Goal: Information Seeking & Learning: Understand site structure

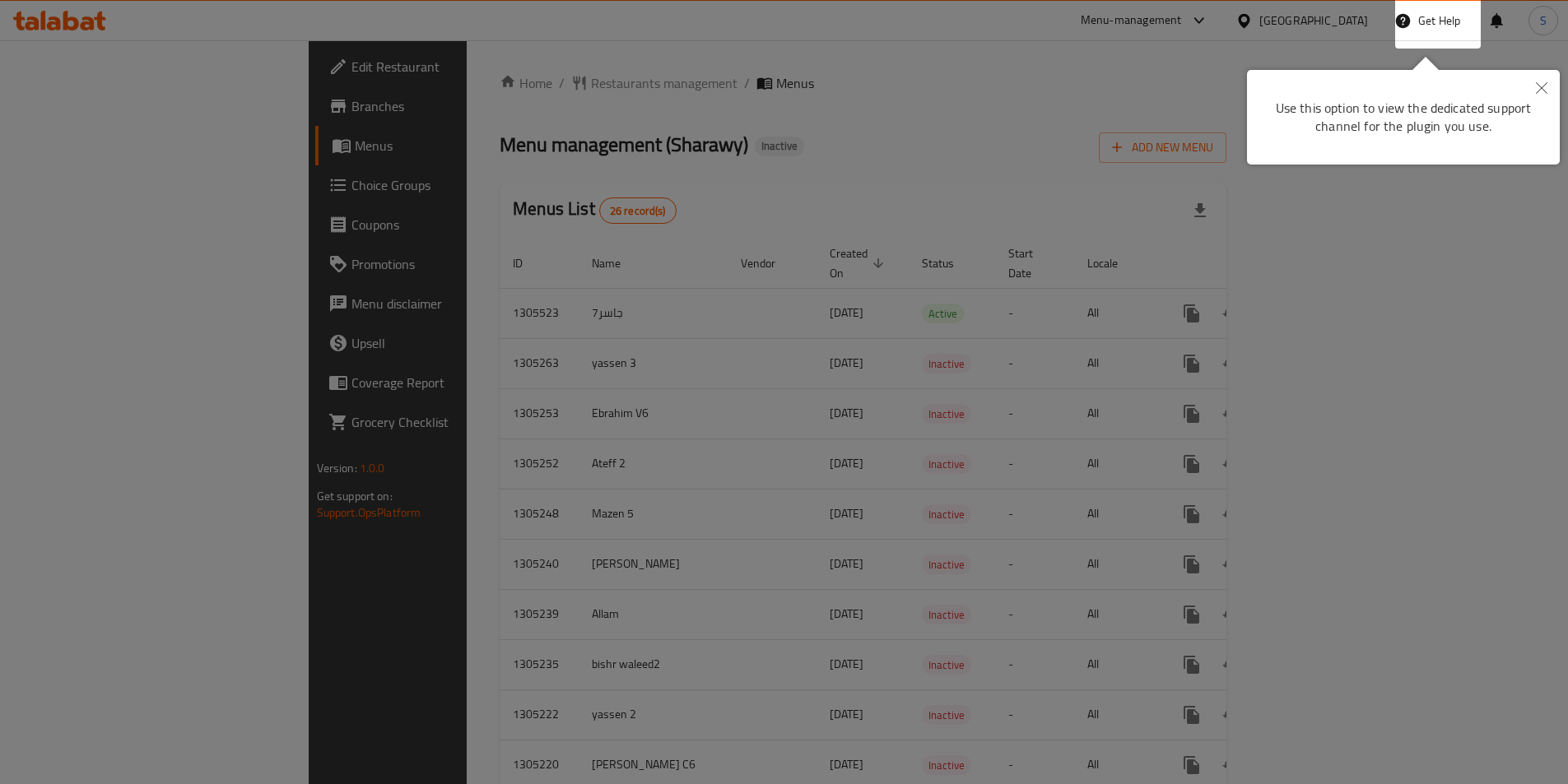
click at [1536, 86] on icon "Close" at bounding box center [1542, 88] width 12 height 12
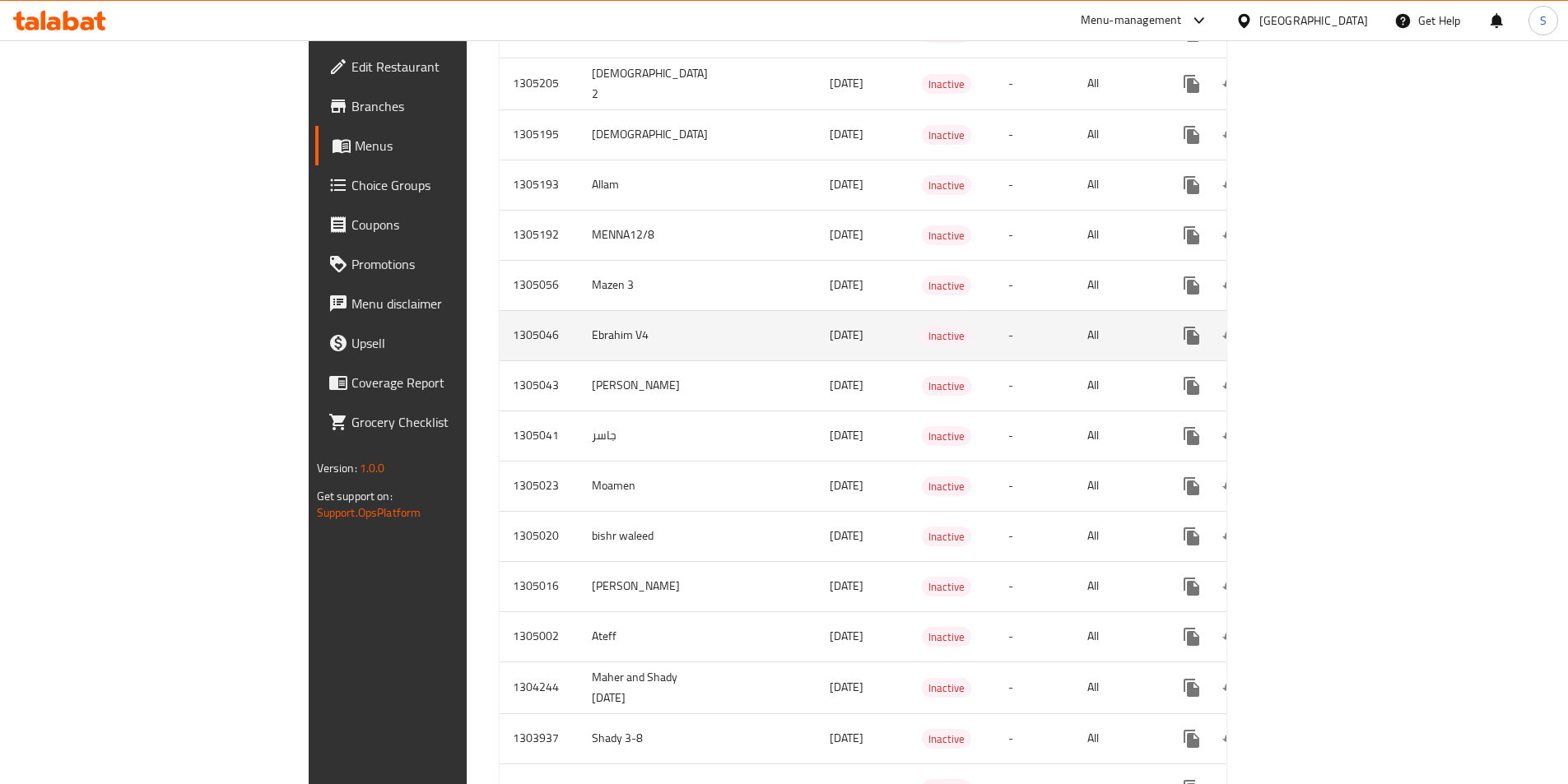
scroll to position [758, 0]
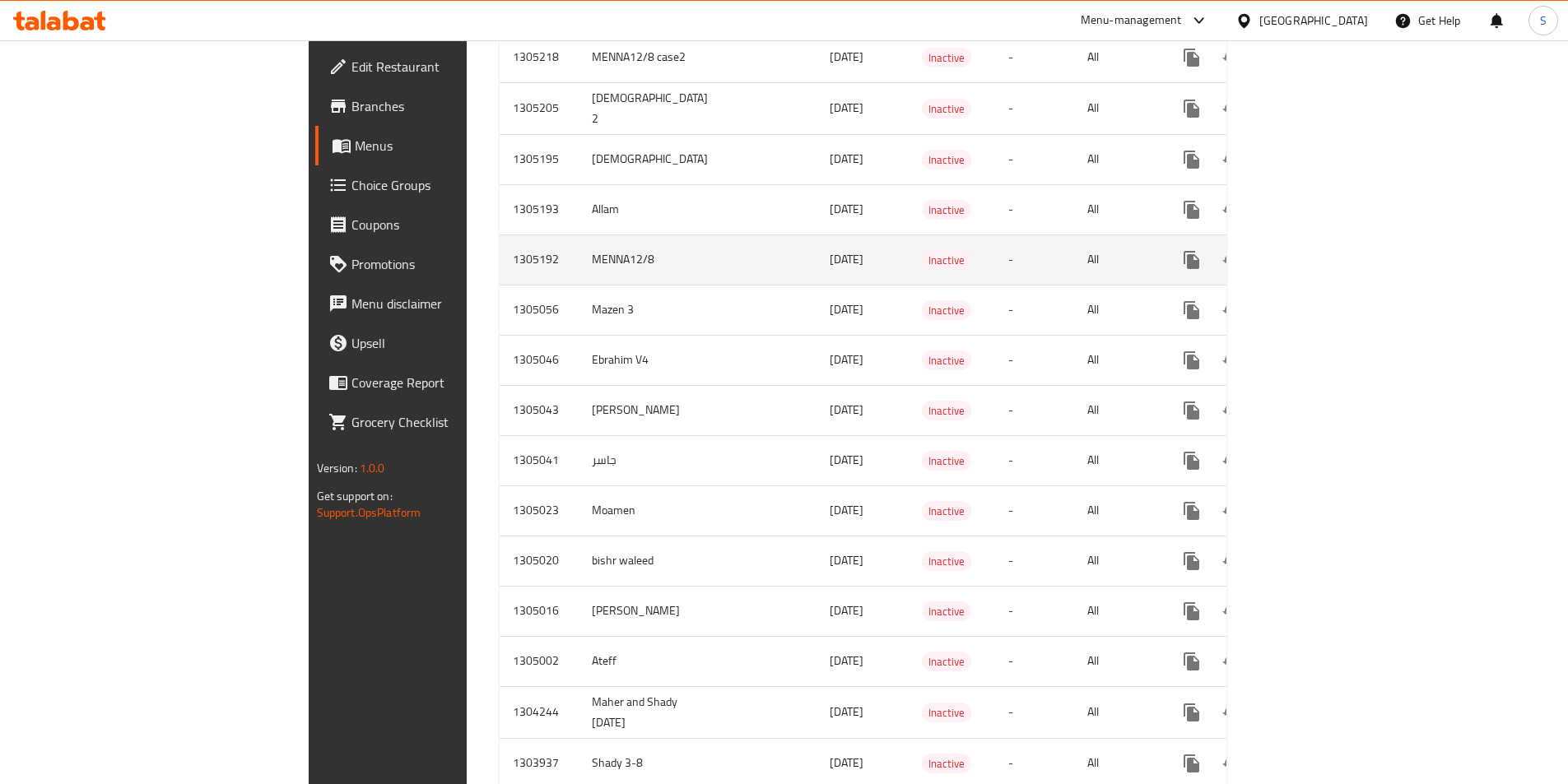
drag, startPoint x: 612, startPoint y: 229, endPoint x: 688, endPoint y: 246, distance: 77.9
click at [817, 235] on td "[DATE]" at bounding box center [863, 259] width 93 height 50
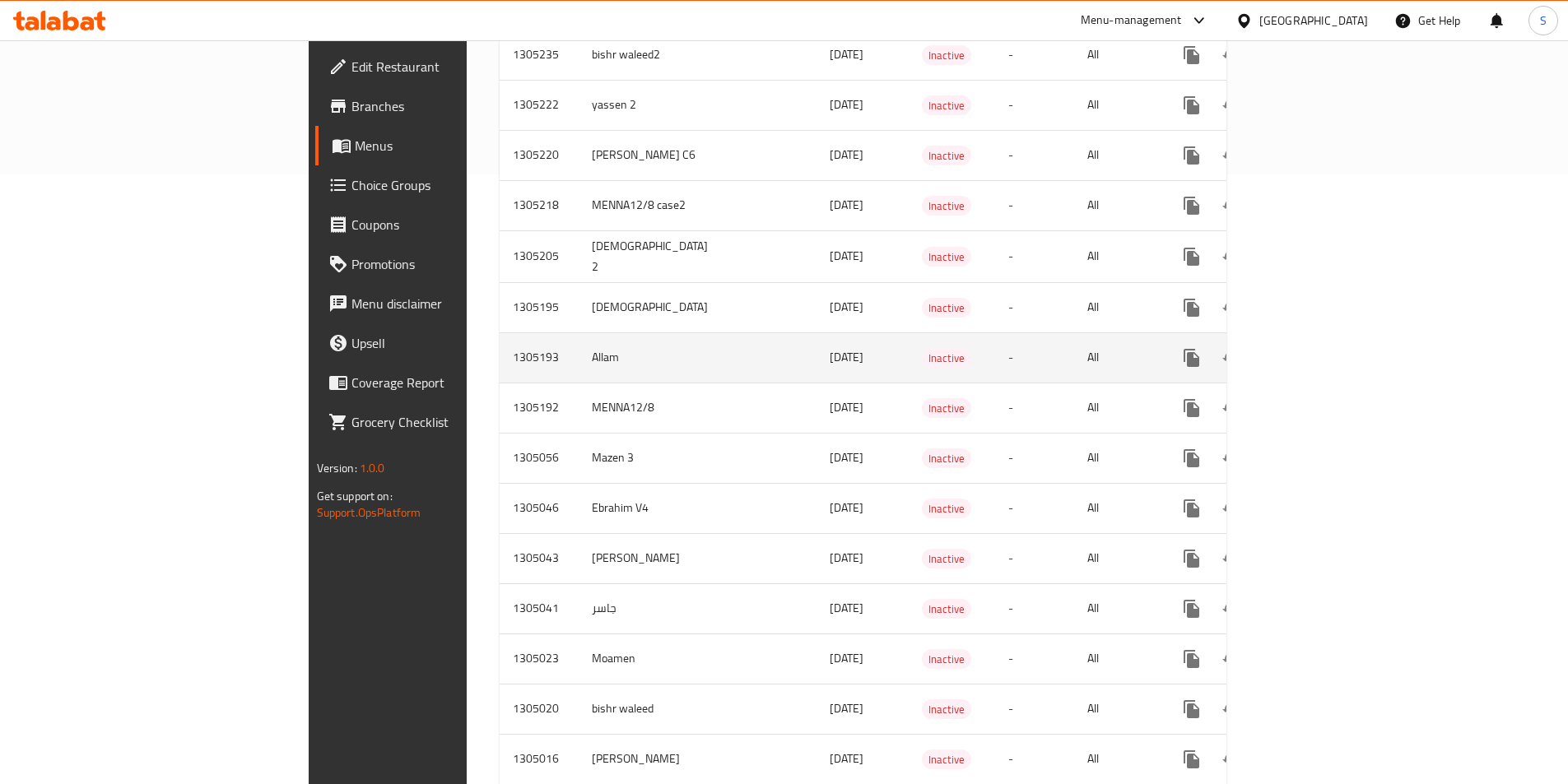
scroll to position [594, 0]
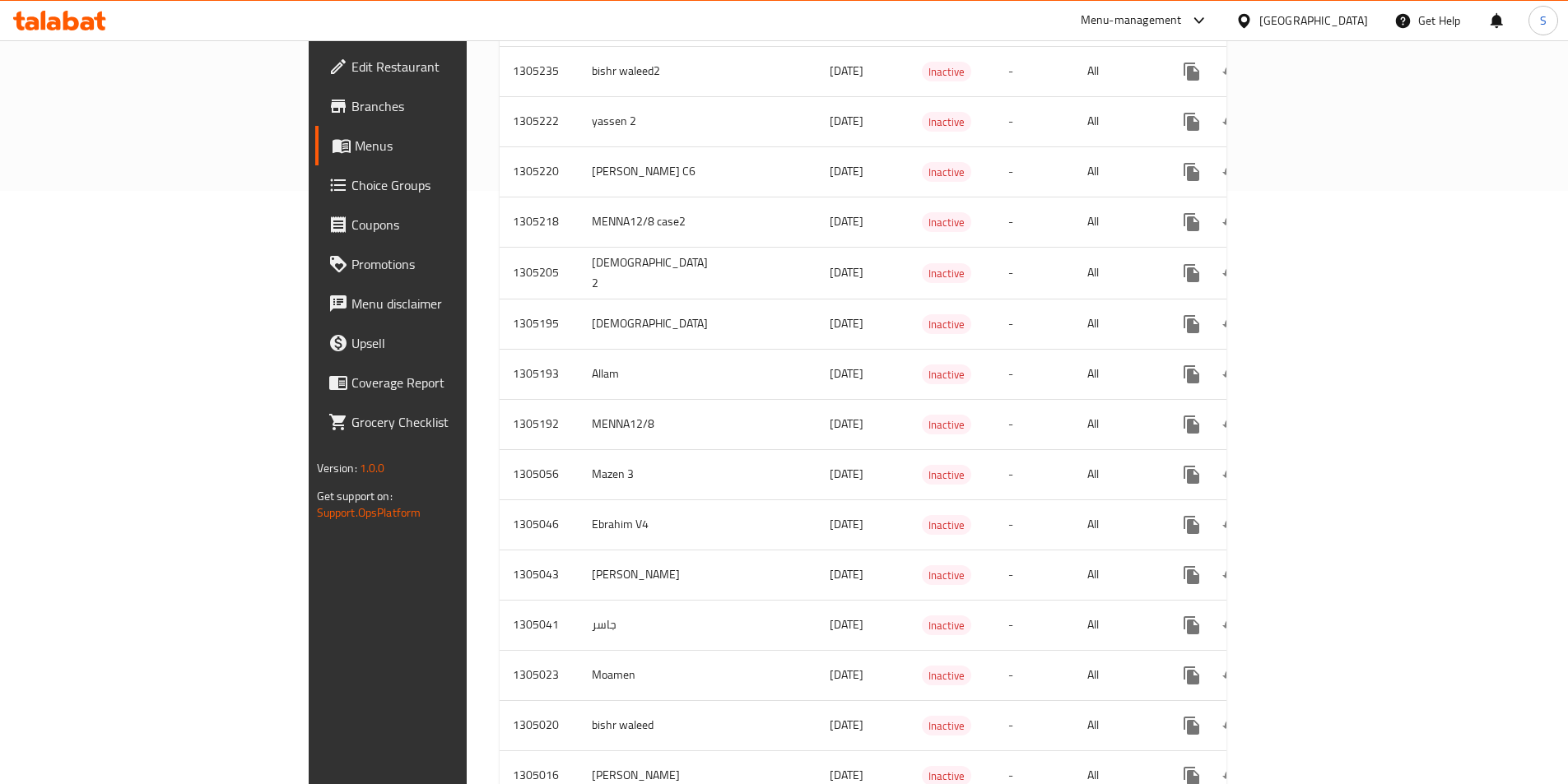
drag, startPoint x: 667, startPoint y: 355, endPoint x: 1281, endPoint y: 277, distance: 618.9
click at [1260, 365] on div "Home / Restaurants management / Menus Menu management ( Sharawy ) Inactive Add …" at bounding box center [863, 248] width 793 height 1602
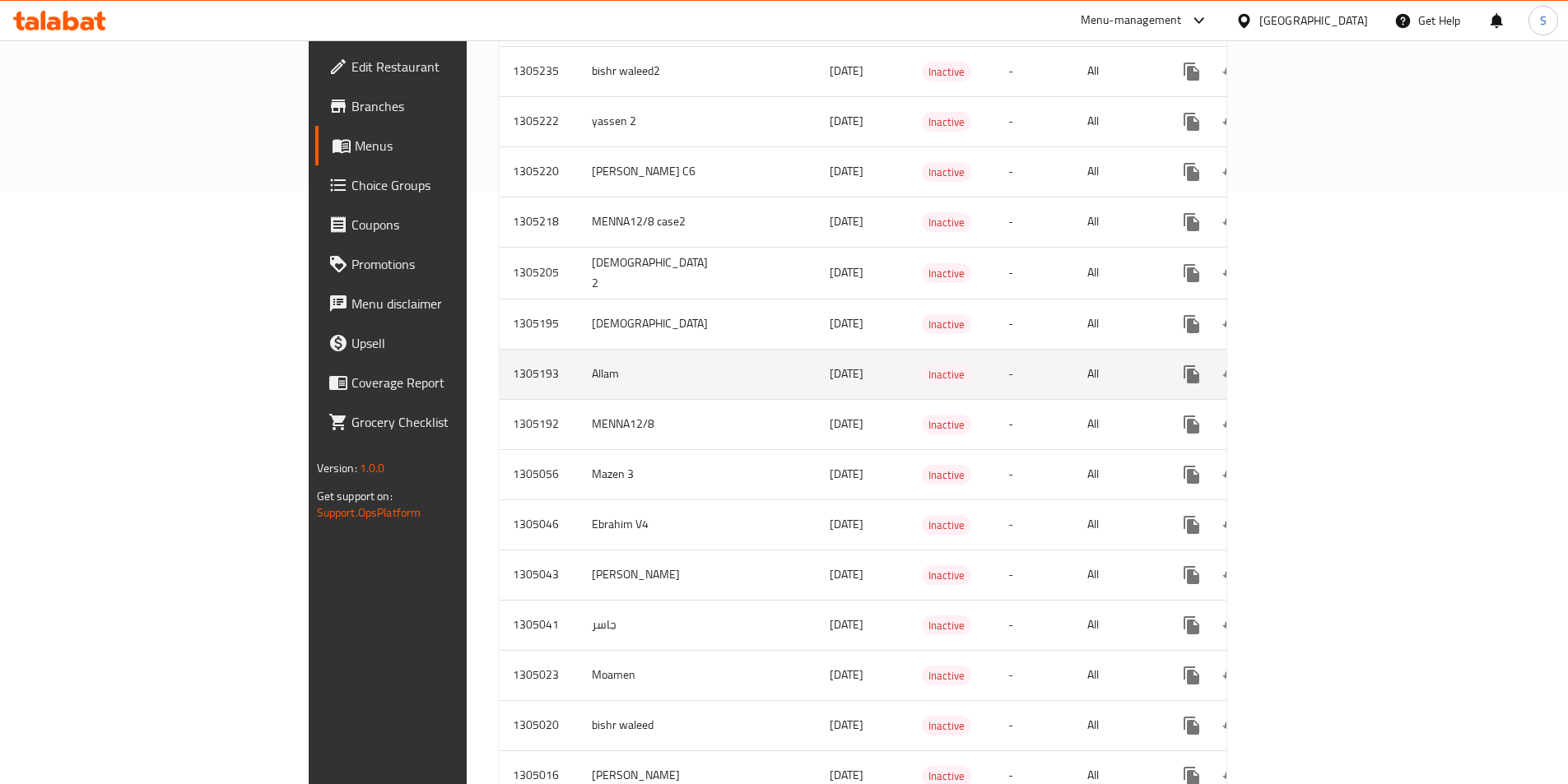
click at [817, 352] on td "[DATE]" at bounding box center [863, 373] width 93 height 50
drag, startPoint x: 577, startPoint y: 339, endPoint x: 1486, endPoint y: 346, distance: 909.0
click at [1343, 353] on tr "1305193 Allam 12/08/2025 Inactive - All" at bounding box center [921, 373] width 843 height 50
click at [1320, 364] on icon "enhanced table" at bounding box center [1310, 374] width 20 height 20
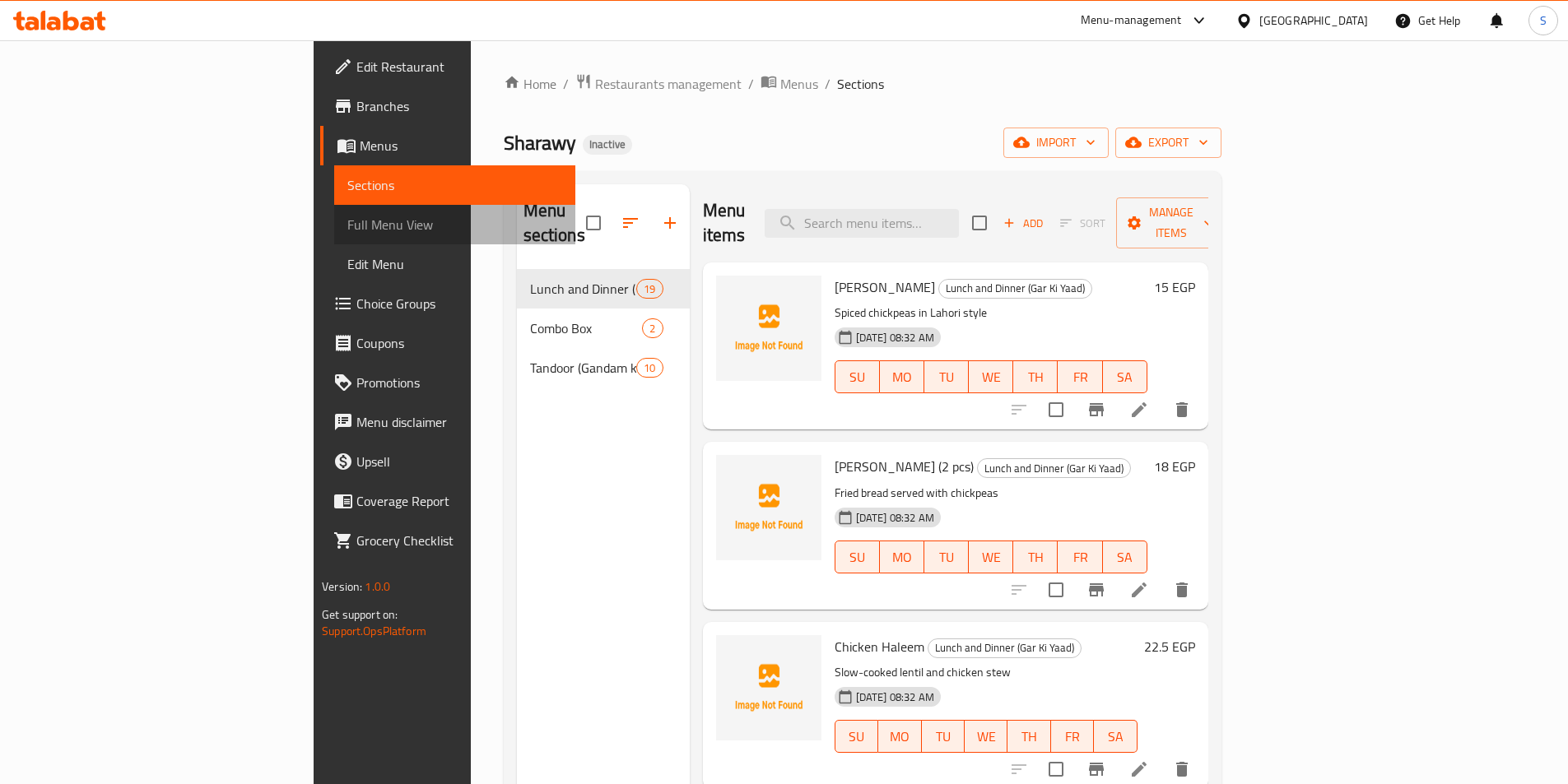
click at [347, 233] on span "Full Menu View" at bounding box center [454, 225] width 215 height 20
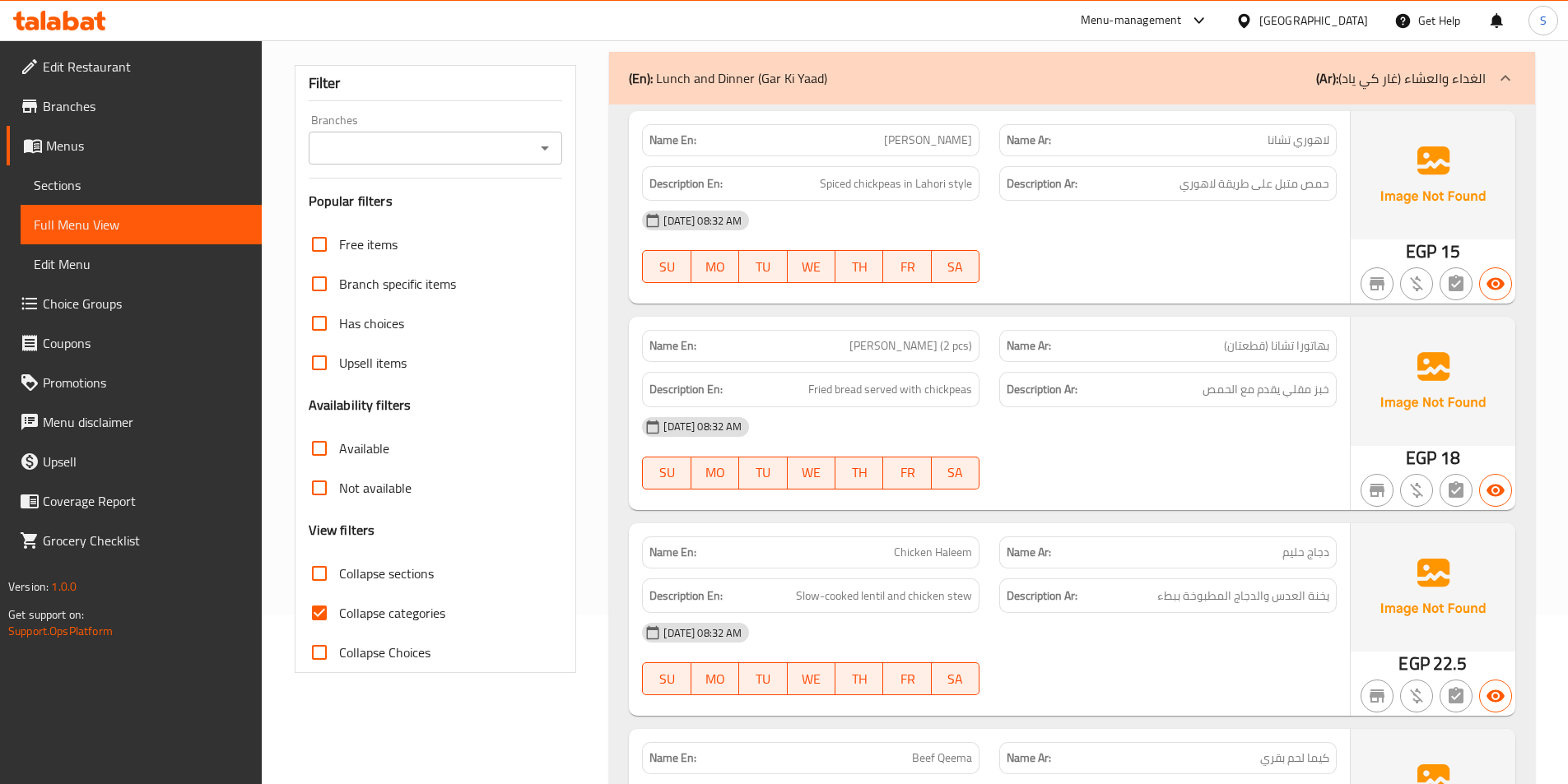
scroll to position [247, 0]
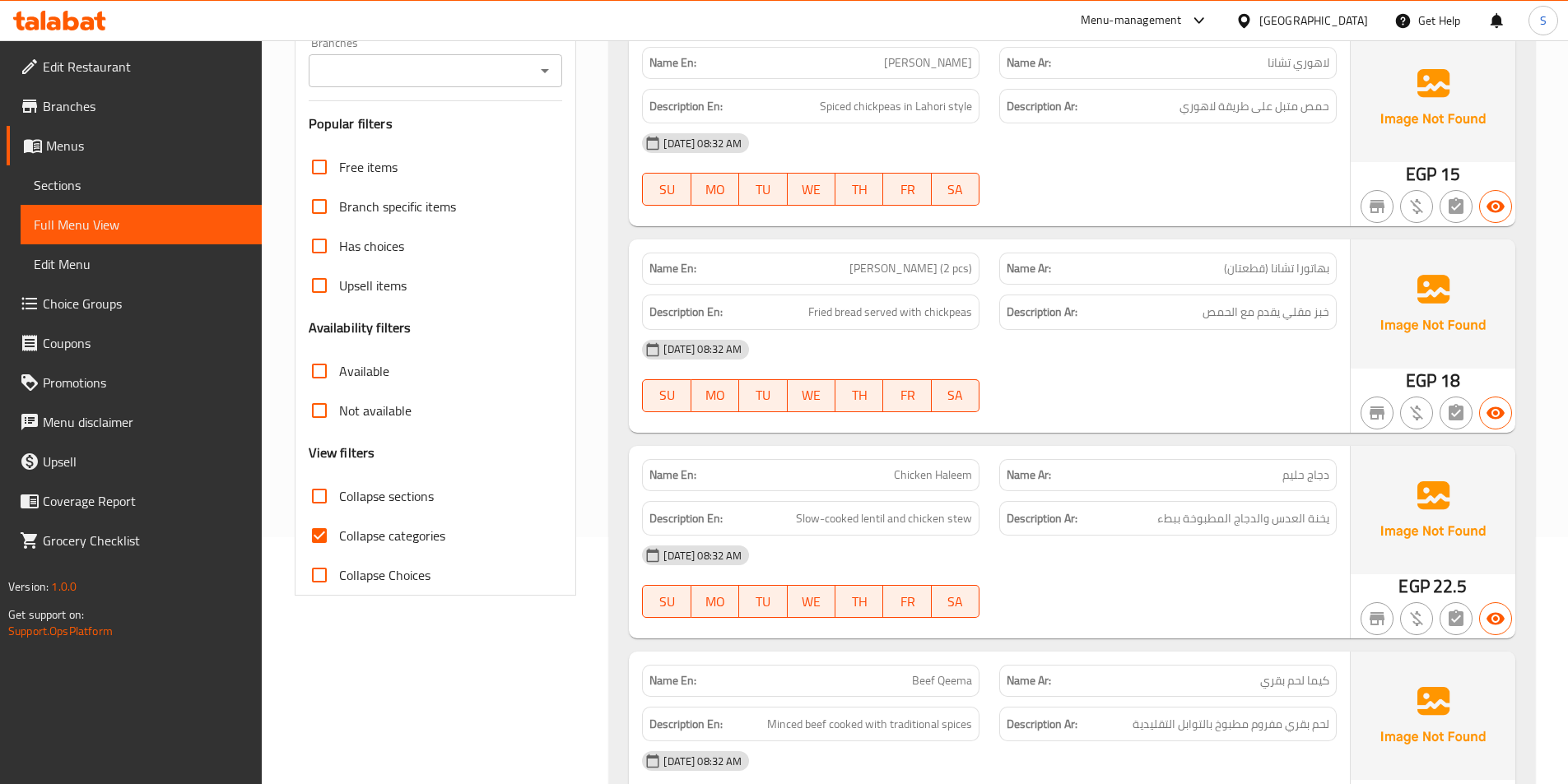
click at [400, 538] on span "Collapse categories" at bounding box center [392, 536] width 106 height 20
click at [339, 538] on input "Collapse categories" at bounding box center [319, 536] width 40 height 40
checkbox input "false"
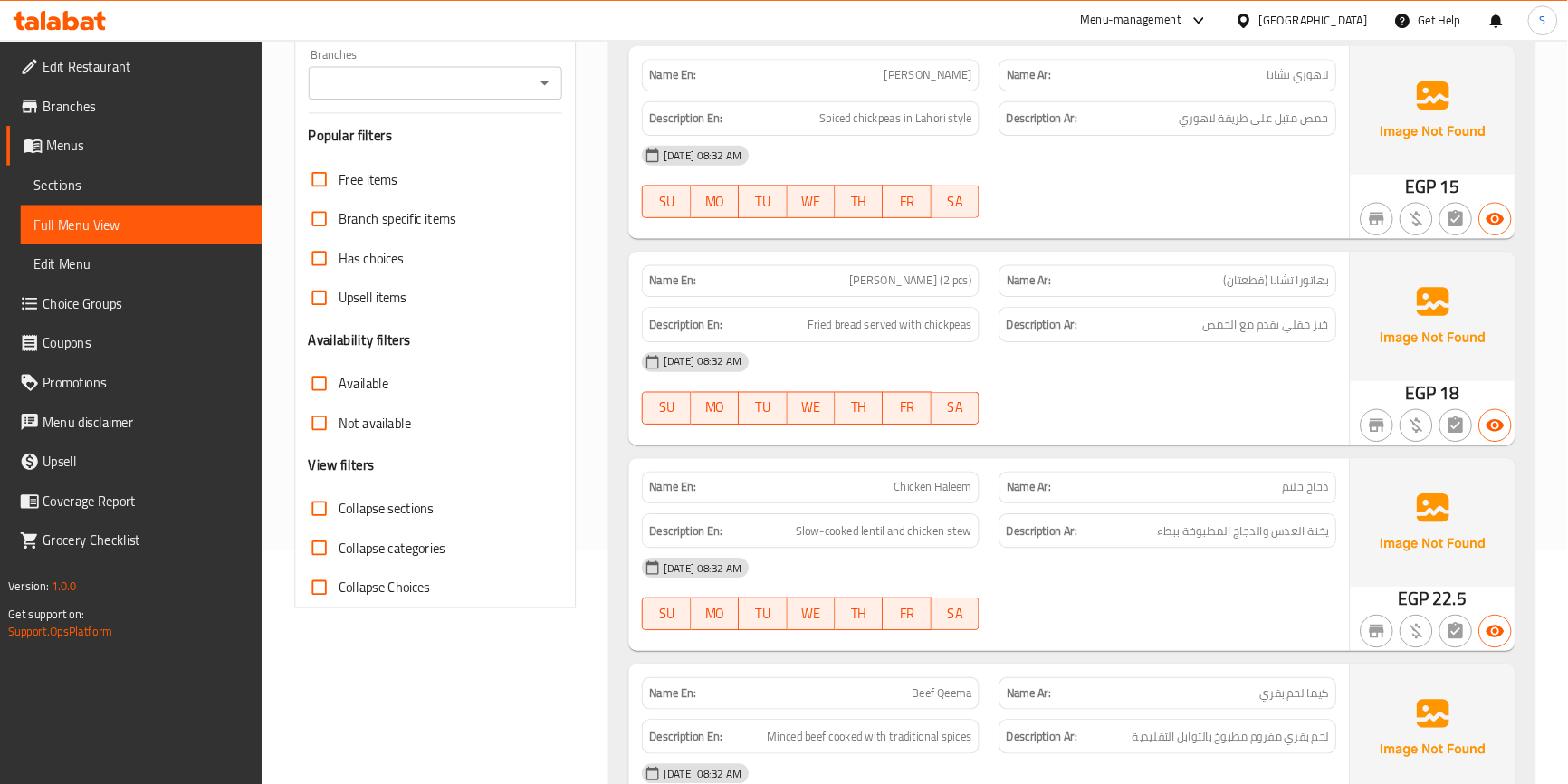
scroll to position [0, 0]
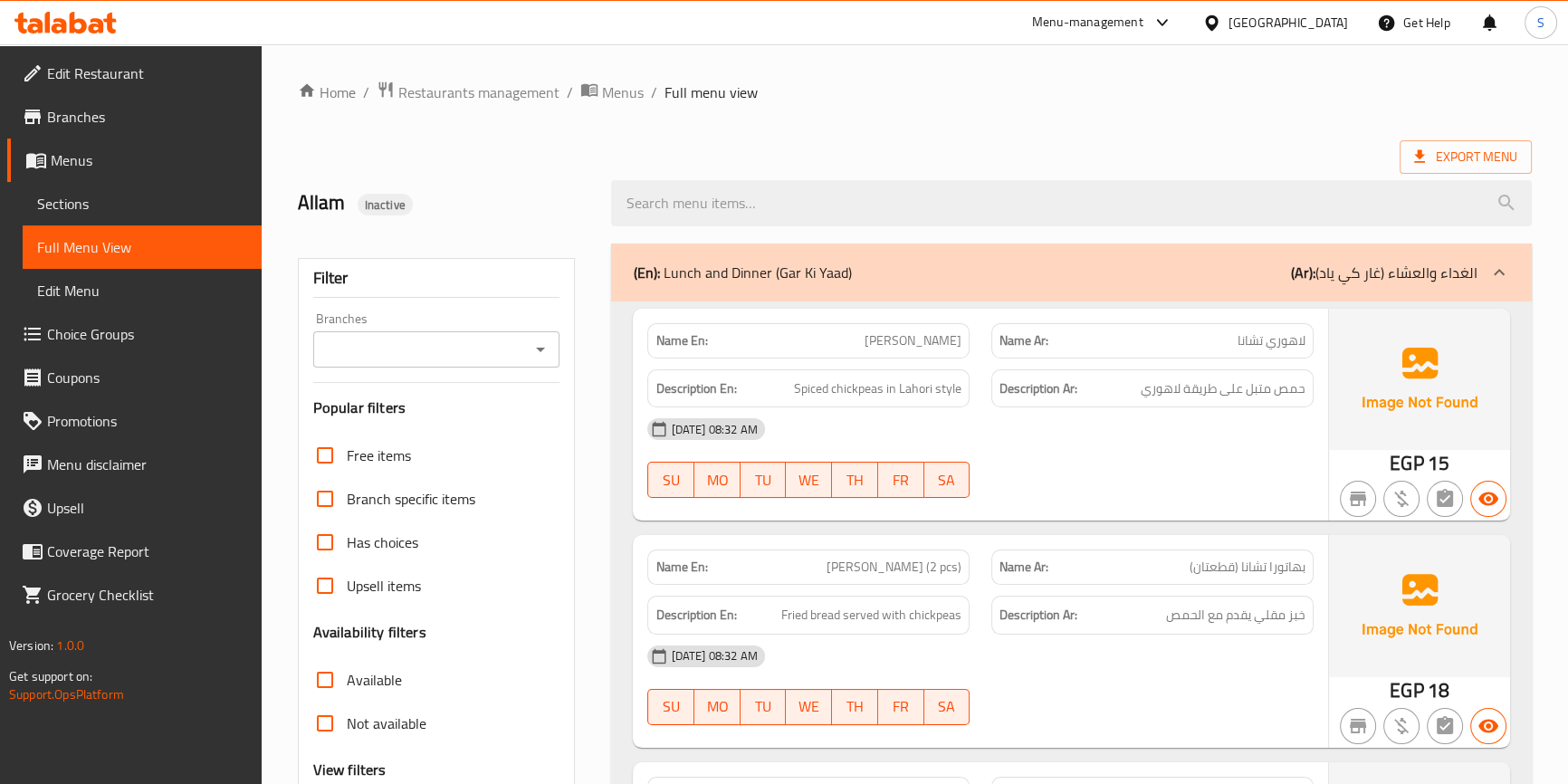
click at [948, 335] on span "Lahori Channa" at bounding box center [913, 340] width 97 height 19
drag, startPoint x: 1220, startPoint y: 388, endPoint x: 1157, endPoint y: 388, distance: 63.0
click at [1157, 388] on span "حمص متبل على طريقة لاهوري" at bounding box center [1223, 389] width 165 height 23
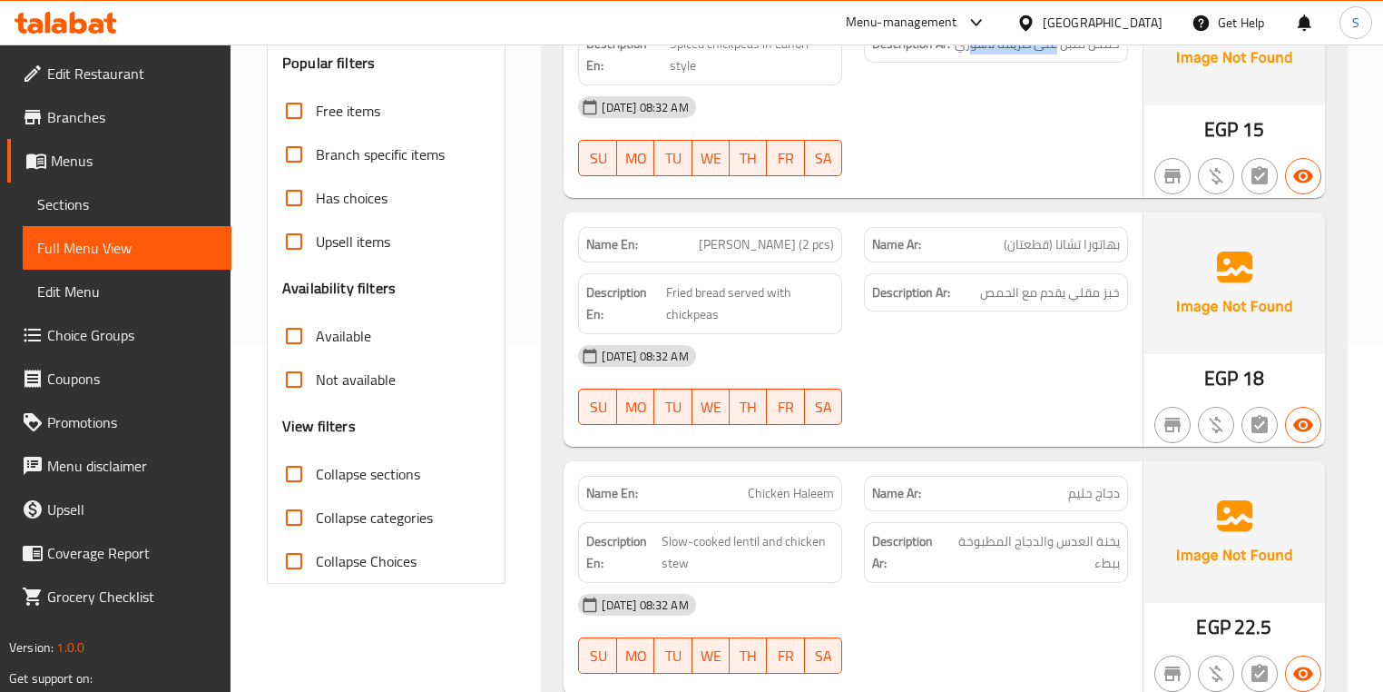
scroll to position [382, 0]
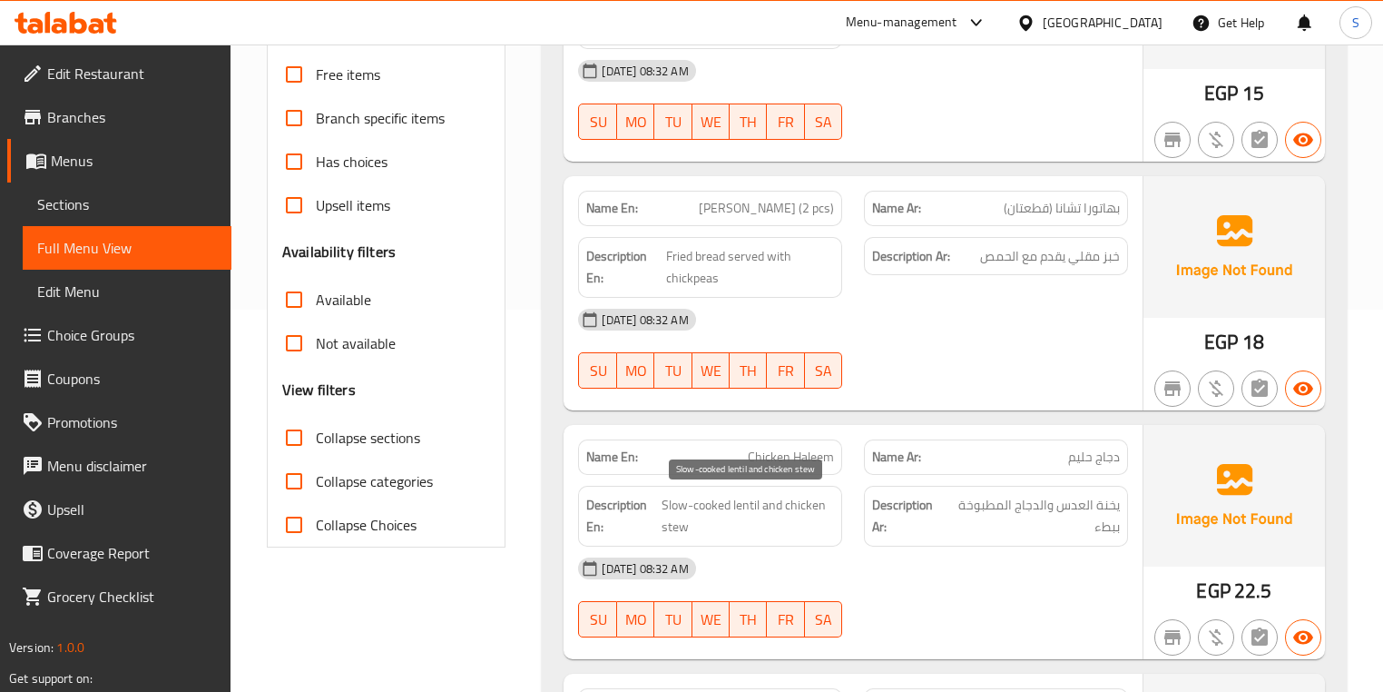
click at [743, 505] on span "Slow-cooked lentil and chicken stew" at bounding box center [748, 516] width 172 height 44
click at [662, 506] on span "Slow-cooked lentil and chicken stew" at bounding box center [748, 516] width 172 height 44
click at [677, 528] on span "Slow-cooked lentil and chicken stew" at bounding box center [748, 516] width 172 height 44
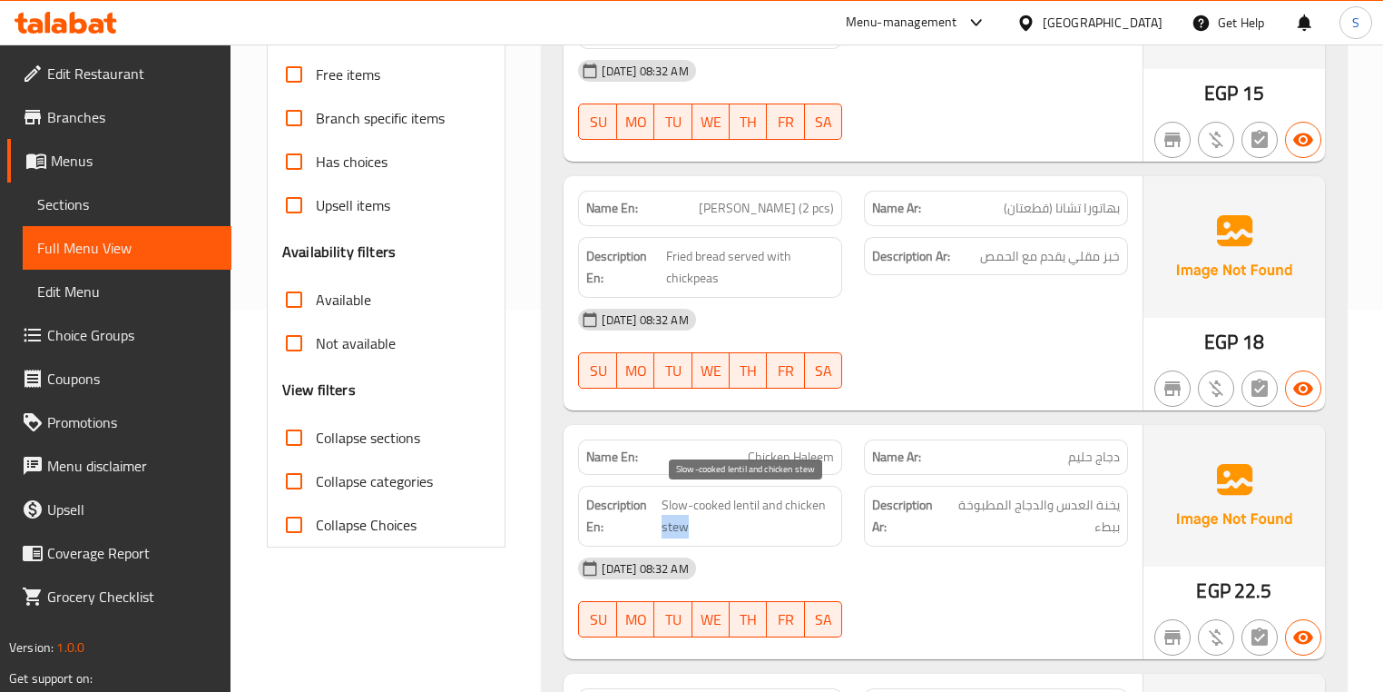
click at [677, 528] on span "Slow-cooked lentil and chicken stew" at bounding box center [748, 516] width 172 height 44
click at [755, 505] on span "Slow-cooked lentil and chicken stew" at bounding box center [748, 516] width 172 height 44
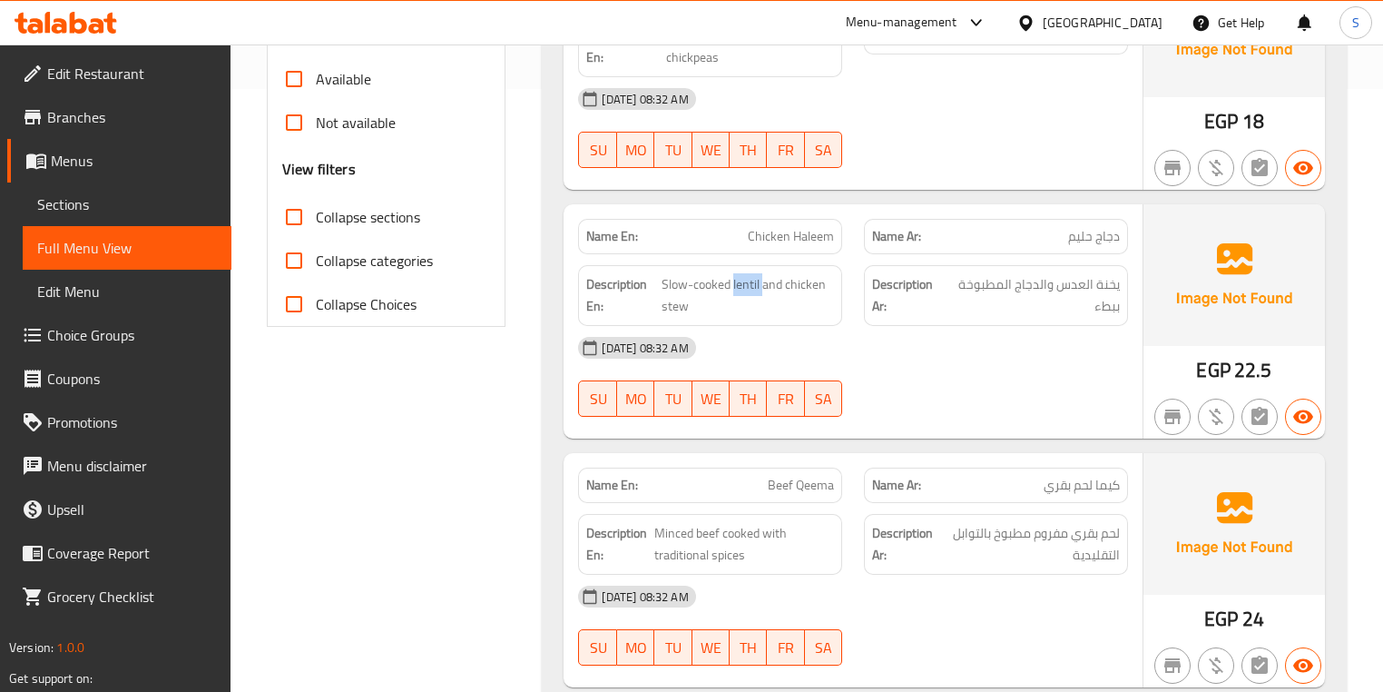
scroll to position [673, 0]
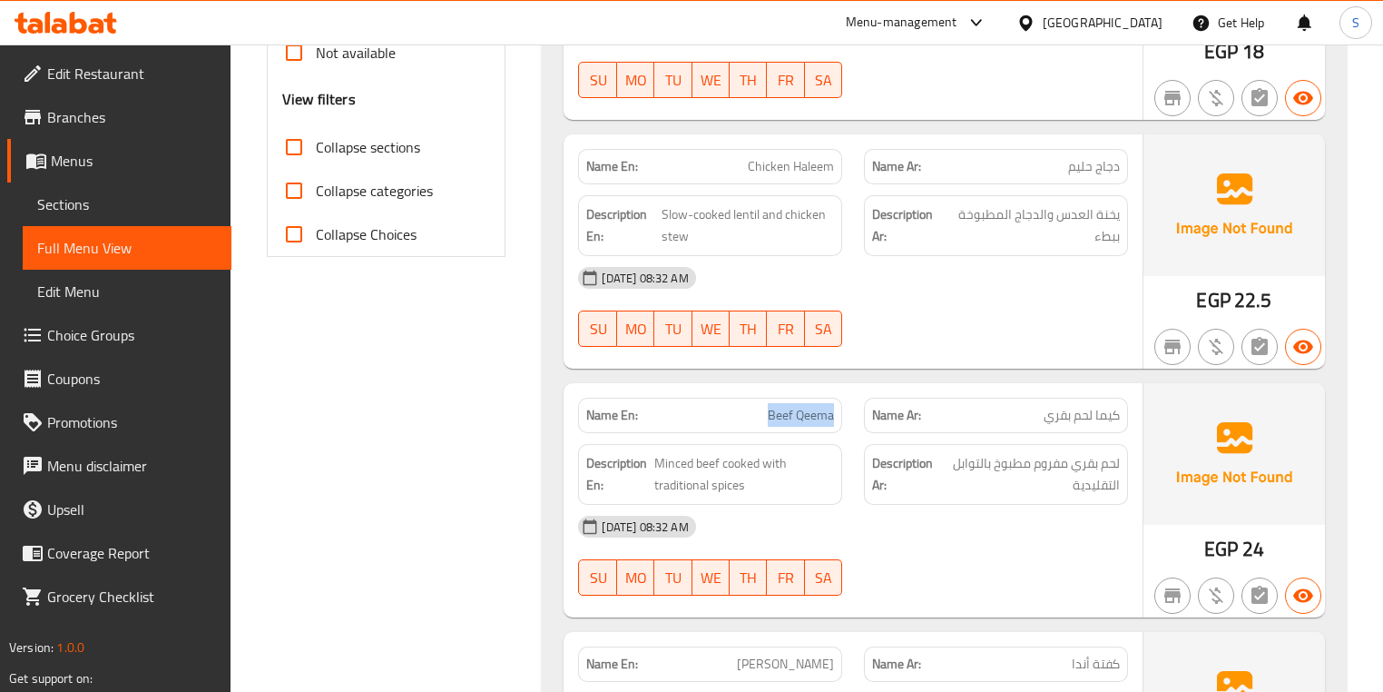
drag, startPoint x: 836, startPoint y: 414, endPoint x: 771, endPoint y: 407, distance: 65.8
click at [771, 407] on div "Name En: Beef Qeema" at bounding box center [710, 415] width 264 height 35
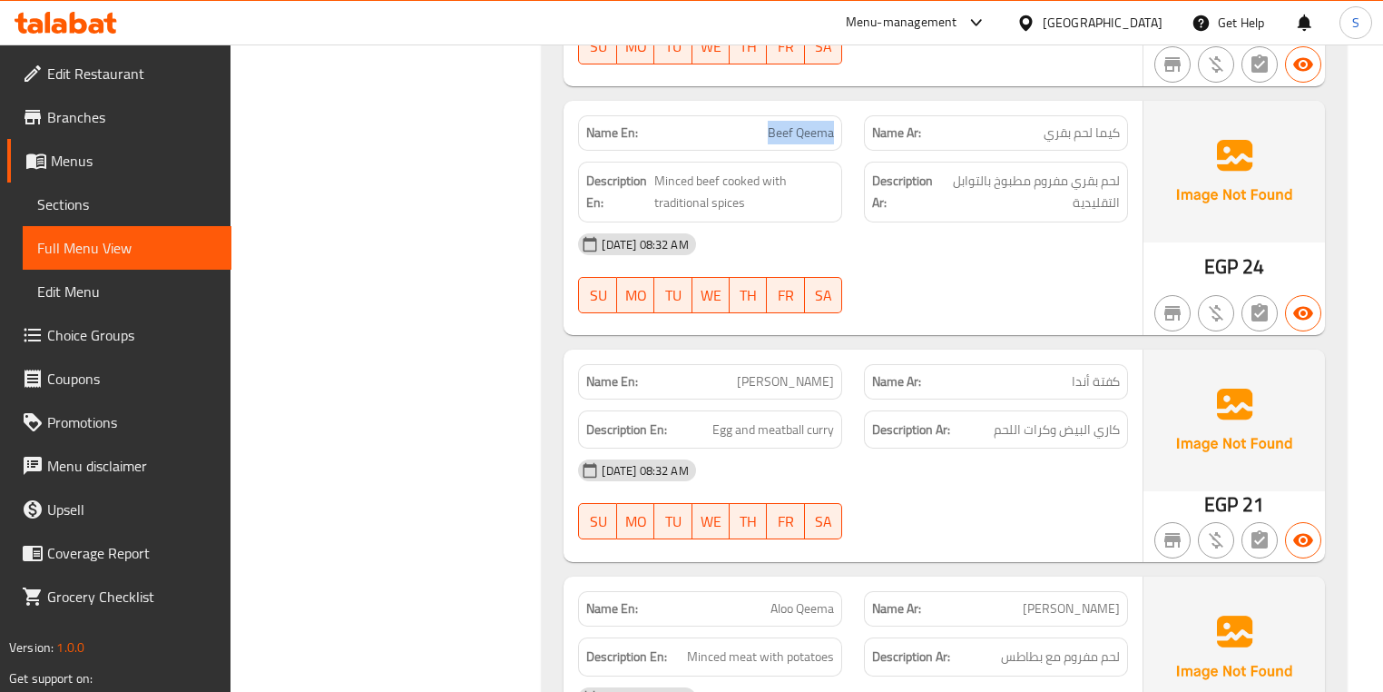
scroll to position [963, 0]
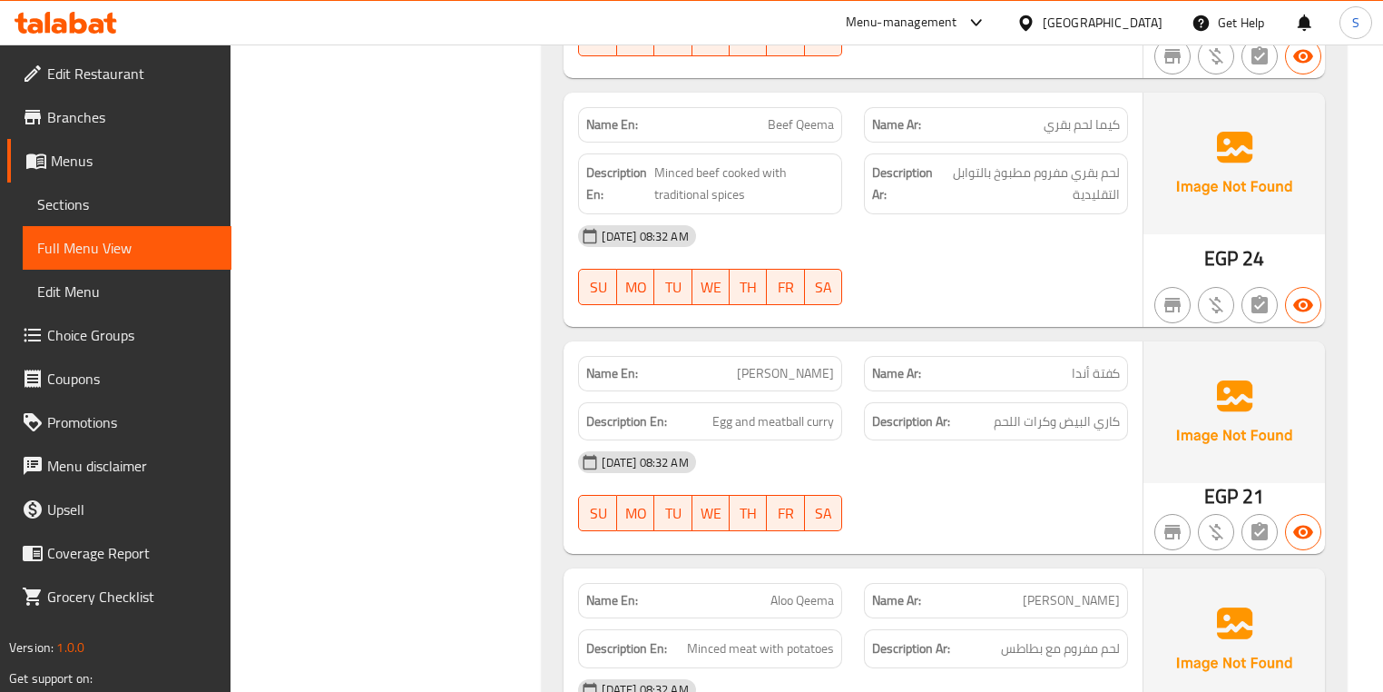
click at [812, 372] on span "Anda Kofta" at bounding box center [785, 373] width 97 height 19
click at [812, 371] on span "Anda Kofta" at bounding box center [785, 373] width 97 height 19
click at [810, 418] on span "Egg and meatball curry" at bounding box center [774, 421] width 122 height 23
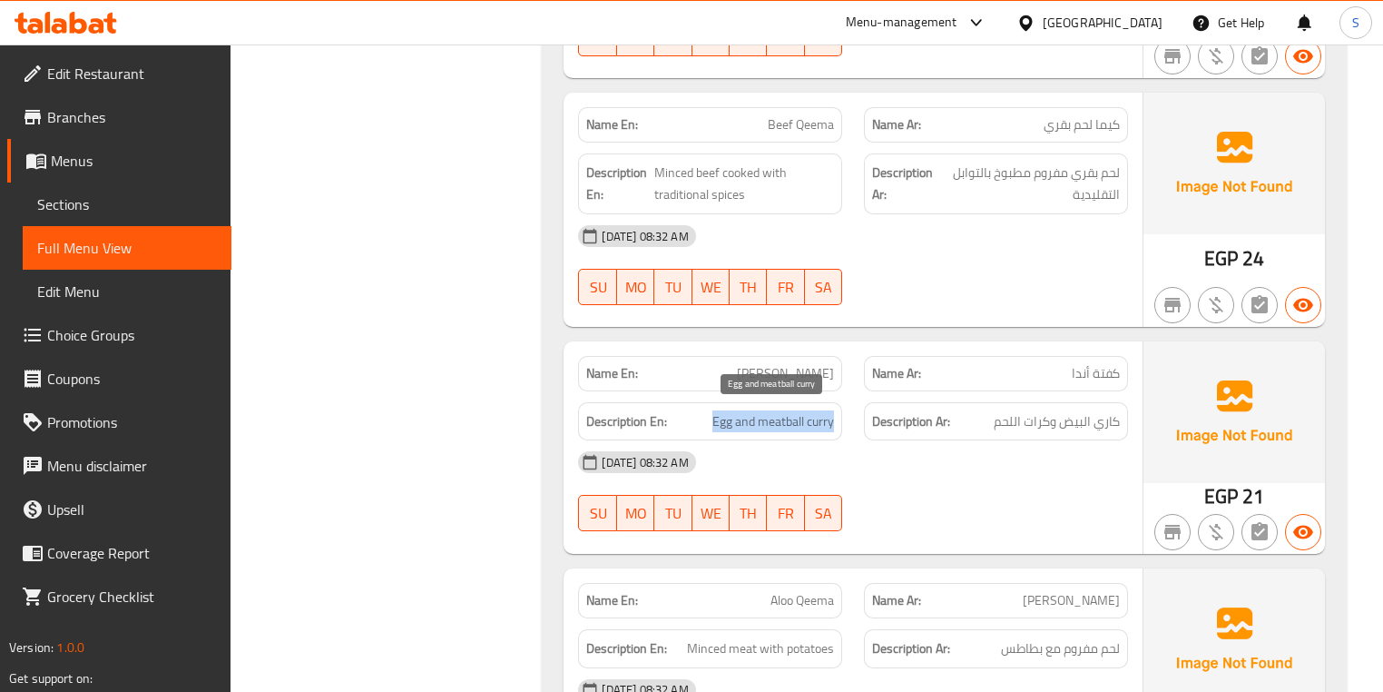
click at [810, 418] on span "Egg and meatball curry" at bounding box center [774, 421] width 122 height 23
click at [781, 418] on span "Egg and meatball curry" at bounding box center [774, 421] width 122 height 23
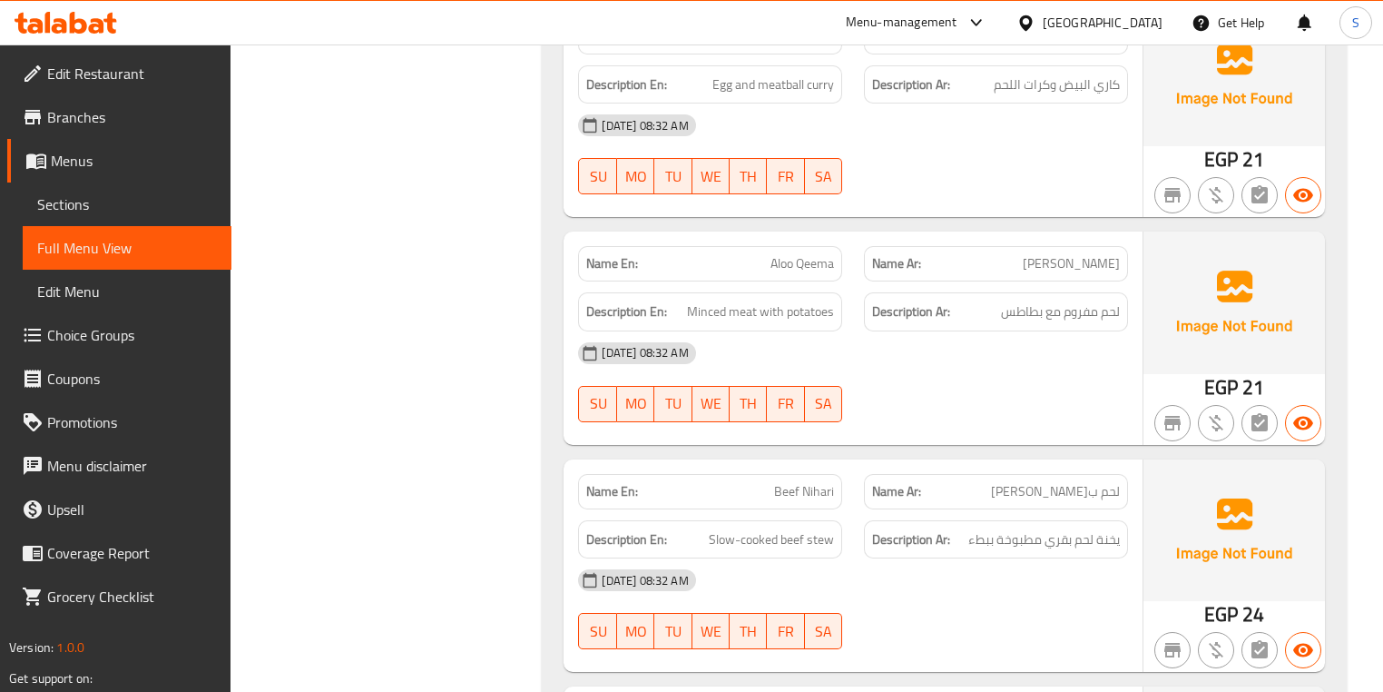
scroll to position [1326, 0]
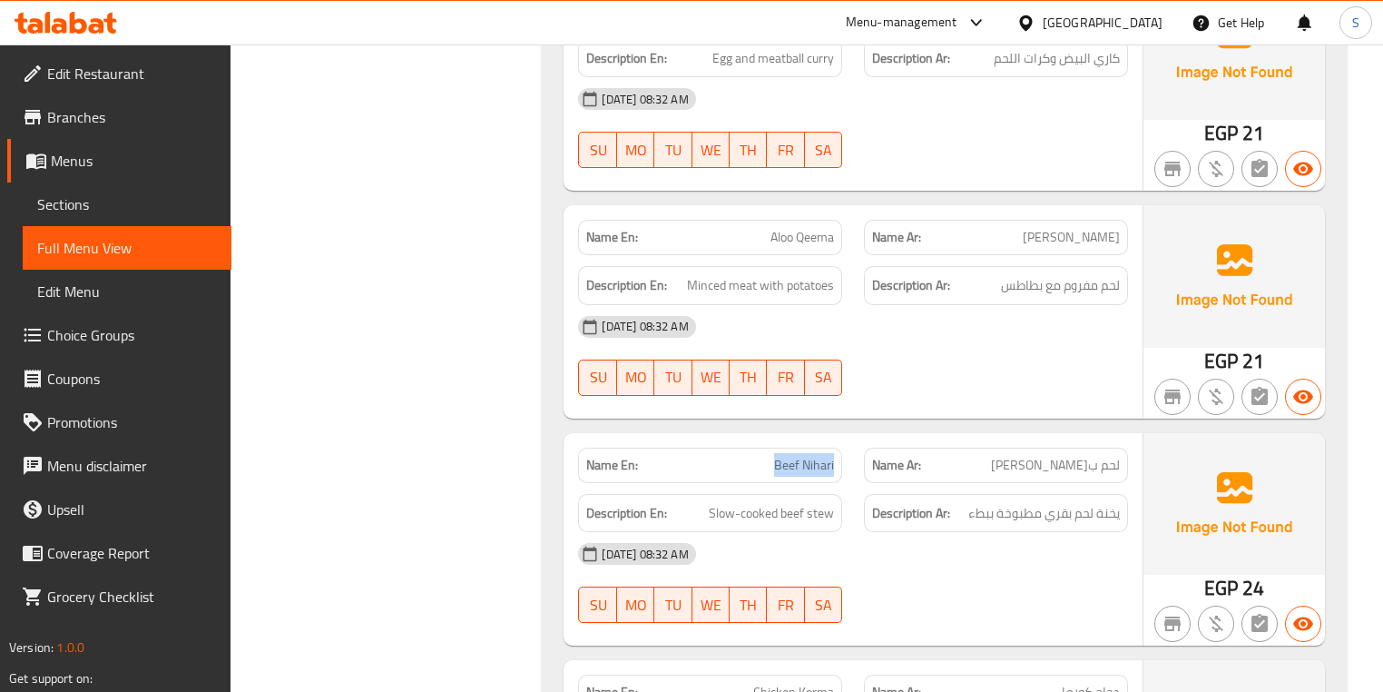
drag, startPoint x: 846, startPoint y: 450, endPoint x: 769, endPoint y: 454, distance: 77.2
click at [769, 454] on div "Name En: Beef Nihari" at bounding box center [710, 465] width 286 height 57
click at [769, 456] on p "Name En: Beef Nihari" at bounding box center [710, 465] width 248 height 19
click at [814, 513] on span "Slow-cooked beef stew" at bounding box center [771, 513] width 125 height 23
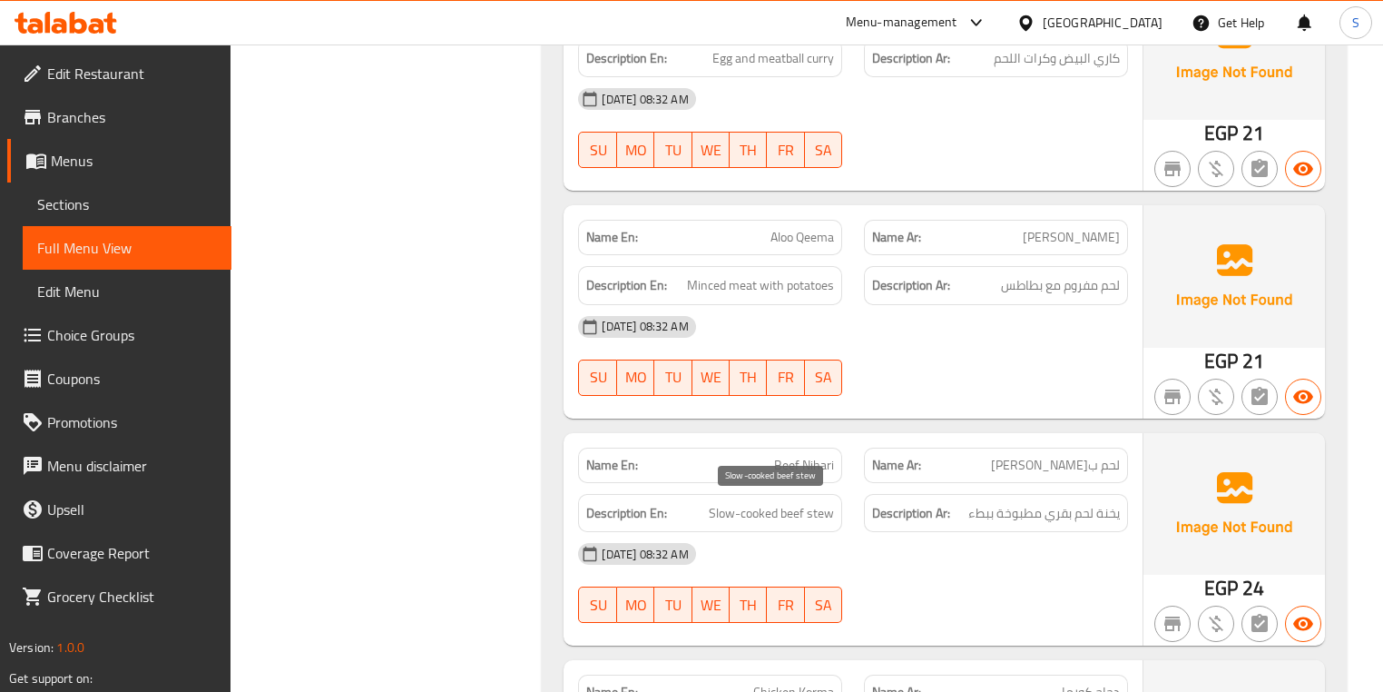
click at [802, 506] on span "Slow-cooked beef stew" at bounding box center [771, 513] width 125 height 23
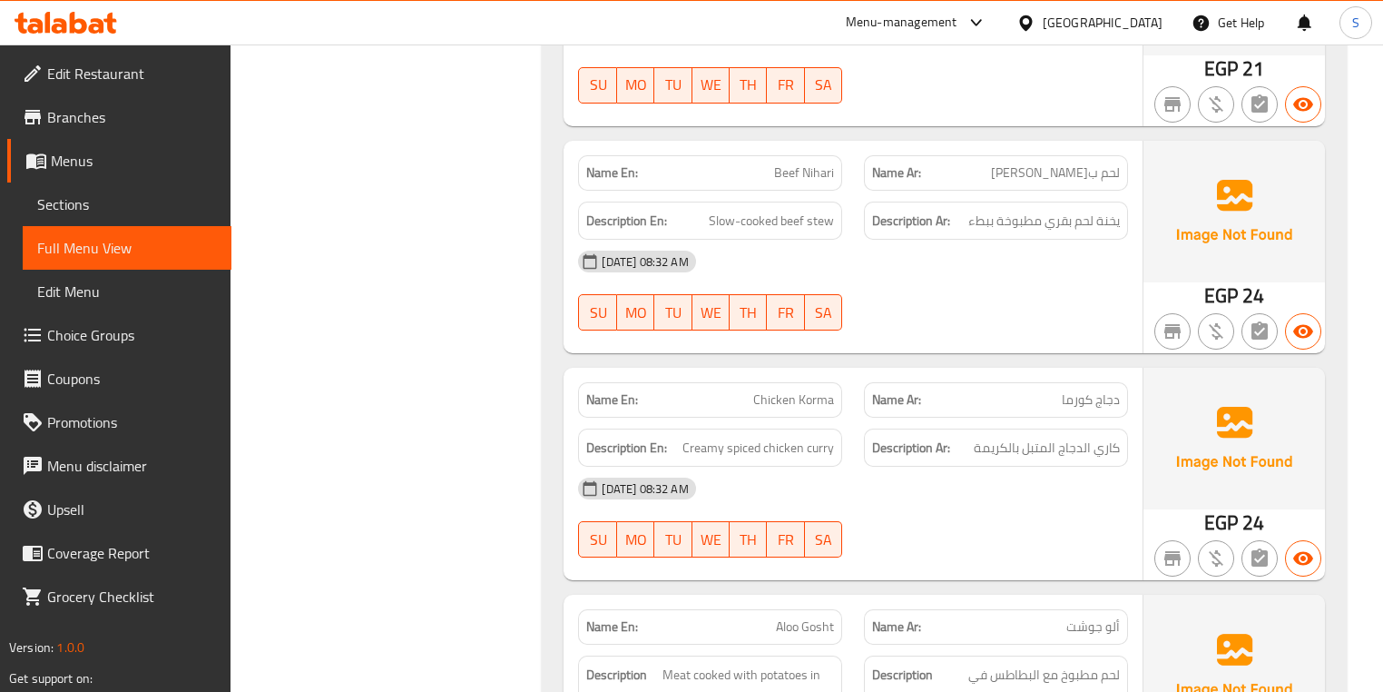
scroll to position [1689, 0]
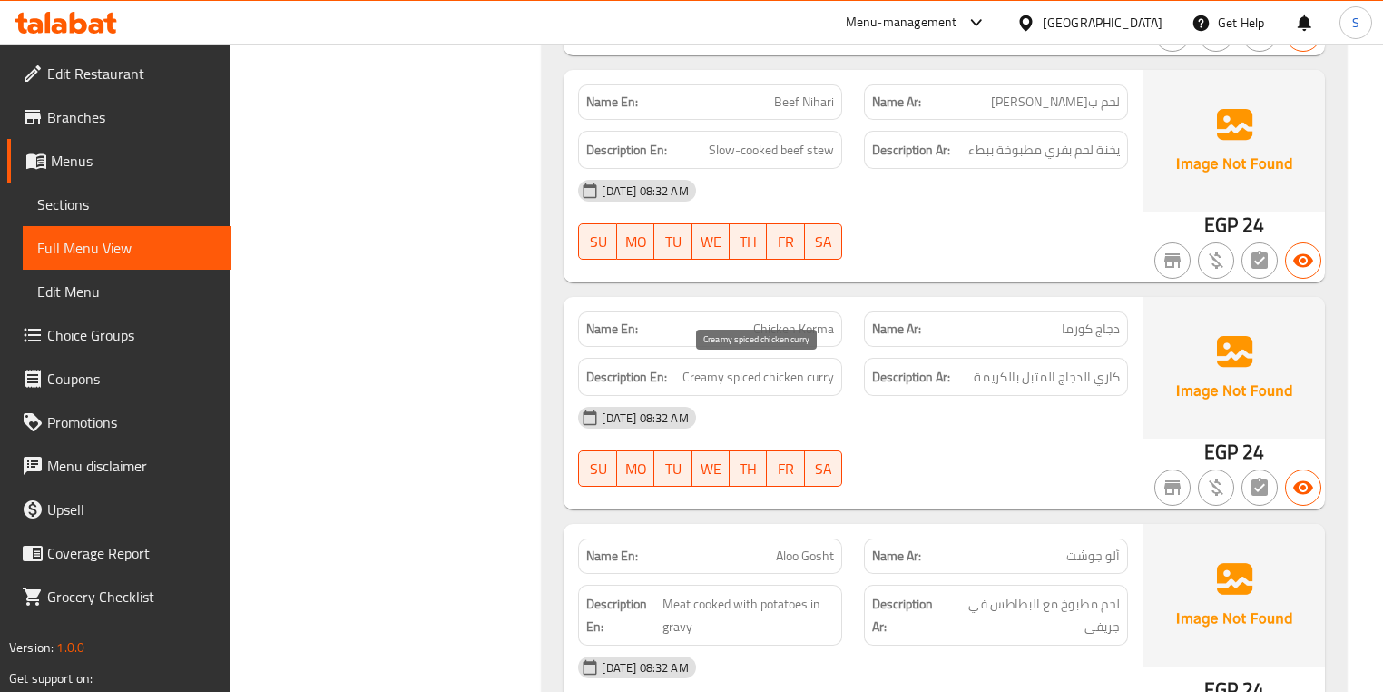
click at [813, 375] on span "Creamy spiced chicken curry" at bounding box center [759, 377] width 152 height 23
click at [768, 378] on span "Creamy spiced chicken curry" at bounding box center [759, 377] width 152 height 23
click at [753, 378] on span "Creamy spiced chicken curry" at bounding box center [759, 377] width 152 height 23
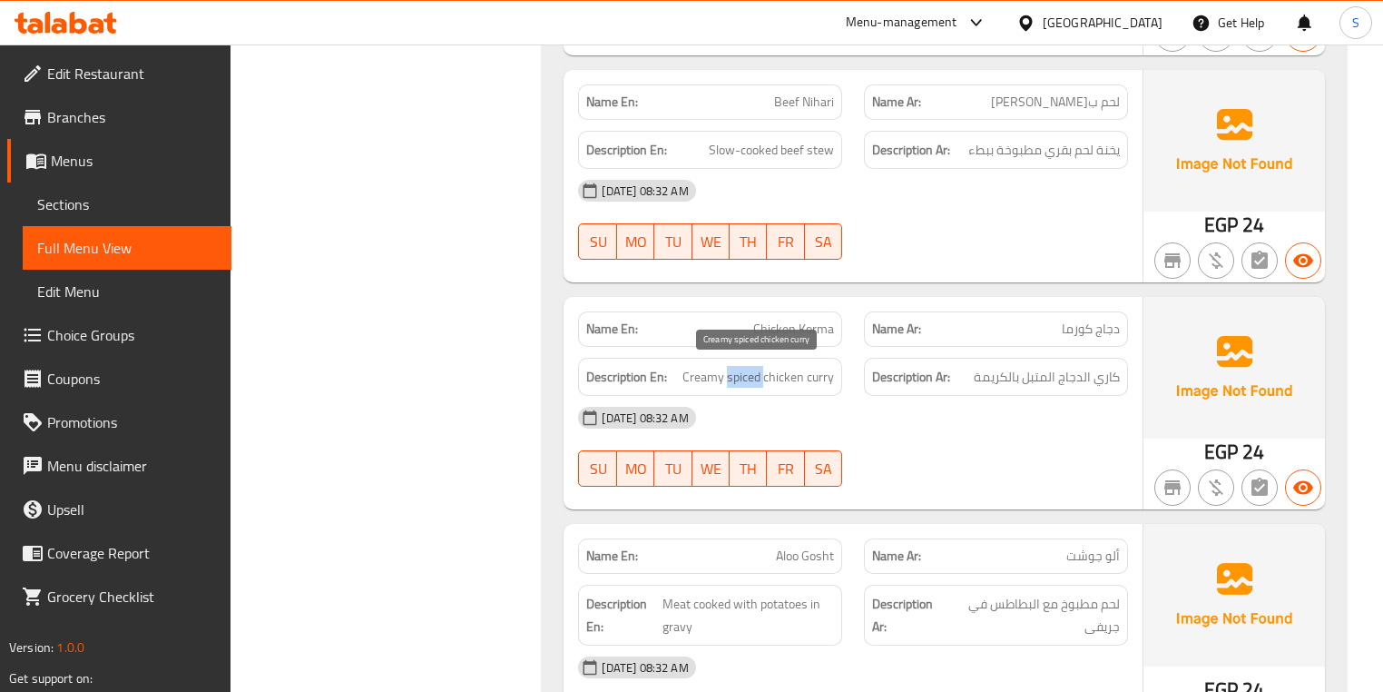
click at [753, 378] on span "Creamy spiced chicken curry" at bounding box center [759, 377] width 152 height 23
click at [703, 376] on span "Creamy spiced chicken curry" at bounding box center [759, 377] width 152 height 23
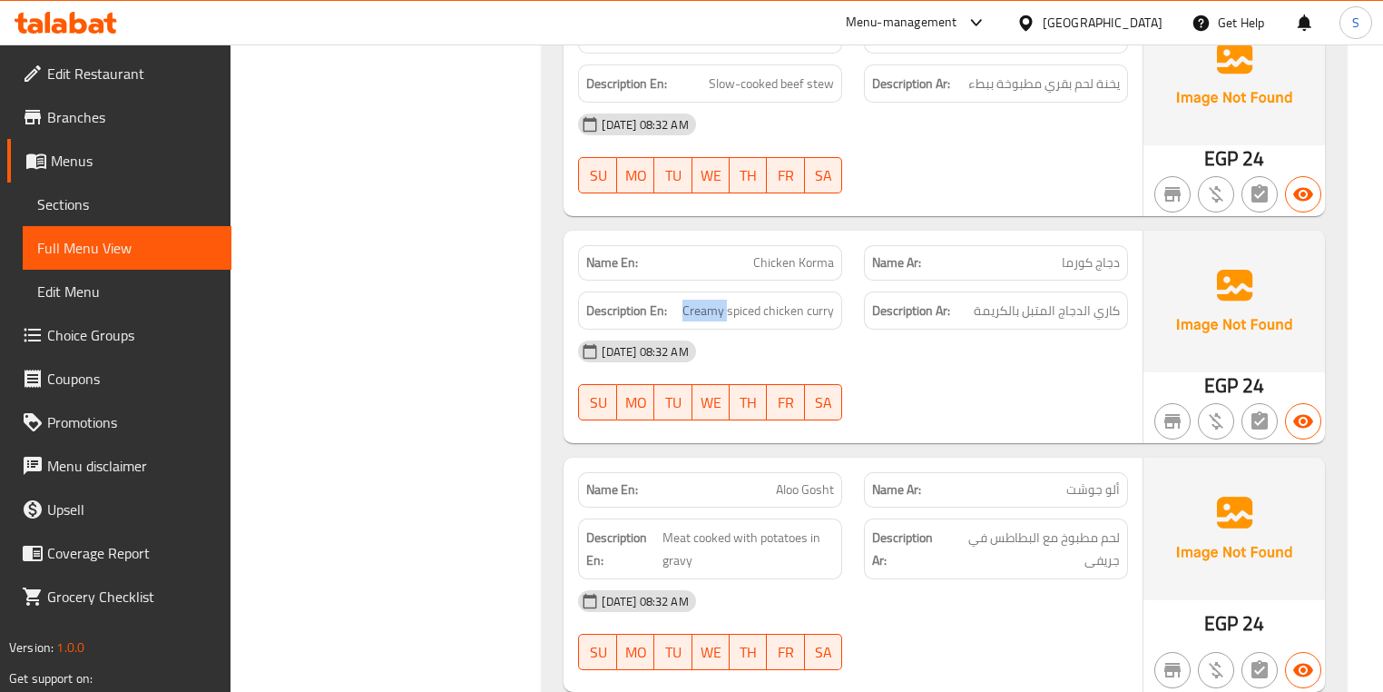
scroll to position [1835, 0]
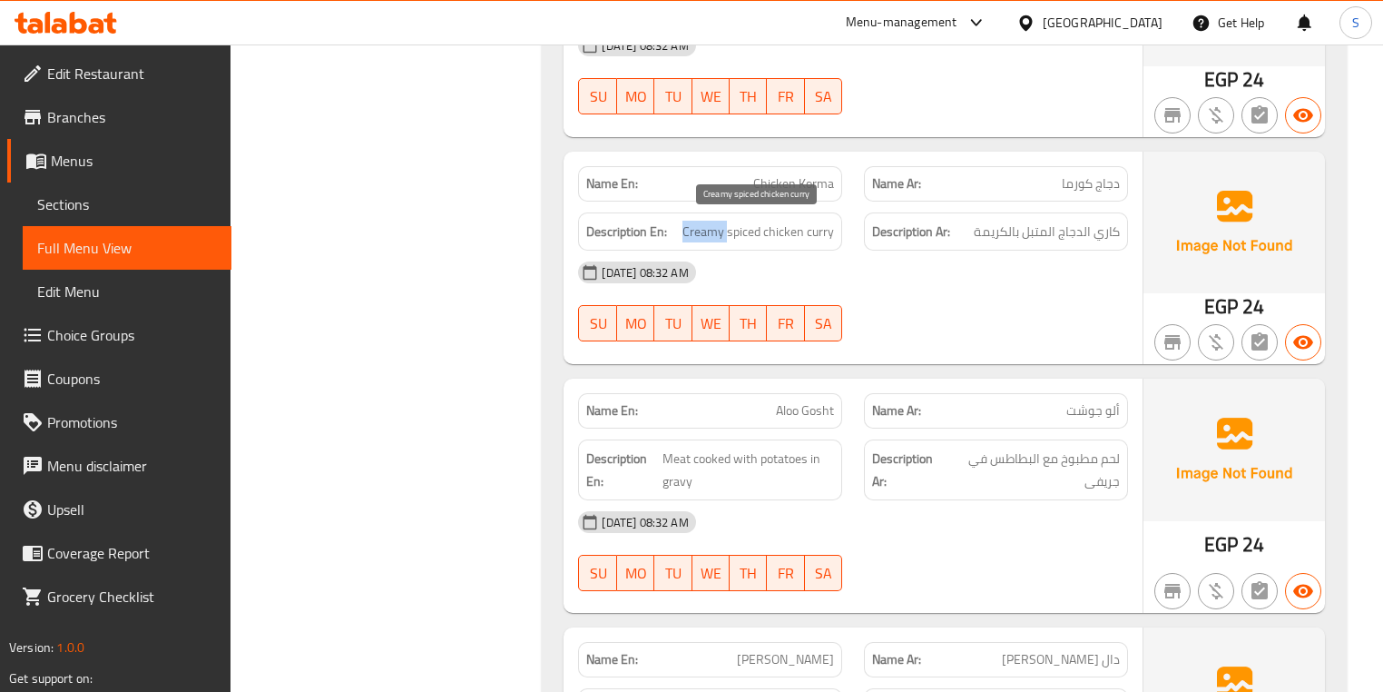
click at [706, 232] on span "Creamy spiced chicken curry" at bounding box center [759, 232] width 152 height 23
click at [706, 233] on span "Creamy spiced chicken curry" at bounding box center [759, 232] width 152 height 23
click at [693, 221] on span "Creamy spiced chicken curry" at bounding box center [759, 232] width 152 height 23
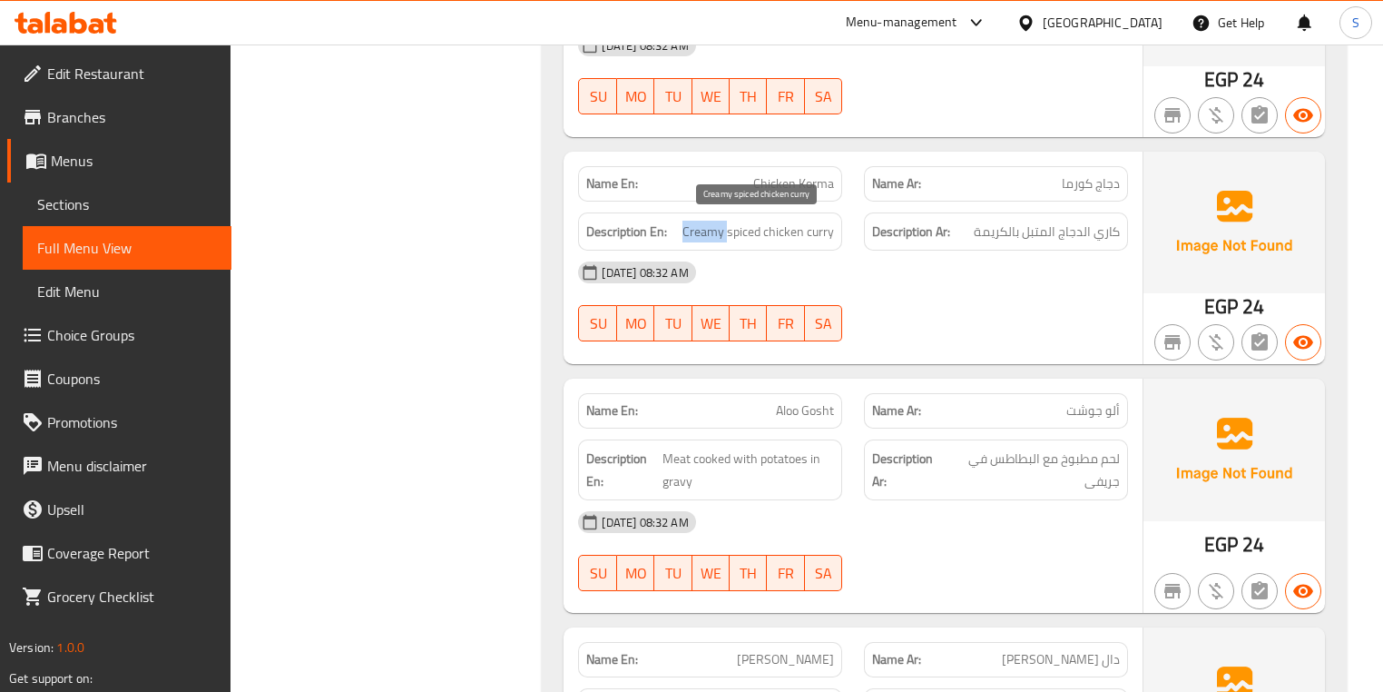
click at [693, 221] on span "Creamy spiced chicken curry" at bounding box center [759, 232] width 152 height 23
click at [790, 161] on div "Name En: Chicken Korma" at bounding box center [710, 183] width 286 height 57
click at [781, 181] on span "Chicken Korma" at bounding box center [793, 183] width 81 height 19
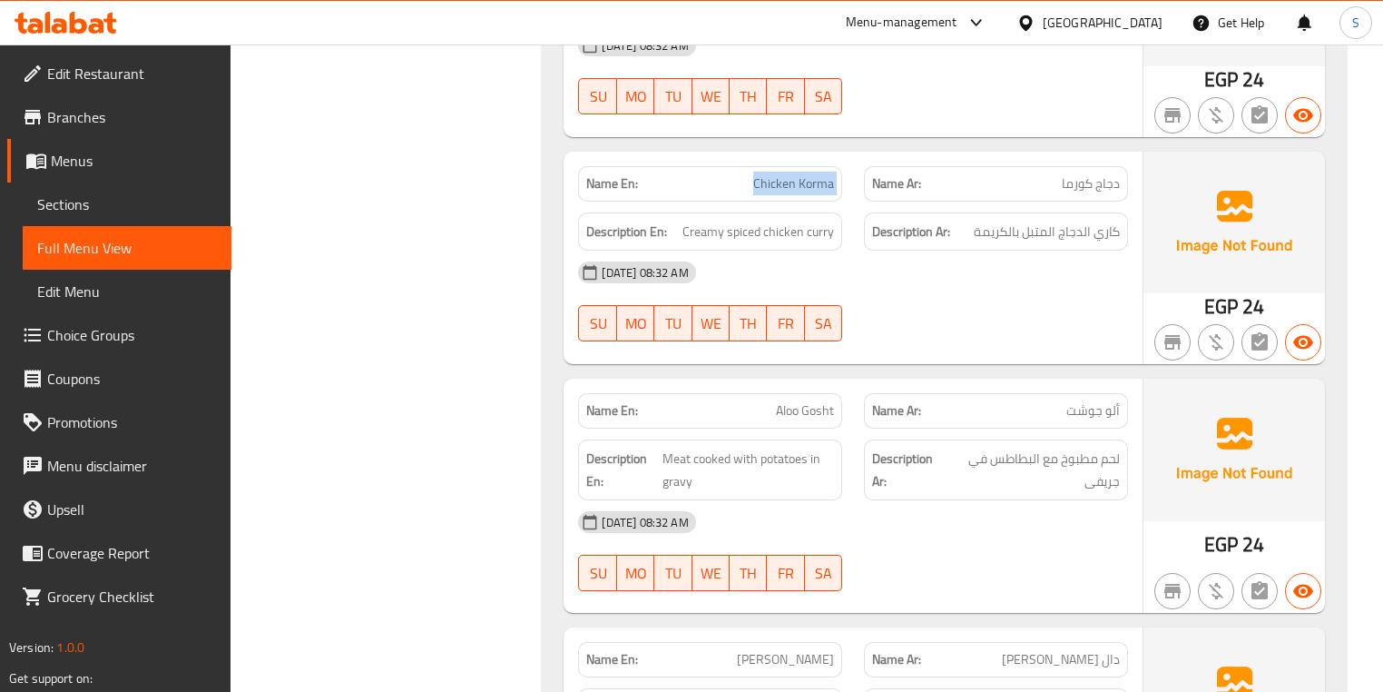
copy span "Chicken Korma"
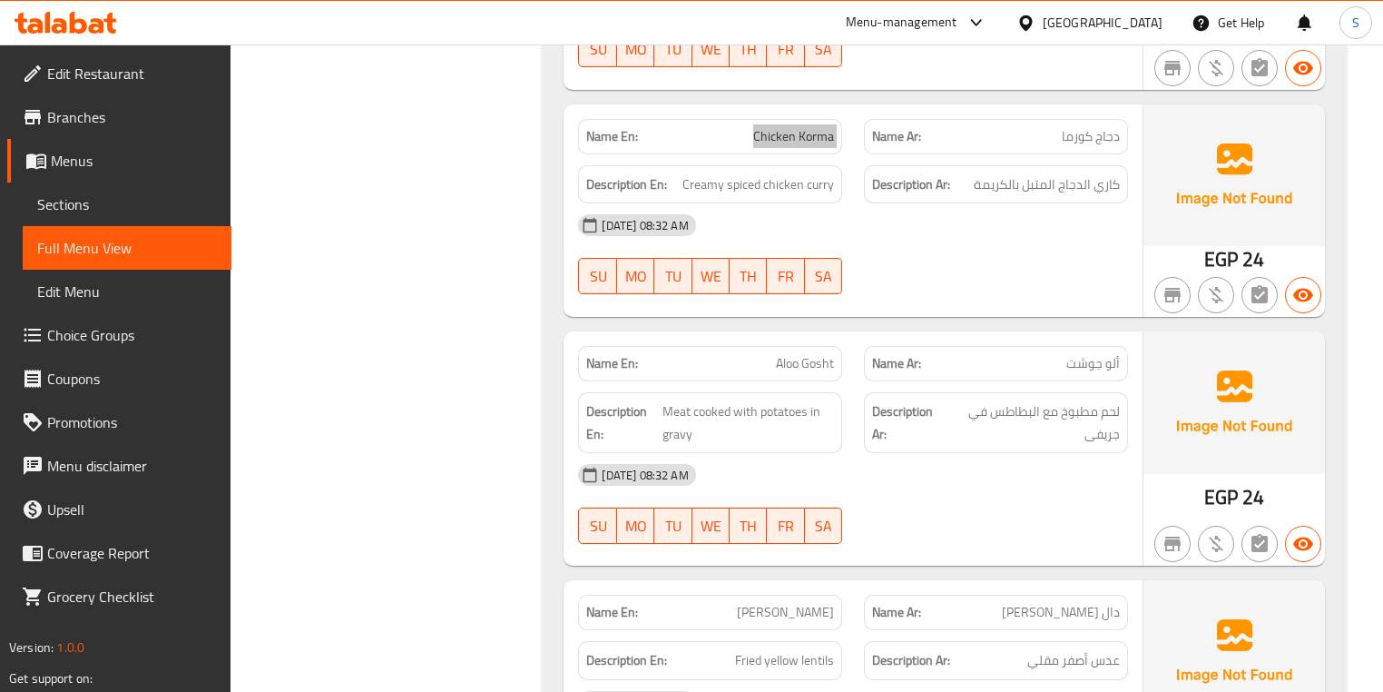
scroll to position [1907, 0]
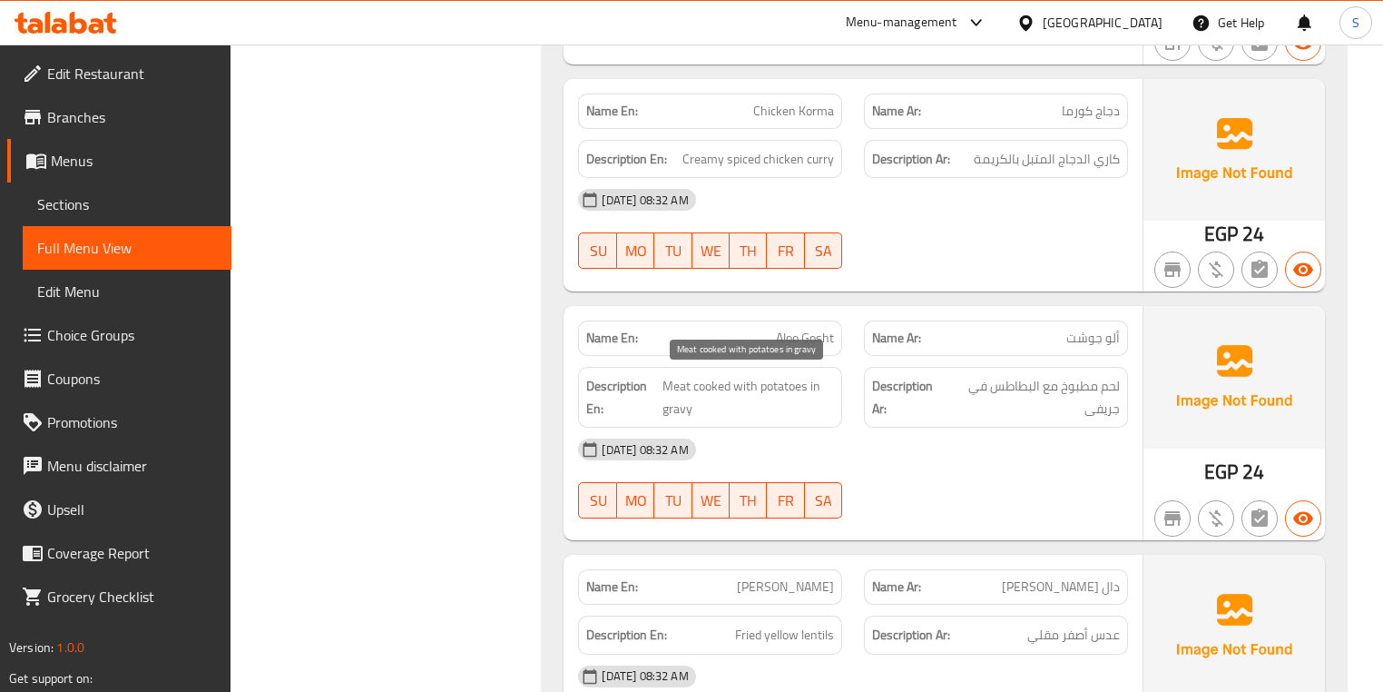
click at [711, 393] on span "Meat cooked with potatoes in gravy" at bounding box center [749, 397] width 172 height 44
click at [712, 384] on span "Meat cooked with potatoes in gravy" at bounding box center [749, 397] width 172 height 44
click at [714, 403] on span "Meat cooked with potatoes in gravy" at bounding box center [749, 397] width 172 height 44
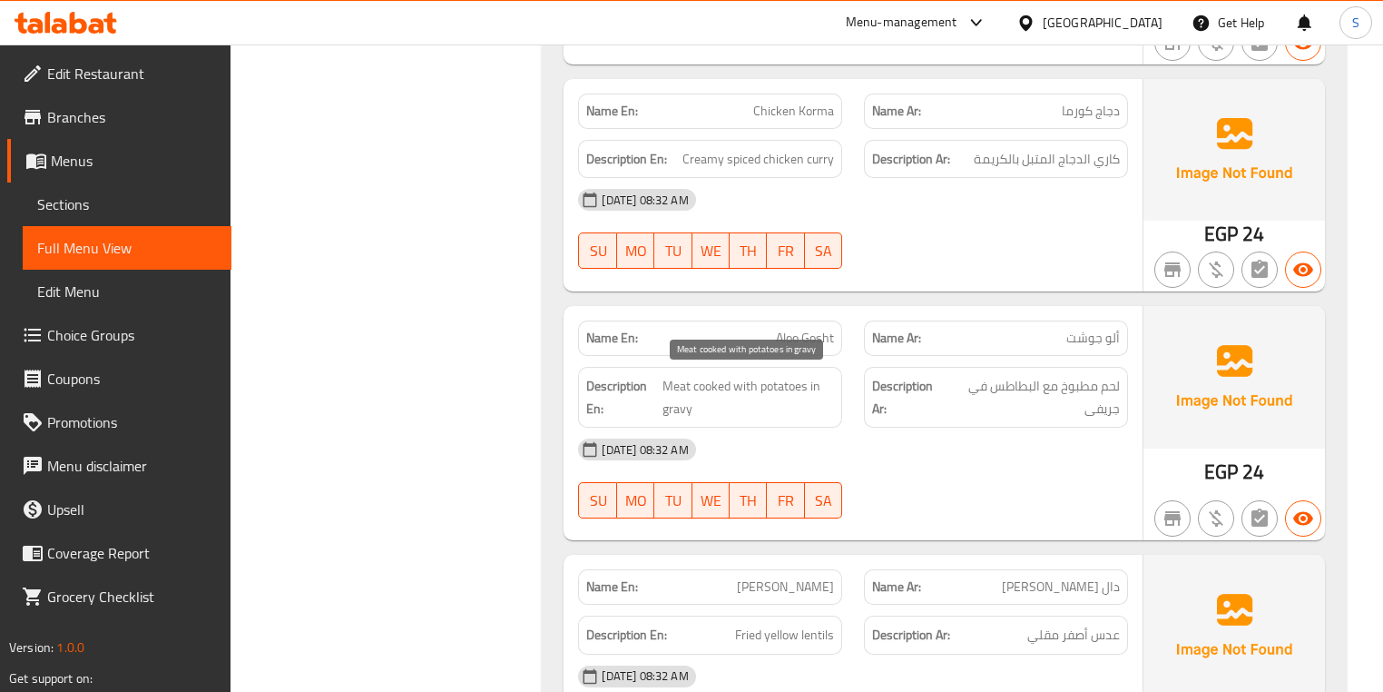
click at [714, 403] on span "Meat cooked with potatoes in gravy" at bounding box center [749, 397] width 172 height 44
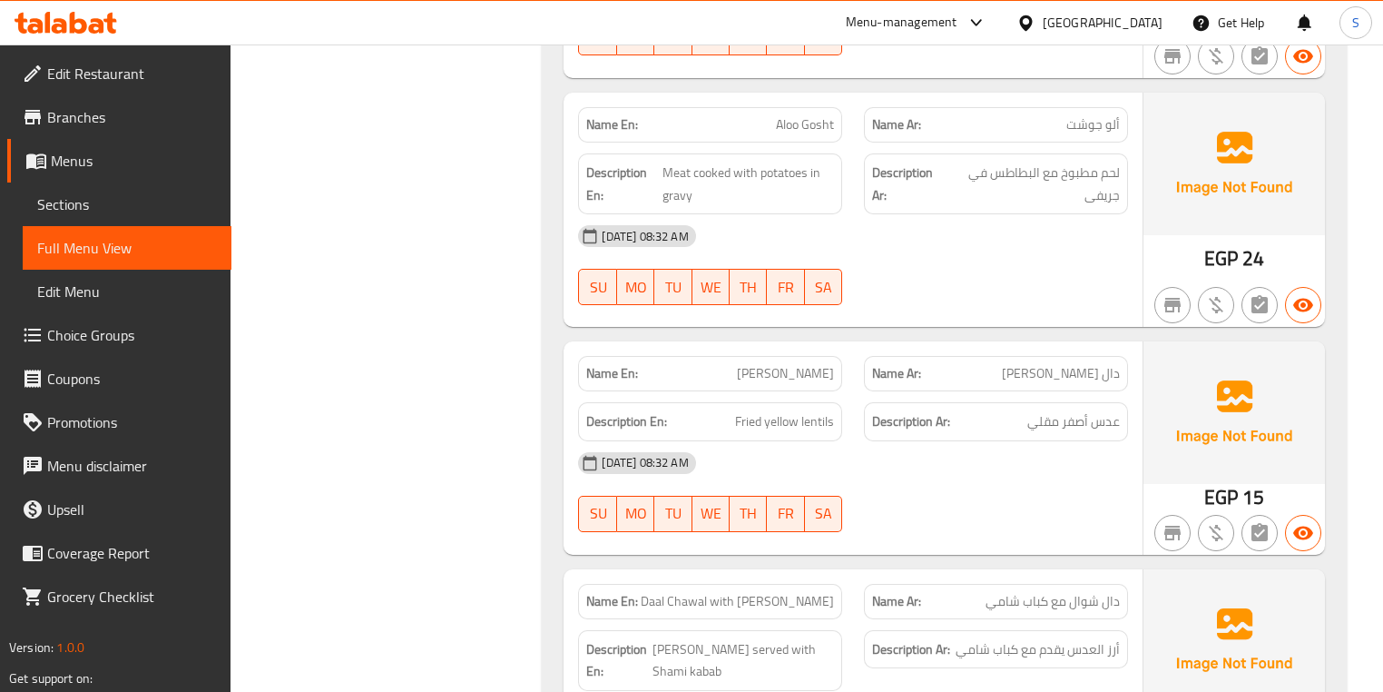
scroll to position [2125, 0]
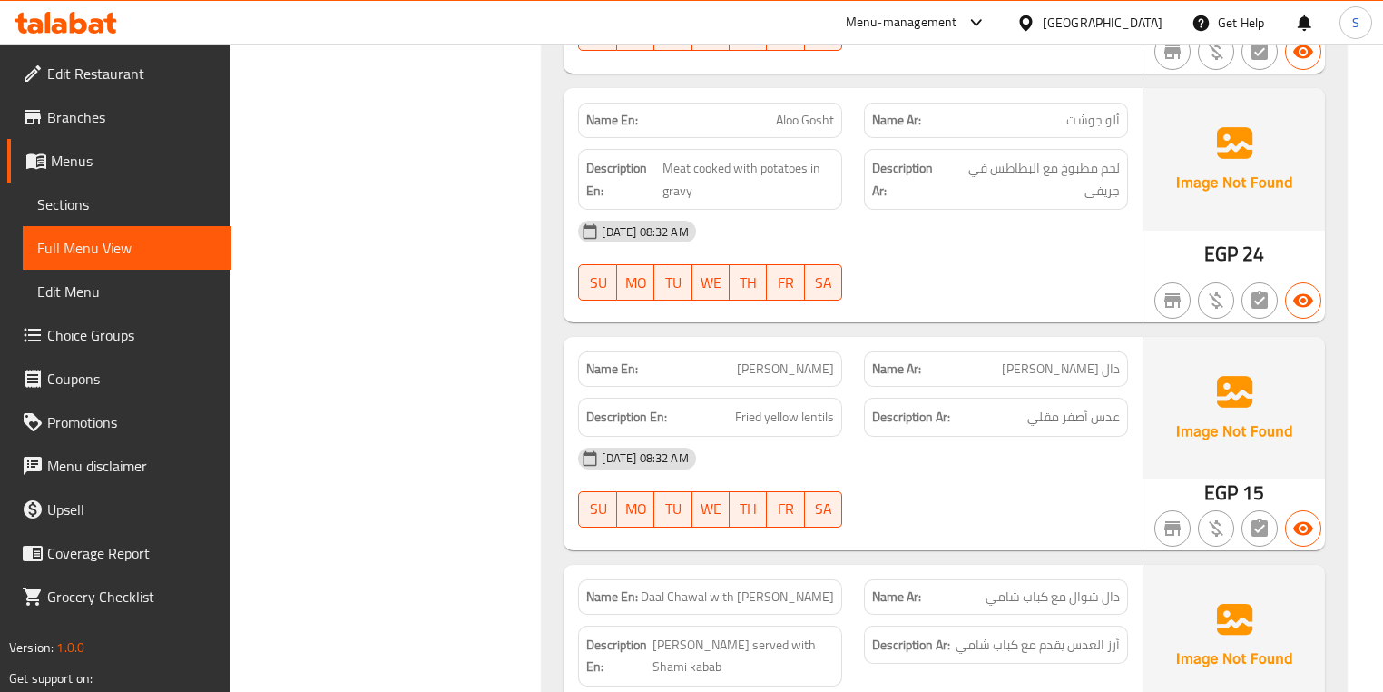
click at [817, 359] on span "Daal Channa Fry" at bounding box center [785, 368] width 97 height 19
click at [1100, 406] on span "عدس أصفر مقلي" at bounding box center [1074, 417] width 93 height 23
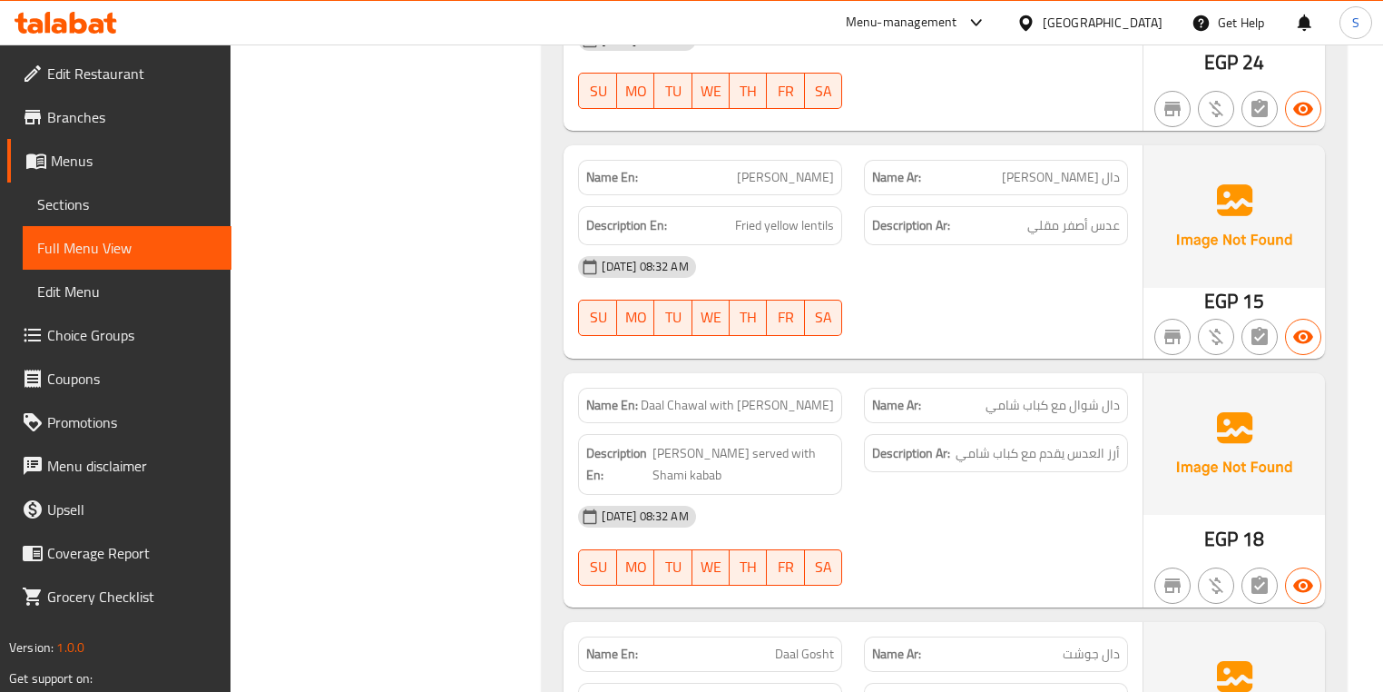
scroll to position [2343, 0]
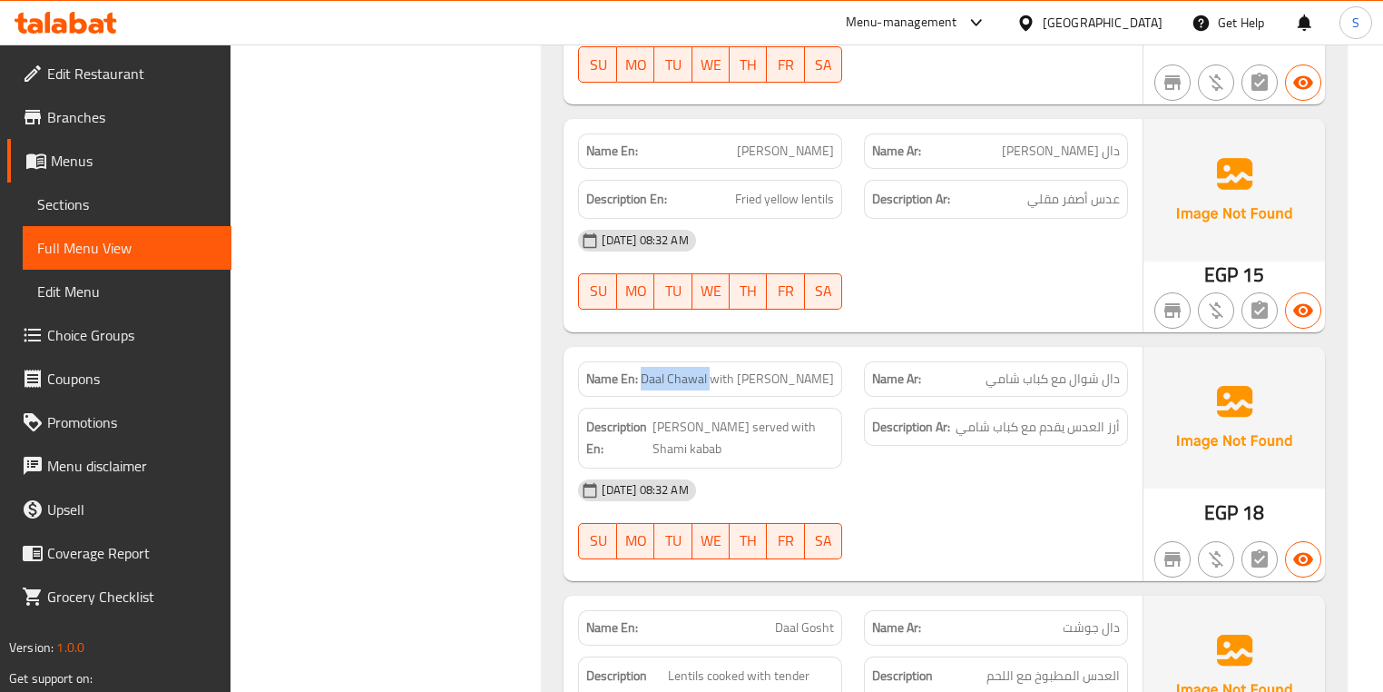
drag, startPoint x: 664, startPoint y: 382, endPoint x: 739, endPoint y: 385, distance: 74.5
click at [739, 385] on div "Name En: Daal Chawal with Shami Kabab" at bounding box center [710, 378] width 264 height 35
click at [742, 385] on div "Name En: Daal Chawal with Shami Kabab" at bounding box center [710, 378] width 264 height 35
drag, startPoint x: 713, startPoint y: 420, endPoint x: 672, endPoint y: 421, distance: 40.9
click at [672, 421] on span "Lentil rice served with Shami kabab" at bounding box center [744, 438] width 182 height 44
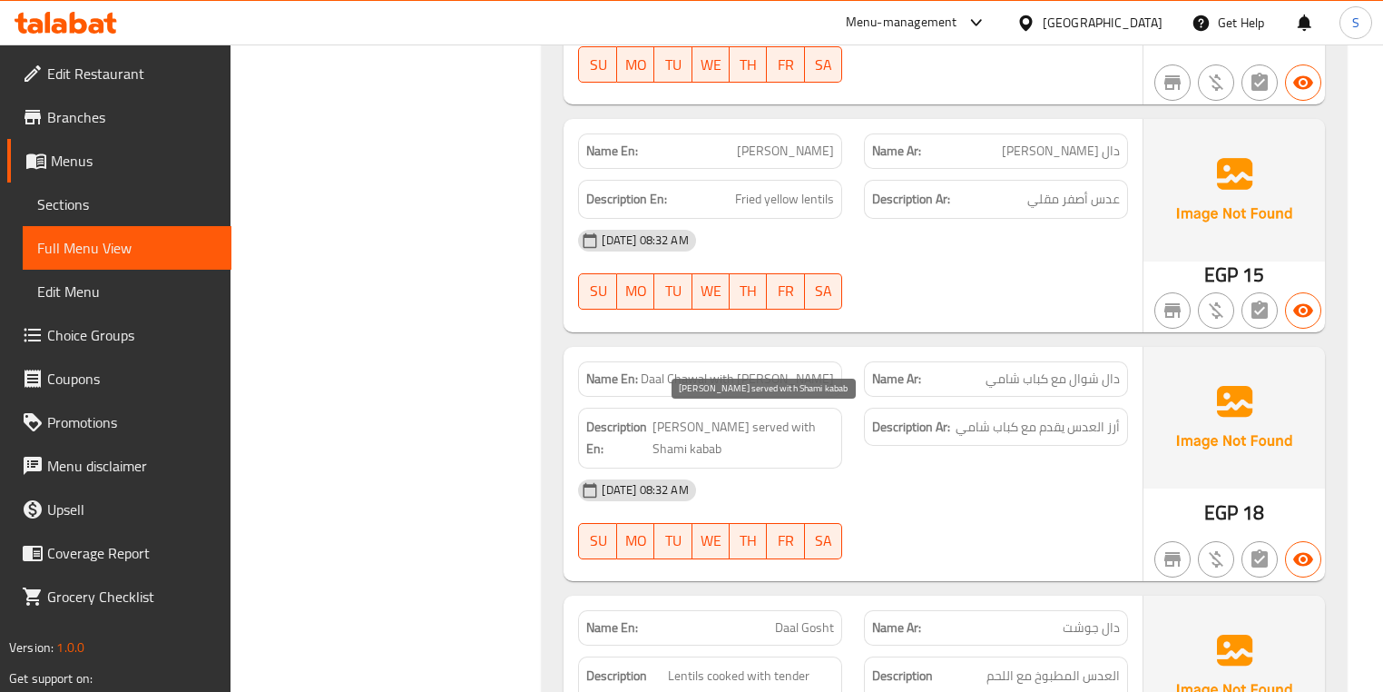
click at [743, 421] on span "Lentil rice served with Shami kabab" at bounding box center [744, 438] width 182 height 44
click at [691, 438] on span "Lentil rice served with Shami kabab" at bounding box center [744, 438] width 182 height 44
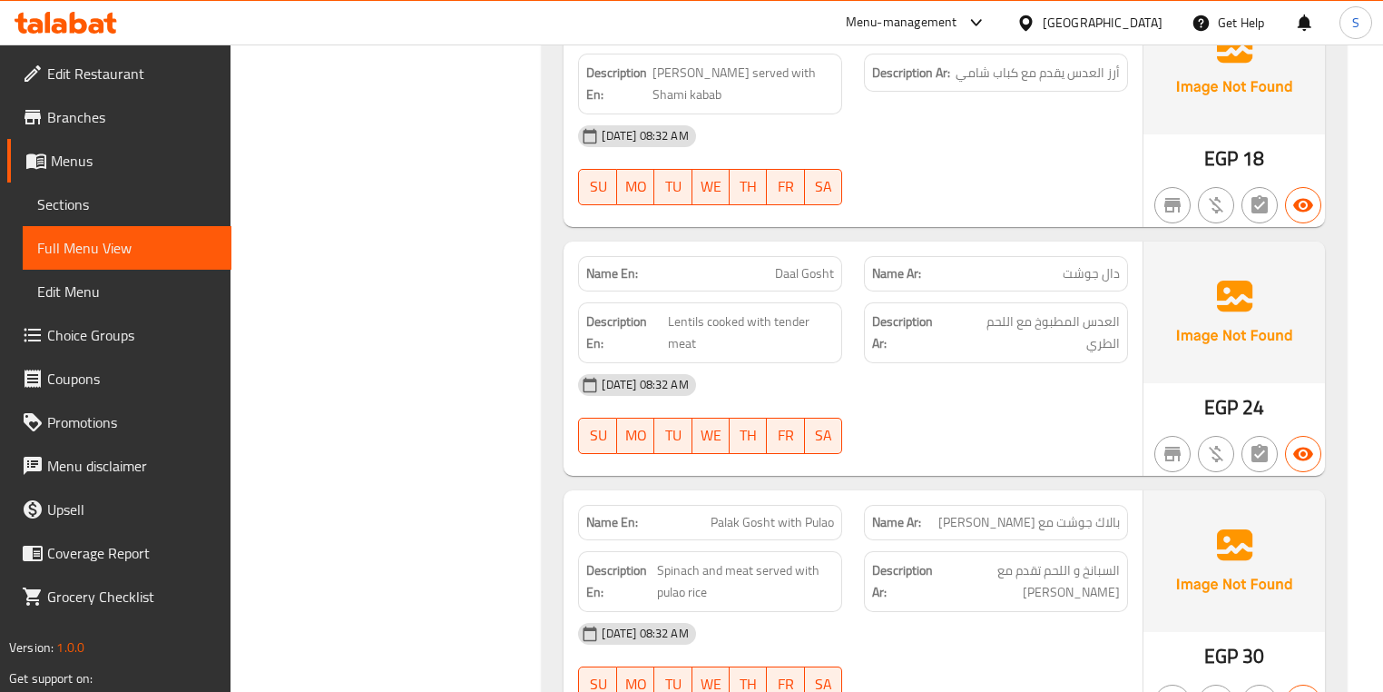
scroll to position [2706, 0]
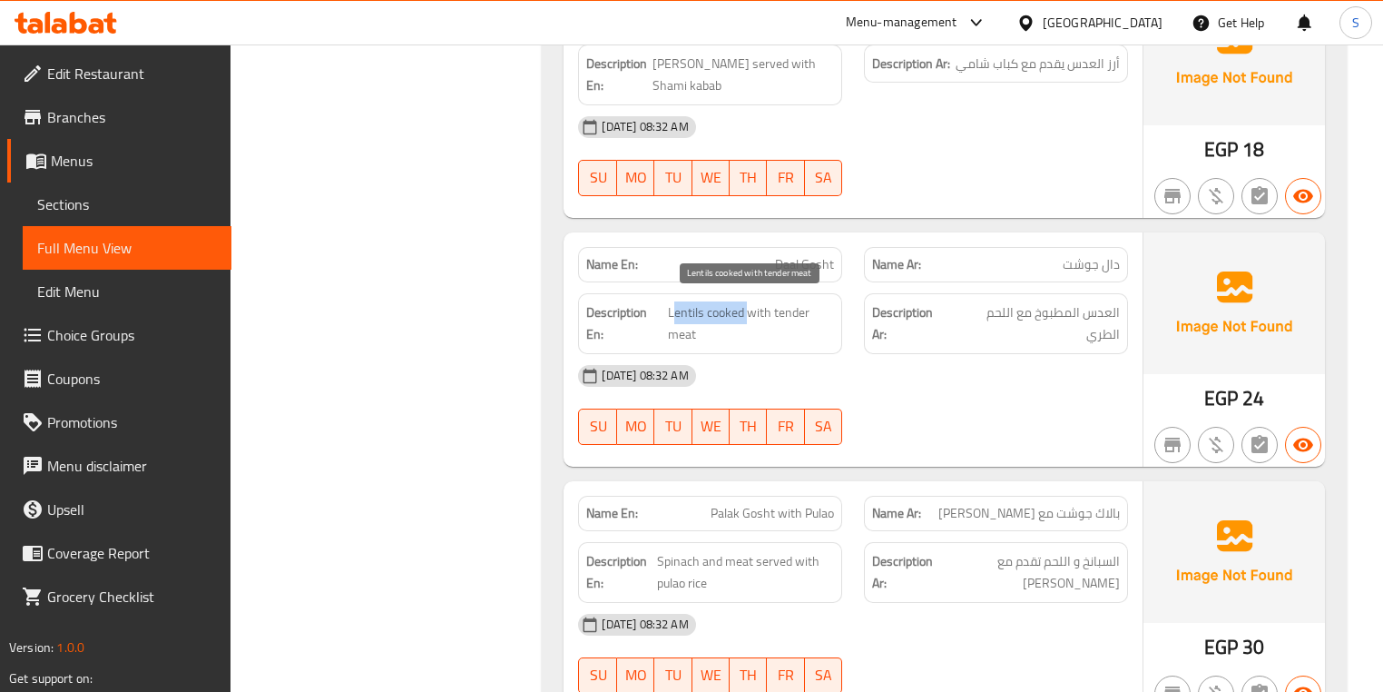
drag, startPoint x: 675, startPoint y: 306, endPoint x: 749, endPoint y: 305, distance: 73.5
click at [749, 305] on span "Lentils cooked with tender meat" at bounding box center [751, 323] width 166 height 44
click at [751, 306] on span "Lentils cooked with tender meat" at bounding box center [751, 323] width 166 height 44
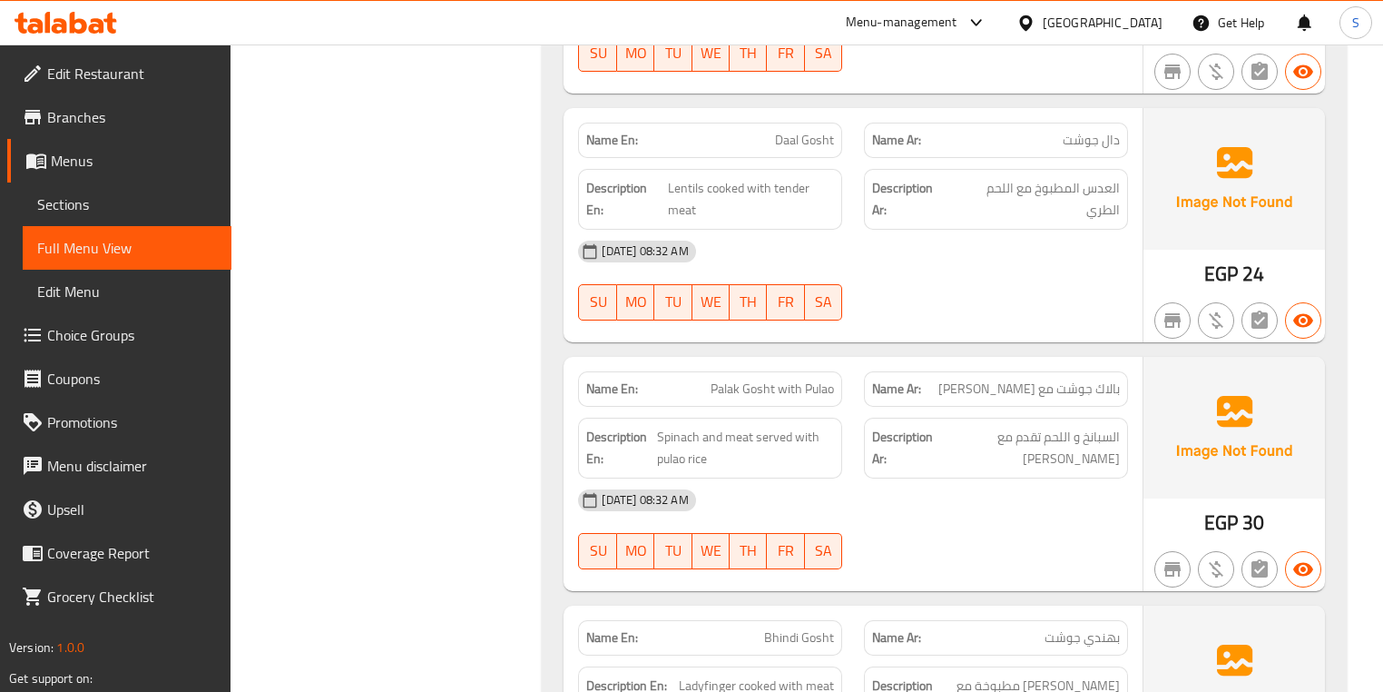
scroll to position [2851, 0]
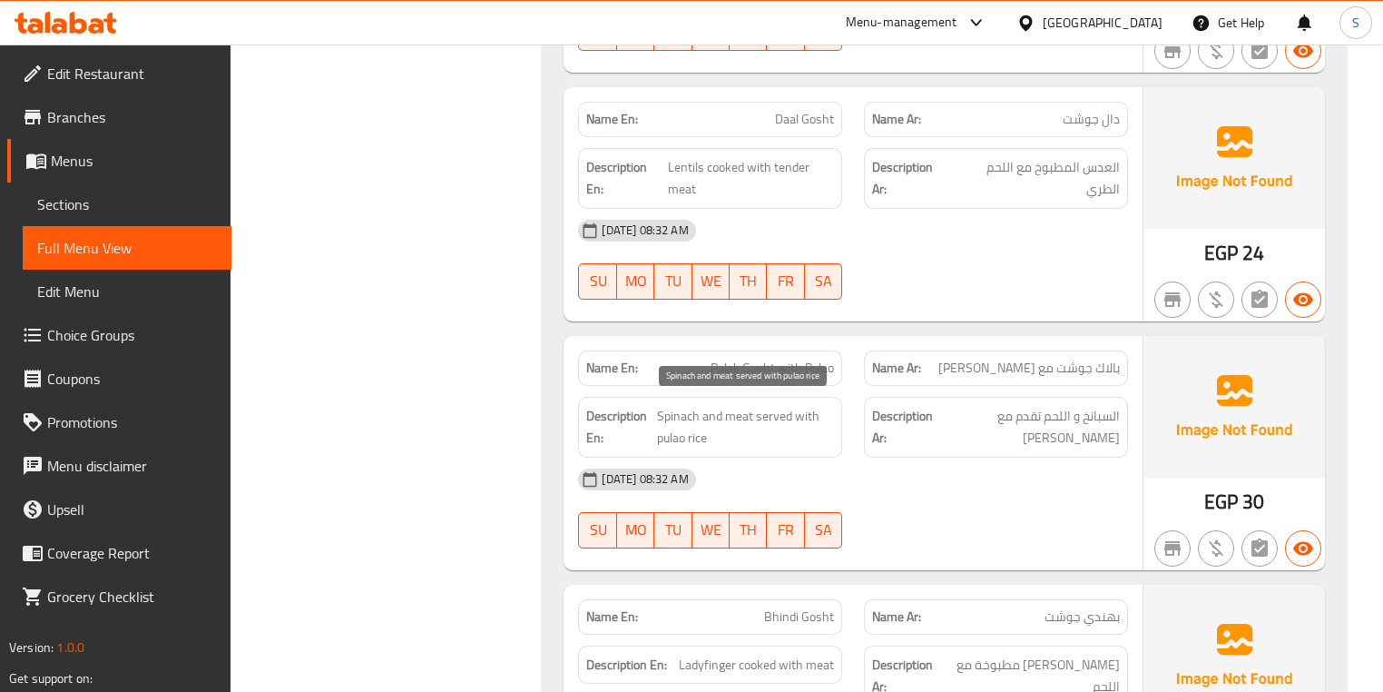
click at [673, 405] on span "Spinach and meat served with pulao rice" at bounding box center [745, 427] width 177 height 44
drag, startPoint x: 905, startPoint y: 391, endPoint x: 888, endPoint y: 415, distance: 29.2
click at [905, 397] on div "Description Ar: السبانخ و اللحم تقدم مع أرز بولاو" at bounding box center [996, 427] width 264 height 61
click at [719, 409] on span "Spinach and meat served with pulao rice" at bounding box center [745, 427] width 177 height 44
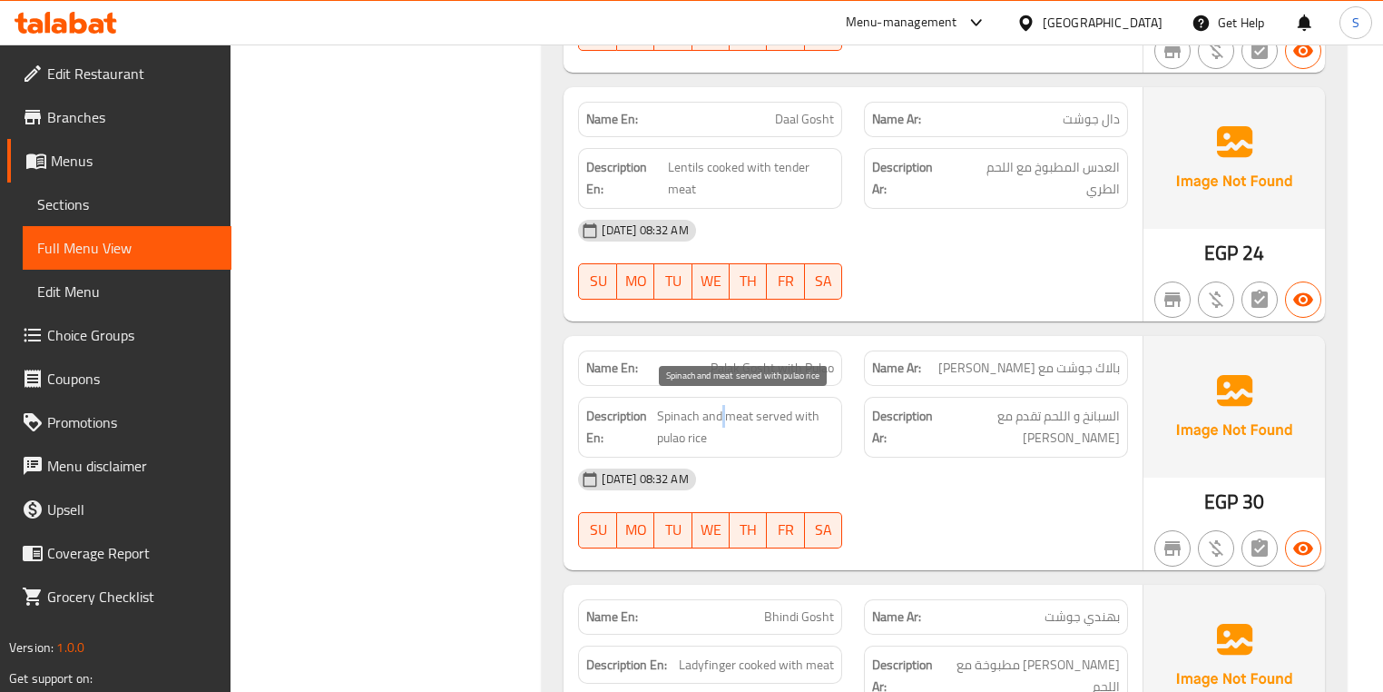
click at [719, 409] on span "Spinach and meat served with pulao rice" at bounding box center [745, 427] width 177 height 44
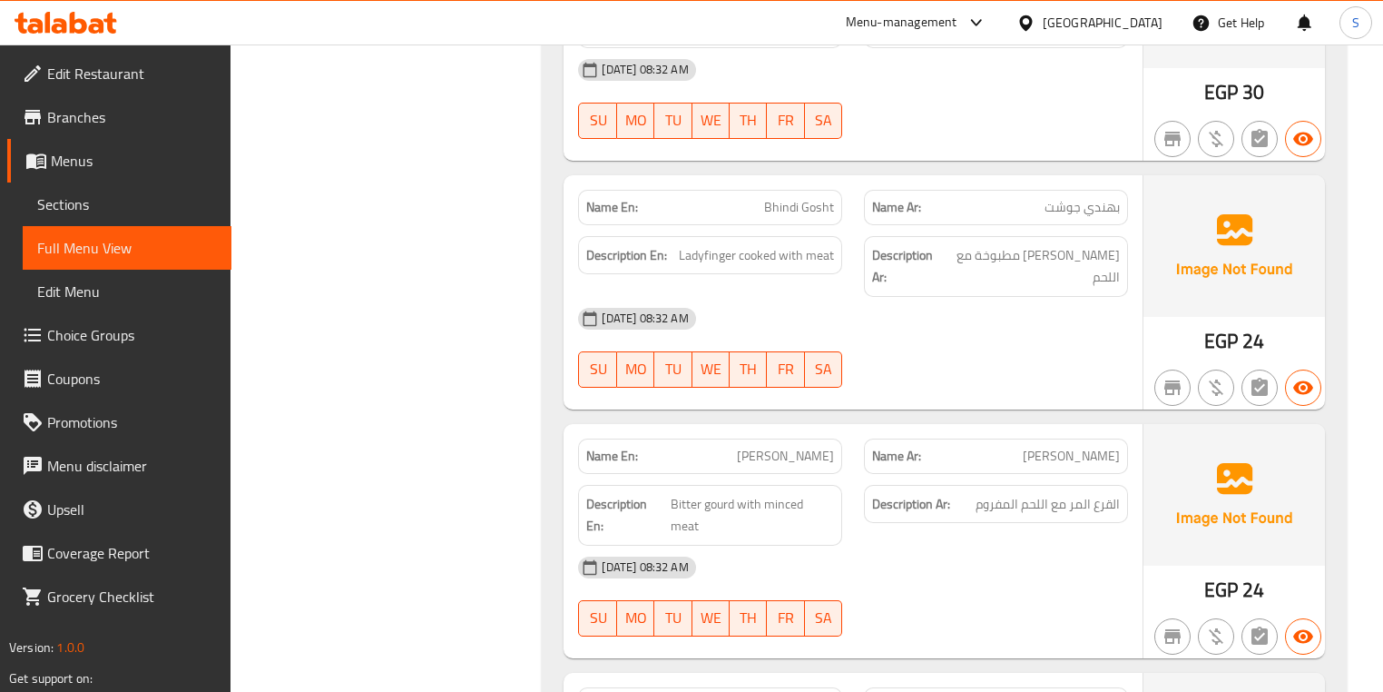
scroll to position [3287, 0]
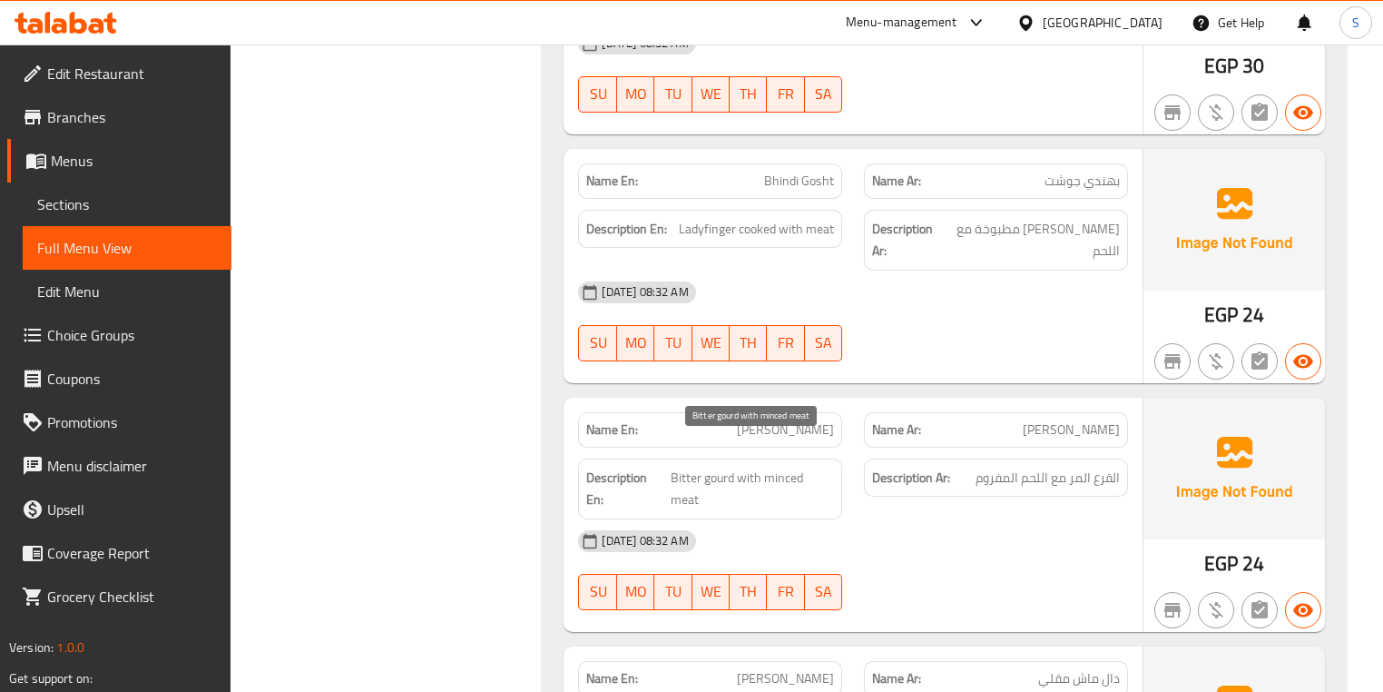
click at [732, 467] on span "Bitter gourd with minced meat" at bounding box center [752, 489] width 163 height 44
click at [802, 467] on span "Bitter gourd with minced meat" at bounding box center [752, 489] width 163 height 44
click at [723, 467] on span "Bitter gourd with minced meat" at bounding box center [752, 489] width 163 height 44
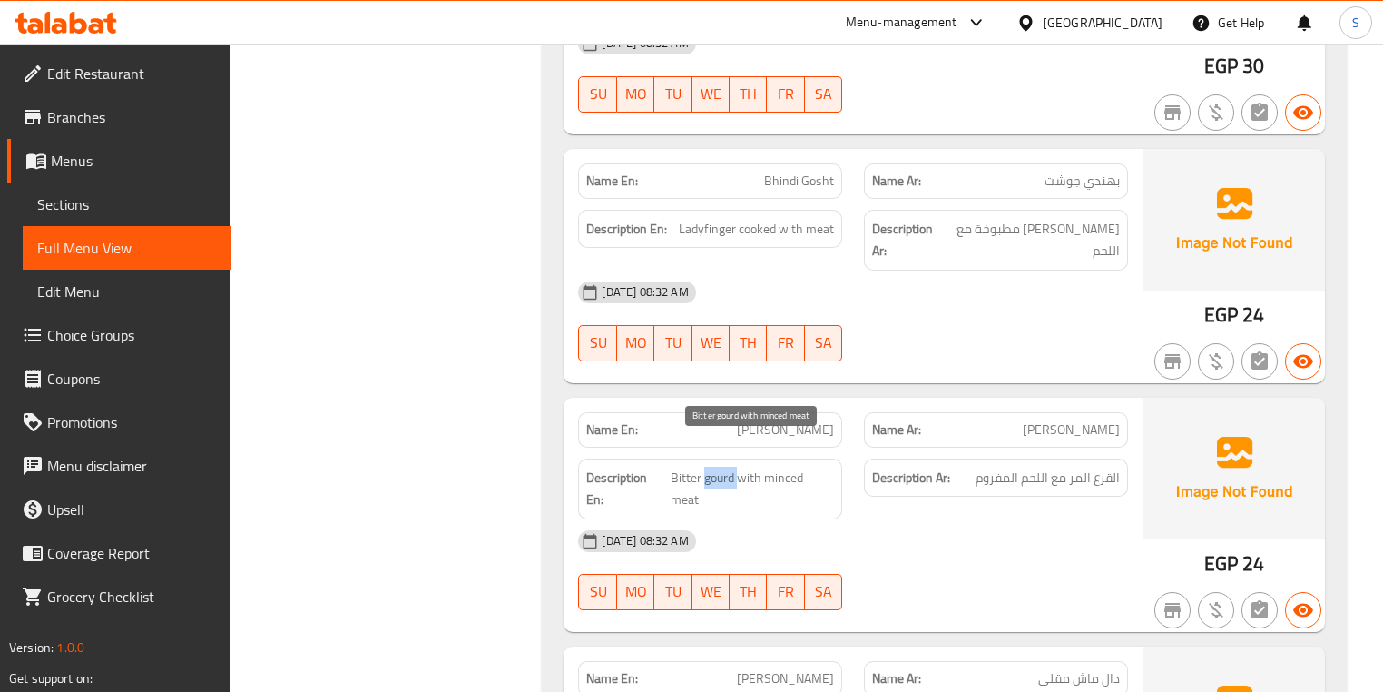
copy span "gourd"
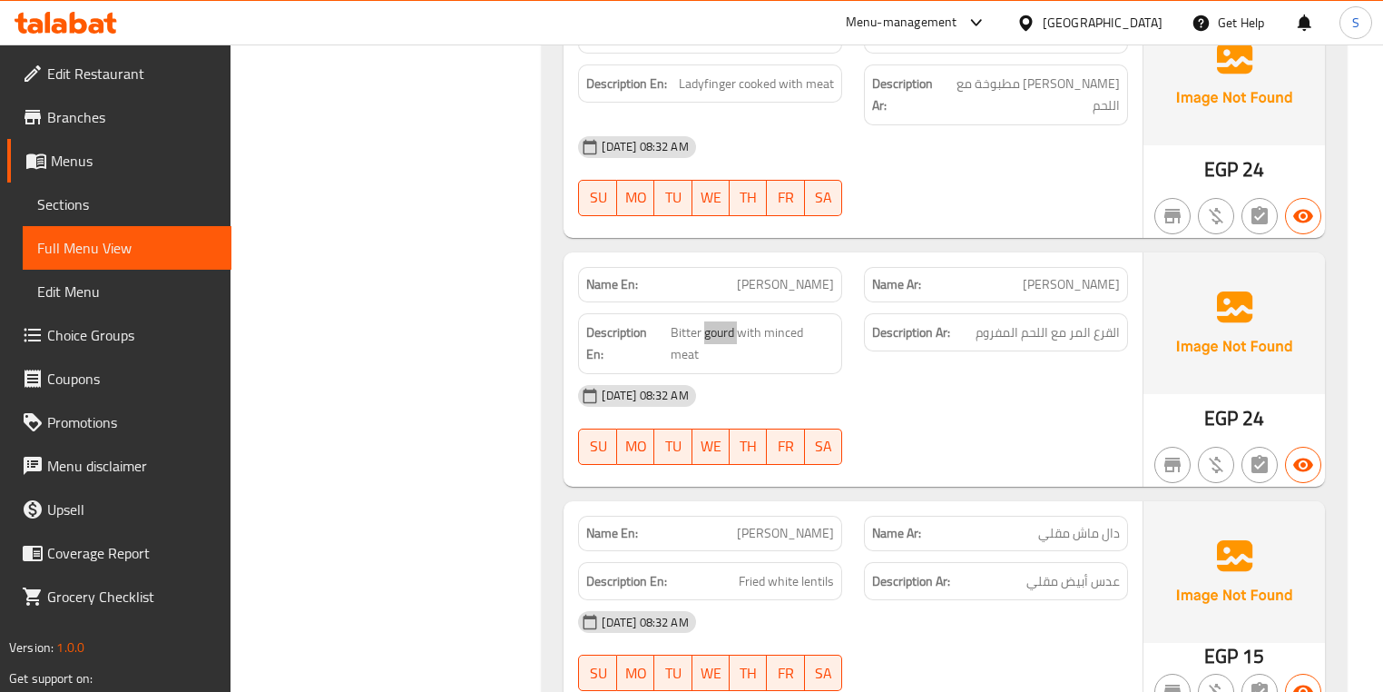
scroll to position [3505, 0]
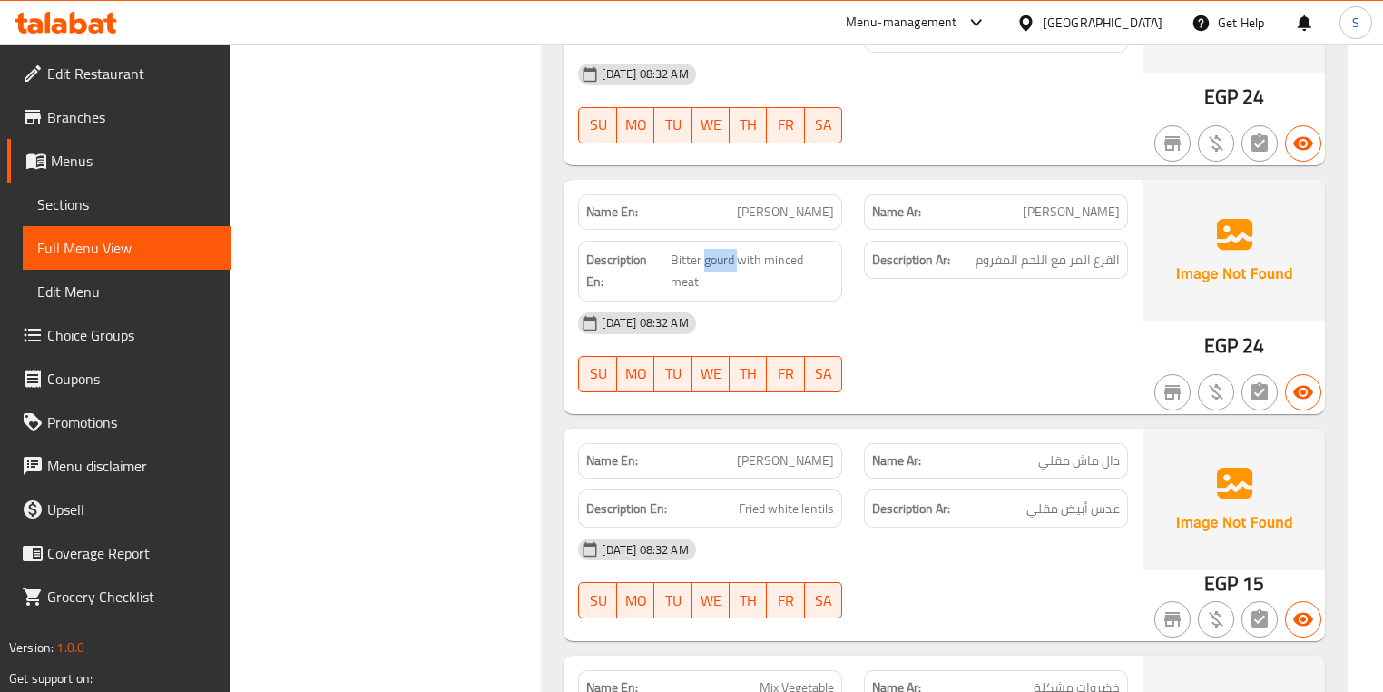
drag, startPoint x: 837, startPoint y: 420, endPoint x: 821, endPoint y: 414, distance: 17.5
click at [821, 443] on div "Name En: Daal Maash Fry" at bounding box center [710, 460] width 264 height 35
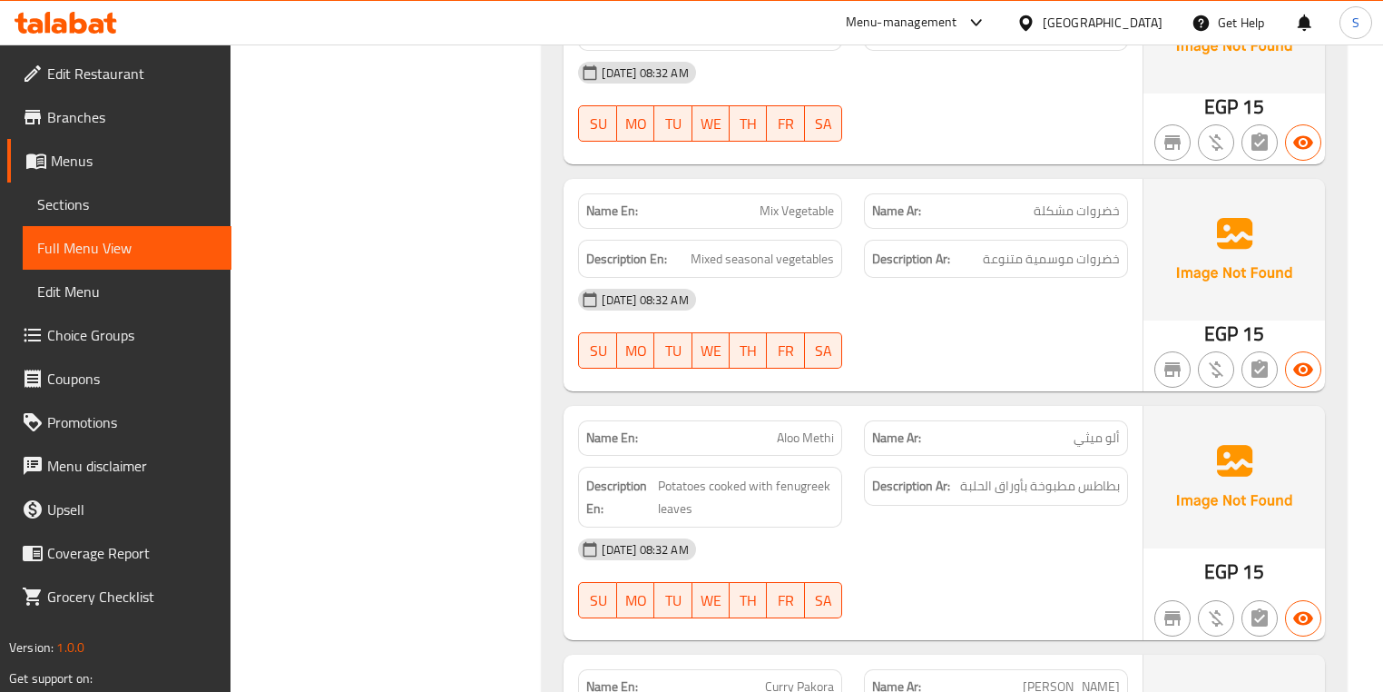
scroll to position [4086, 0]
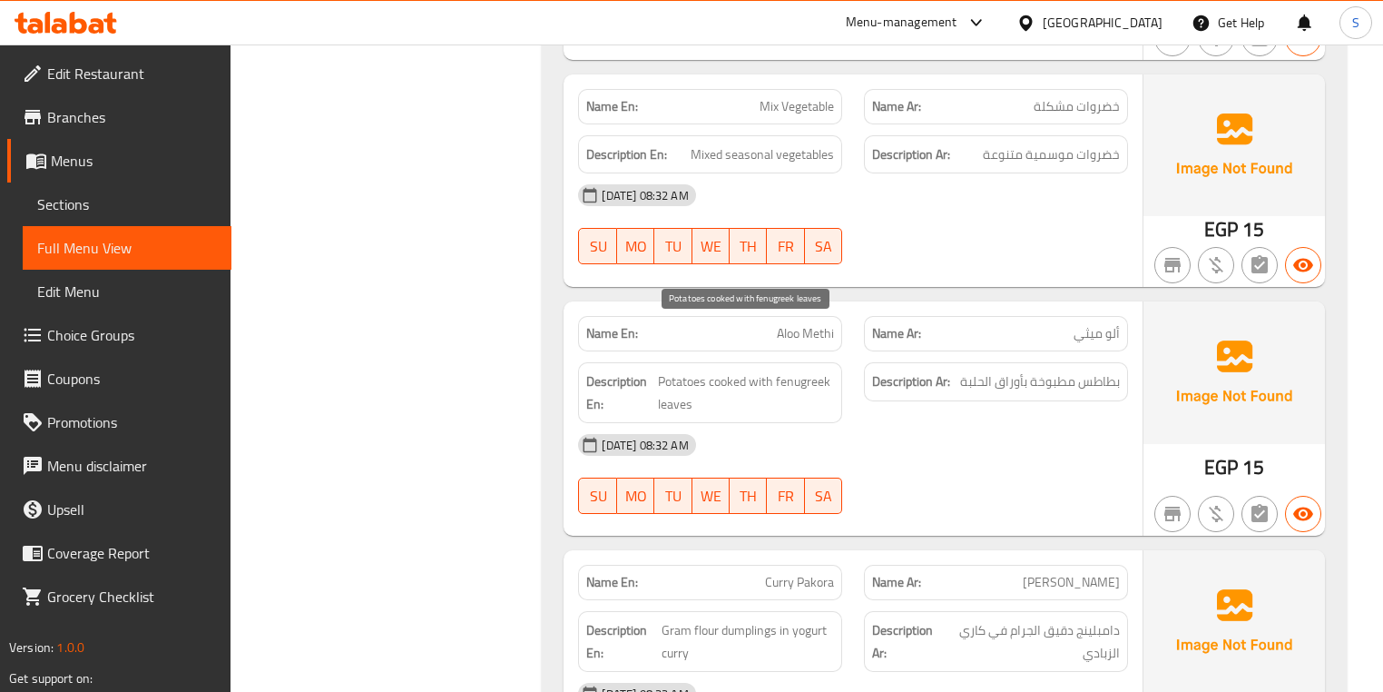
click at [678, 370] on span "Potatoes cooked with fenugreek leaves" at bounding box center [746, 392] width 176 height 44
click at [681, 370] on span "Potatoes cooked with fenugreek leaves" at bounding box center [746, 392] width 176 height 44
click at [773, 370] on span "Potatoes cooked with fenugreek leaves" at bounding box center [746, 392] width 176 height 44
drag, startPoint x: 777, startPoint y: 332, endPoint x: 781, endPoint y: 345, distance: 13.2
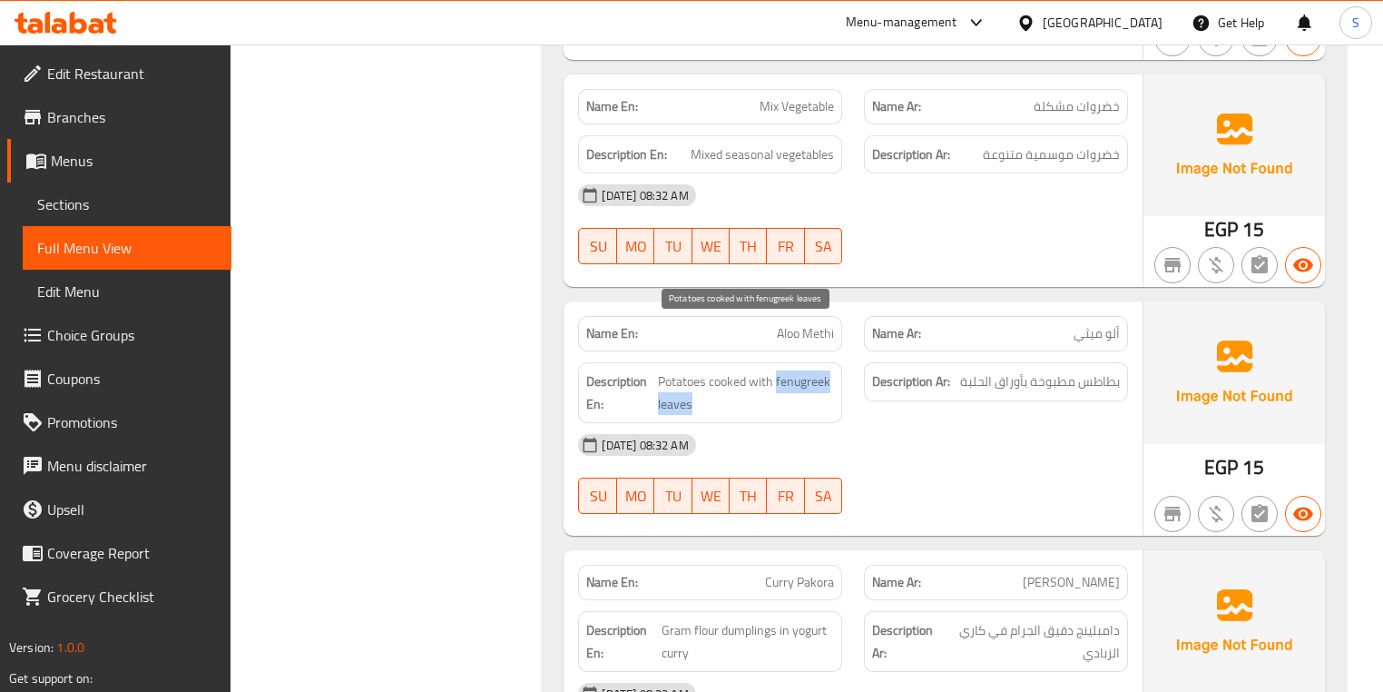
click at [781, 370] on span "Potatoes cooked with fenugreek leaves" at bounding box center [746, 392] width 176 height 44
copy span "fenugreek leaves"
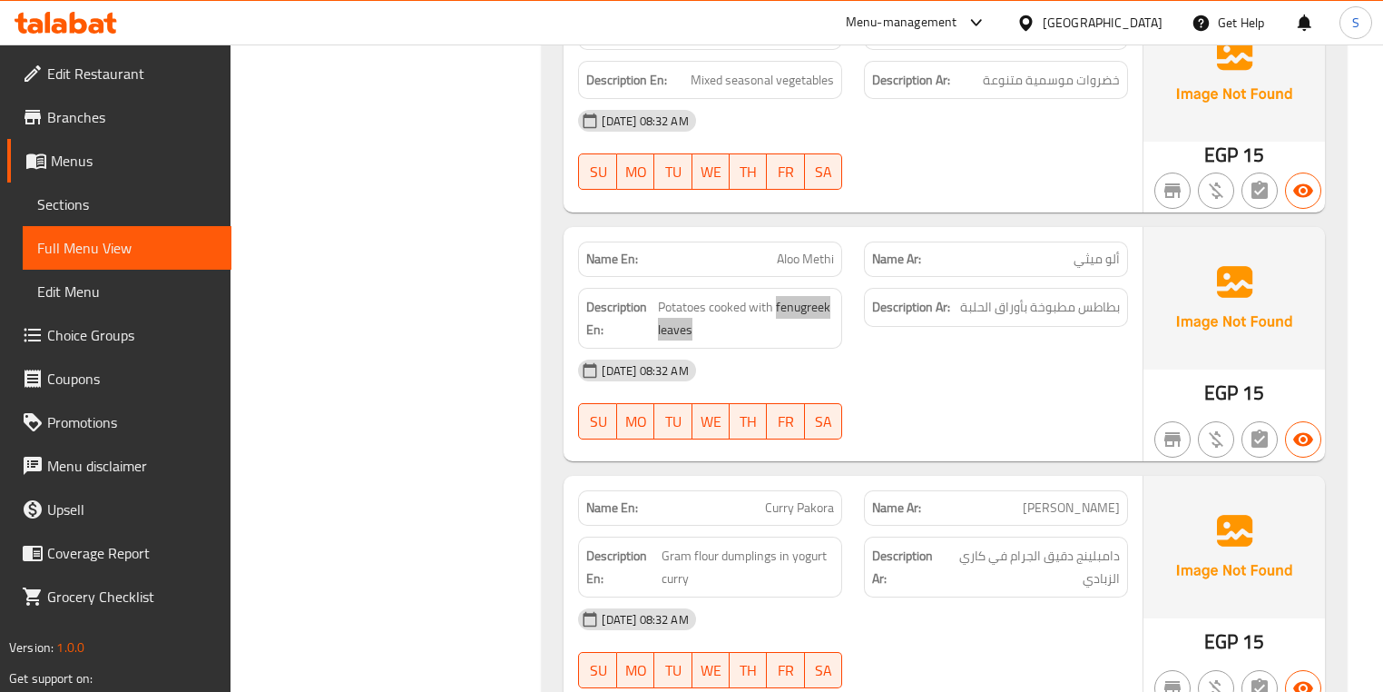
scroll to position [4304, 0]
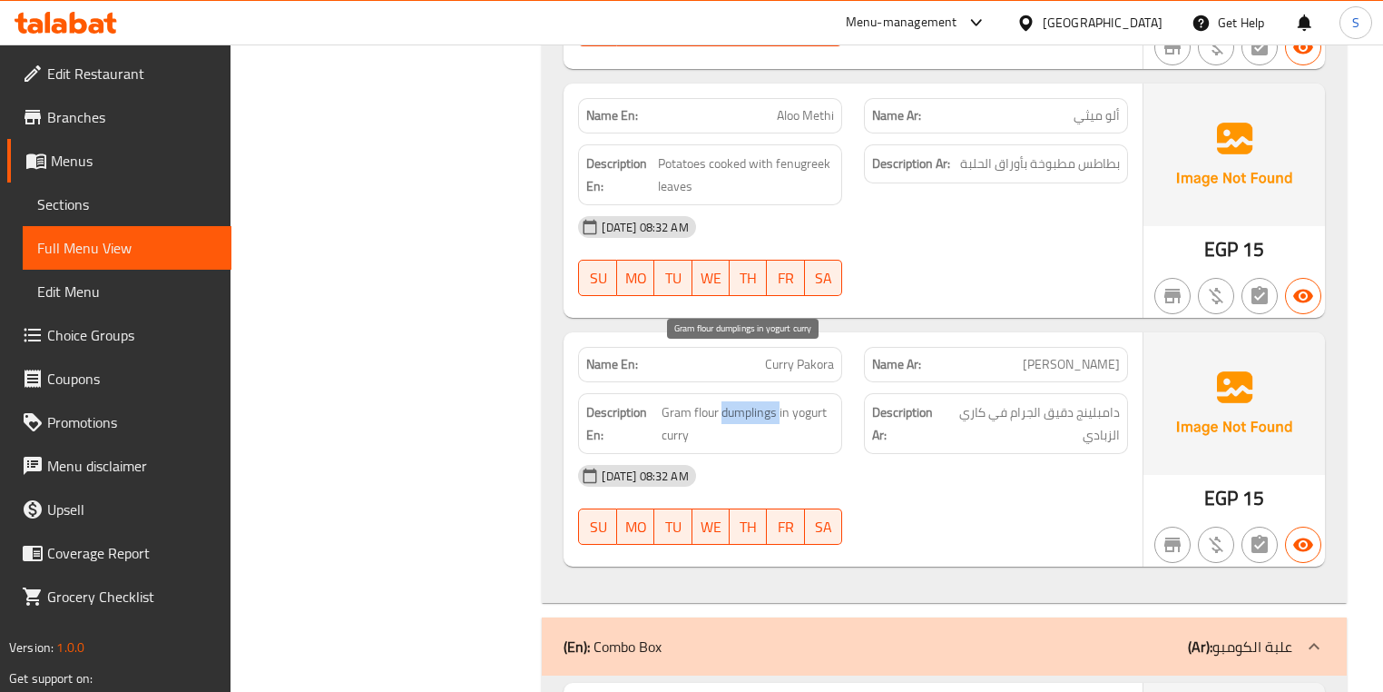
drag, startPoint x: 779, startPoint y: 369, endPoint x: 723, endPoint y: 368, distance: 55.4
click at [723, 401] on span "Gram flour dumplings in yogurt curry" at bounding box center [748, 423] width 172 height 44
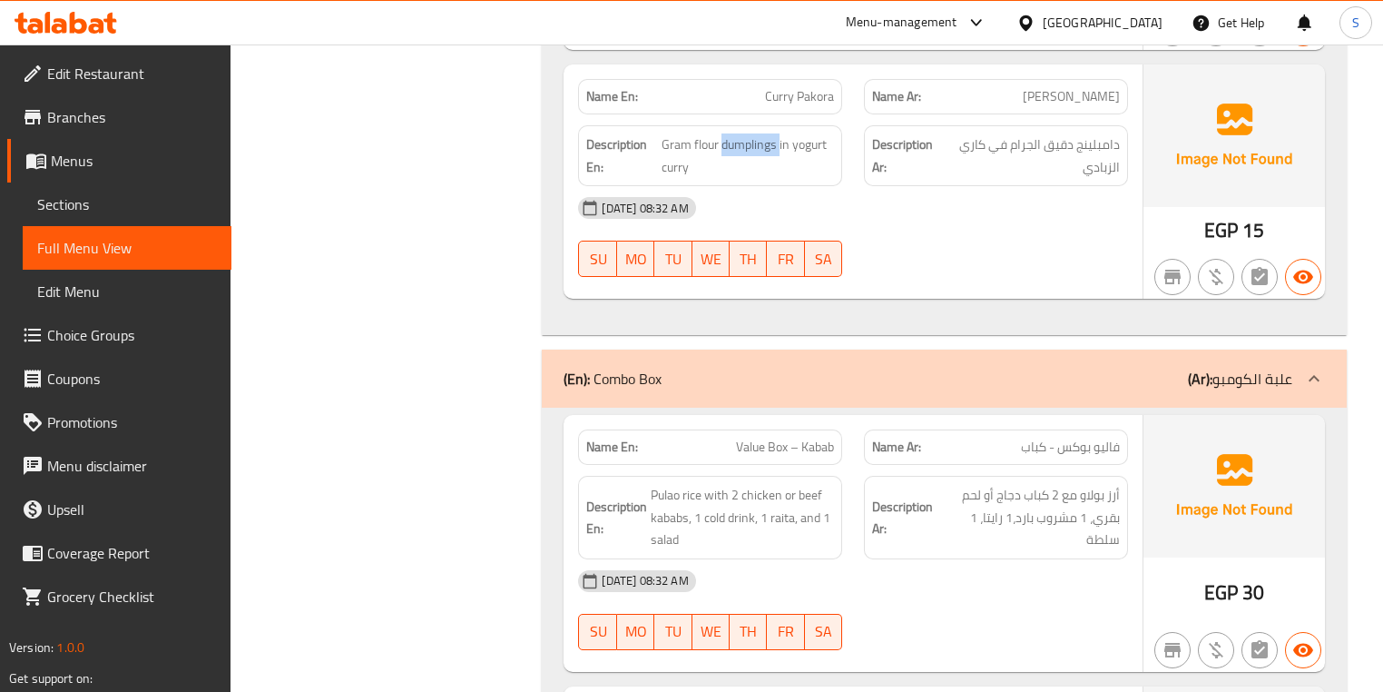
scroll to position [4594, 0]
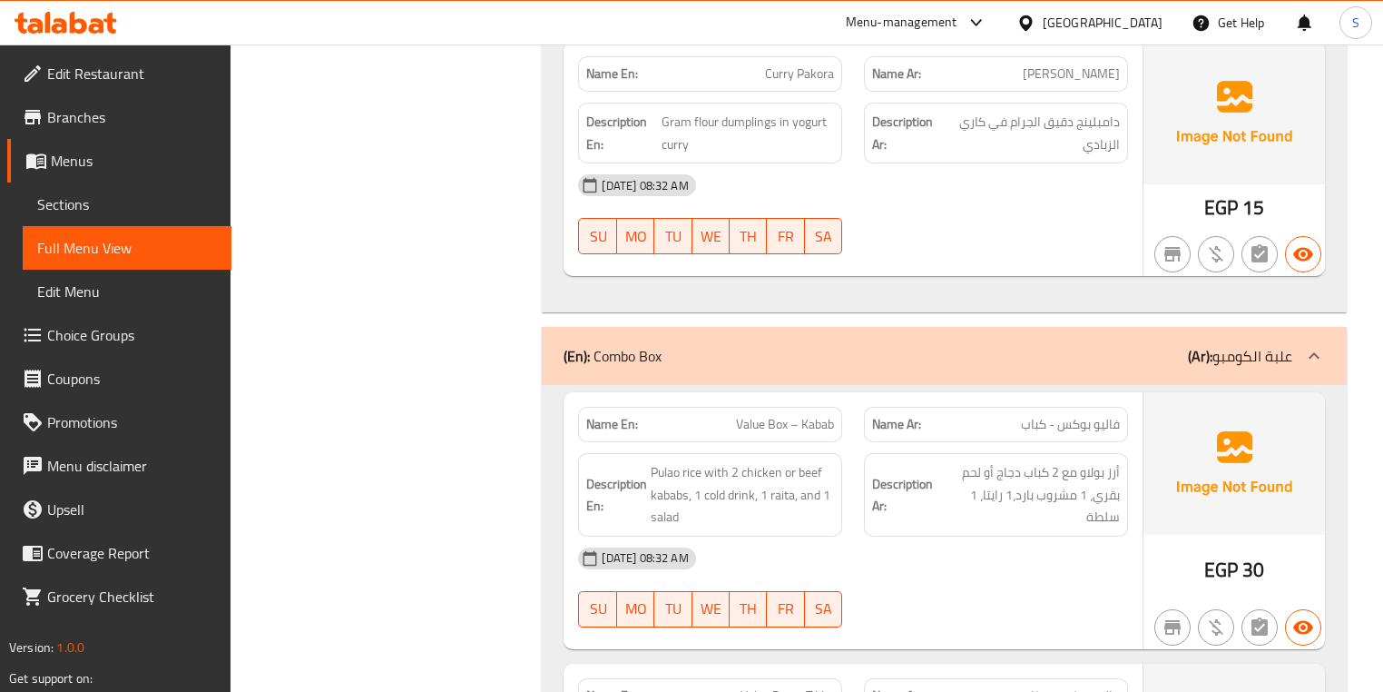
drag, startPoint x: 722, startPoint y: 422, endPoint x: 753, endPoint y: 421, distance: 30.9
click at [753, 461] on span "Pulao rice with 2 chicken or beef kababs, 1 cold drink, 1 raita, and 1 salad" at bounding box center [742, 494] width 183 height 67
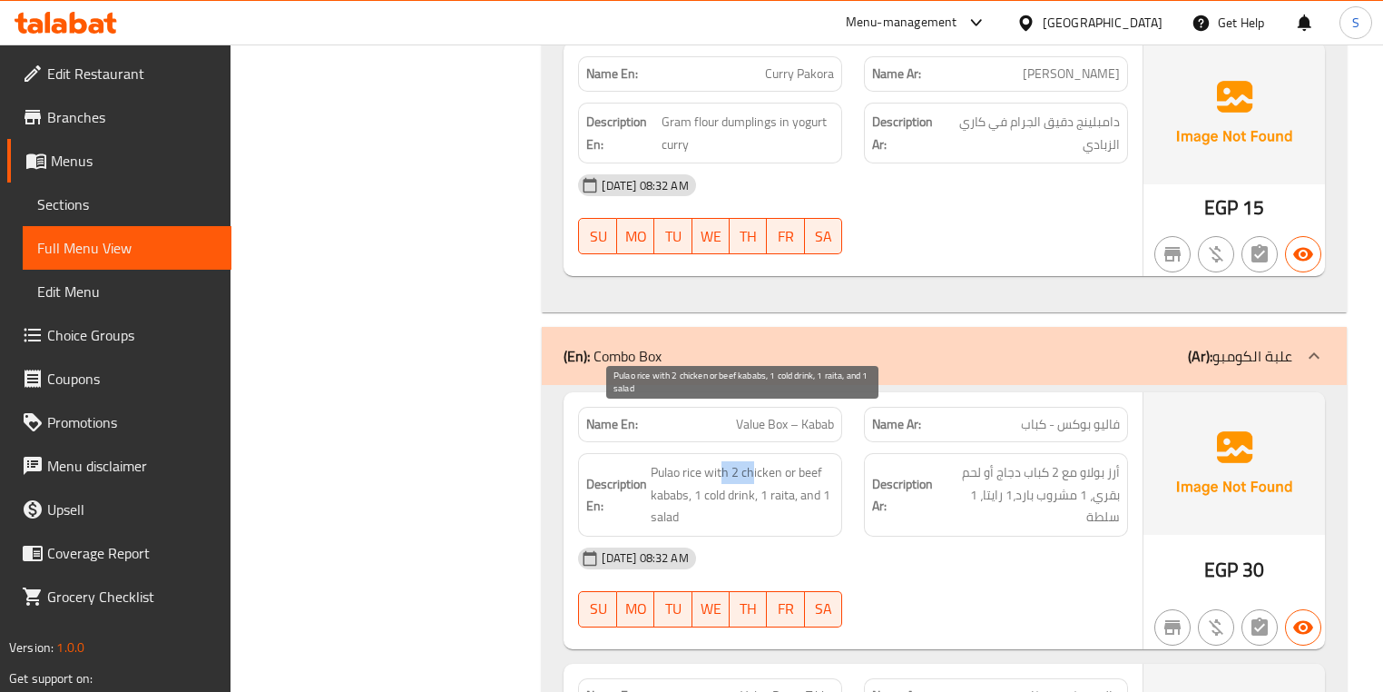
click at [753, 461] on span "Pulao rice with 2 chicken or beef kababs, 1 cold drink, 1 raita, and 1 salad" at bounding box center [742, 494] width 183 height 67
click at [791, 461] on span "Pulao rice with 2 chicken or beef kababs, 1 cold drink, 1 raita, and 1 salad" at bounding box center [742, 494] width 183 height 67
click at [806, 461] on span "Pulao rice with 2 chicken or beef kababs, 1 cold drink, 1 raita, and 1 salad" at bounding box center [742, 494] width 183 height 67
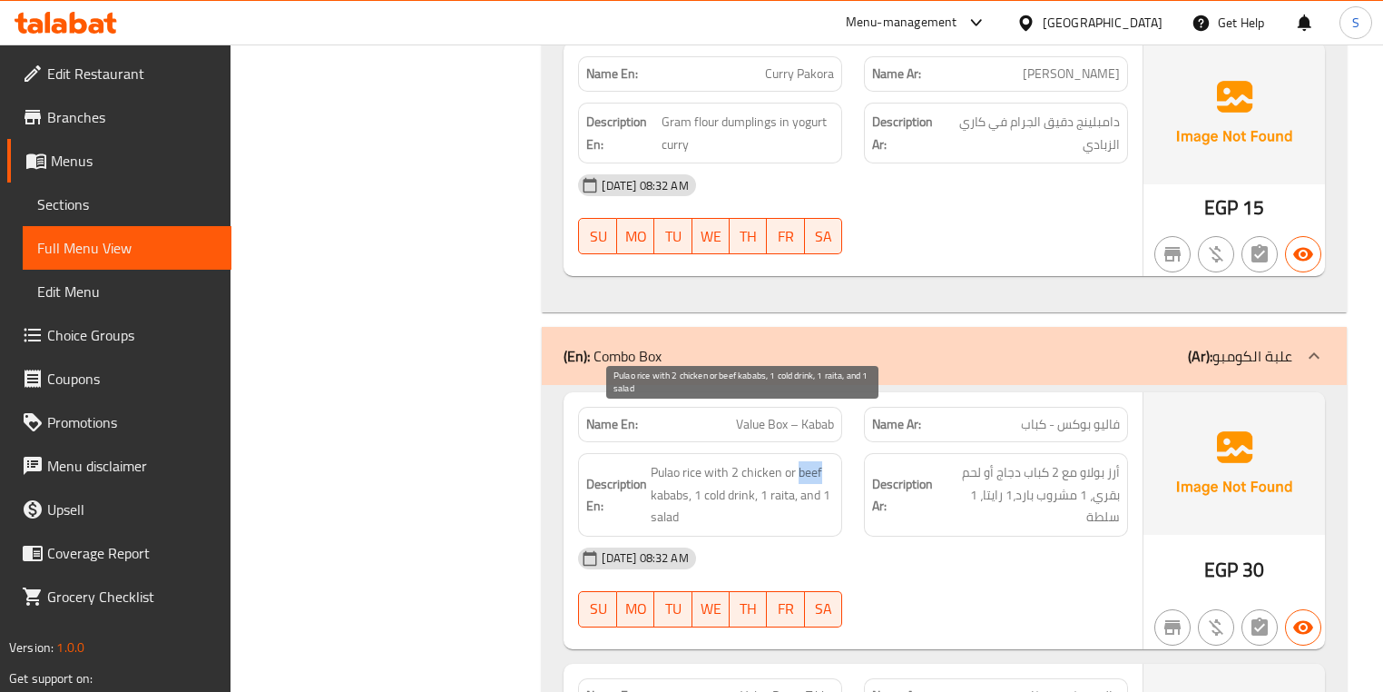
click at [806, 461] on span "Pulao rice with 2 chicken or beef kababs, 1 cold drink, 1 raita, and 1 salad" at bounding box center [742, 494] width 183 height 67
click at [684, 461] on span "Pulao rice with 2 chicken or beef kababs, 1 cold drink, 1 raita, and 1 salad" at bounding box center [742, 494] width 183 height 67
drag, startPoint x: 701, startPoint y: 444, endPoint x: 727, endPoint y: 442, distance: 26.4
click at [727, 461] on span "Pulao rice with 2 chicken or beef kababs, 1 cold drink, 1 raita, and 1 salad" at bounding box center [742, 494] width 183 height 67
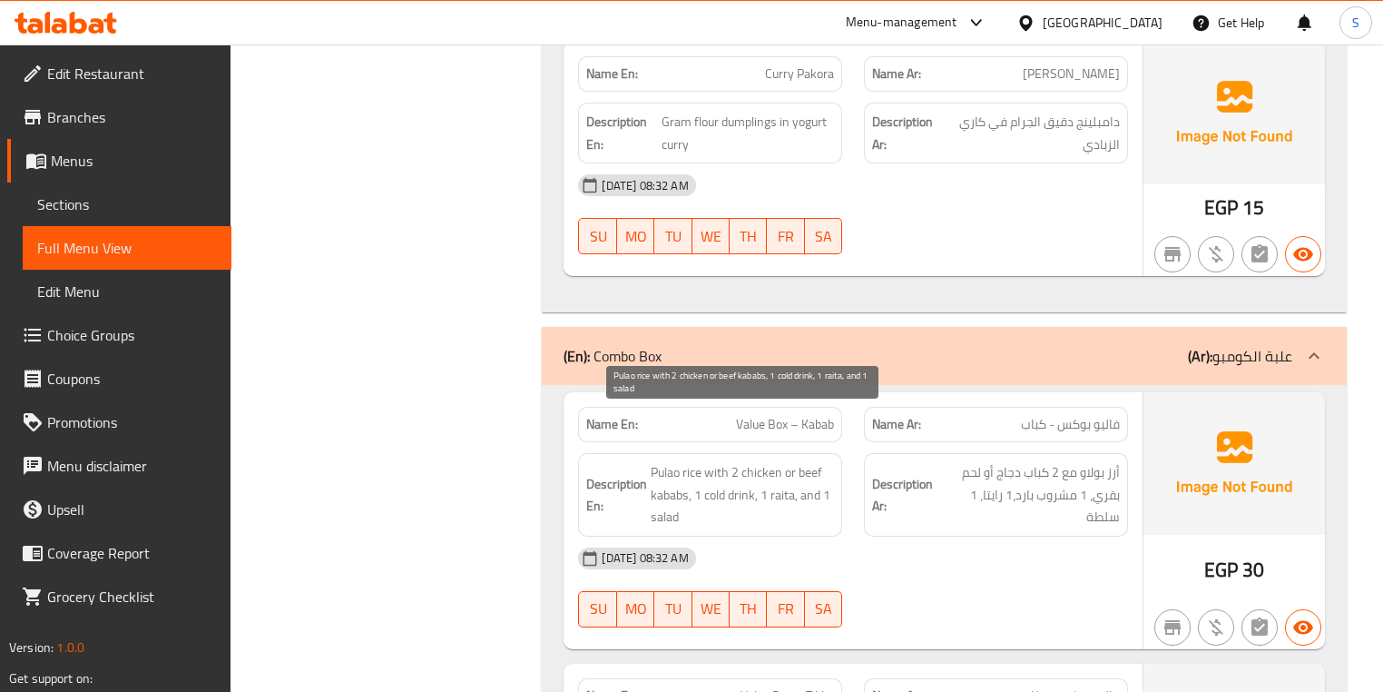
click at [746, 461] on span "Pulao rice with 2 chicken or beef kababs, 1 cold drink, 1 raita, and 1 salad" at bounding box center [742, 494] width 183 height 67
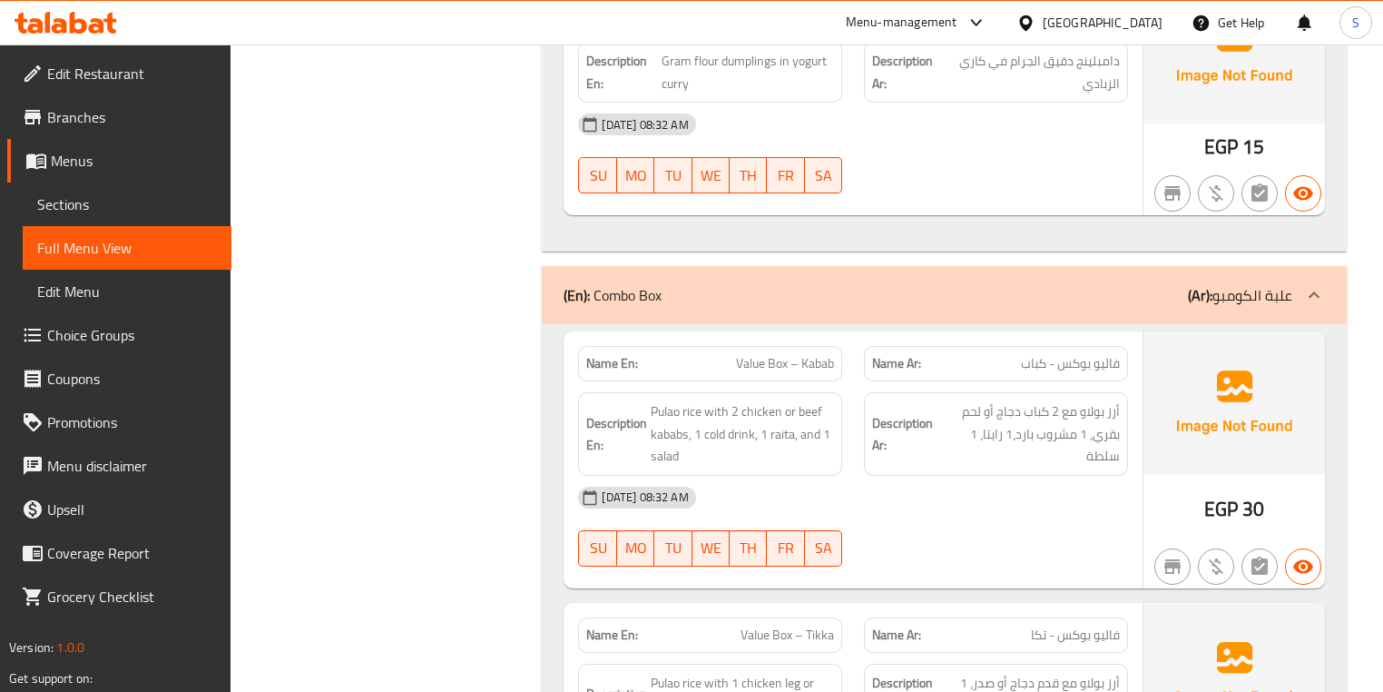
scroll to position [4740, 0]
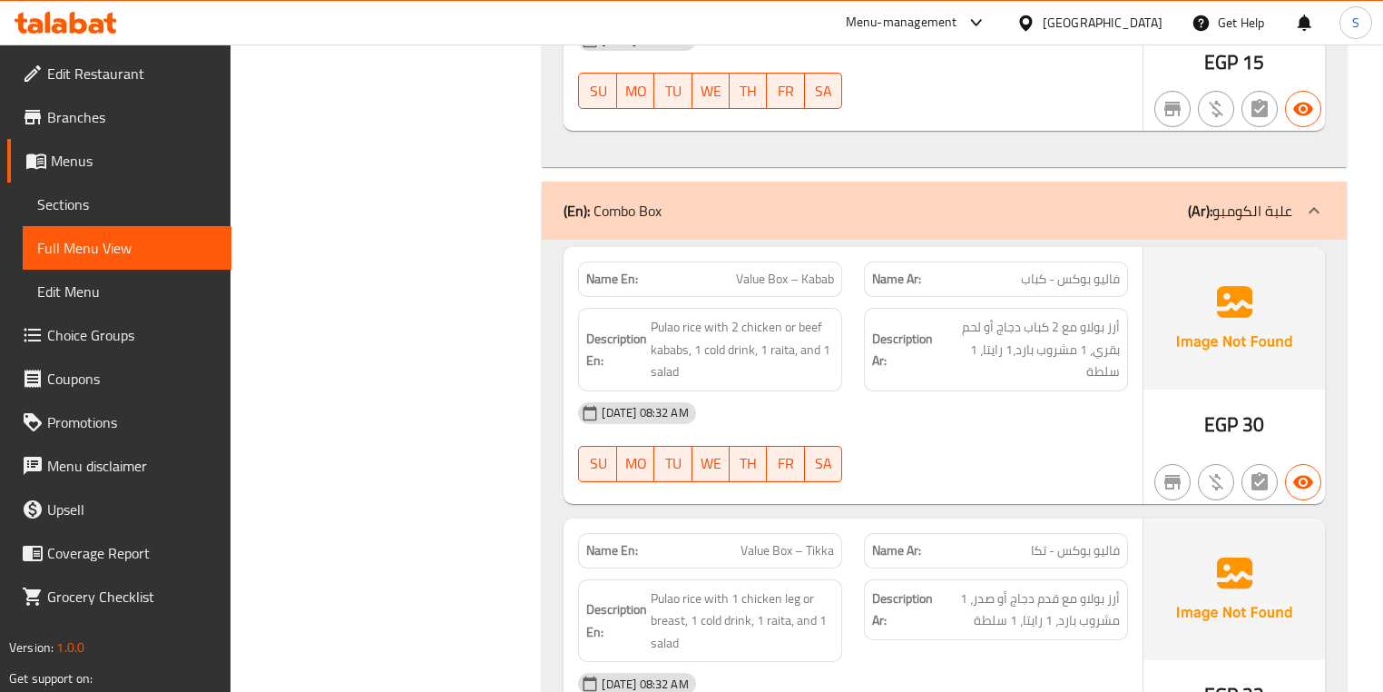
copy span "Value Box – Kabab"
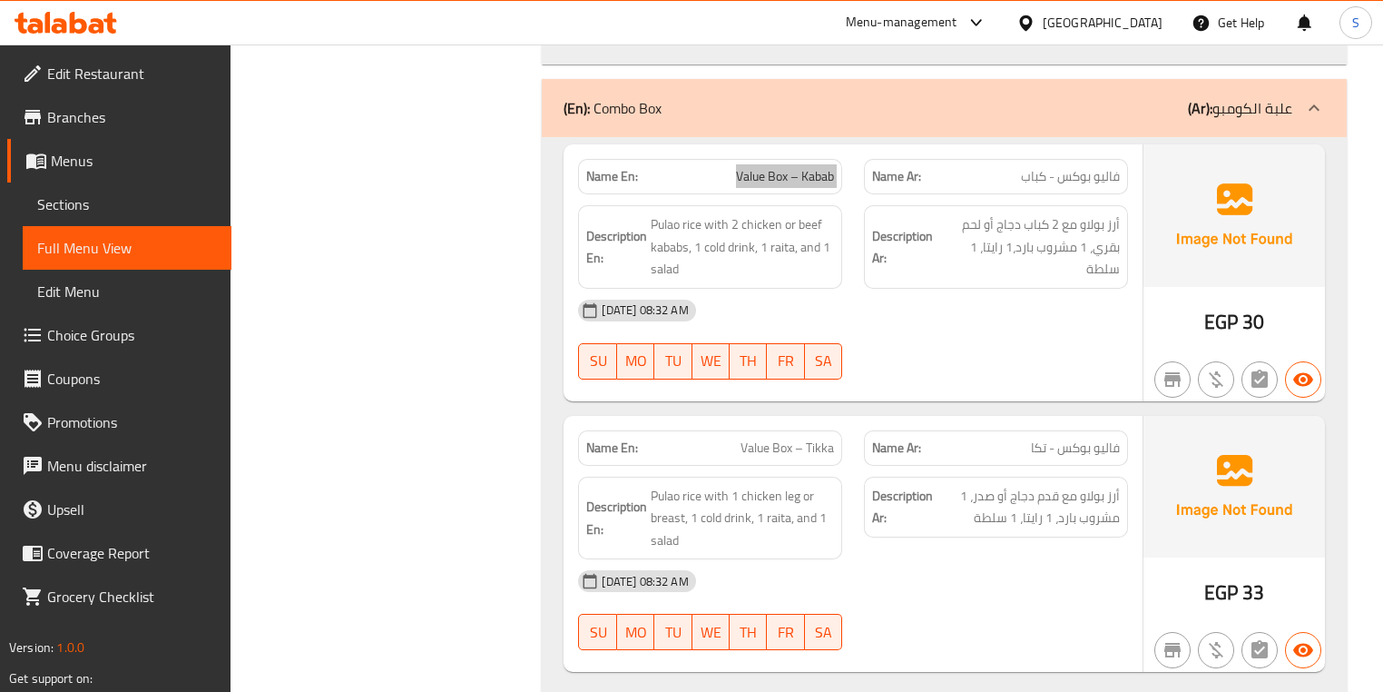
scroll to position [4885, 0]
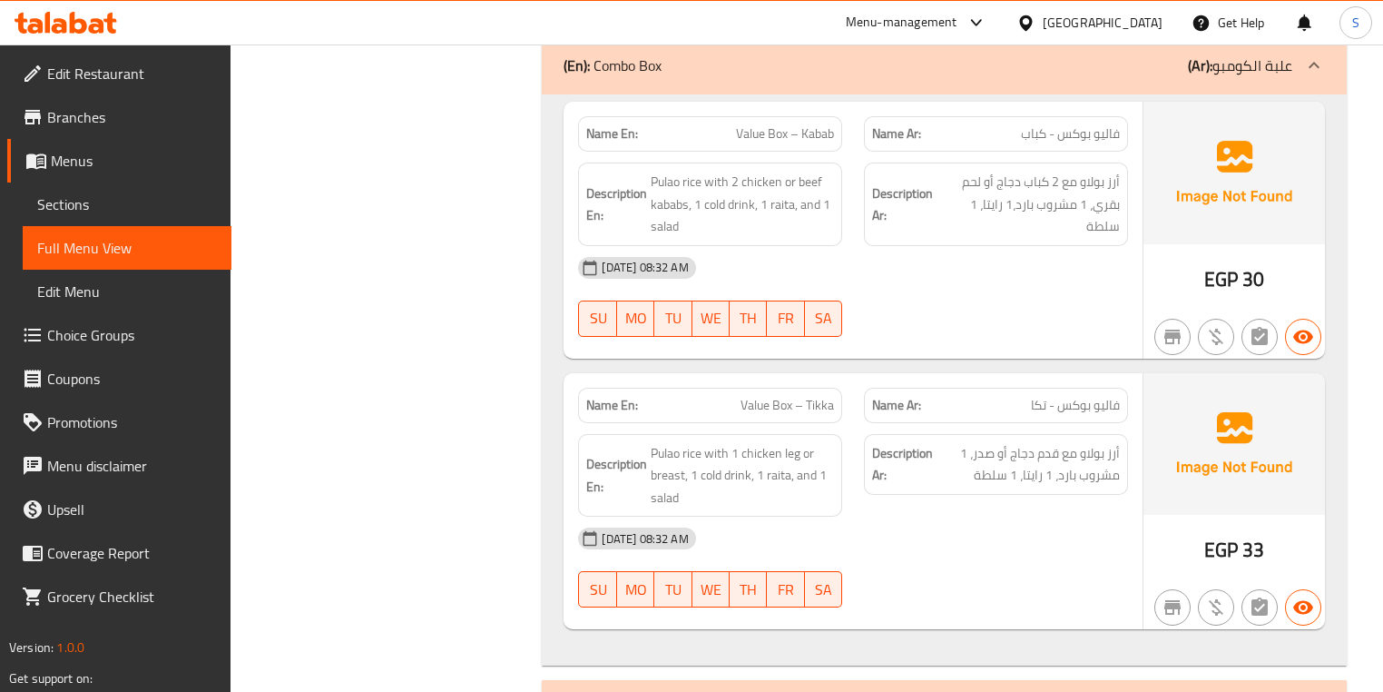
copy span "Value Box – Tikka"
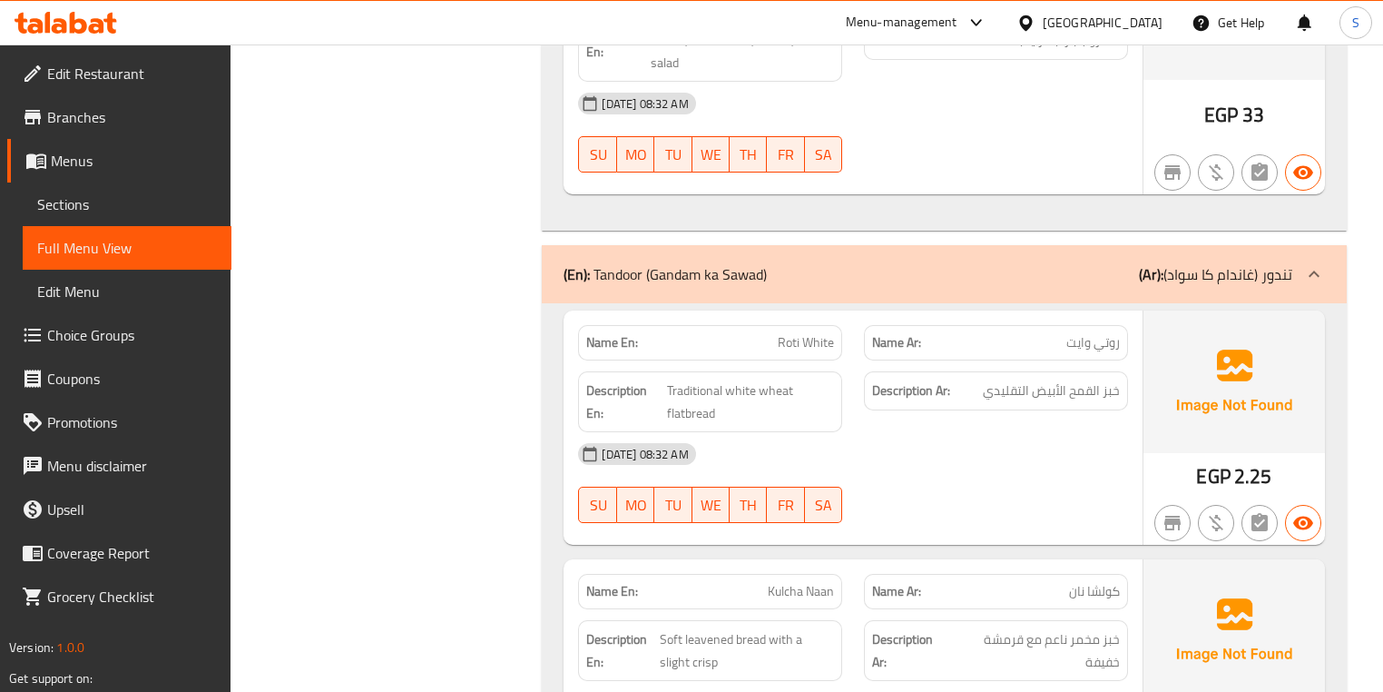
scroll to position [5320, 0]
click at [765, 379] on span "Traditional white wheat flatbread" at bounding box center [751, 401] width 168 height 44
click at [692, 379] on span "Traditional white wheat flatbread" at bounding box center [751, 401] width 168 height 44
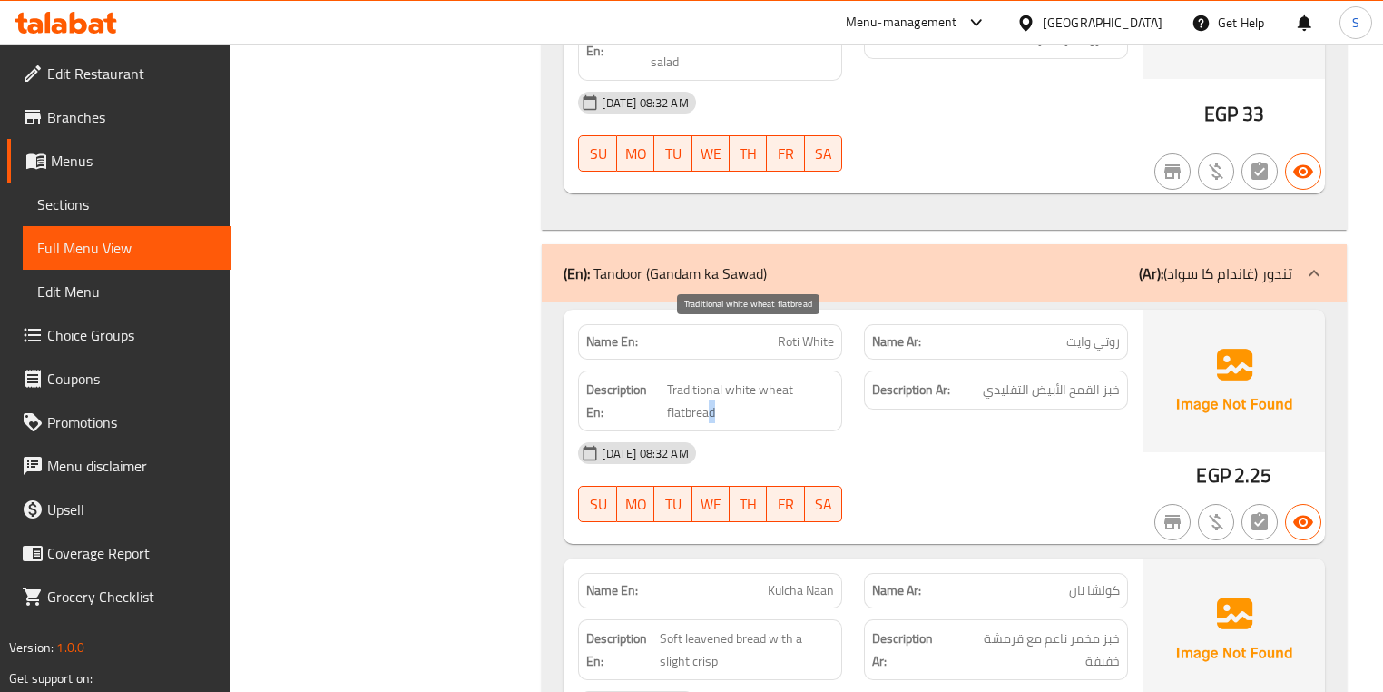
drag, startPoint x: 727, startPoint y: 359, endPoint x: 709, endPoint y: 366, distance: 19.2
click at [709, 379] on span "Traditional white wheat flatbread" at bounding box center [751, 401] width 168 height 44
click at [705, 379] on span "Traditional white wheat flatbread" at bounding box center [751, 401] width 168 height 44
click at [704, 379] on span "Traditional white wheat flatbread" at bounding box center [751, 401] width 168 height 44
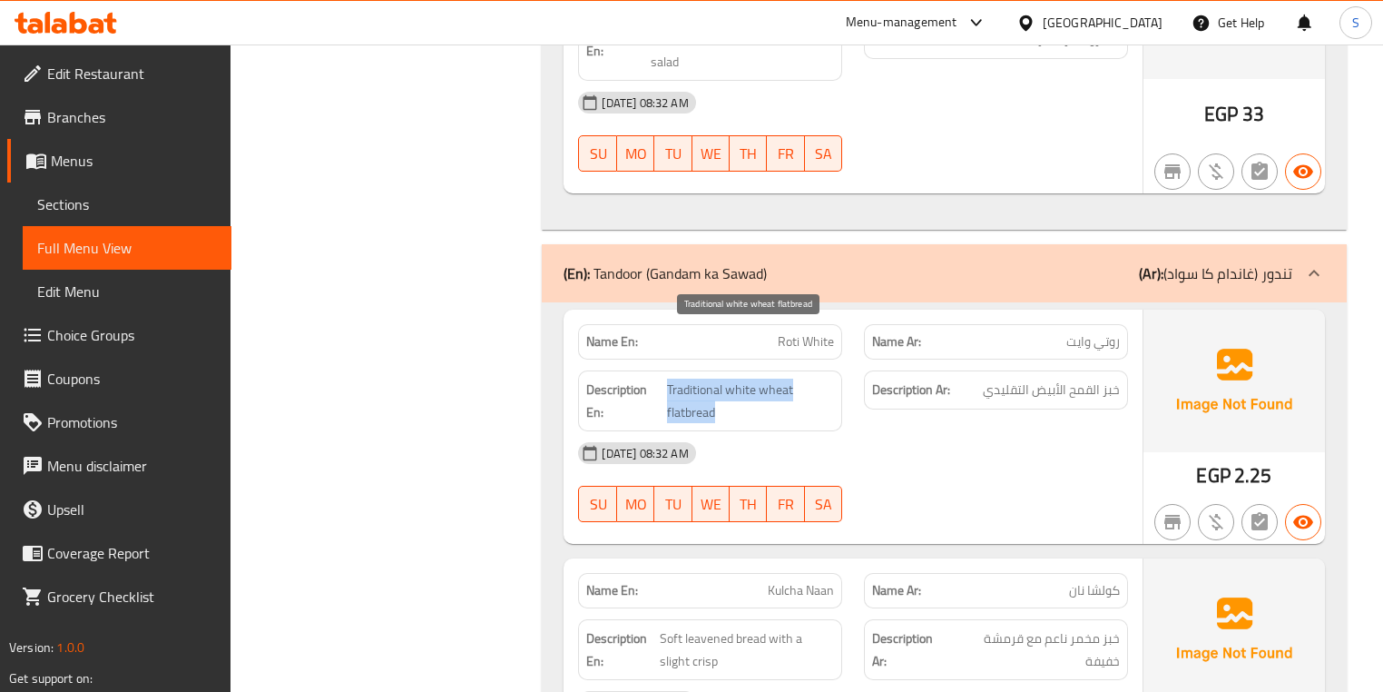
click at [708, 379] on span "Traditional white wheat flatbread" at bounding box center [751, 401] width 168 height 44
copy span "Roti White"
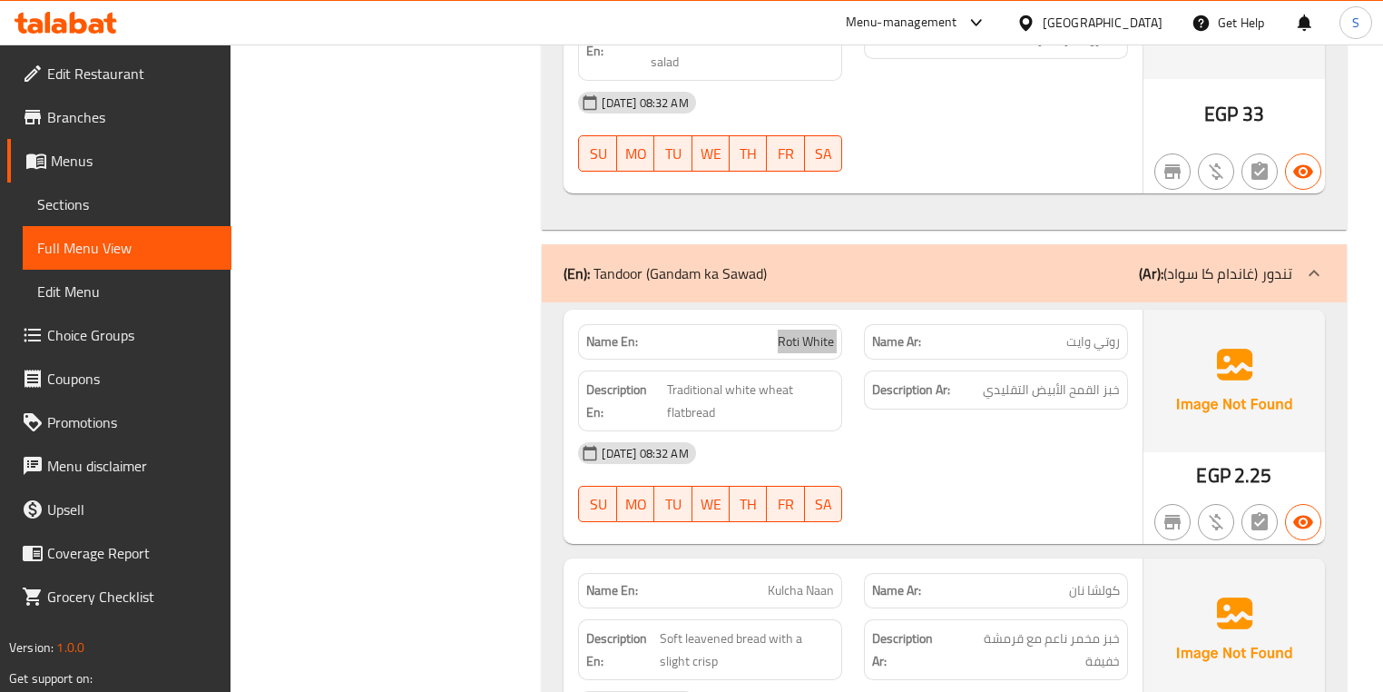
scroll to position [5538, 0]
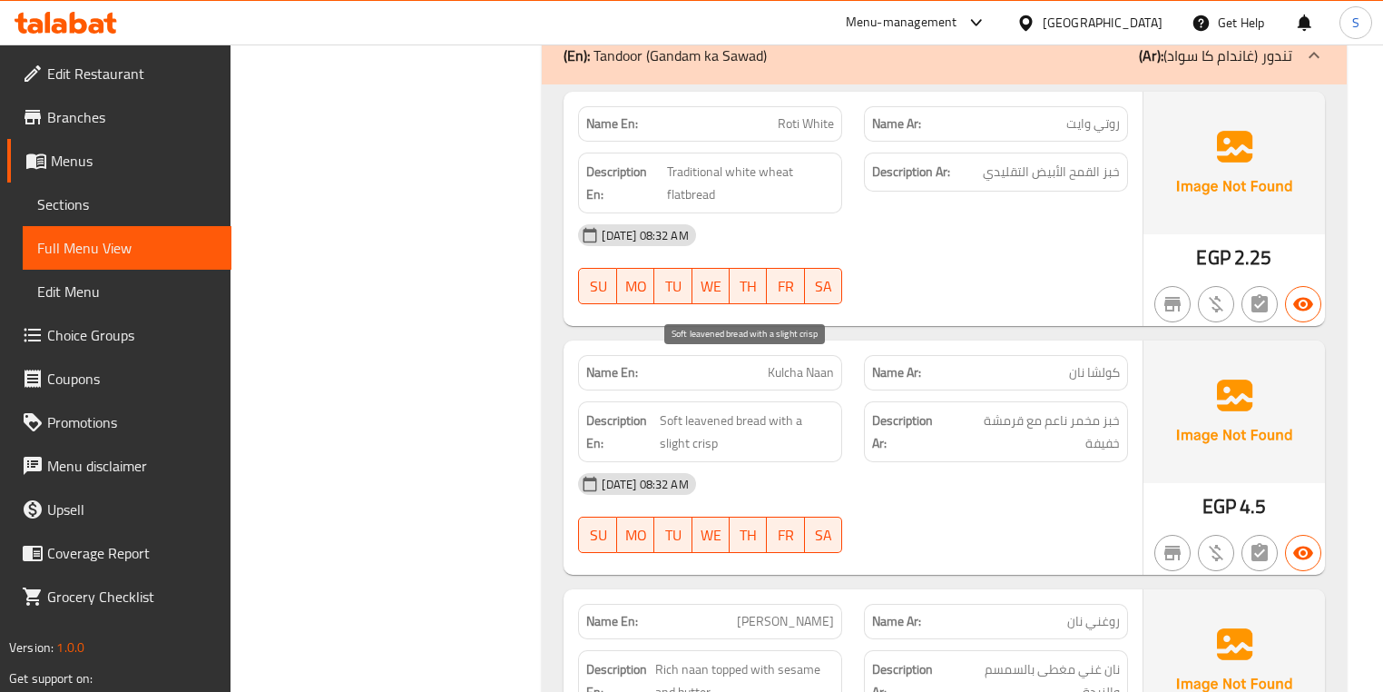
click at [688, 409] on span "Soft leavened bread with a slight crisp" at bounding box center [747, 431] width 174 height 44
click at [756, 409] on span "Soft leavened bread with a slight crisp" at bounding box center [747, 431] width 174 height 44
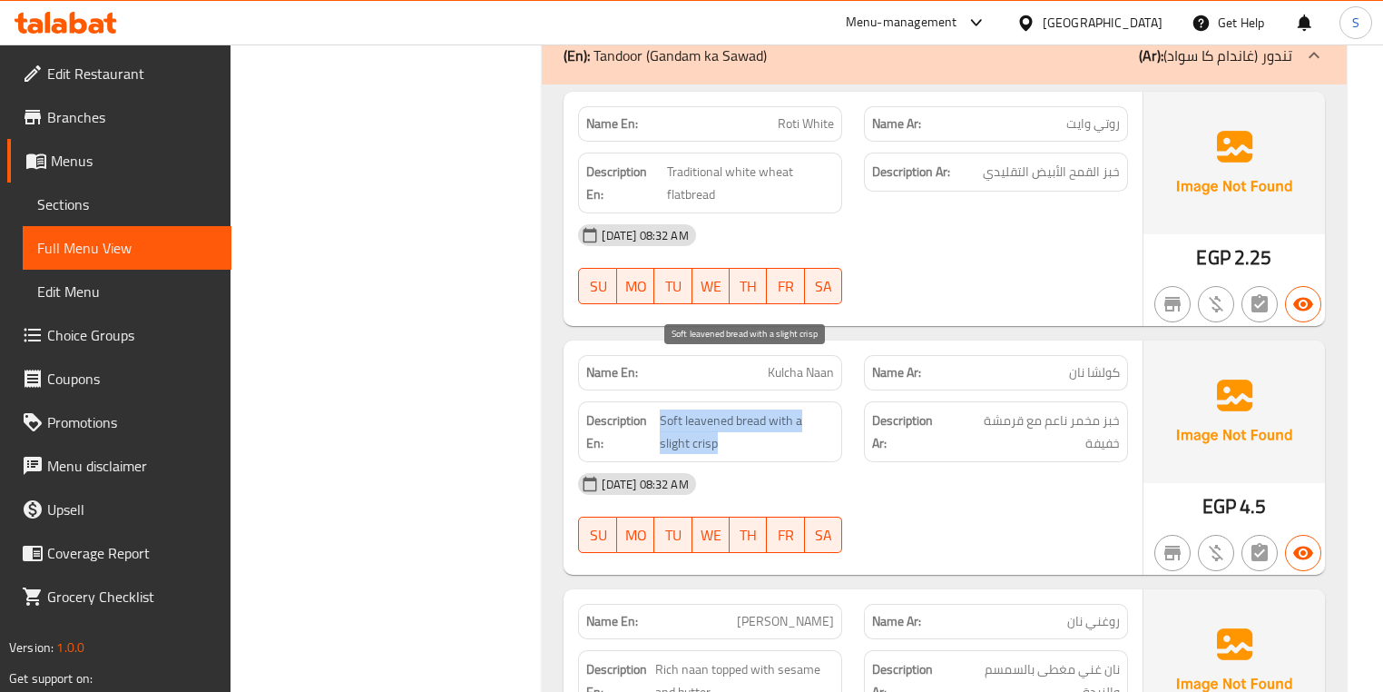
click at [756, 409] on span "Soft leavened bread with a slight crisp" at bounding box center [747, 431] width 174 height 44
click at [753, 409] on span "Soft leavened bread with a slight crisp" at bounding box center [747, 431] width 174 height 44
click at [730, 409] on span "Soft leavened bread with a slight crisp" at bounding box center [747, 431] width 174 height 44
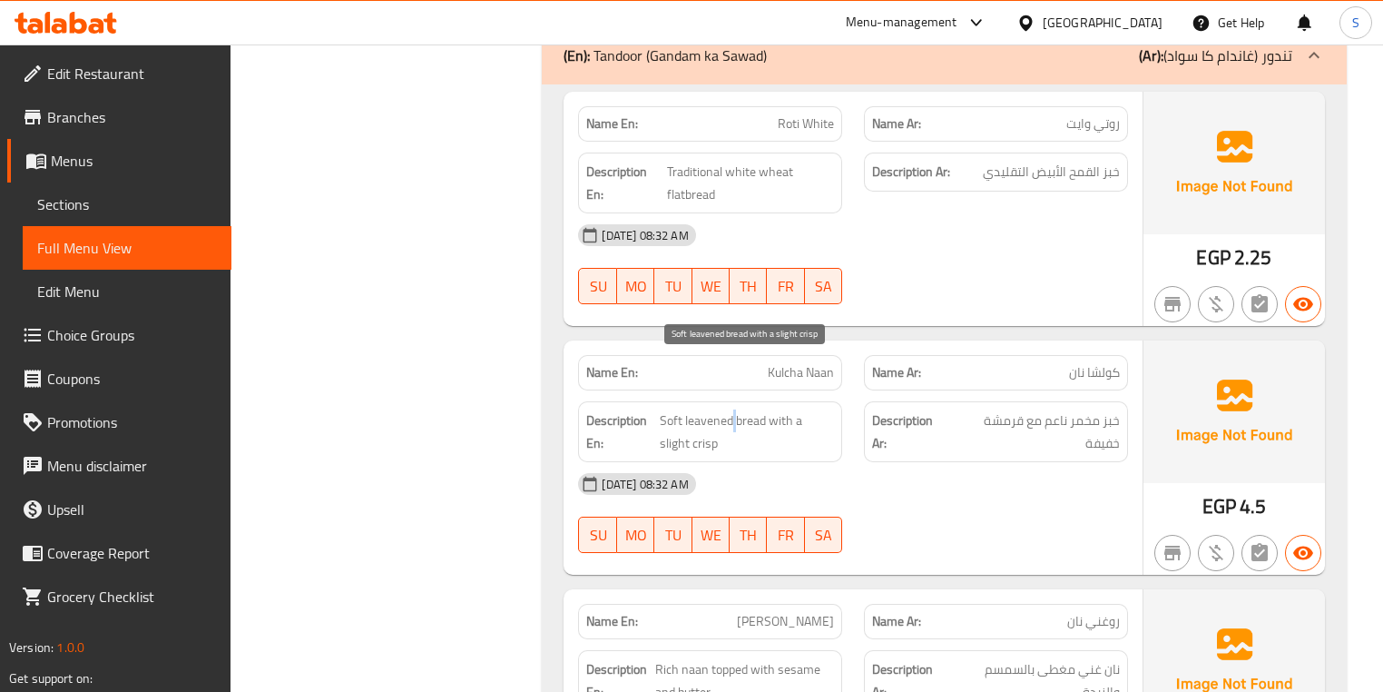
click at [730, 409] on span "Soft leavened bread with a slight crisp" at bounding box center [747, 431] width 174 height 44
click at [726, 409] on span "Soft leavened bread with a slight crisp" at bounding box center [747, 431] width 174 height 44
click at [755, 409] on span "Soft leavened bread with a slight crisp" at bounding box center [747, 431] width 174 height 44
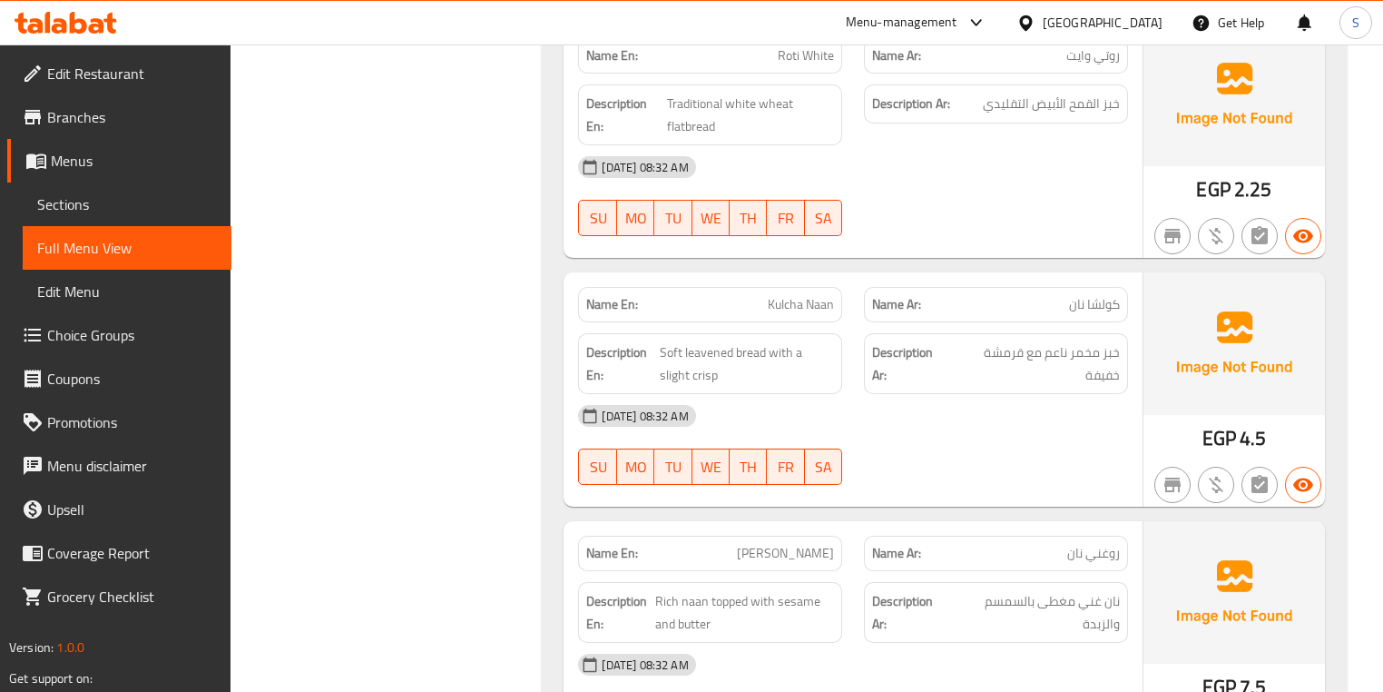
scroll to position [5684, 0]
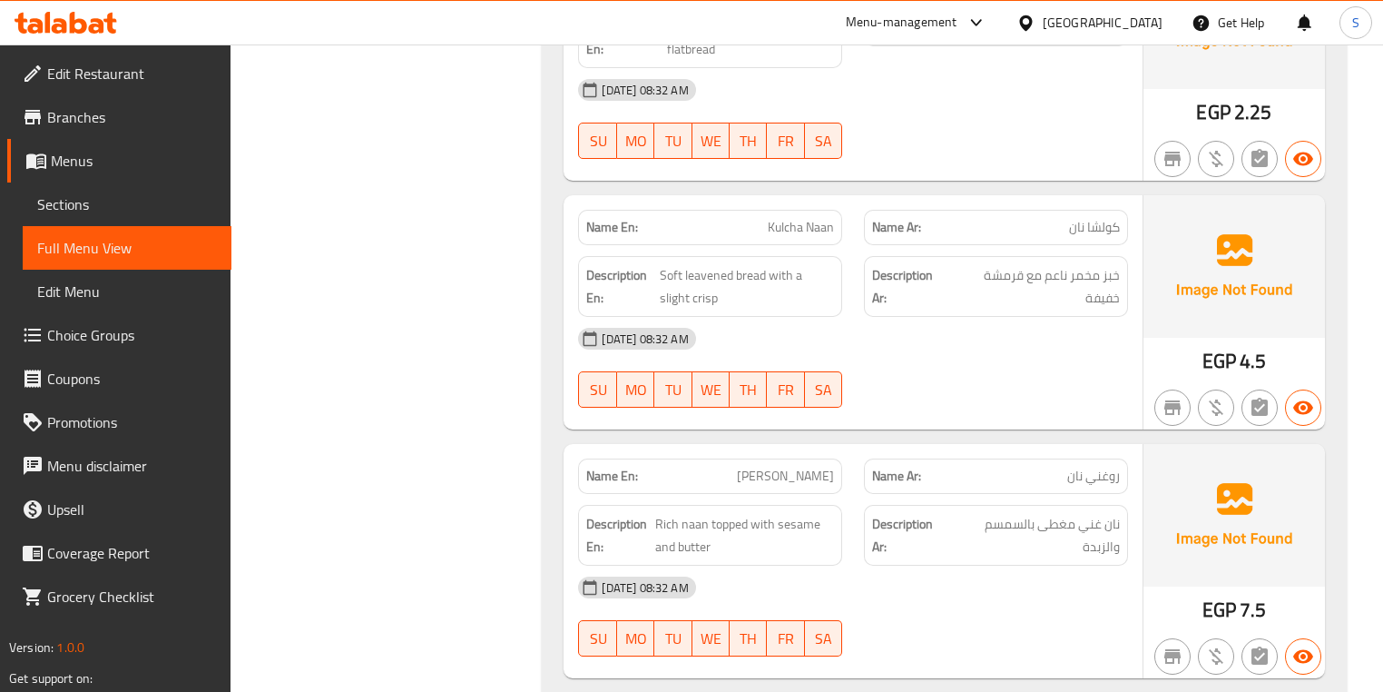
drag, startPoint x: 1075, startPoint y: 257, endPoint x: 1023, endPoint y: 260, distance: 51.8
click at [684, 264] on span "Soft leavened bread with a slight crisp" at bounding box center [747, 286] width 174 height 44
click at [678, 264] on span "Soft leavened bread with a slight crisp" at bounding box center [747, 286] width 174 height 44
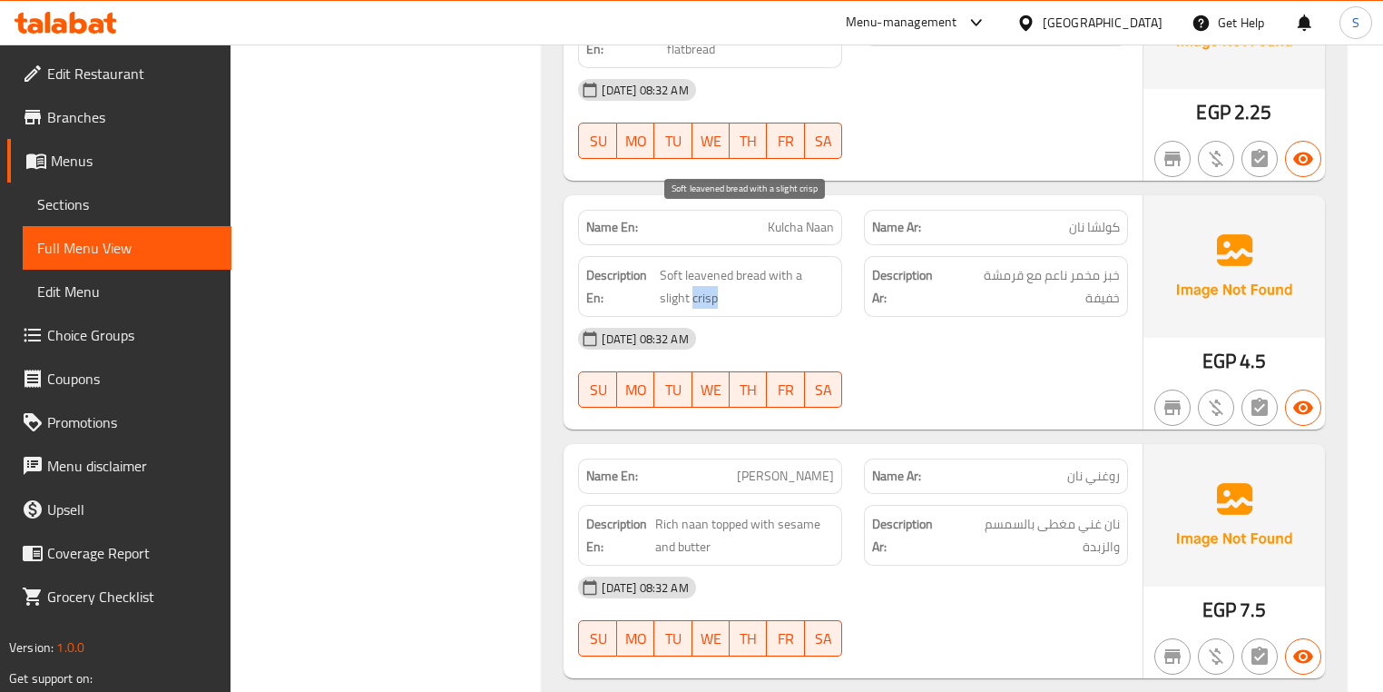
click at [678, 264] on span "Soft leavened bread with a slight crisp" at bounding box center [747, 286] width 174 height 44
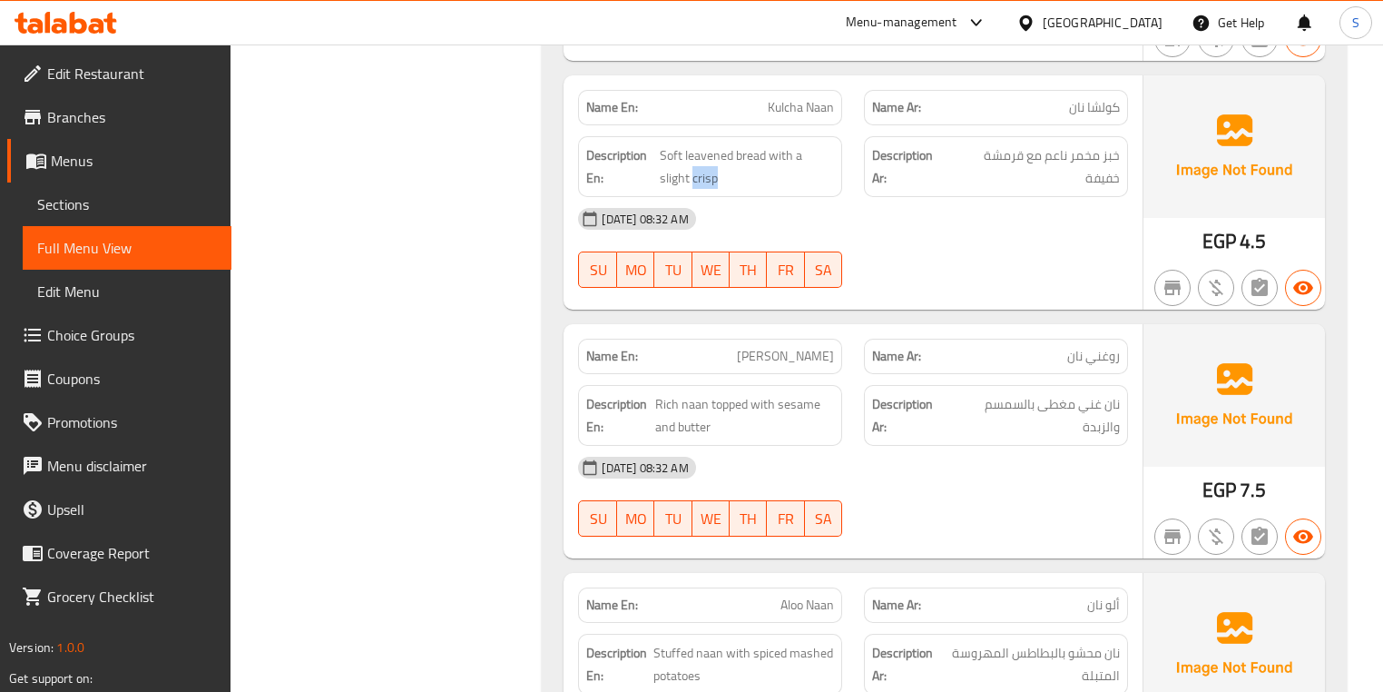
scroll to position [5829, 0]
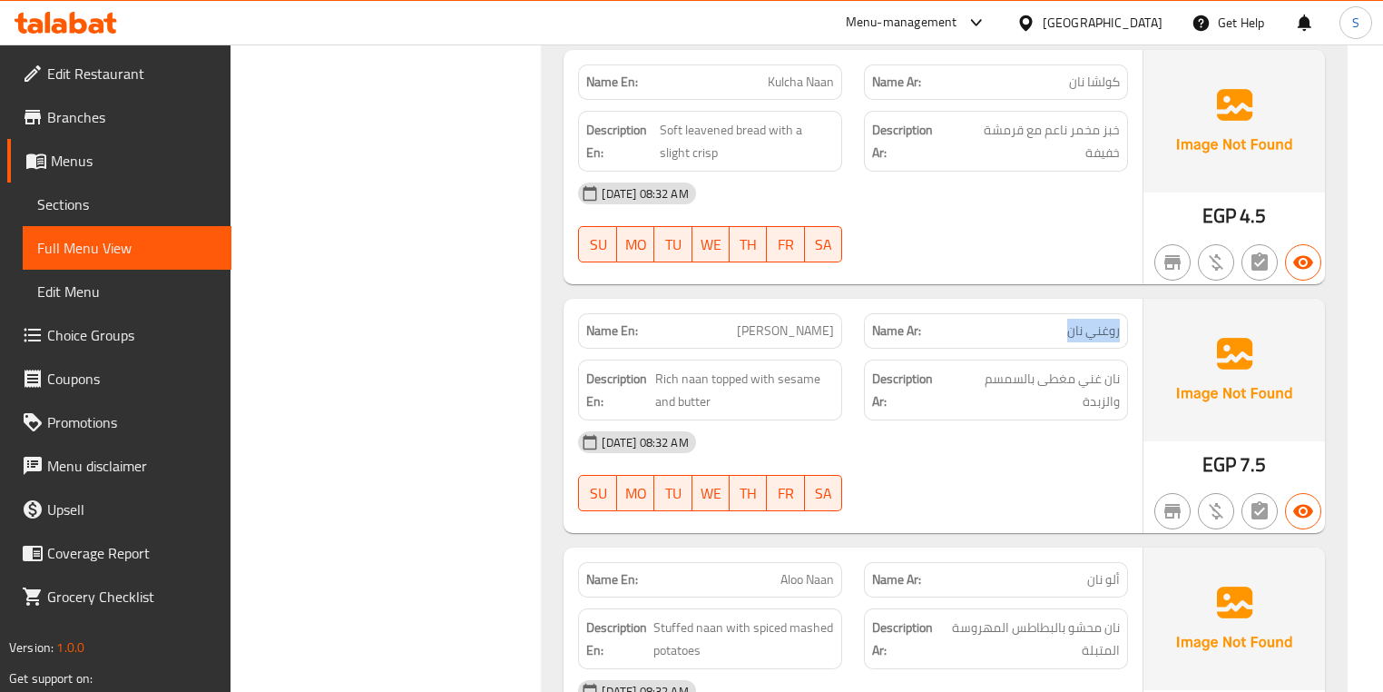
drag, startPoint x: 1118, startPoint y: 280, endPoint x: 1047, endPoint y: 280, distance: 71.7
click at [690, 368] on span "Rich naan topped with sesame and butter" at bounding box center [744, 390] width 179 height 44
click at [677, 368] on span "Rich naan topped with sesame and butter" at bounding box center [744, 390] width 179 height 44
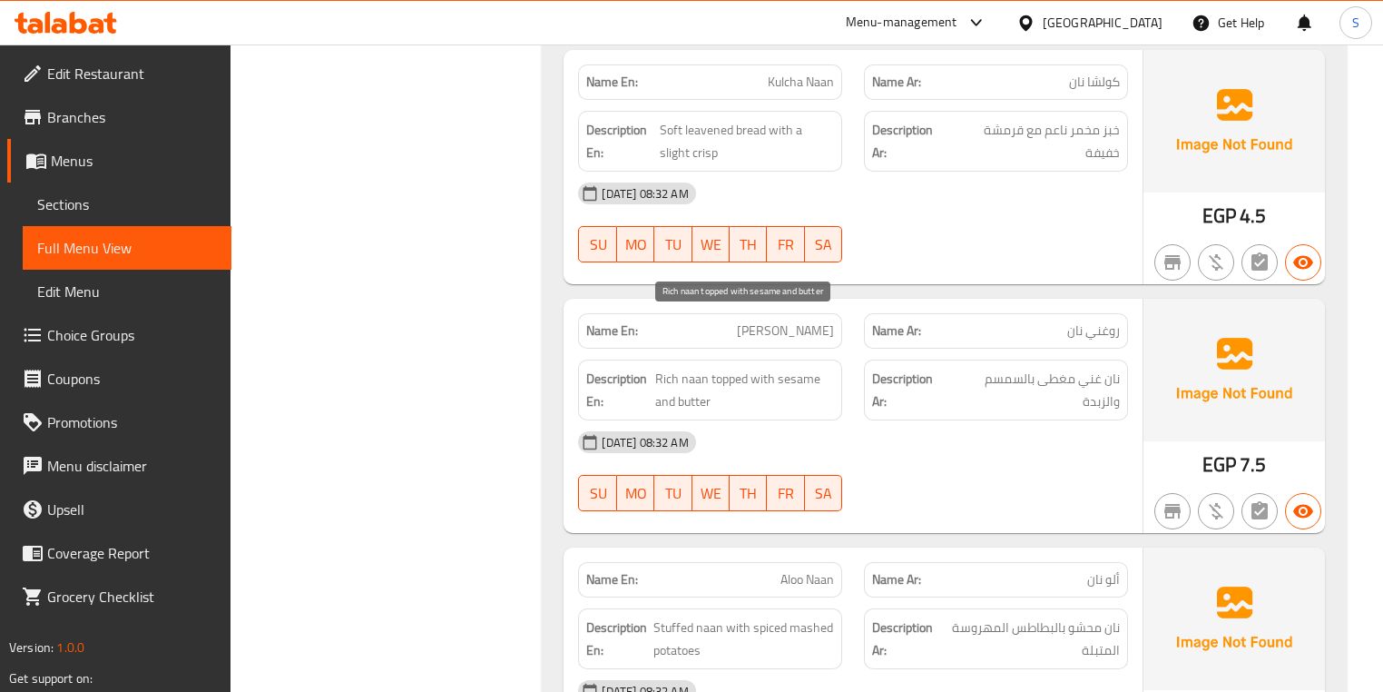
click at [749, 368] on span "Rich naan topped with sesame and butter" at bounding box center [744, 390] width 179 height 44
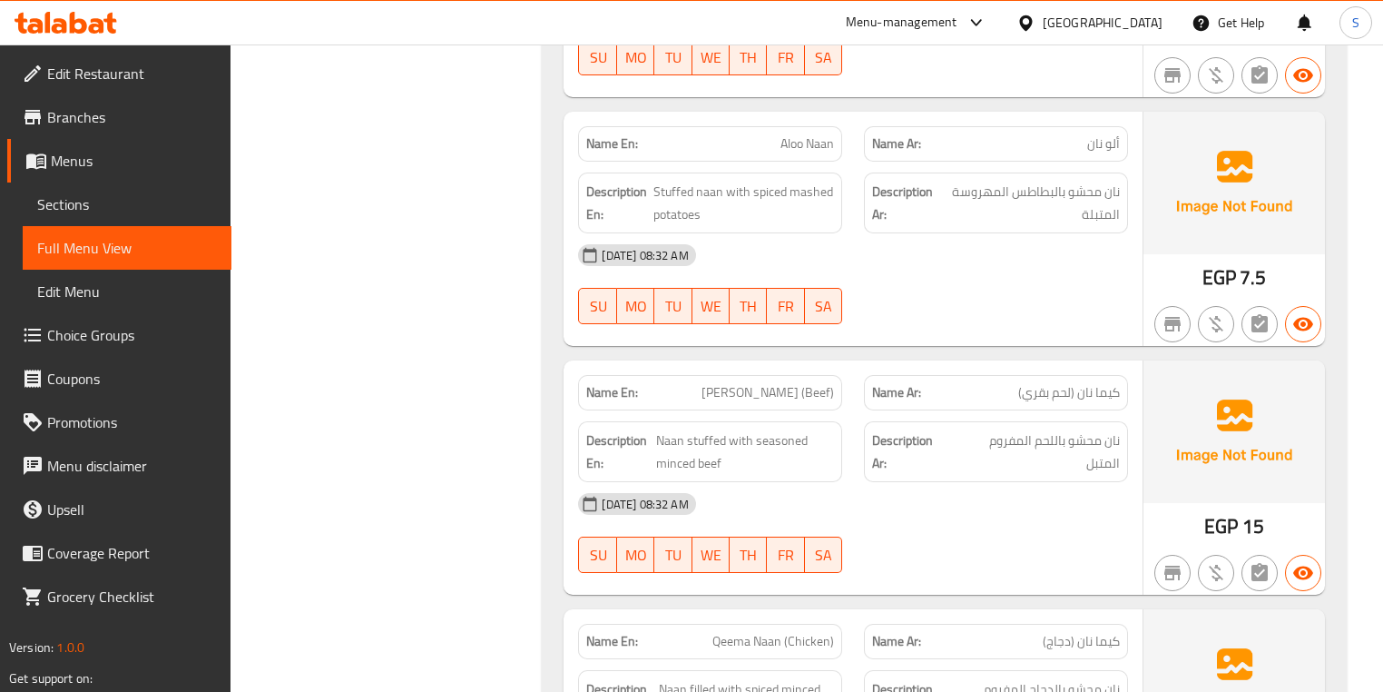
scroll to position [6337, 0]
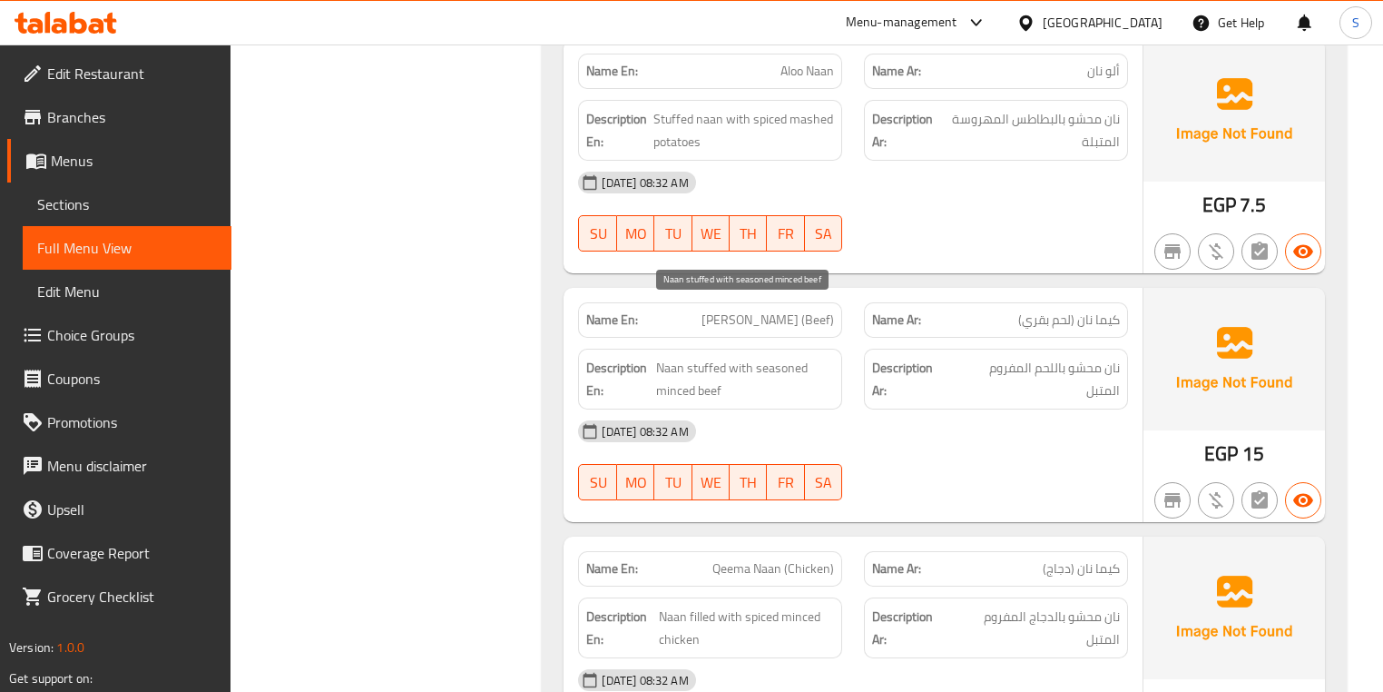
click at [676, 357] on span "Naan stuffed with seasoned minced beef" at bounding box center [745, 379] width 178 height 44
click at [732, 357] on span "Naan stuffed with seasoned minced beef" at bounding box center [745, 379] width 178 height 44
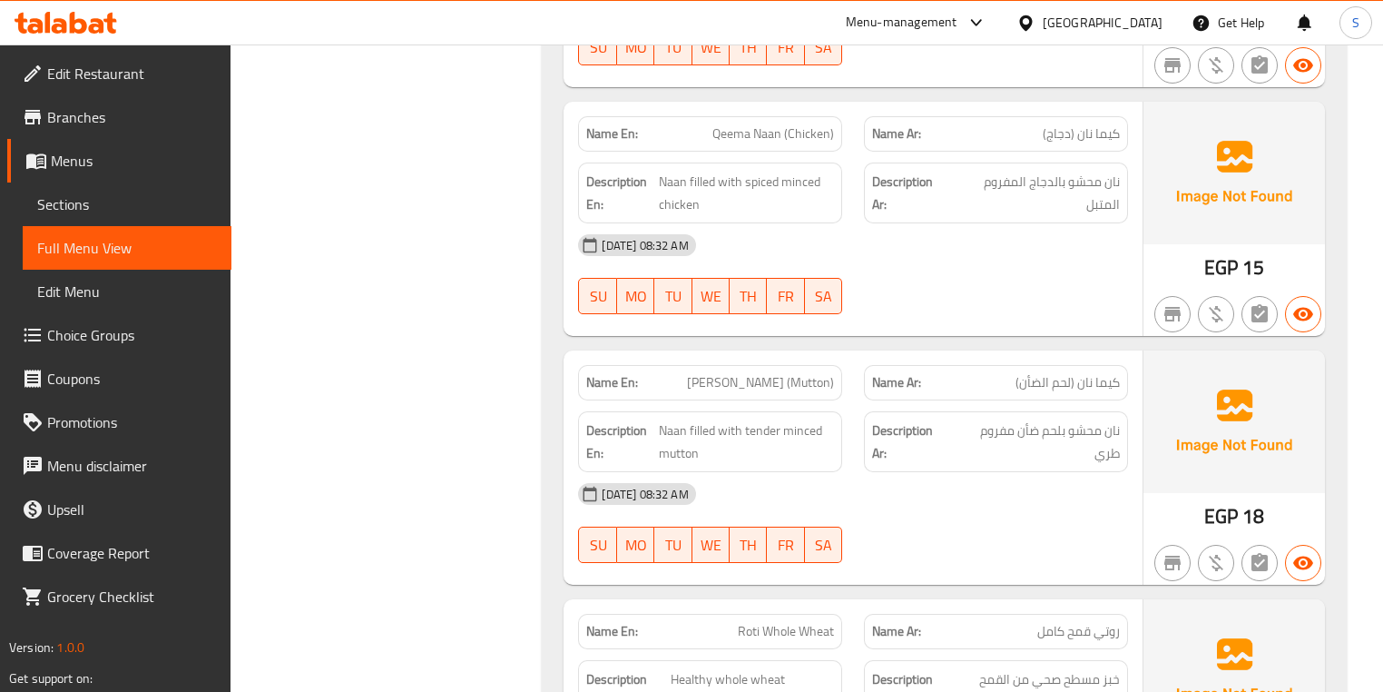
scroll to position [6773, 0]
drag, startPoint x: 1099, startPoint y: 319, endPoint x: 1013, endPoint y: 326, distance: 86.5
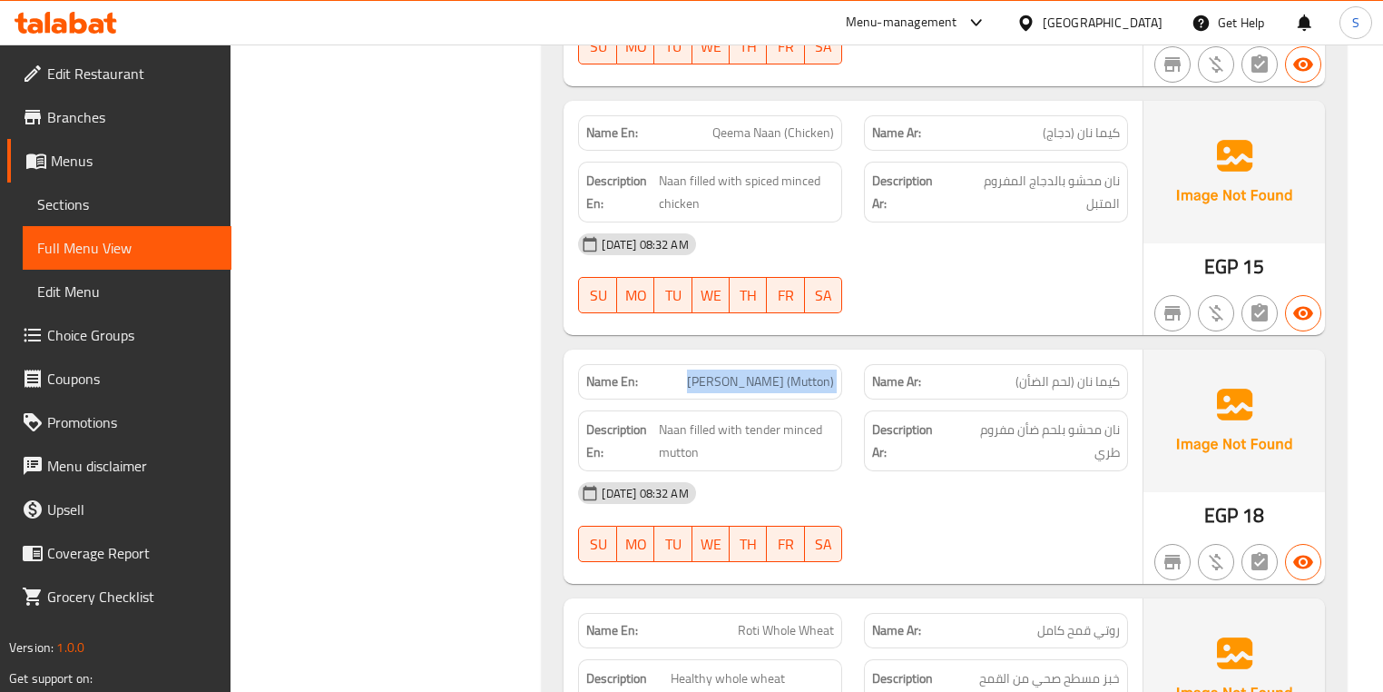
copy span "Qeema Naan (Mutton)"
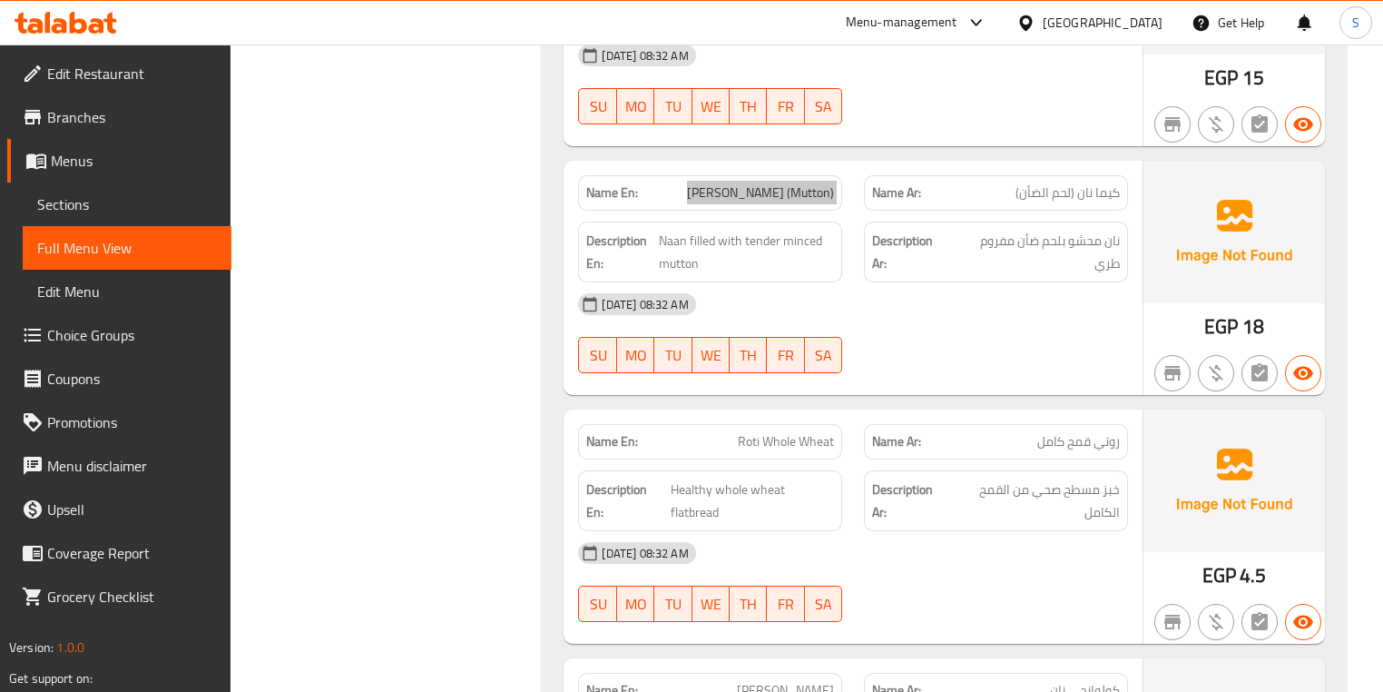
scroll to position [6987, 0]
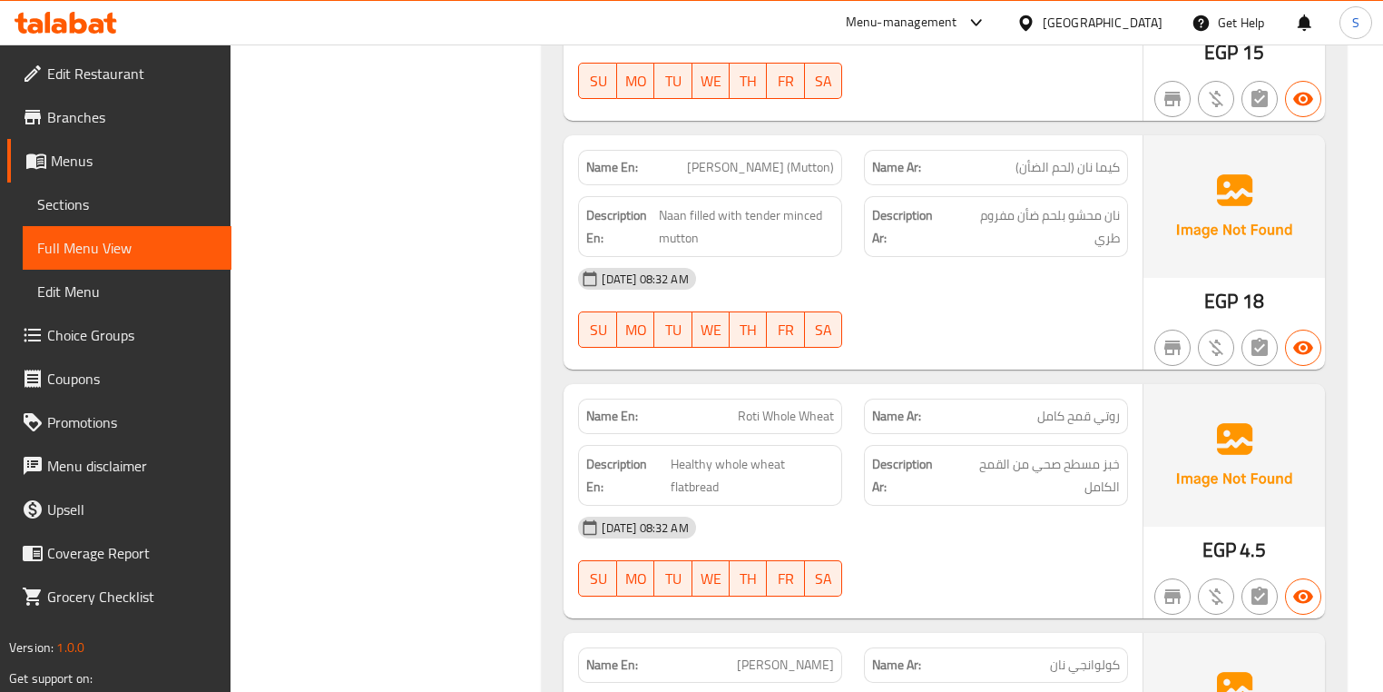
drag, startPoint x: 1068, startPoint y: 380, endPoint x: 1048, endPoint y: 378, distance: 19.3
click at [1071, 453] on span "خبز مسطح صحي من القمح الكامل" at bounding box center [1035, 475] width 170 height 44
click at [760, 453] on span "Healthy whole wheat flatbread" at bounding box center [752, 475] width 163 height 44
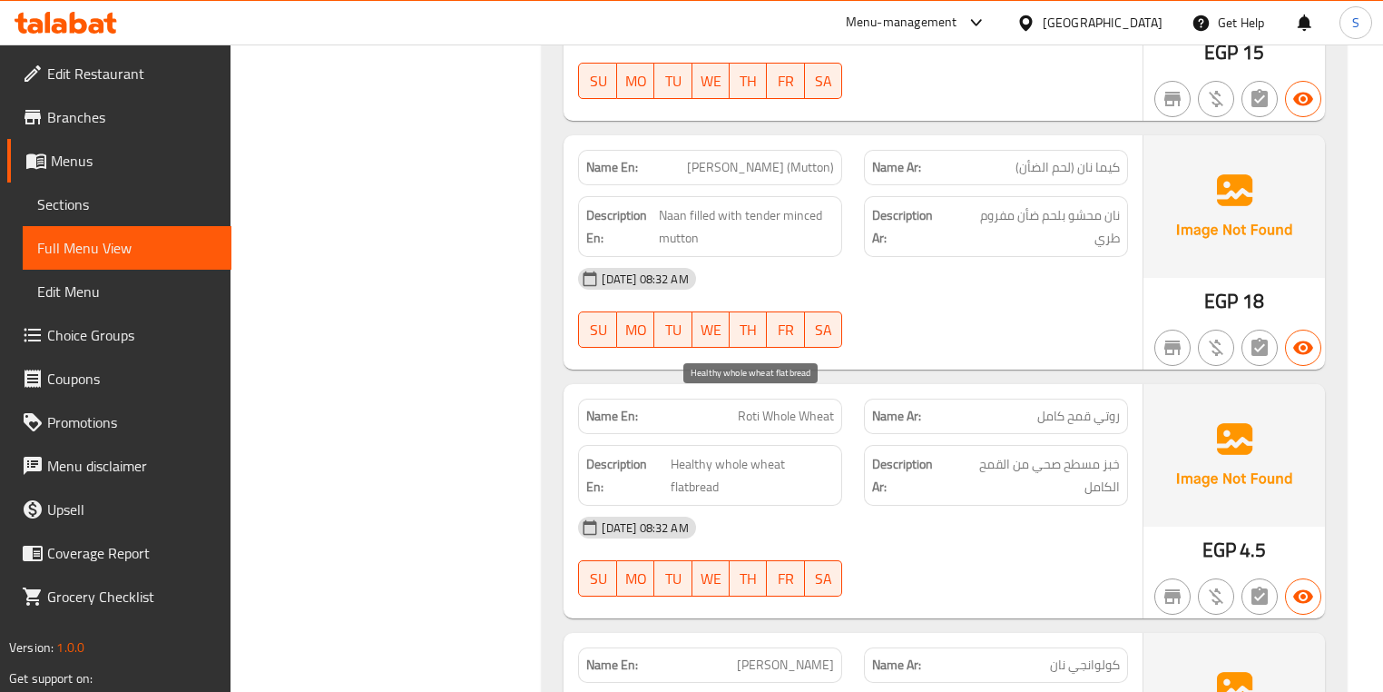
click at [722, 453] on span "Healthy whole wheat flatbread" at bounding box center [752, 475] width 163 height 44
click at [738, 453] on span "Healthy whole wheat flatbread" at bounding box center [752, 475] width 163 height 44
drag, startPoint x: 720, startPoint y: 431, endPoint x: 650, endPoint y: 421, distance: 70.6
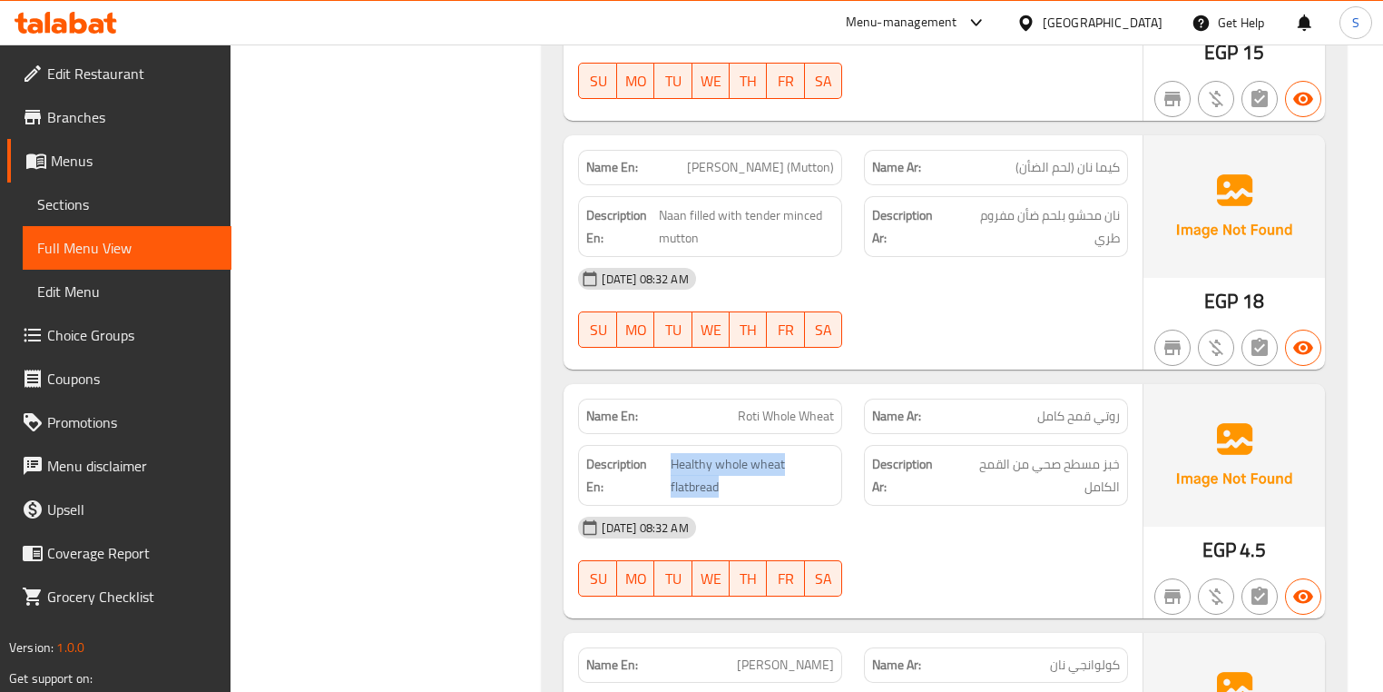
click at [824, 453] on span "Healthy whole wheat flatbread" at bounding box center [752, 475] width 163 height 44
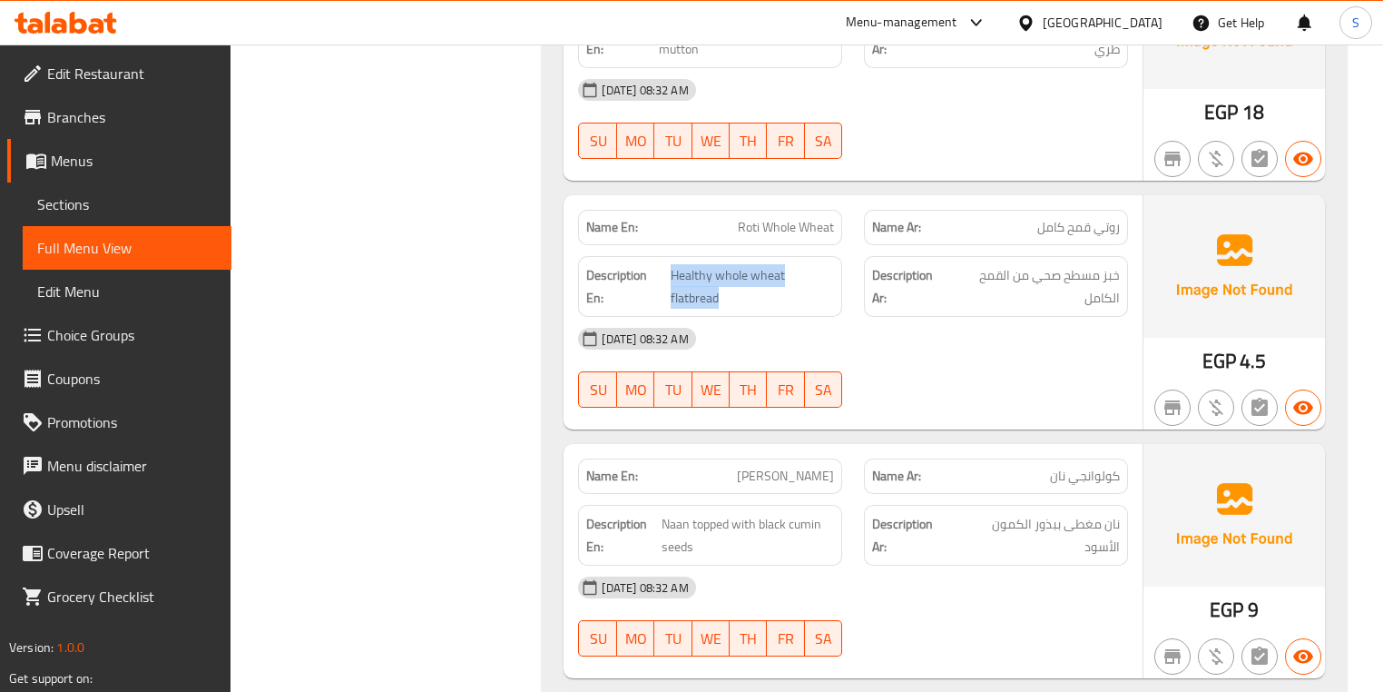
scroll to position [7350, 0]
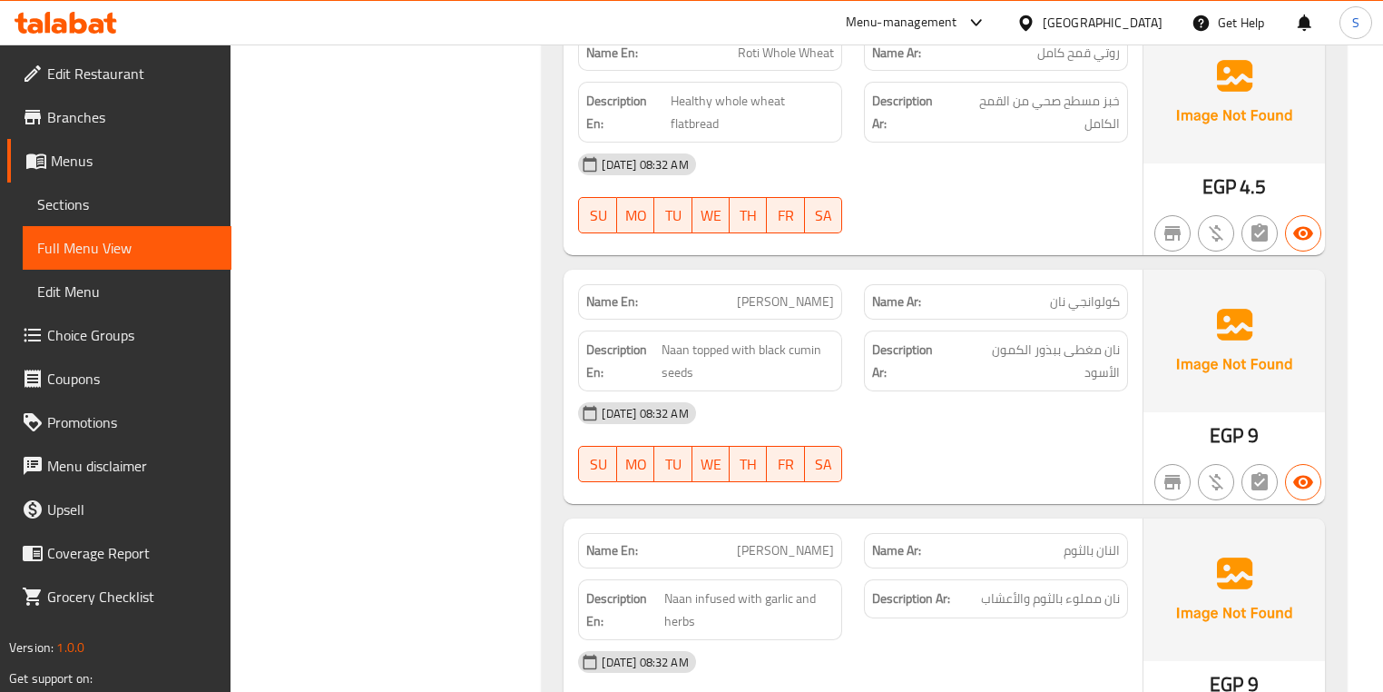
click at [1087, 339] on span "نان مغطى ببذور الكمون الأسود" at bounding box center [1037, 361] width 166 height 44
click at [1037, 339] on span "نان مغطى ببذور الكمون الأسود" at bounding box center [1037, 361] width 166 height 44
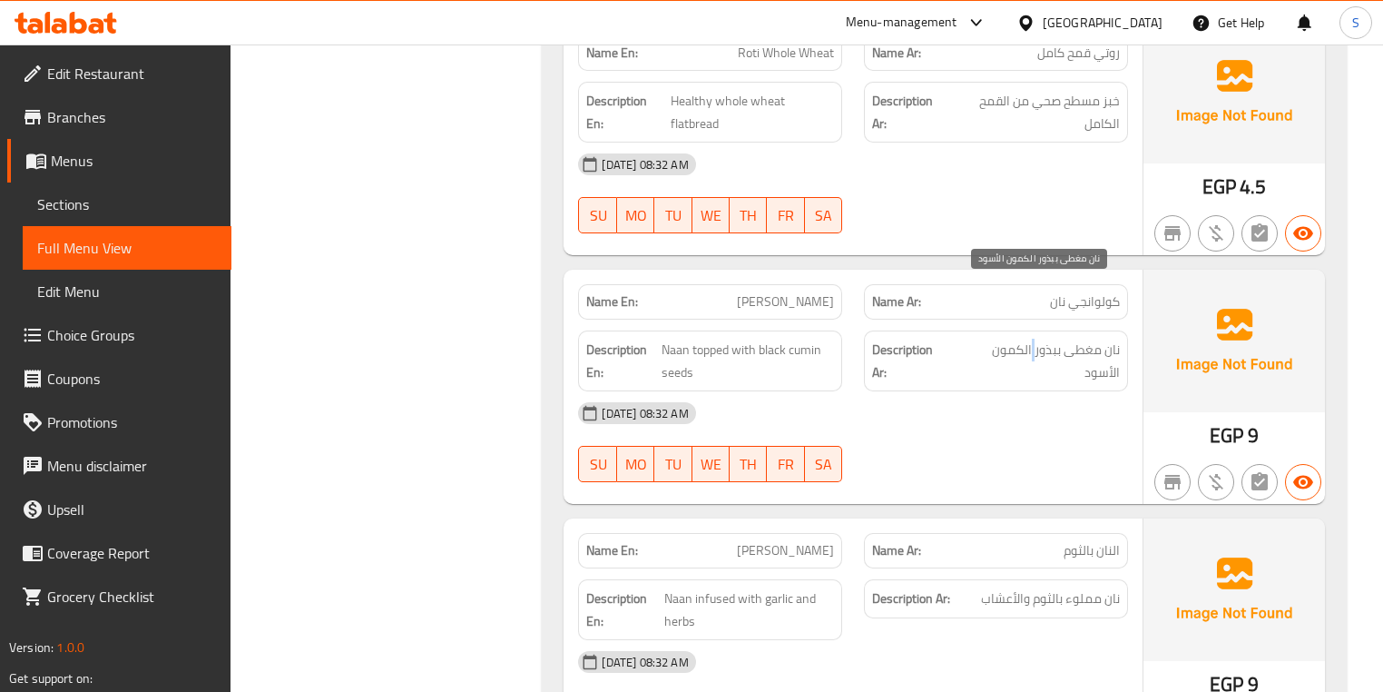
click at [1037, 339] on span "نان مغطى ببذور الكمون الأسود" at bounding box center [1037, 361] width 166 height 44
click at [1017, 339] on span "نان مغطى ببذور الكمون الأسود" at bounding box center [1037, 361] width 166 height 44
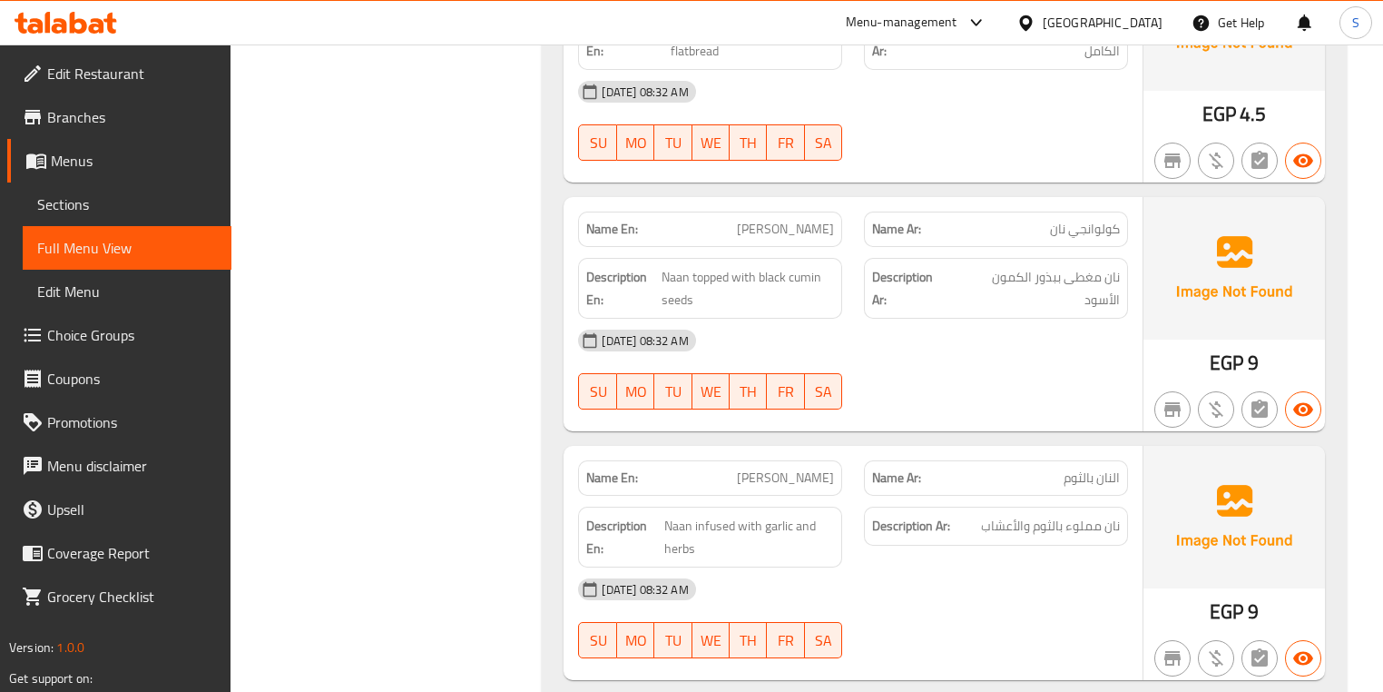
scroll to position [7425, 0]
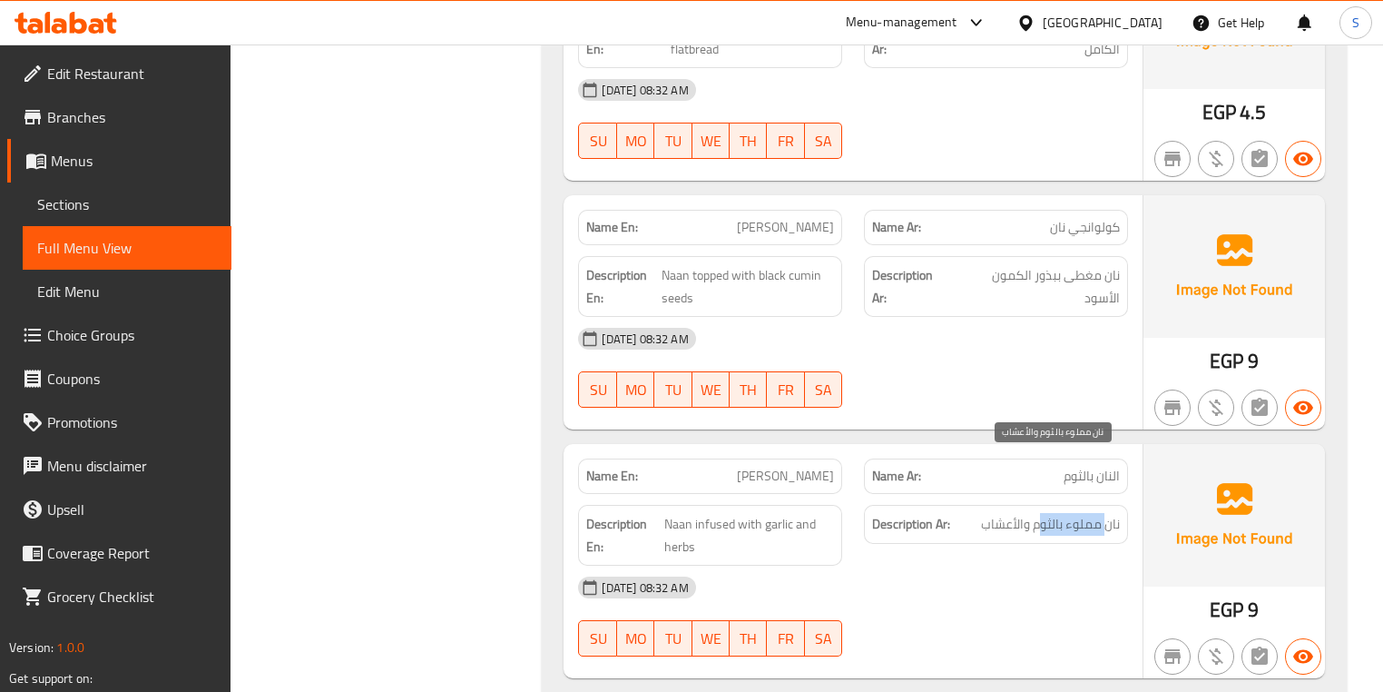
drag, startPoint x: 1106, startPoint y: 475, endPoint x: 1043, endPoint y: 474, distance: 62.6
click at [1043, 513] on span "نان مملوء بالثوم والأعشاب" at bounding box center [1050, 524] width 139 height 23
click at [730, 513] on span "Naan infused with garlic and herbs" at bounding box center [749, 535] width 170 height 44
click at [760, 513] on span "Naan infused with garlic and herbs" at bounding box center [749, 535] width 170 height 44
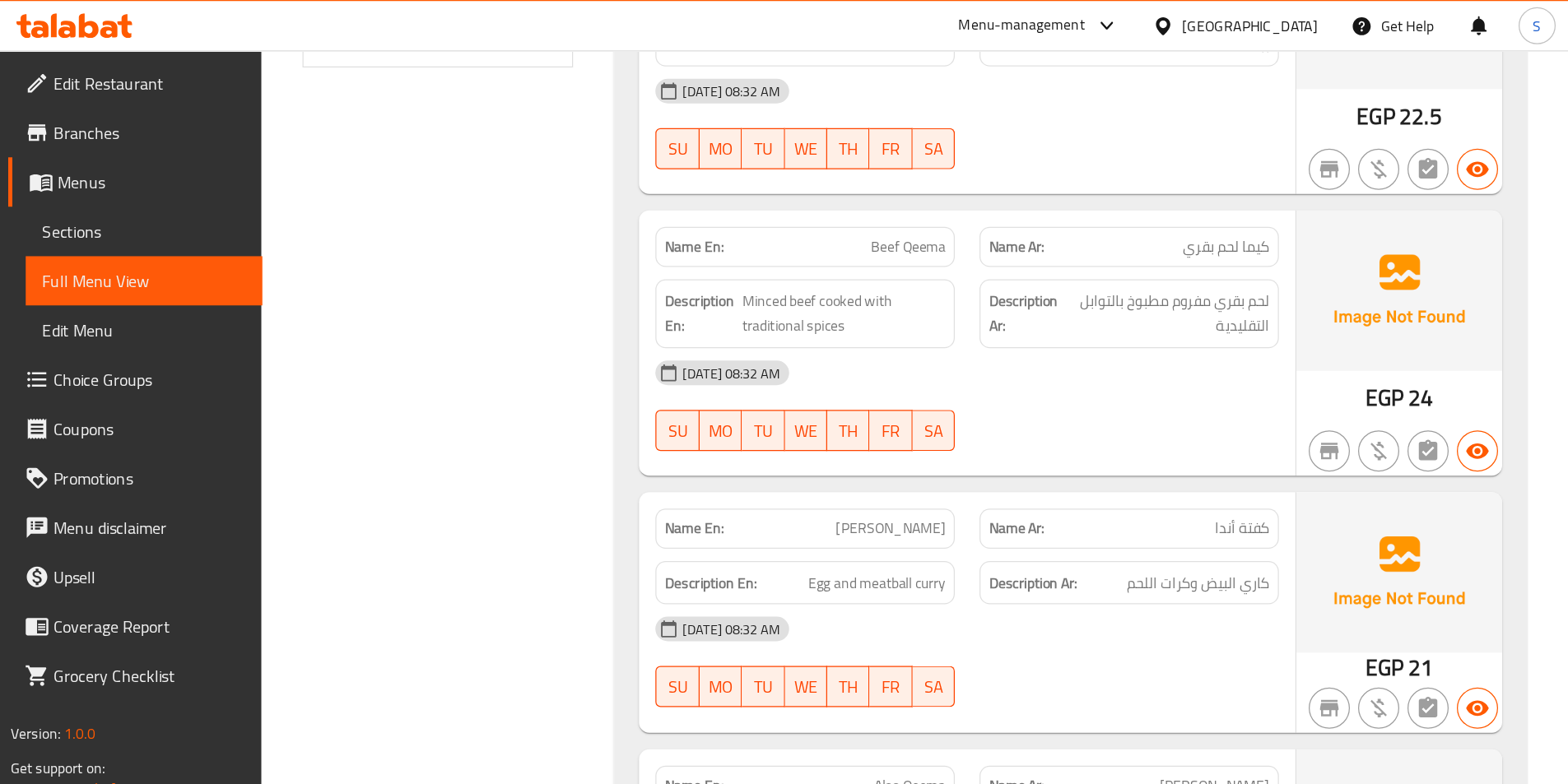
scroll to position [789, 0]
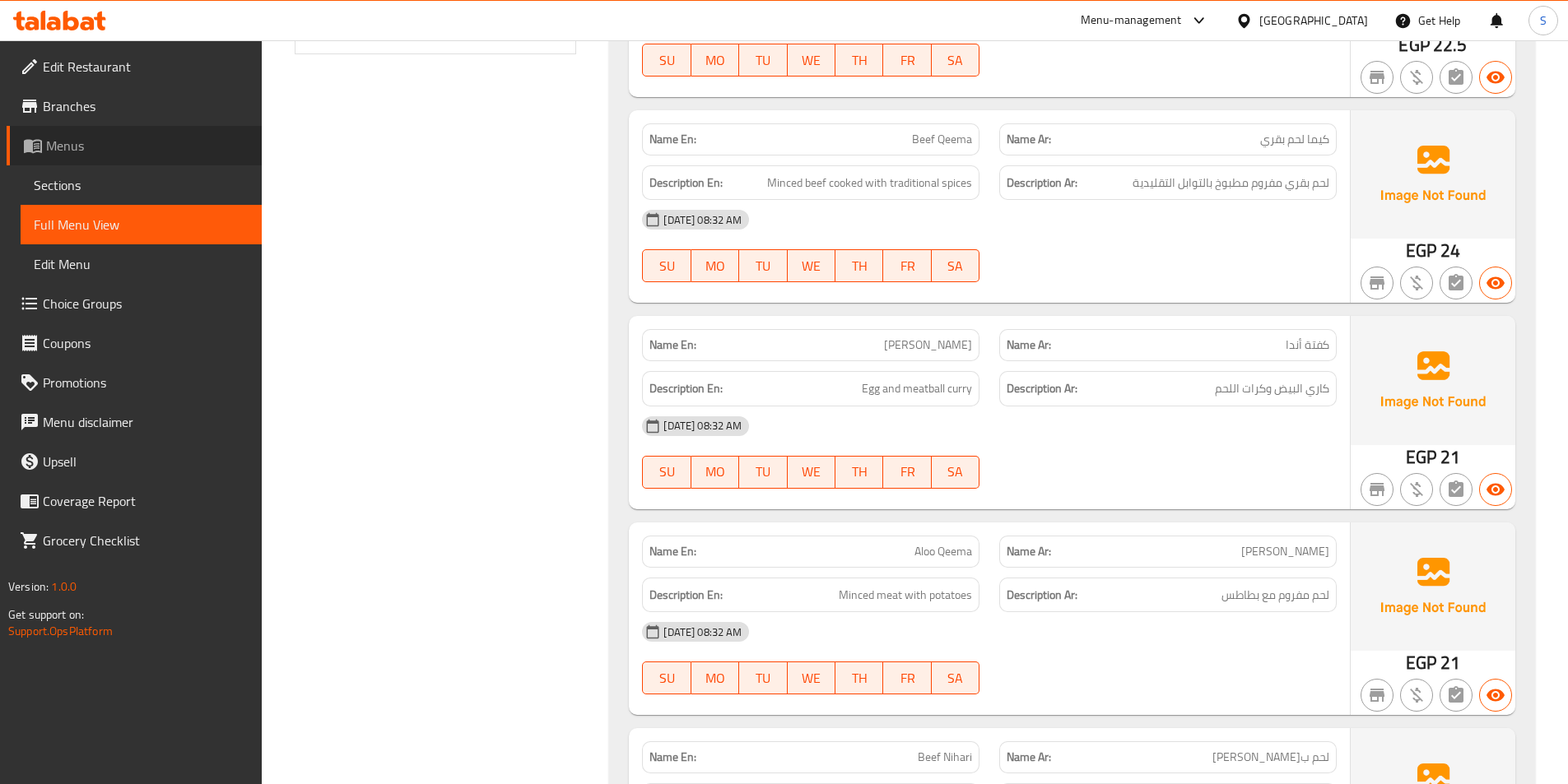
click at [172, 145] on span "Menus" at bounding box center [147, 146] width 202 height 20
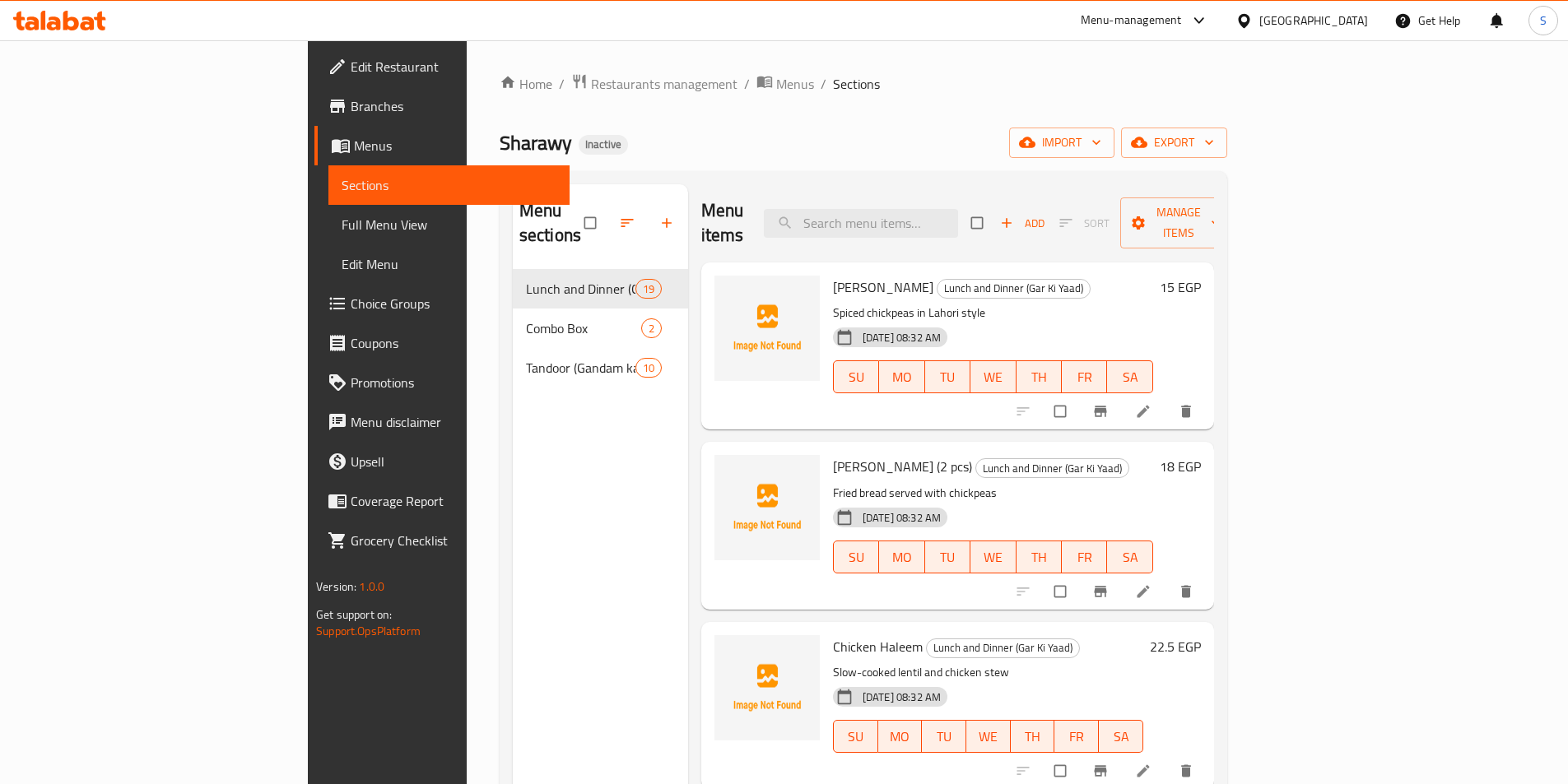
click at [354, 155] on span "Menus" at bounding box center [454, 146] width 202 height 20
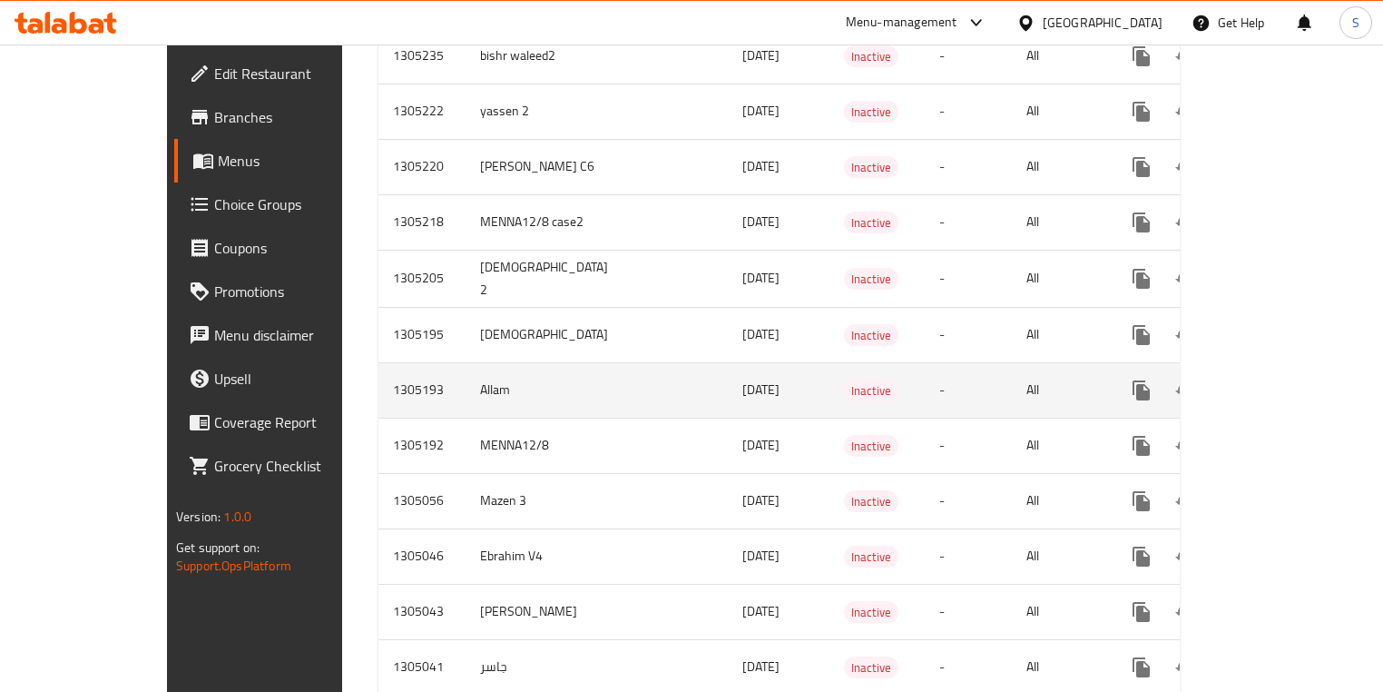
scroll to position [661, 0]
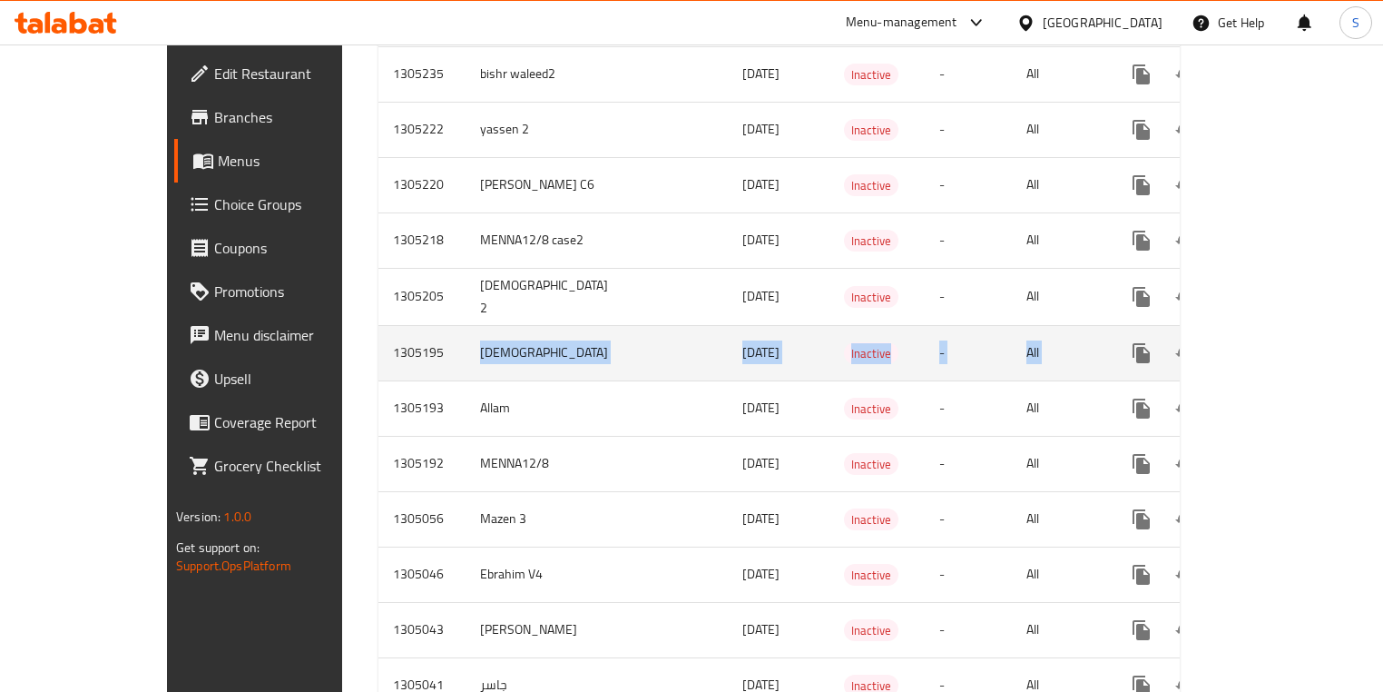
drag, startPoint x: 328, startPoint y: 337, endPoint x: 1199, endPoint y: 334, distance: 871.5
click at [1191, 334] on tr "1305195 Adham 12/08/2025 Inactive - All" at bounding box center [844, 352] width 930 height 55
click at [1284, 342] on icon "enhanced table" at bounding box center [1273, 353] width 22 height 22
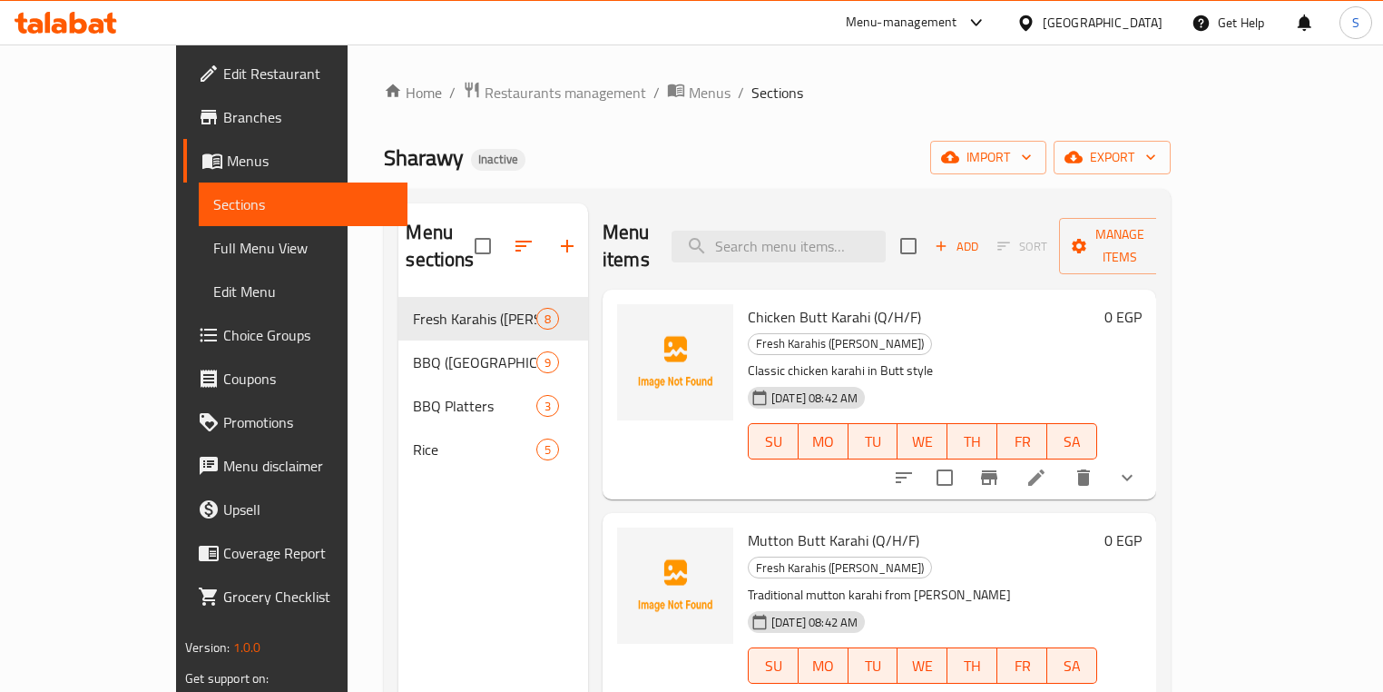
click at [213, 250] on span "Full Menu View" at bounding box center [303, 248] width 180 height 22
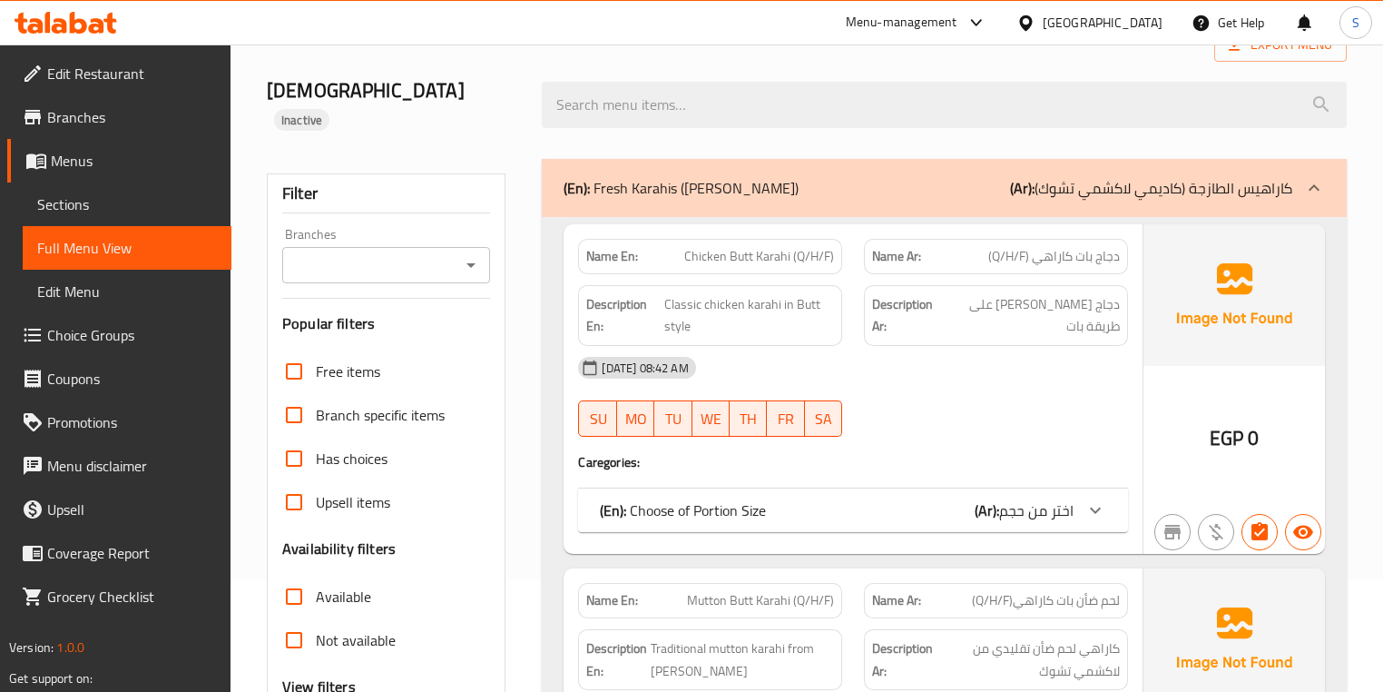
scroll to position [218, 0]
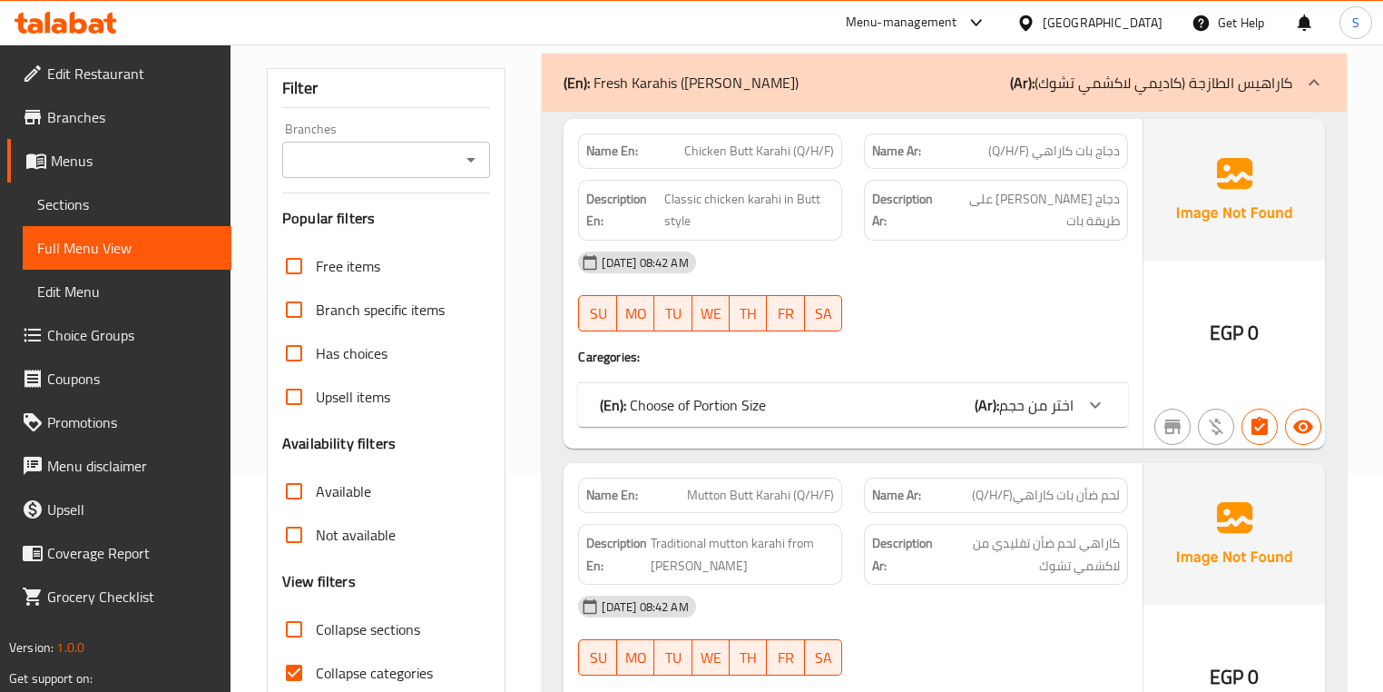
click at [381, 662] on span "Collapse categories" at bounding box center [374, 673] width 117 height 22
click at [316, 651] on input "Collapse categories" at bounding box center [294, 673] width 44 height 44
checkbox input "false"
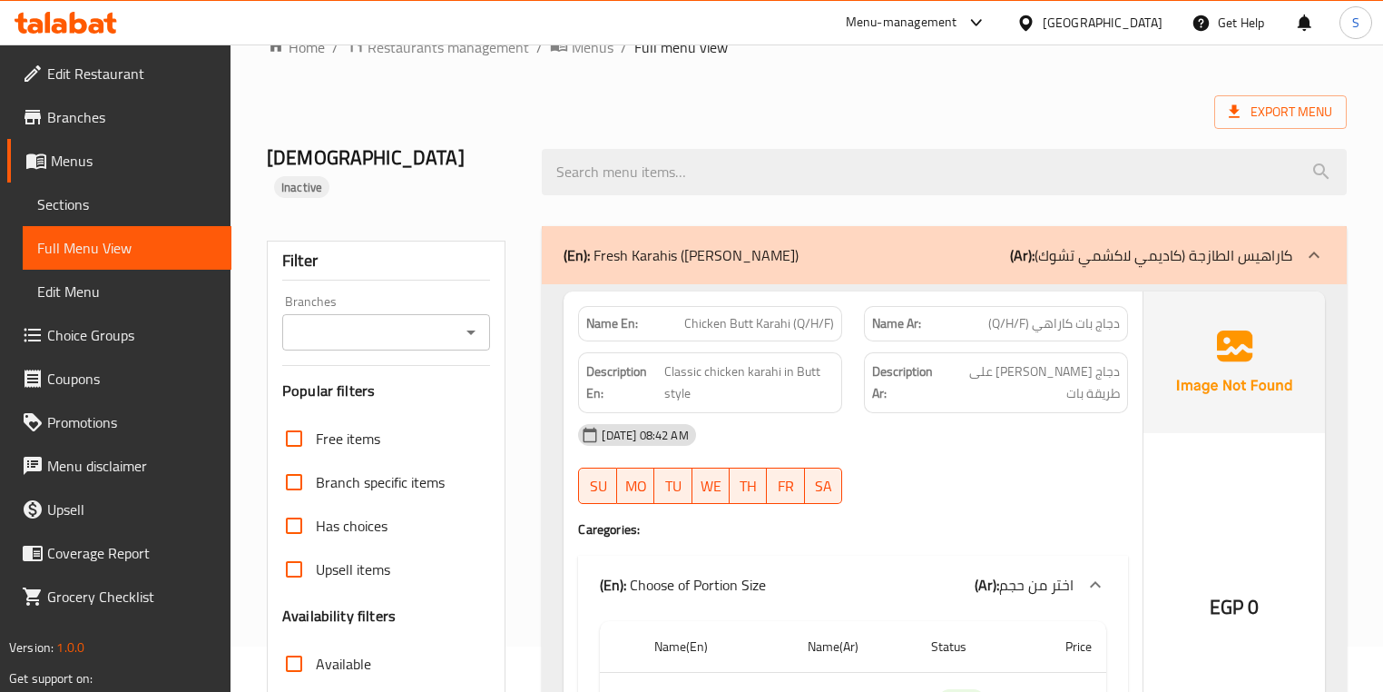
scroll to position [0, 0]
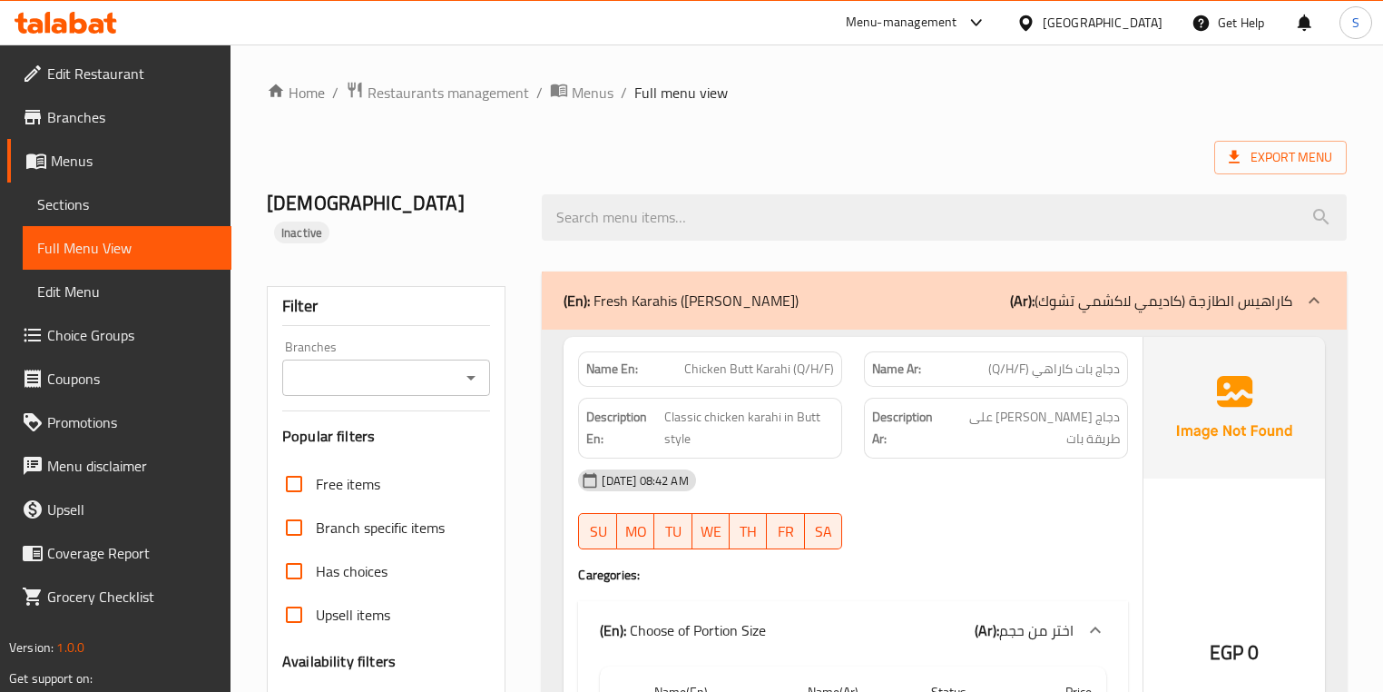
click at [799, 290] on p "(En): Fresh Karahis (Qadeemi Lakshmi Chowk)" at bounding box center [681, 301] width 235 height 22
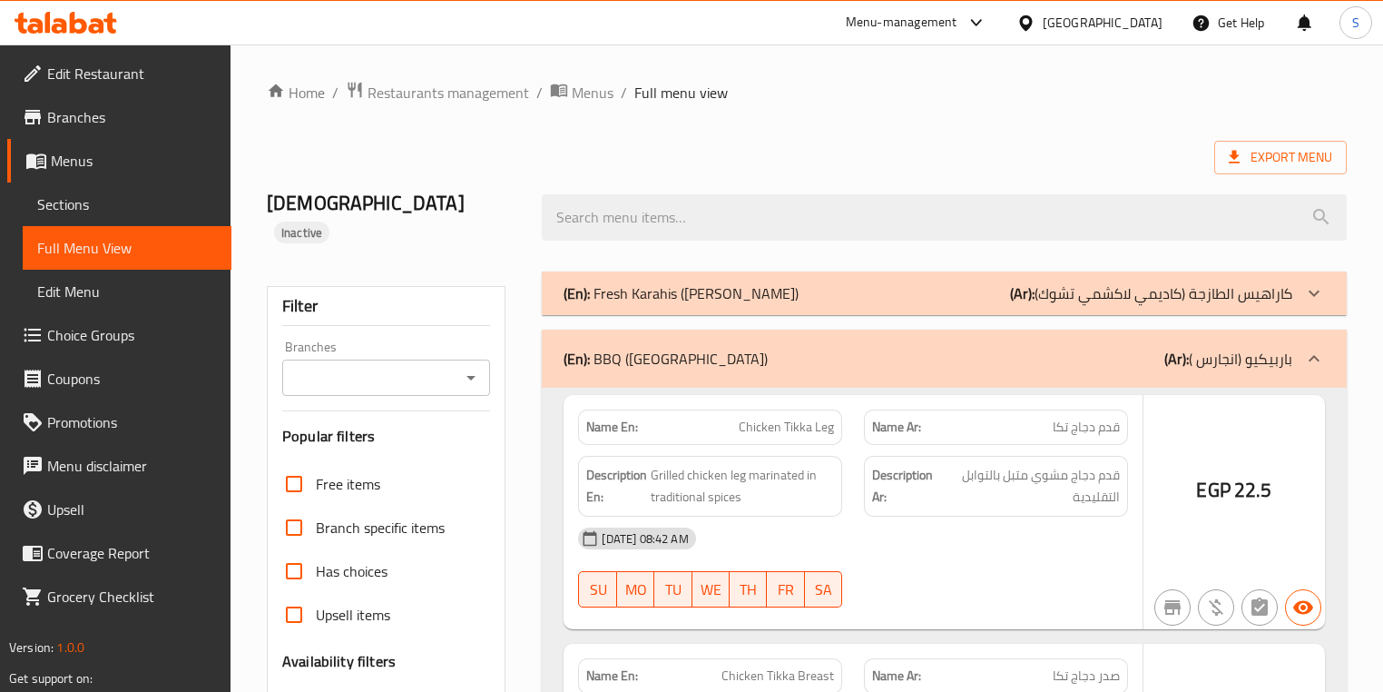
click at [799, 282] on p "(En): Fresh Karahis (Qadeemi Lakshmi Chowk)" at bounding box center [681, 293] width 235 height 22
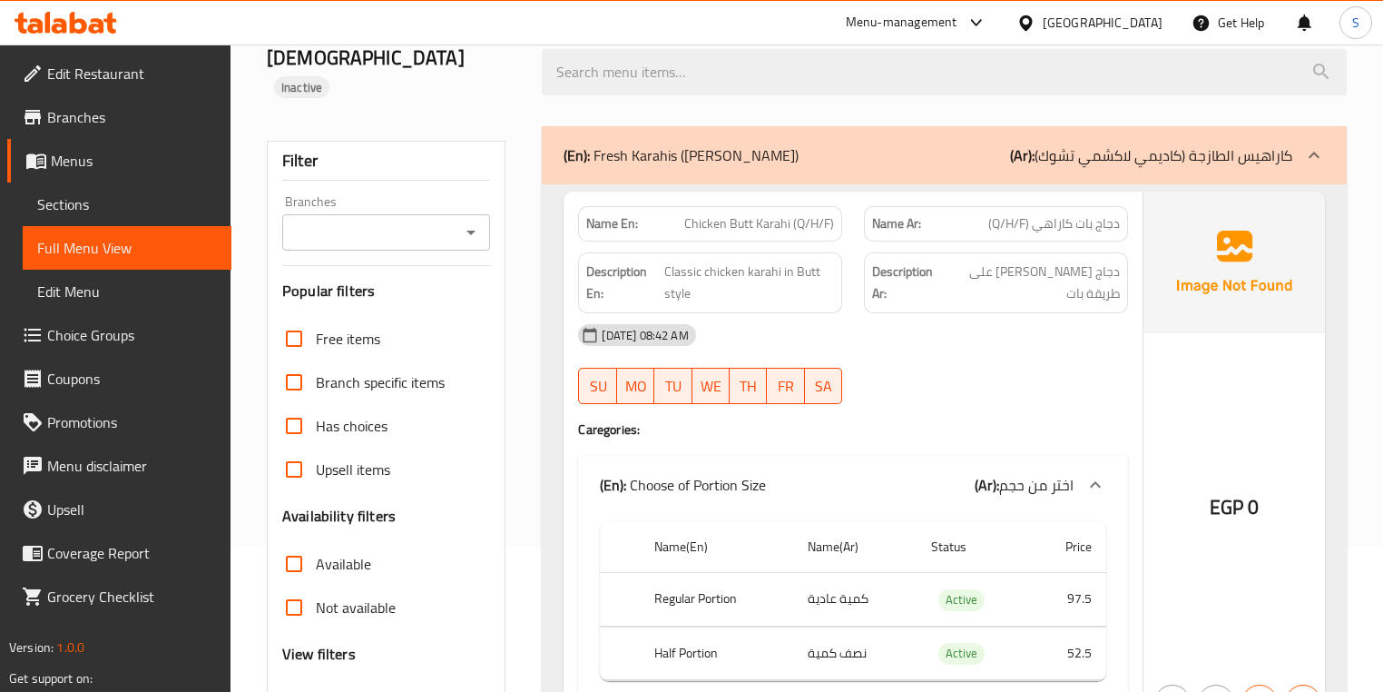
scroll to position [73, 0]
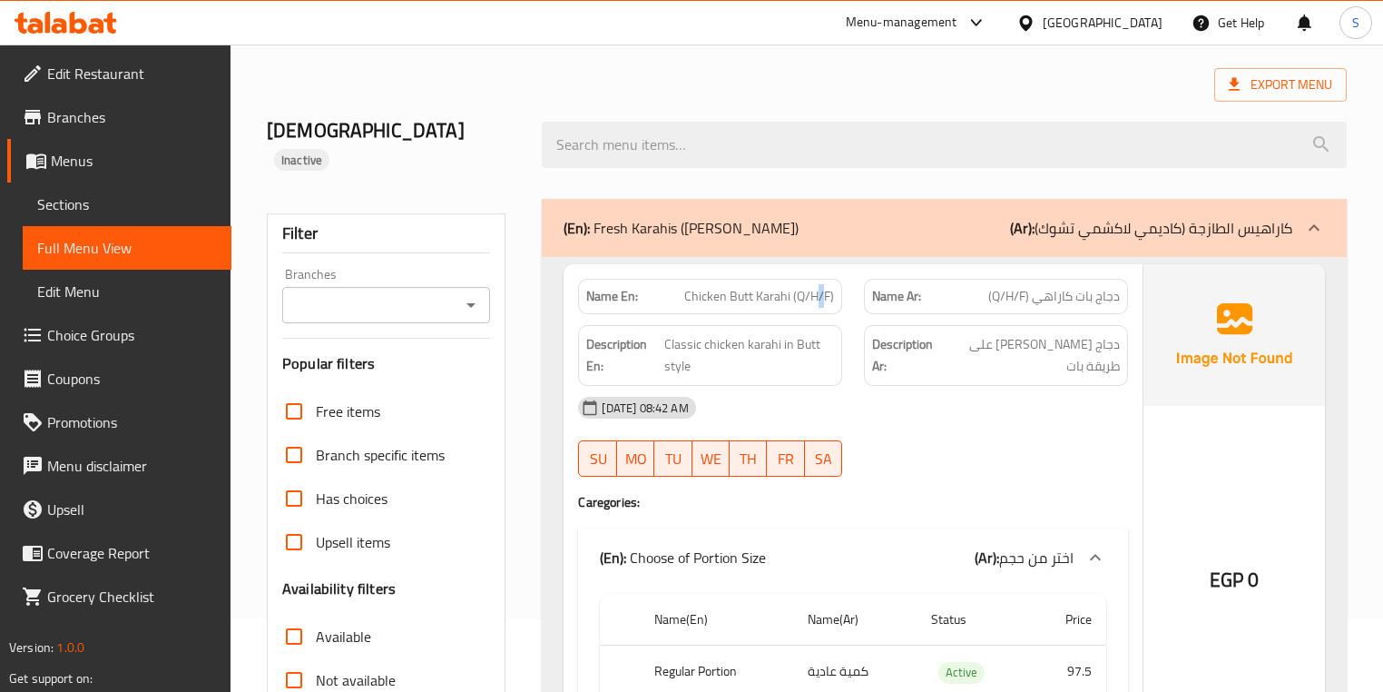
drag, startPoint x: 816, startPoint y: 277, endPoint x: 826, endPoint y: 272, distance: 11.0
click at [826, 287] on span "Chicken Butt Karahi (Q/H/F)" at bounding box center [759, 296] width 150 height 19
click at [1020, 287] on span "دجاج بات كاراهي (Q/H/F)" at bounding box center [1055, 296] width 132 height 19
drag, startPoint x: 1029, startPoint y: 268, endPoint x: 994, endPoint y: 268, distance: 35.4
click at [994, 287] on span "دجاج بات كاراهي (Q/H/F)" at bounding box center [1055, 296] width 132 height 19
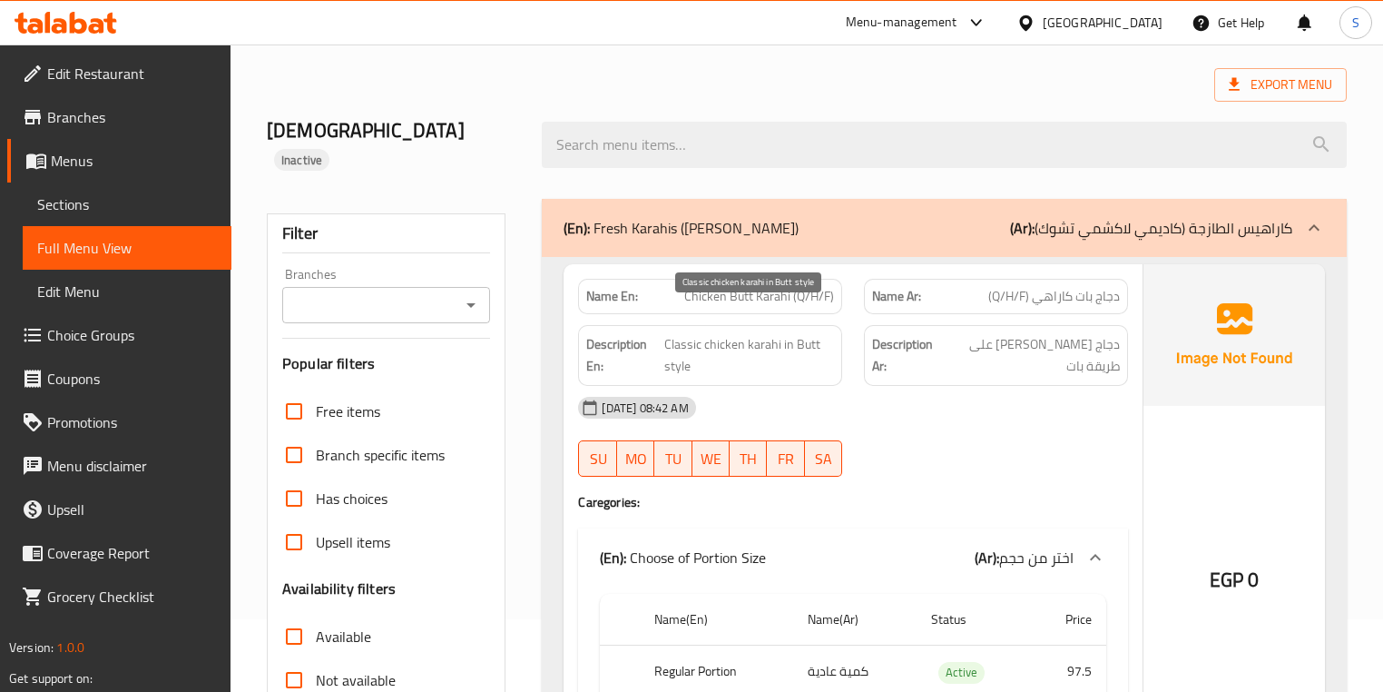
click at [730, 333] on span "Classic chicken karahi in Butt style" at bounding box center [749, 355] width 170 height 44
click at [737, 333] on span "Classic chicken karahi in Butt style" at bounding box center [749, 355] width 170 height 44
click at [754, 287] on span "Chicken Butt Karahi (Q/H/F)" at bounding box center [759, 296] width 150 height 19
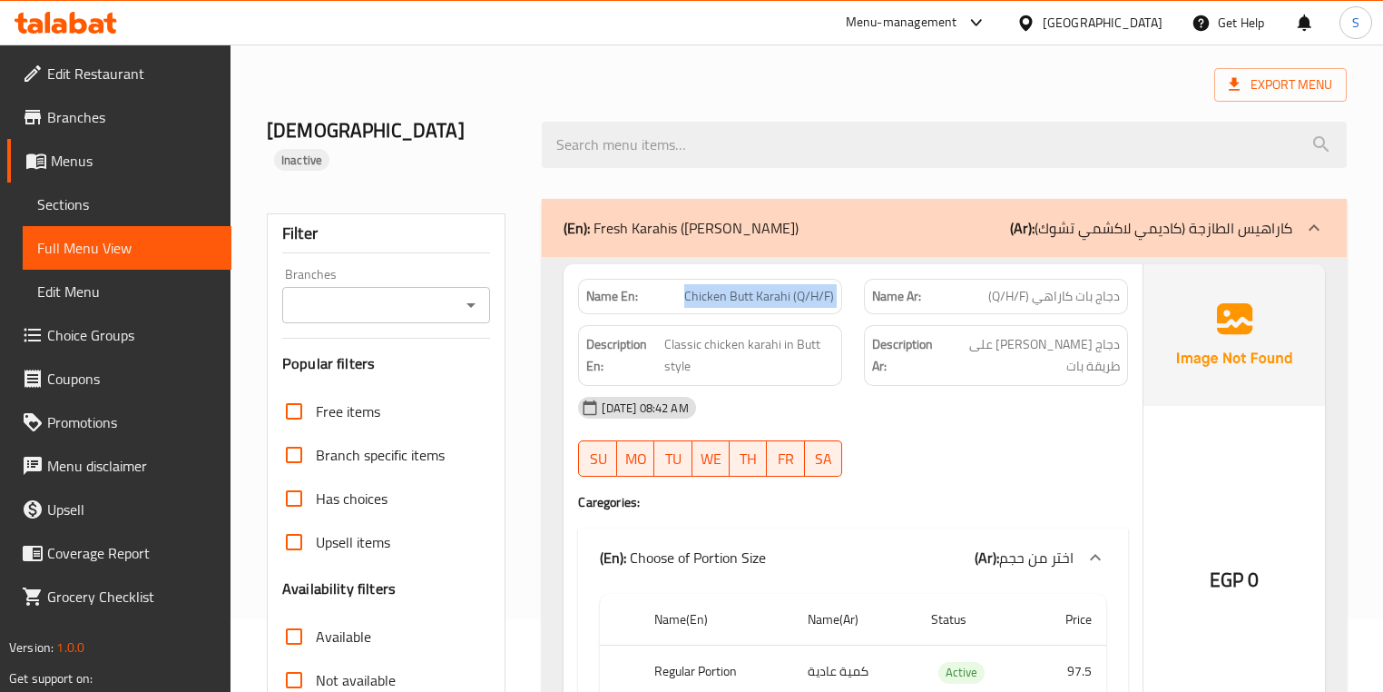
click at [754, 287] on span "Chicken Butt Karahi (Q/H/F)" at bounding box center [759, 296] width 150 height 19
copy span "Chicken Butt Karahi (Q/H/F)"
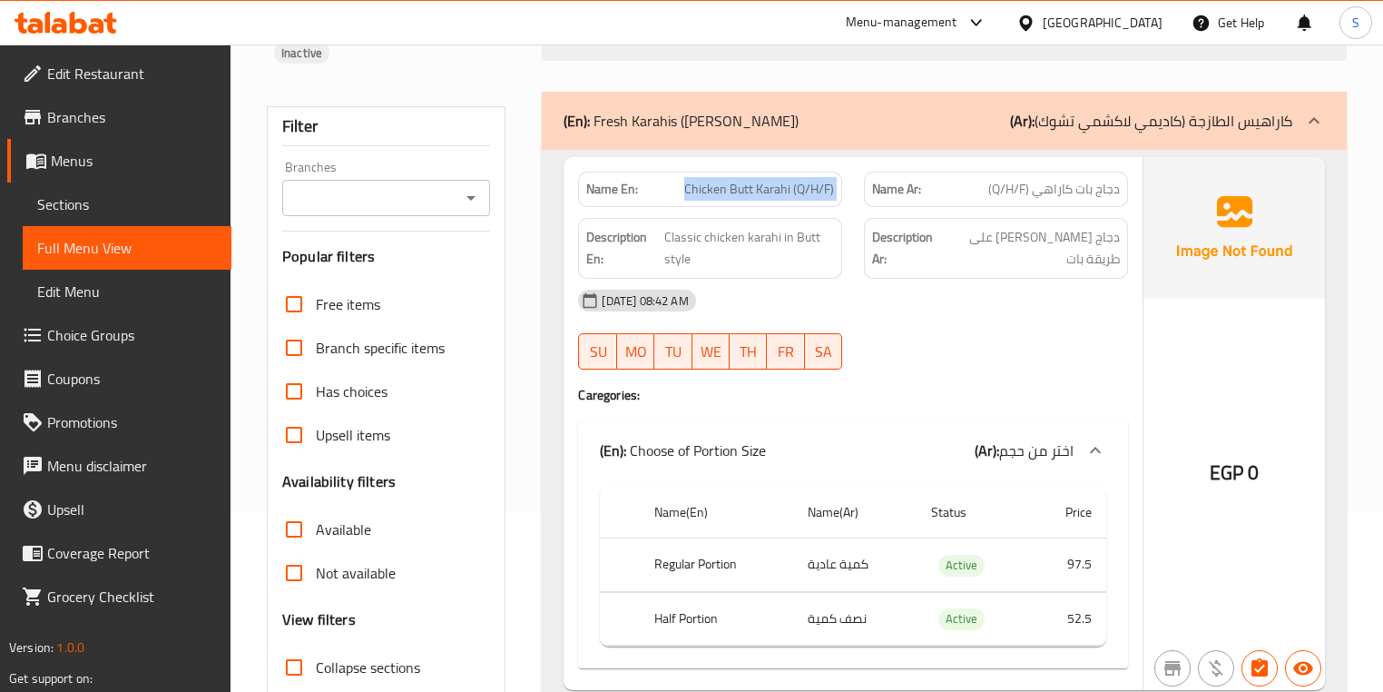
scroll to position [145, 0]
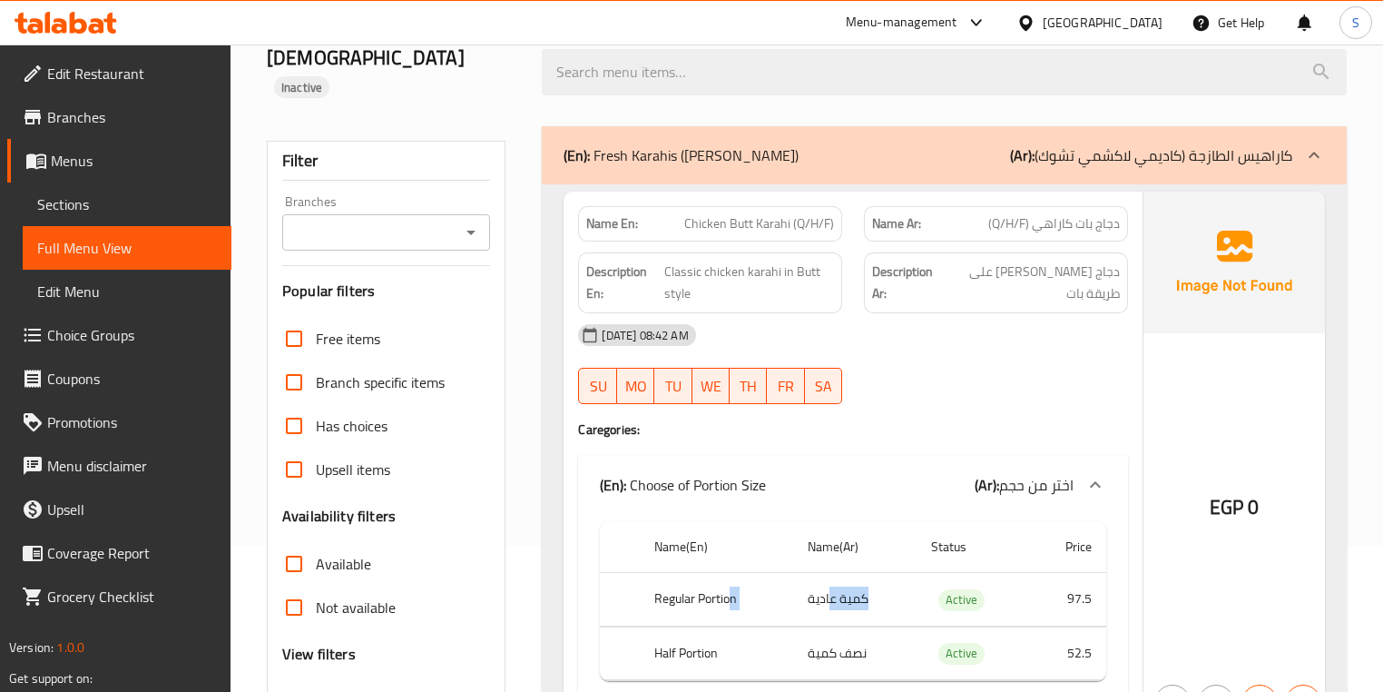
click at [729, 573] on tr "Regular Portion كمية عادية Active 97.5" at bounding box center [853, 600] width 506 height 54
click at [823, 626] on td "نصف كمية" at bounding box center [854, 653] width 123 height 54
click at [871, 456] on div "(En): Choose of Portion Size (Ar): اختر من حجم" at bounding box center [852, 485] width 549 height 58
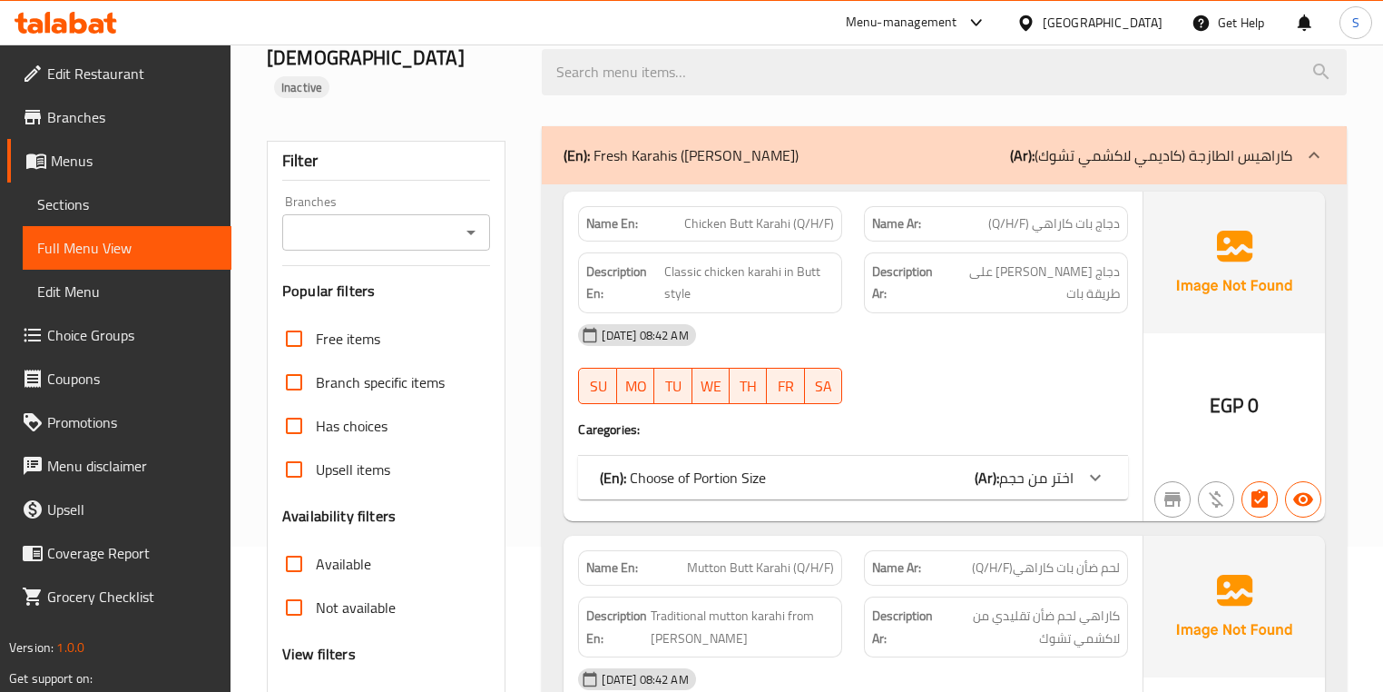
click at [867, 467] on div "(En): Choose of Portion Size (Ar): اختر من حجم" at bounding box center [836, 478] width 473 height 22
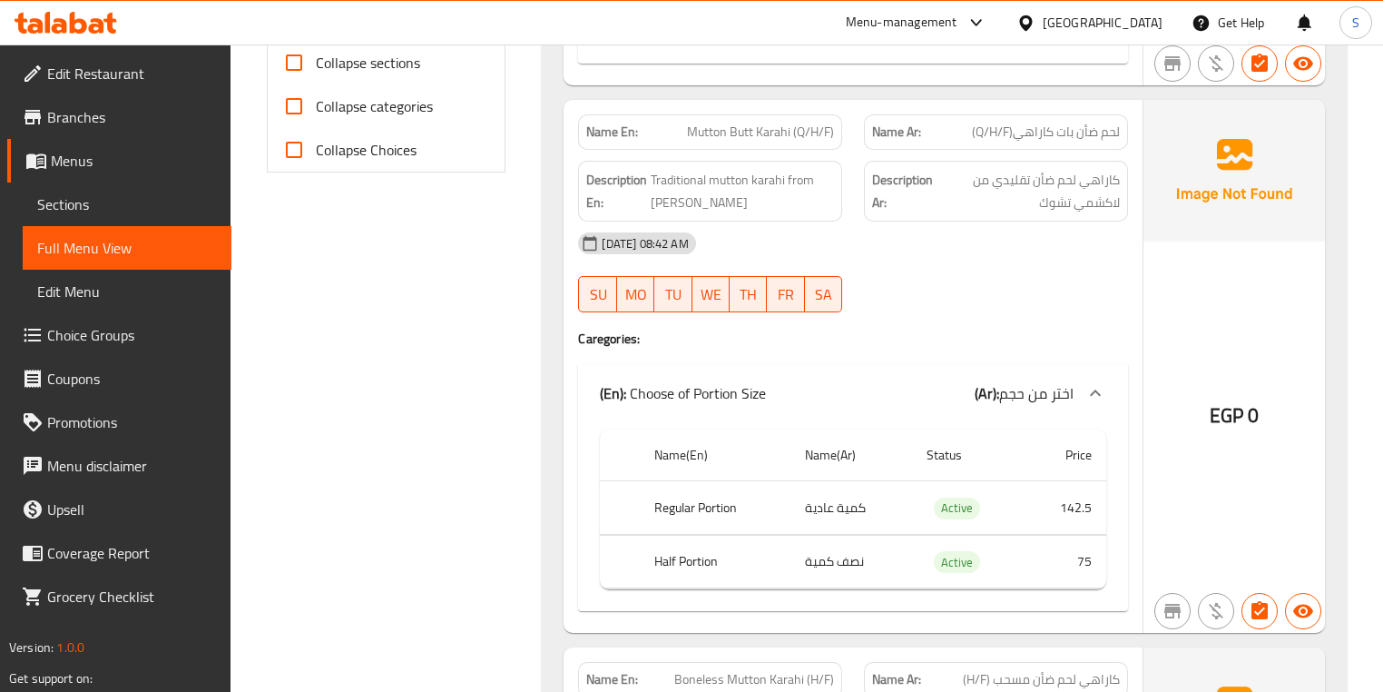
scroll to position [799, 0]
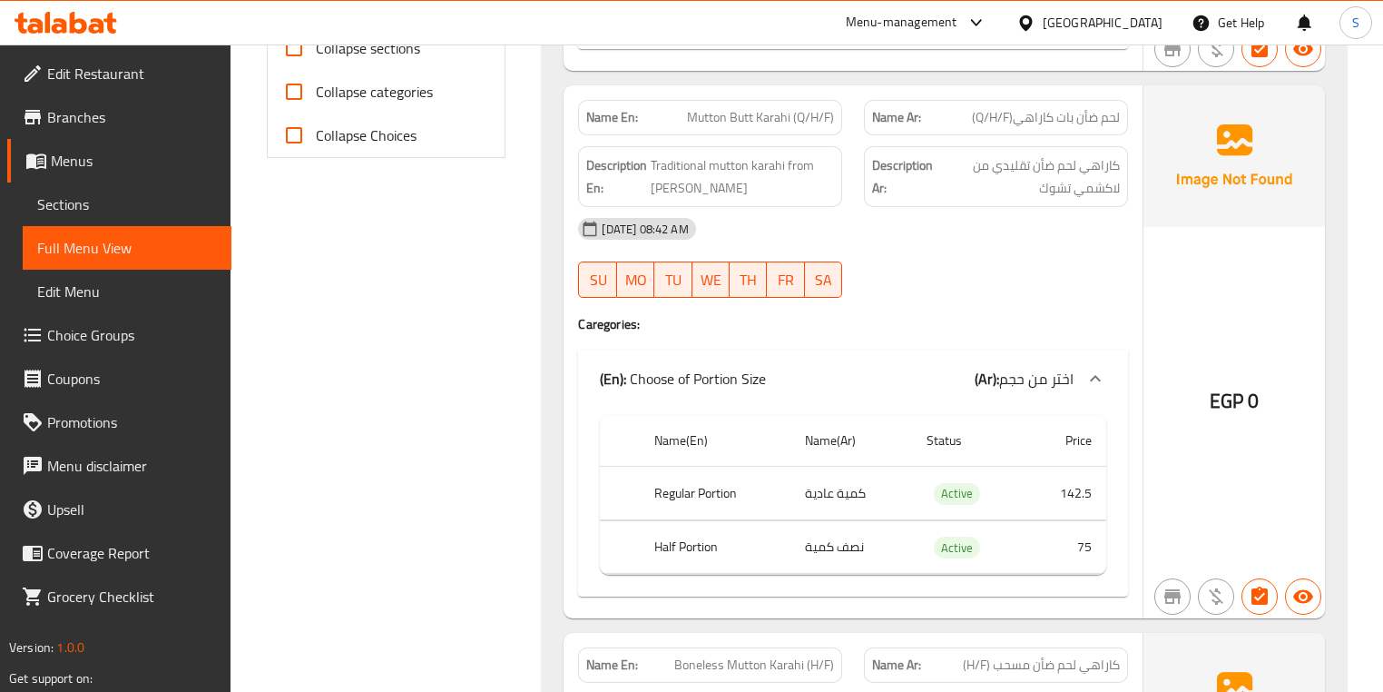
click at [697, 108] on span "Mutton Butt Karahi (Q/H/F)" at bounding box center [760, 117] width 147 height 19
copy span "Mutton Butt Karahi (Q/H/F)"
click at [773, 154] on span "Traditional mutton karahi from Lakshmi Chowk" at bounding box center [742, 176] width 183 height 44
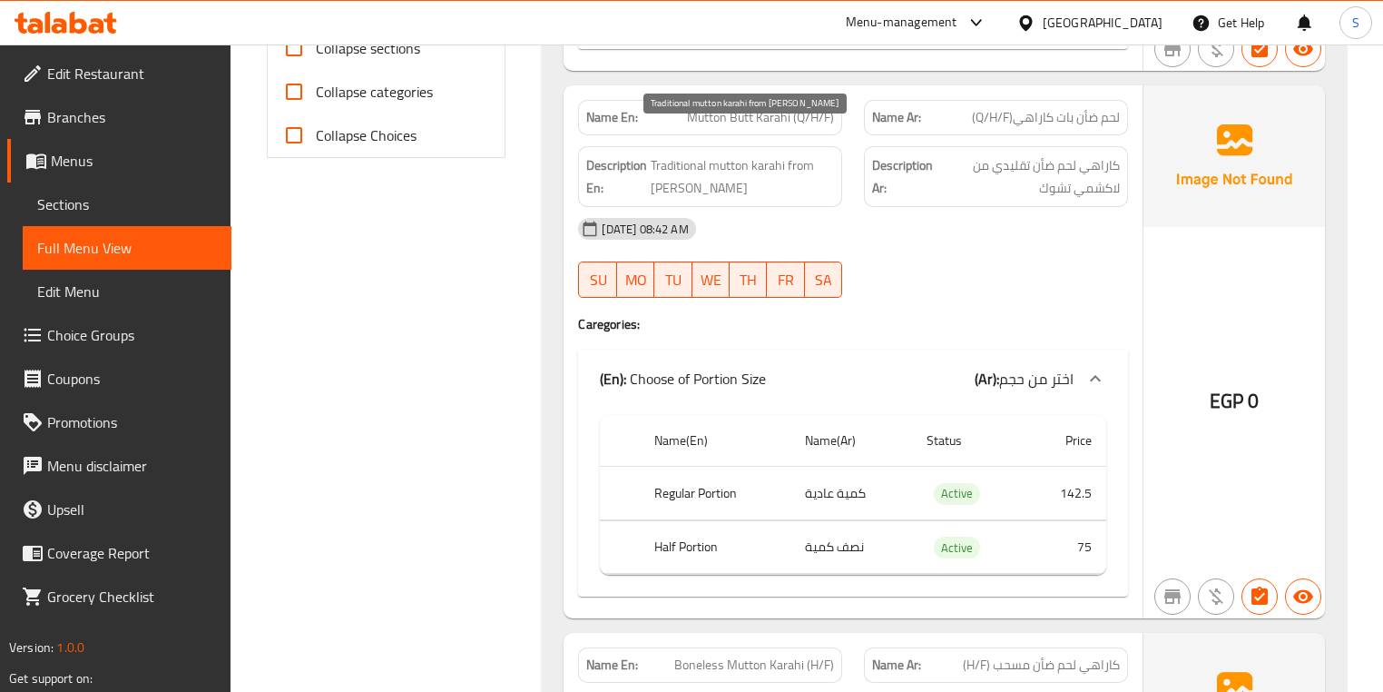
click at [719, 154] on span "Traditional mutton karahi from Lakshmi Chowk" at bounding box center [742, 176] width 183 height 44
click at [733, 159] on span "Traditional mutton karahi from Lakshmi Chowk" at bounding box center [742, 176] width 183 height 44
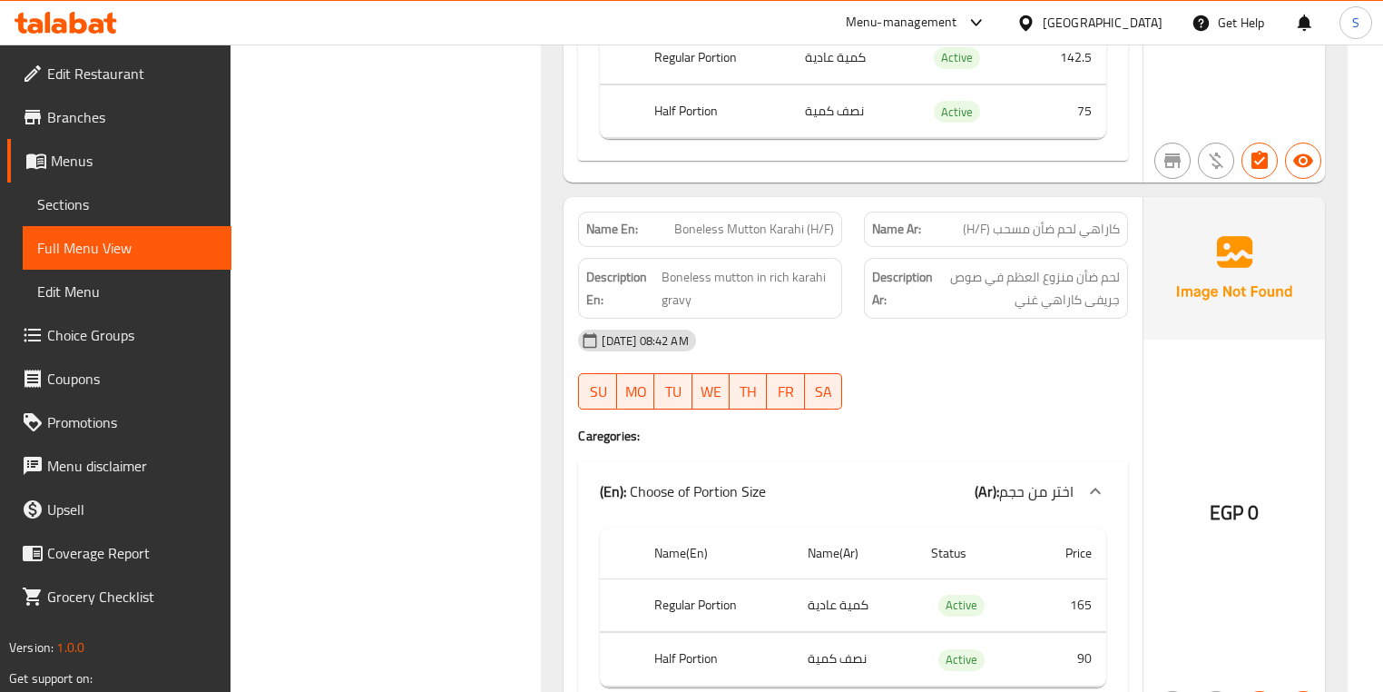
scroll to position [1307, 0]
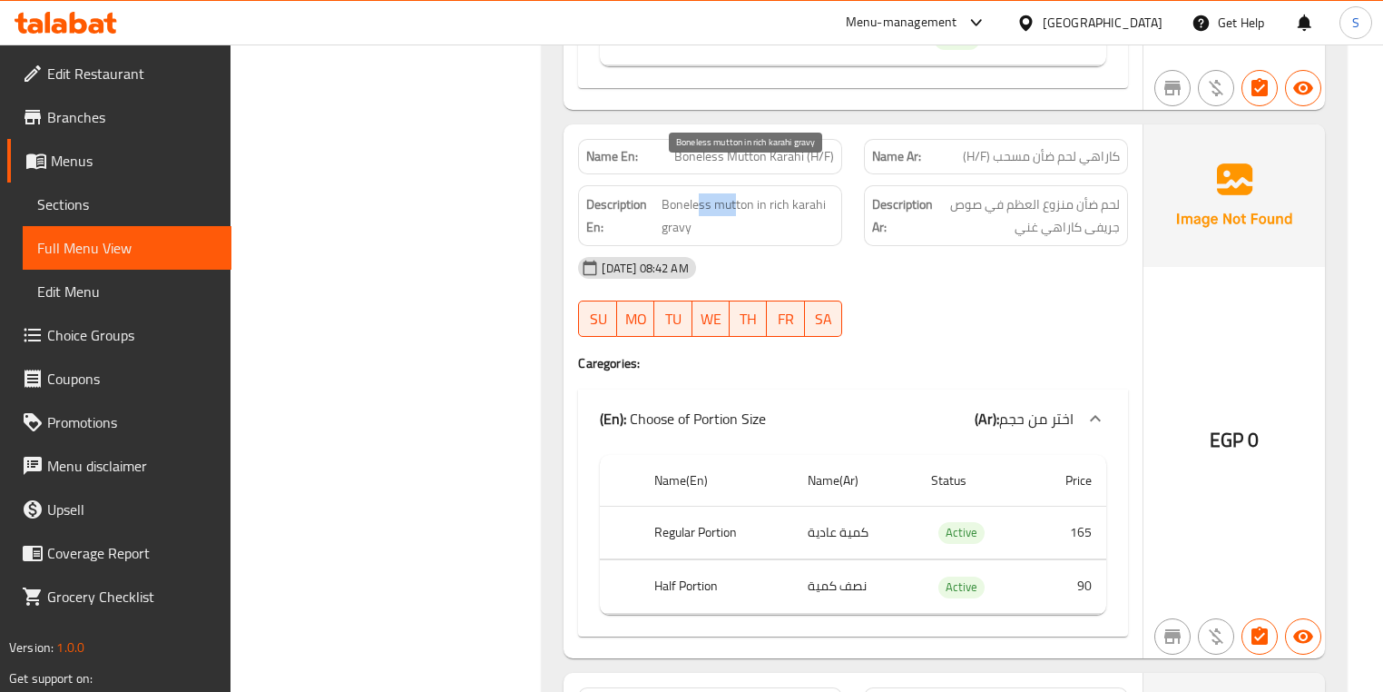
drag, startPoint x: 733, startPoint y: 170, endPoint x: 700, endPoint y: 174, distance: 33.9
click at [700, 193] on span "Boneless mutton in rich karahi gravy" at bounding box center [748, 215] width 173 height 44
click at [777, 193] on span "Boneless mutton in rich karahi gravy" at bounding box center [748, 215] width 173 height 44
click at [767, 193] on span "Boneless mutton in rich karahi gravy" at bounding box center [748, 215] width 173 height 44
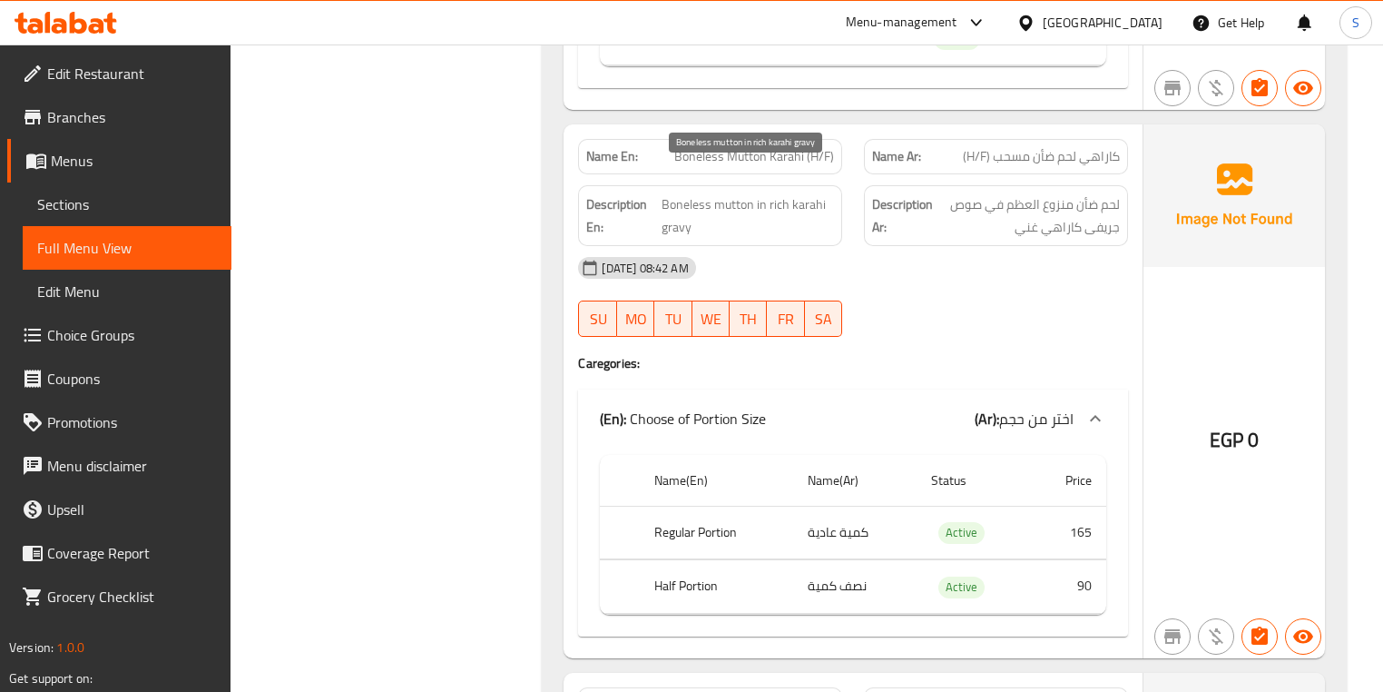
click at [755, 193] on span "Boneless mutton in rich karahi gravy" at bounding box center [748, 215] width 173 height 44
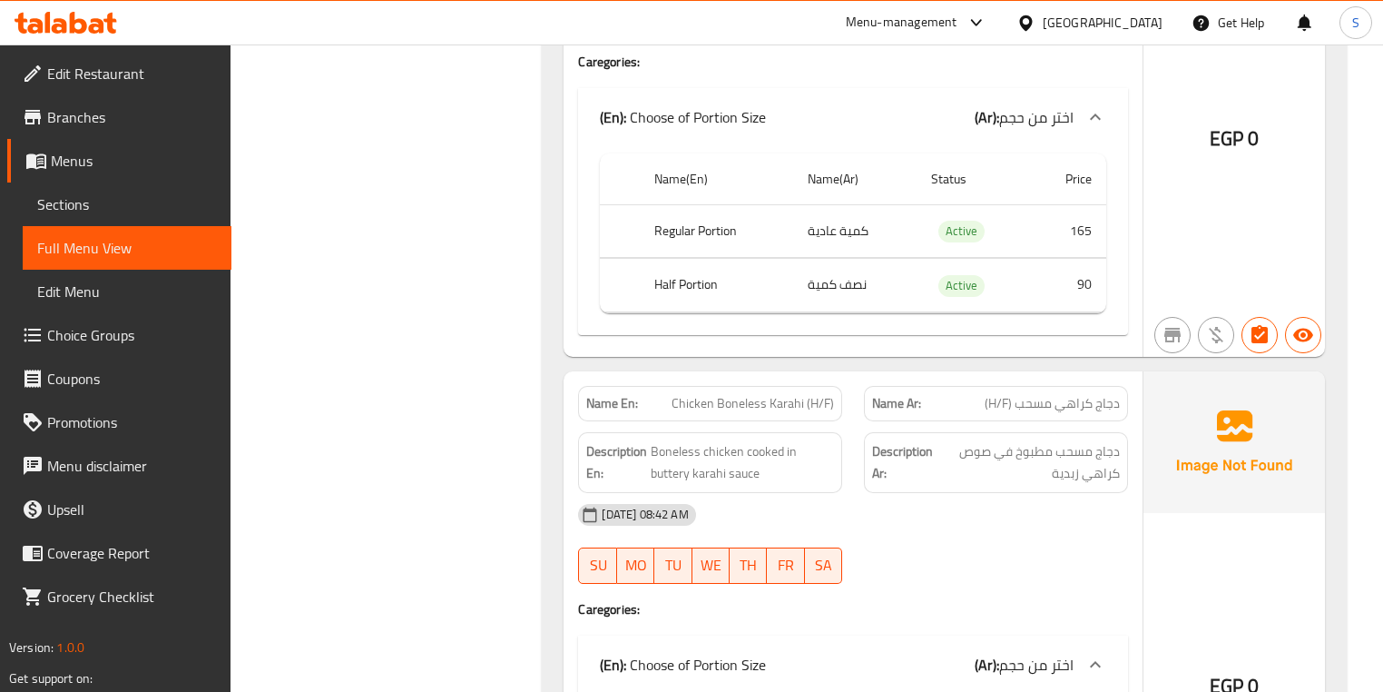
scroll to position [1743, 0]
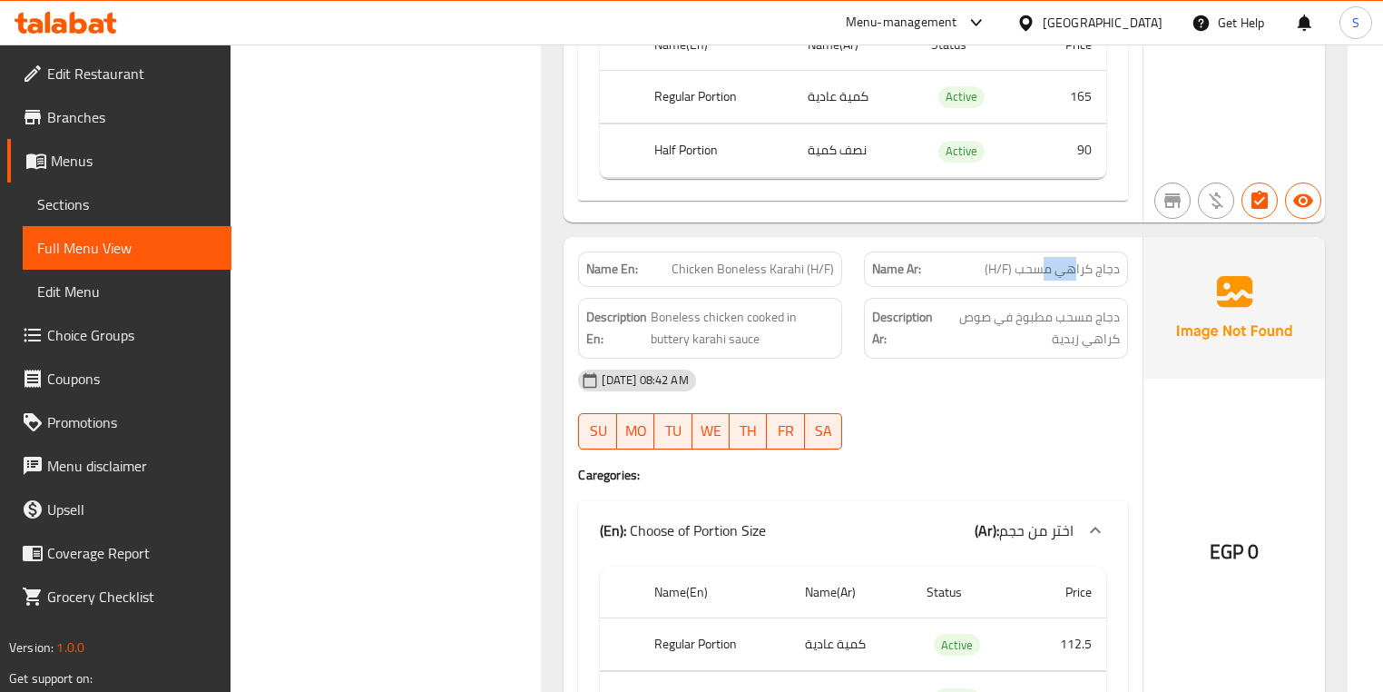
drag, startPoint x: 1074, startPoint y: 234, endPoint x: 988, endPoint y: 242, distance: 86.6
click at [991, 260] on span "دجاج كراهي مسحب (H/F)" at bounding box center [1052, 269] width 135 height 19
click at [779, 260] on span "Chicken Boneless Karahi (H/F)" at bounding box center [753, 269] width 162 height 19
click at [756, 260] on span "Chicken Boneless Karahi (H/F)" at bounding box center [753, 269] width 162 height 19
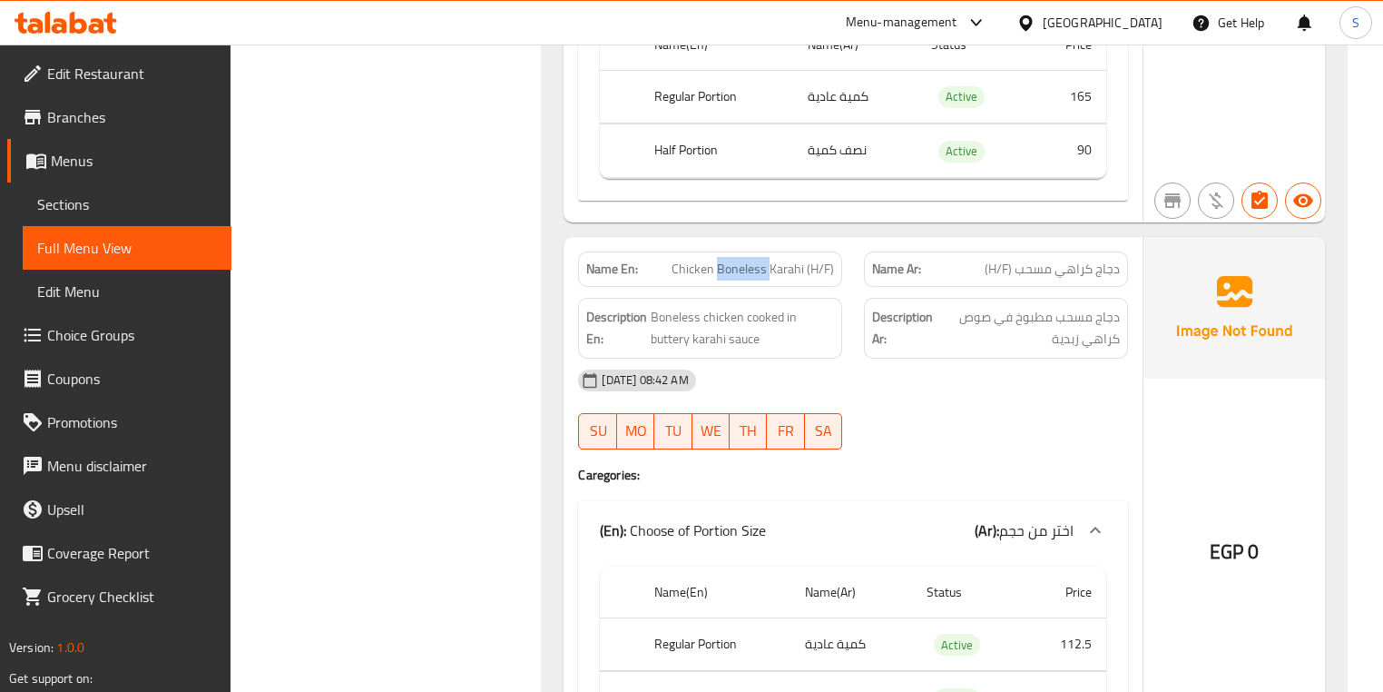
click at [756, 260] on span "Chicken Boneless Karahi (H/F)" at bounding box center [753, 269] width 162 height 19
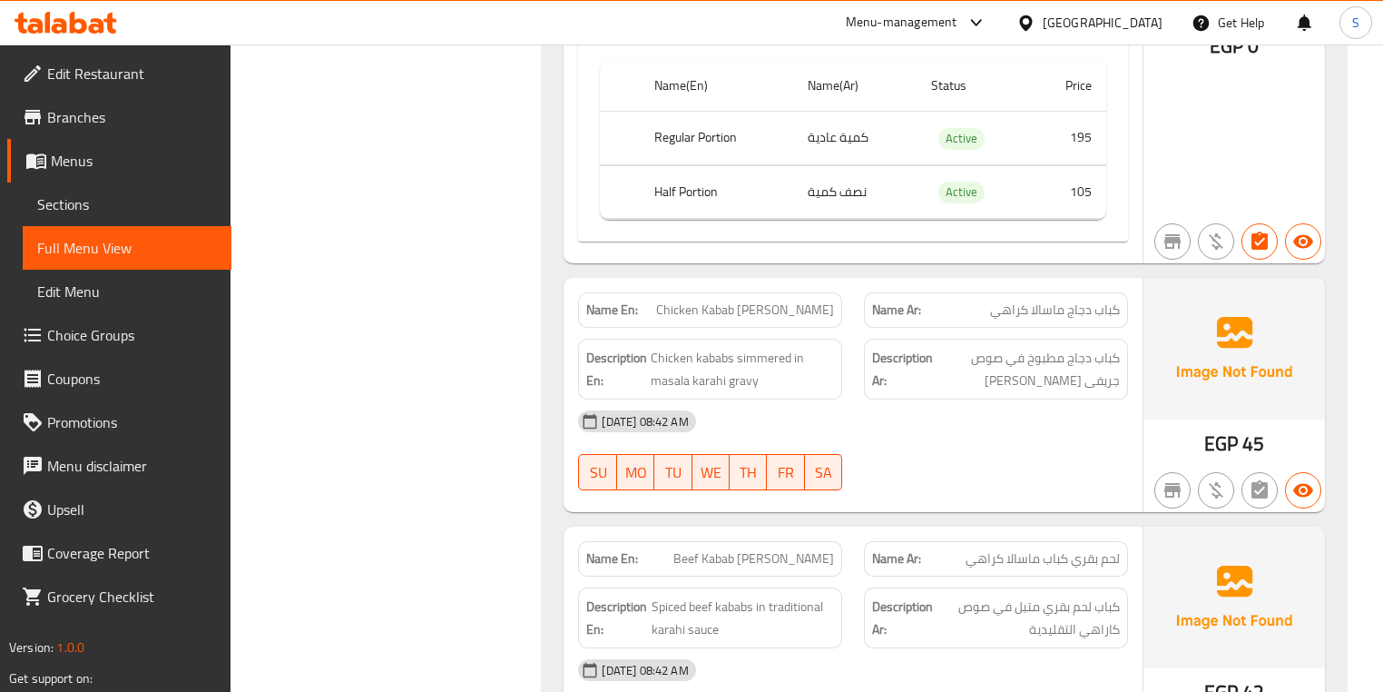
scroll to position [2832, 0]
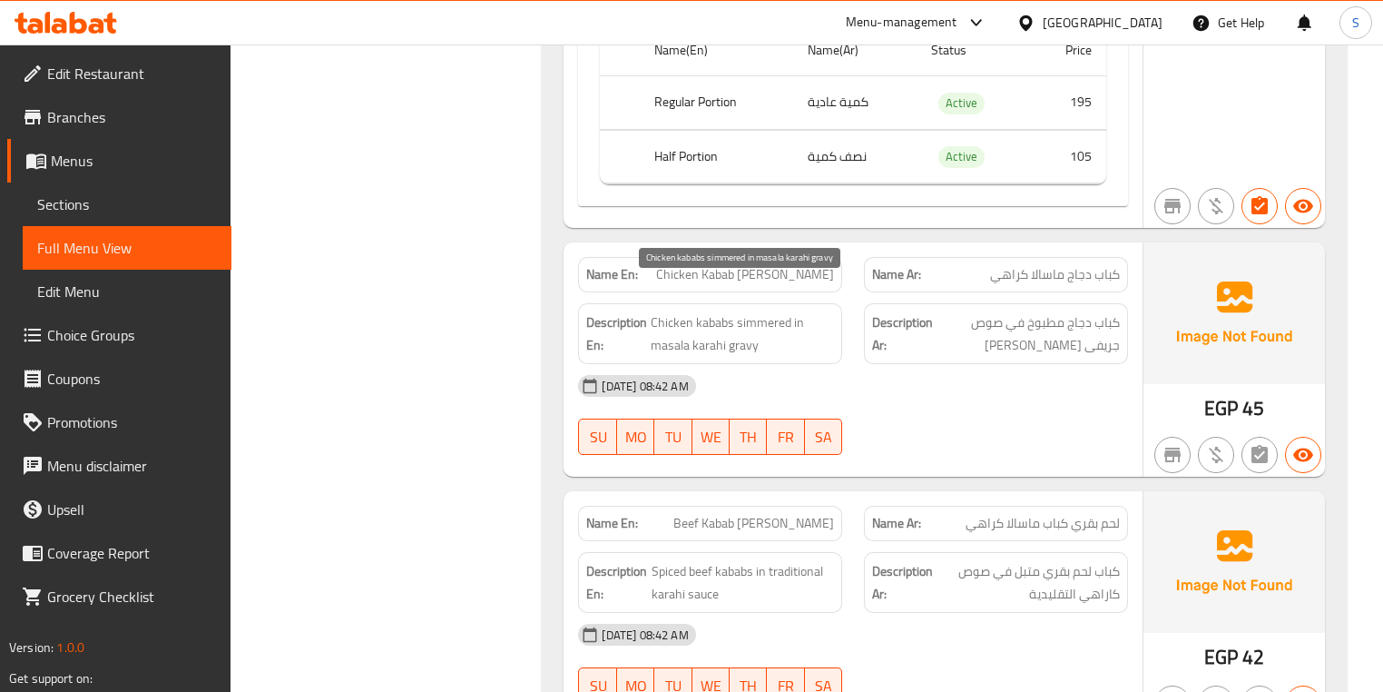
click at [755, 311] on span "Chicken kababs simmered in masala karahi gravy" at bounding box center [742, 333] width 183 height 44
click at [764, 312] on span "Chicken kababs simmered in masala karahi gravy" at bounding box center [742, 333] width 183 height 44
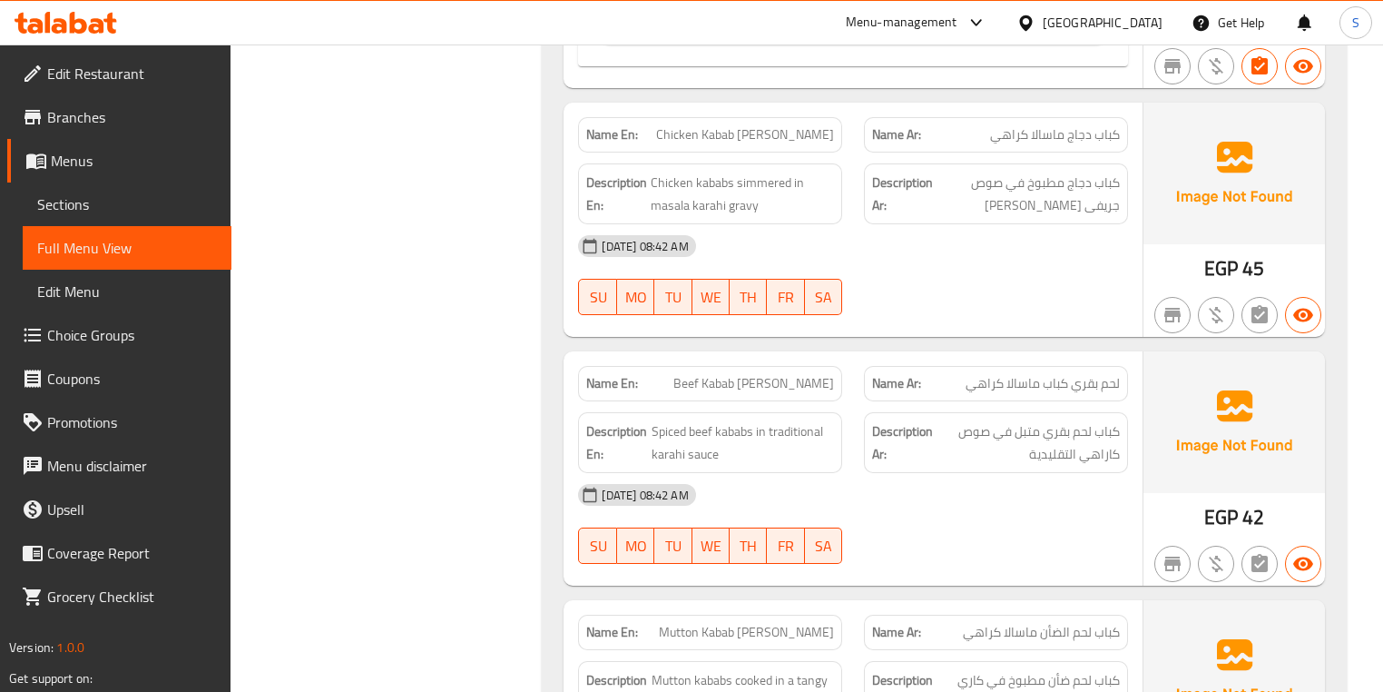
scroll to position [2978, 0]
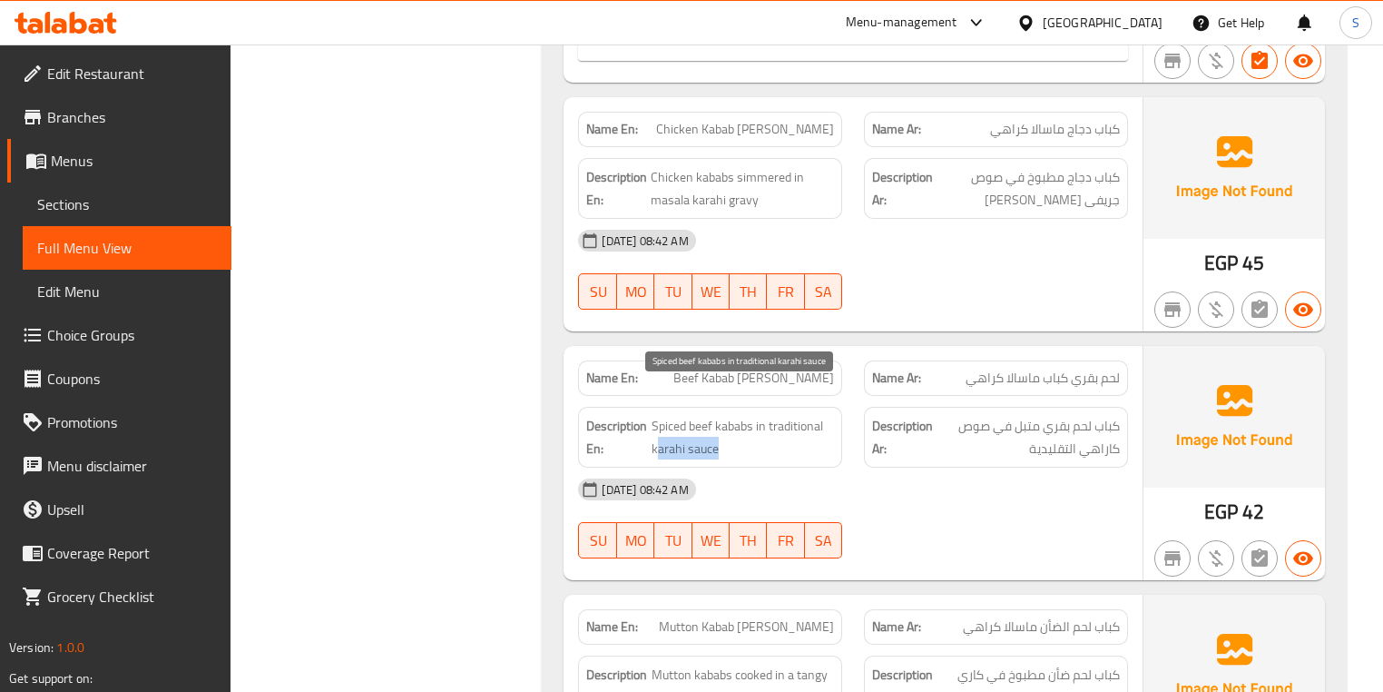
drag, startPoint x: 725, startPoint y: 420, endPoint x: 660, endPoint y: 414, distance: 65.7
click at [660, 415] on span "Spiced beef kababs in traditional karahi sauce" at bounding box center [743, 437] width 182 height 44
click at [810, 415] on span "Spiced beef kababs in traditional karahi sauce" at bounding box center [743, 437] width 182 height 44
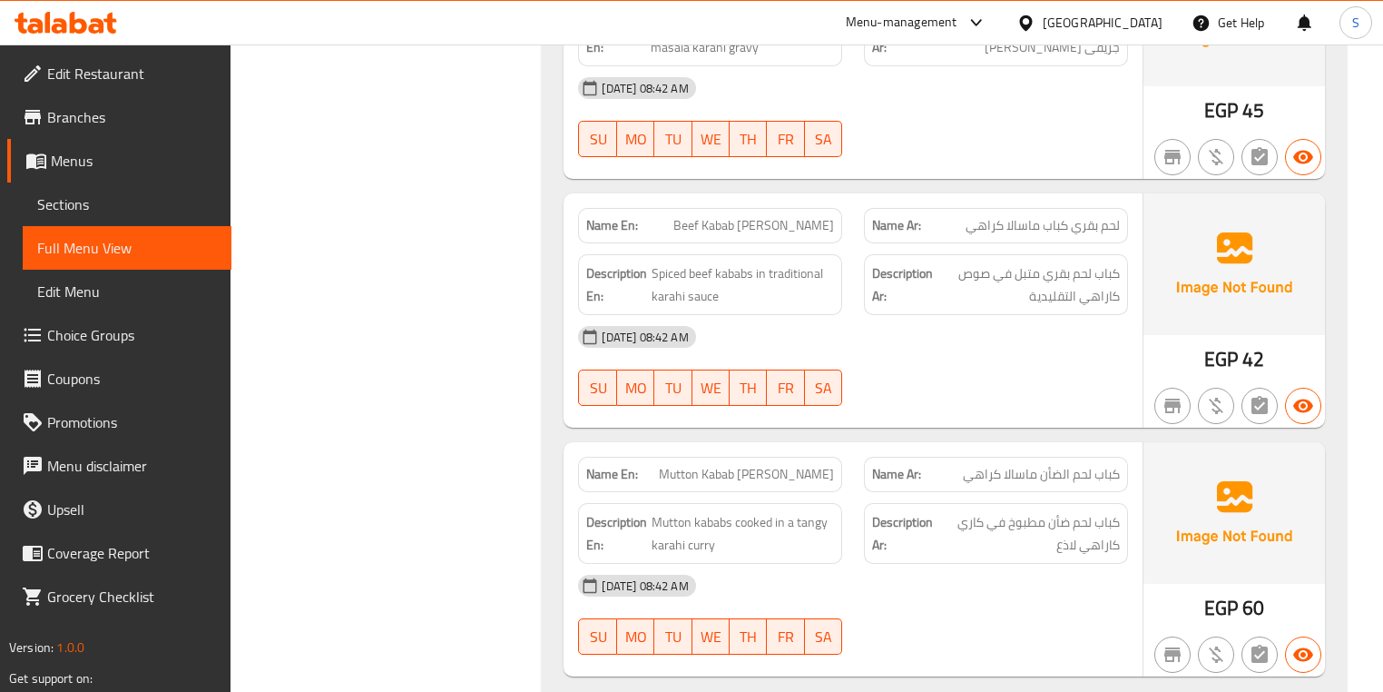
scroll to position [3268, 0]
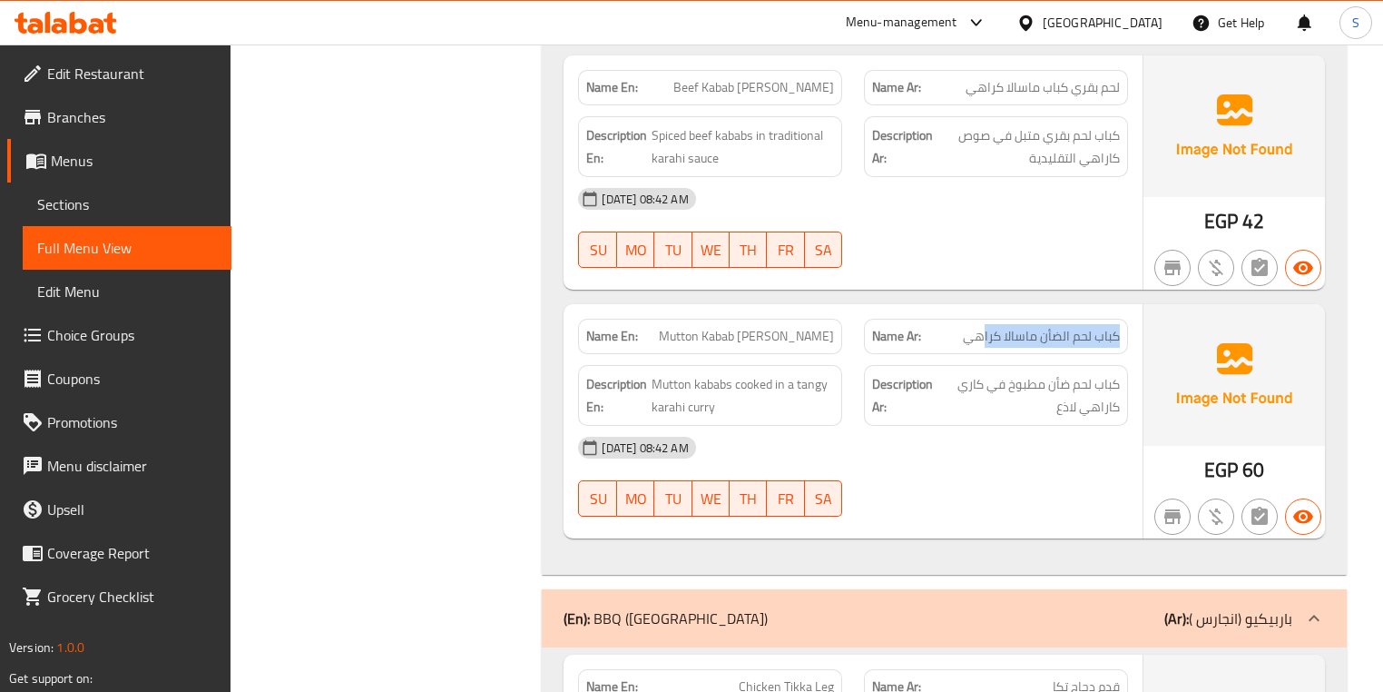
drag, startPoint x: 1121, startPoint y: 312, endPoint x: 984, endPoint y: 312, distance: 137.1
click at [984, 319] on div "Name Ar: كباب لحم الضأن ماسالا كراهي" at bounding box center [996, 336] width 264 height 35
click at [712, 327] on span "Mutton Kabab Masala Karahi" at bounding box center [746, 336] width 175 height 19
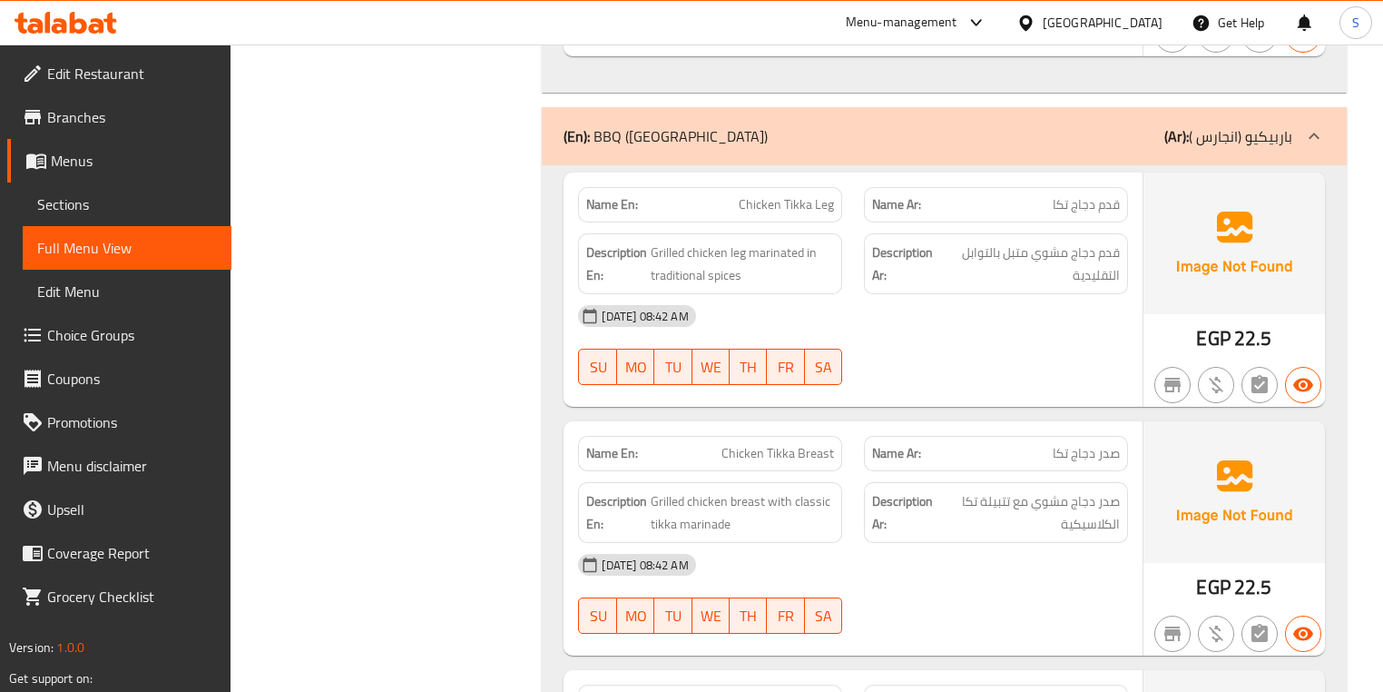
scroll to position [3776, 0]
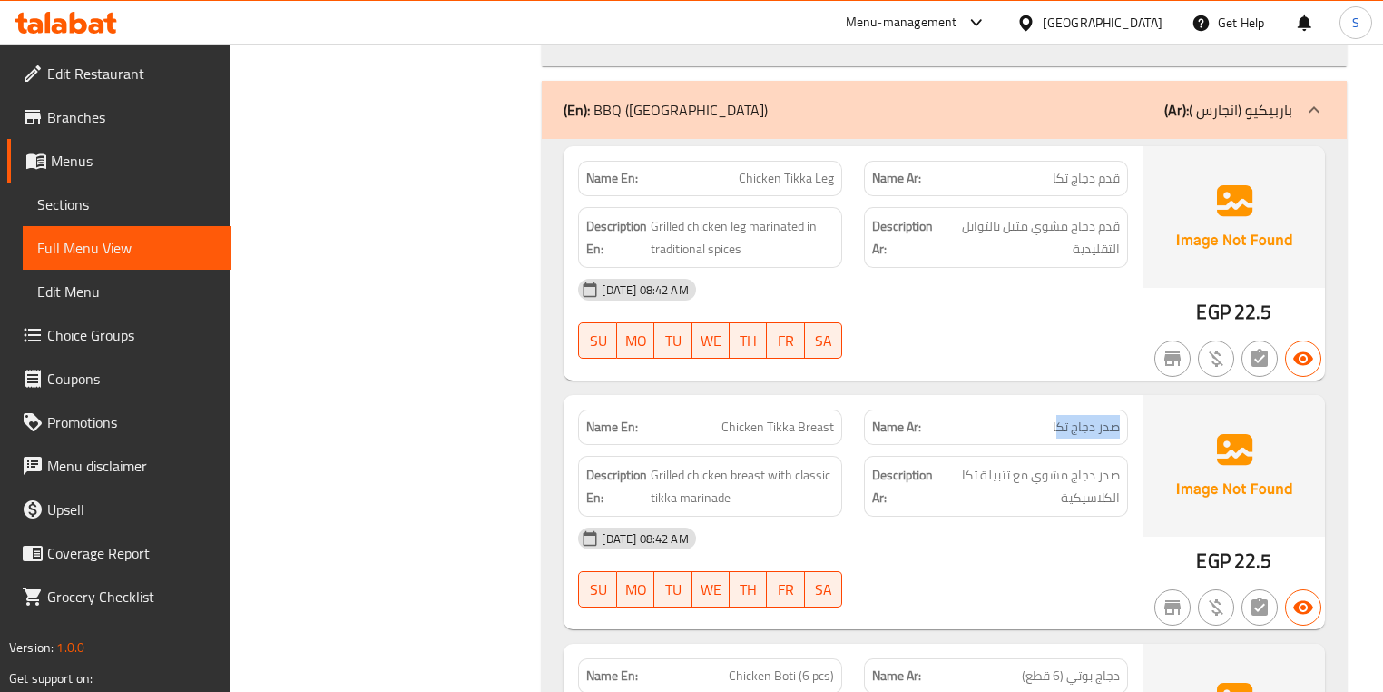
drag, startPoint x: 1118, startPoint y: 400, endPoint x: 1057, endPoint y: 398, distance: 61.8
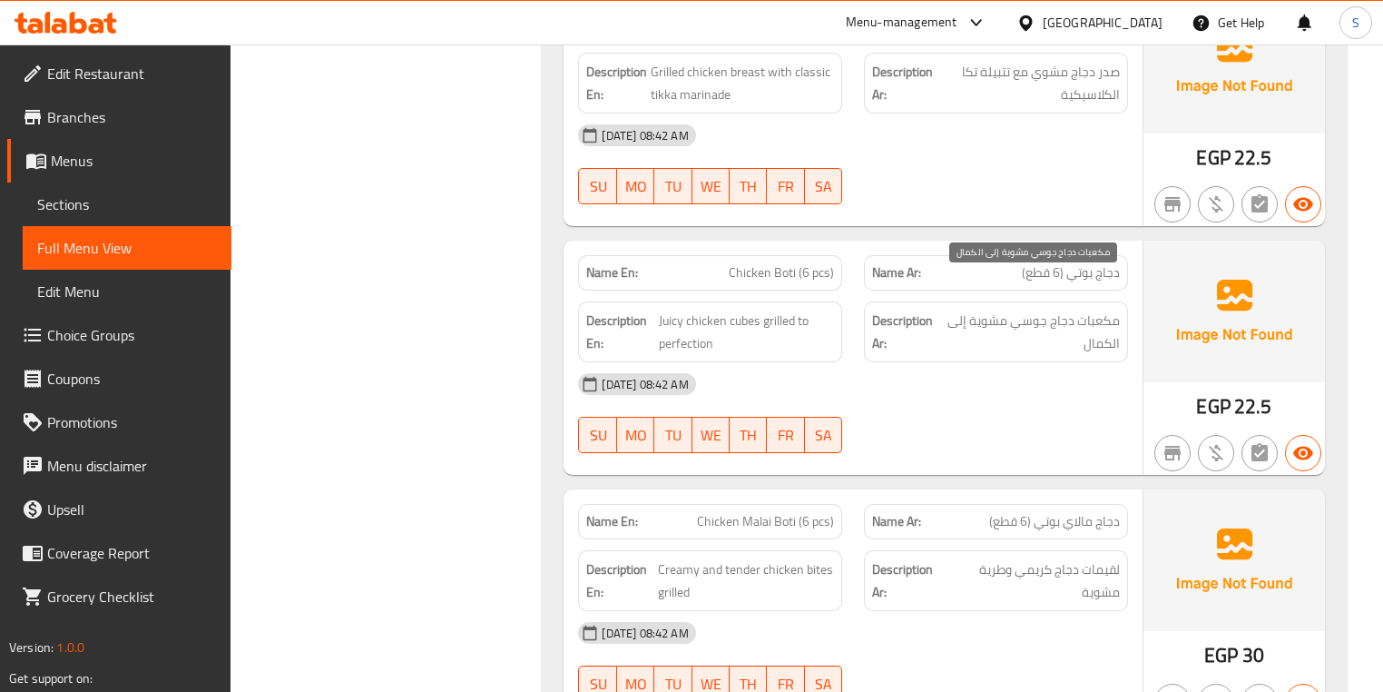
scroll to position [4212, 0]
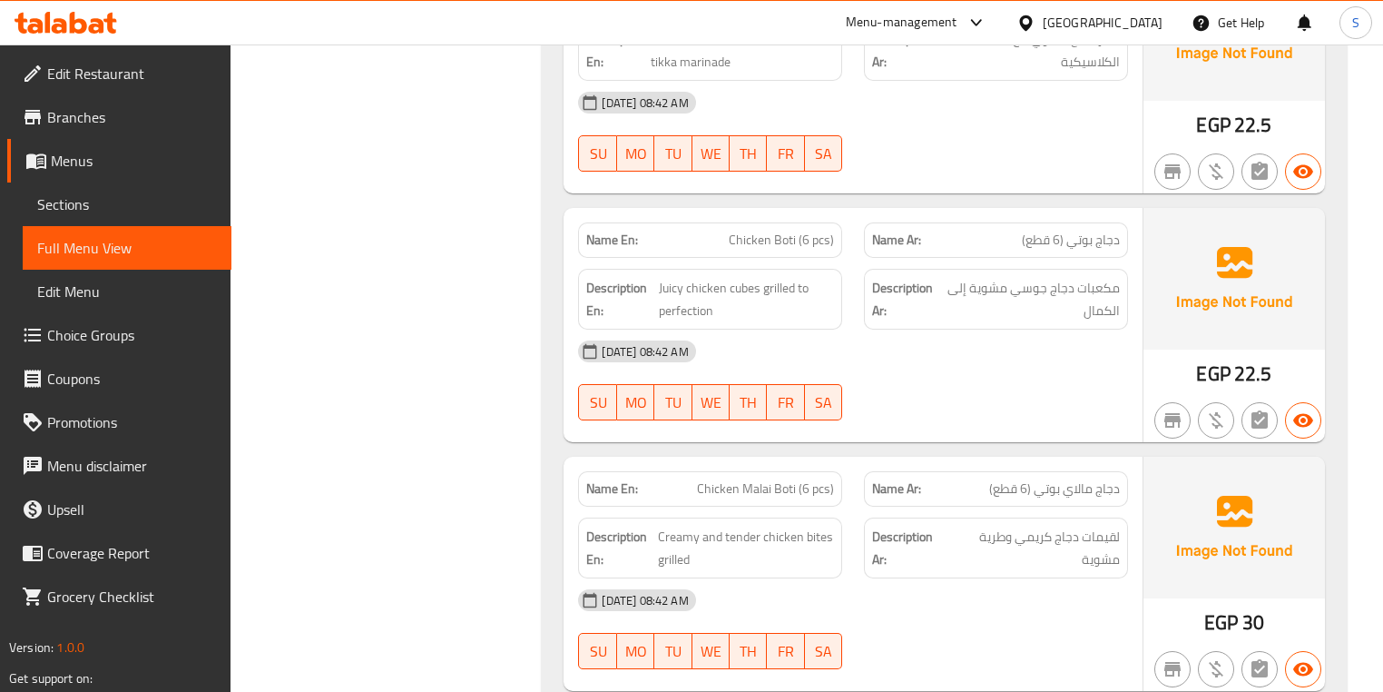
drag, startPoint x: 722, startPoint y: 251, endPoint x: 694, endPoint y: 258, distance: 28.8
click at [694, 277] on span "Juicy chicken cubes grilled to perfection" at bounding box center [746, 299] width 175 height 44
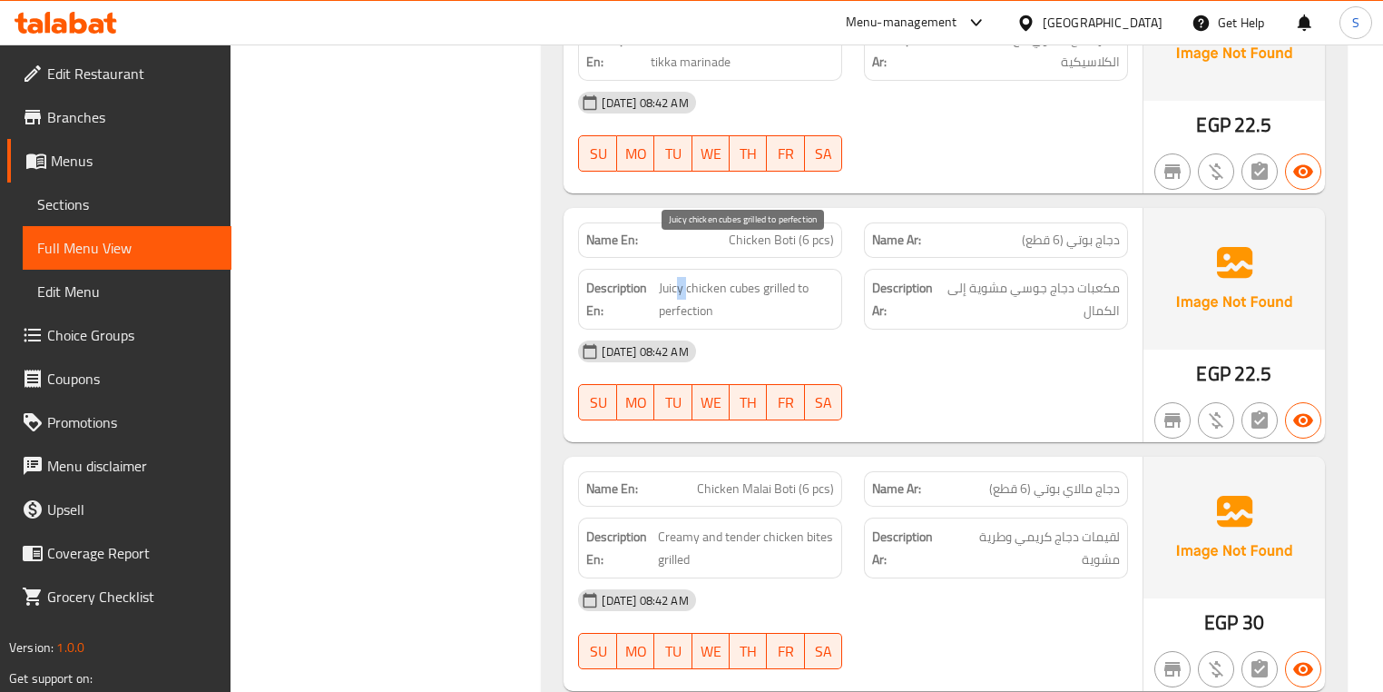
click at [674, 277] on span "Juicy chicken cubes grilled to perfection" at bounding box center [746, 299] width 175 height 44
click at [680, 277] on span "Juicy chicken cubes grilled to perfection" at bounding box center [746, 299] width 175 height 44
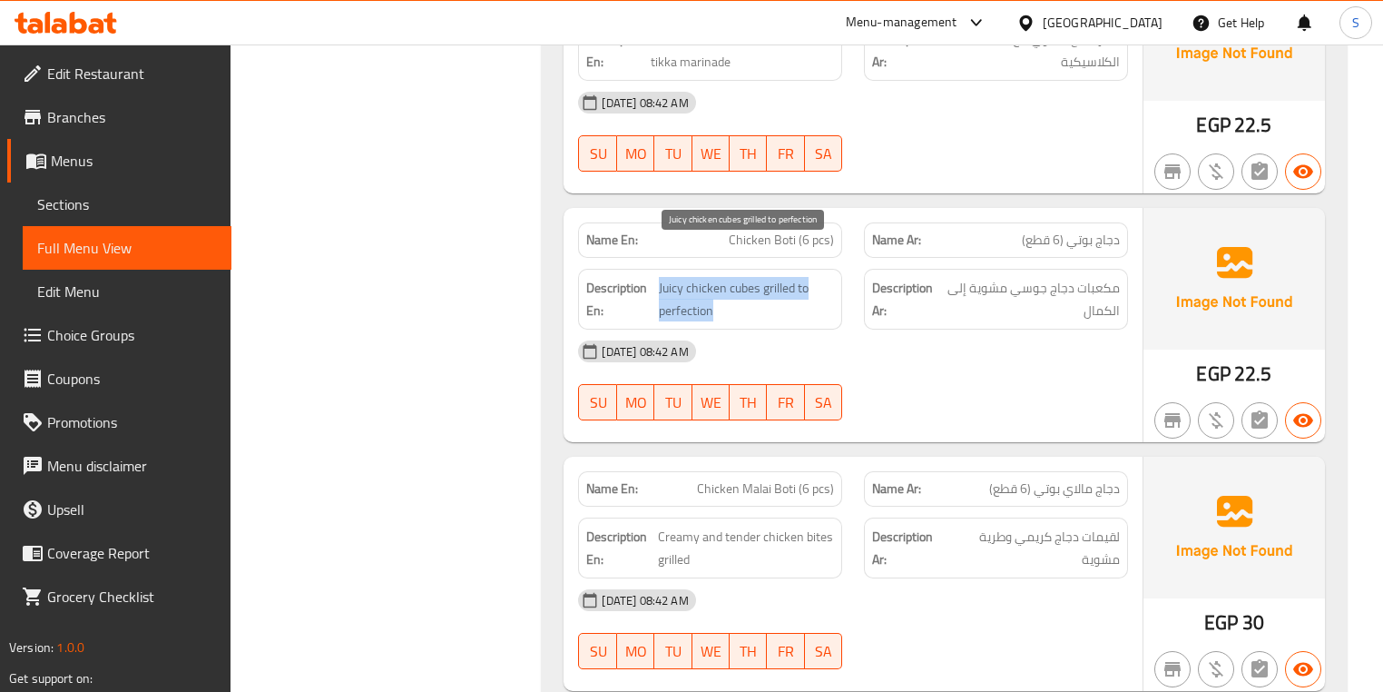
click at [737, 277] on span "Juicy chicken cubes grilled to perfection" at bounding box center [746, 299] width 175 height 44
drag, startPoint x: 752, startPoint y: 251, endPoint x: 759, endPoint y: 272, distance: 23.0
click at [759, 277] on span "Juicy chicken cubes grilled to perfection" at bounding box center [746, 299] width 175 height 44
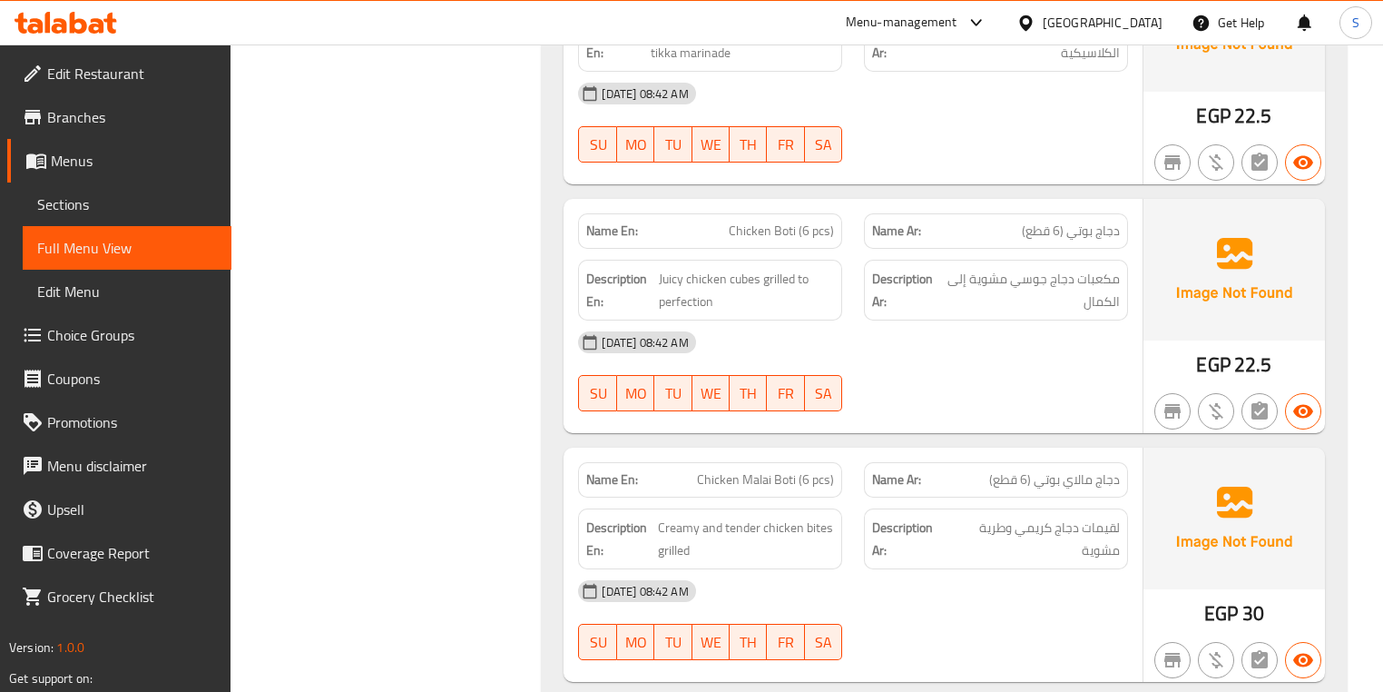
scroll to position [4285, 0]
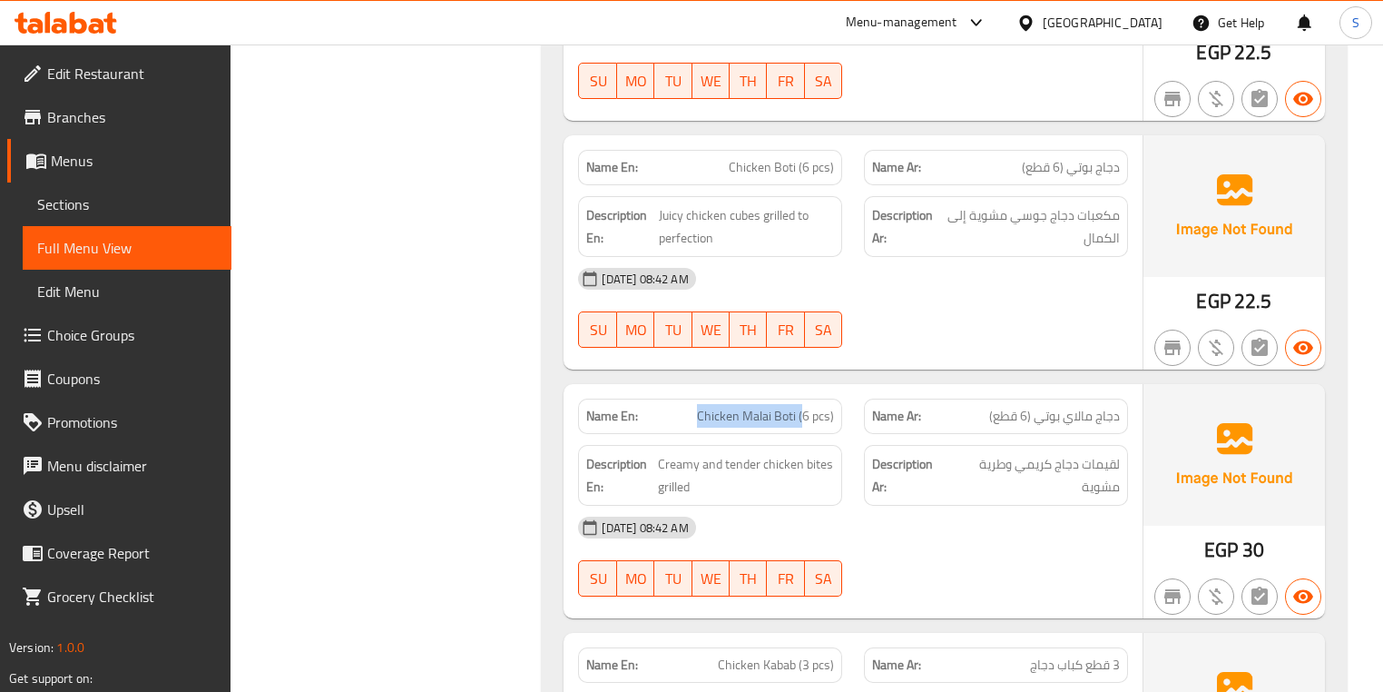
drag, startPoint x: 690, startPoint y: 380, endPoint x: 803, endPoint y: 384, distance: 113.5
drag, startPoint x: 813, startPoint y: 433, endPoint x: 674, endPoint y: 447, distance: 139.6
click at [674, 453] on span "Creamy and tender chicken bites grilled" at bounding box center [746, 475] width 176 height 44
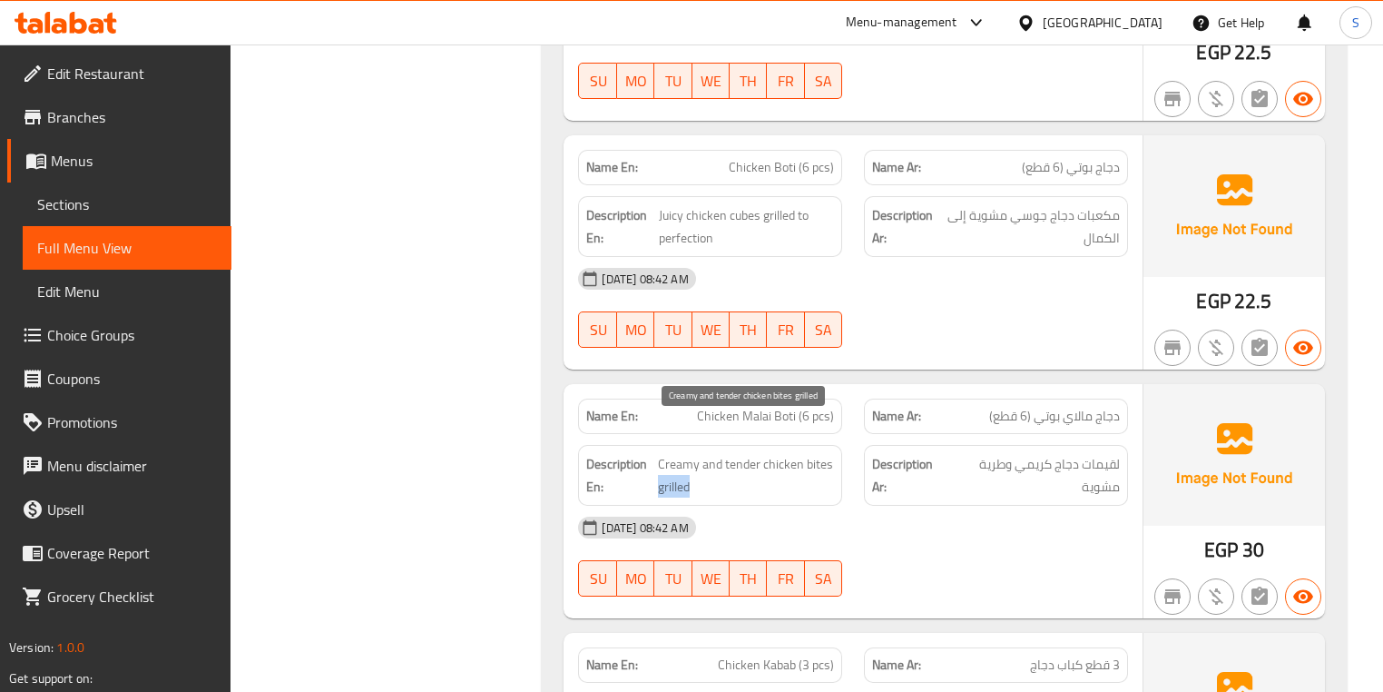
click at [674, 453] on span "Creamy and tender chicken bites grilled" at bounding box center [746, 475] width 176 height 44
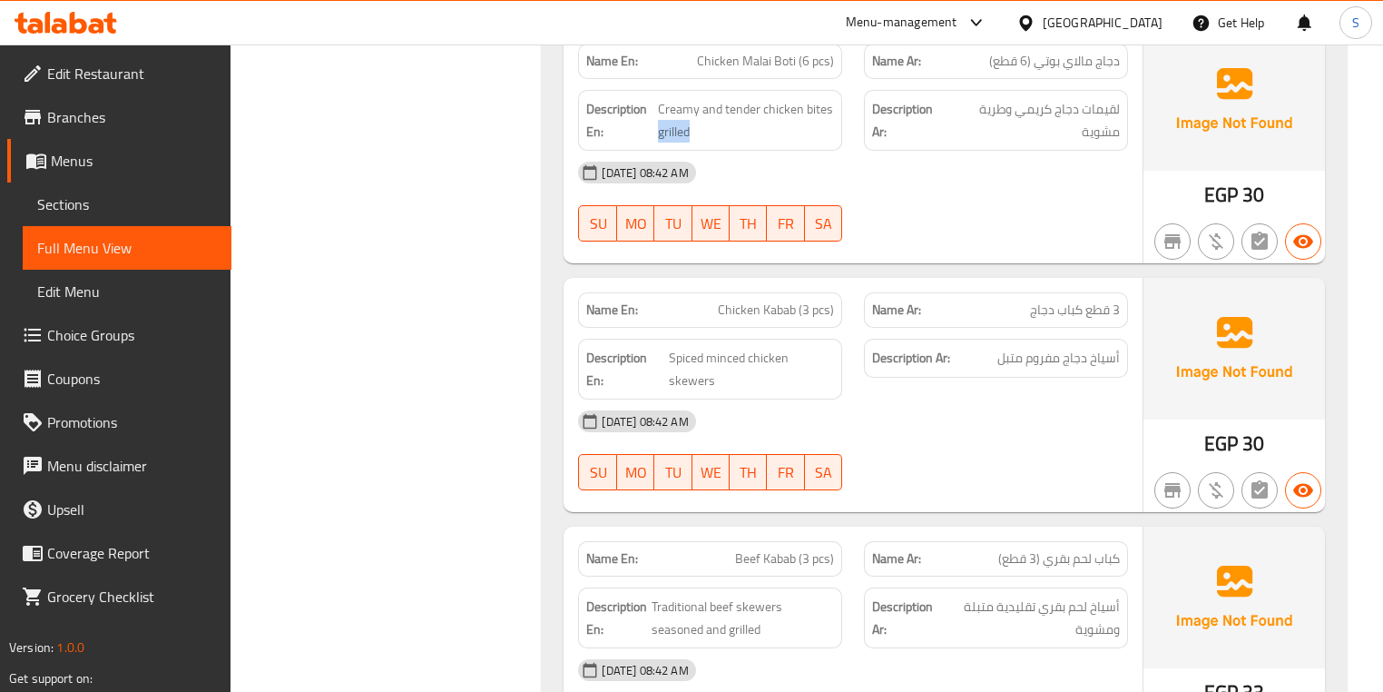
scroll to position [4648, 0]
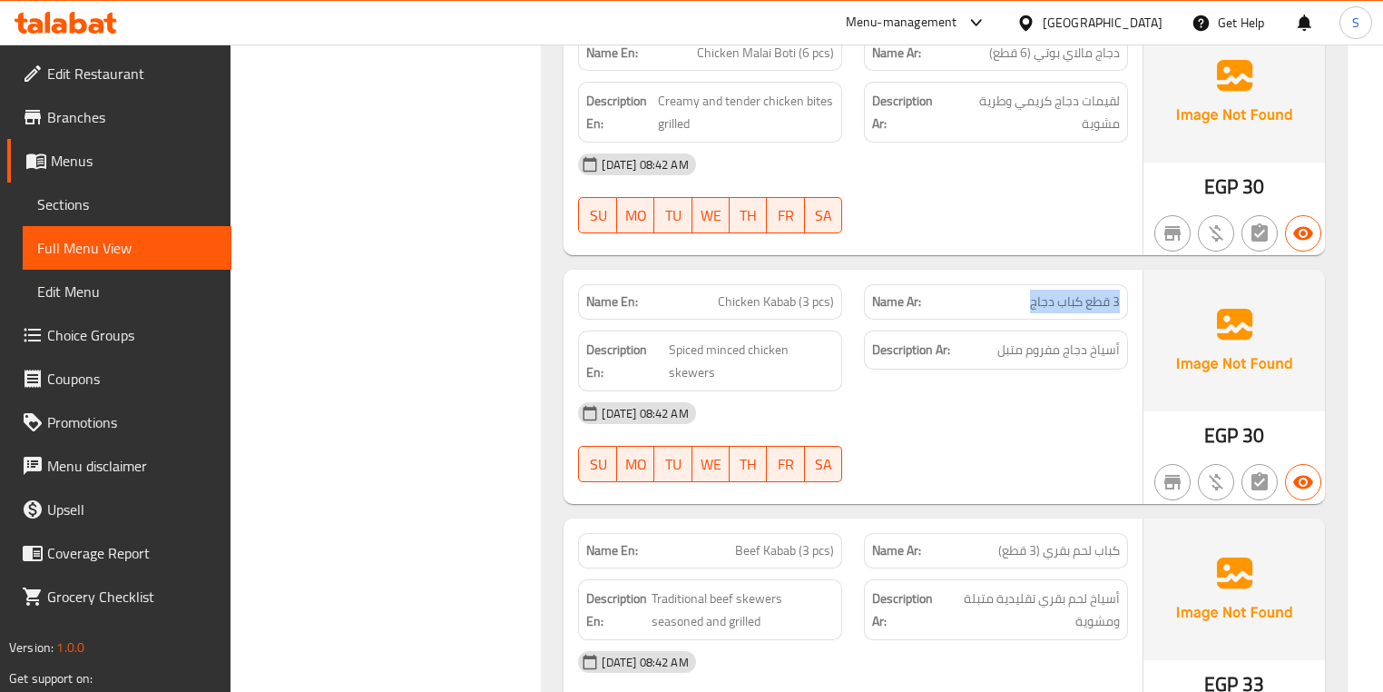
drag, startPoint x: 1120, startPoint y: 272, endPoint x: 1031, endPoint y: 280, distance: 89.3
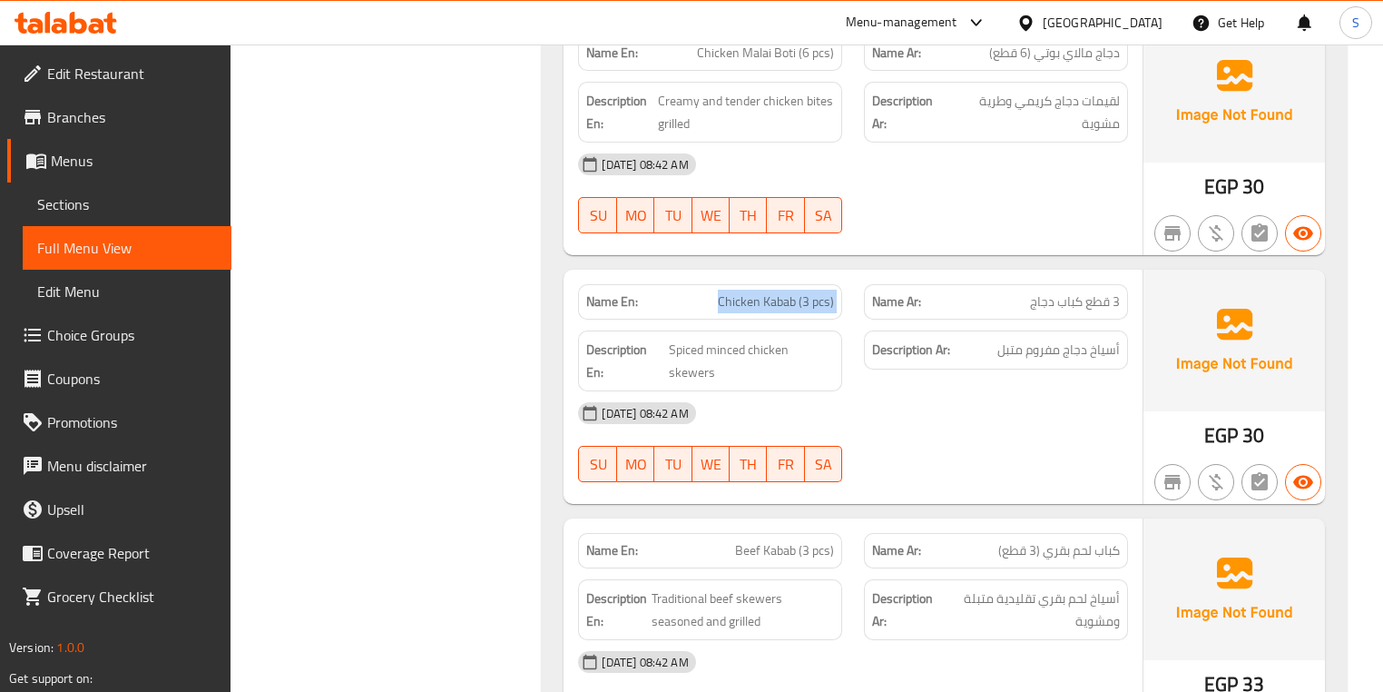
drag, startPoint x: 726, startPoint y: 340, endPoint x: 746, endPoint y: 308, distance: 37.5
click at [746, 339] on span "Spiced minced chicken skewers" at bounding box center [751, 361] width 165 height 44
click at [733, 339] on span "Spiced minced chicken skewers" at bounding box center [751, 361] width 165 height 44
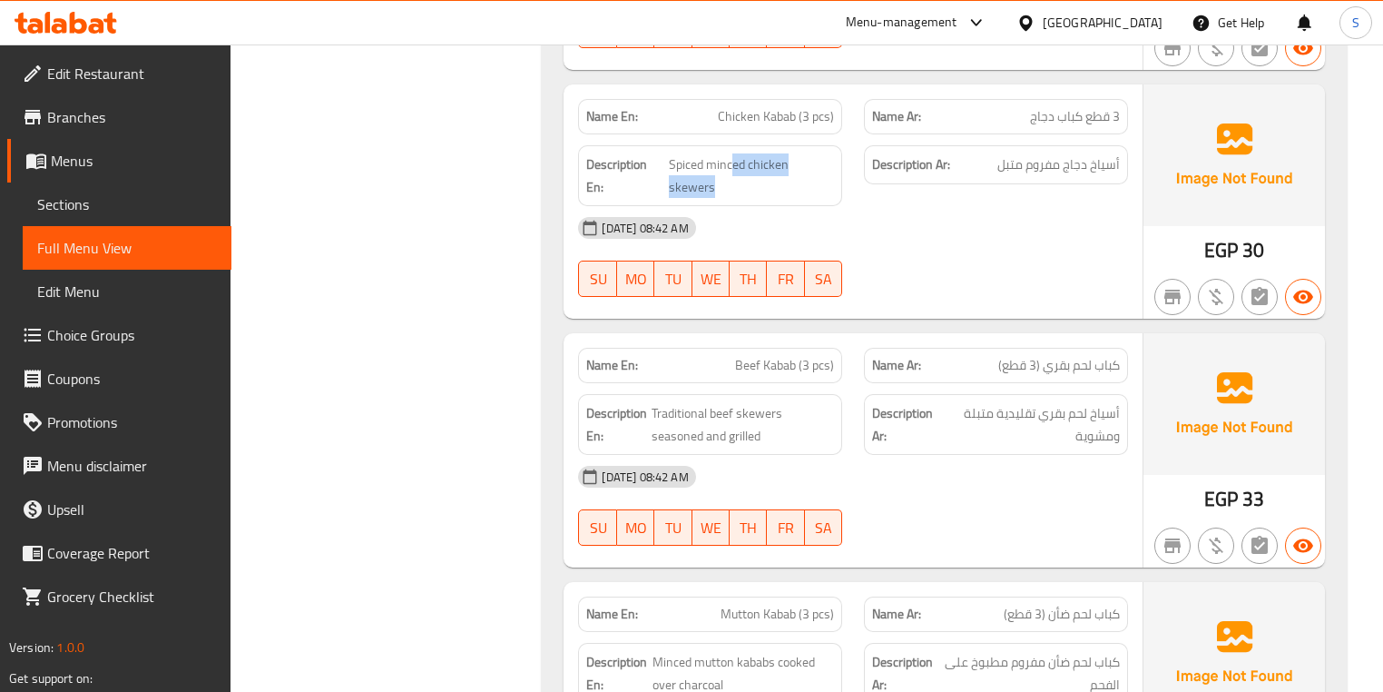
scroll to position [4866, 0]
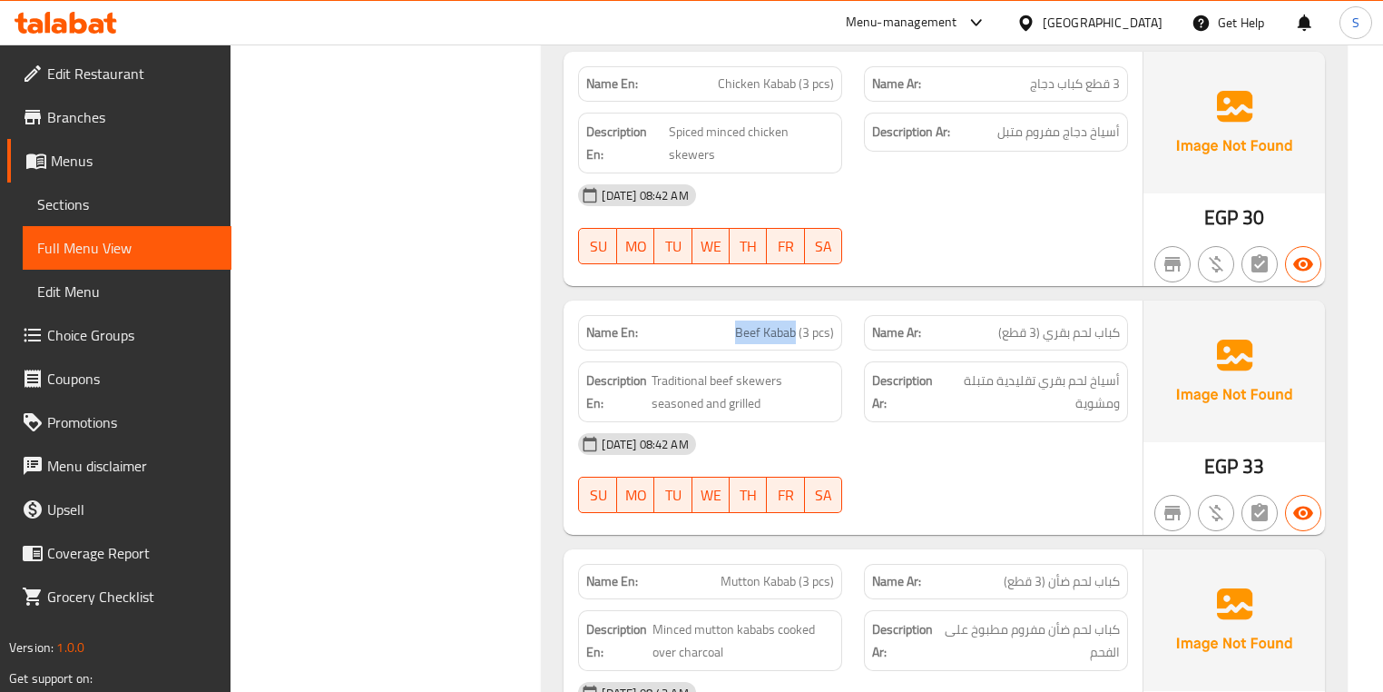
drag, startPoint x: 734, startPoint y: 295, endPoint x: 798, endPoint y: 306, distance: 64.5
click at [756, 369] on span "Traditional beef skewers seasoned and grilled" at bounding box center [743, 391] width 183 height 44
click at [710, 369] on span "Traditional beef skewers seasoned and grilled" at bounding box center [743, 391] width 183 height 44
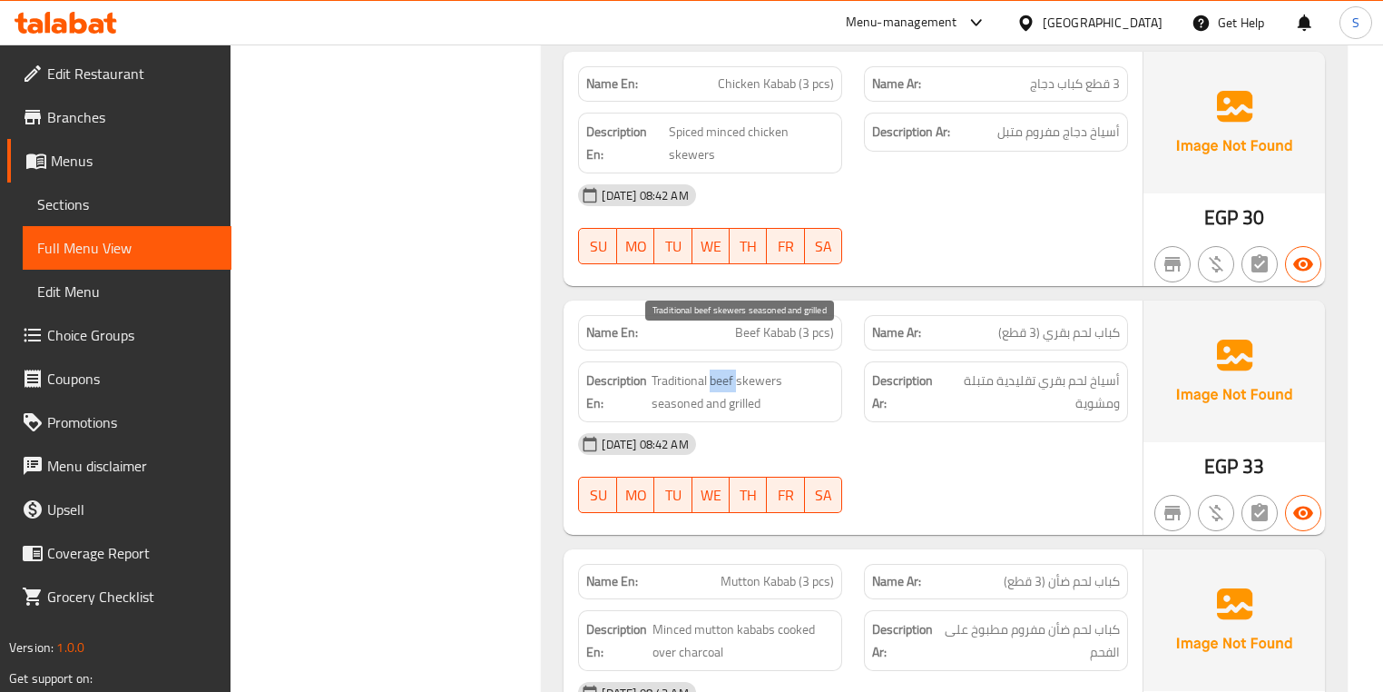
click at [710, 369] on span "Traditional beef skewers seasoned and grilled" at bounding box center [743, 391] width 183 height 44
click at [686, 369] on span "Traditional beef skewers seasoned and grilled" at bounding box center [743, 391] width 183 height 44
drag, startPoint x: 782, startPoint y: 344, endPoint x: 790, endPoint y: 364, distance: 21.6
click at [790, 369] on span "Traditional beef skewers seasoned and grilled" at bounding box center [743, 391] width 183 height 44
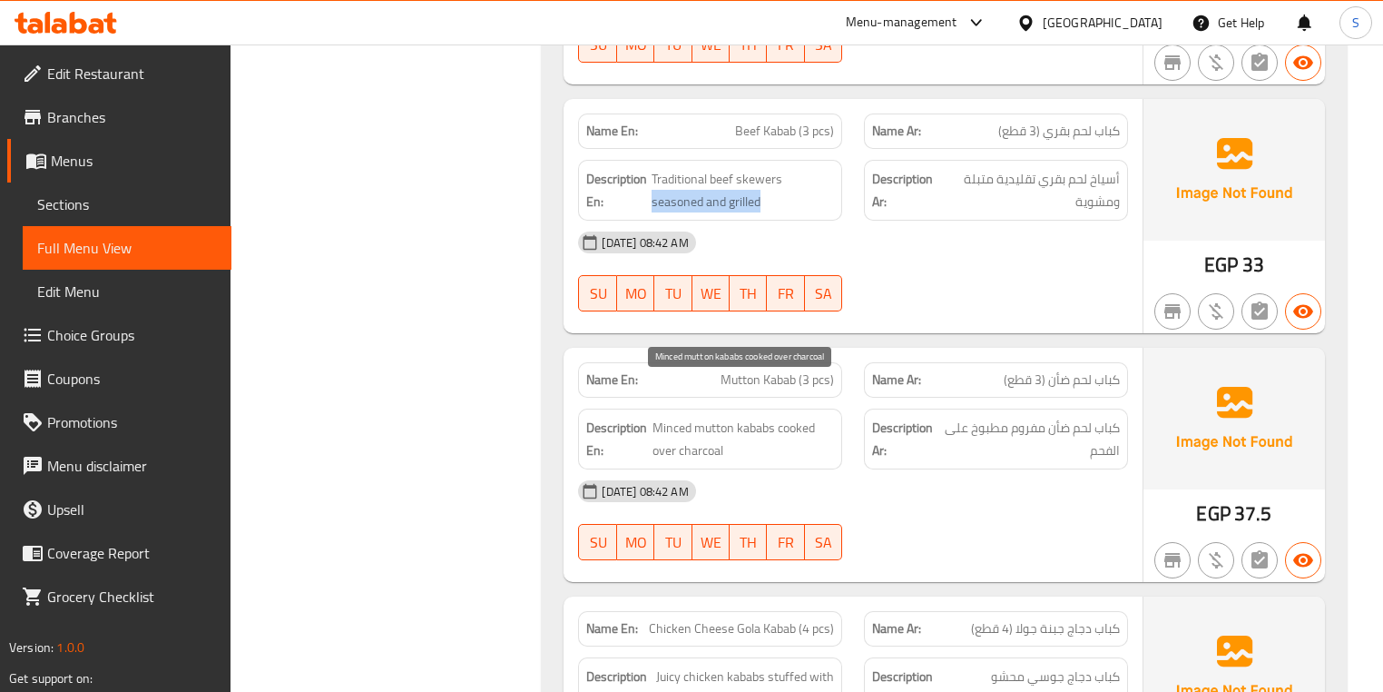
scroll to position [5084, 0]
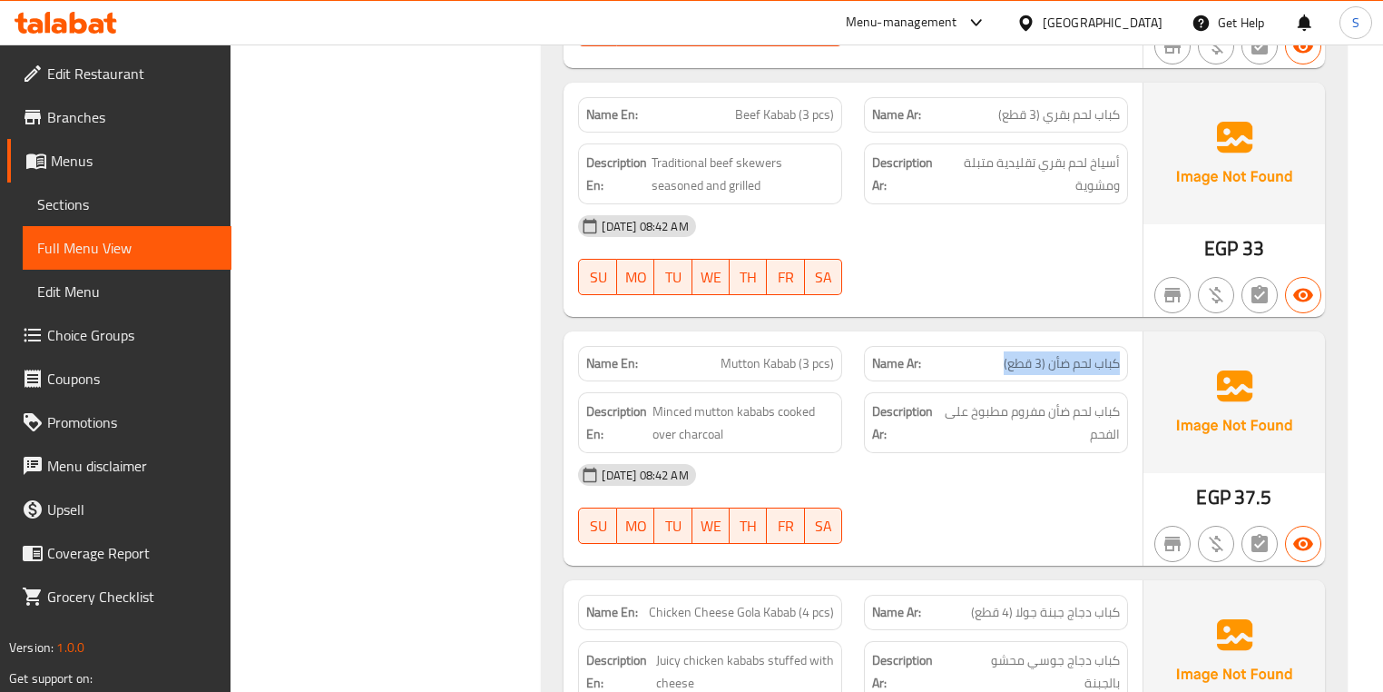
drag, startPoint x: 1122, startPoint y: 334, endPoint x: 1003, endPoint y: 313, distance: 120.7
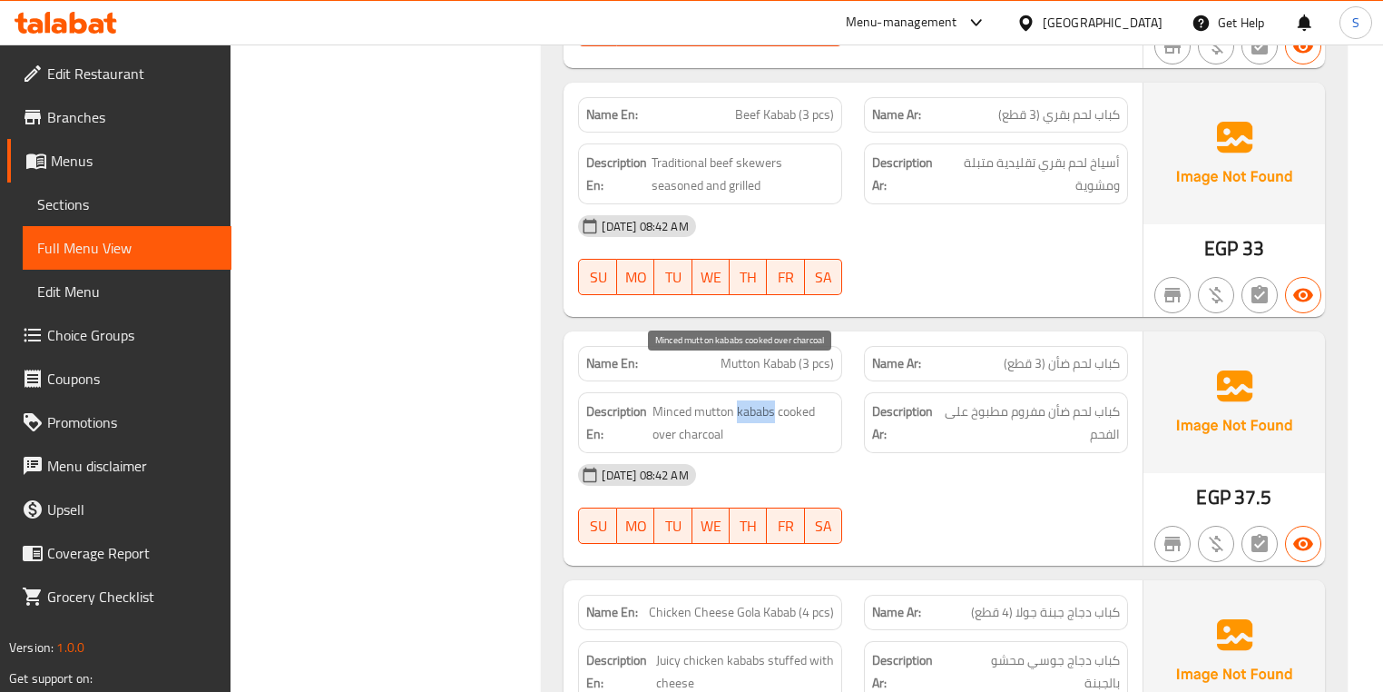
drag, startPoint x: 775, startPoint y: 370, endPoint x: 737, endPoint y: 374, distance: 38.3
click at [737, 400] on span "Minced mutton kababs cooked over charcoal" at bounding box center [744, 422] width 182 height 44
click at [743, 400] on span "Minced mutton kababs cooked over charcoal" at bounding box center [744, 422] width 182 height 44
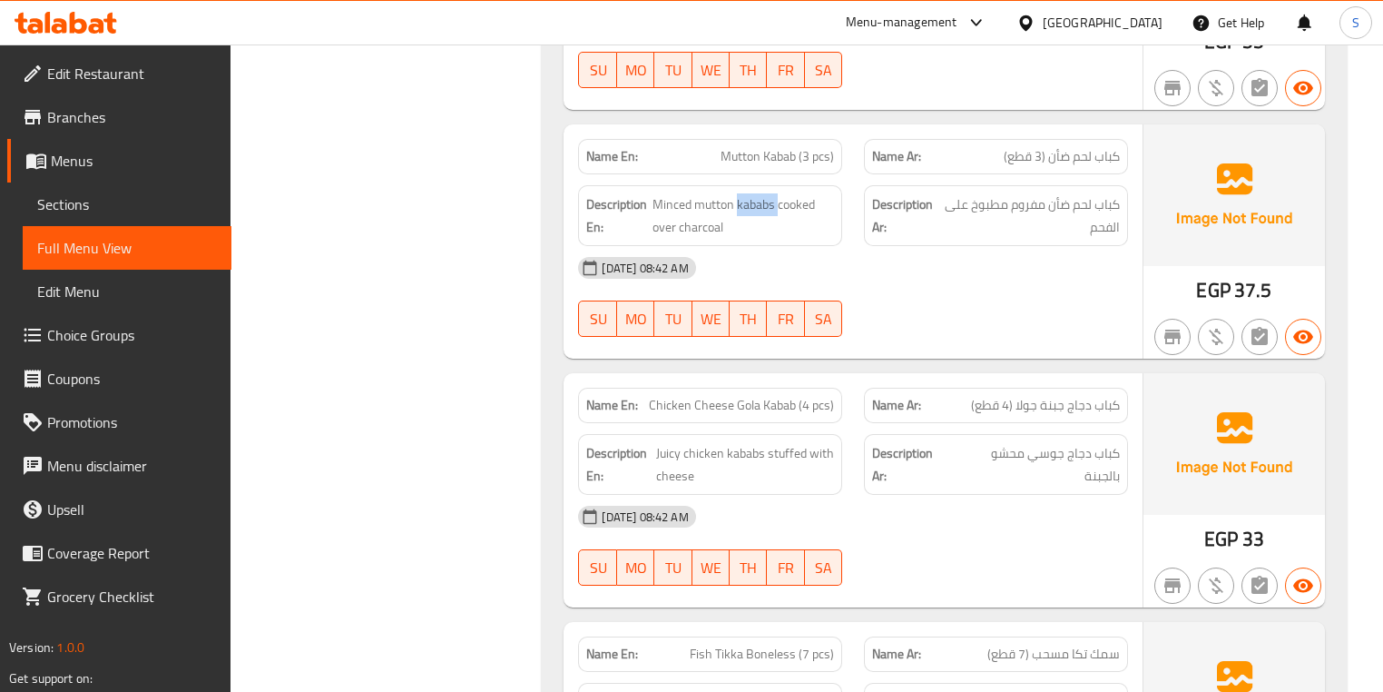
scroll to position [5374, 0]
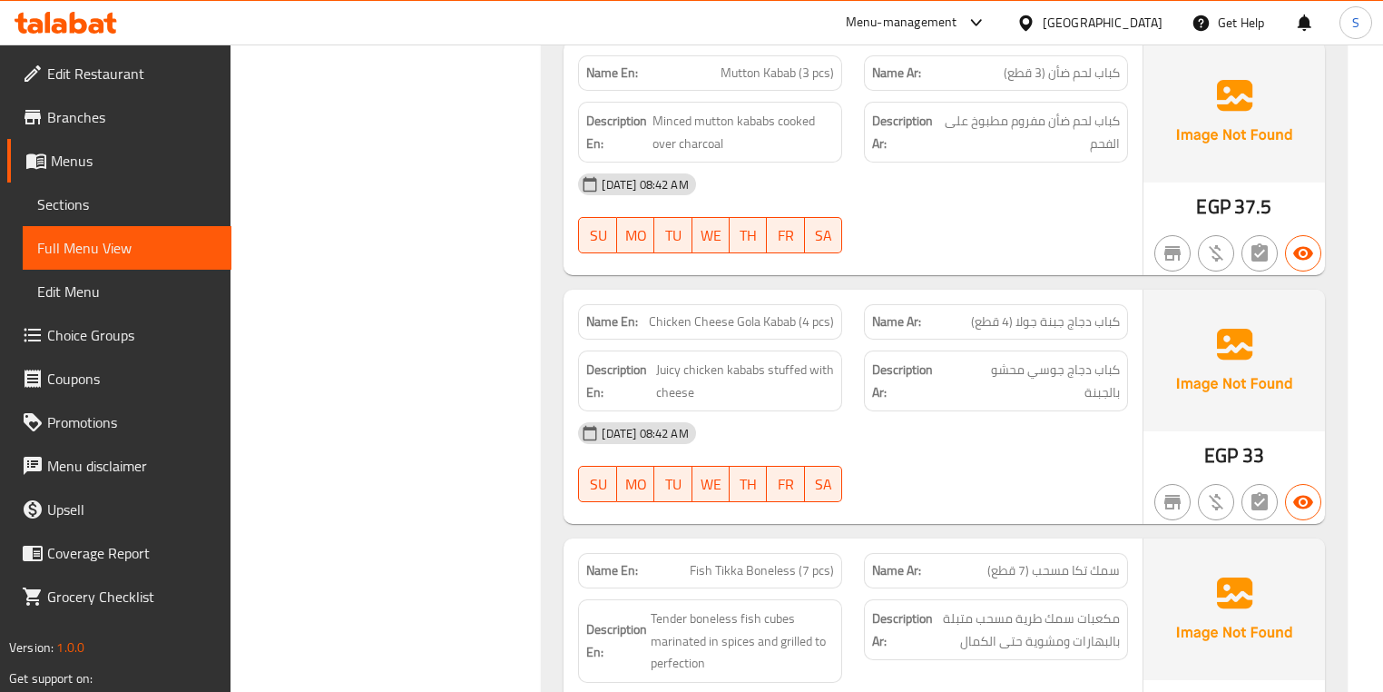
click at [723, 359] on span "Juicy chicken kababs stuffed with cheese" at bounding box center [745, 381] width 178 height 44
click at [744, 359] on span "Juicy chicken kababs stuffed with cheese" at bounding box center [745, 381] width 178 height 44
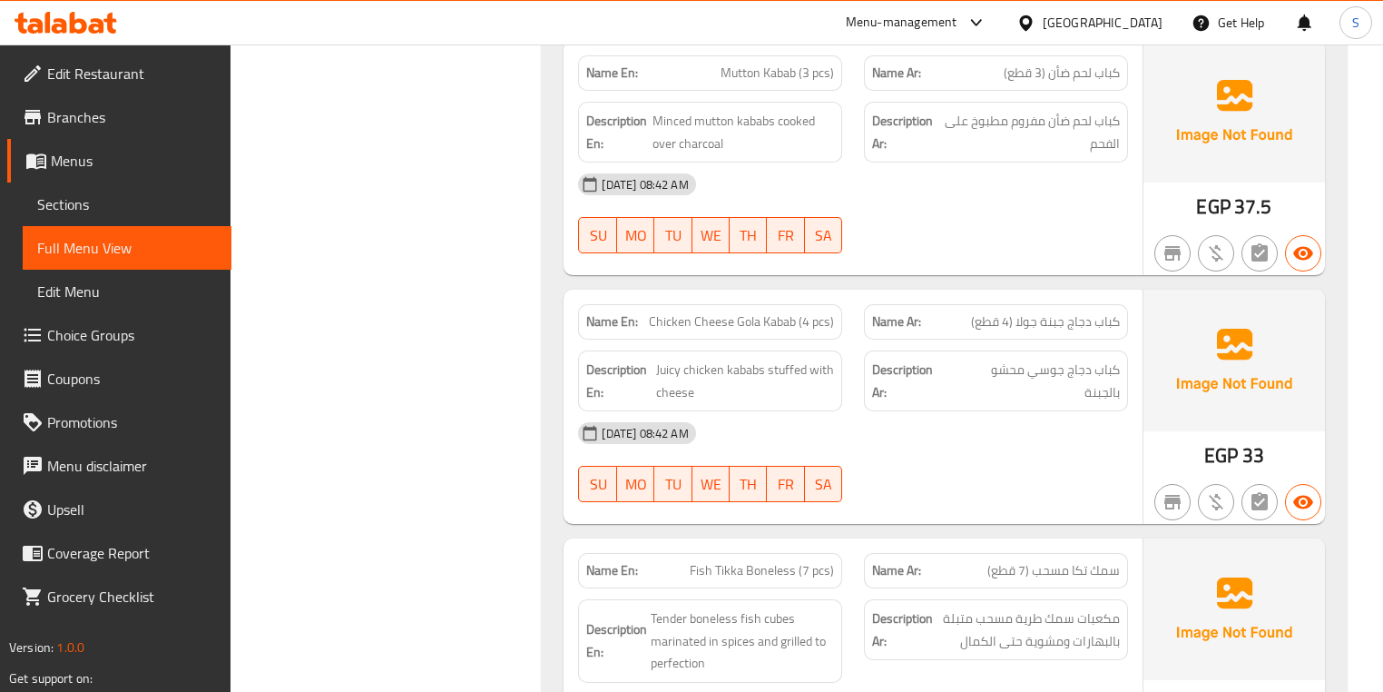
scroll to position [5519, 0]
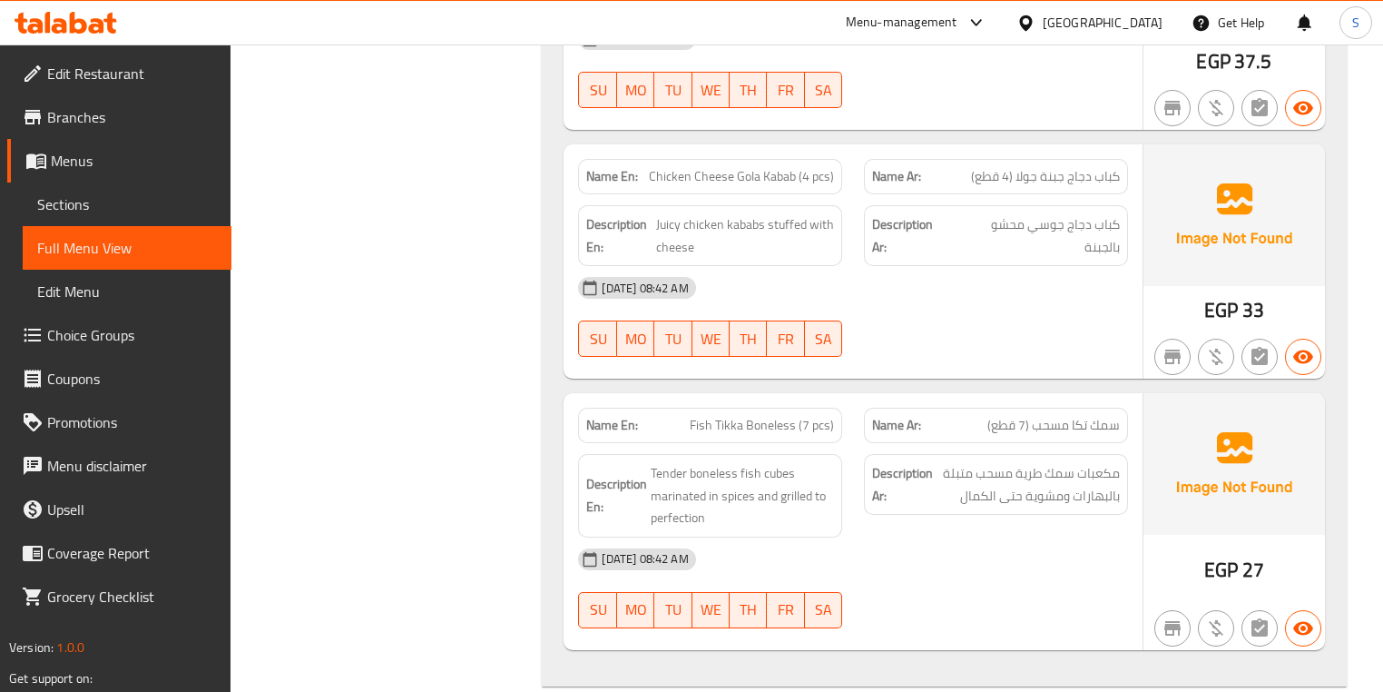
click at [730, 416] on span "Fish Tikka Boneless (7 pcs)" at bounding box center [762, 425] width 144 height 19
click at [735, 416] on span "Fish Tikka Boneless (7 pcs)" at bounding box center [762, 425] width 144 height 19
click at [795, 416] on span "Fish Tikka Boneless (7 pcs)" at bounding box center [762, 425] width 144 height 19
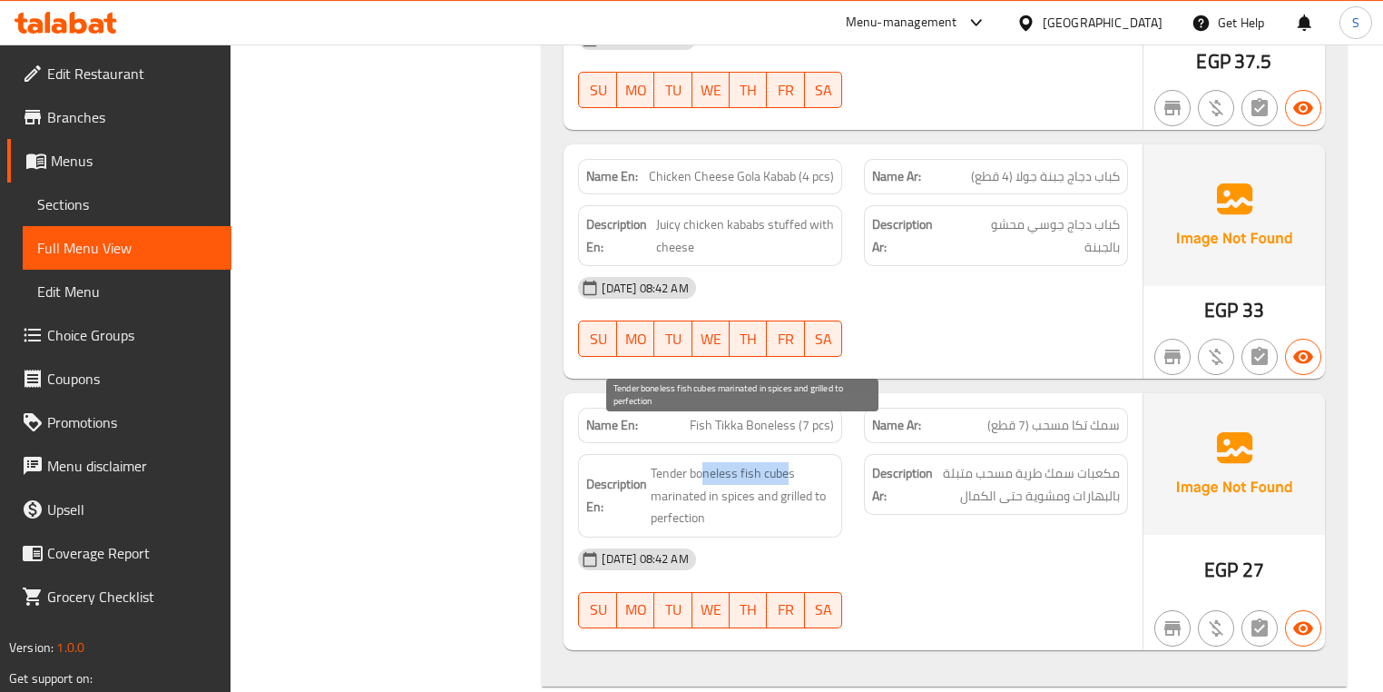
drag, startPoint x: 789, startPoint y: 437, endPoint x: 702, endPoint y: 437, distance: 87.1
click at [702, 462] on span "Tender boneless fish cubes marinated in spices and grilled to perfection" at bounding box center [742, 495] width 183 height 67
drag, startPoint x: 686, startPoint y: 455, endPoint x: 724, endPoint y: 463, distance: 39.0
click at [724, 463] on span "Tender boneless fish cubes marinated in spices and grilled to perfection" at bounding box center [742, 495] width 183 height 67
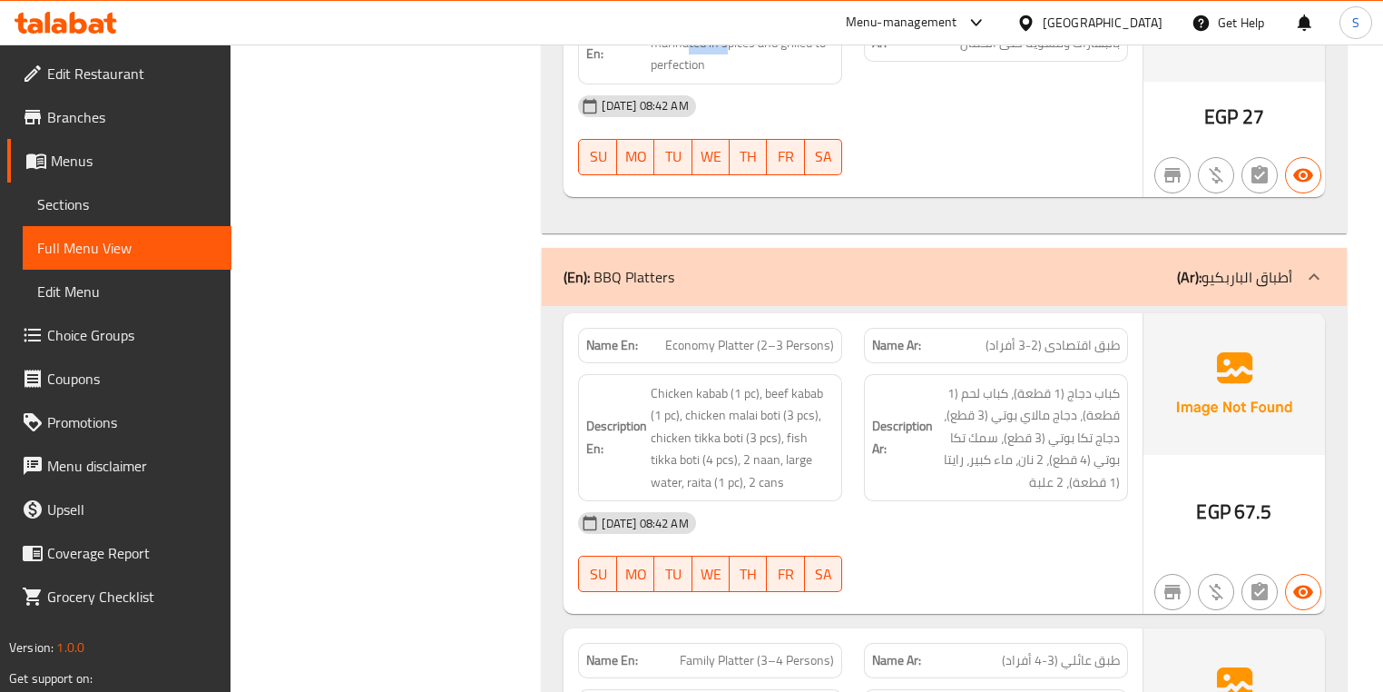
scroll to position [6028, 0]
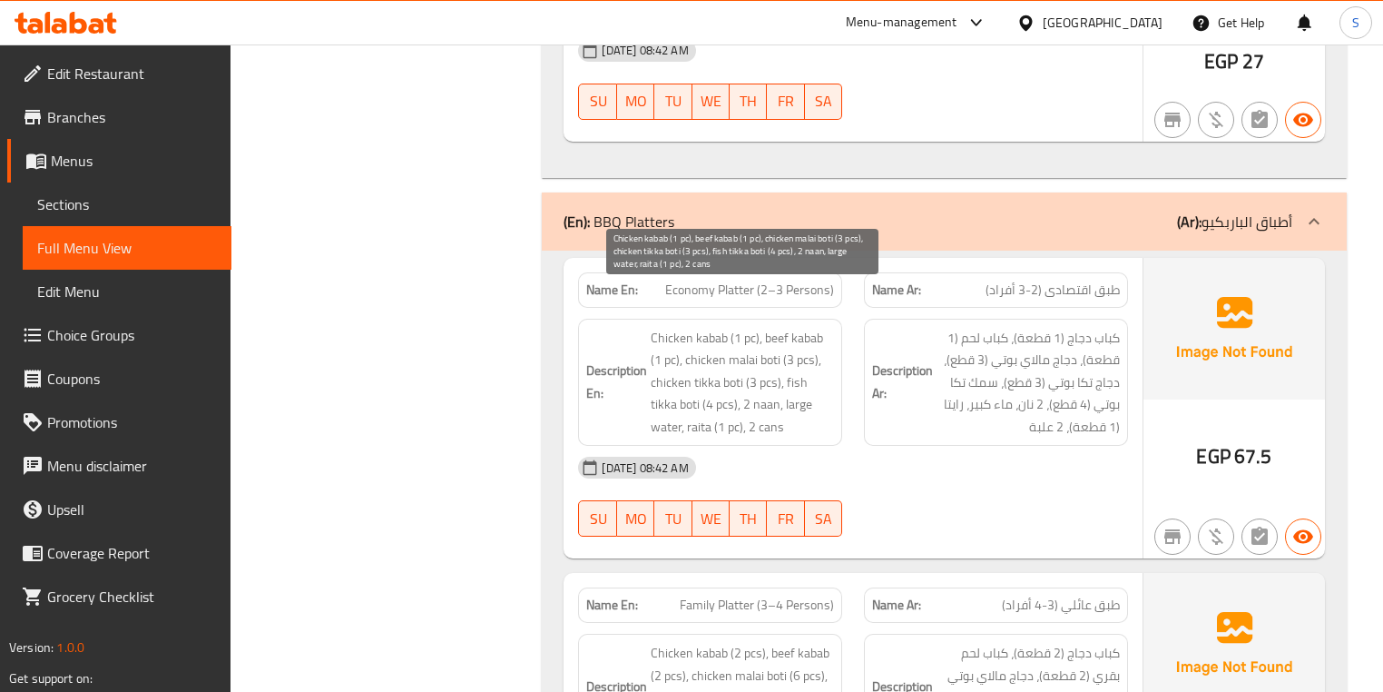
click at [763, 327] on span "Chicken kabab (1 pc), beef kabab (1 pc), chicken malai boti (3 pcs), chicken ti…" at bounding box center [742, 383] width 183 height 112
click at [766, 327] on span "Chicken kabab (1 pc), beef kabab (1 pc), chicken malai boti (3 pcs), chicken ti…" at bounding box center [742, 383] width 183 height 112
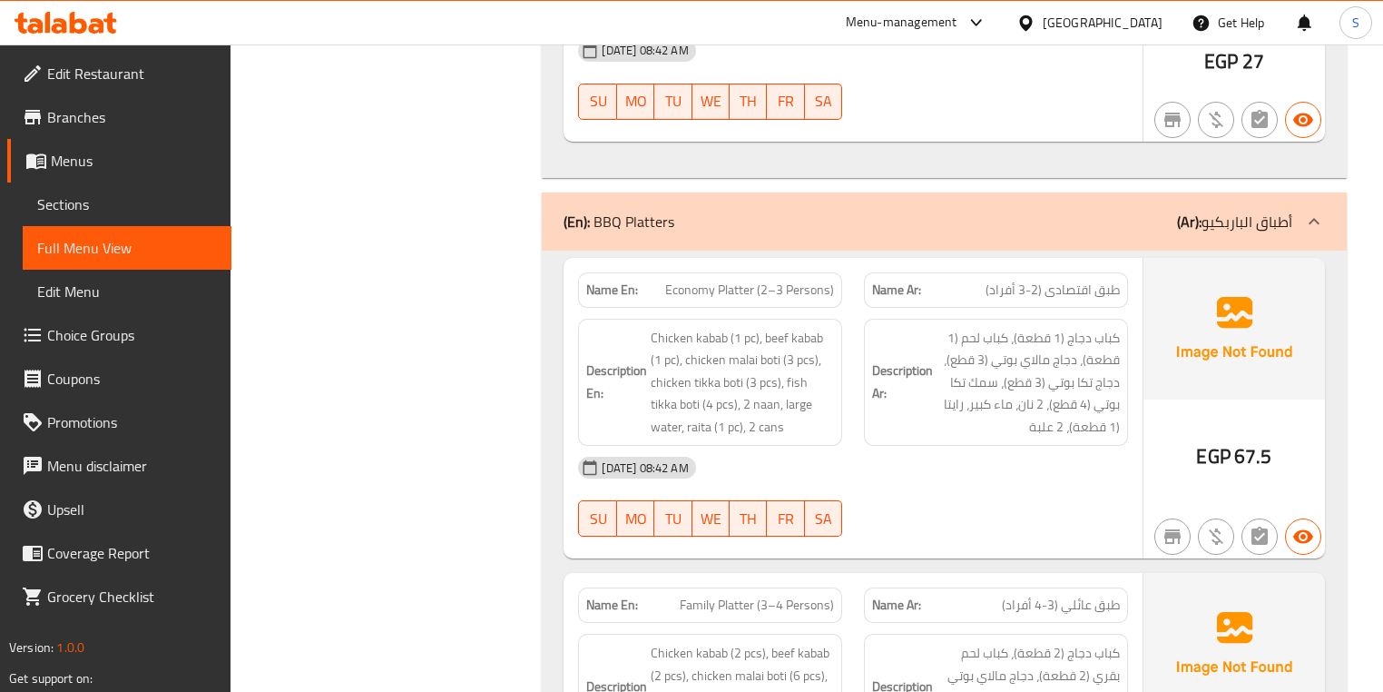
copy span "Economy Platter (2–3 Persons)"
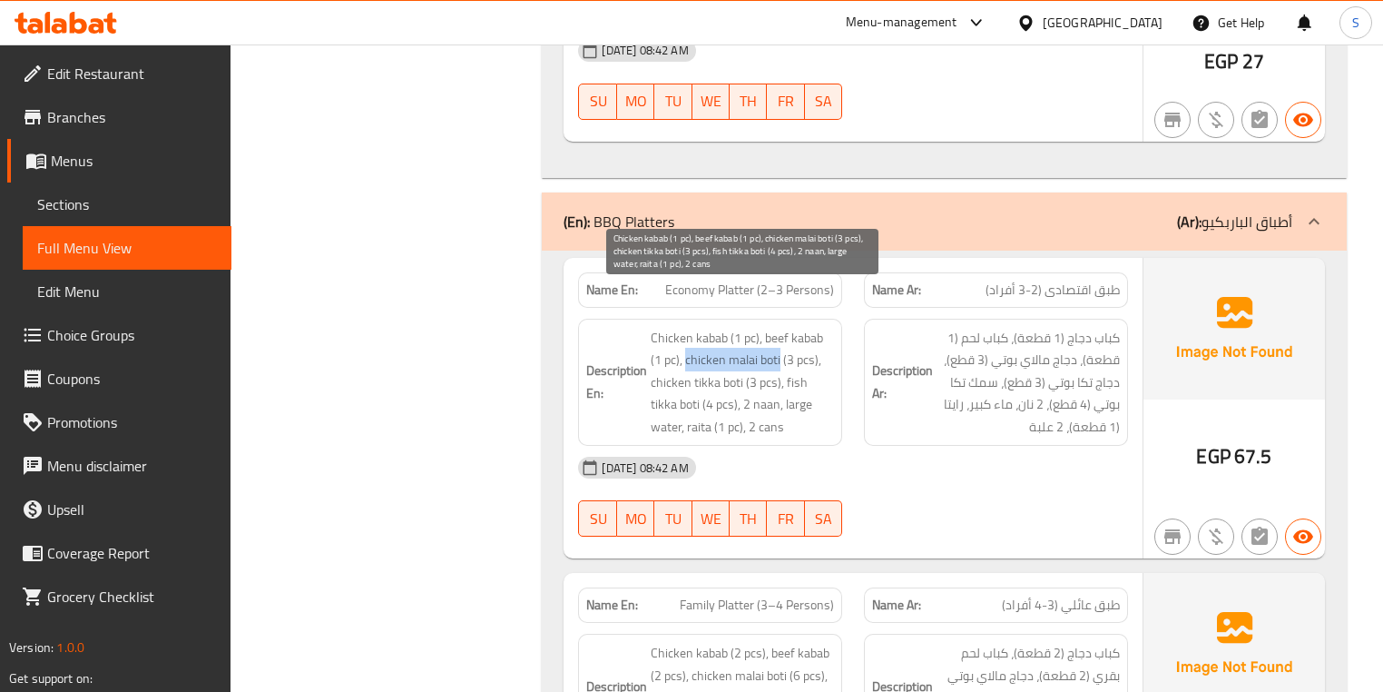
drag, startPoint x: 687, startPoint y: 322, endPoint x: 779, endPoint y: 320, distance: 91.7
click at [779, 327] on span "Chicken kabab (1 pc), beef kabab (1 pc), chicken malai boti (3 pcs), chicken ti…" at bounding box center [742, 383] width 183 height 112
drag, startPoint x: 648, startPoint y: 345, endPoint x: 741, endPoint y: 340, distance: 92.8
click at [741, 340] on span "Chicken kabab (1 pc), beef kabab (1 pc), chicken malai boti (3 pcs), chicken ti…" at bounding box center [742, 383] width 183 height 112
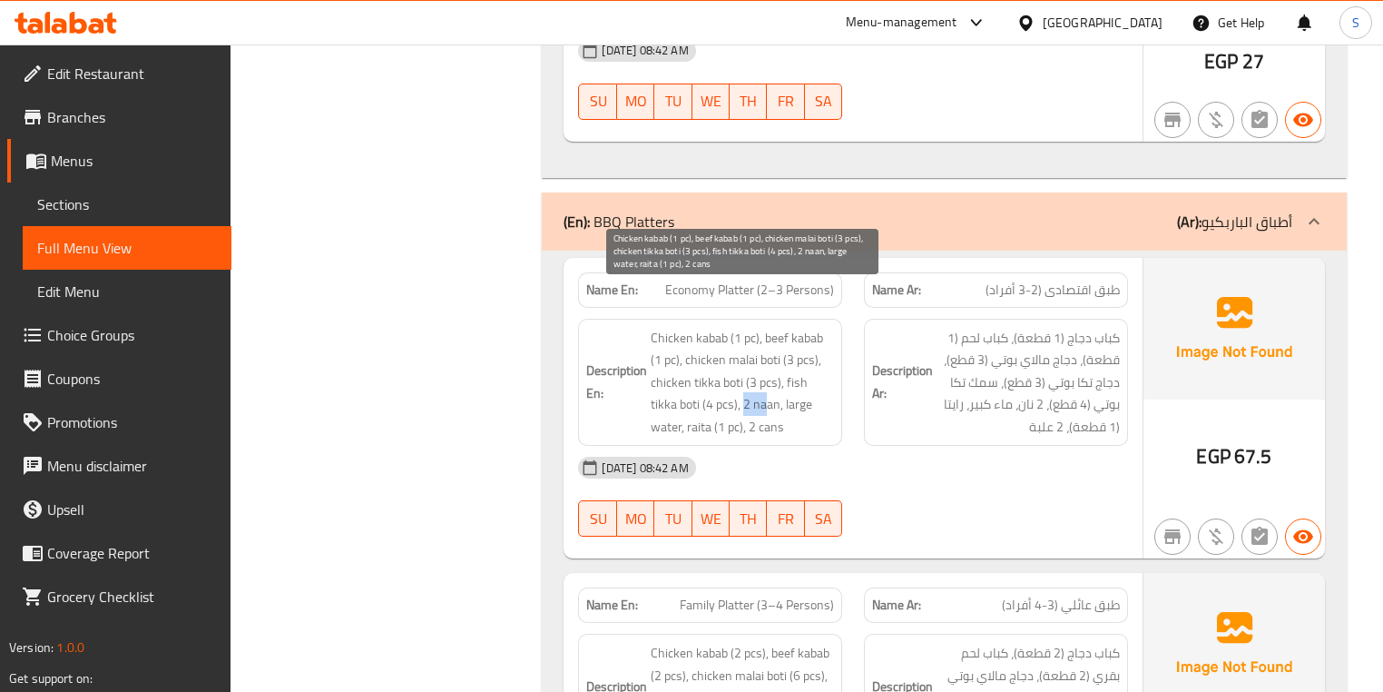
drag, startPoint x: 715, startPoint y: 367, endPoint x: 773, endPoint y: 367, distance: 58.1
click at [735, 363] on span "Chicken kabab (1 pc), beef kabab (1 pc), chicken malai boti (3 pcs), chicken ti…" at bounding box center [742, 383] width 183 height 112
click at [773, 367] on span "Chicken kabab (1 pc), beef kabab (1 pc), chicken malai boti (3 pcs), chicken ti…" at bounding box center [742, 383] width 183 height 112
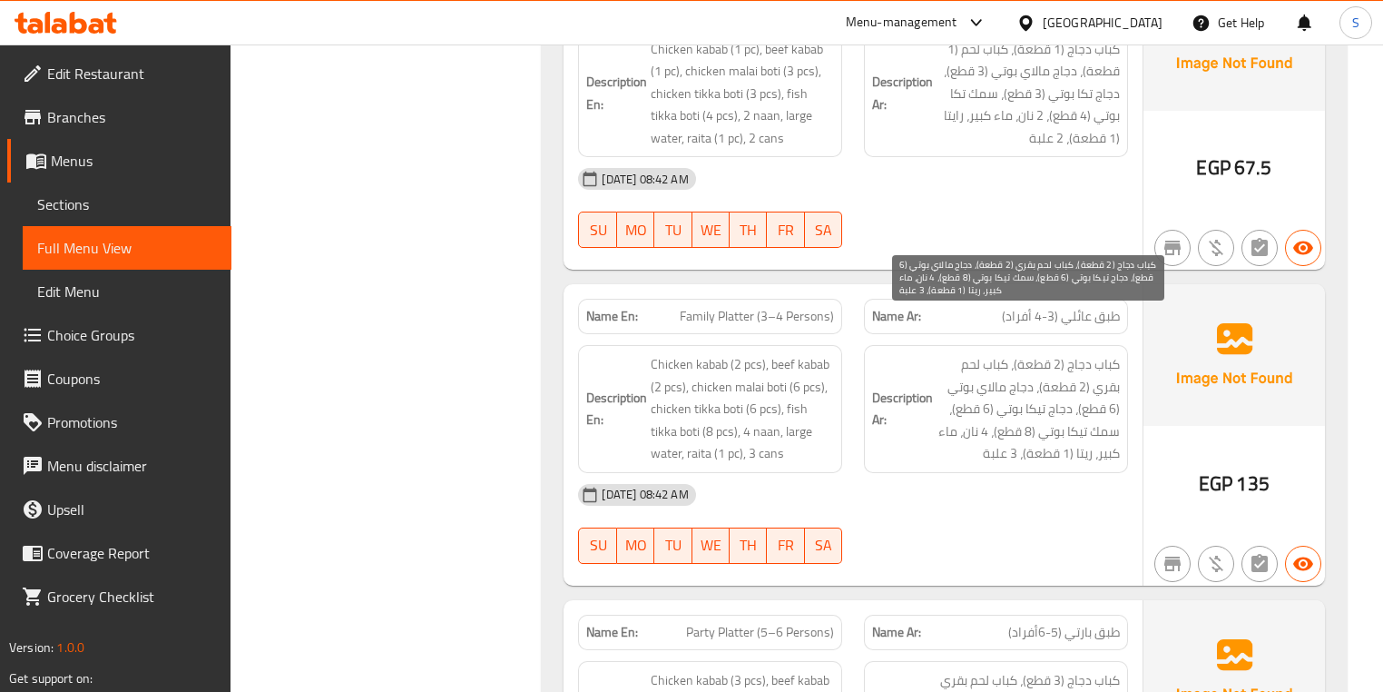
scroll to position [6318, 0]
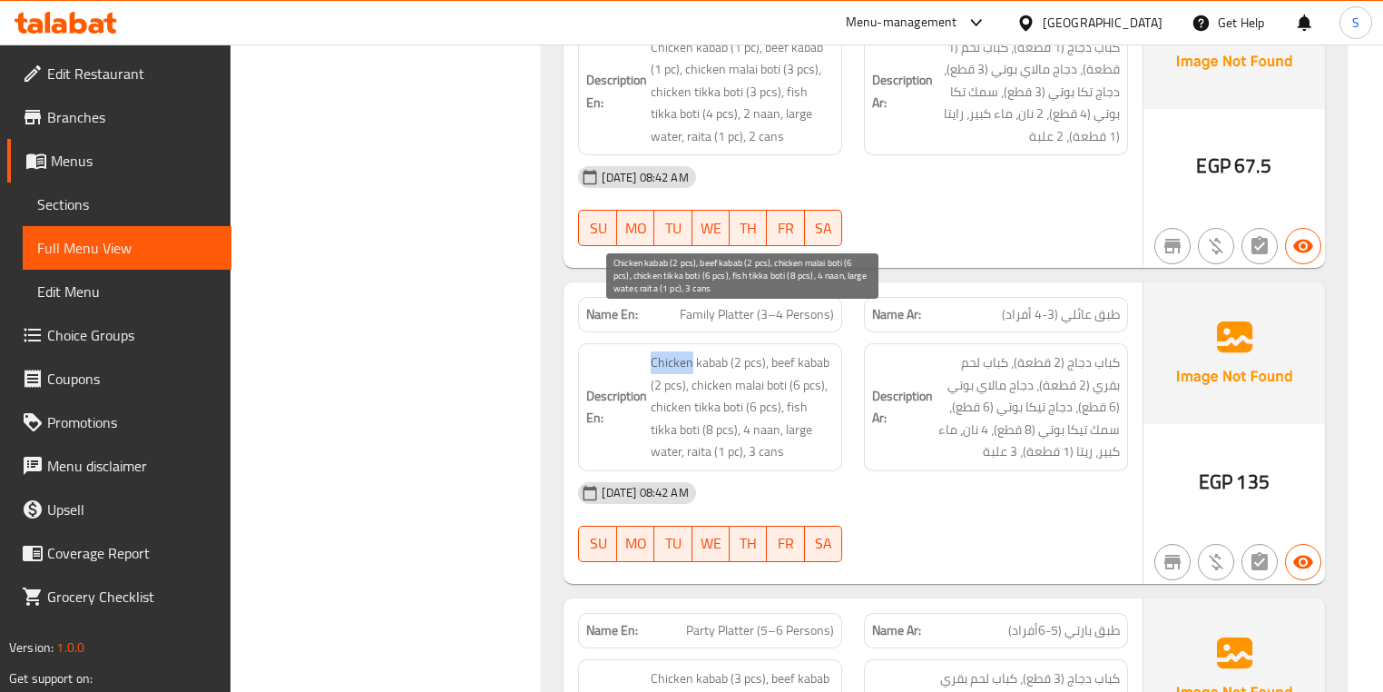
drag, startPoint x: 652, startPoint y: 320, endPoint x: 689, endPoint y: 319, distance: 37.2
click at [689, 351] on span "Chicken kabab (2 pcs), beef kabab (2 pcs), chicken malai boti (6 pcs), chicken …" at bounding box center [742, 407] width 183 height 112
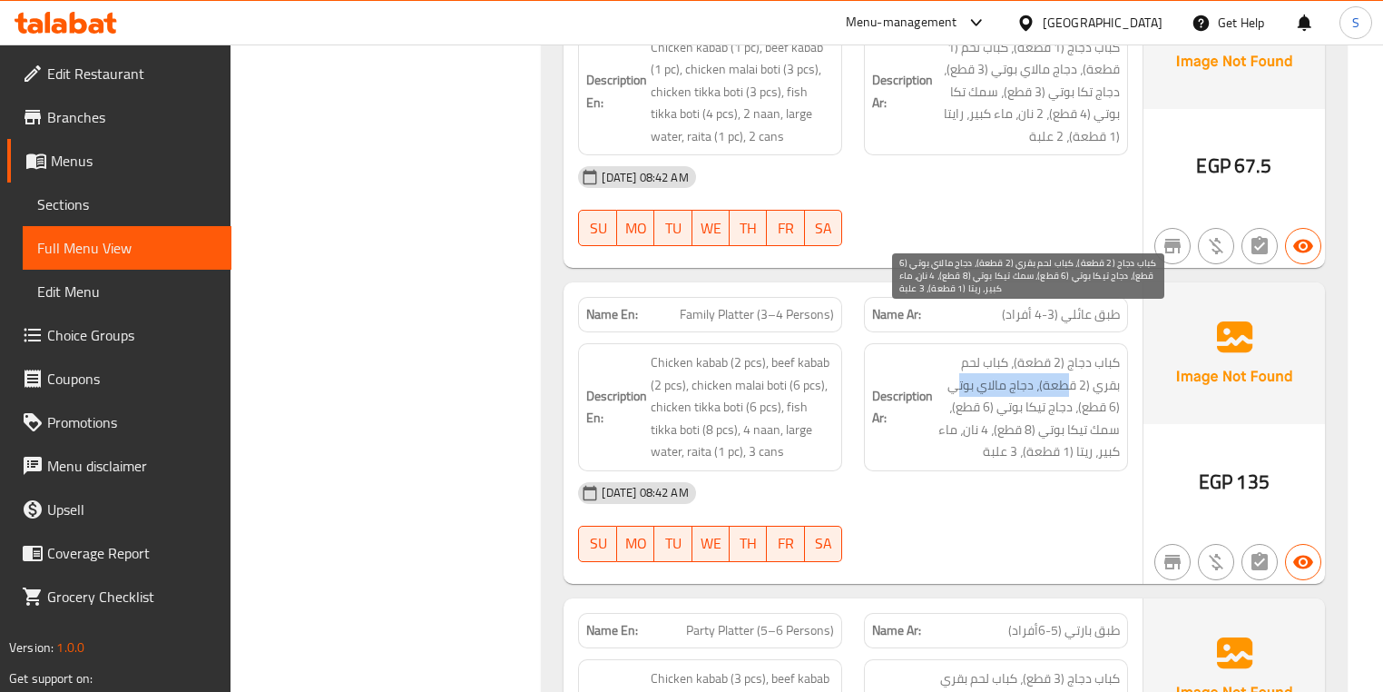
drag, startPoint x: 1064, startPoint y: 347, endPoint x: 961, endPoint y: 342, distance: 102.7
click at [961, 351] on span "كباب دجاج (2 قطعة)، كباب لحم بقري (2 قطعة)، دجاج مالاي بوتي (6 قطع)، دجاج تيكا …" at bounding box center [1028, 407] width 183 height 112
drag, startPoint x: 1078, startPoint y: 371, endPoint x: 1004, endPoint y: 369, distance: 73.6
click at [1004, 369] on span "كباب دجاج (2 قطعة)، كباب لحم بقري (2 قطعة)، دجاج مالاي بوتي (6 قطع)، دجاج تيكا …" at bounding box center [1028, 407] width 183 height 112
drag, startPoint x: 990, startPoint y: 391, endPoint x: 970, endPoint y: 403, distance: 24.0
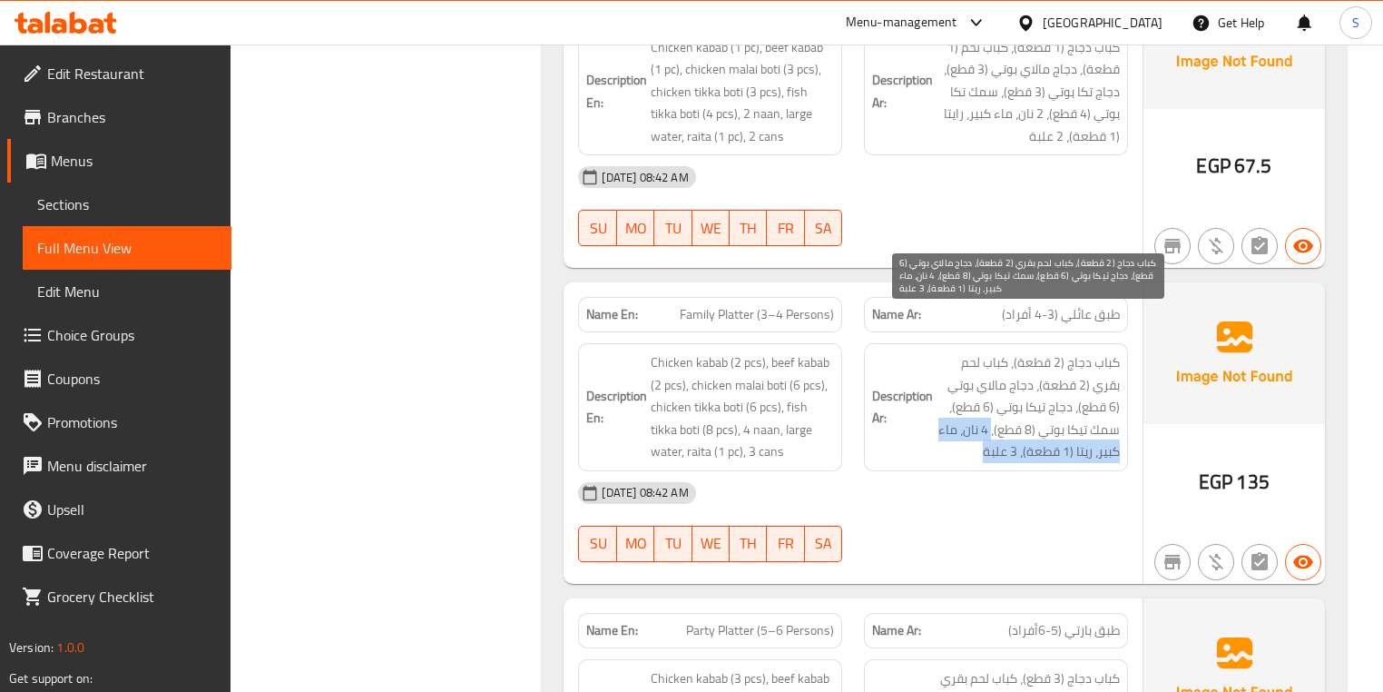
click at [970, 403] on span "كباب دجاج (2 قطعة)، كباب لحم بقري (2 قطعة)، دجاج مالاي بوتي (6 قطع)، دجاج تيكا …" at bounding box center [1028, 407] width 183 height 112
click at [965, 407] on span "كباب دجاج (2 قطعة)، كباب لحم بقري (2 قطعة)، دجاج مالاي بوتي (6 قطع)، دجاج تيكا …" at bounding box center [1028, 407] width 183 height 112
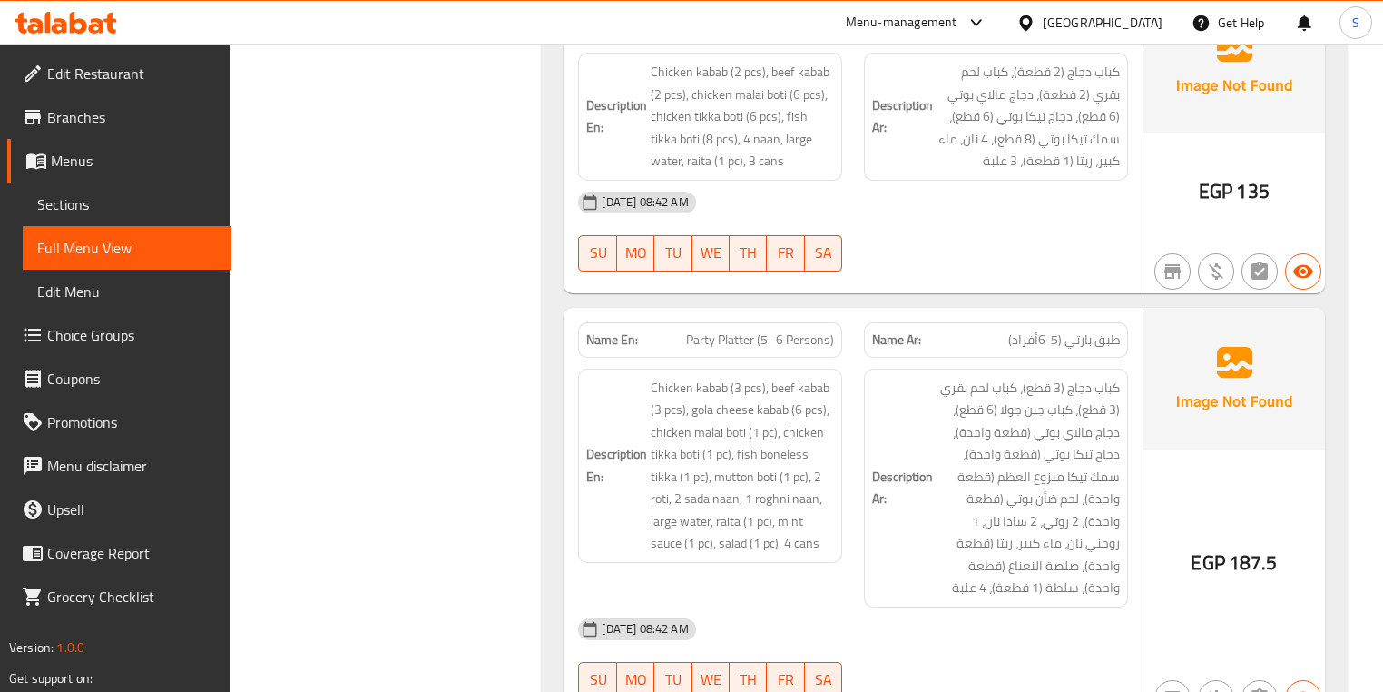
scroll to position [6681, 0]
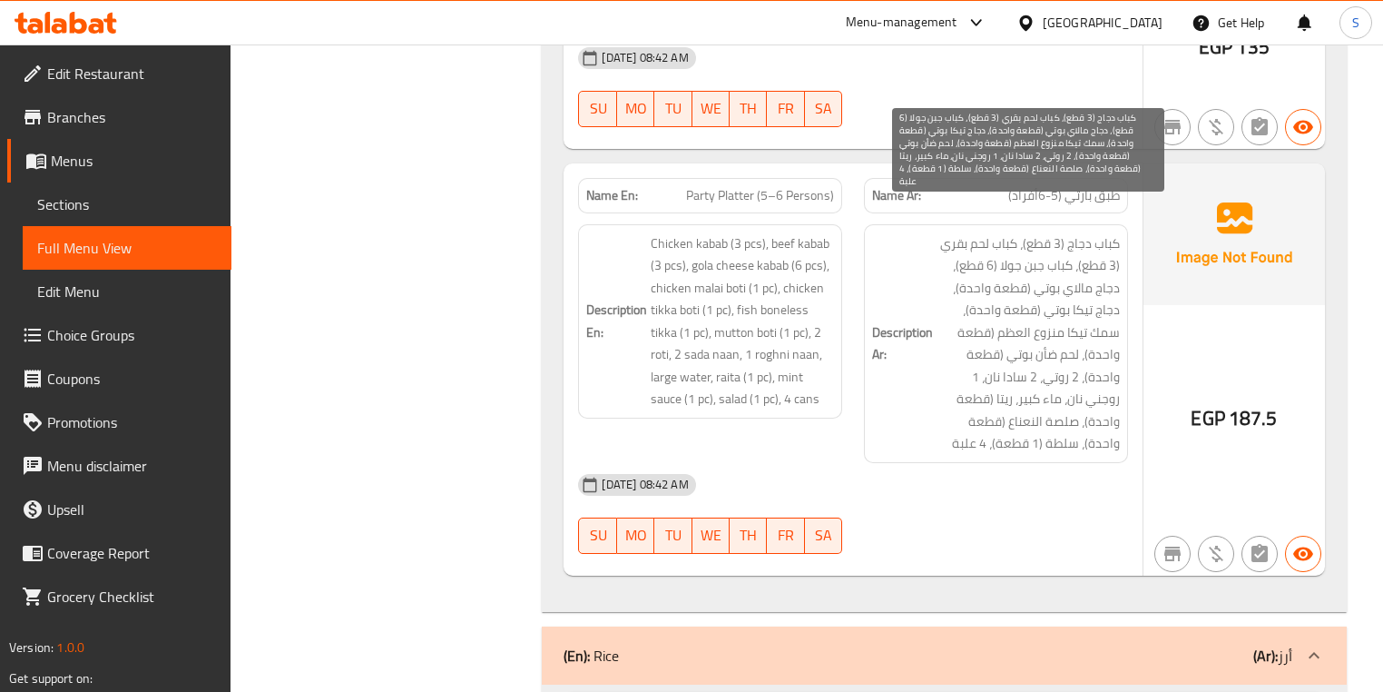
scroll to position [6754, 0]
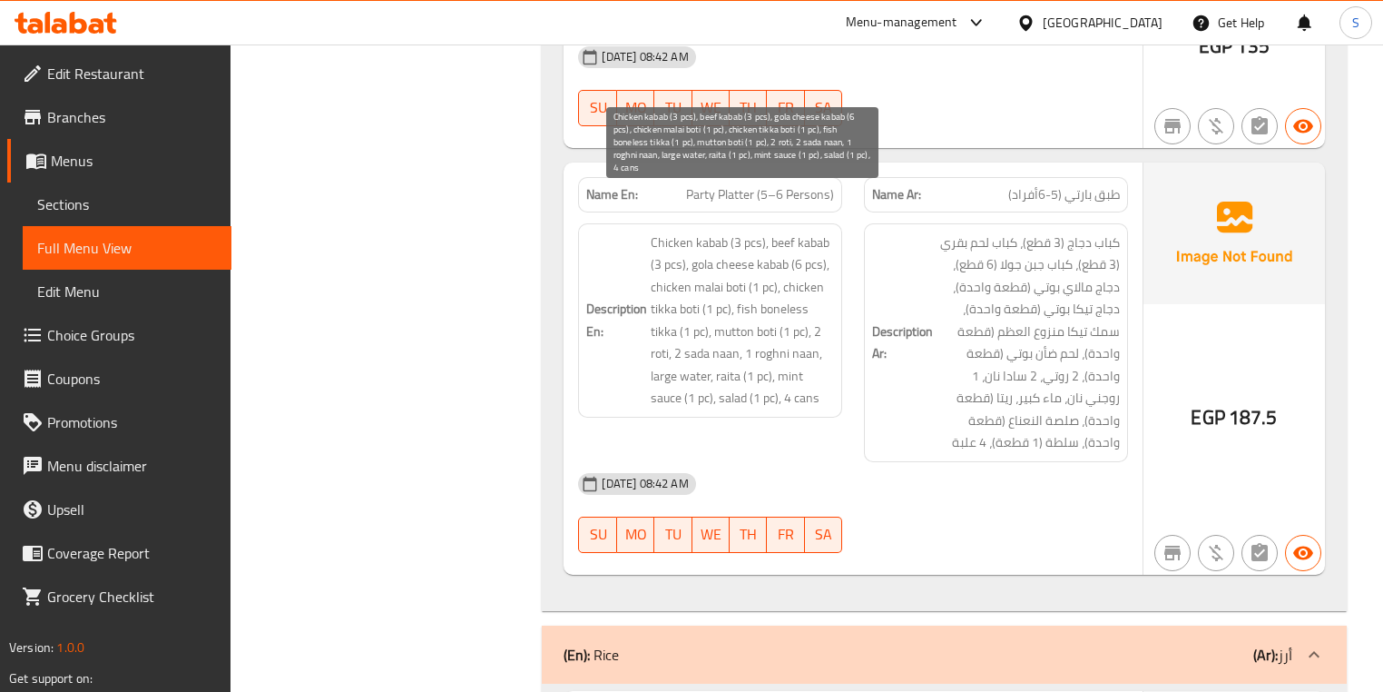
click at [773, 231] on span "Chicken kabab (3 pcs), beef kabab (3 pcs), gola cheese kabab (6 pcs), chicken m…" at bounding box center [742, 320] width 183 height 178
drag, startPoint x: 715, startPoint y: 226, endPoint x: 762, endPoint y: 225, distance: 46.3
click at [762, 231] on span "Chicken kabab (3 pcs), beef kabab (3 pcs), gola cheese kabab (6 pcs), chicken m…" at bounding box center [742, 320] width 183 height 178
drag, startPoint x: 649, startPoint y: 248, endPoint x: 753, endPoint y: 244, distance: 103.6
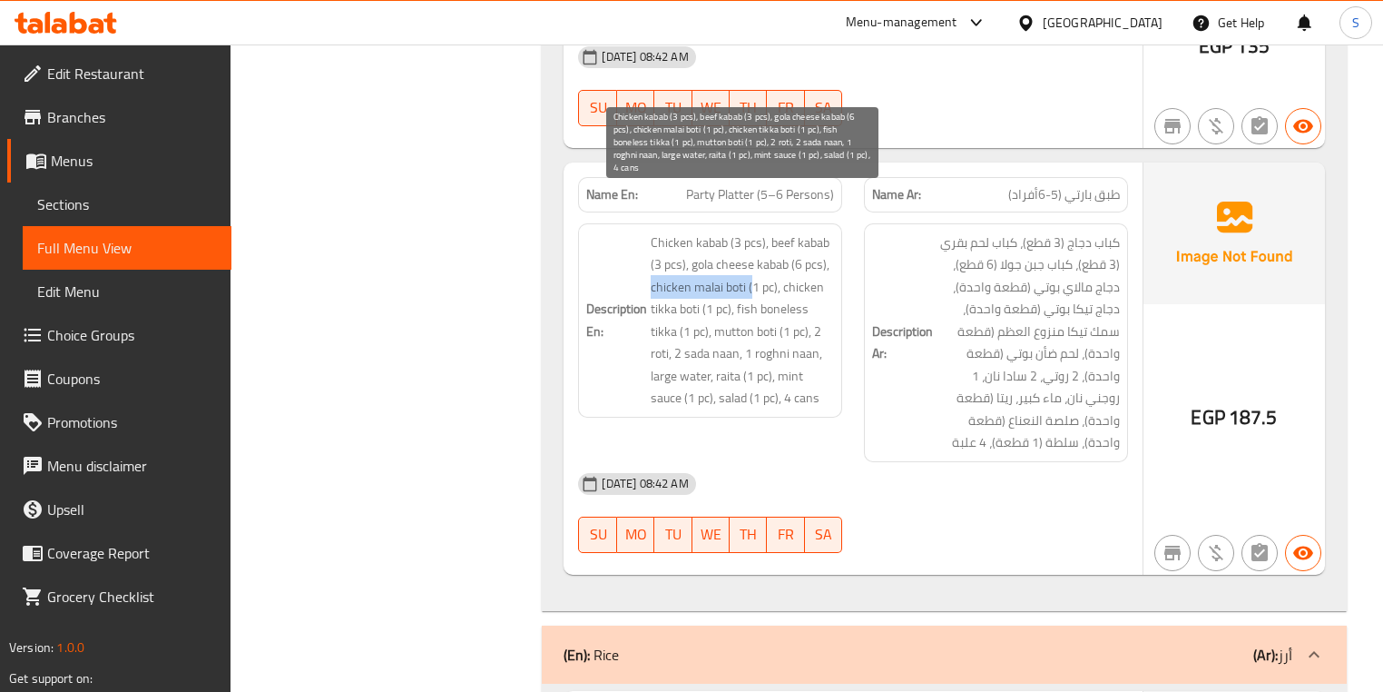
drag, startPoint x: 781, startPoint y: 245, endPoint x: 772, endPoint y: 263, distance: 20.3
click at [772, 263] on span "Chicken kabab (3 pcs), beef kabab (3 pcs), gola cheese kabab (6 pcs), chicken m…" at bounding box center [742, 320] width 183 height 178
drag, startPoint x: 716, startPoint y: 290, endPoint x: 764, endPoint y: 290, distance: 48.1
click at [764, 290] on span "Chicken kabab (3 pcs), beef kabab (3 pcs), gola cheese kabab (6 pcs), chicken m…" at bounding box center [742, 320] width 183 height 178
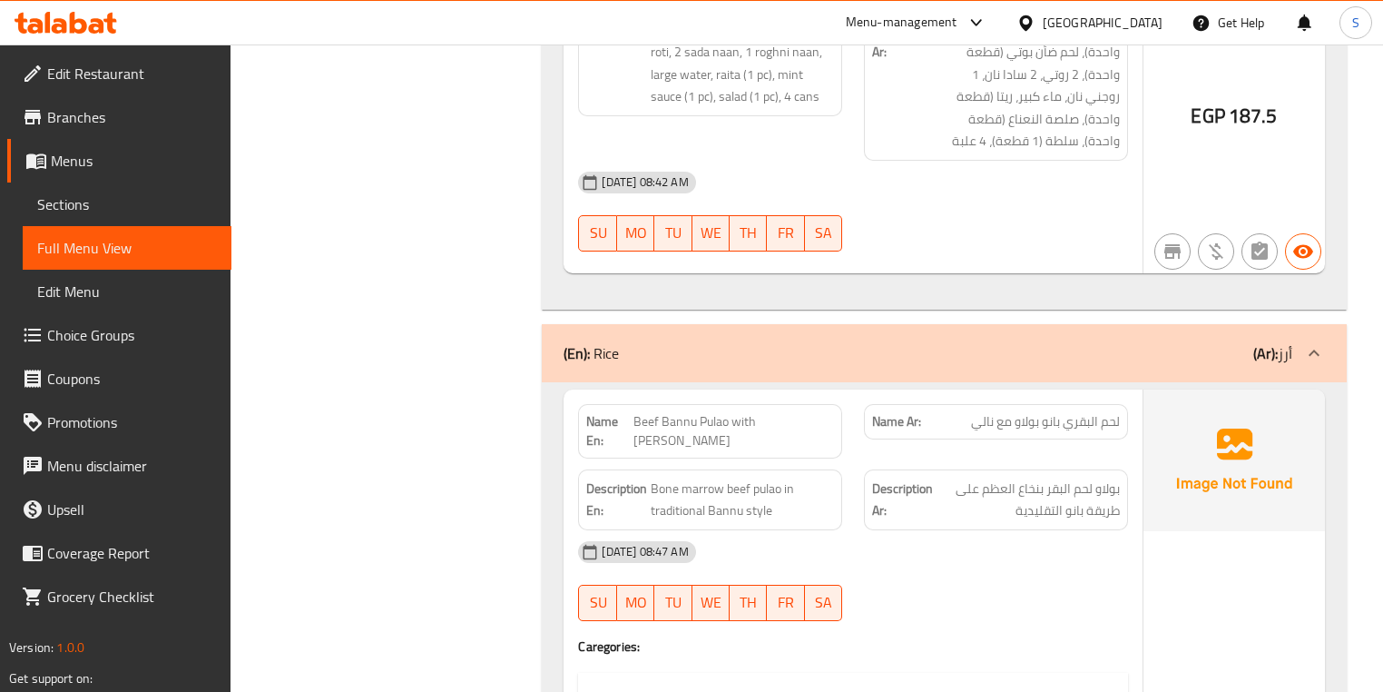
scroll to position [7190, 0]
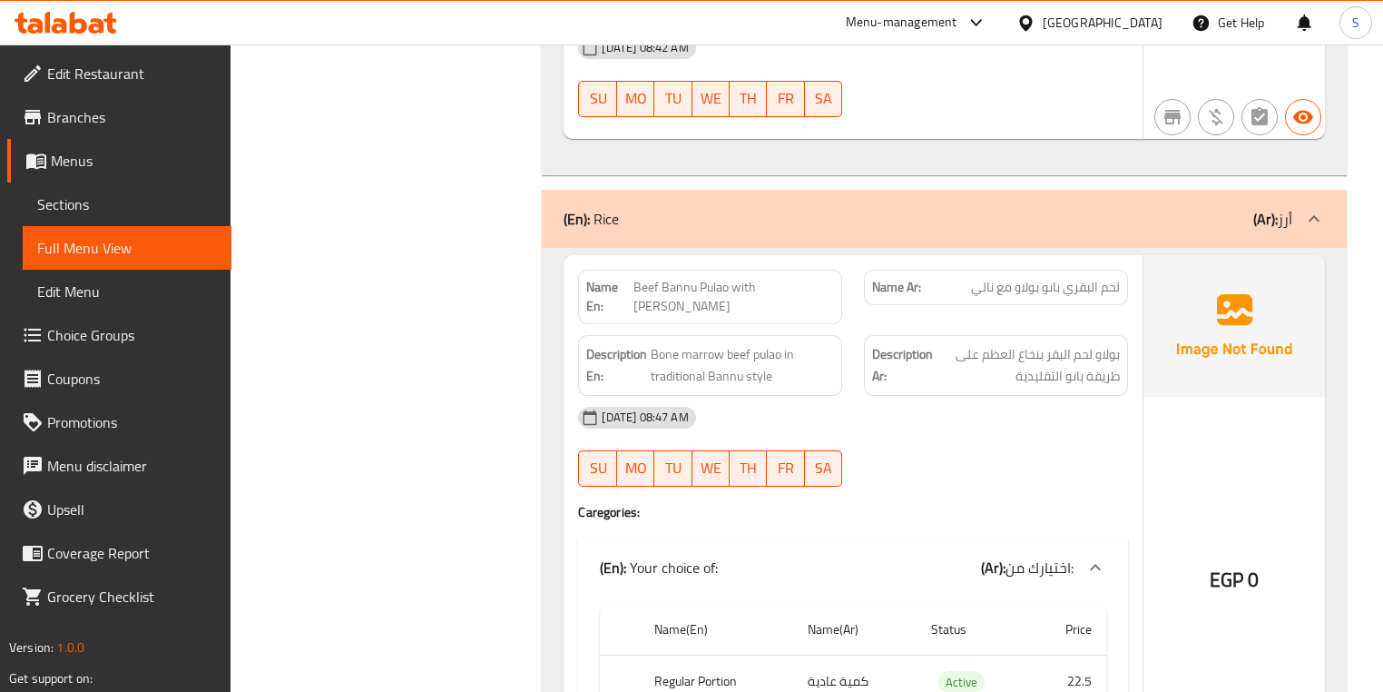
click at [753, 343] on span "Bone marrow beef pulao in traditional Bannu style" at bounding box center [742, 365] width 183 height 44
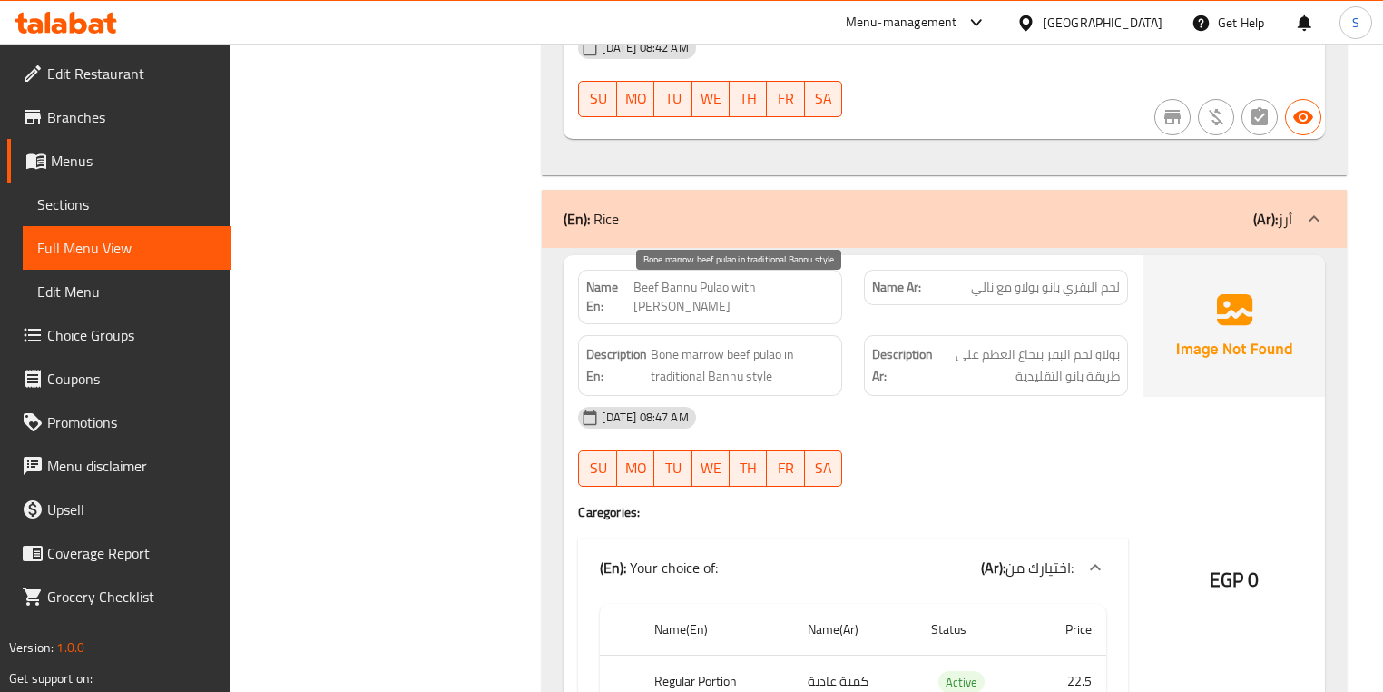
click at [730, 343] on span "Bone marrow beef pulao in traditional Bannu style" at bounding box center [742, 365] width 183 height 44
click at [717, 343] on span "Bone marrow beef pulao in traditional Bannu style" at bounding box center [742, 365] width 183 height 44
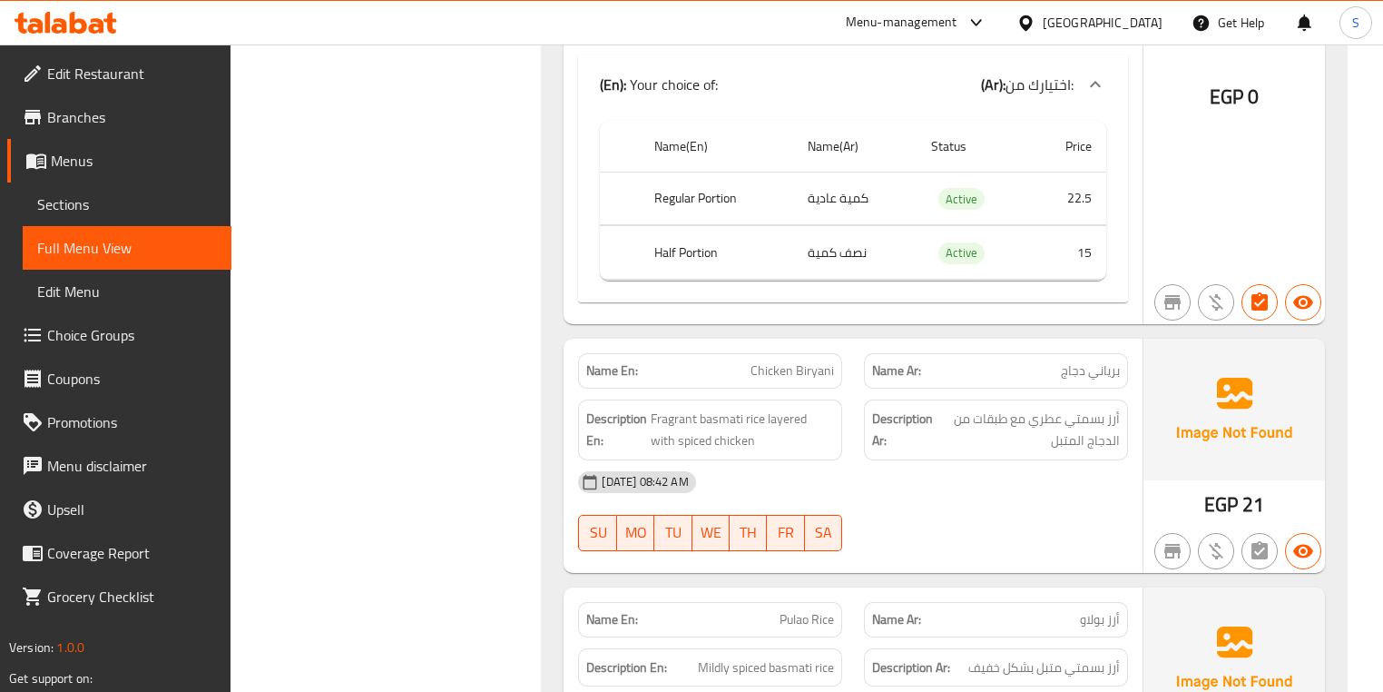
scroll to position [7698, 0]
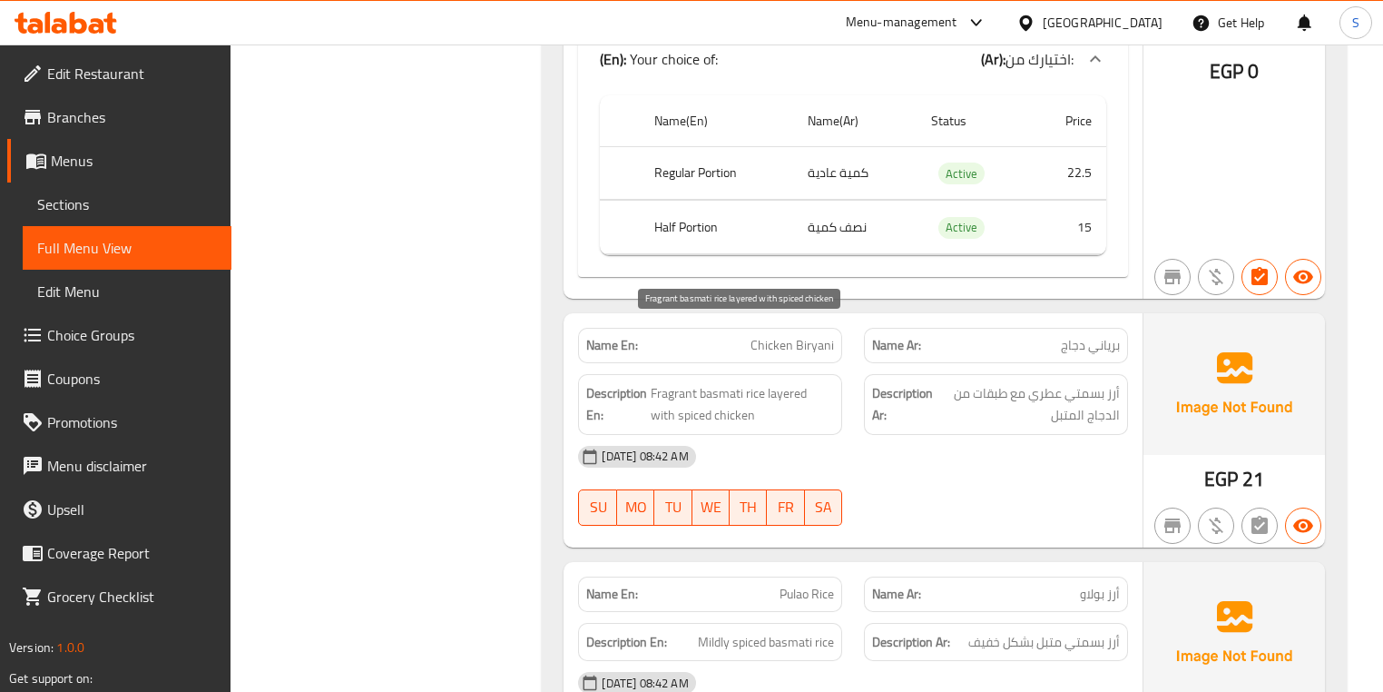
click at [713, 382] on span "Fragrant basmati rice layered with spiced chicken" at bounding box center [742, 404] width 183 height 44
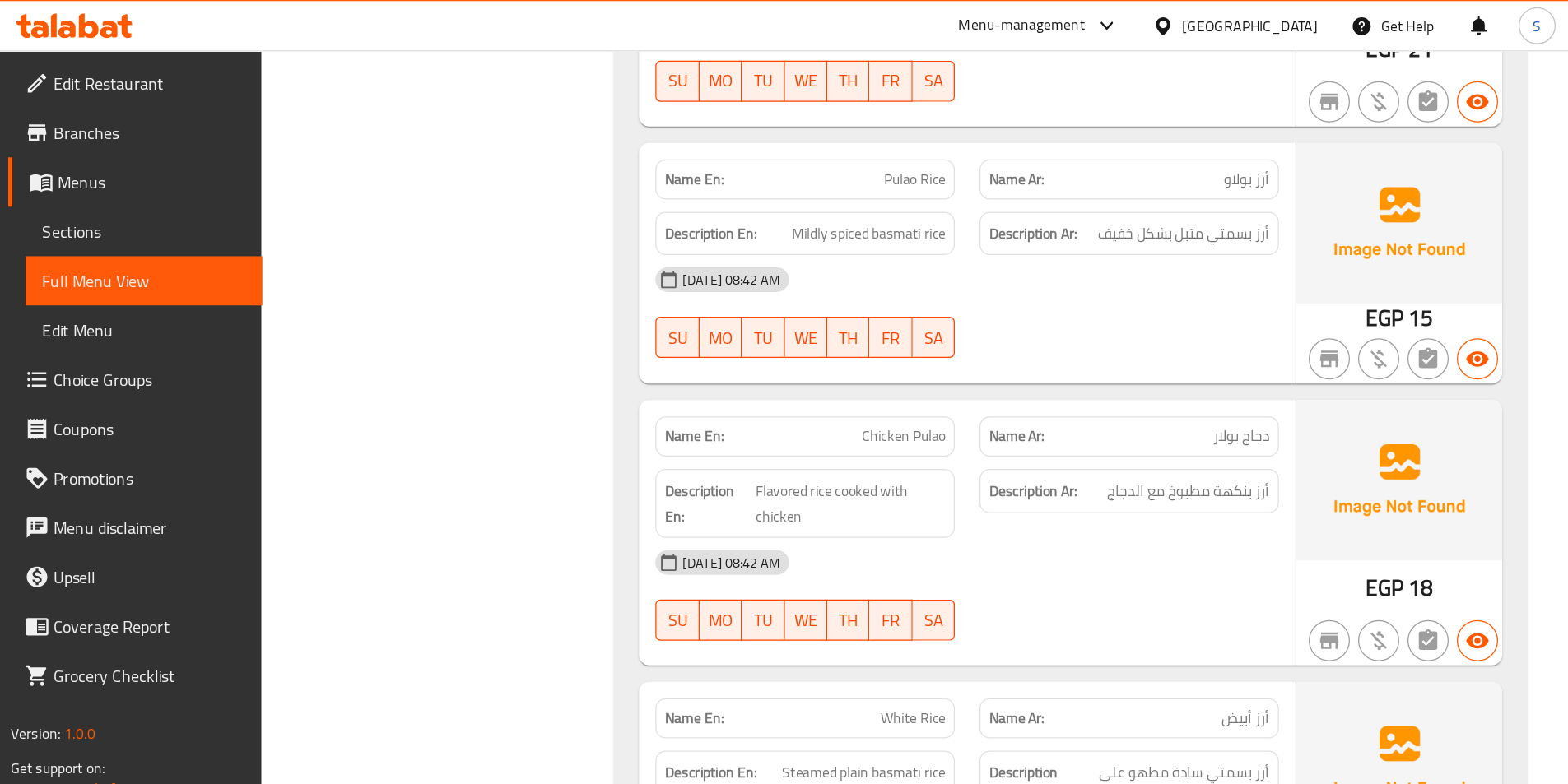
scroll to position [6689, 0]
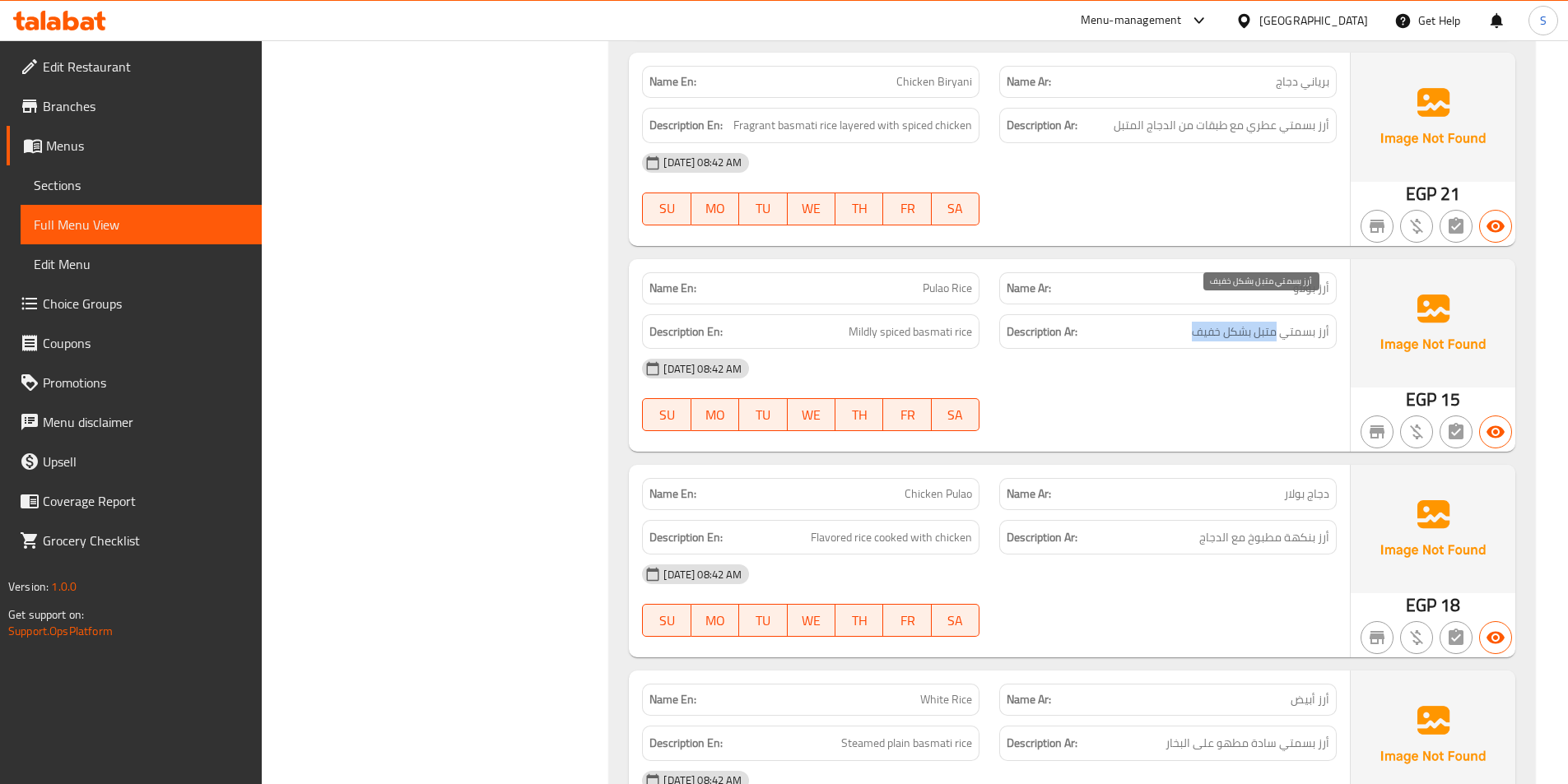
drag, startPoint x: 1234, startPoint y: 313, endPoint x: 1108, endPoint y: 297, distance: 127.0
click at [1254, 322] on span "أرز بسمتي متبل بشكل خفيف" at bounding box center [1261, 332] width 138 height 21
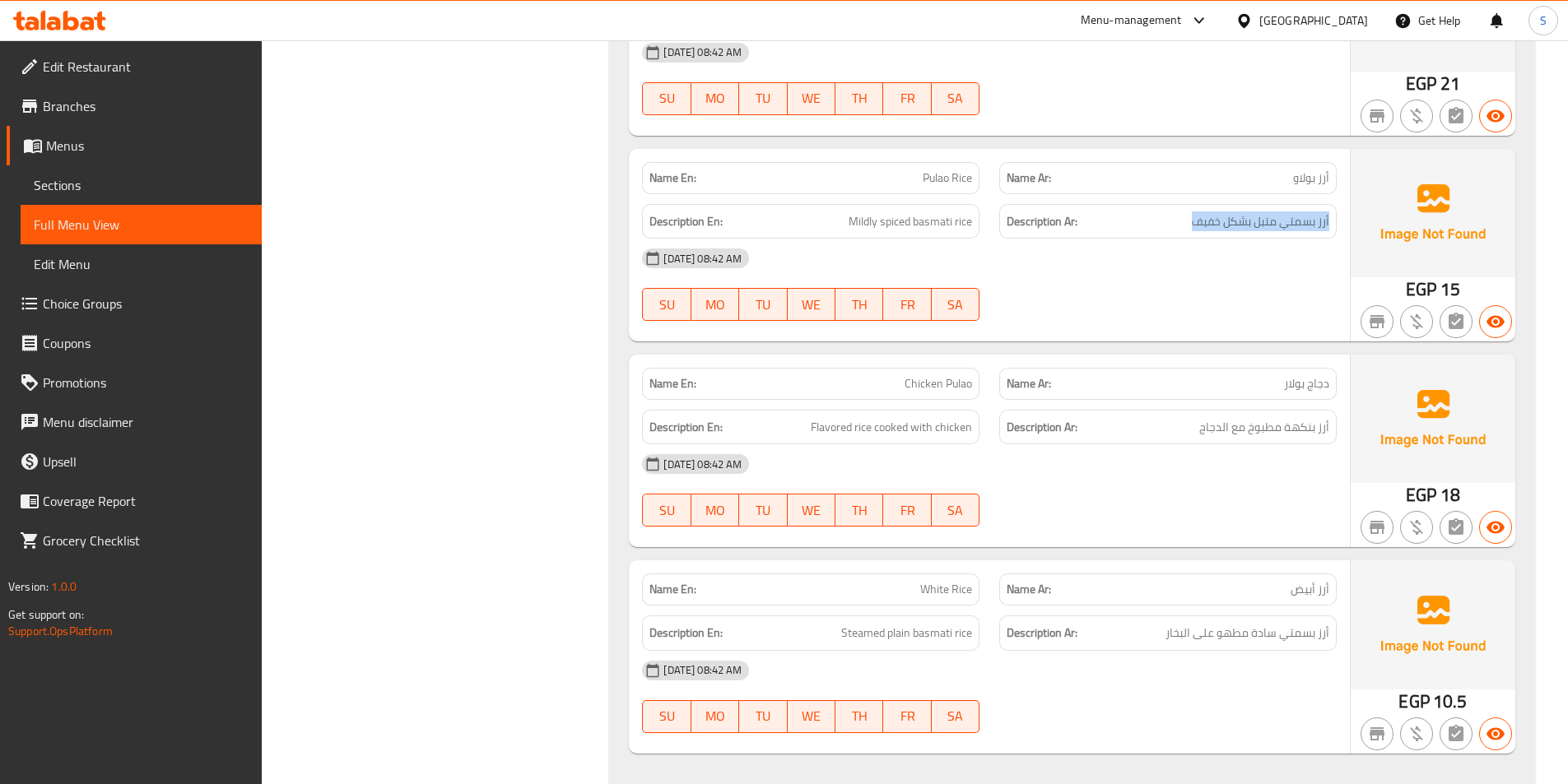
scroll to position [6815, 0]
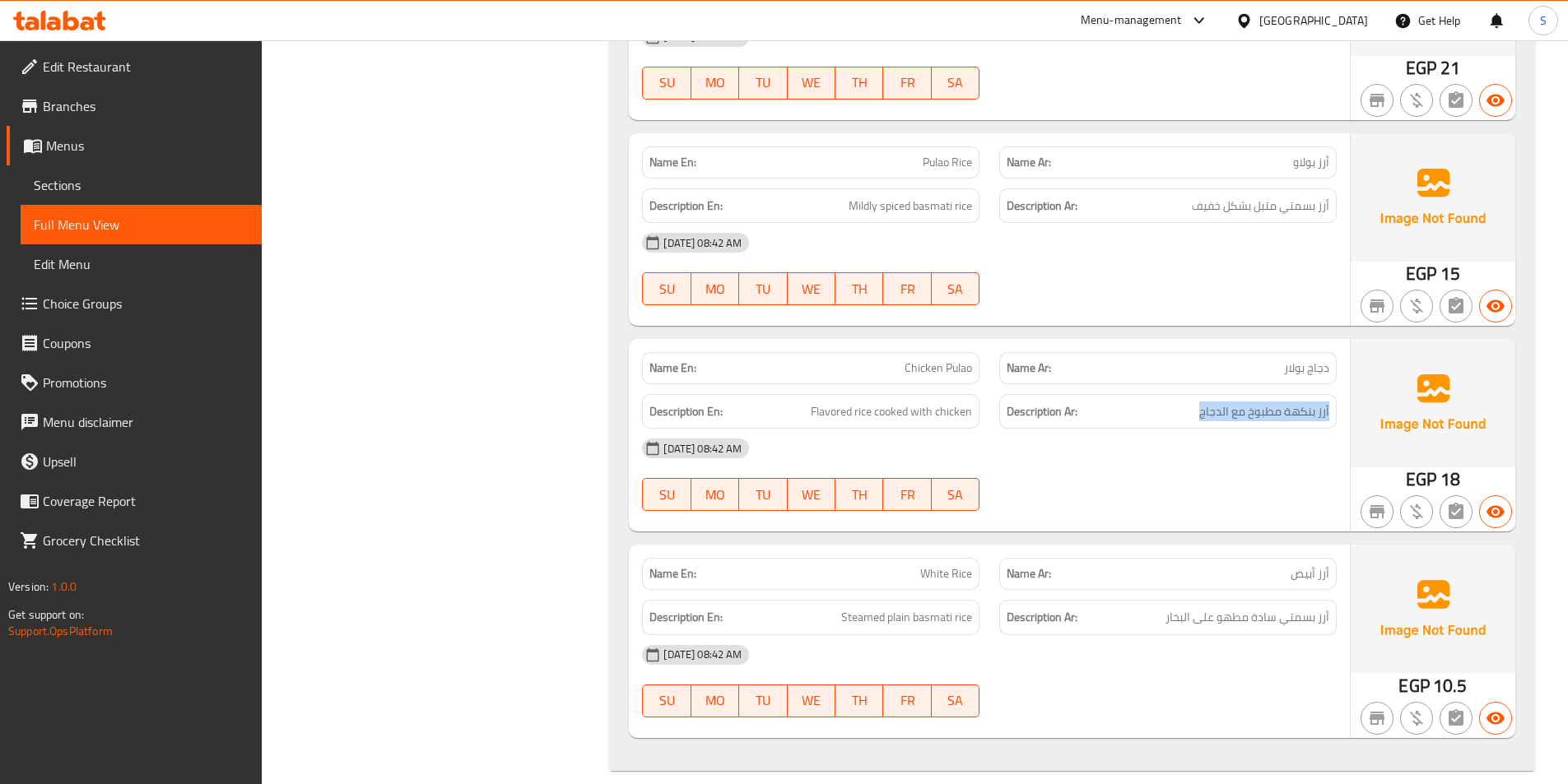
drag, startPoint x: 1339, startPoint y: 398, endPoint x: 1154, endPoint y: 401, distance: 185.0
drag, startPoint x: 978, startPoint y: 598, endPoint x: 833, endPoint y: 594, distance: 145.1
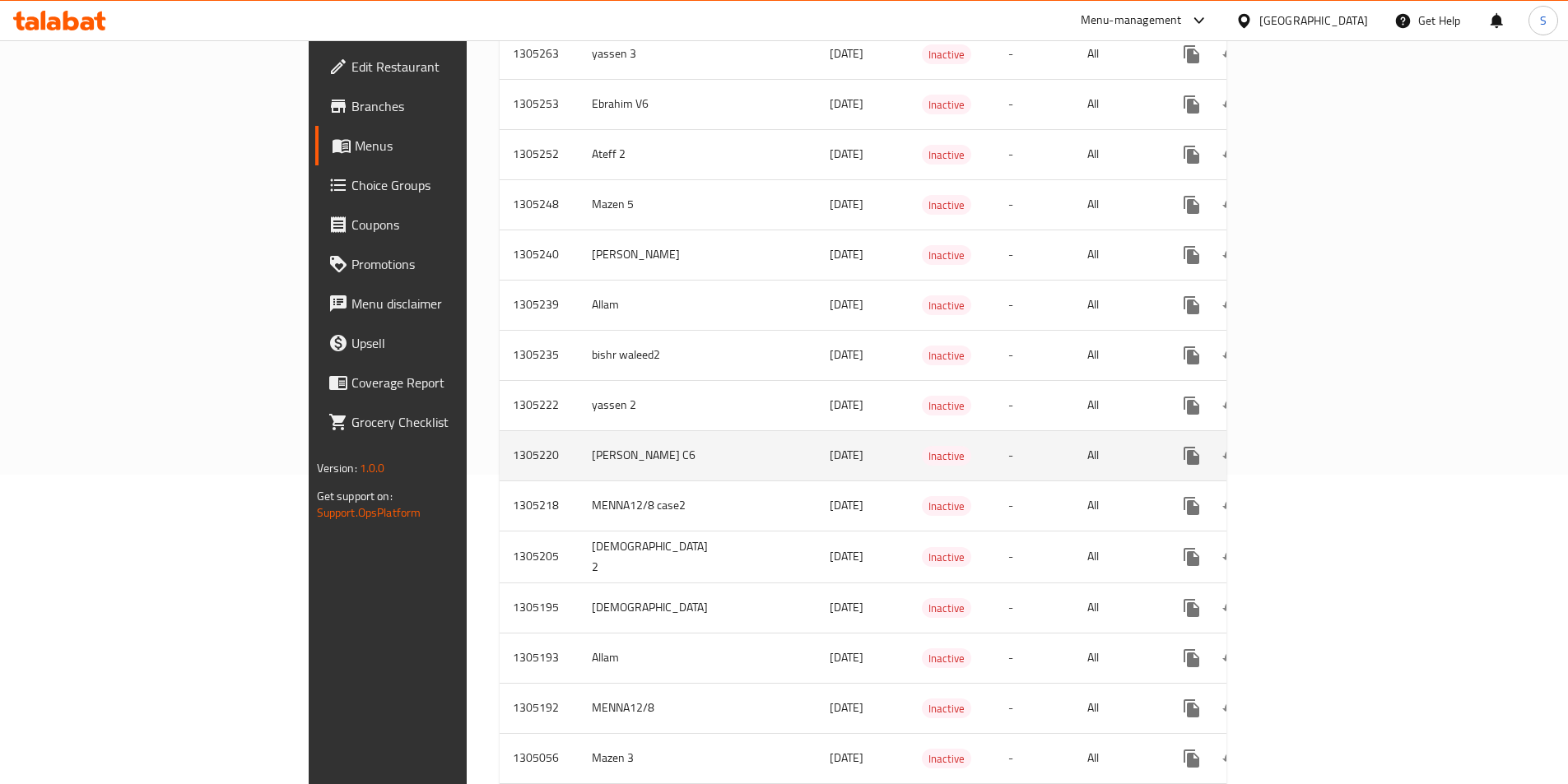
scroll to position [182, 0]
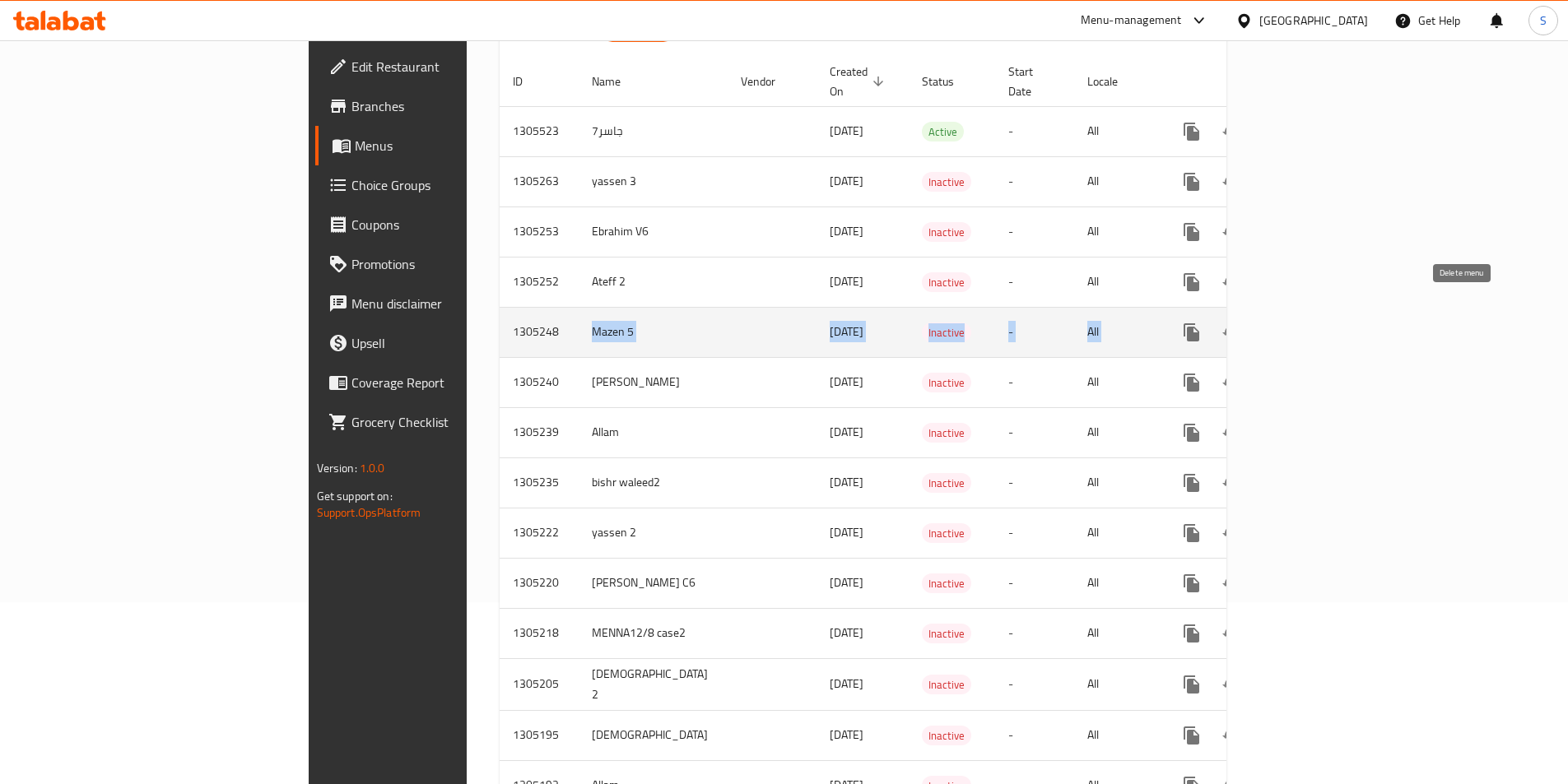
drag, startPoint x: 366, startPoint y: 311, endPoint x: 1464, endPoint y: 325, distance: 1098.1
click at [1343, 325] on tr "1305248 Mazen 5 12/08/2025 Inactive - All" at bounding box center [921, 332] width 843 height 50
click at [1318, 325] on icon "enhanced table" at bounding box center [1310, 333] width 15 height 15
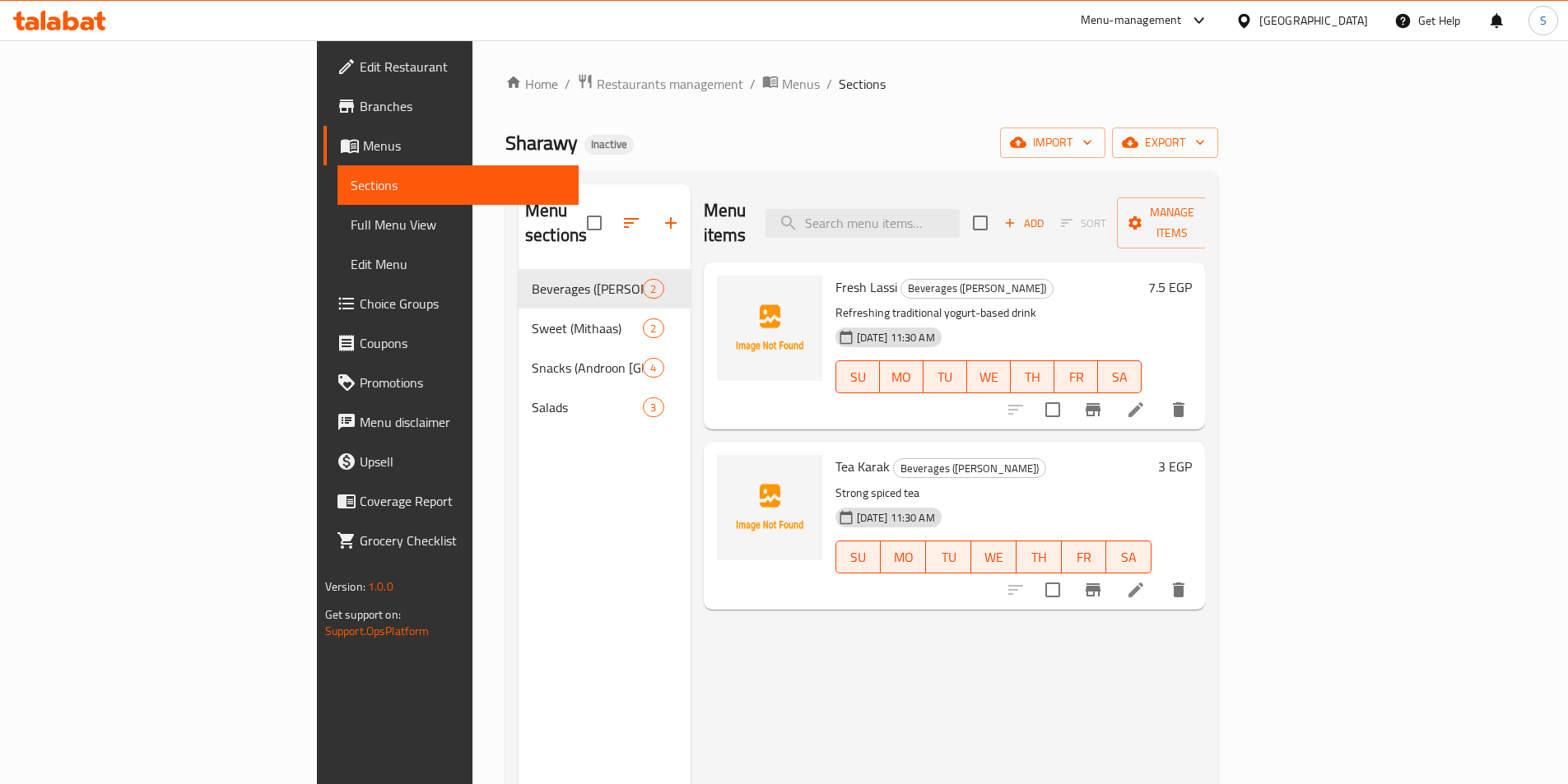
click at [351, 225] on span "Full Menu View" at bounding box center [458, 225] width 215 height 20
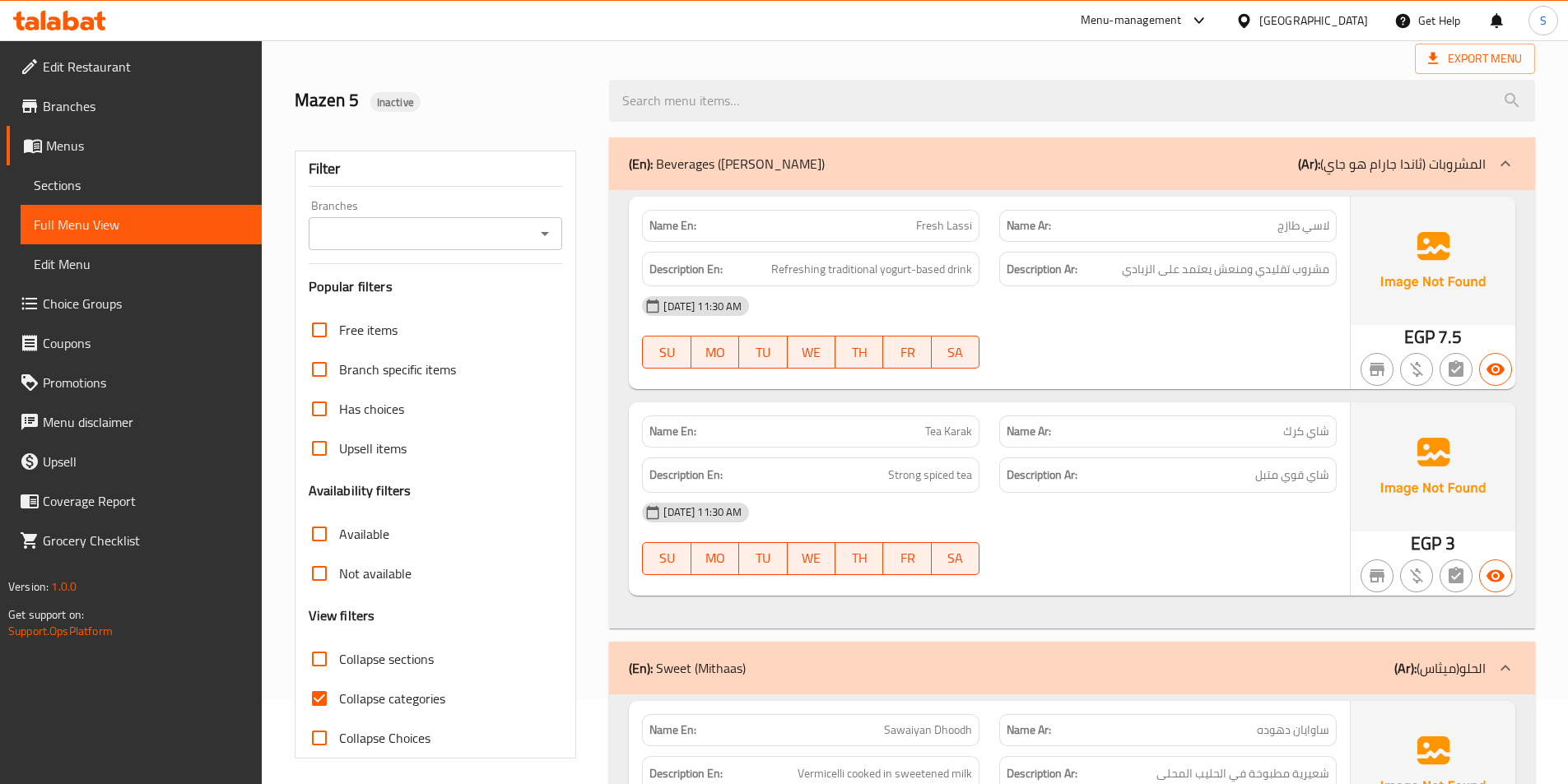
scroll to position [329, 0]
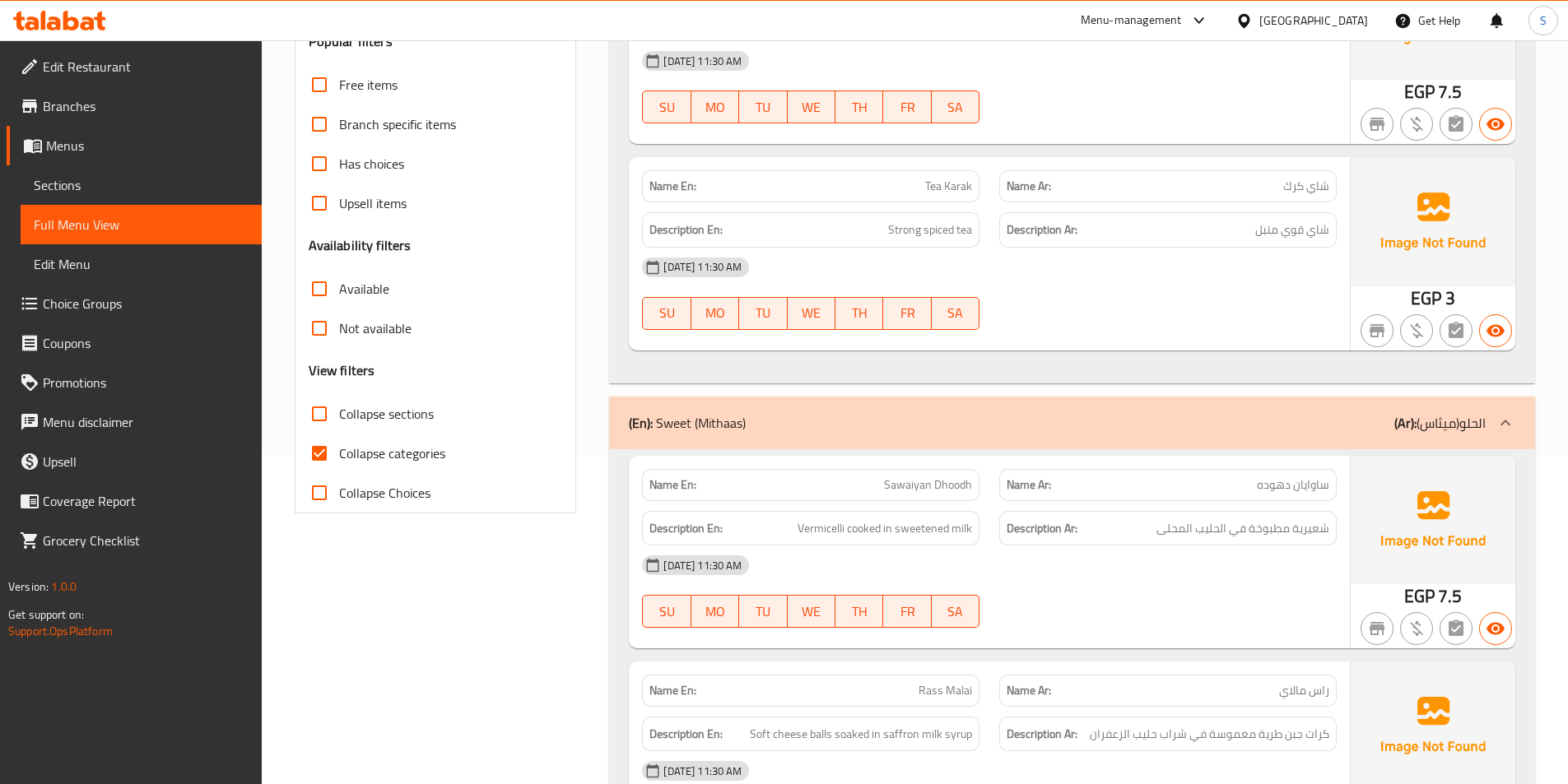
click at [369, 447] on span "Collapse categories" at bounding box center [392, 453] width 106 height 20
click at [339, 447] on input "Collapse categories" at bounding box center [319, 453] width 40 height 40
checkbox input "false"
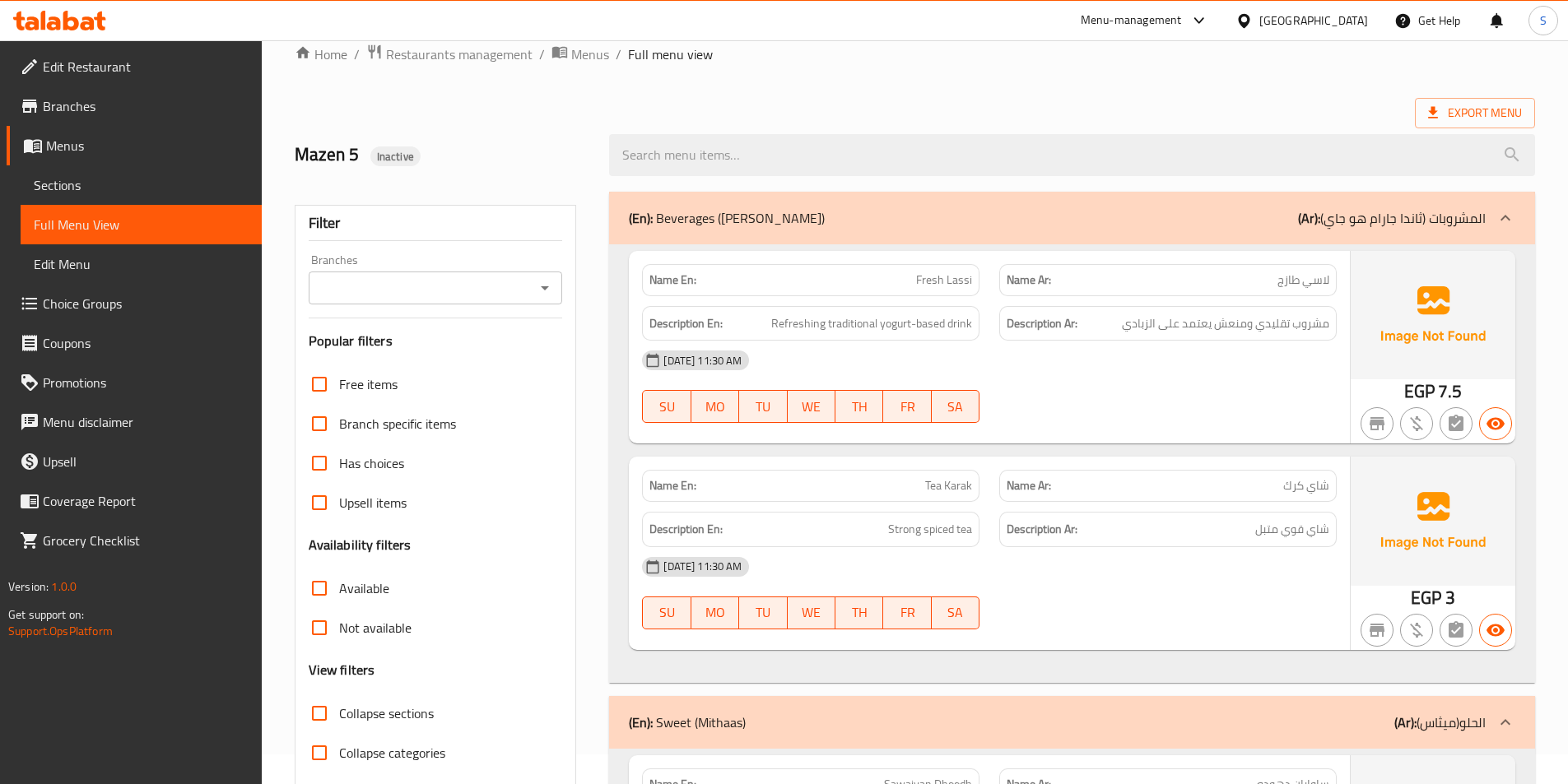
scroll to position [0, 0]
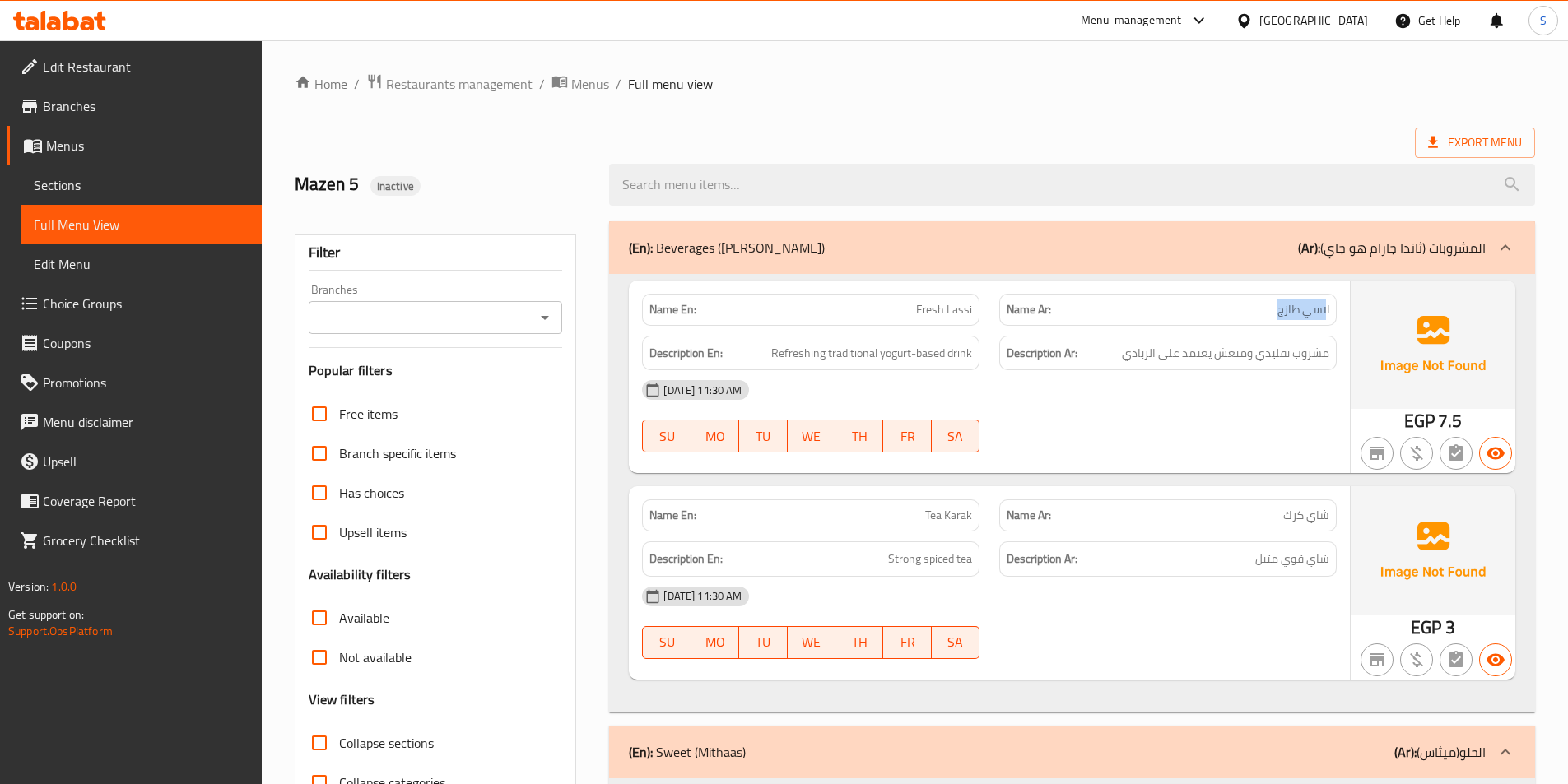
drag, startPoint x: 1326, startPoint y: 313, endPoint x: 1280, endPoint y: 313, distance: 46.0
click at [1280, 313] on span "لاسي طازج" at bounding box center [1303, 309] width 52 height 17
click at [1201, 318] on div "Name Ar: لاسي طازج" at bounding box center [1168, 309] width 337 height 32
click at [1215, 355] on span "مشروب تقليدي ومنعش يعتمد على الزبادي" at bounding box center [1225, 353] width 208 height 21
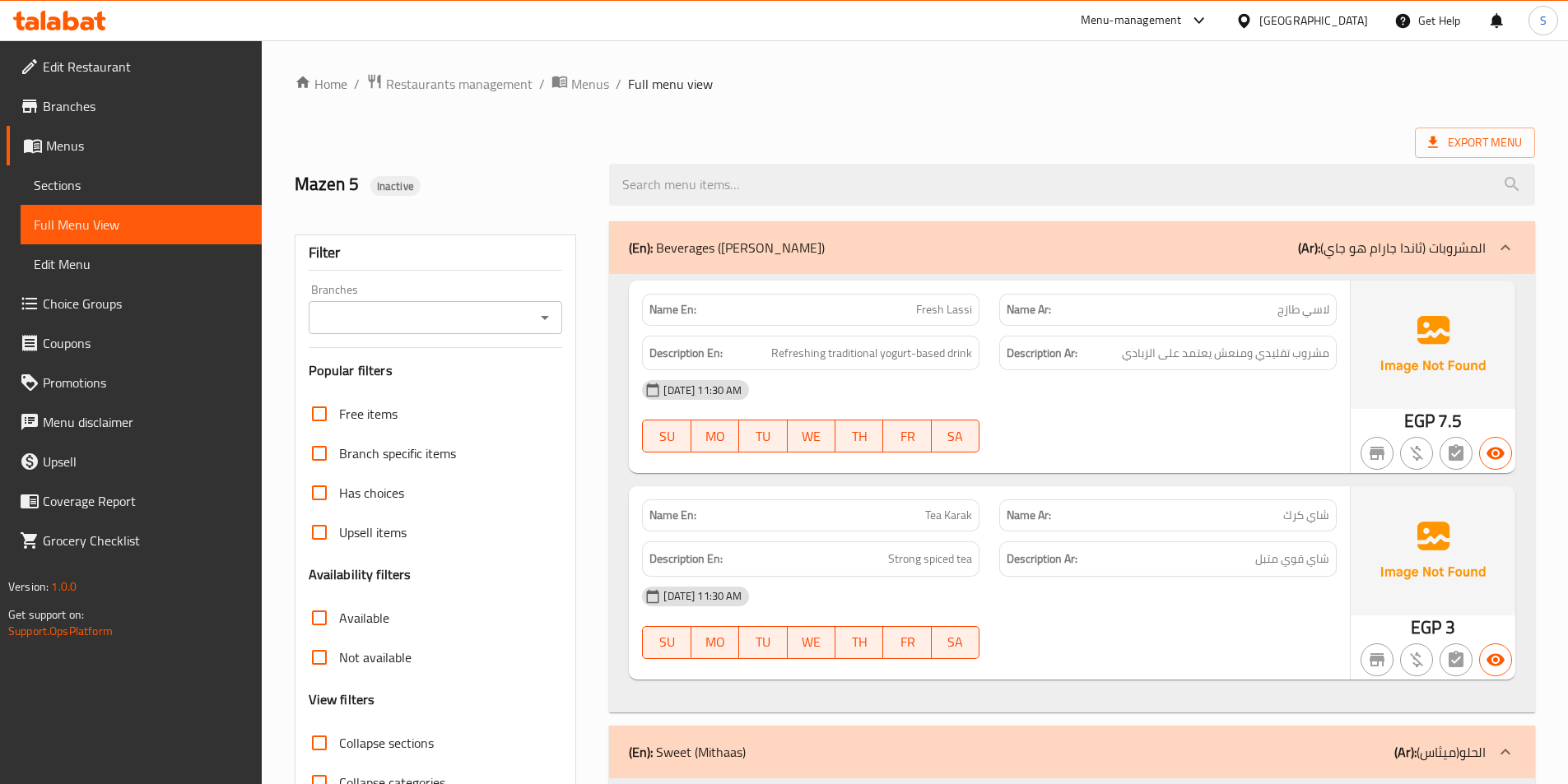
click at [970, 312] on span "Fresh Lassi" at bounding box center [944, 309] width 56 height 17
copy span "Fresh Lassi"
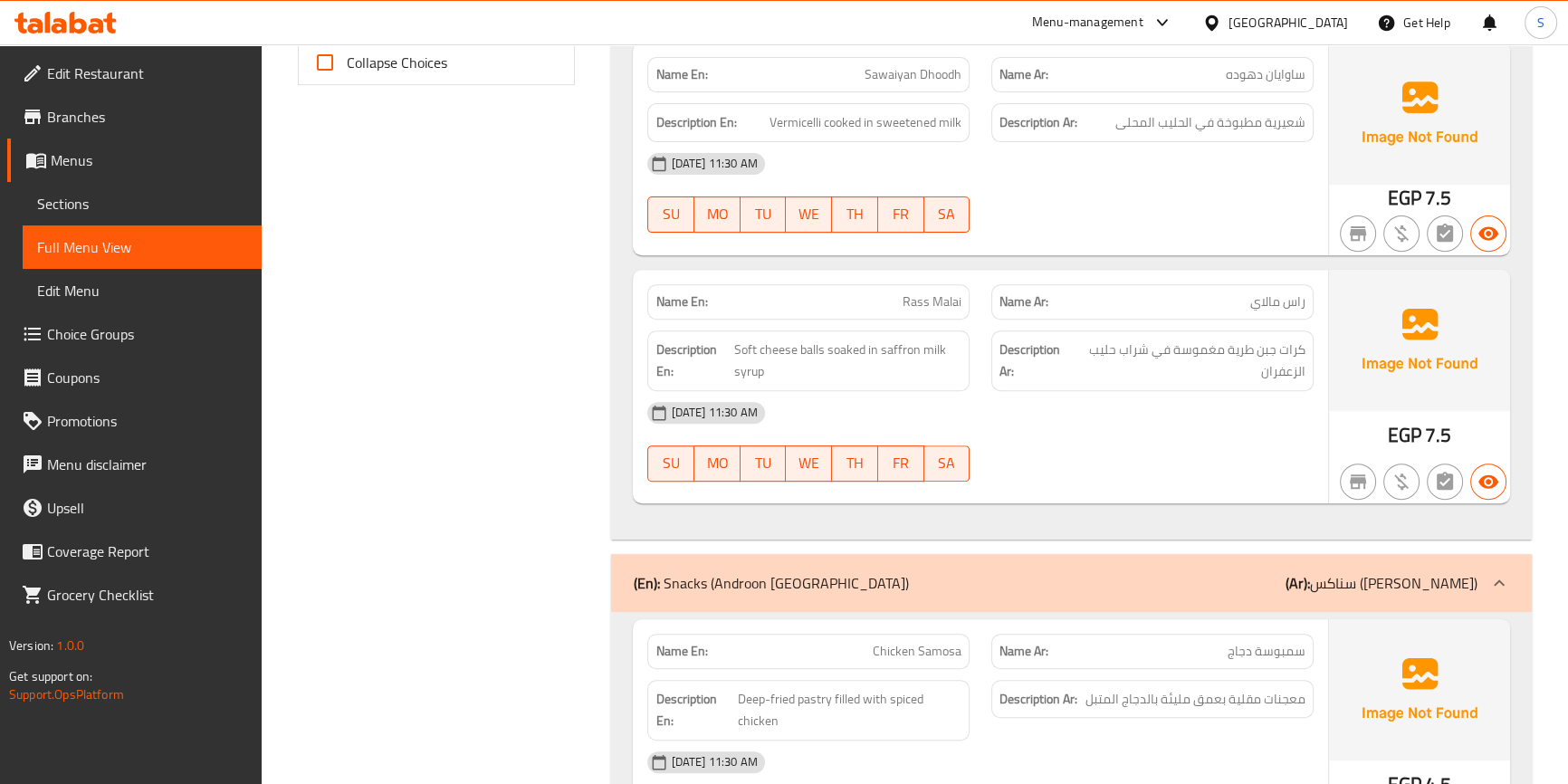
scroll to position [872, 0]
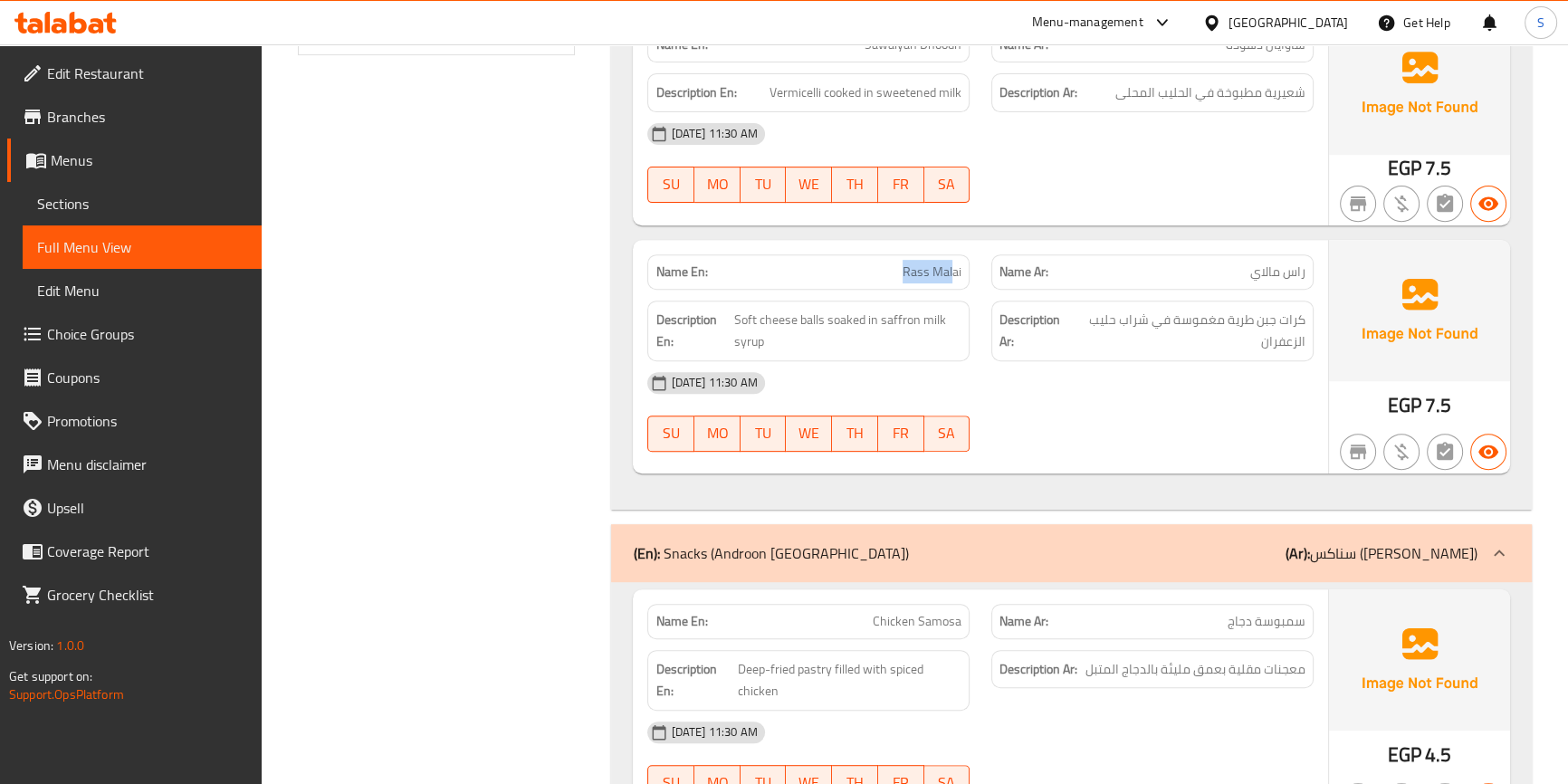
drag, startPoint x: 899, startPoint y: 287, endPoint x: 960, endPoint y: 274, distance: 62.4
click at [736, 318] on span "Soft cheese balls soaked in saffron milk syrup" at bounding box center [848, 331] width 227 height 44
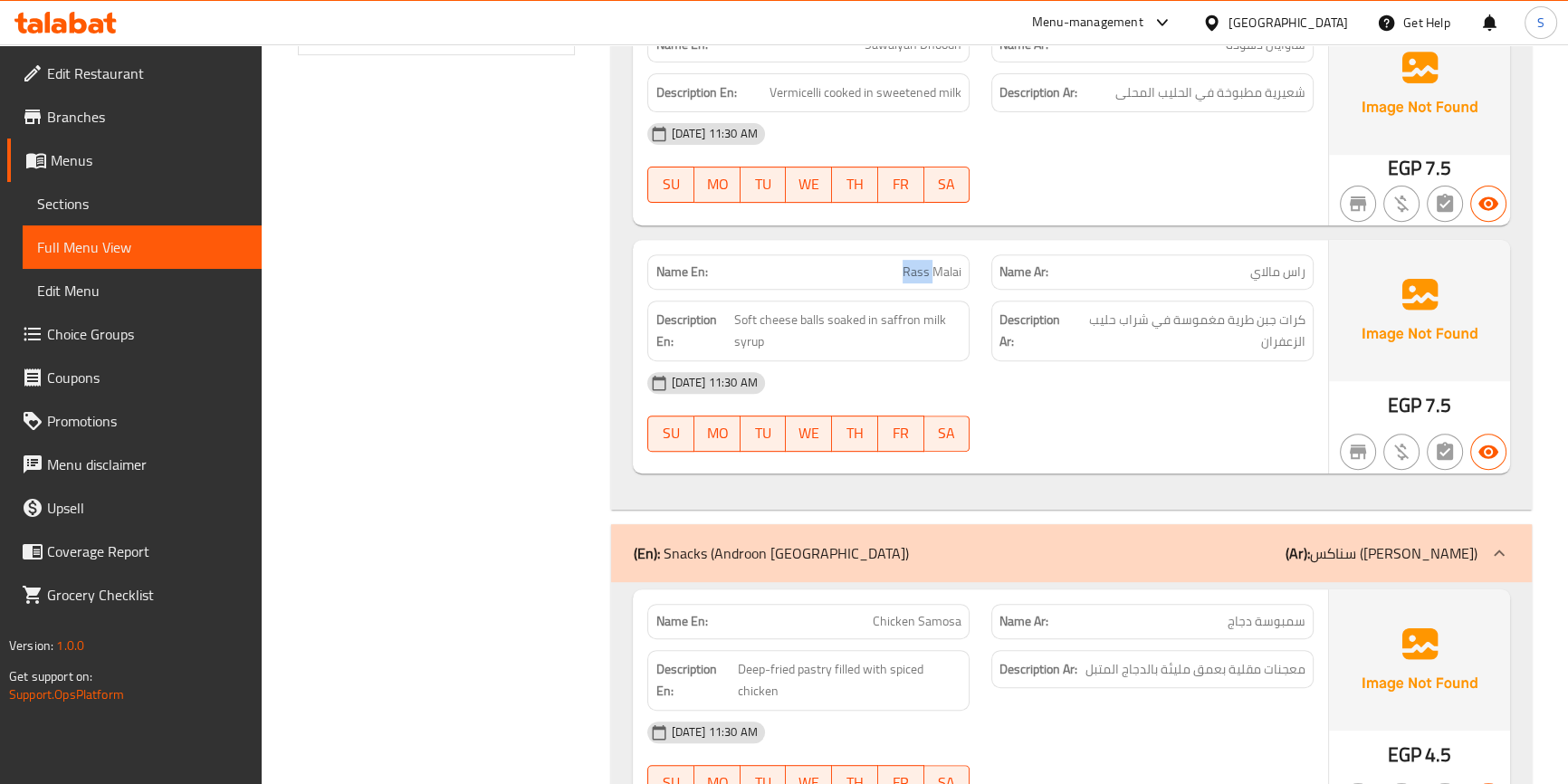
copy span "Rass Malai"
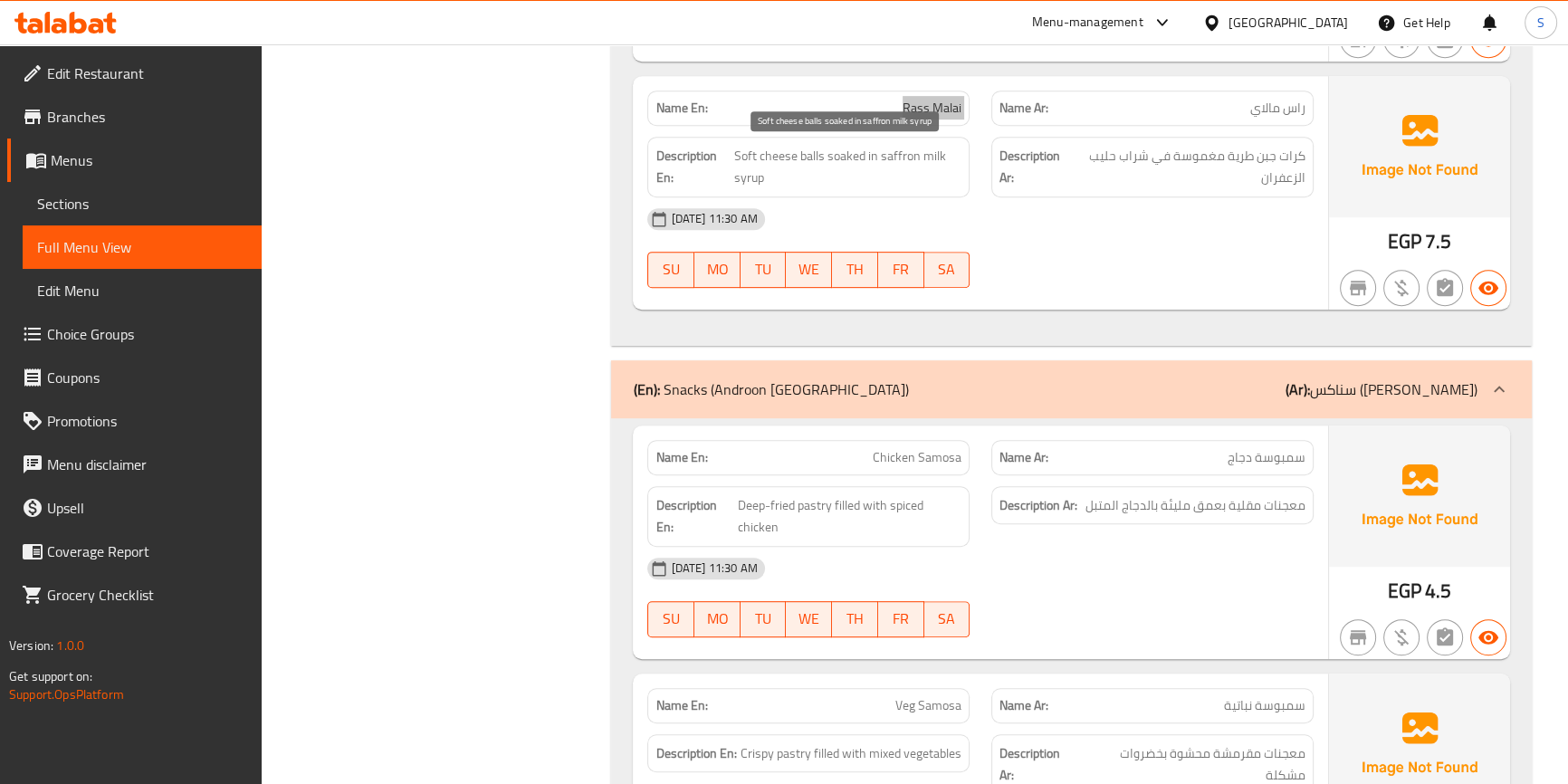
scroll to position [1036, 0]
drag, startPoint x: 1296, startPoint y: 470, endPoint x: 1225, endPoint y: 463, distance: 71.3
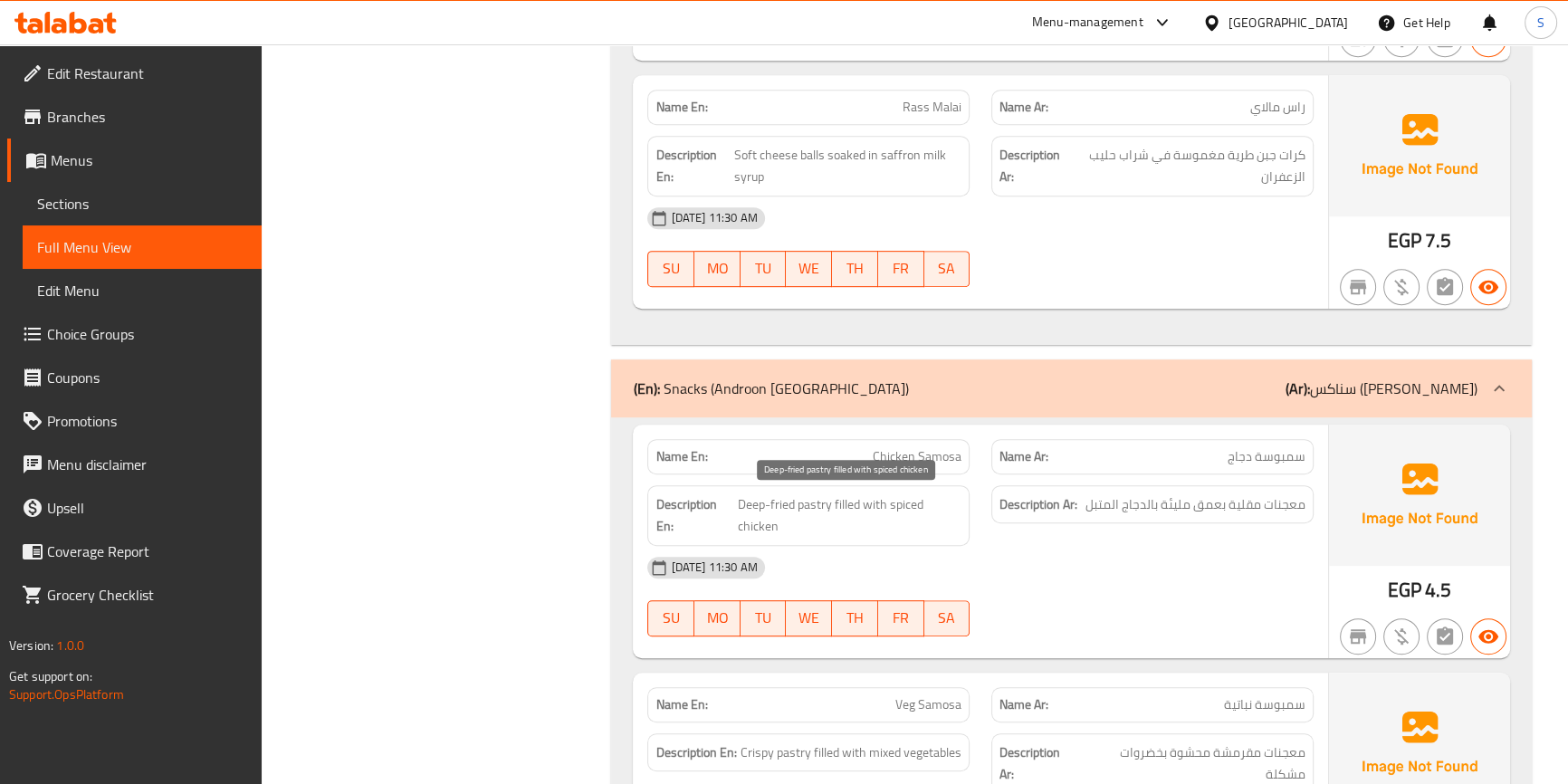
click at [811, 496] on span "Deep-fried pastry filled with spiced chicken" at bounding box center [850, 516] width 223 height 44
copy span "pastry"
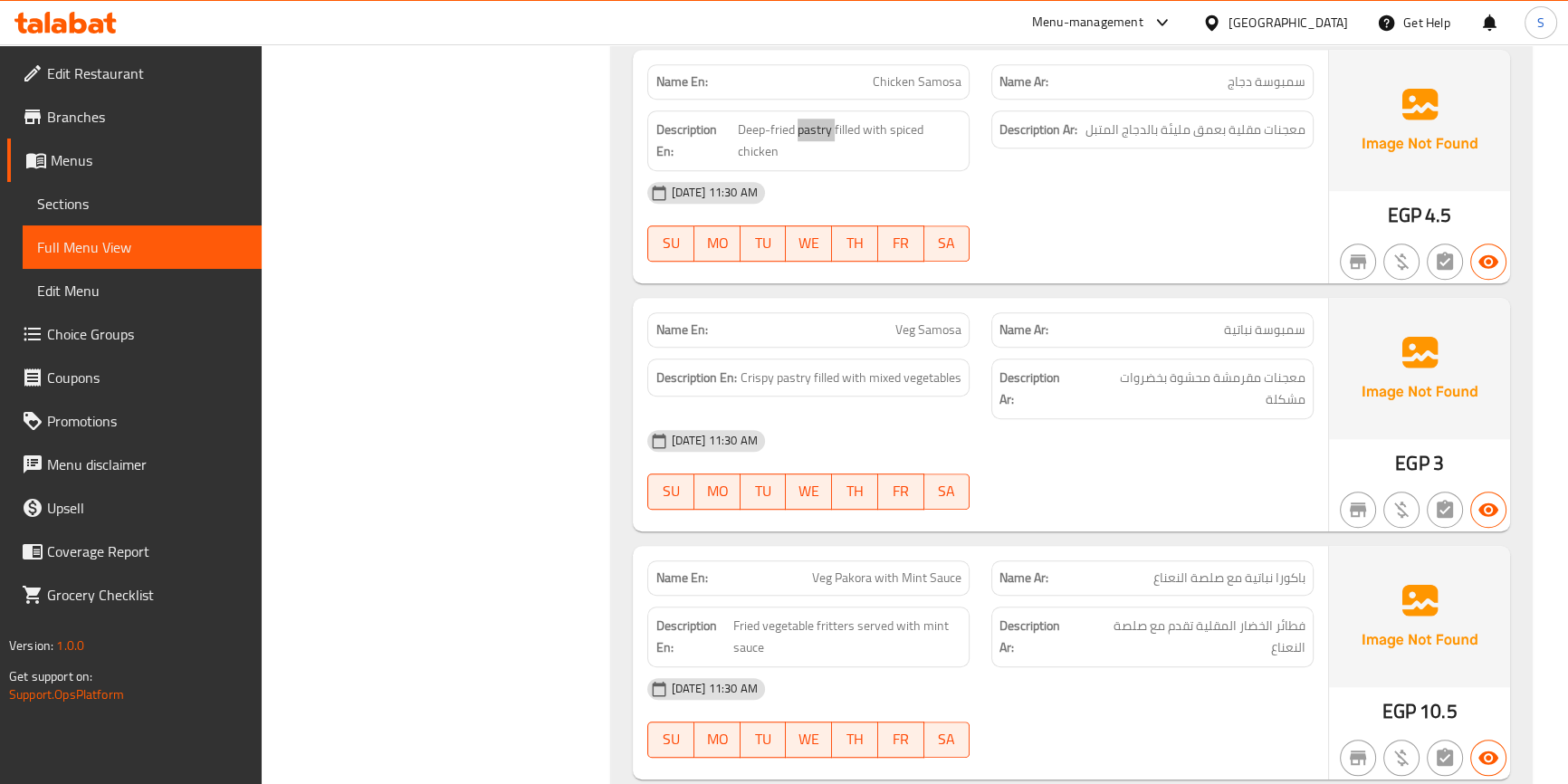
scroll to position [1448, 0]
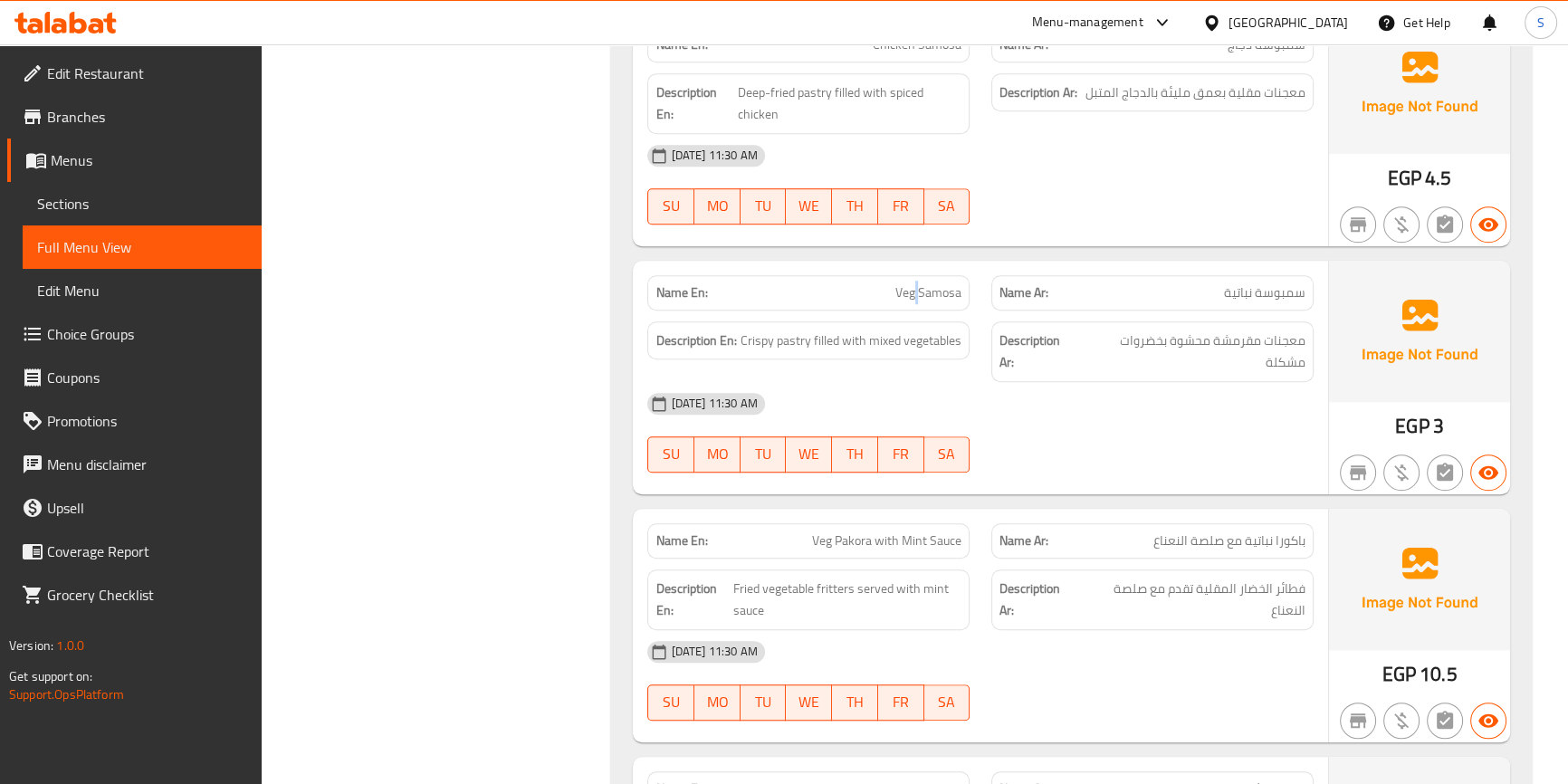
copy span "Veg Samosa"
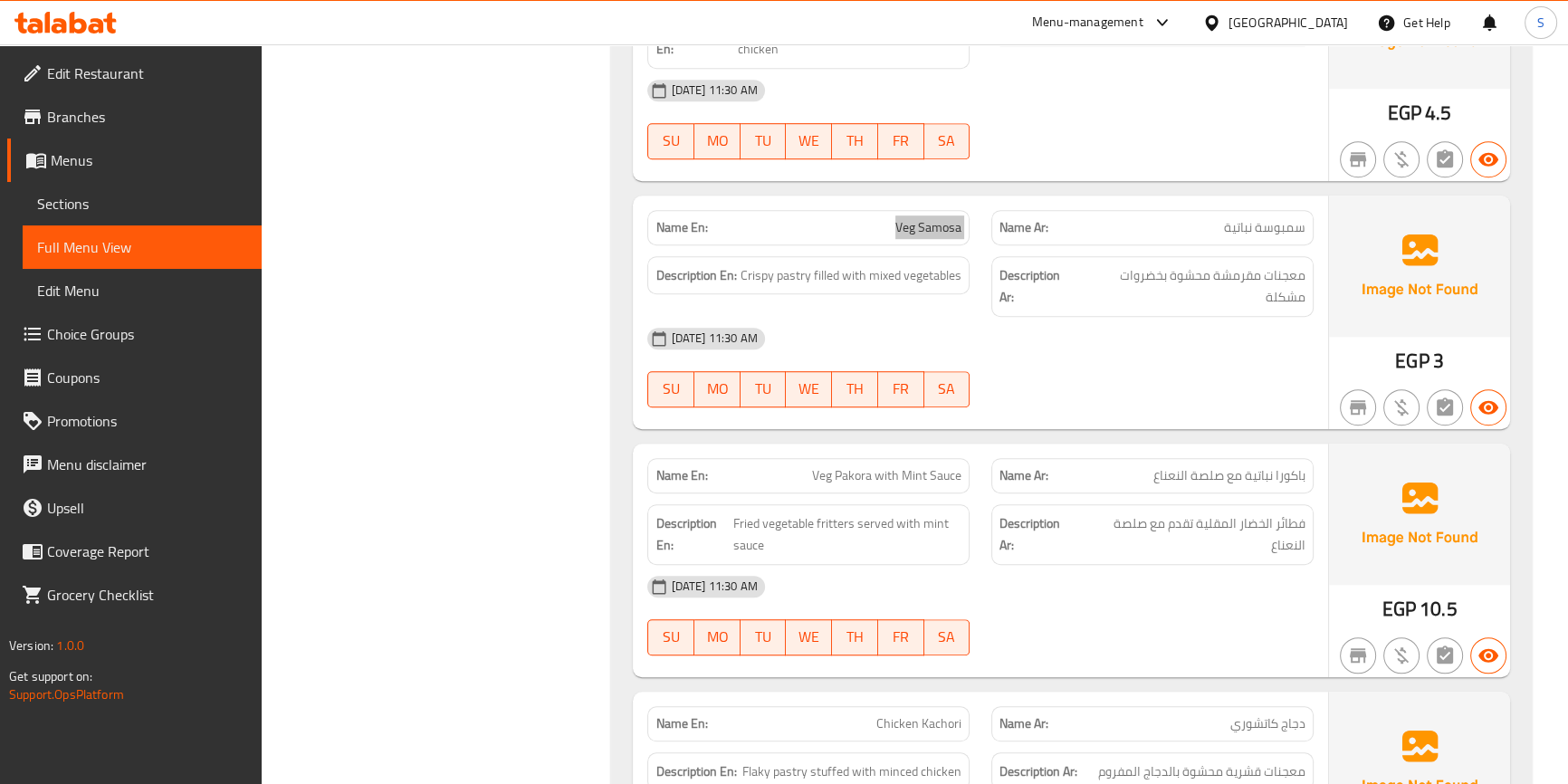
scroll to position [1613, 0]
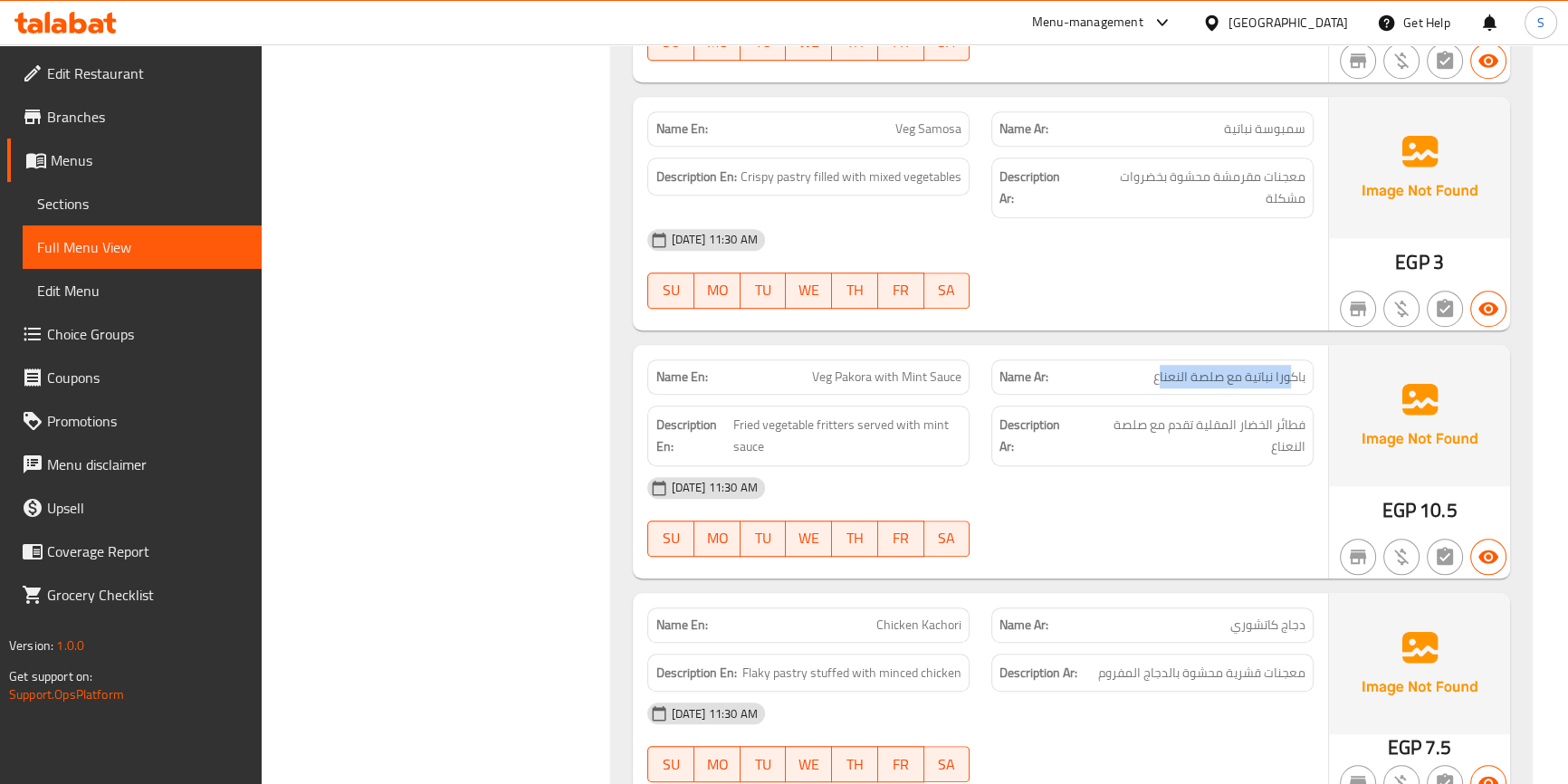
drag, startPoint x: 1289, startPoint y: 376, endPoint x: 1161, endPoint y: 361, distance: 128.9
click at [1161, 361] on div "Name Ar: باكورا نباتية مع صلصة النعناع" at bounding box center [1152, 376] width 322 height 35
click at [1078, 376] on p "Name Ar: باكورا نباتية مع صلصة النعناع" at bounding box center [1152, 377] width 306 height 19
drag, startPoint x: 882, startPoint y: 372, endPoint x: 841, endPoint y: 371, distance: 41.0
click at [841, 371] on span "Veg Pakora with Mint Sauce" at bounding box center [887, 377] width 150 height 19
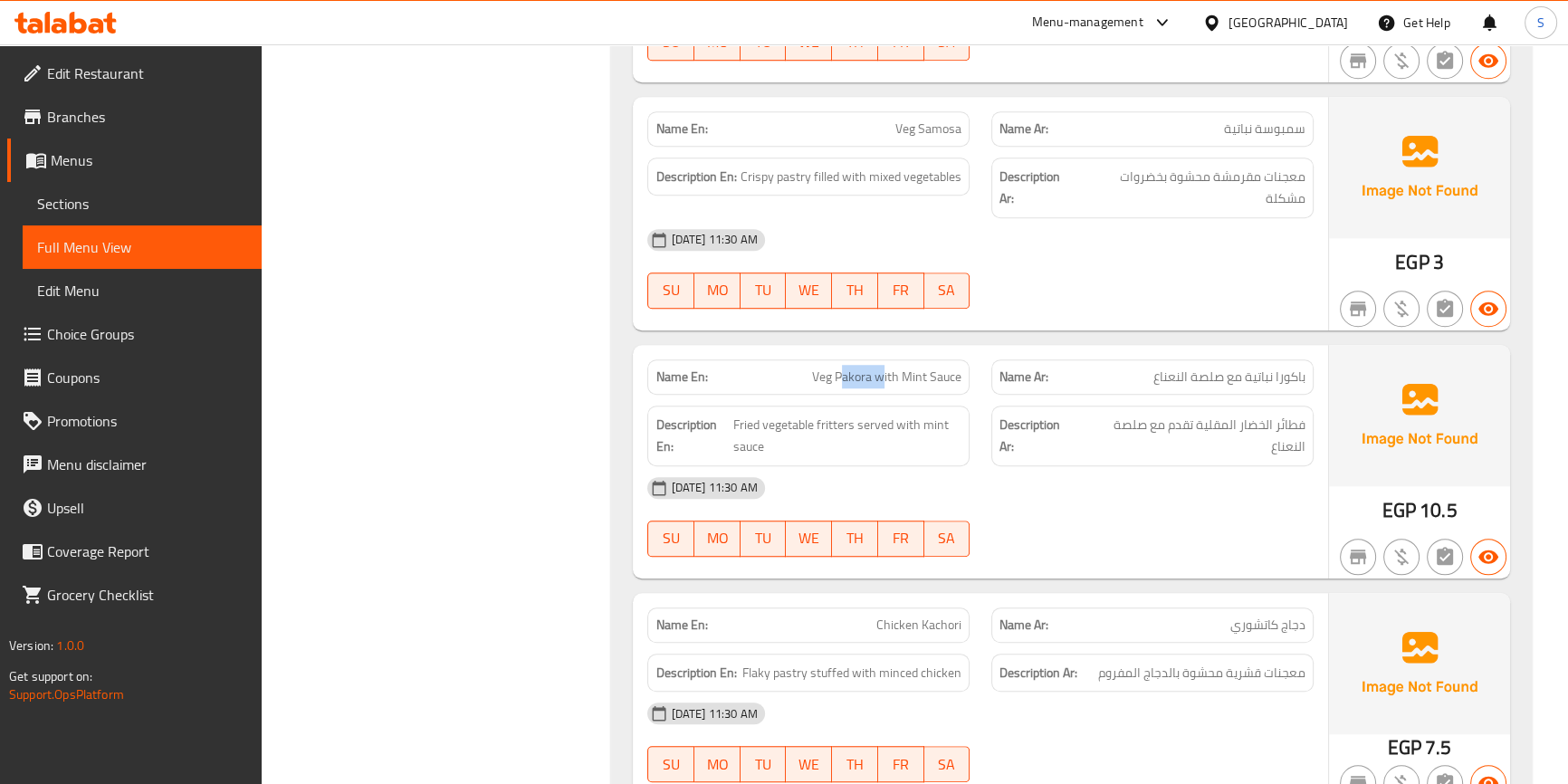
click at [841, 371] on span "Veg Pakora with Mint Sauce" at bounding box center [887, 377] width 150 height 19
click at [891, 368] on span "Veg Pakora with Mint Sauce" at bounding box center [887, 377] width 150 height 19
copy span "Veg Pakora with Mint Sauce"
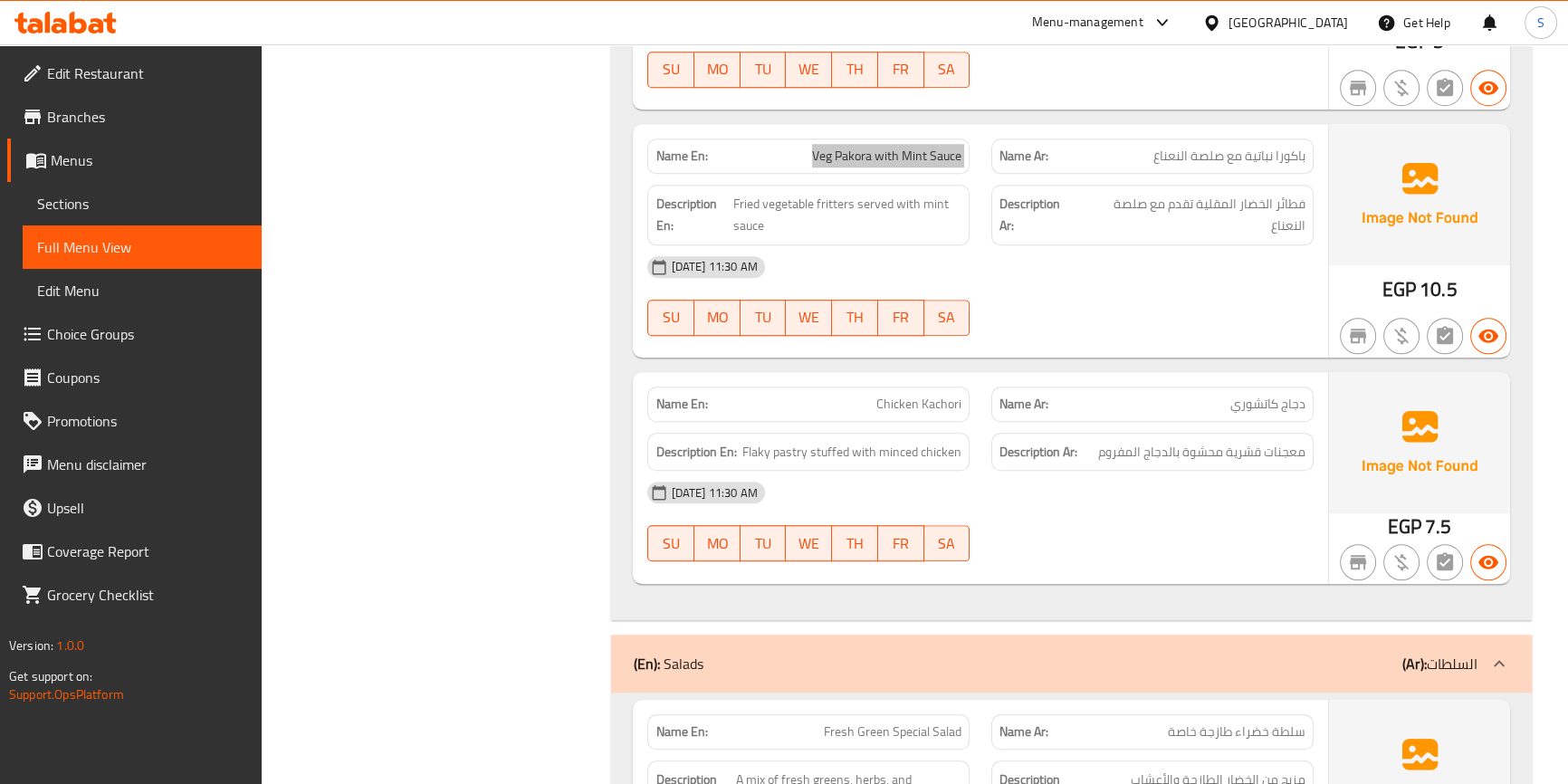
scroll to position [1942, 0]
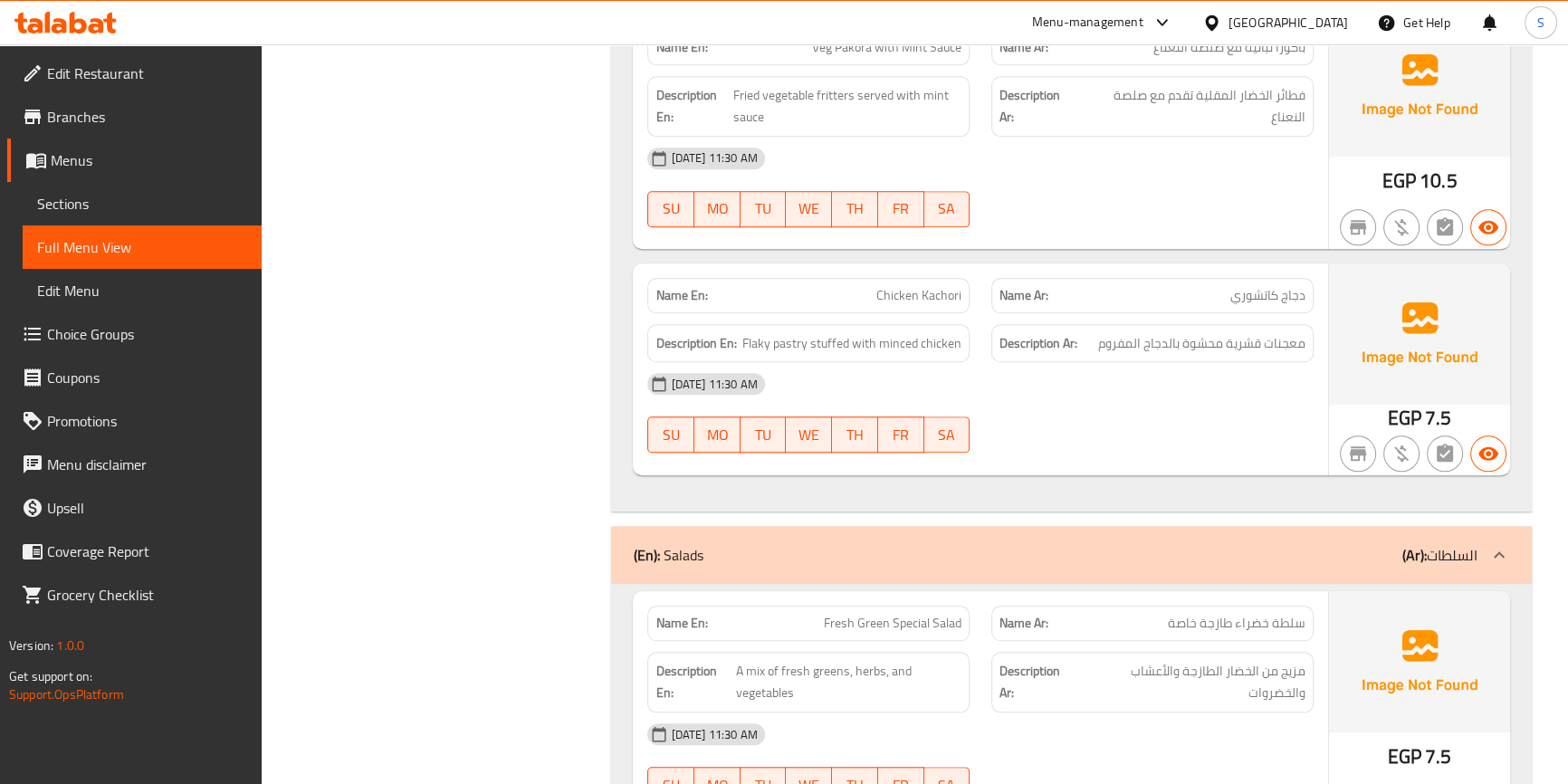
click at [915, 292] on span "Chicken Kachori" at bounding box center [919, 295] width 85 height 19
copy span "Chicken Kachori"
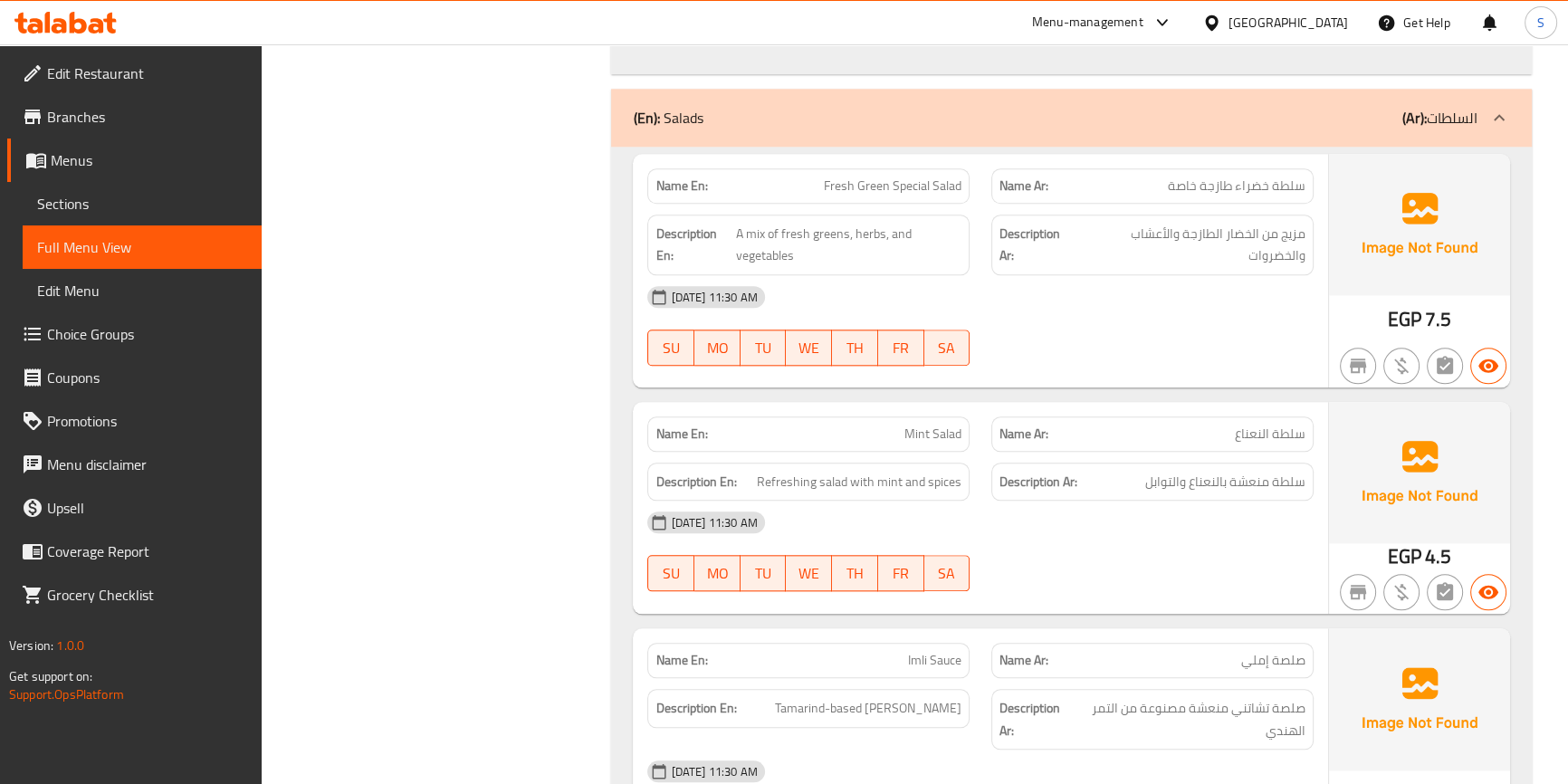
scroll to position [2354, 0]
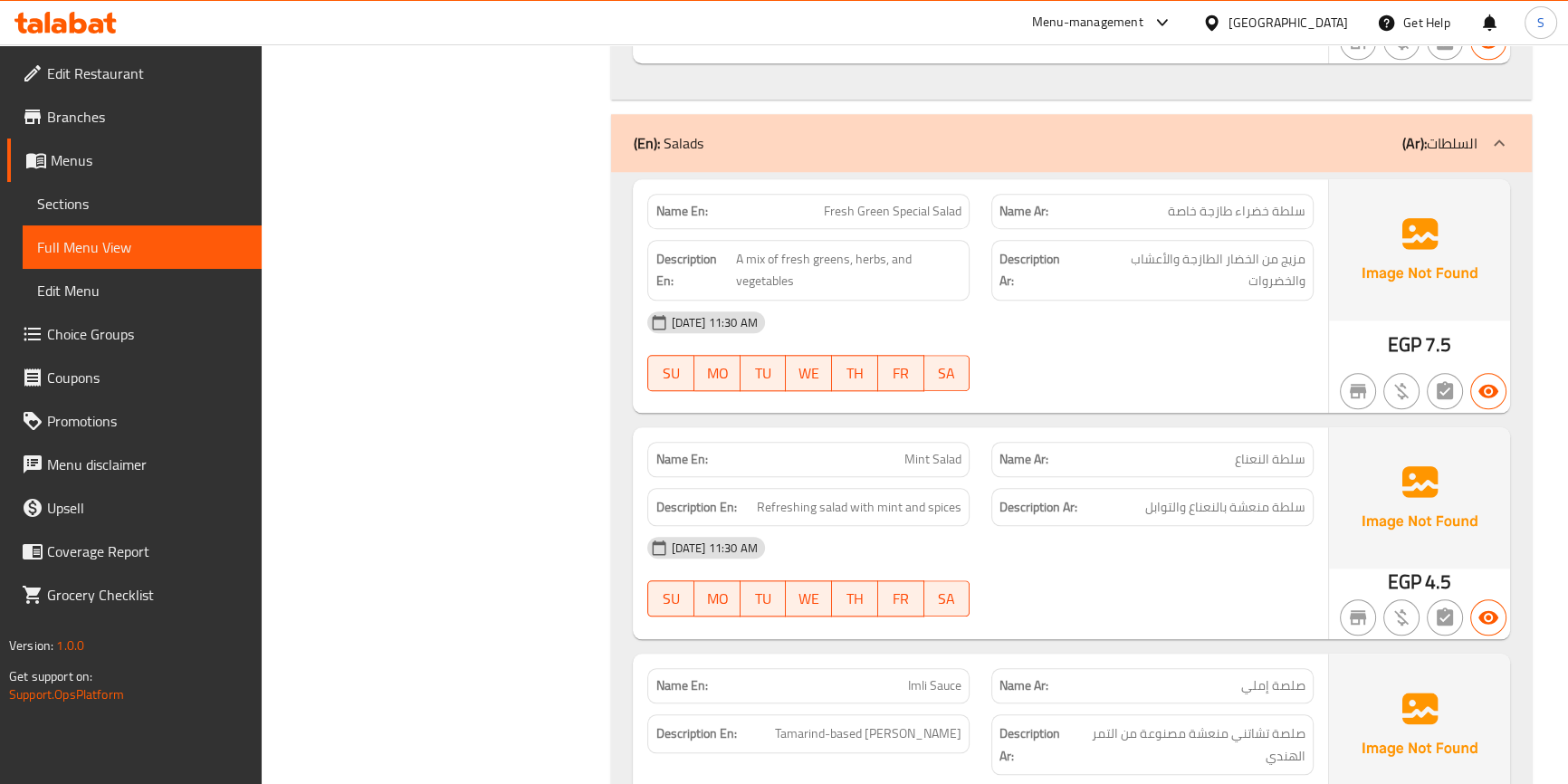
click at [835, 266] on span "A mix of fresh greens, herbs, and vegetables" at bounding box center [849, 270] width 225 height 44
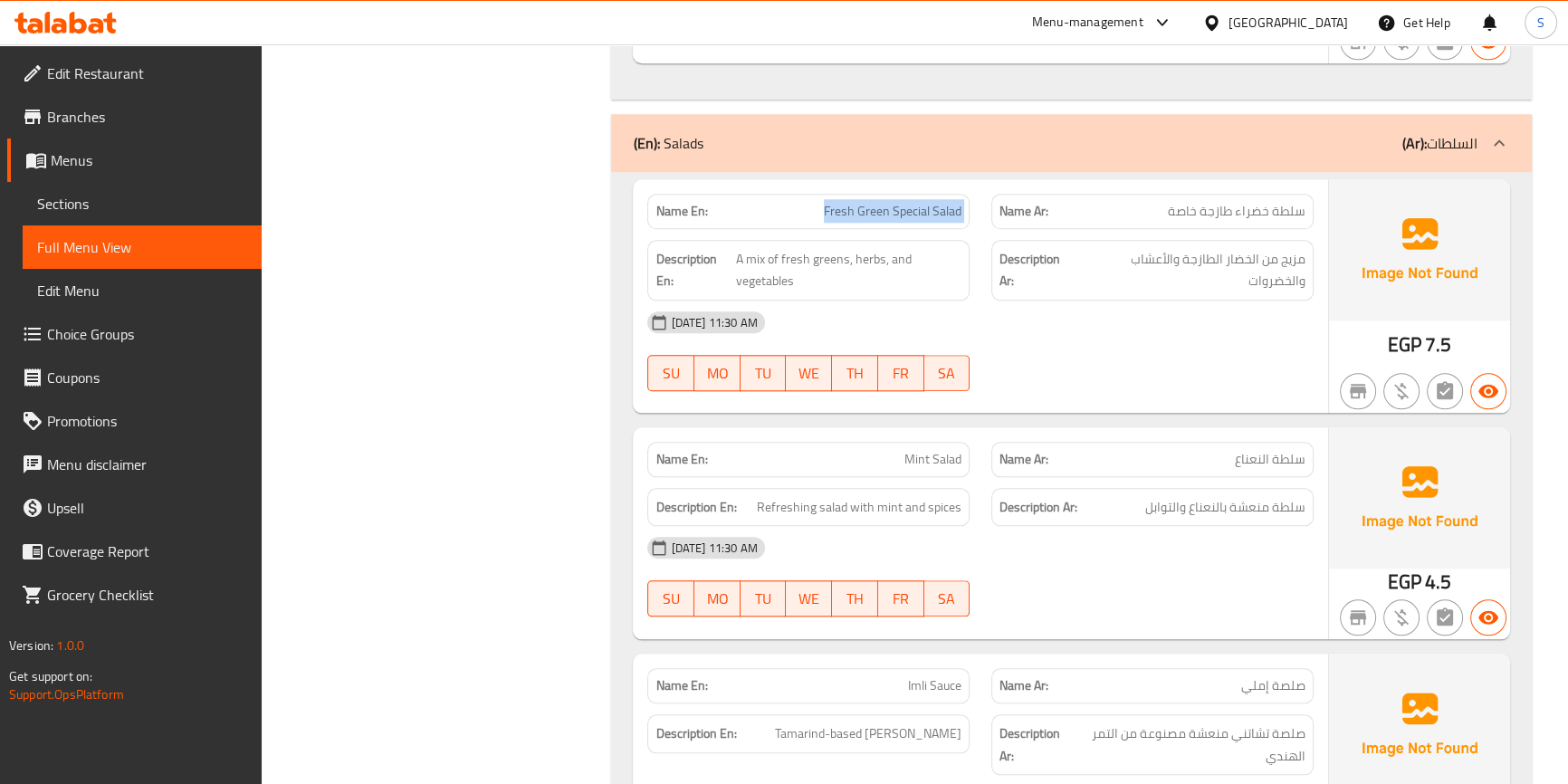
copy span "Fresh Green Special Salad"
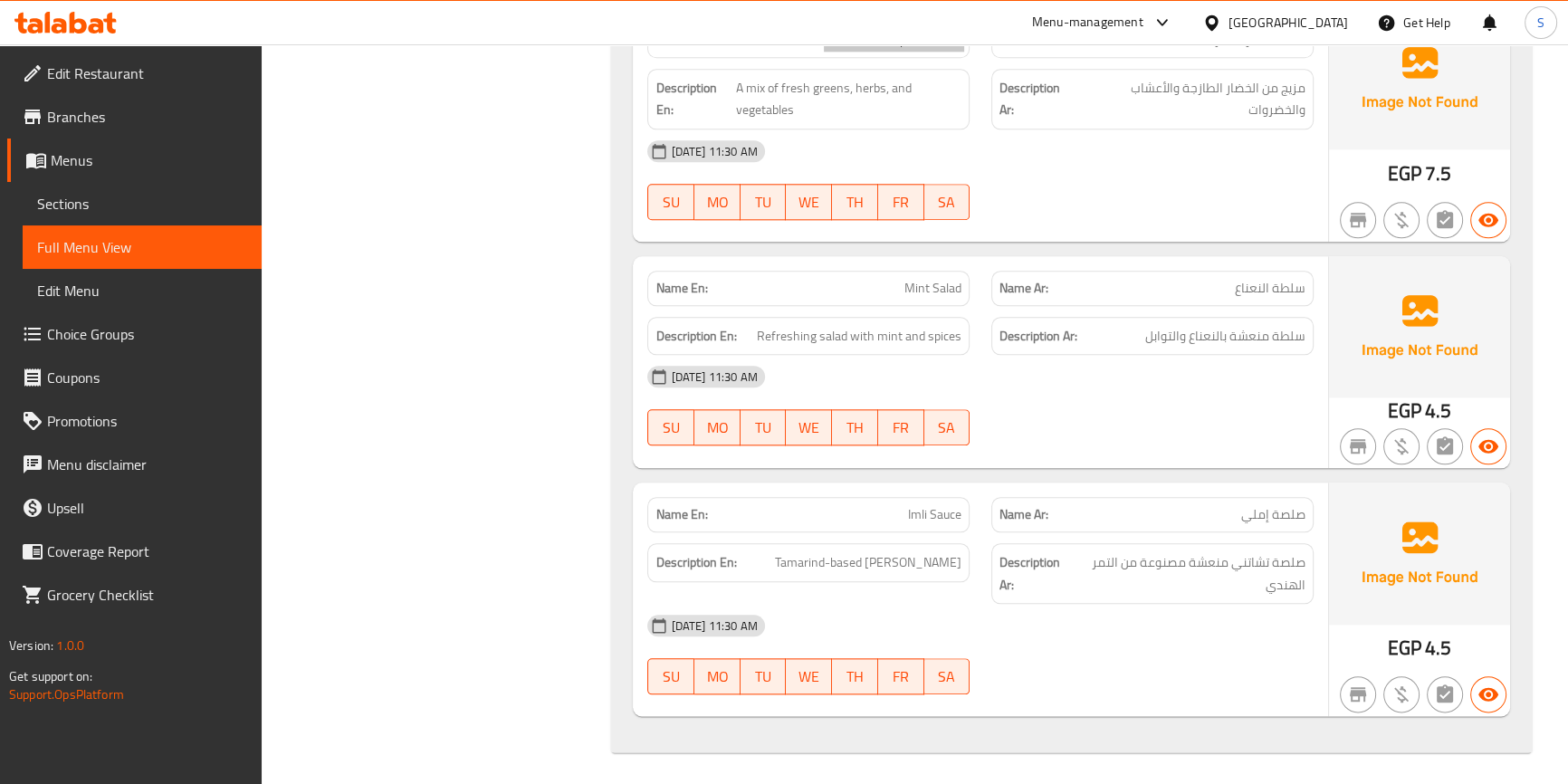
scroll to position [2527, 0]
click at [830, 561] on span "Tamarind-based tangy chutney" at bounding box center [868, 562] width 187 height 23
click at [933, 566] on span "Tamarind-based tangy chutney" at bounding box center [868, 562] width 187 height 23
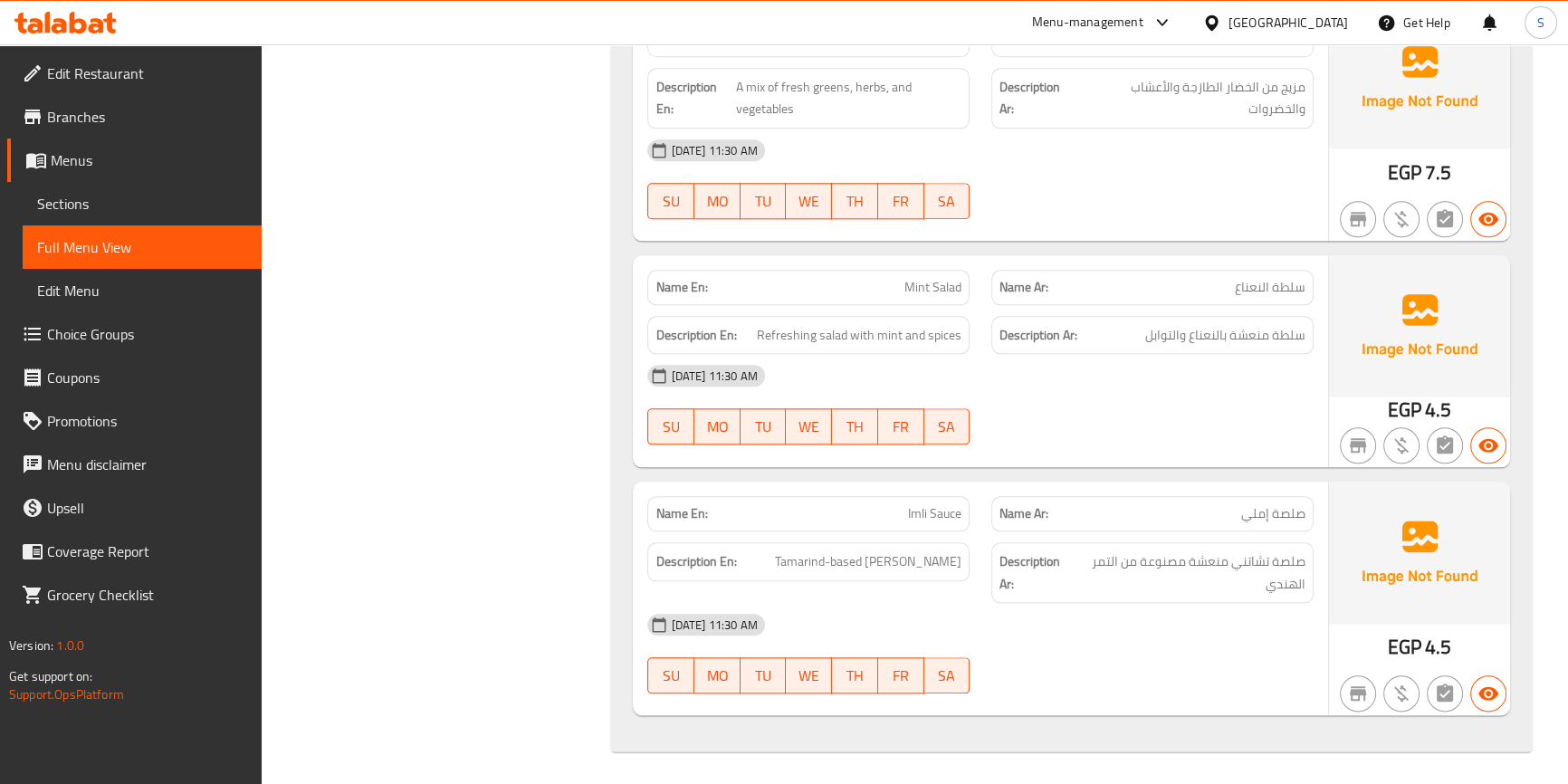
copy span "Imli Sauce"
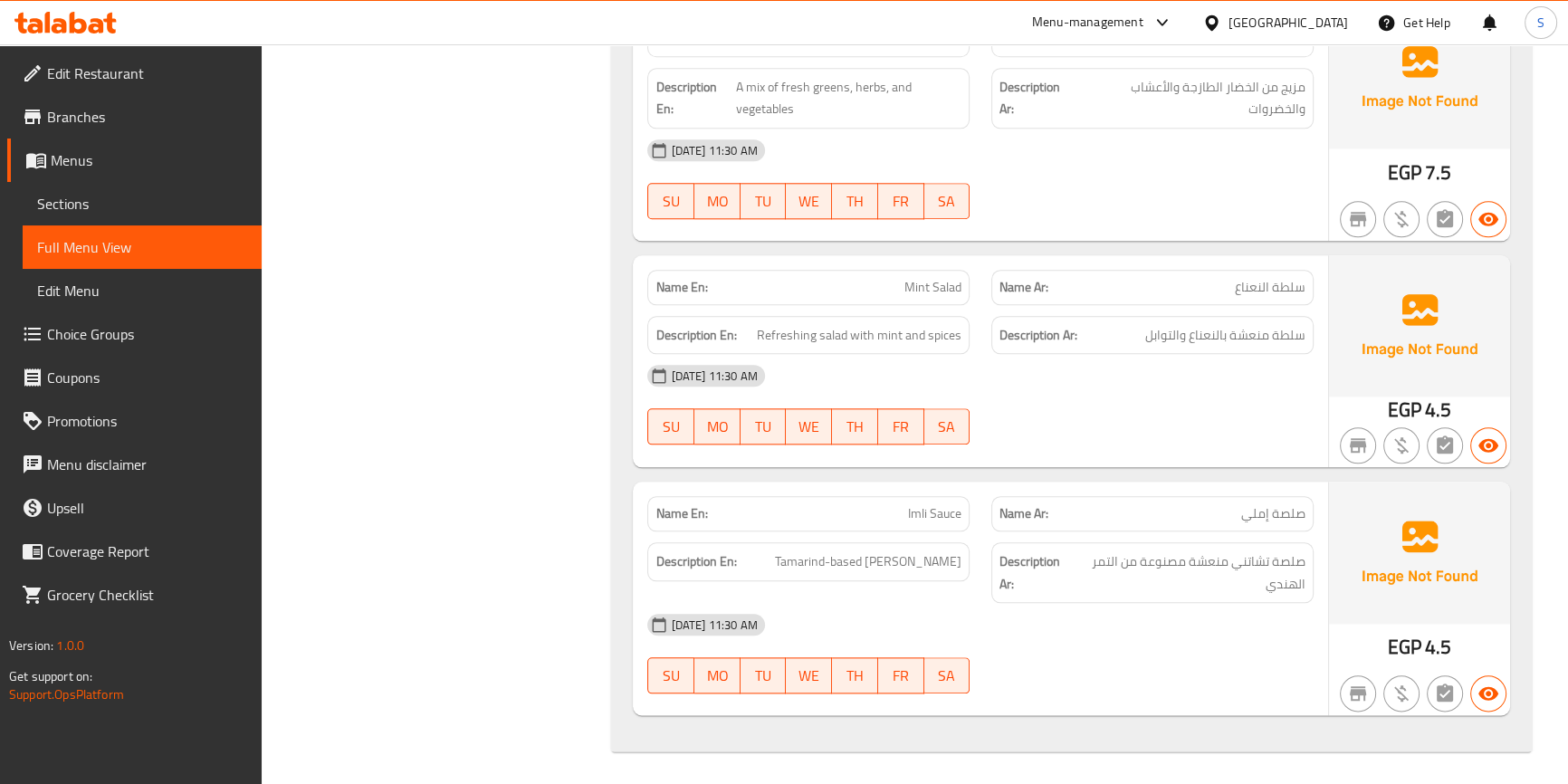
copy span "Imli Sauce"
click at [175, 155] on span "Menus" at bounding box center [149, 161] width 196 height 22
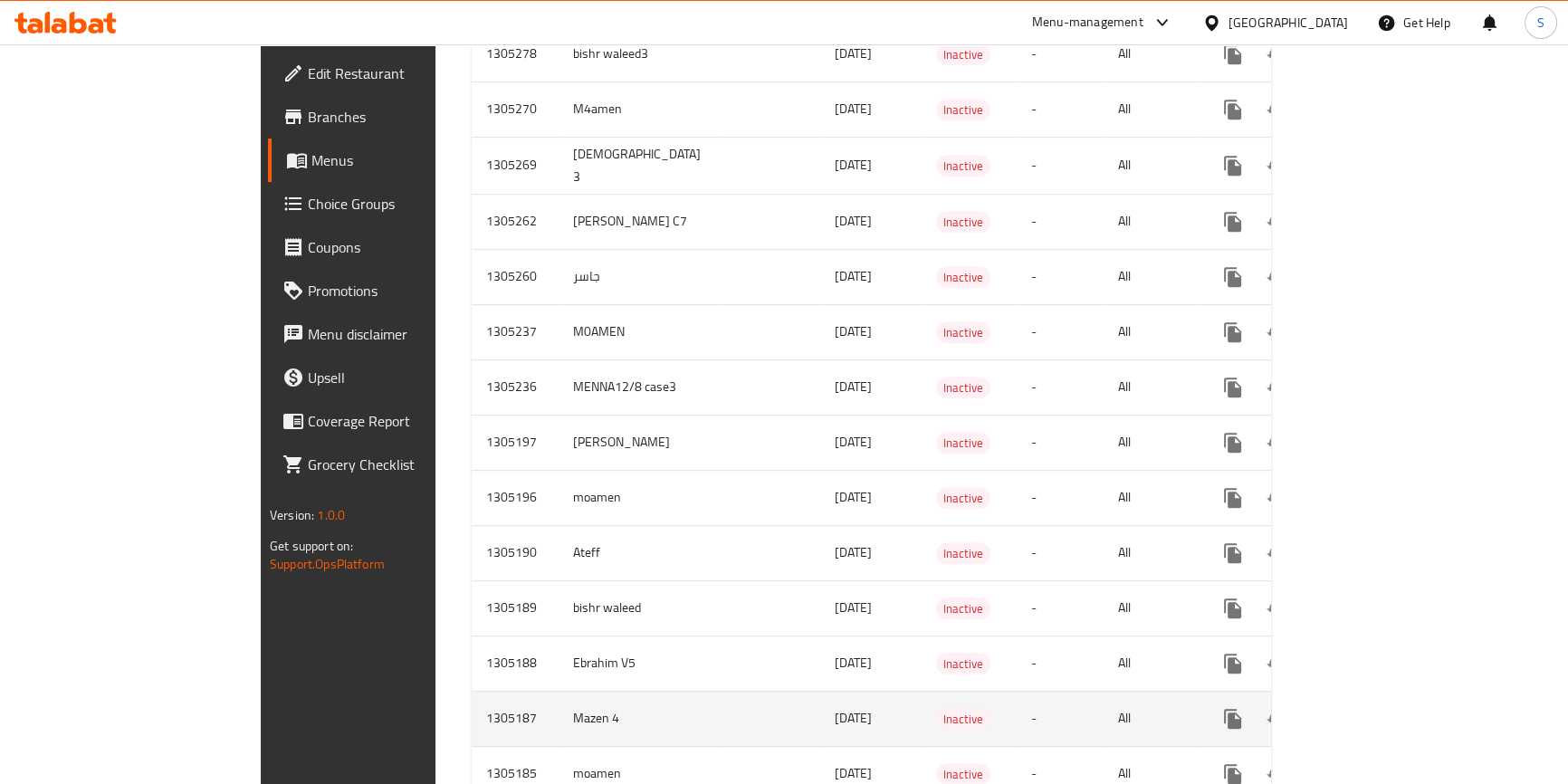
scroll to position [1234, 0]
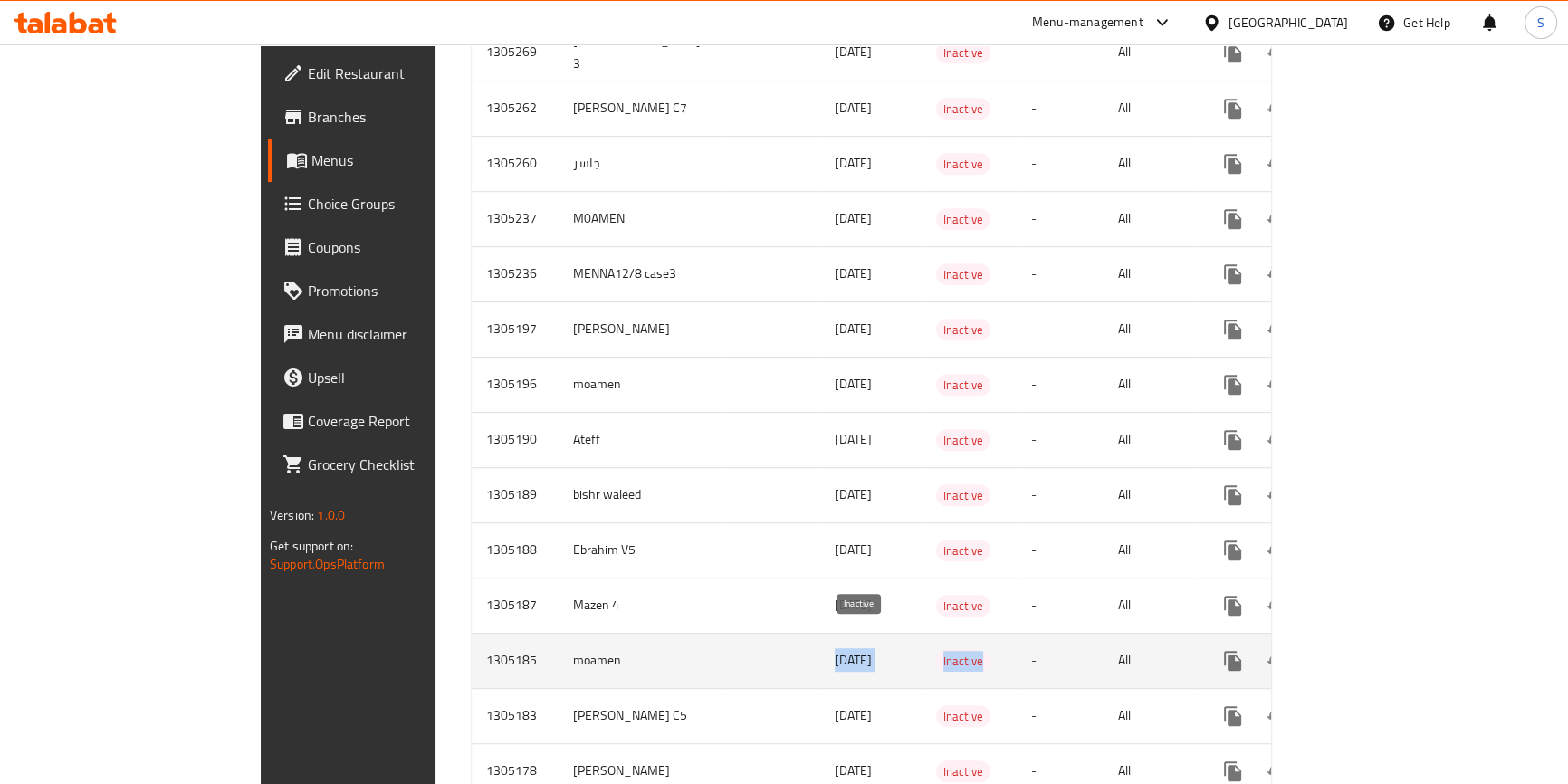
drag, startPoint x: 506, startPoint y: 627, endPoint x: 887, endPoint y: 641, distance: 381.3
click at [887, 641] on tr "1305185 moamen [DATE] Inactive - All" at bounding box center [936, 660] width 928 height 55
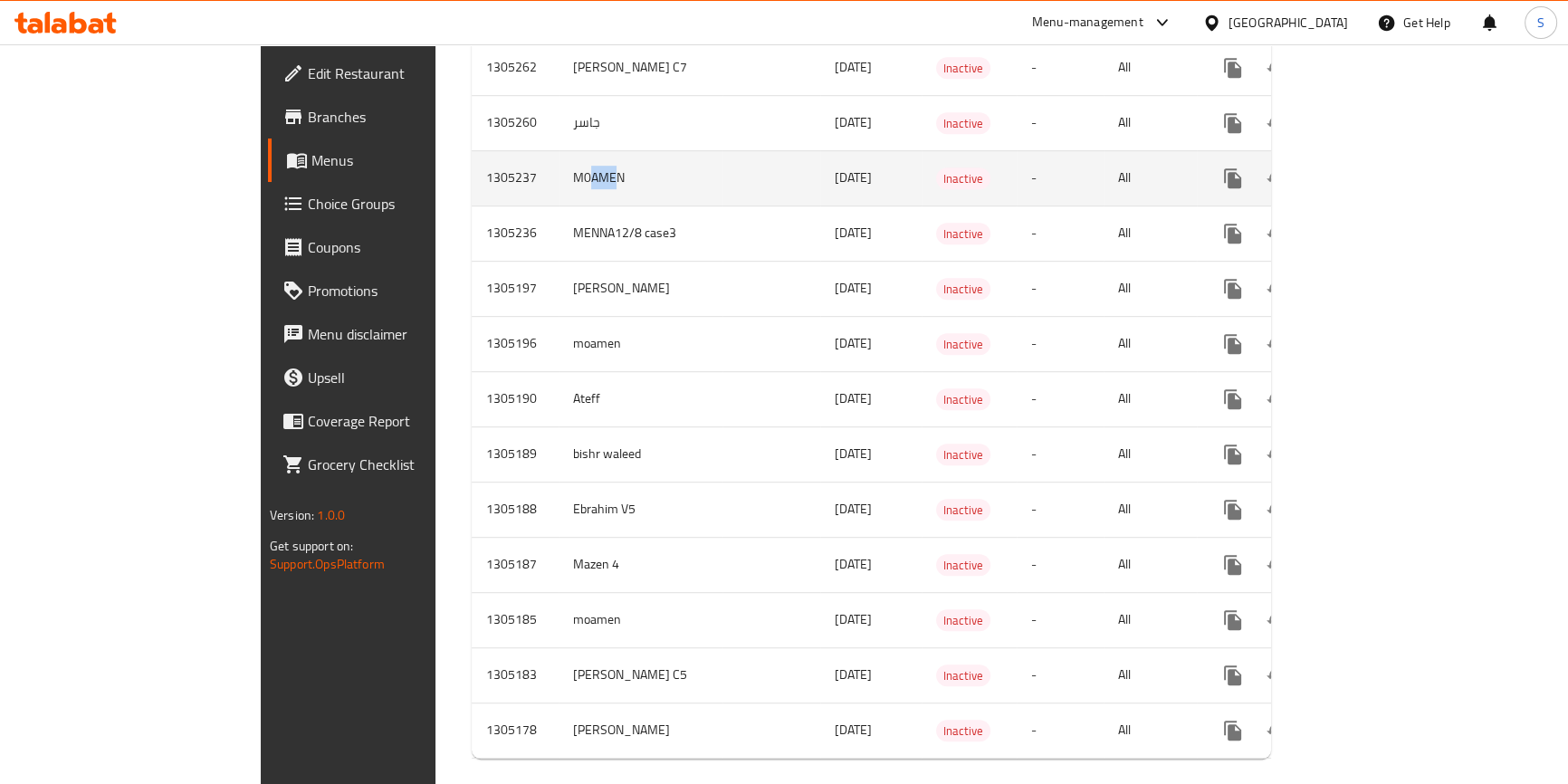
drag, startPoint x: 441, startPoint y: 154, endPoint x: 417, endPoint y: 158, distance: 24.3
click at [559, 158] on td "M0AMEN" at bounding box center [640, 178] width 164 height 55
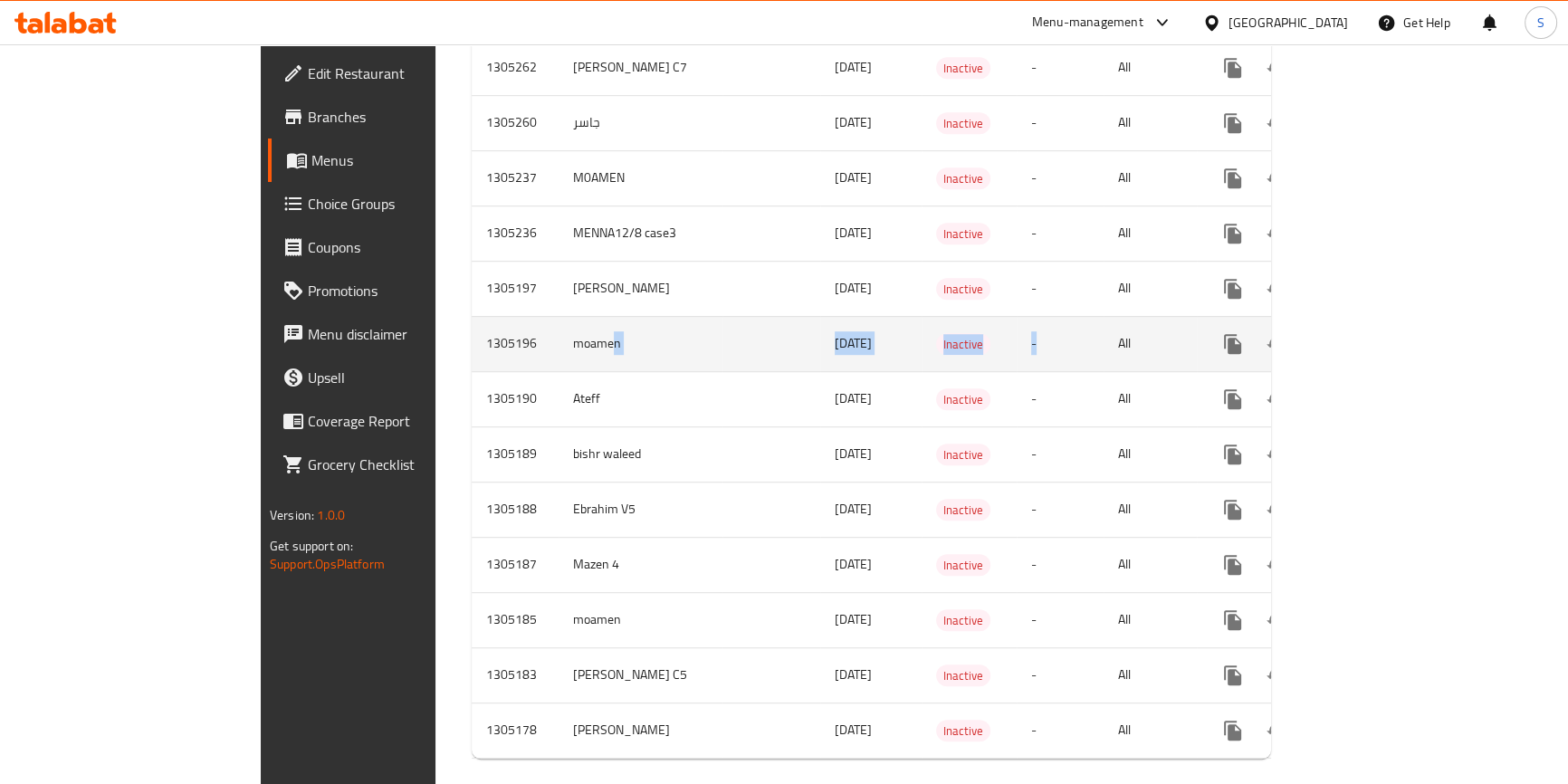
drag, startPoint x: 440, startPoint y: 308, endPoint x: 1075, endPoint y: 327, distance: 635.3
click at [1067, 328] on tr "1305196 moamen [DATE] Inactive - All" at bounding box center [936, 343] width 928 height 55
click at [1374, 333] on icon "enhanced table" at bounding box center [1364, 344] width 22 height 22
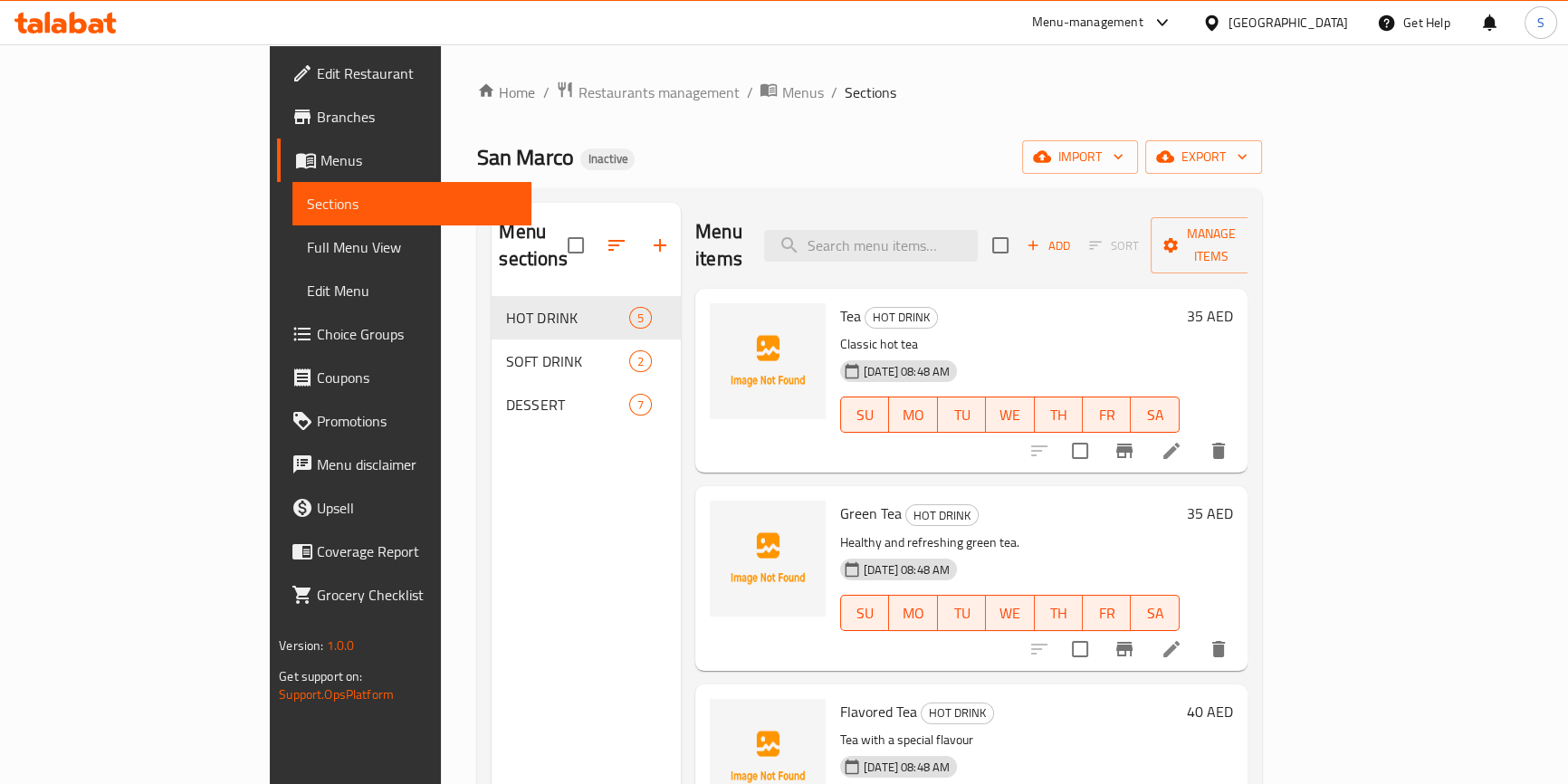
click at [307, 243] on span "Full Menu View" at bounding box center [412, 247] width 210 height 22
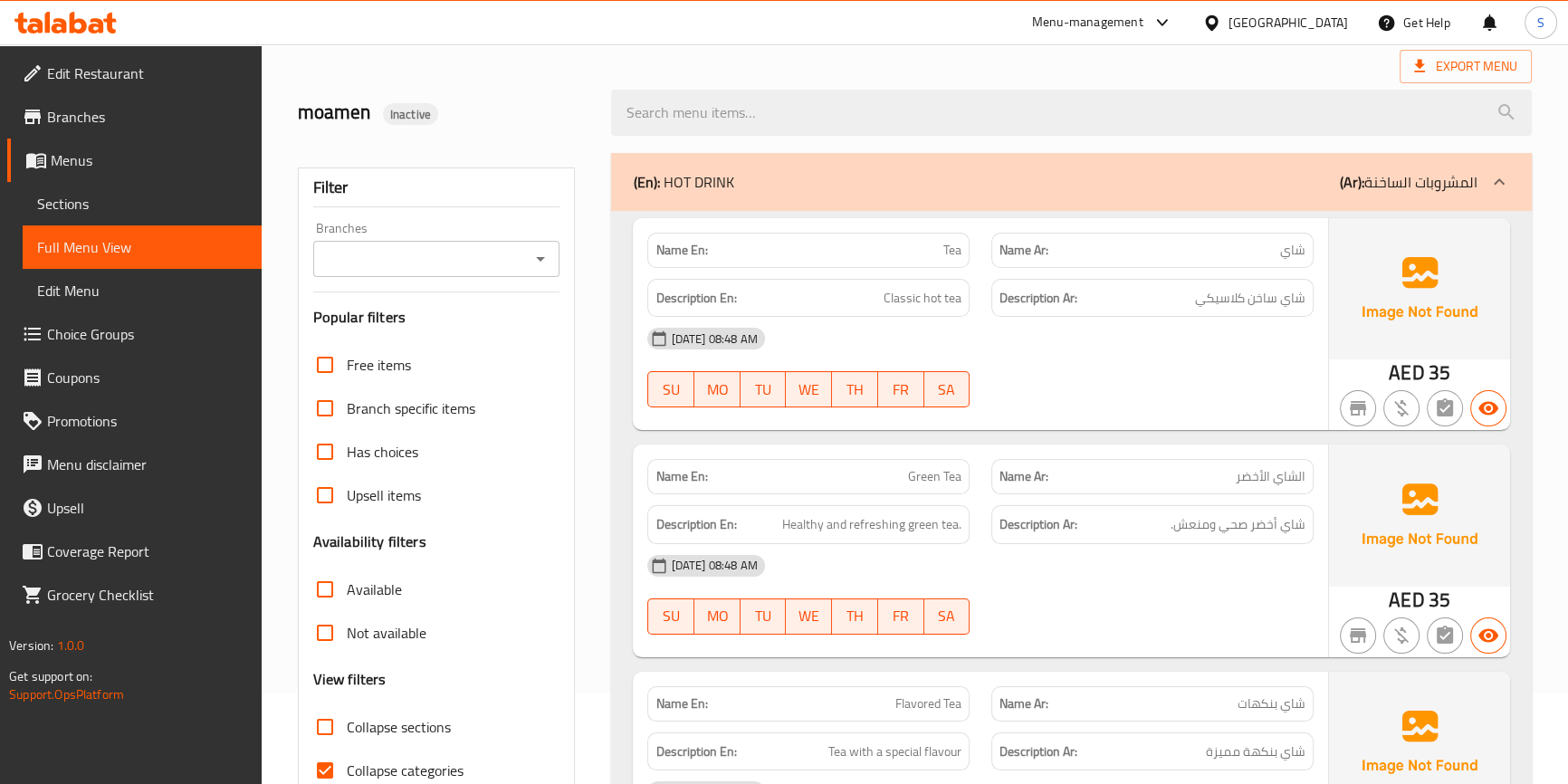
scroll to position [164, 0]
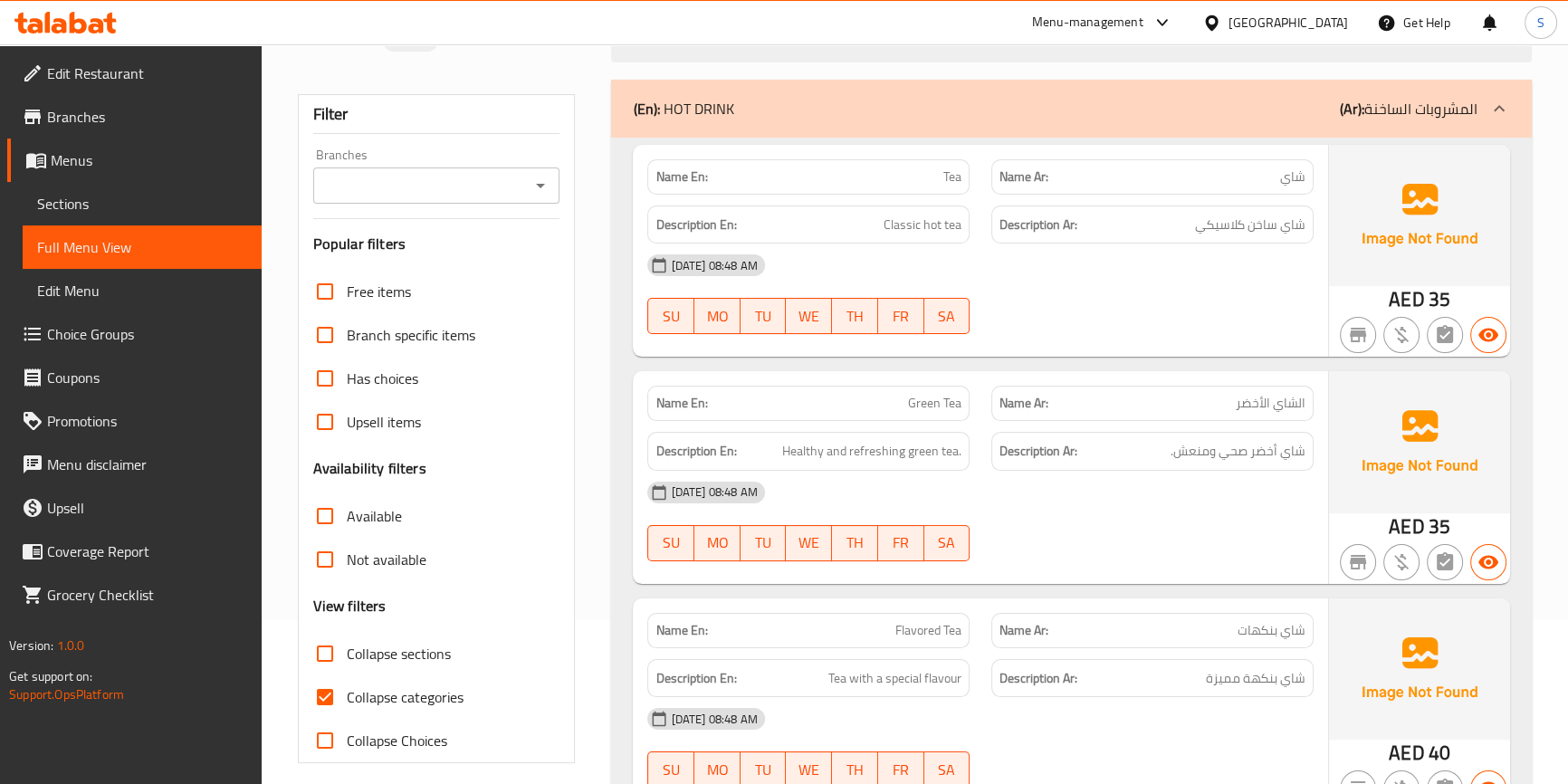
click at [359, 693] on span "Collapse categories" at bounding box center [405, 697] width 117 height 22
click at [347, 693] on input "Collapse categories" at bounding box center [325, 697] width 44 height 44
checkbox input "false"
drag, startPoint x: 1293, startPoint y: 224, endPoint x: 1194, endPoint y: 232, distance: 99.3
click at [1194, 232] on h6 "Description Ar: شاي ساخن كلاسيكي" at bounding box center [1152, 224] width 306 height 23
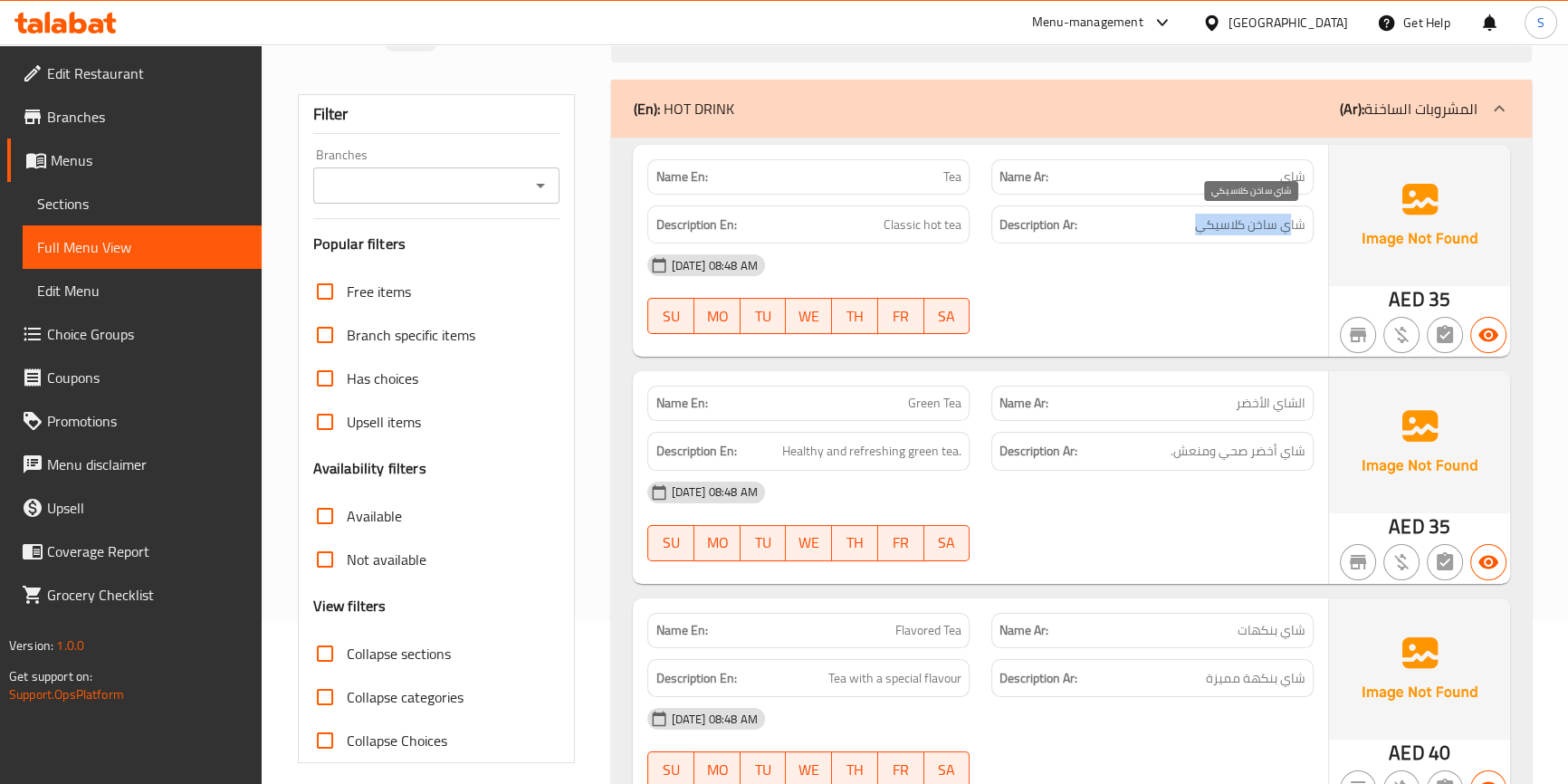
click at [1195, 234] on span "شاي ساخن كلاسيكي" at bounding box center [1250, 224] width 111 height 23
click at [1275, 227] on span "شاي ساخن كلاسيكي" at bounding box center [1250, 224] width 111 height 23
drag, startPoint x: 751, startPoint y: 103, endPoint x: 681, endPoint y: 111, distance: 70.5
click at [681, 111] on div "(En): HOT DRINK (Ar): المشروبات الساخنة" at bounding box center [1055, 109] width 844 height 22
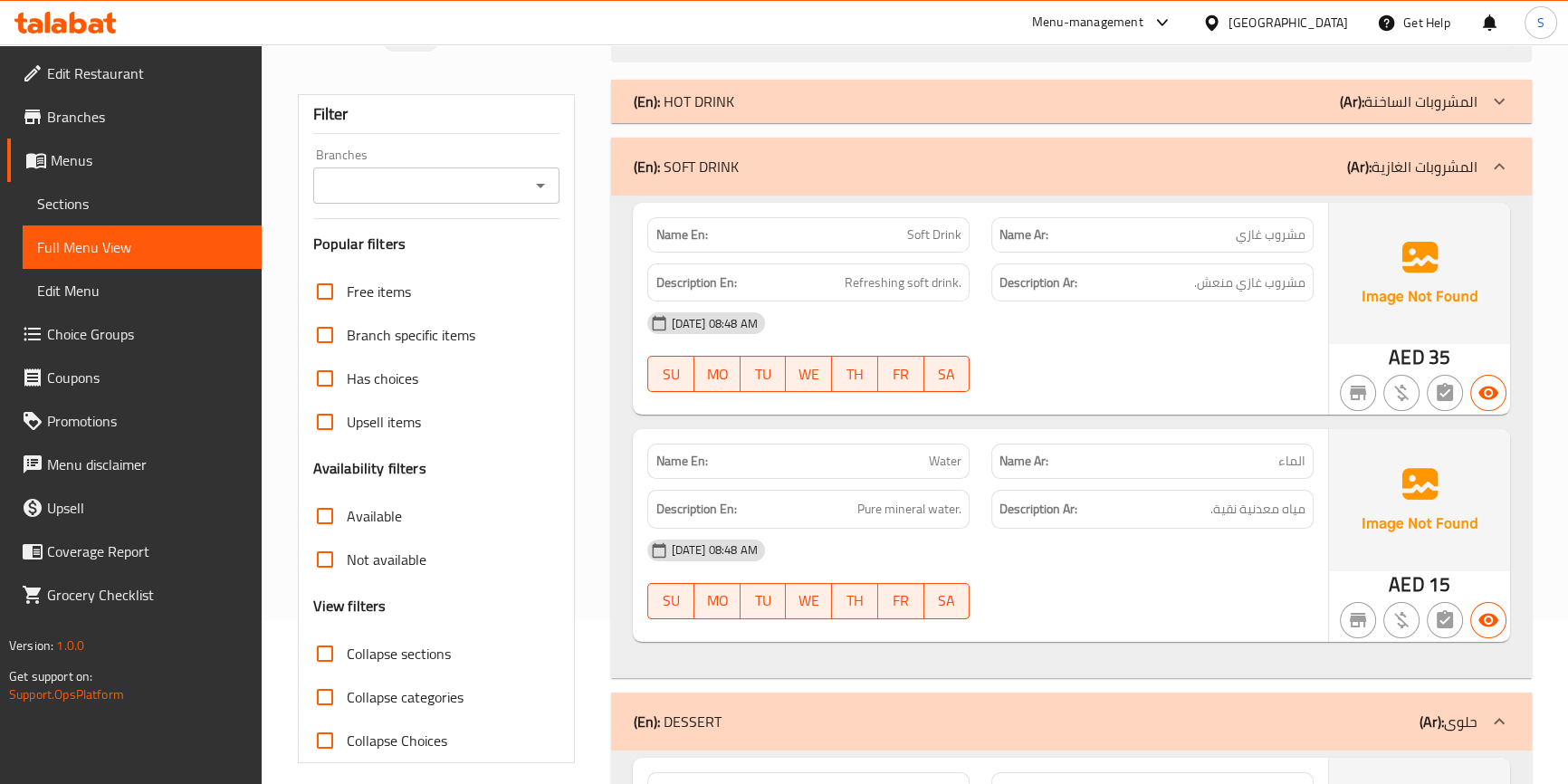
click at [1118, 117] on div "(En): HOT DRINK (Ar): المشروبات الساخنة" at bounding box center [1071, 102] width 920 height 44
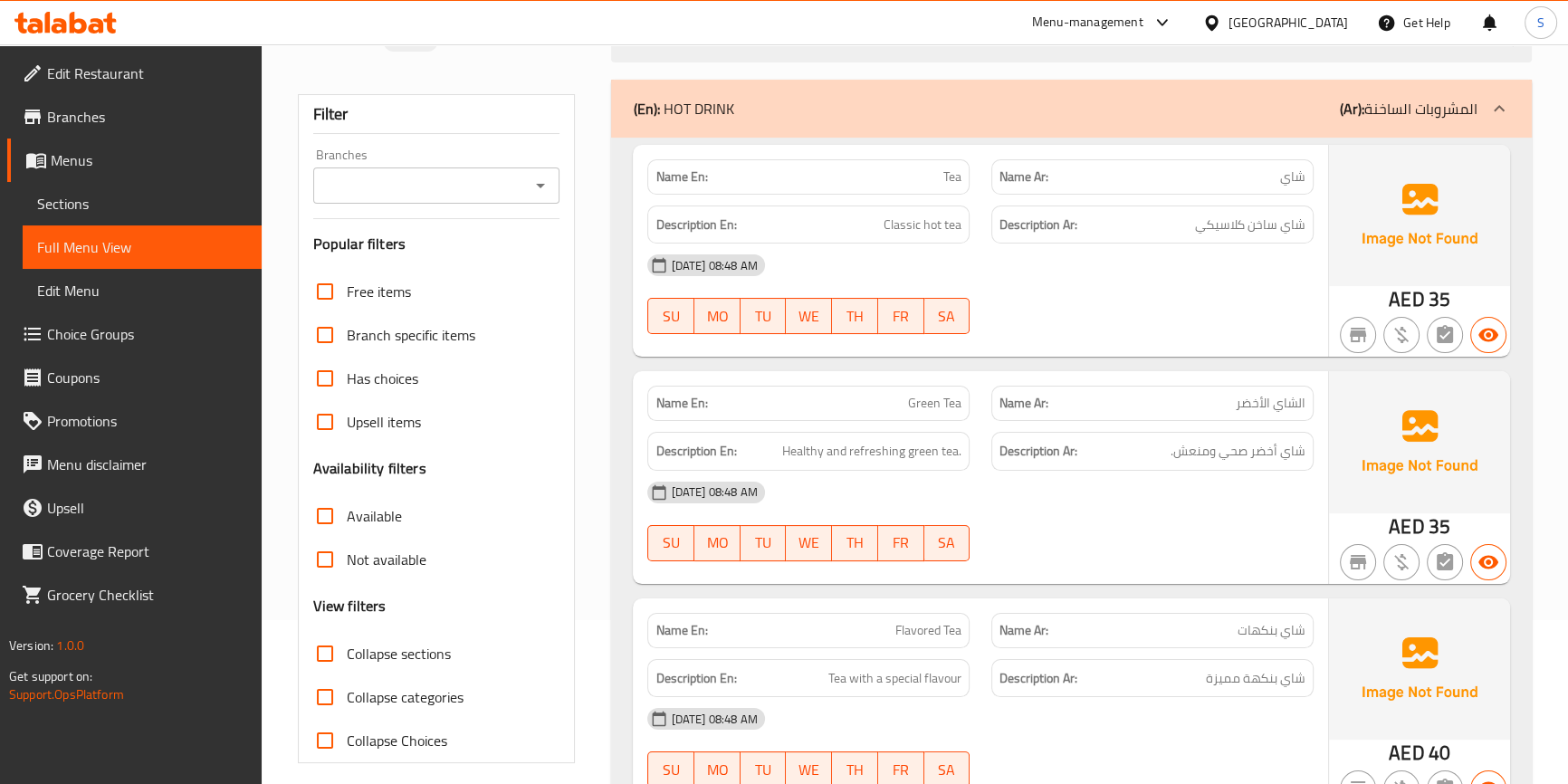
click at [1167, 323] on div at bounding box center [1152, 334] width 344 height 22
click at [1204, 244] on div "[DATE] 08:48 AM" at bounding box center [980, 265] width 687 height 44
drag, startPoint x: 1259, startPoint y: 455, endPoint x: 1153, endPoint y: 445, distance: 106.5
click at [1153, 445] on h6 "Description Ar: شاي أخضر صحي ومنعش." at bounding box center [1152, 451] width 306 height 23
click at [892, 450] on span "Healthy and refreshing green tea." at bounding box center [872, 451] width 180 height 23
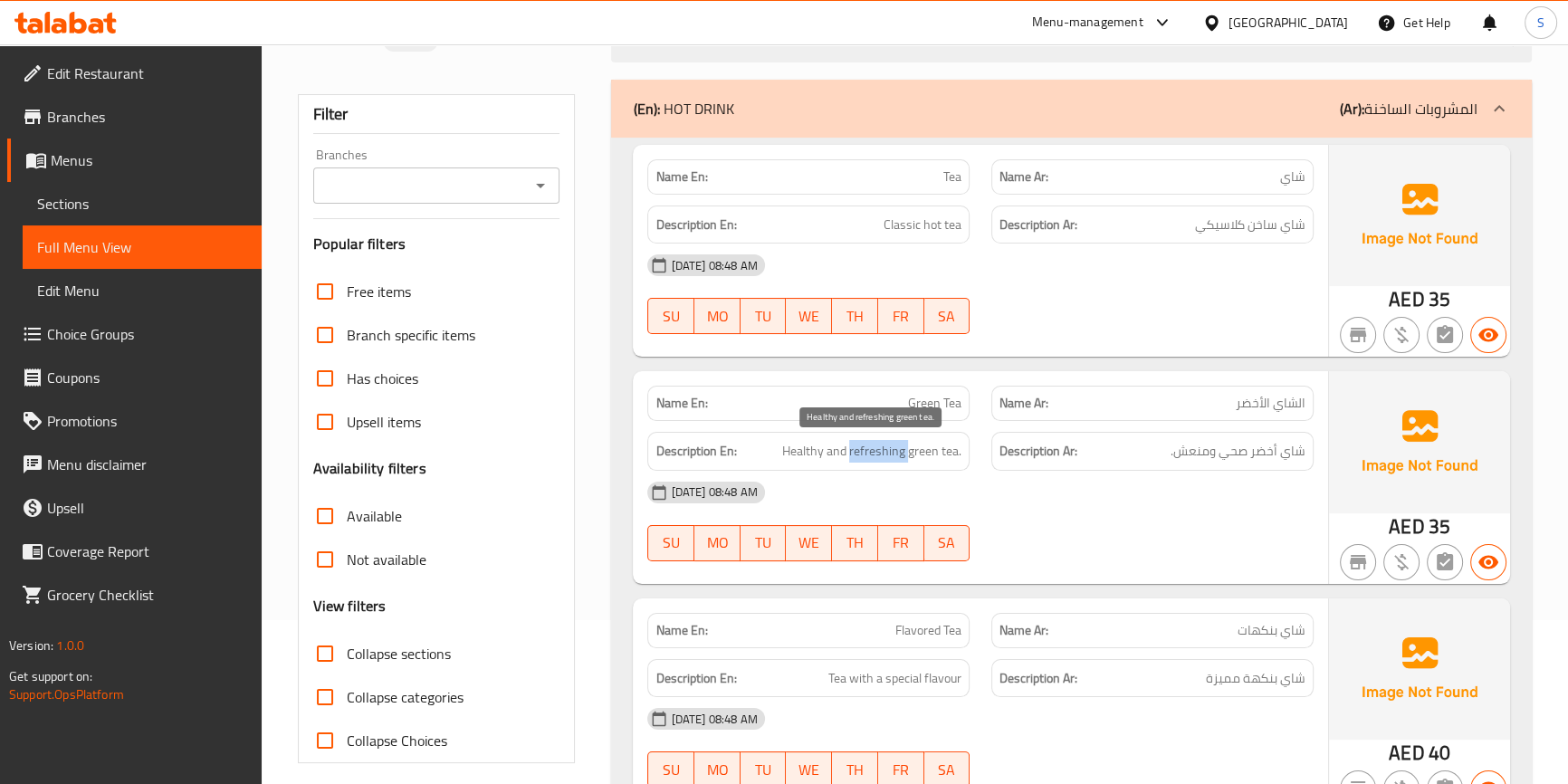
click at [892, 450] on span "Healthy and refreshing green tea." at bounding box center [872, 451] width 180 height 23
click at [819, 449] on span "Healthy and refreshing green tea." at bounding box center [872, 451] width 180 height 23
copy span "Healthy"
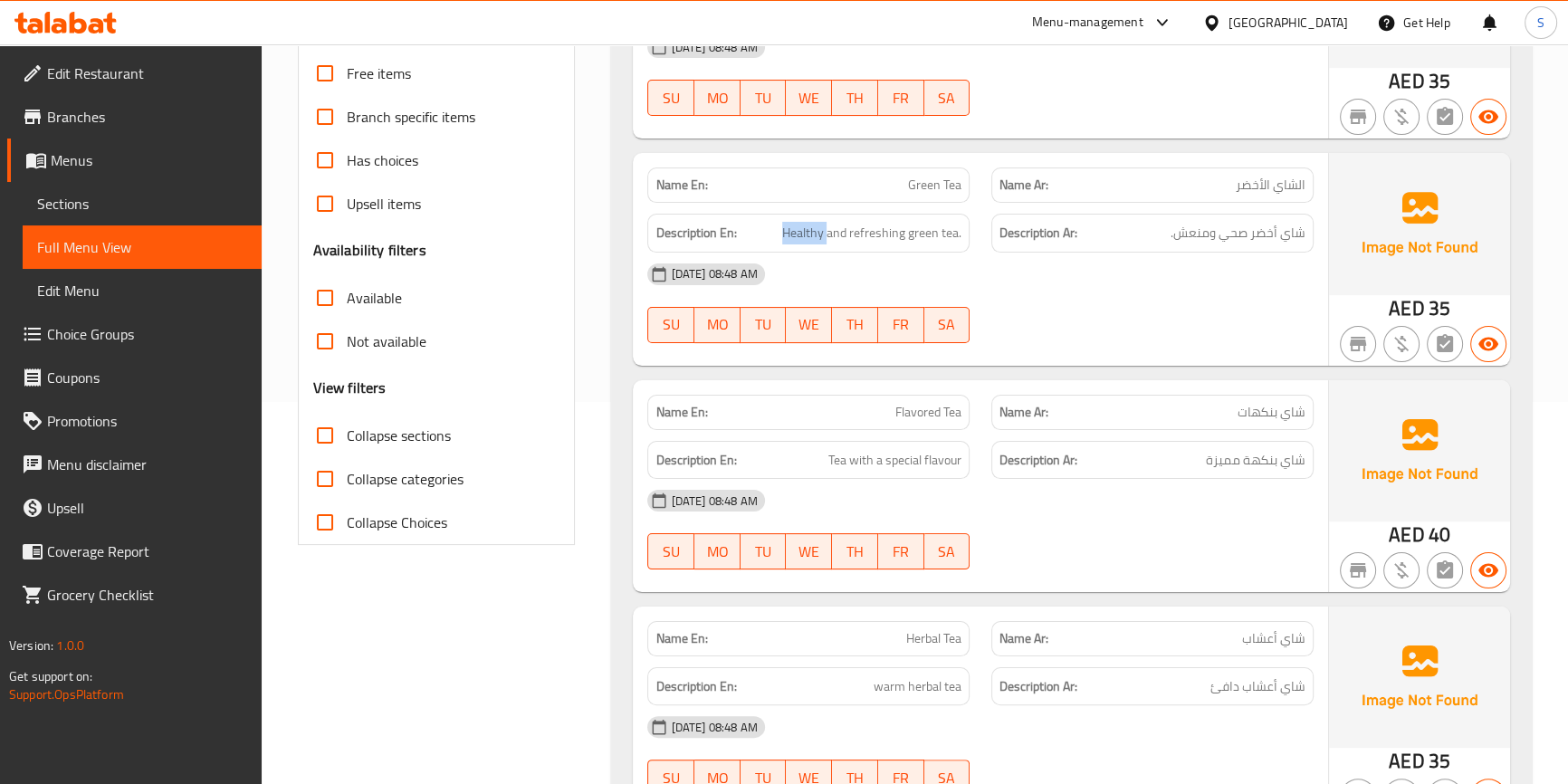
scroll to position [411, 0]
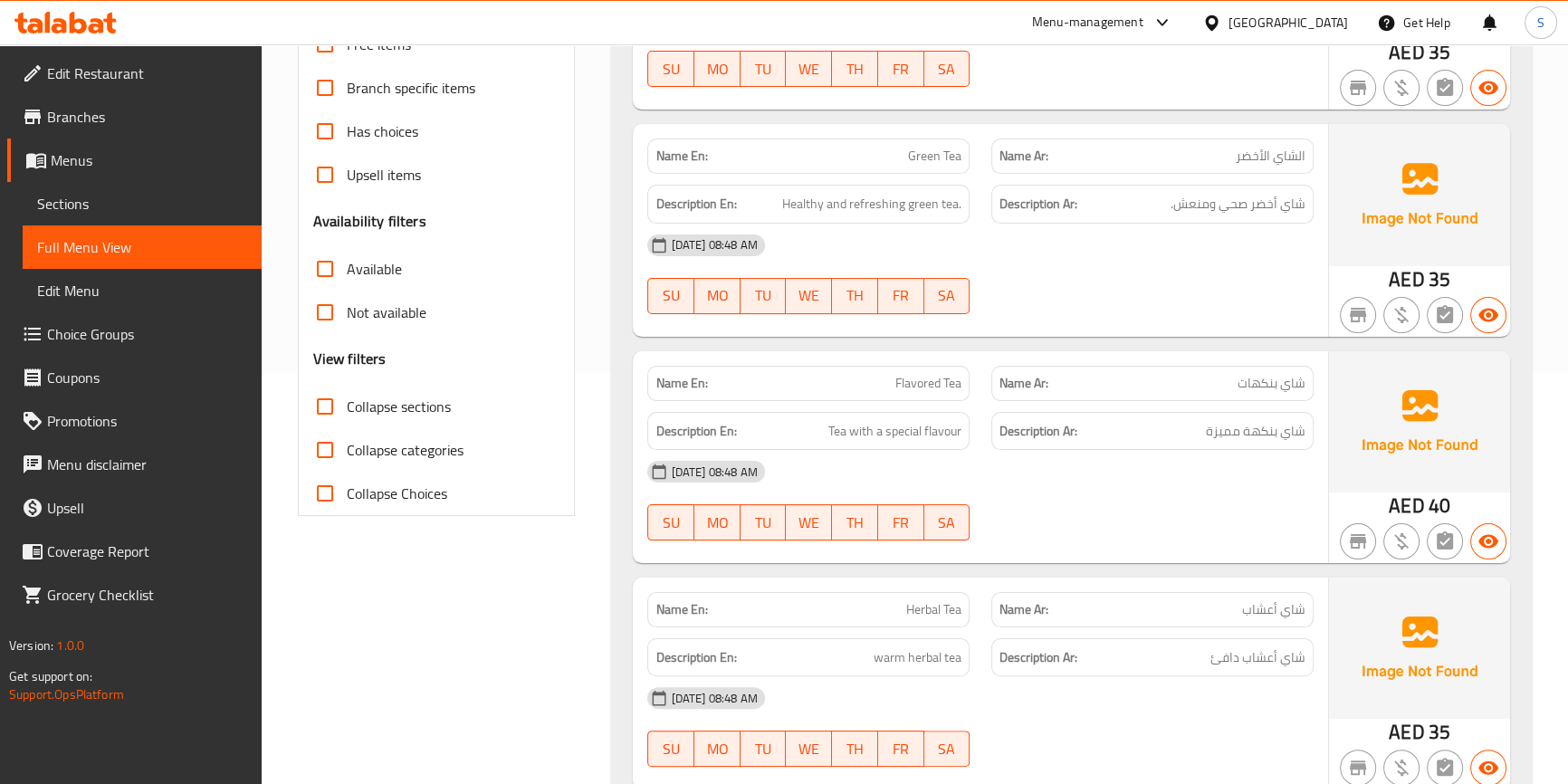
click at [932, 388] on span "Flavored Tea" at bounding box center [929, 383] width 66 height 19
click at [844, 362] on div "Name En: Flavored Tea" at bounding box center [808, 383] width 344 height 57
drag, startPoint x: 1319, startPoint y: 431, endPoint x: 1157, endPoint y: 422, distance: 162.2
click at [1157, 422] on div "Description Ar: شاي بنكهة مميزة" at bounding box center [1152, 431] width 344 height 61
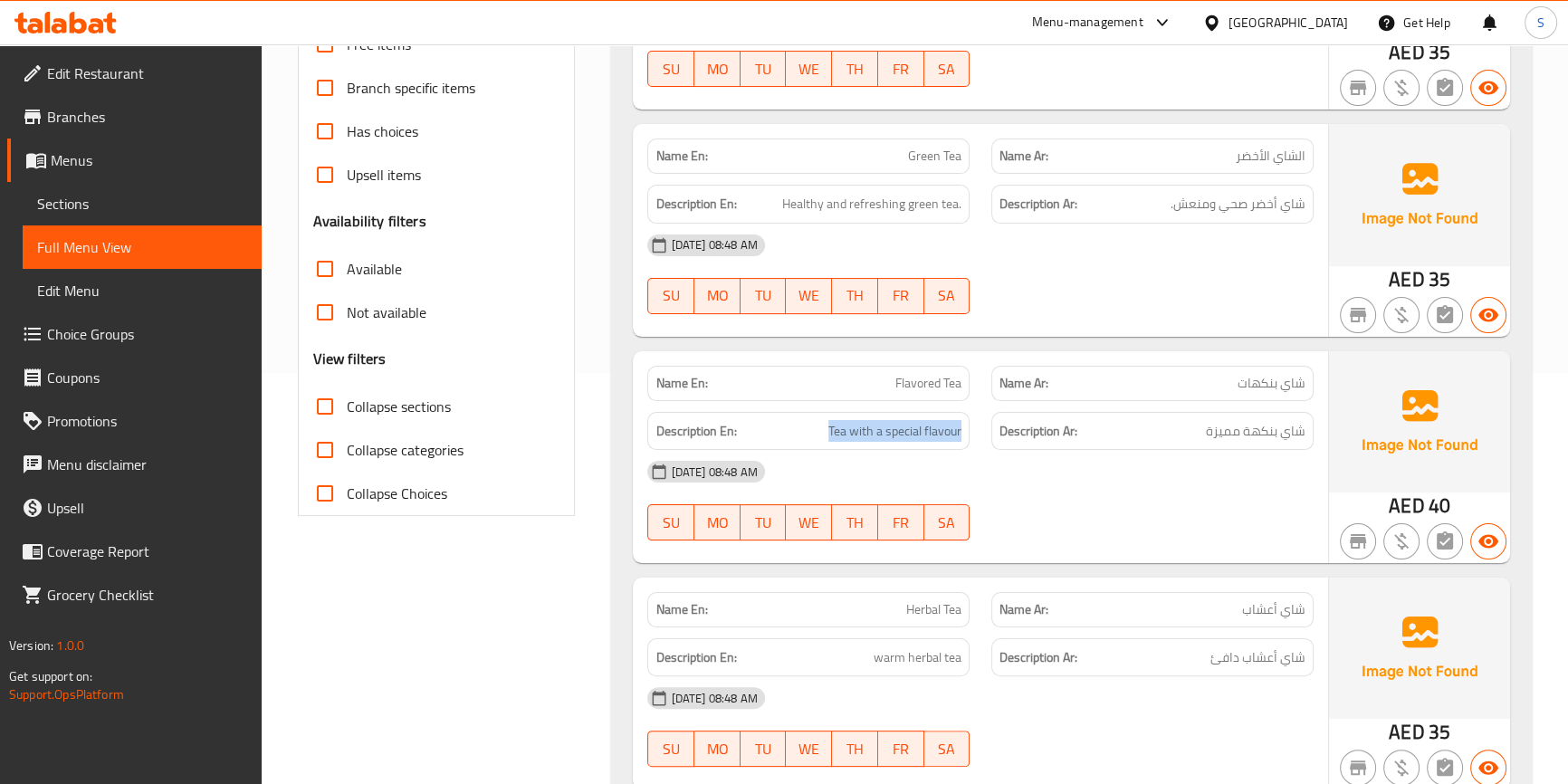
drag, startPoint x: 969, startPoint y: 421, endPoint x: 814, endPoint y: 427, distance: 155.1
click at [814, 427] on div "Description En: Tea with a special flavour" at bounding box center [808, 431] width 322 height 39
click at [814, 427] on h6 "Description En: Tea with a special flavour" at bounding box center [808, 431] width 306 height 23
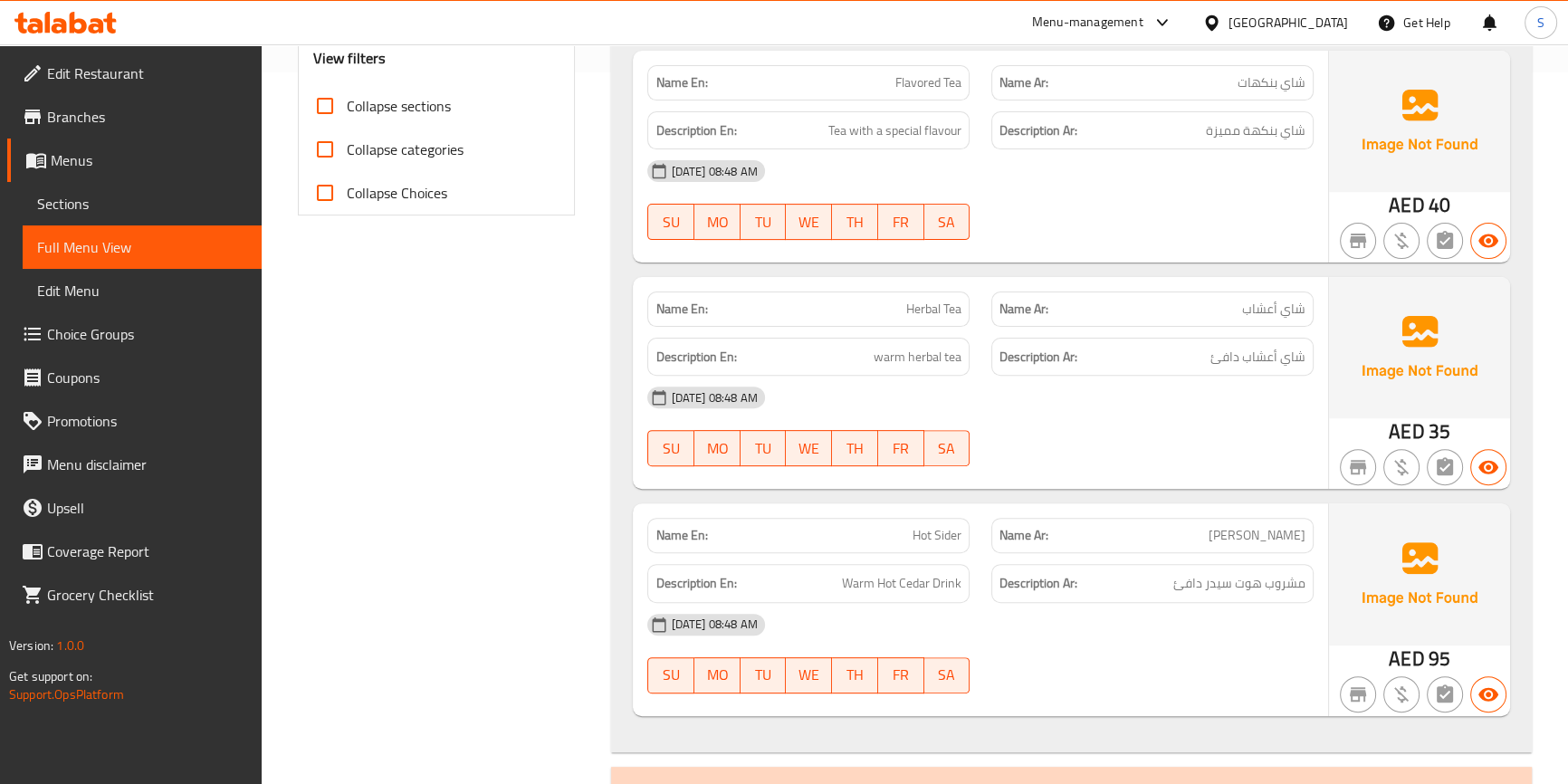
scroll to position [741, 0]
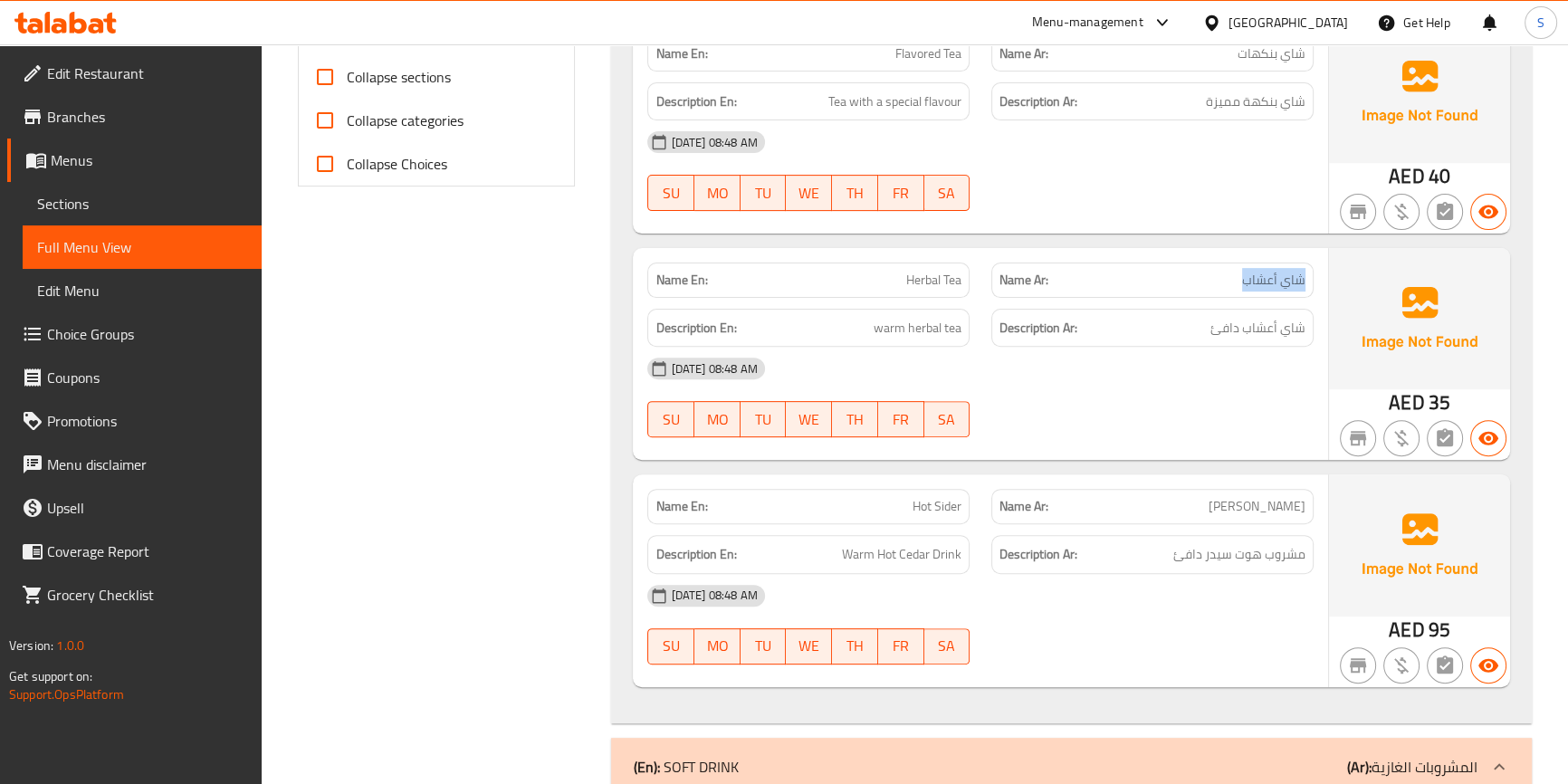
drag, startPoint x: 1323, startPoint y: 277, endPoint x: 1219, endPoint y: 282, distance: 104.1
click at [1219, 282] on div "Name Ar: [PERSON_NAME]" at bounding box center [1152, 279] width 344 height 57
click at [1240, 335] on span "شاي أعشاب دافئ" at bounding box center [1258, 328] width 95 height 23
click at [876, 330] on span "warm herbal tea" at bounding box center [918, 328] width 88 height 23
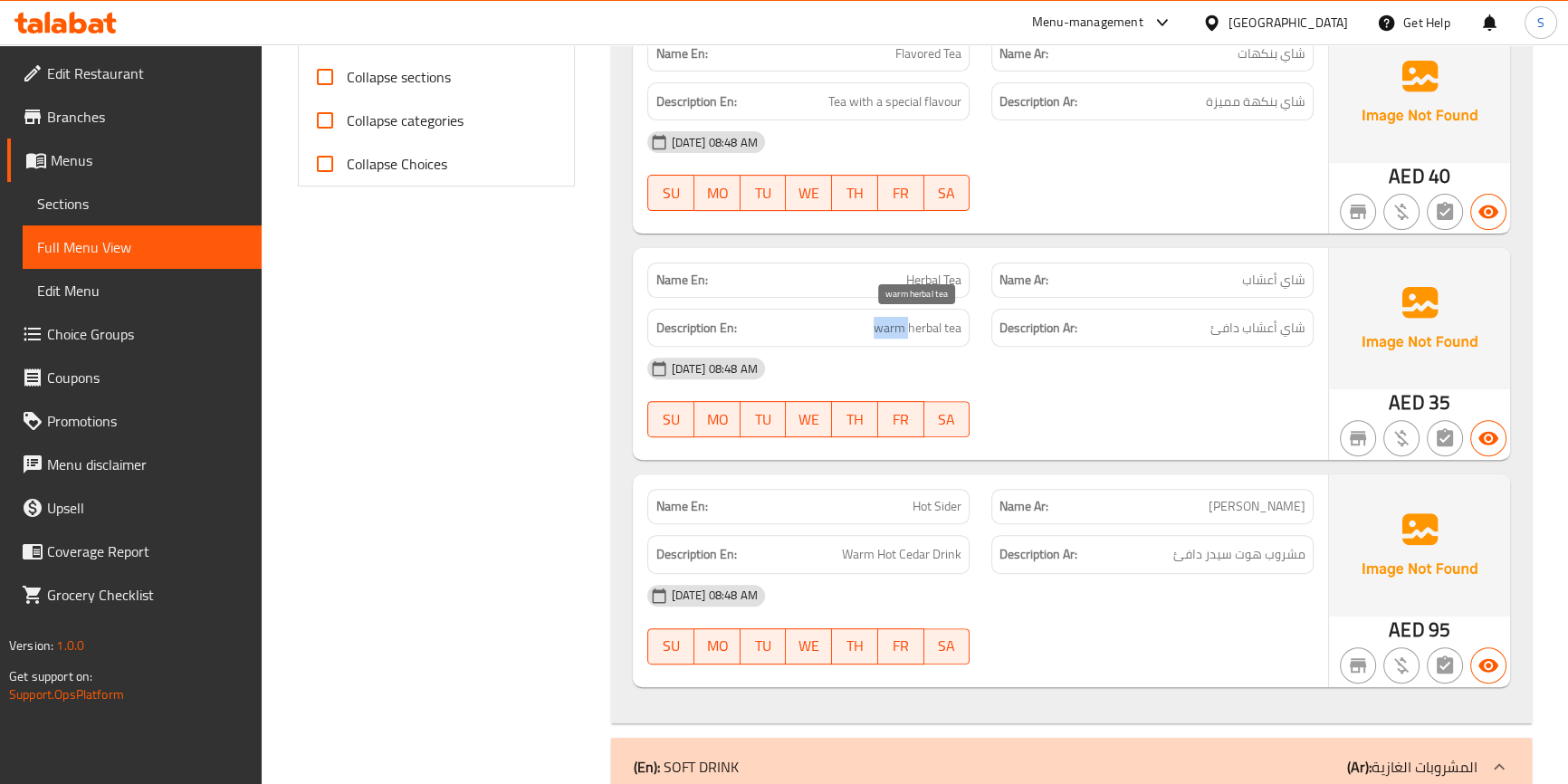
click at [876, 330] on span "warm herbal tea" at bounding box center [918, 328] width 88 height 23
copy span "warm"
click at [883, 330] on span "warm herbal tea" at bounding box center [918, 328] width 88 height 23
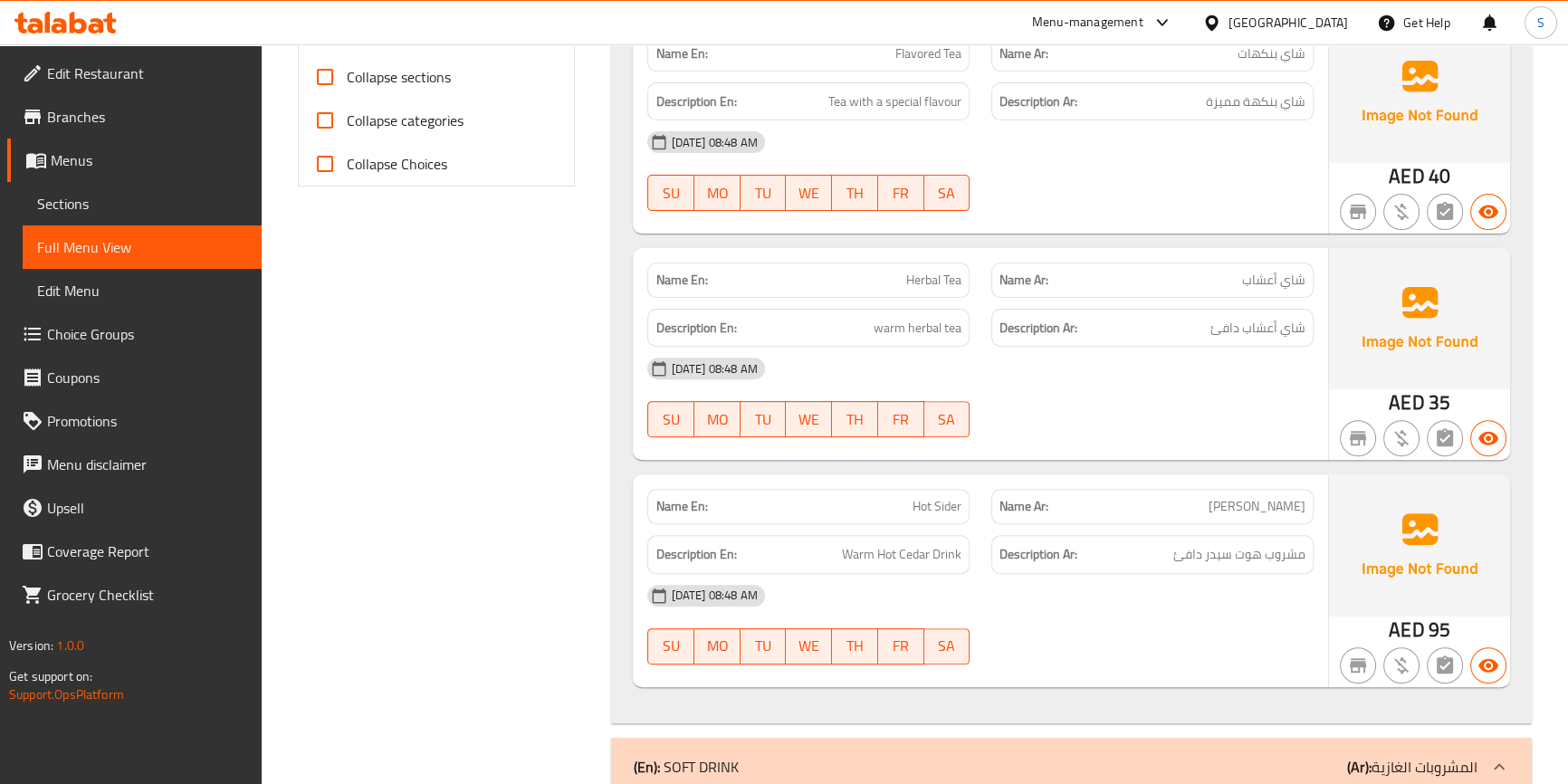
click at [917, 279] on span "Herbal Tea" at bounding box center [934, 279] width 55 height 19
copy span "Herbal Tea"
click at [1277, 529] on div "Description Ar: مشروب هوت سيدر دافئ" at bounding box center [1152, 555] width 344 height 61
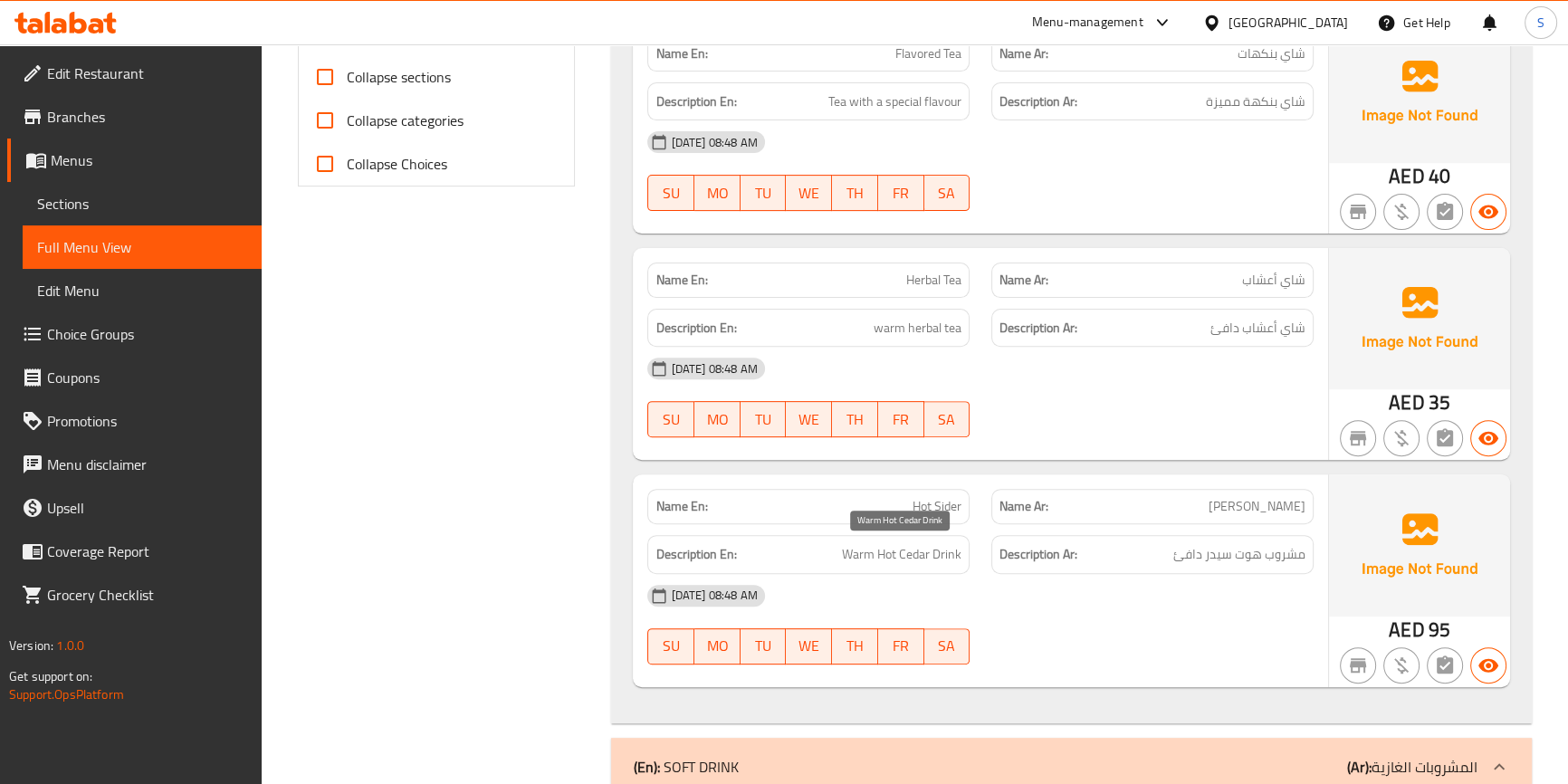
click at [936, 558] on span "Warm Hot Cedar Drink" at bounding box center [902, 555] width 120 height 23
click at [895, 556] on span "Warm Hot Cedar Drink" at bounding box center [902, 555] width 120 height 23
click at [906, 556] on span "Warm Hot Cedar Drink" at bounding box center [902, 555] width 120 height 23
click at [864, 557] on span "Warm Hot Cedar Drink" at bounding box center [902, 555] width 120 height 23
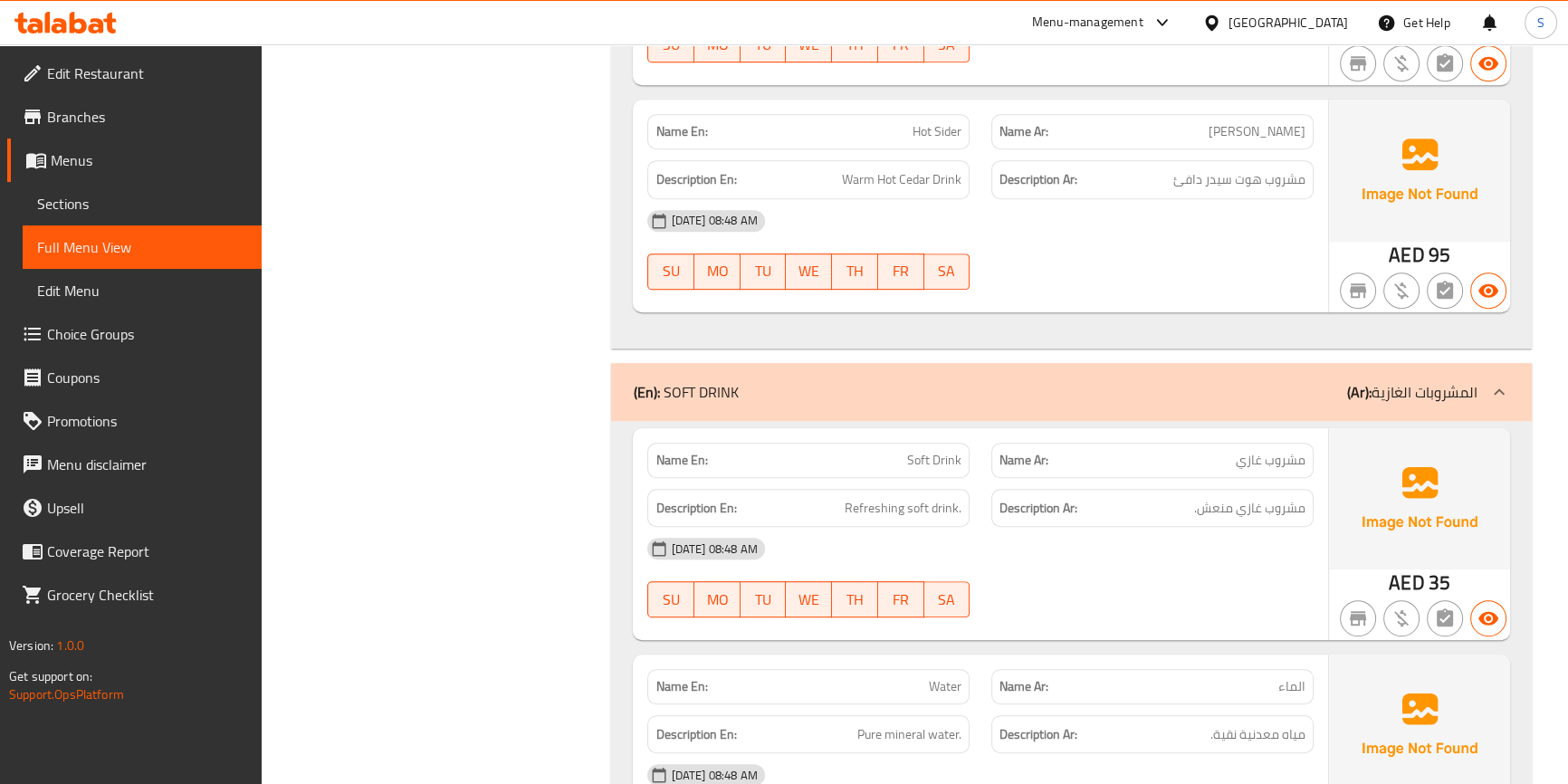
scroll to position [1152, 0]
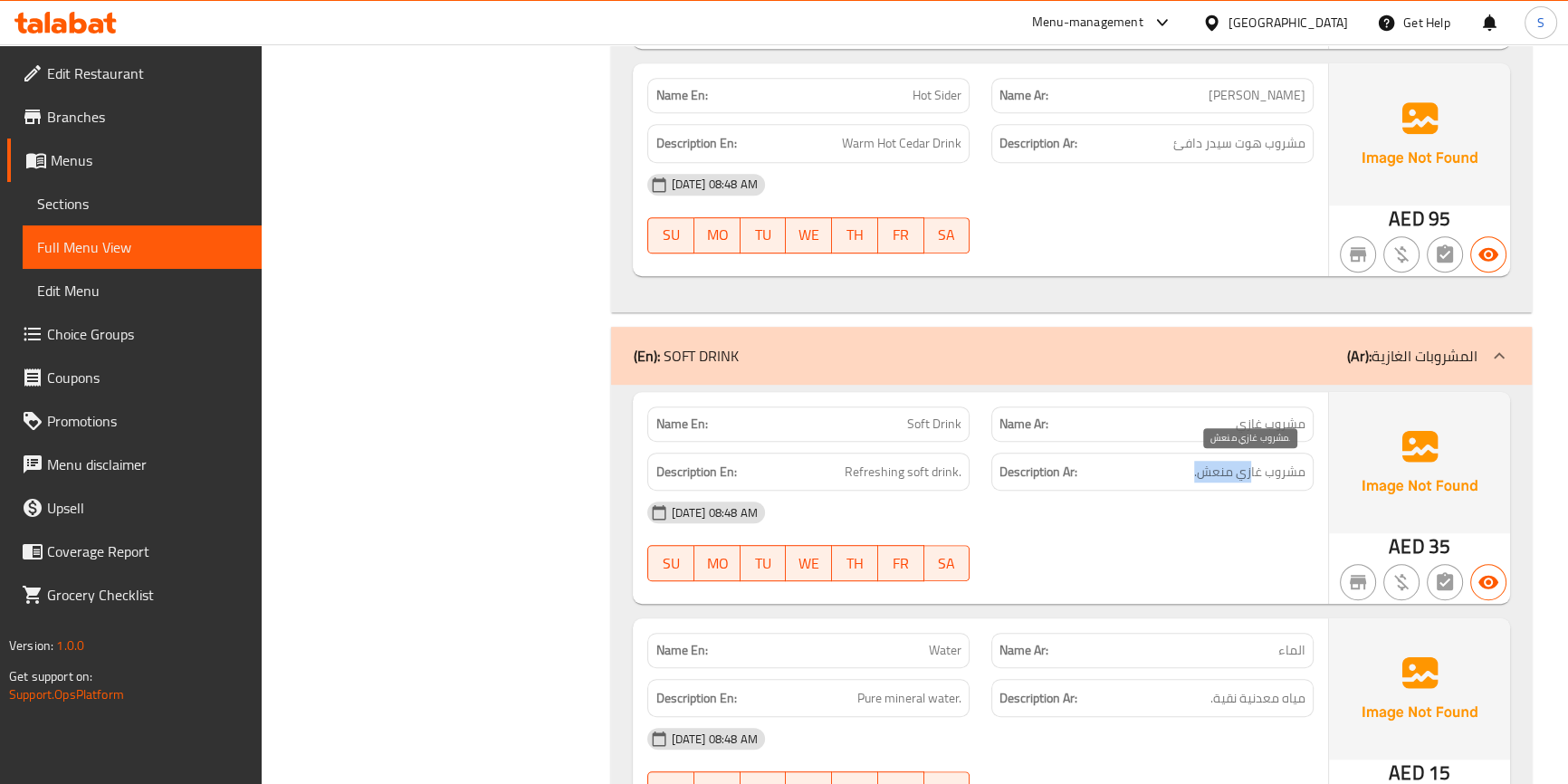
drag, startPoint x: 1252, startPoint y: 468, endPoint x: 1183, endPoint y: 471, distance: 69.1
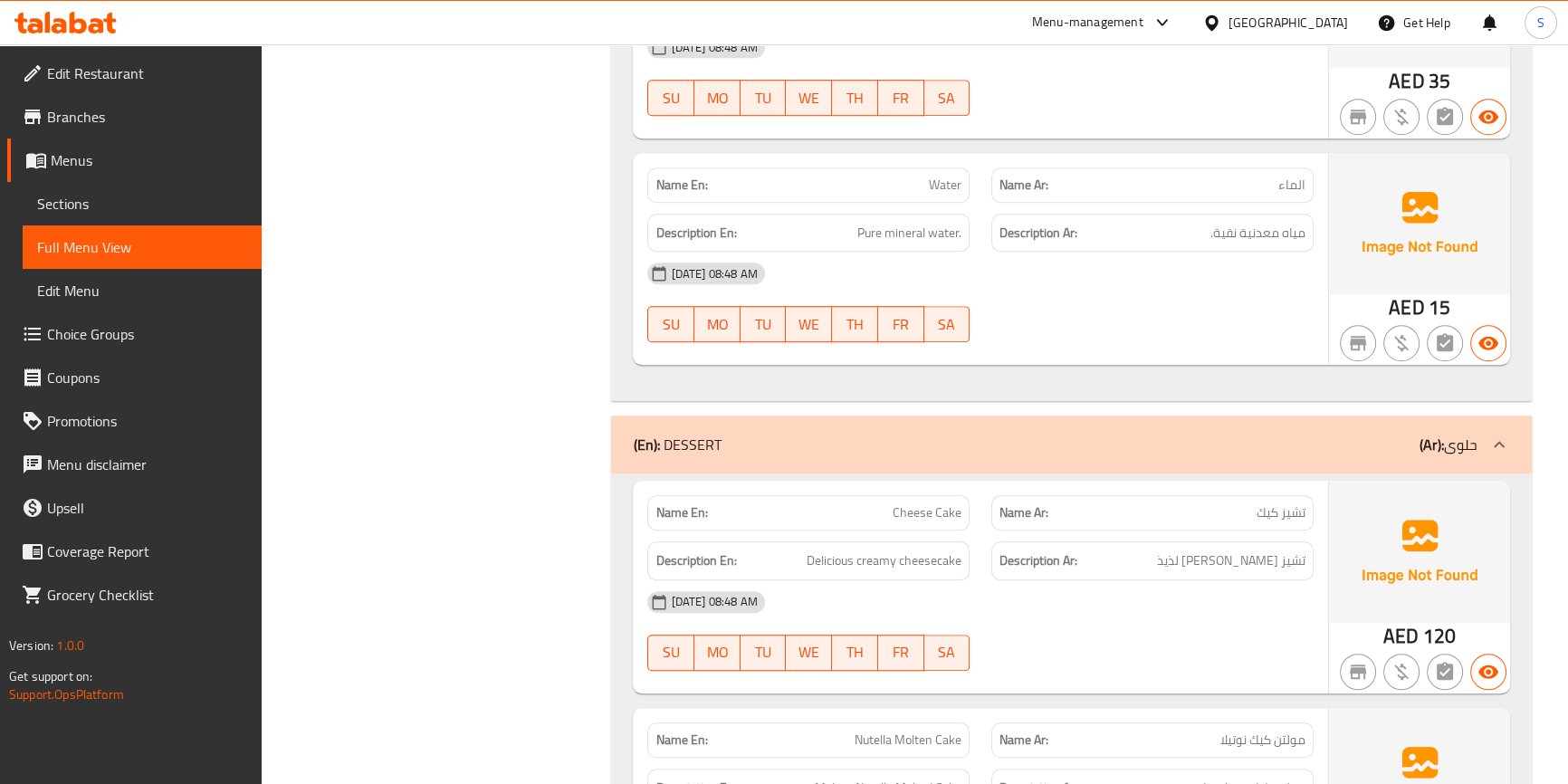
scroll to position [1646, 0]
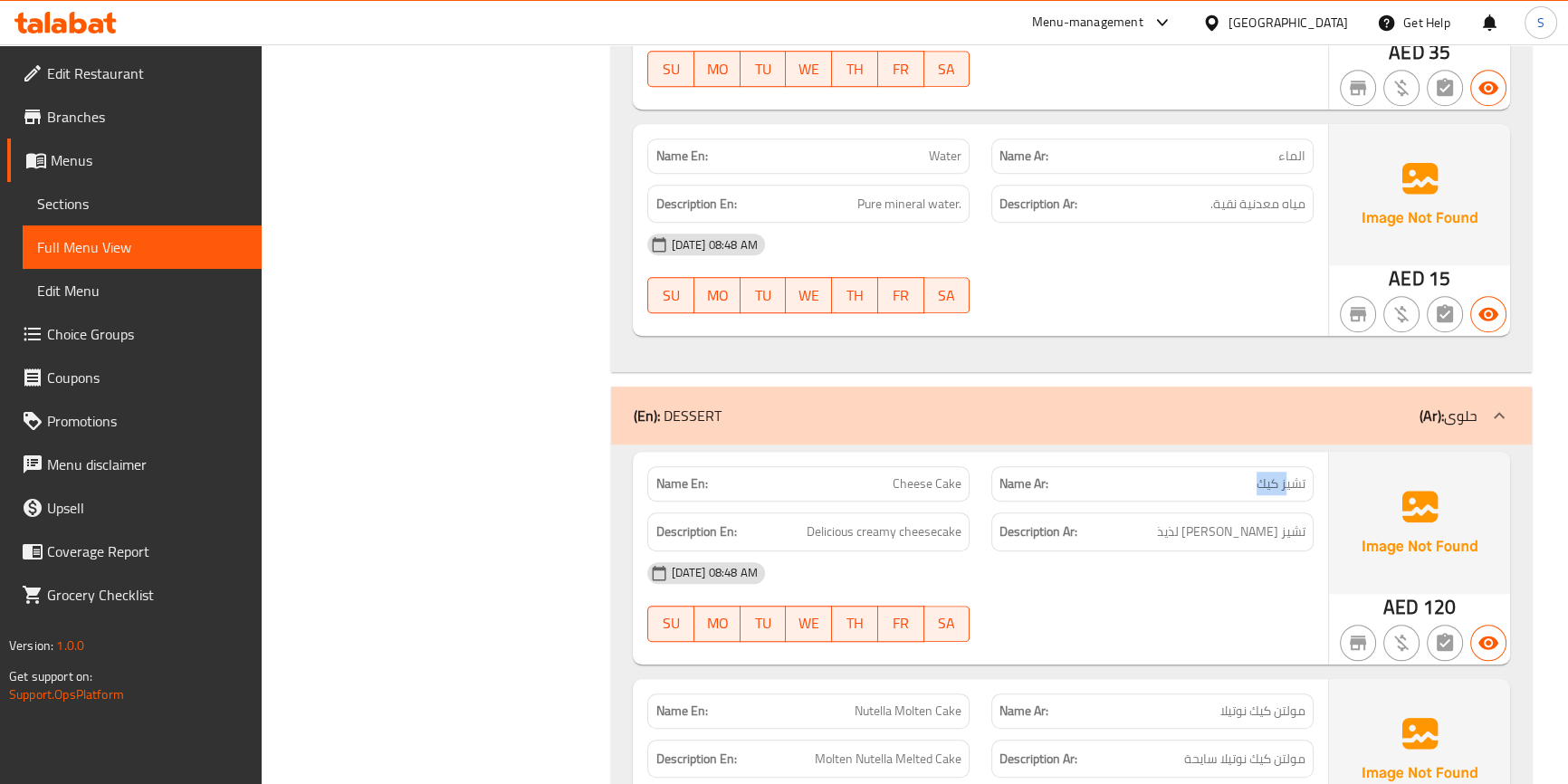
drag, startPoint x: 1189, startPoint y: 477, endPoint x: 1295, endPoint y: 488, distance: 106.6
drag, startPoint x: 1304, startPoint y: 526, endPoint x: 1153, endPoint y: 534, distance: 151.2
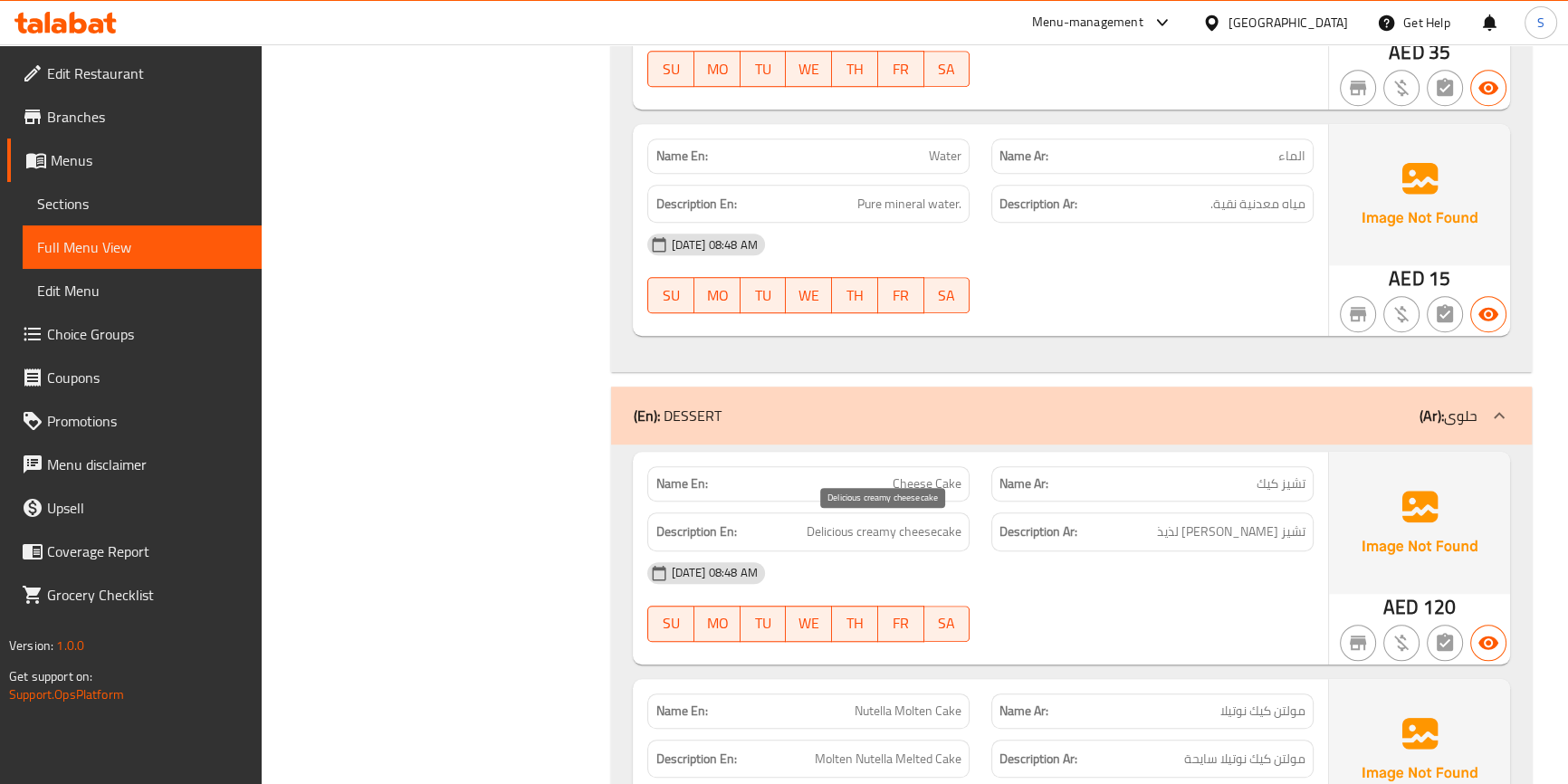
click at [935, 535] on span "Delicious creamy cheesecake" at bounding box center [884, 532] width 155 height 23
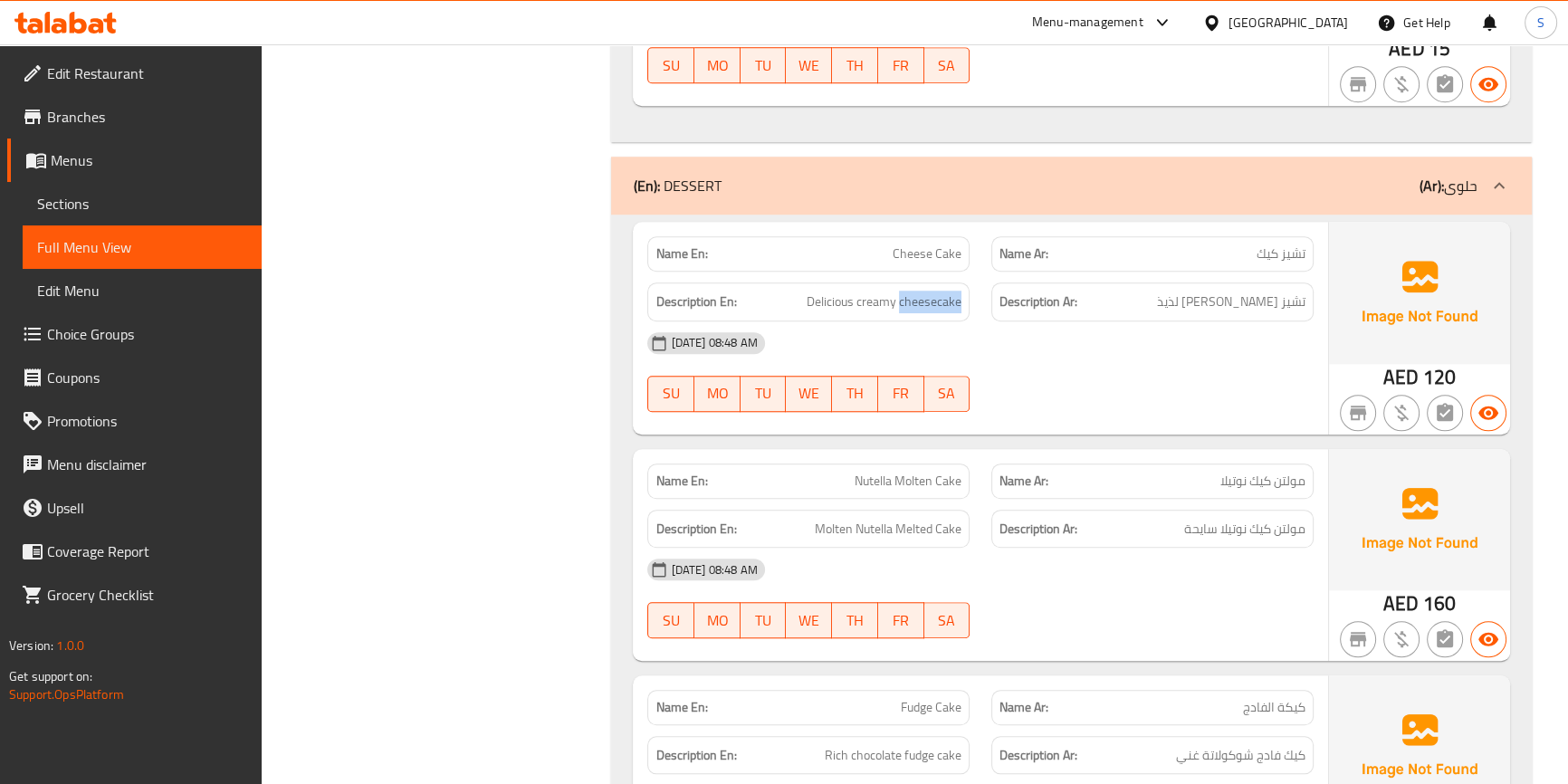
scroll to position [1892, 0]
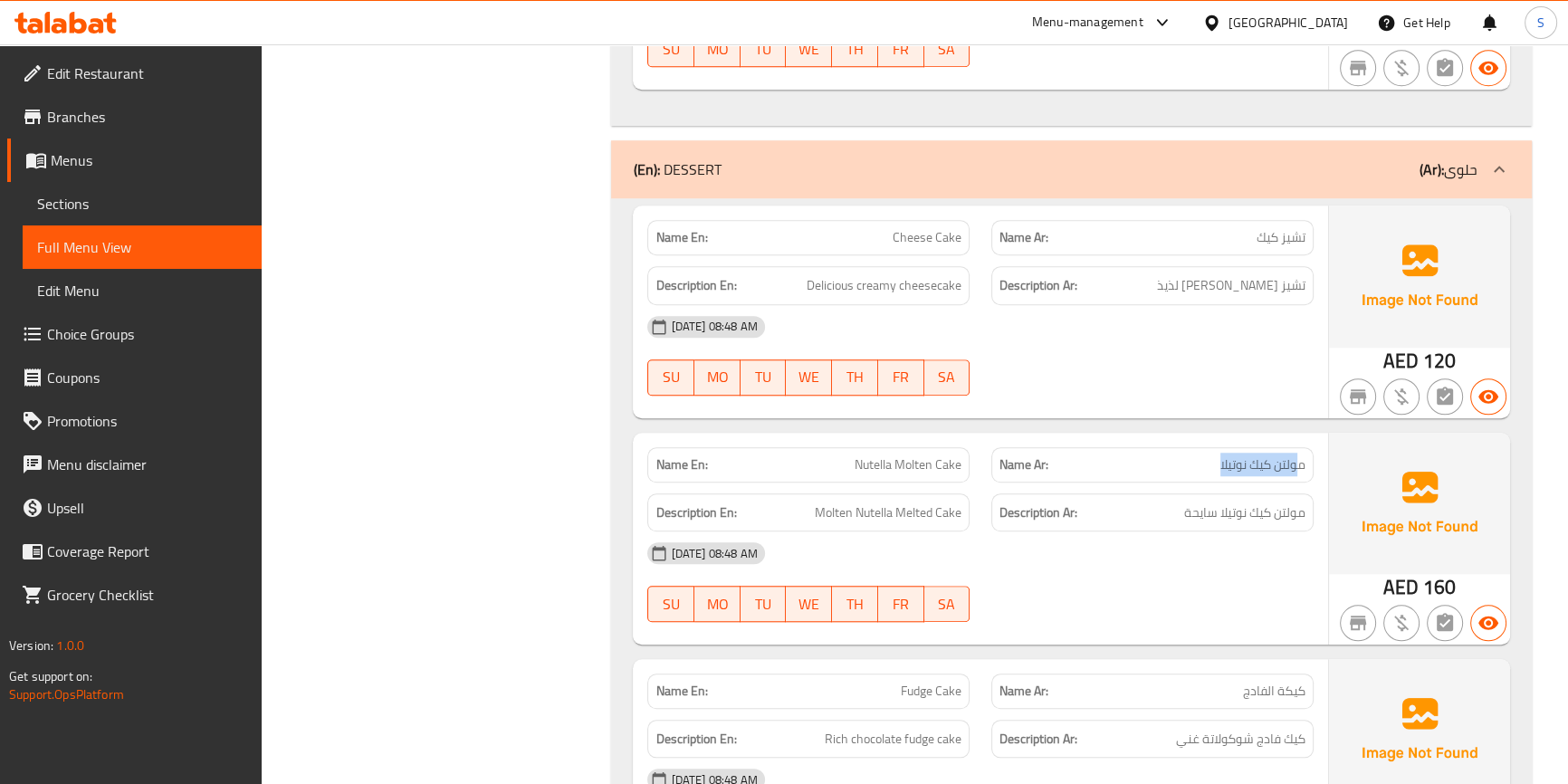
drag, startPoint x: 1301, startPoint y: 457, endPoint x: 1193, endPoint y: 464, distance: 108.2
drag, startPoint x: 1295, startPoint y: 515, endPoint x: 1203, endPoint y: 514, distance: 92.0
click at [1203, 514] on span "مولتن كيك نوتيلا سايحة" at bounding box center [1245, 513] width 122 height 23
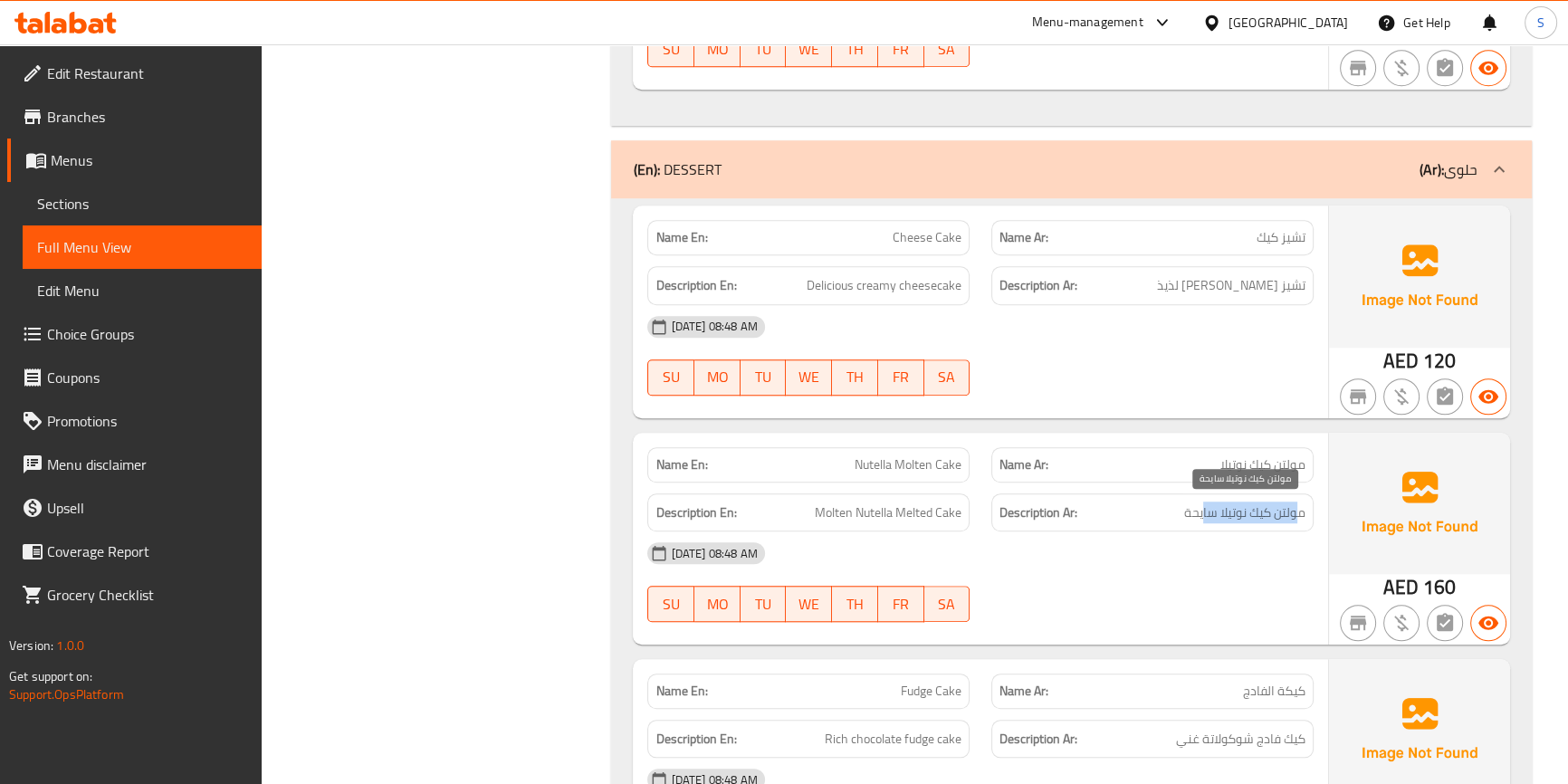
click at [1215, 516] on span "مولتن كيك نوتيلا سايحة" at bounding box center [1245, 513] width 122 height 23
click at [923, 509] on span "Molten Nutella Melted Cake" at bounding box center [888, 513] width 147 height 23
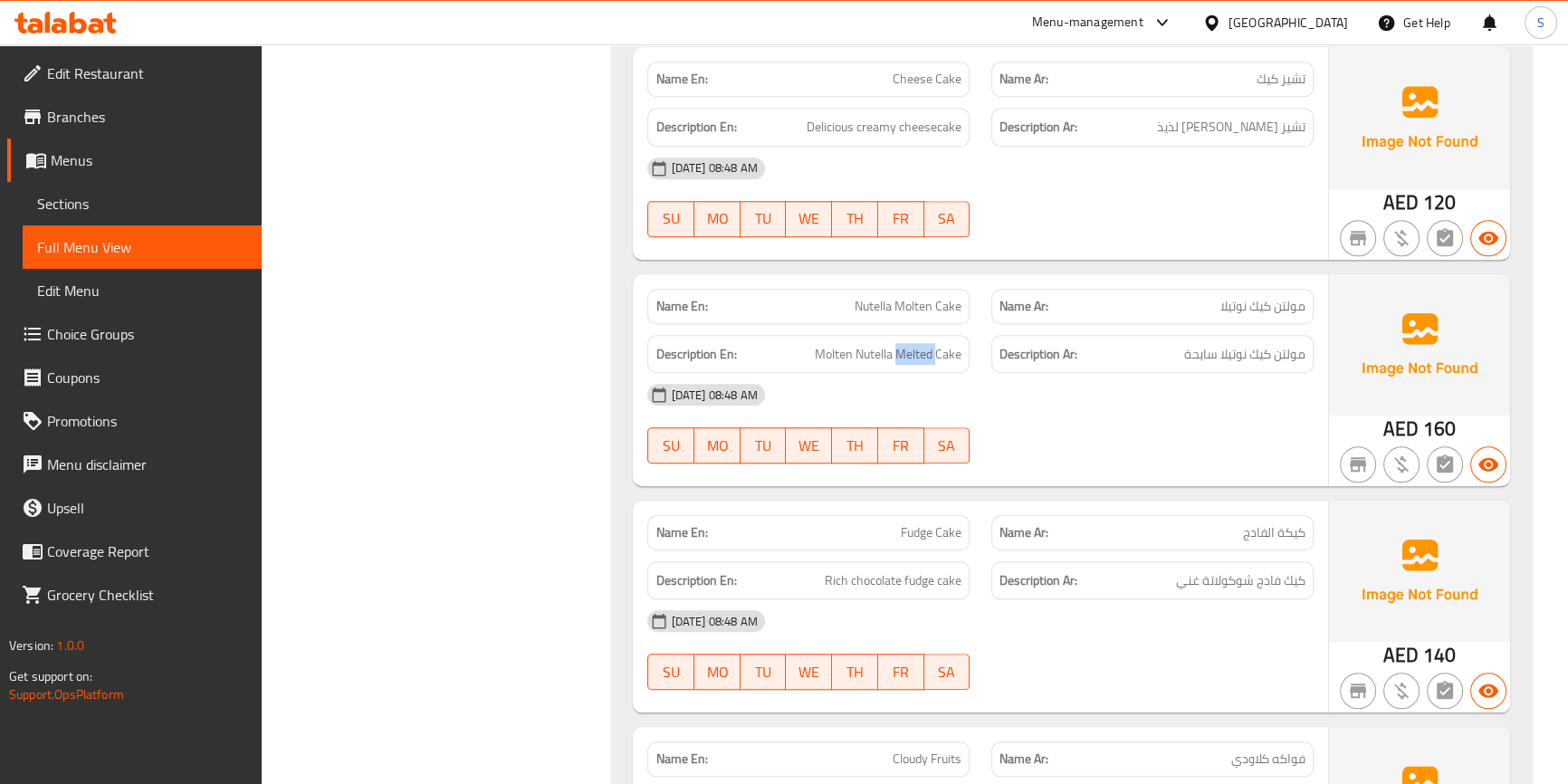
scroll to position [2057, 0]
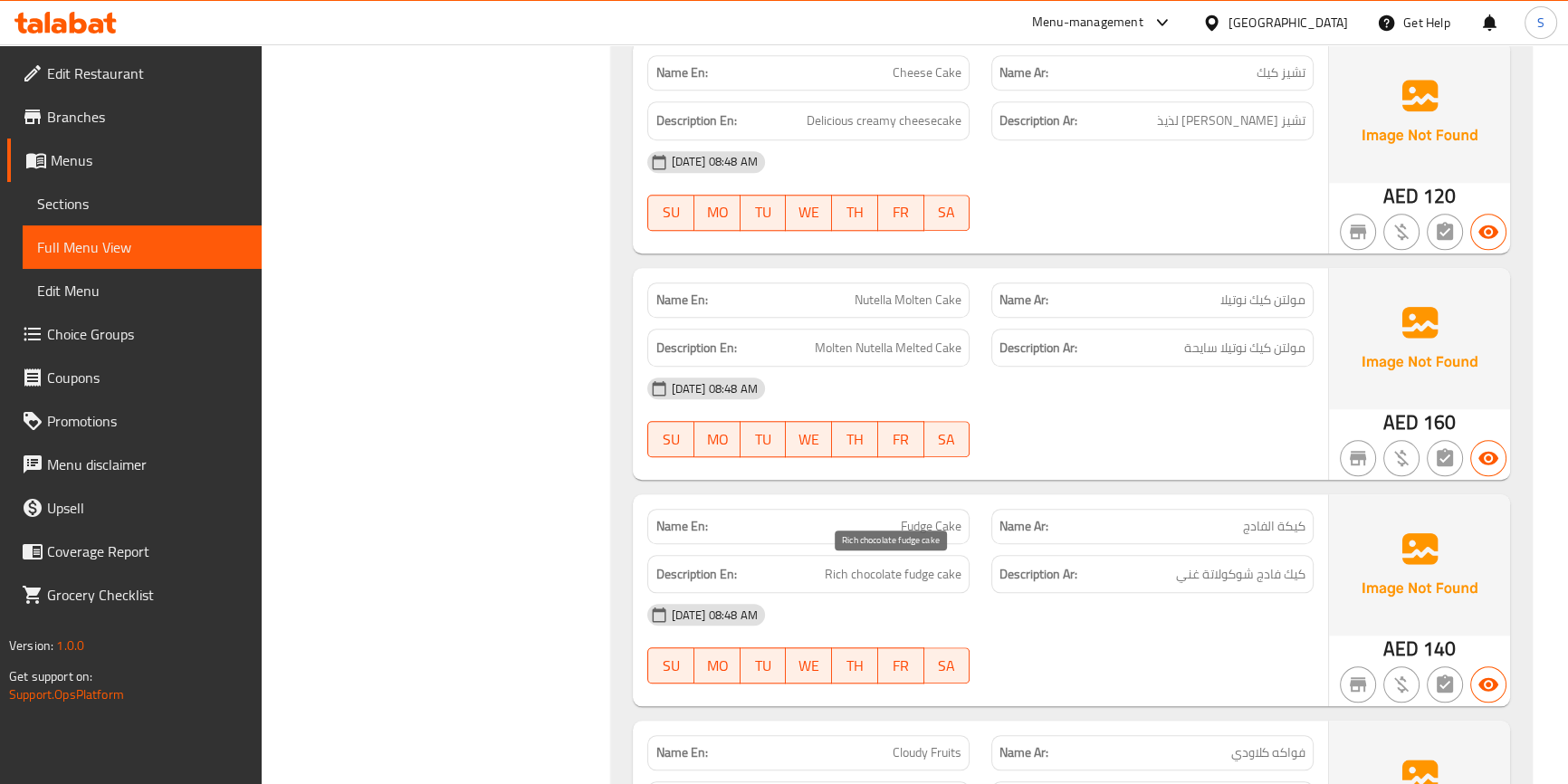
click at [838, 582] on span "Rich chocolate fudge cake" at bounding box center [893, 575] width 137 height 23
copy span "Rich"
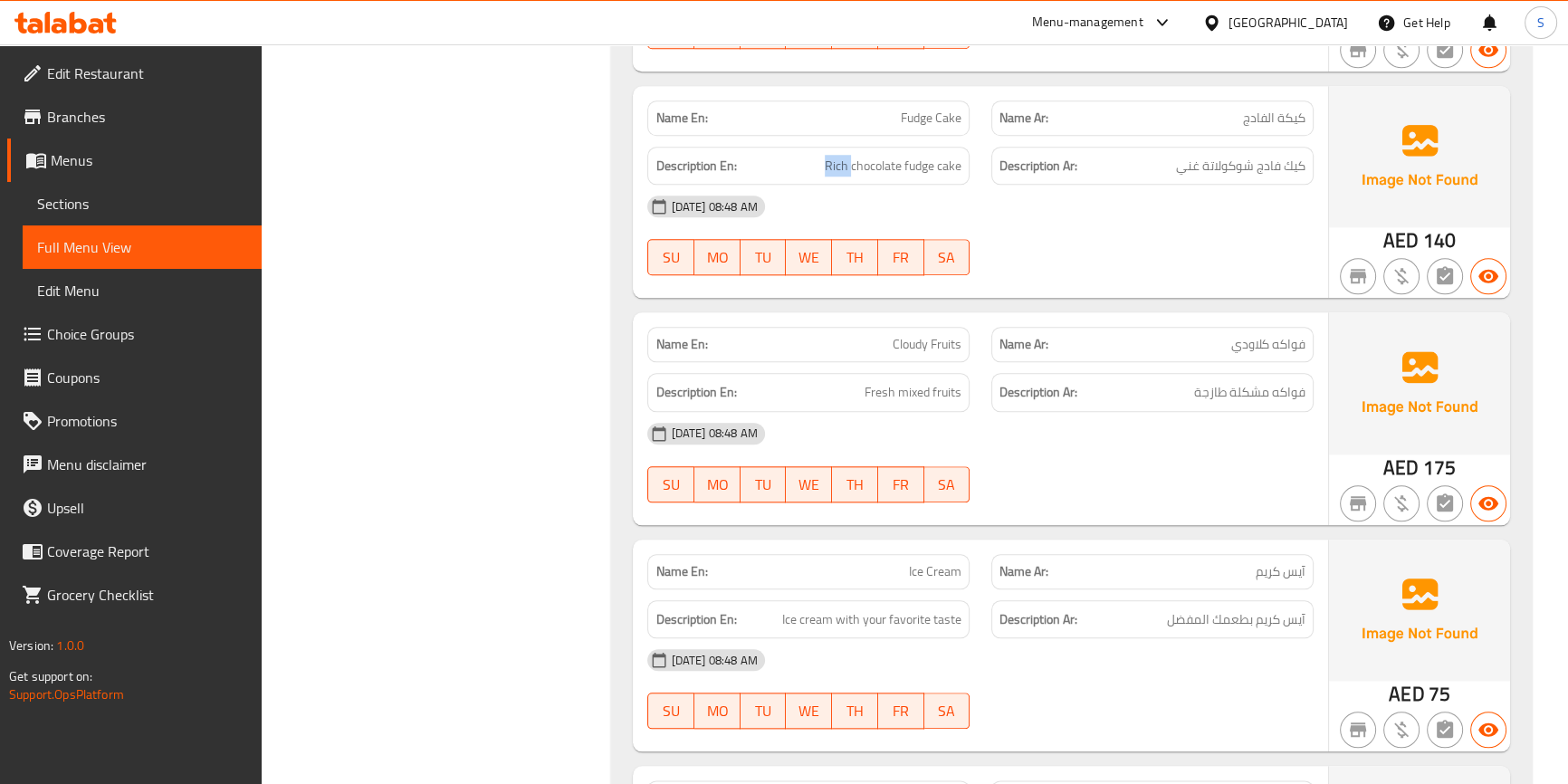
scroll to position [2470, 0]
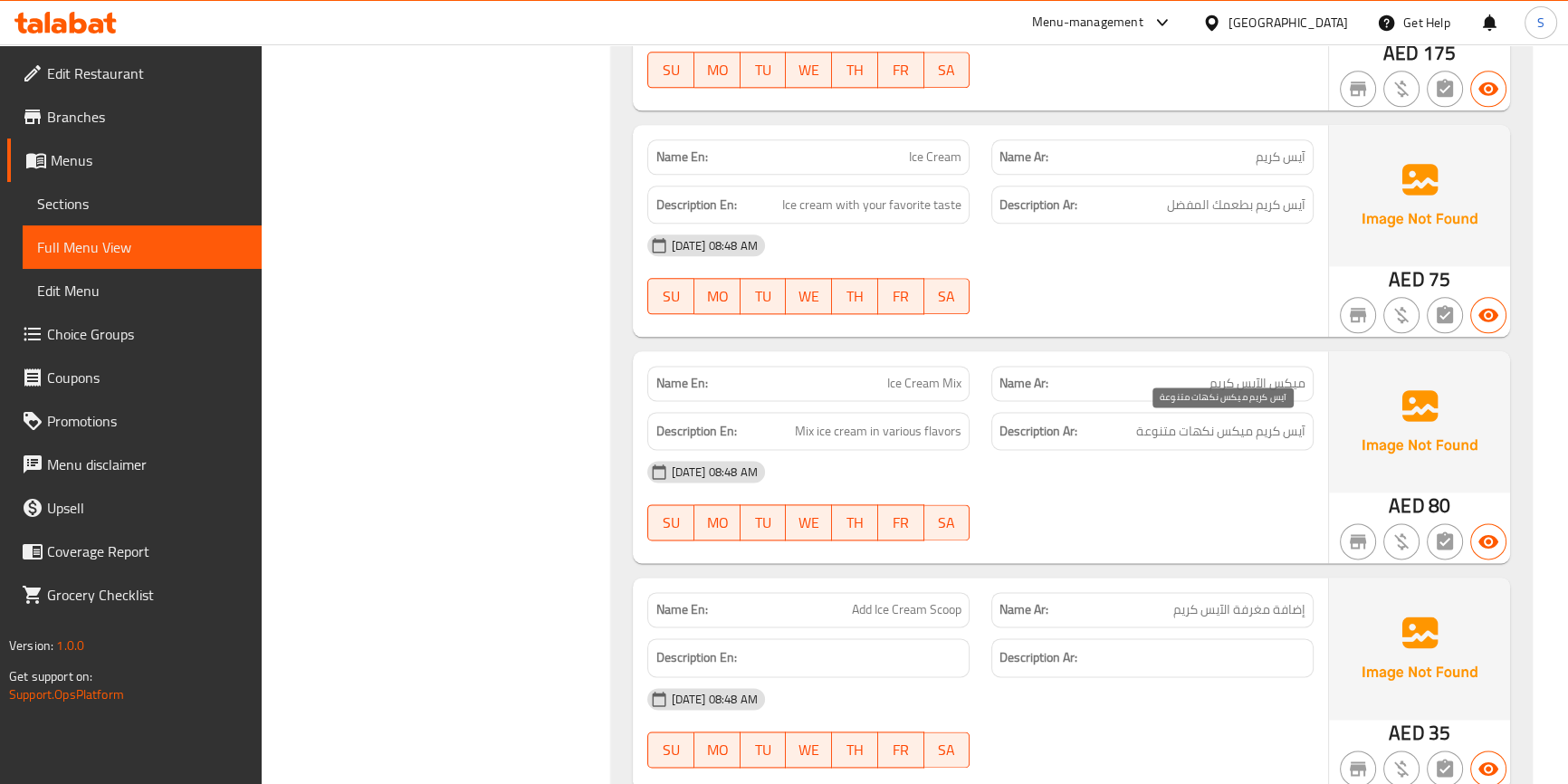
scroll to position [2958, 0]
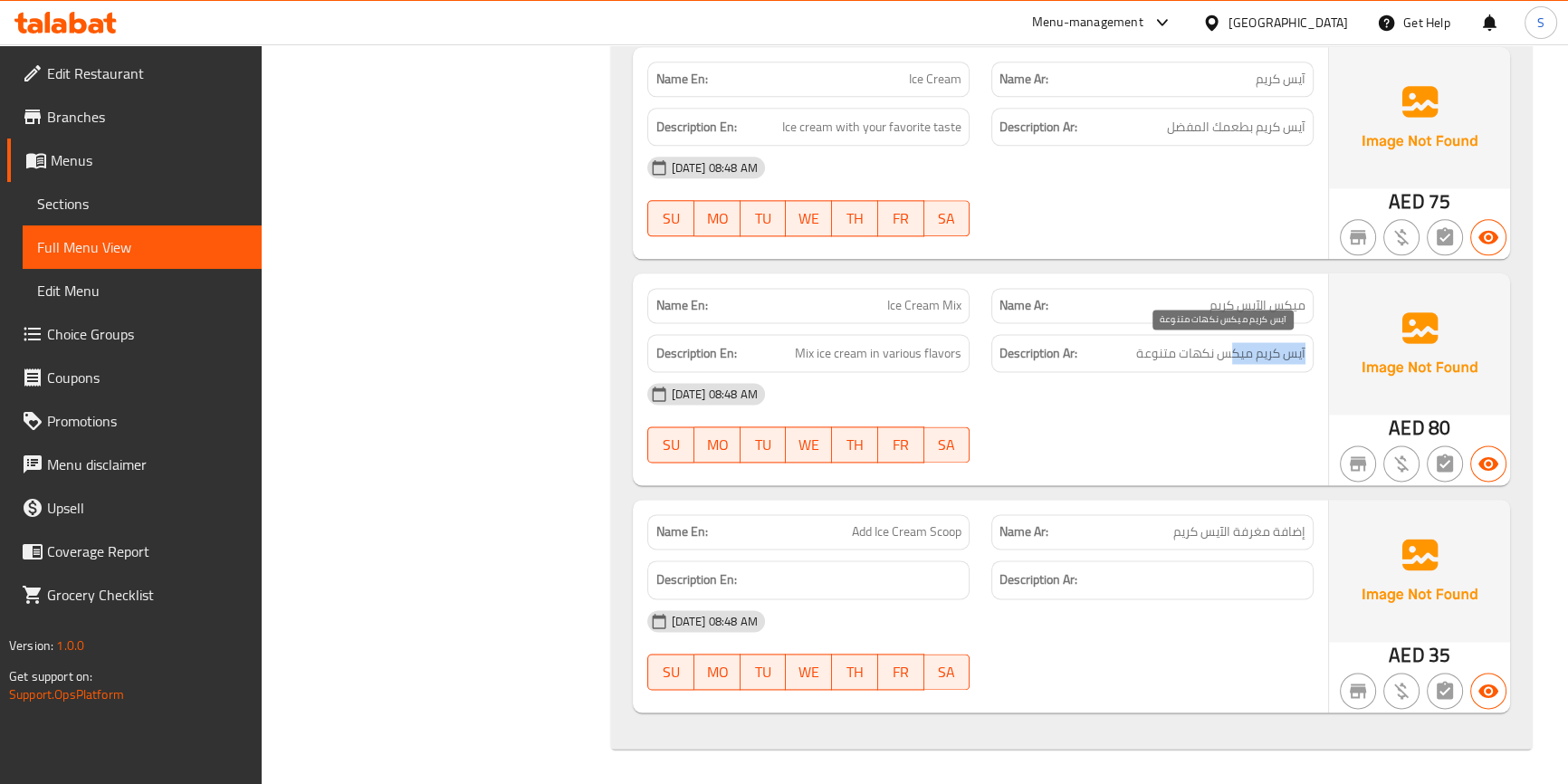
drag, startPoint x: 1228, startPoint y: 357, endPoint x: 1098, endPoint y: 350, distance: 130.2
click at [1098, 350] on h6 "Description Ar: آيس كريم ميكس نكهات متنوعة" at bounding box center [1152, 353] width 306 height 23
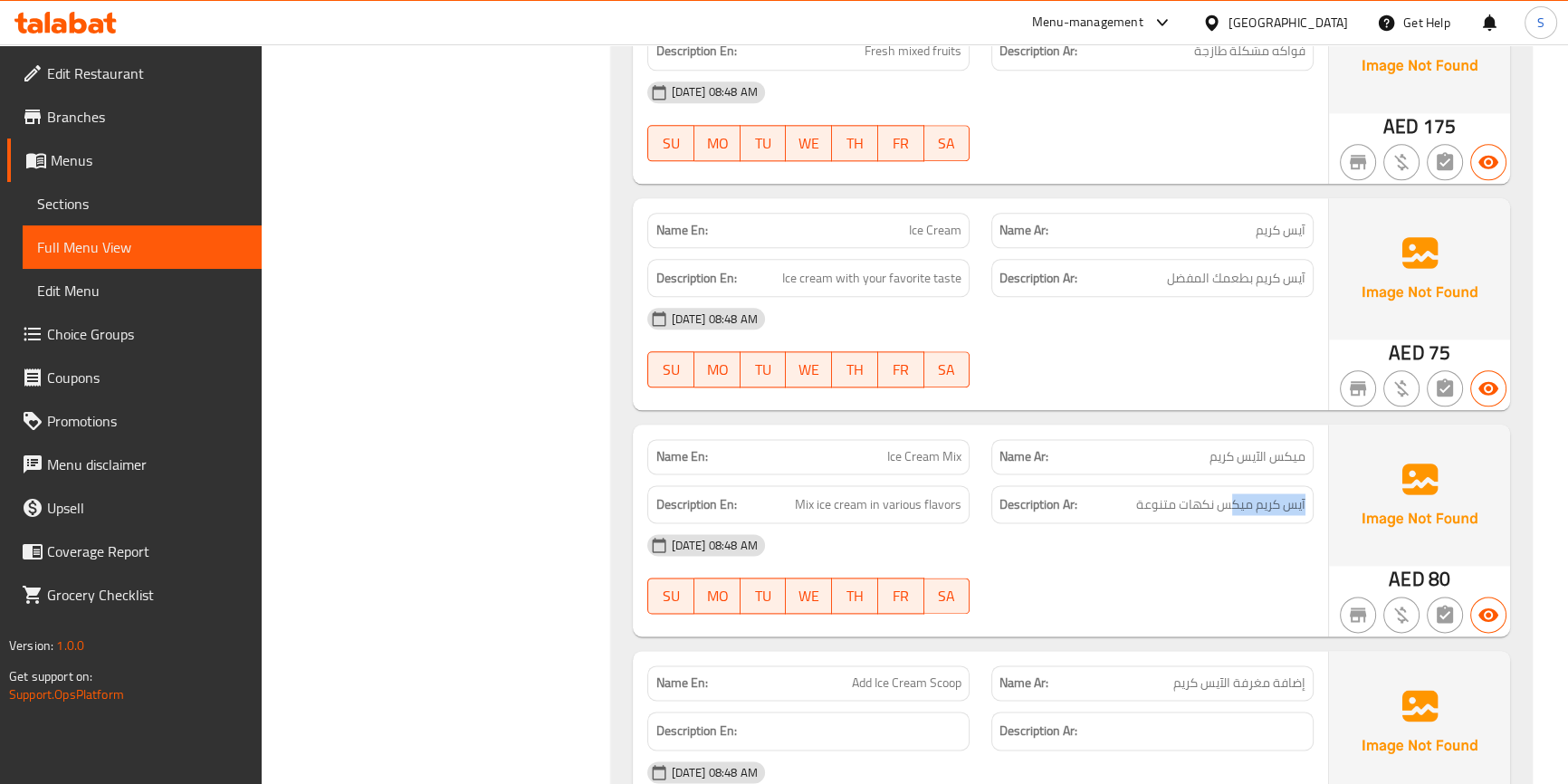
scroll to position [2793, 0]
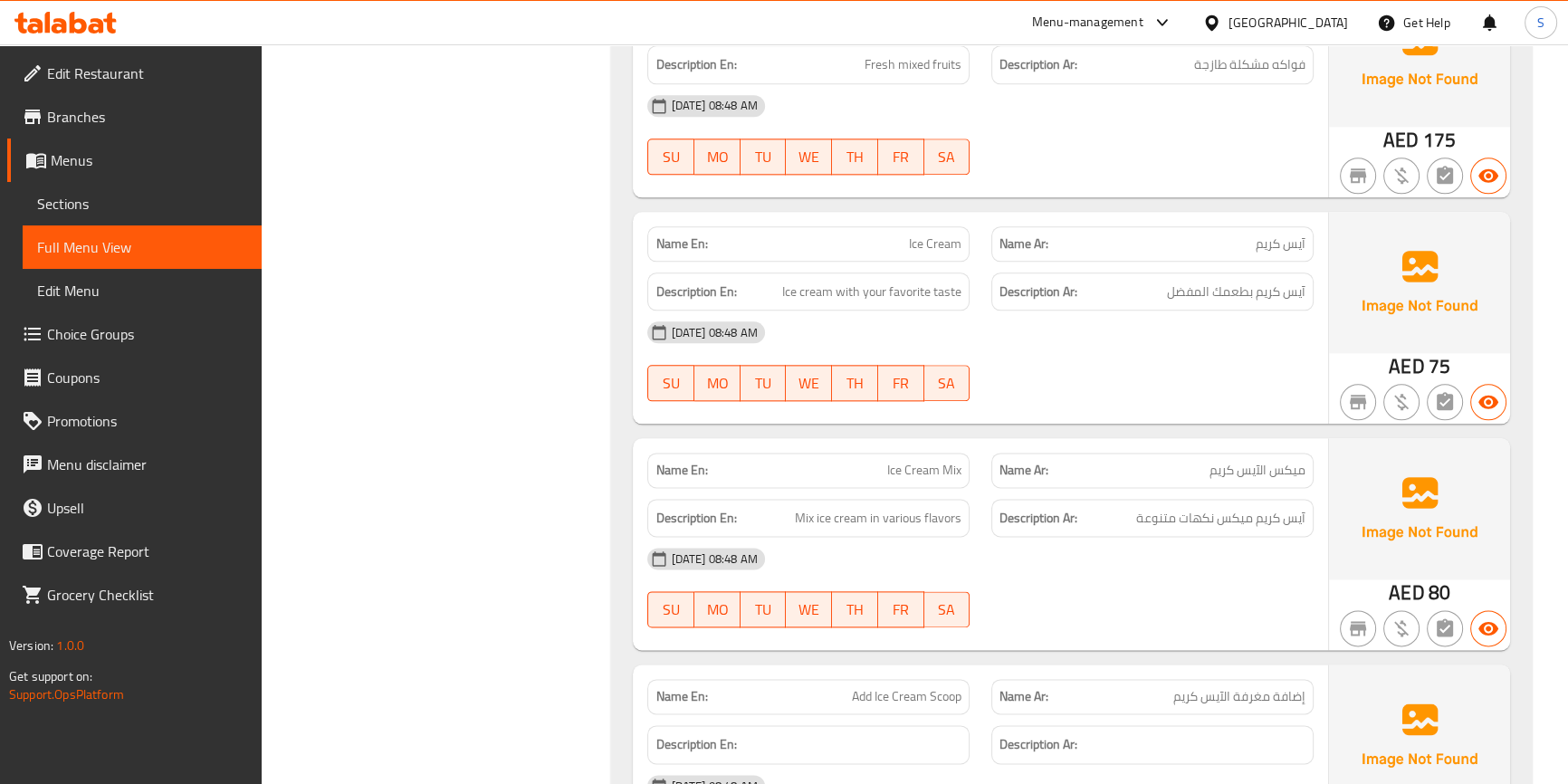
click at [1275, 512] on span "آيس كريم ميكس نكهات متنوعة" at bounding box center [1221, 518] width 170 height 23
click at [1286, 516] on span "آيس كريم ميكس نكهات متنوعة" at bounding box center [1221, 518] width 170 height 23
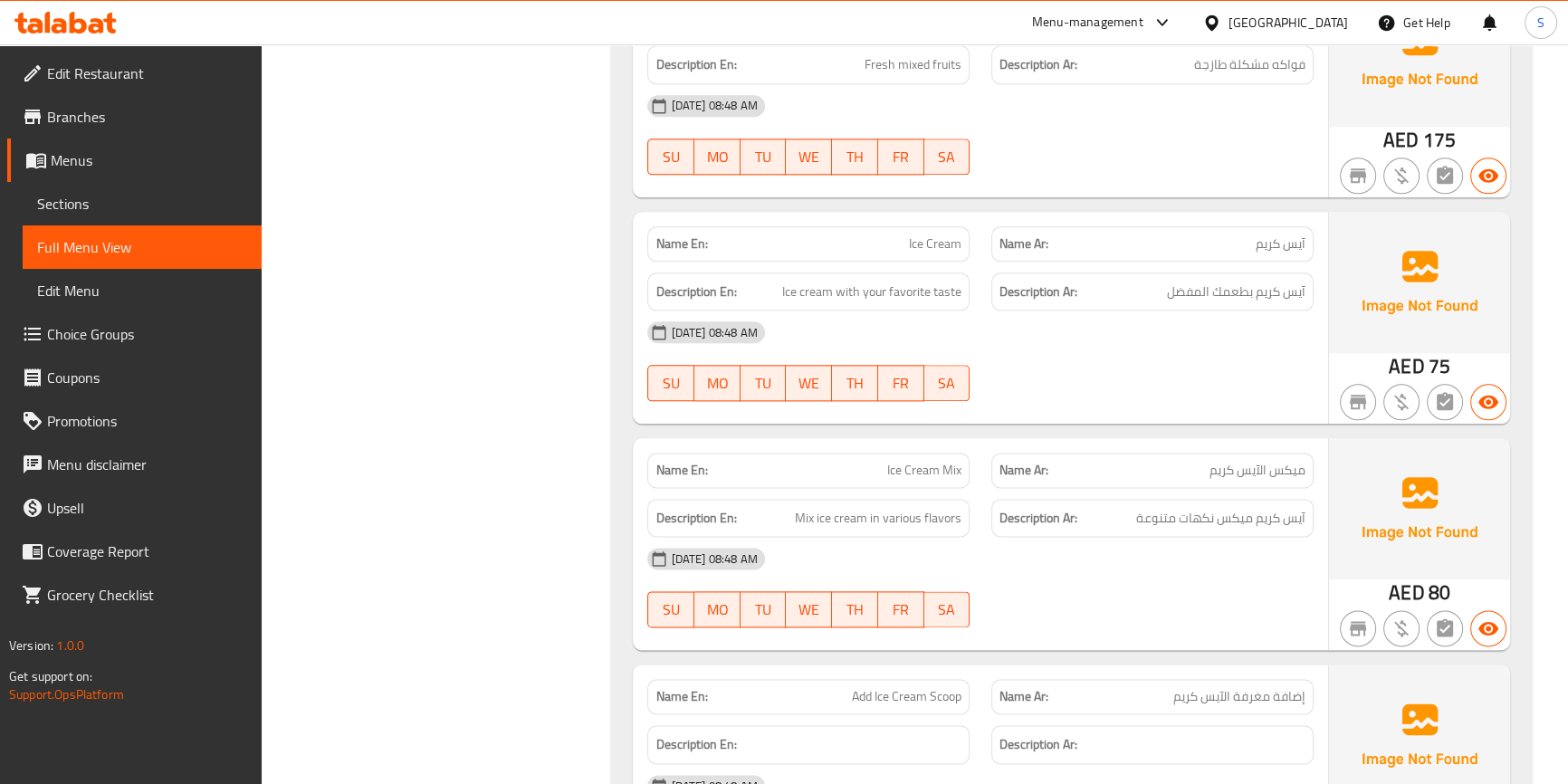
click at [1187, 501] on div "Description Ar: آيس كريم ميكس نكهات متنوعة" at bounding box center [1152, 518] width 322 height 39
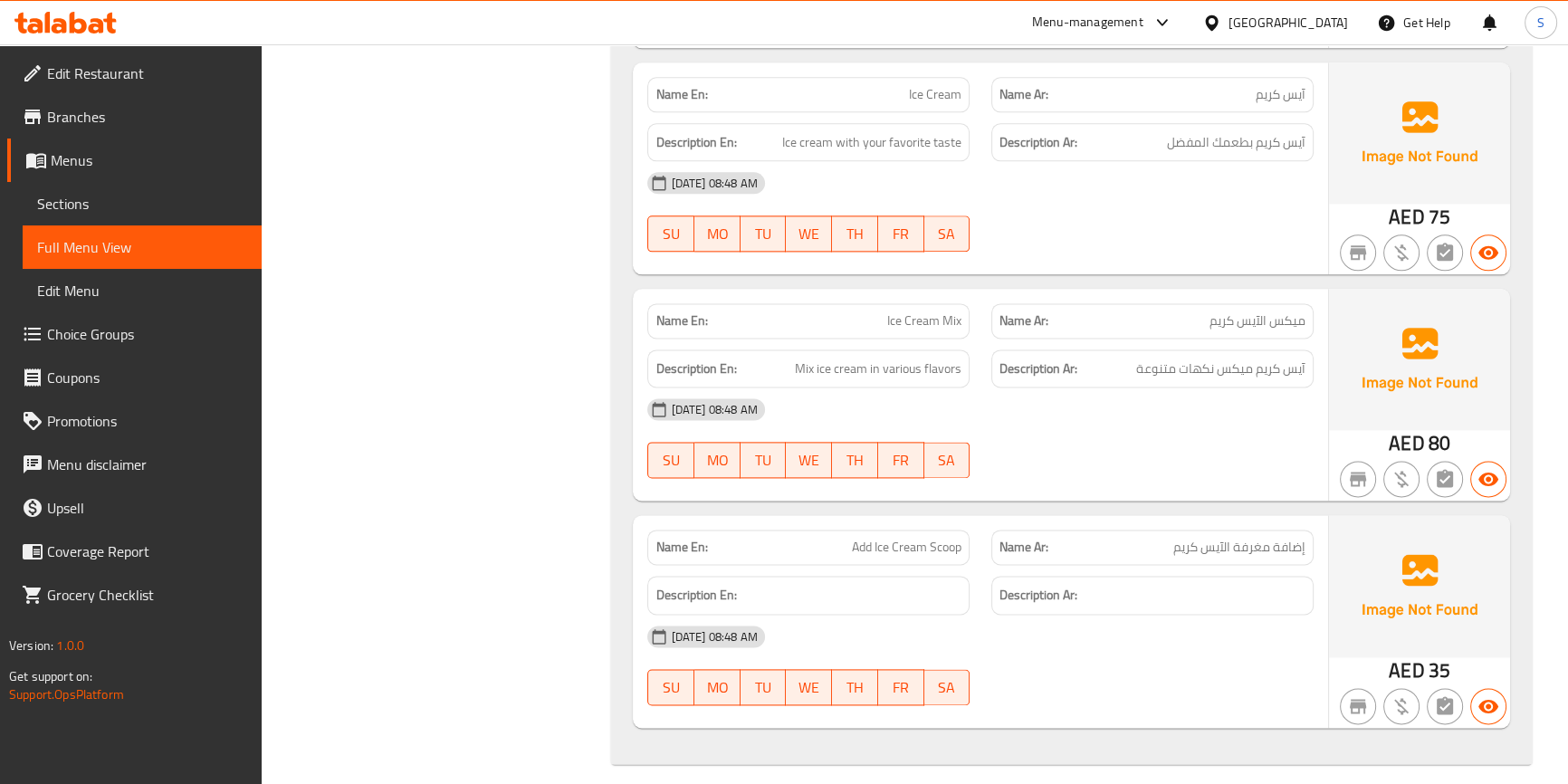
scroll to position [2958, 0]
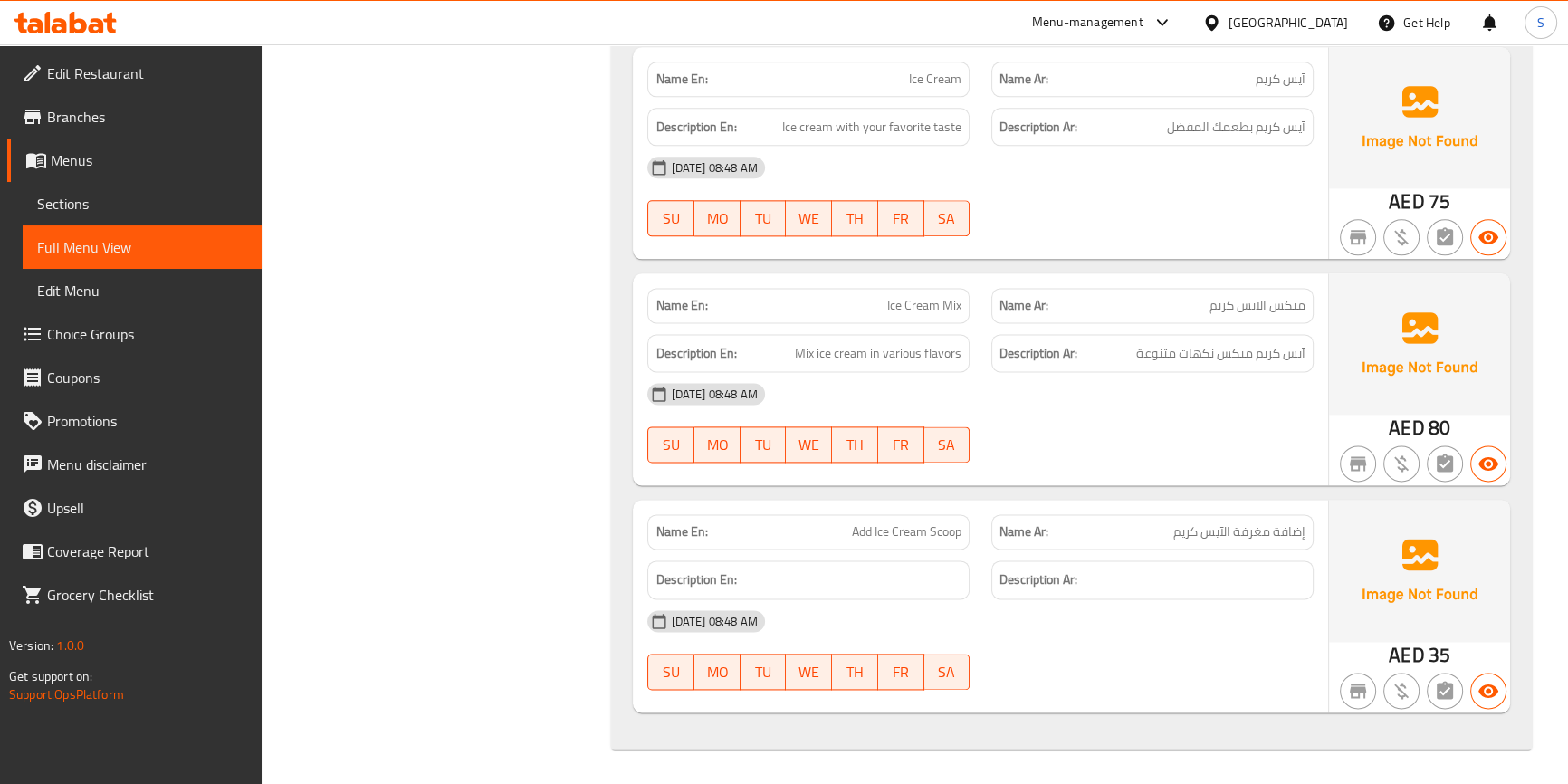
copy span "Ice Cream"
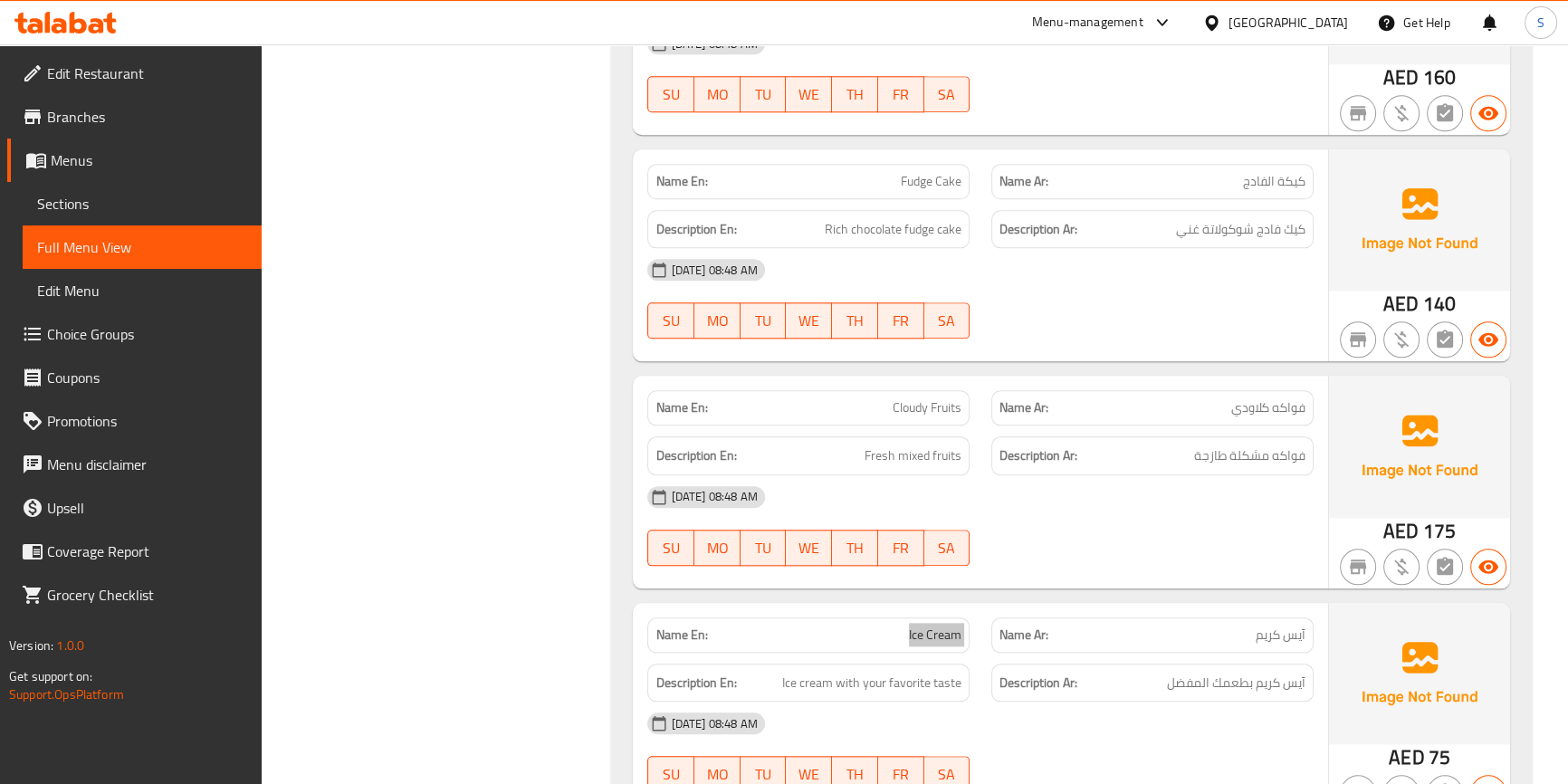
scroll to position [2217, 0]
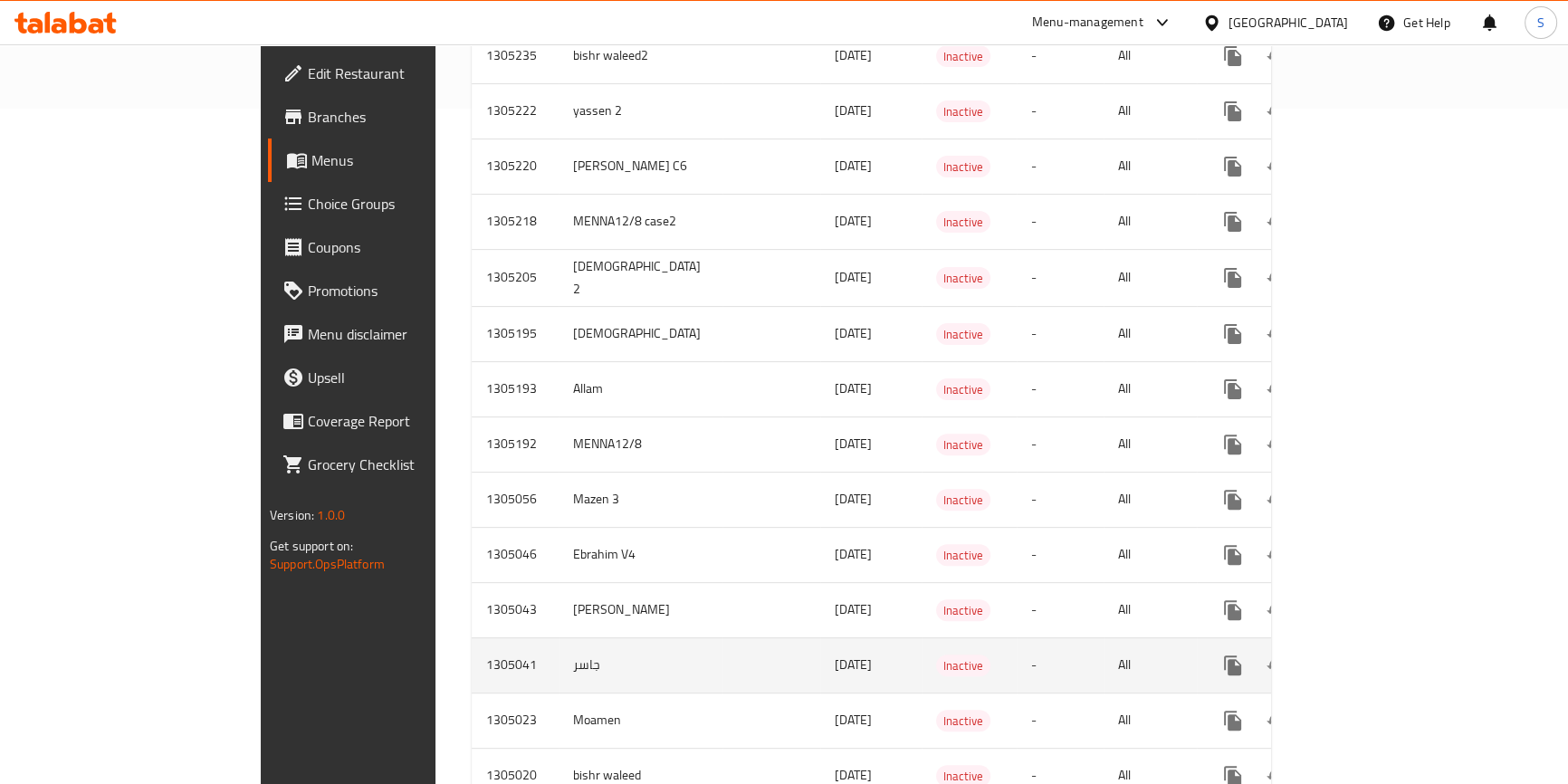
scroll to position [670, 0]
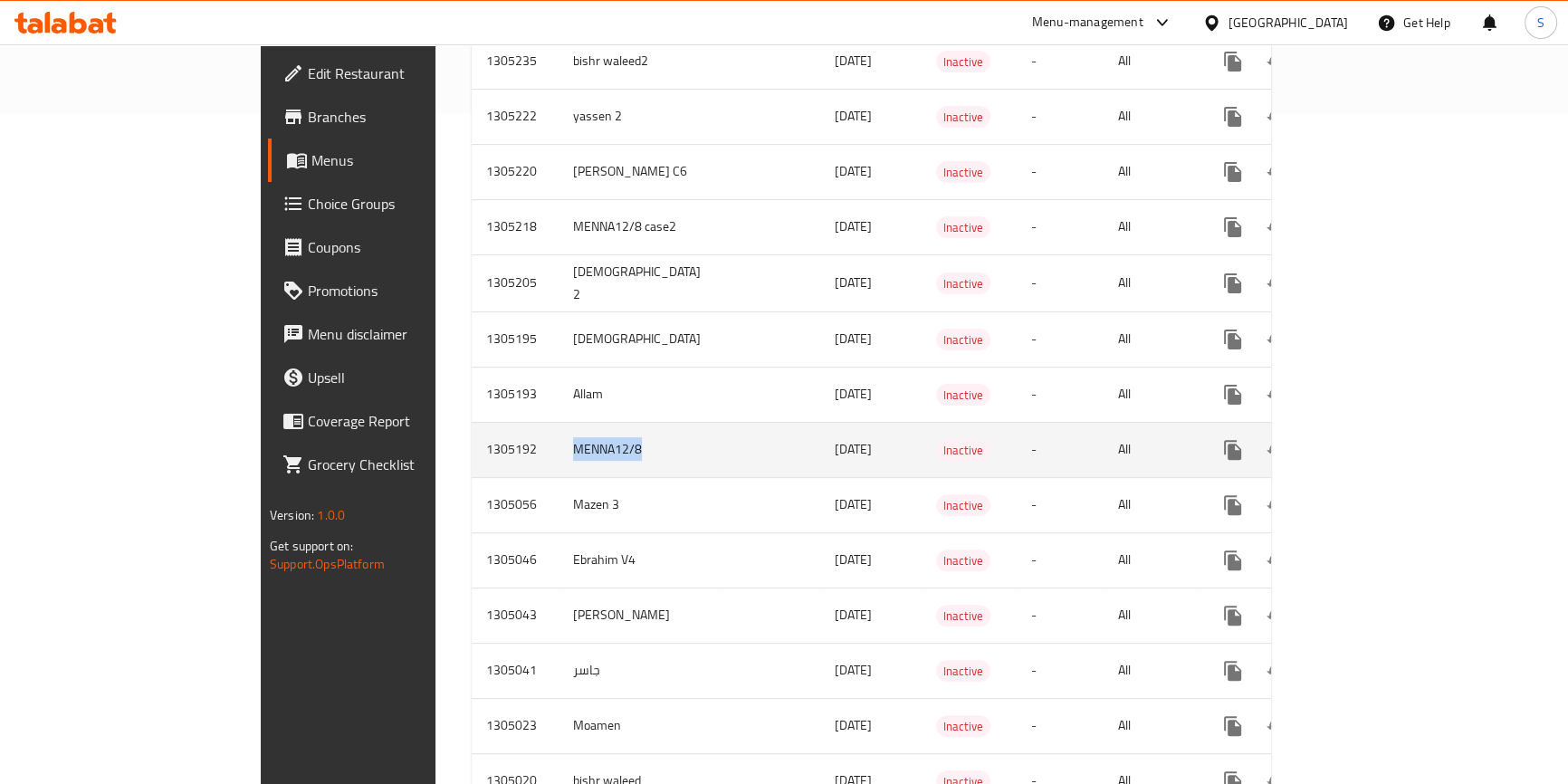
drag, startPoint x: 397, startPoint y: 424, endPoint x: 481, endPoint y: 415, distance: 84.5
click at [559, 422] on td "MENNA12/8" at bounding box center [640, 449] width 164 height 55
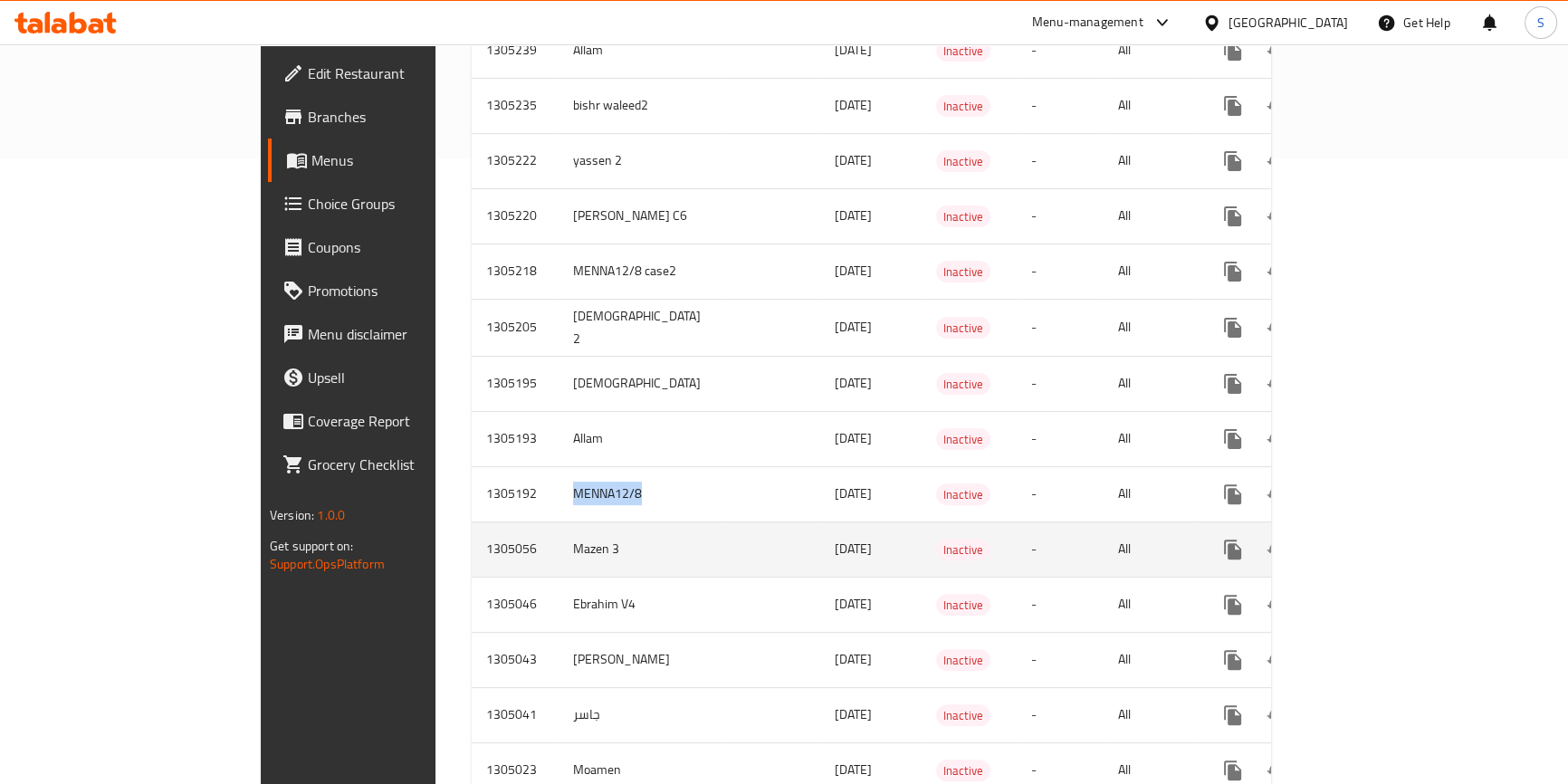
scroll to position [588, 0]
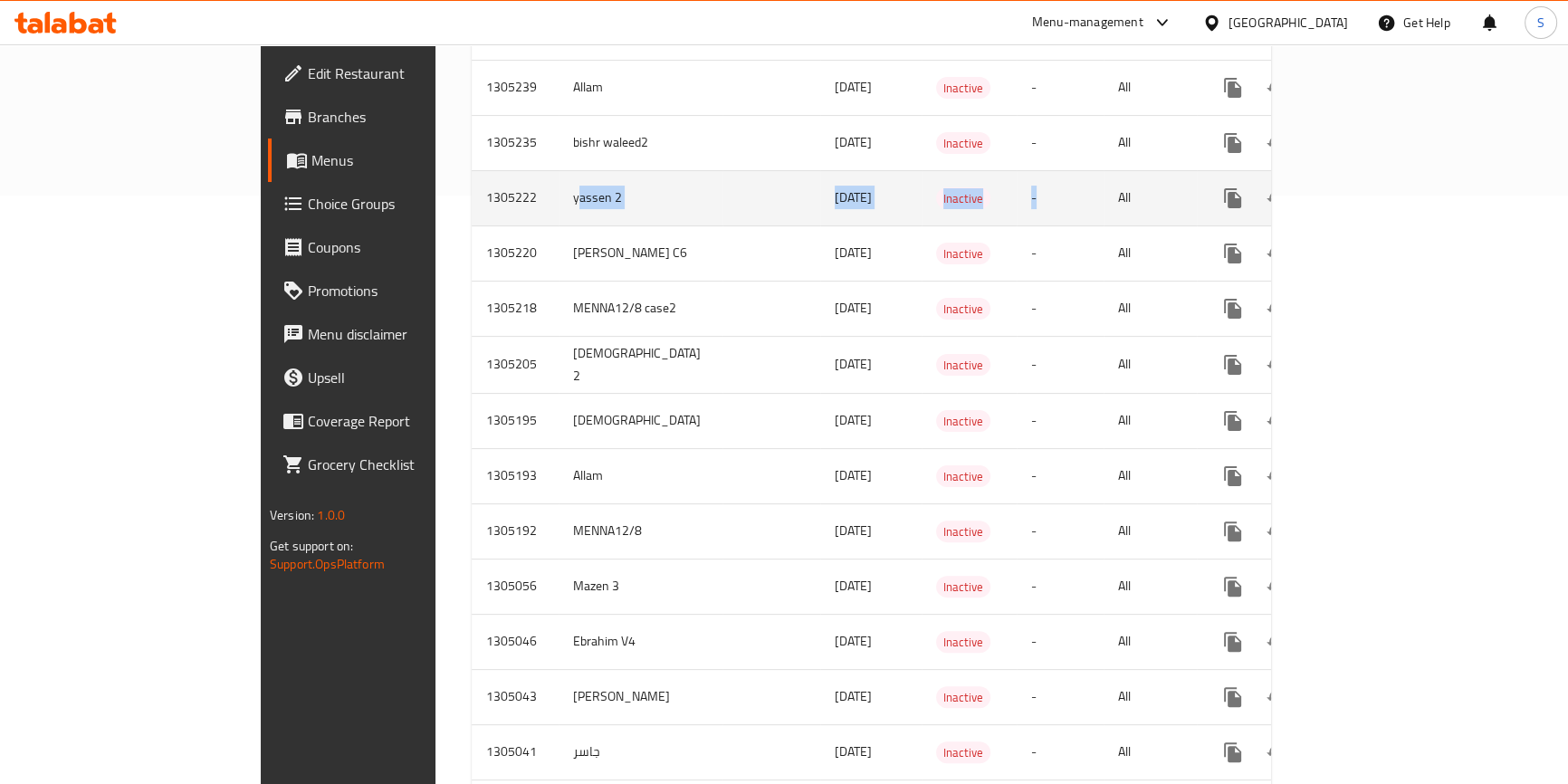
drag, startPoint x: 406, startPoint y: 182, endPoint x: 1046, endPoint y: 161, distance: 640.3
click at [1039, 171] on tr "1305222 yassen 2 [DATE] Inactive - All" at bounding box center [936, 197] width 928 height 55
click at [1385, 177] on link "enhanced table" at bounding box center [1364, 198] width 44 height 44
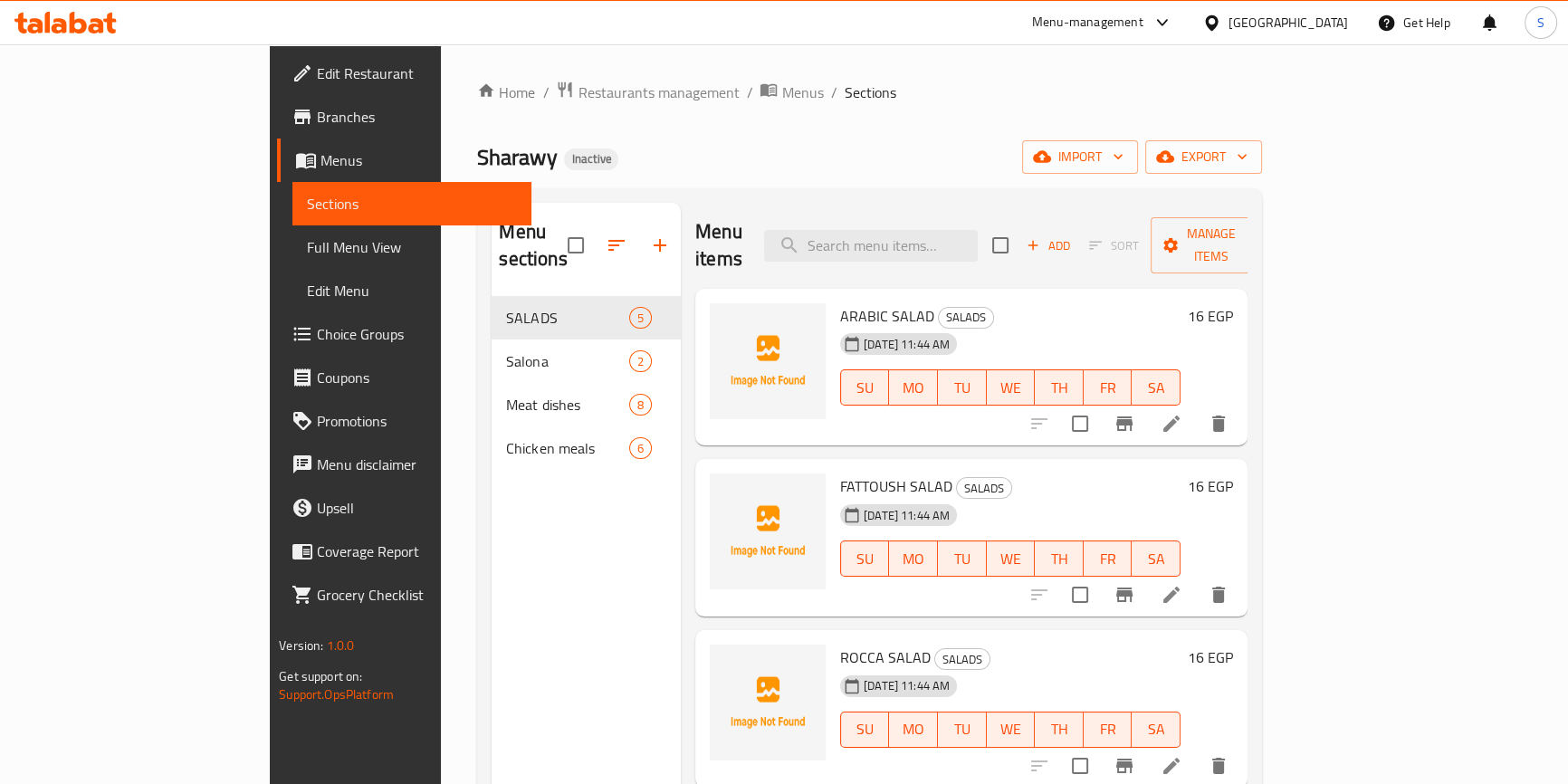
click at [307, 251] on span "Full Menu View" at bounding box center [412, 247] width 210 height 22
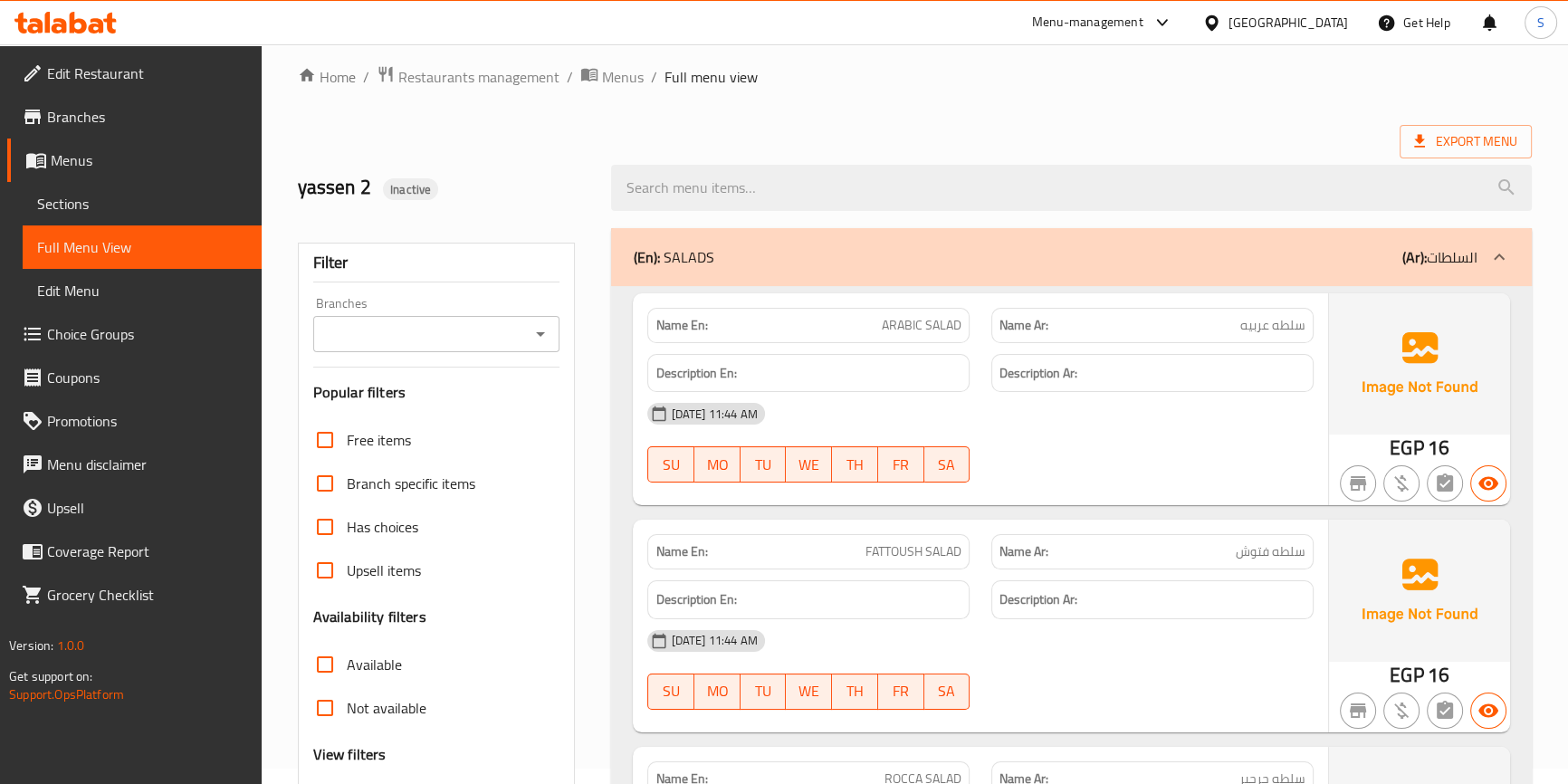
scroll to position [246, 0]
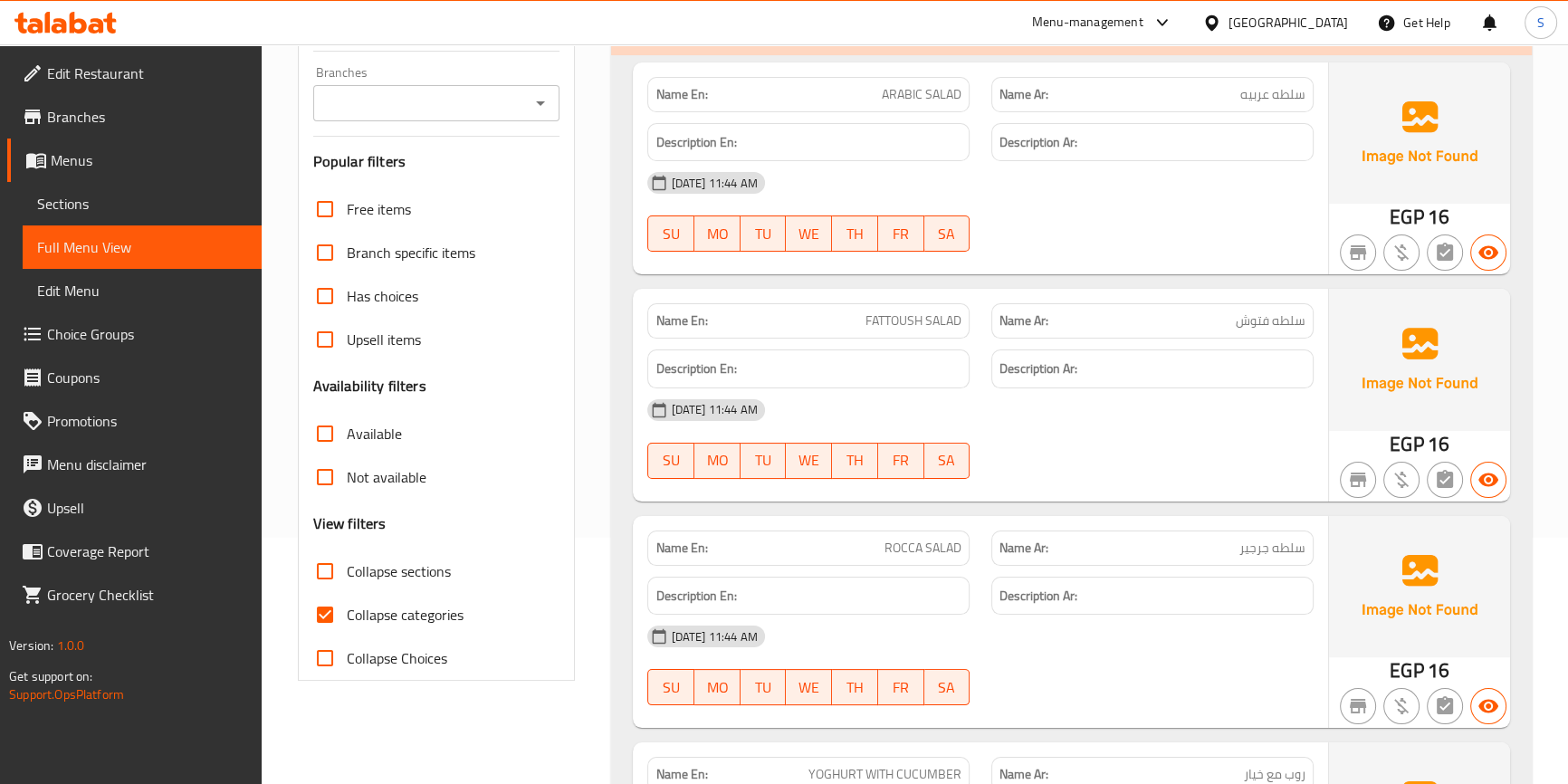
click at [388, 606] on span "Collapse categories" at bounding box center [405, 614] width 117 height 22
click at [347, 606] on input "Collapse categories" at bounding box center [325, 615] width 44 height 44
checkbox input "false"
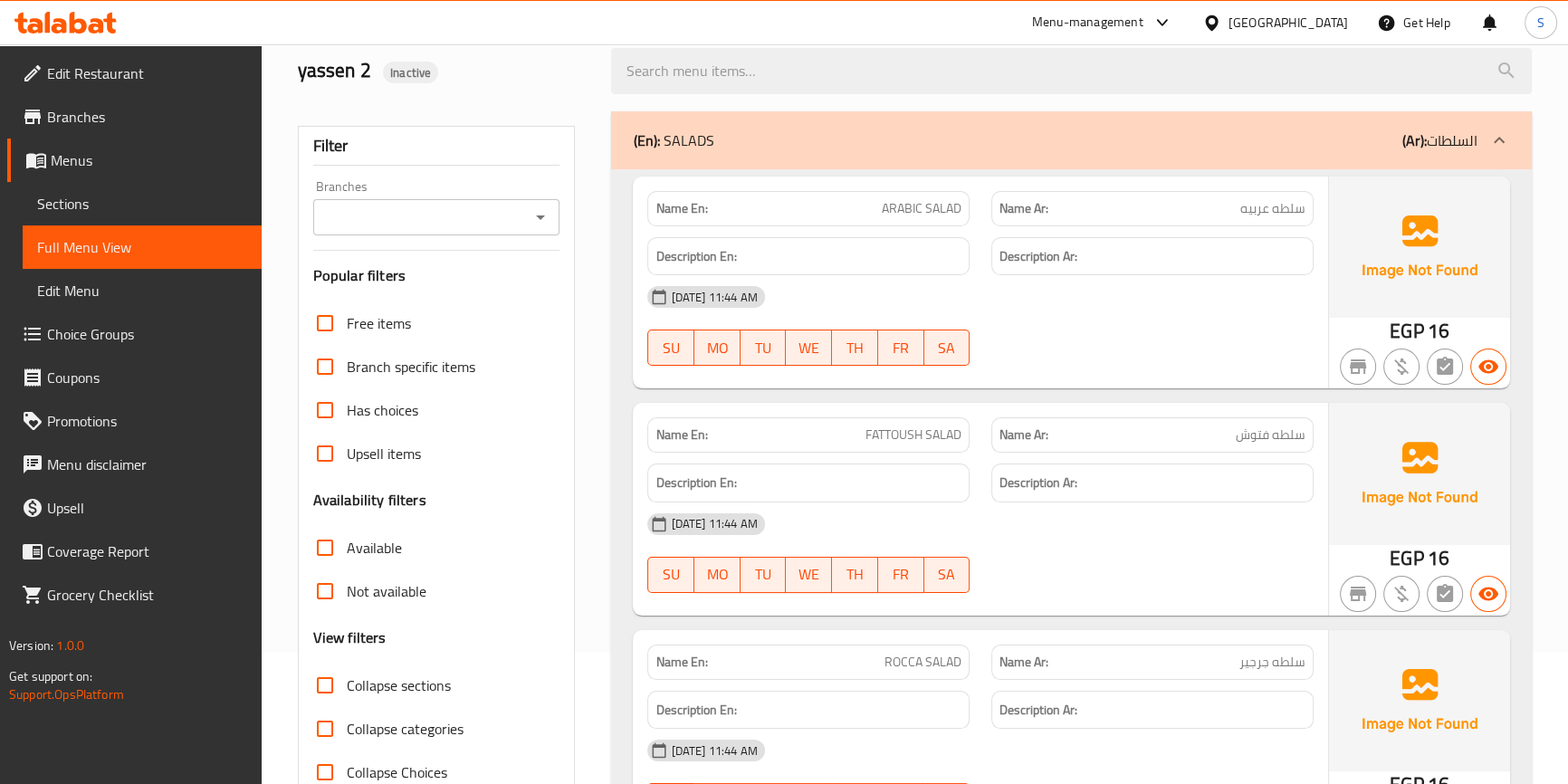
scroll to position [0, 0]
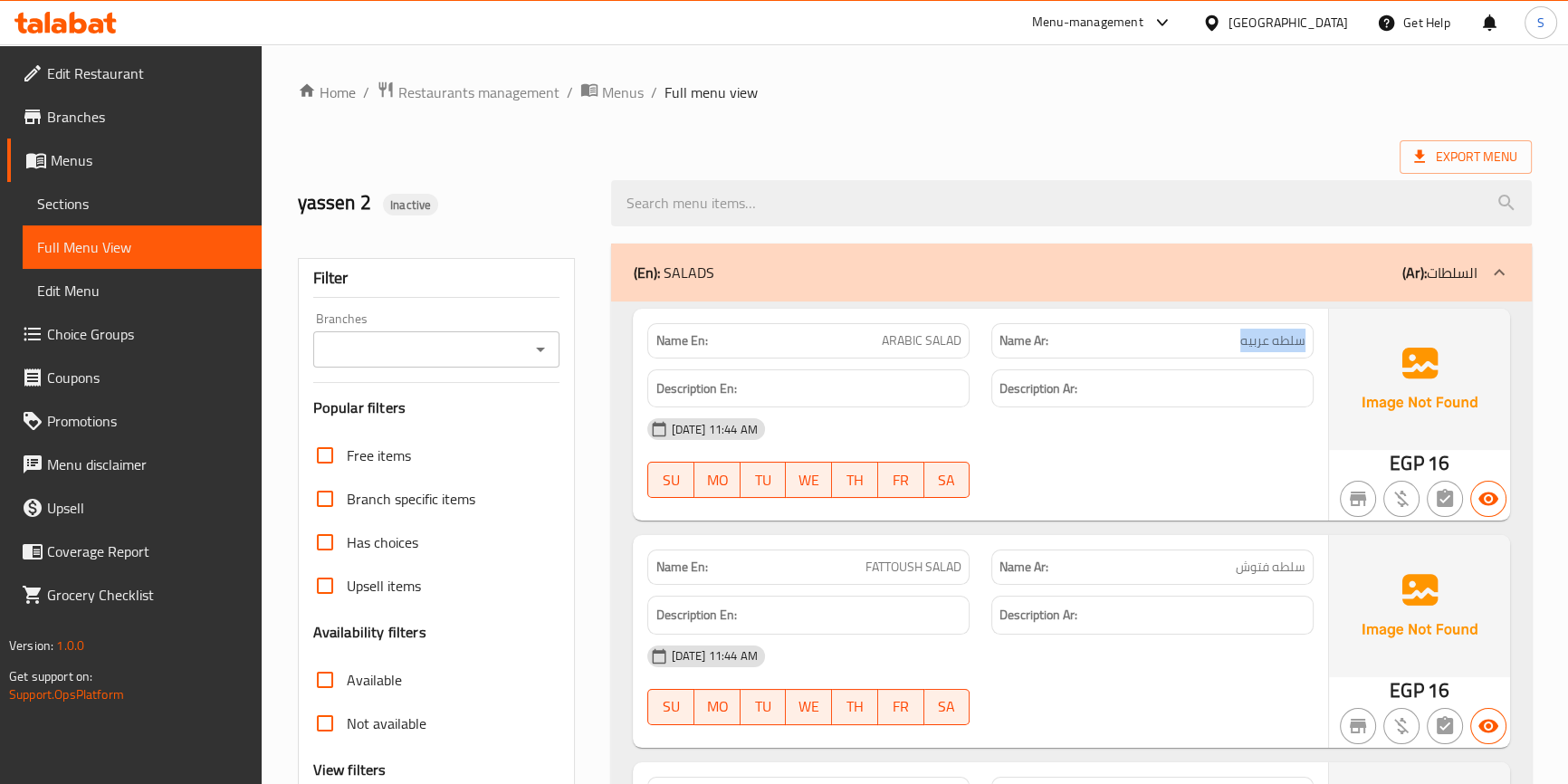
drag, startPoint x: 1312, startPoint y: 326, endPoint x: 1243, endPoint y: 335, distance: 69.6
click at [1243, 335] on div "Name Ar: سلطه عربيه" at bounding box center [1152, 340] width 322 height 35
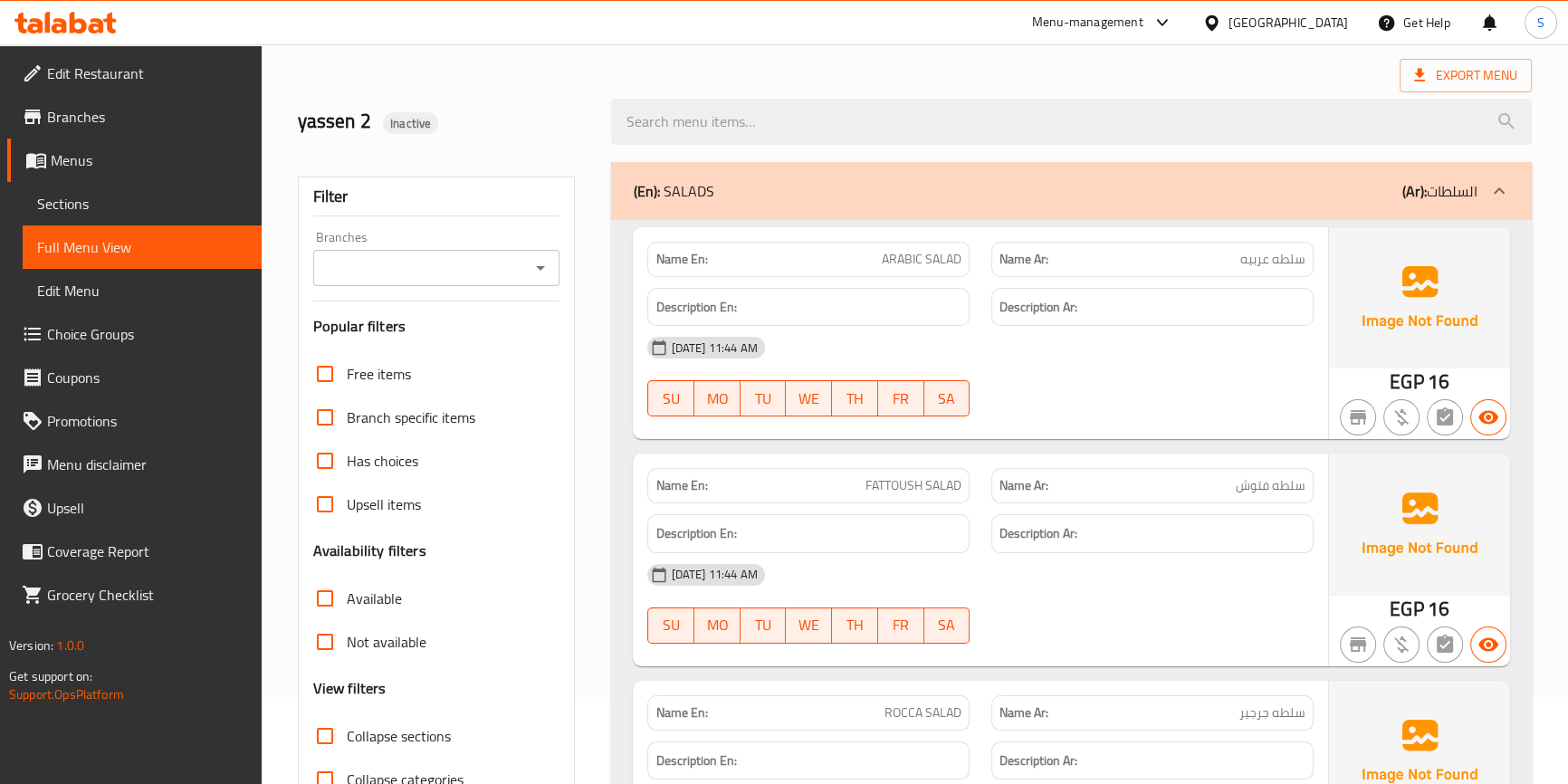
click at [1272, 493] on span "سلطه فتوش" at bounding box center [1271, 485] width 70 height 19
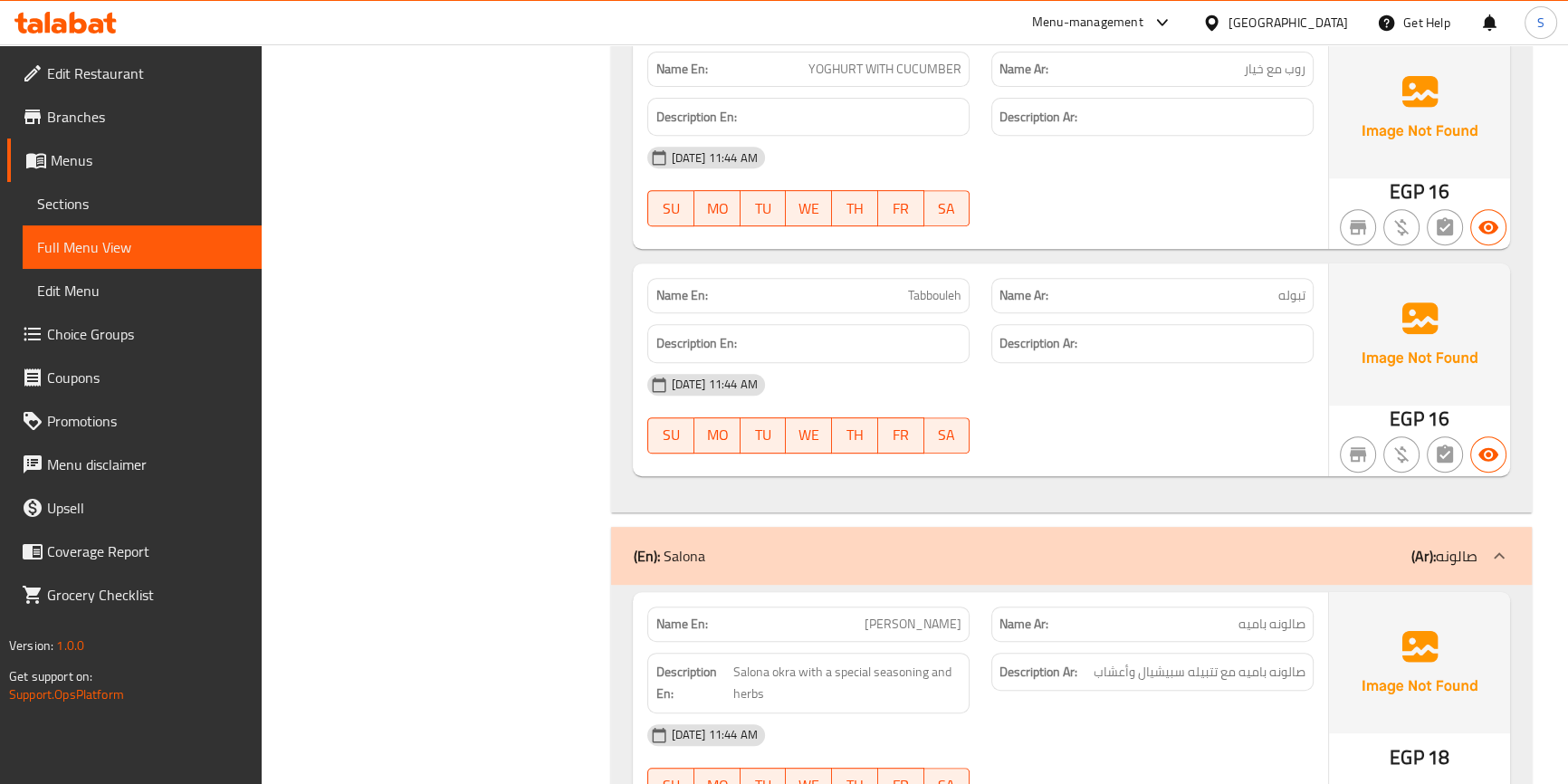
scroll to position [1152, 0]
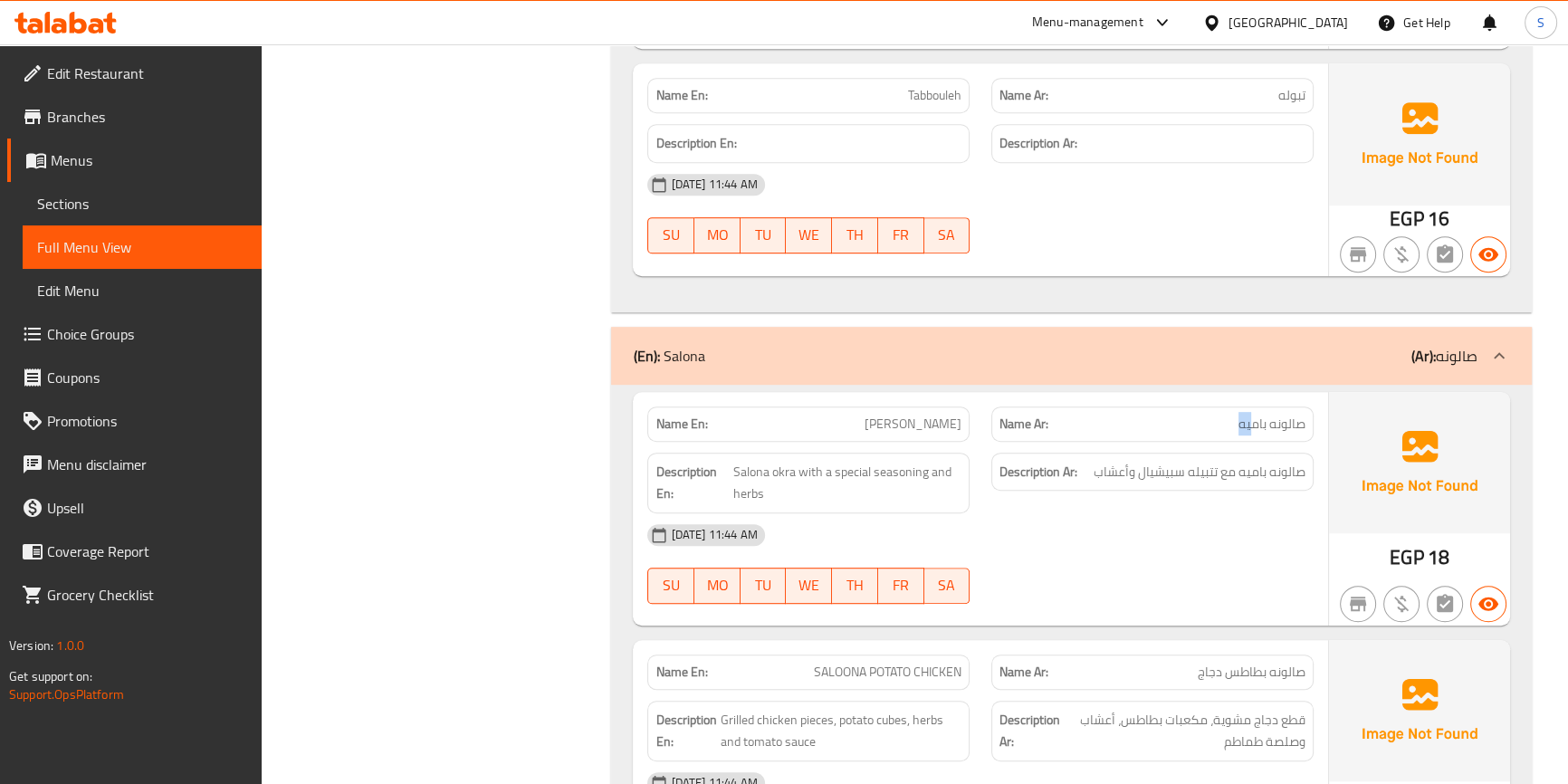
drag, startPoint x: 1252, startPoint y: 424, endPoint x: 1228, endPoint y: 427, distance: 24.2
drag, startPoint x: 788, startPoint y: 472, endPoint x: 738, endPoint y: 473, distance: 50.0
click at [738, 473] on span "Salona okra with a special seasoning and herbs" at bounding box center [847, 483] width 229 height 44
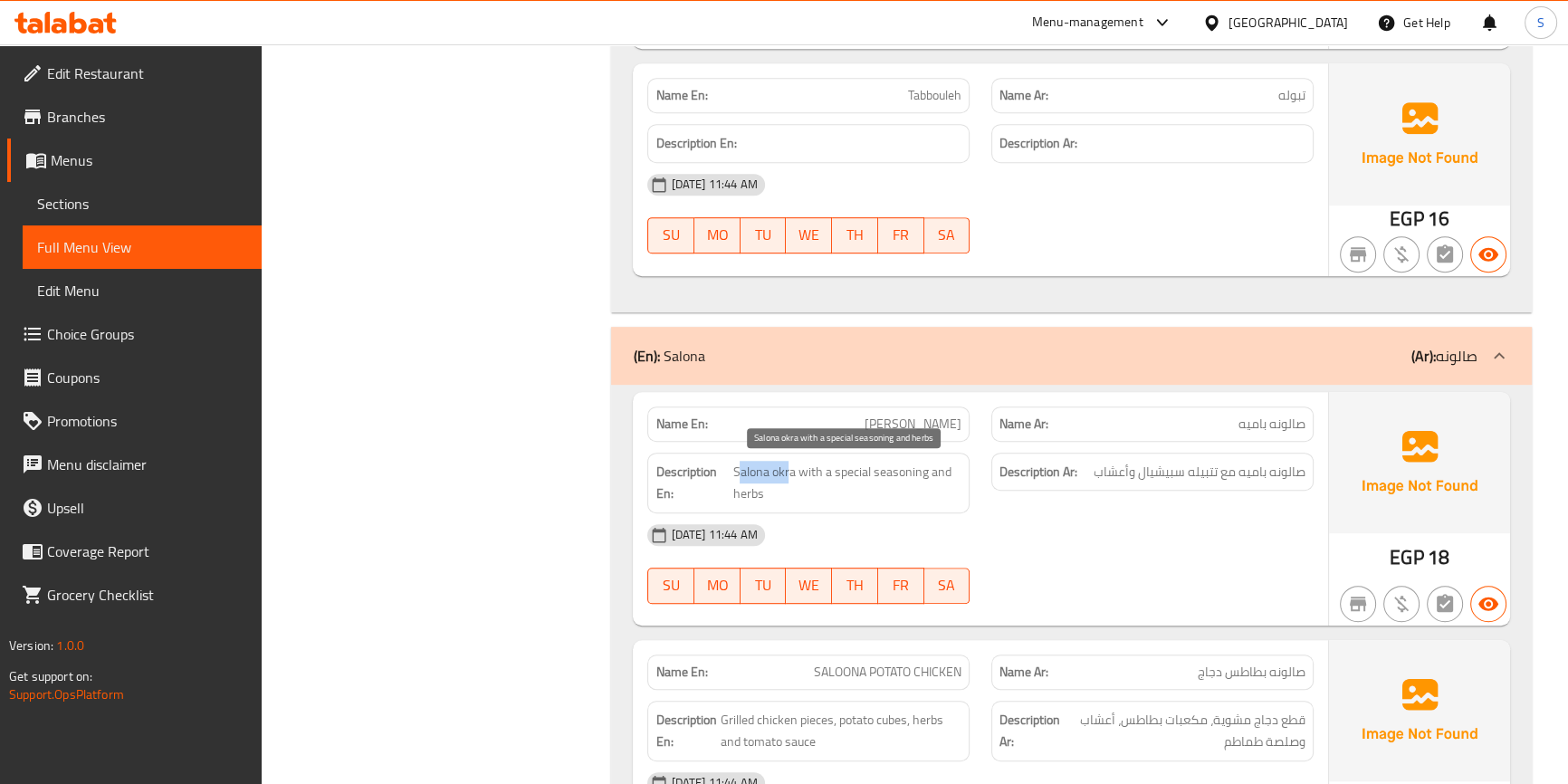
click at [737, 473] on span "Salona okra with a special seasoning and herbs" at bounding box center [847, 483] width 229 height 44
drag, startPoint x: 797, startPoint y: 478, endPoint x: 887, endPoint y: 481, distance: 90.0
click at [887, 481] on span "Salona okra with a special seasoning and herbs" at bounding box center [847, 483] width 229 height 44
click at [893, 480] on span "Salona okra with a special seasoning and herbs" at bounding box center [847, 483] width 229 height 44
click at [855, 478] on span "Salona okra with a special seasoning and herbs" at bounding box center [847, 483] width 229 height 44
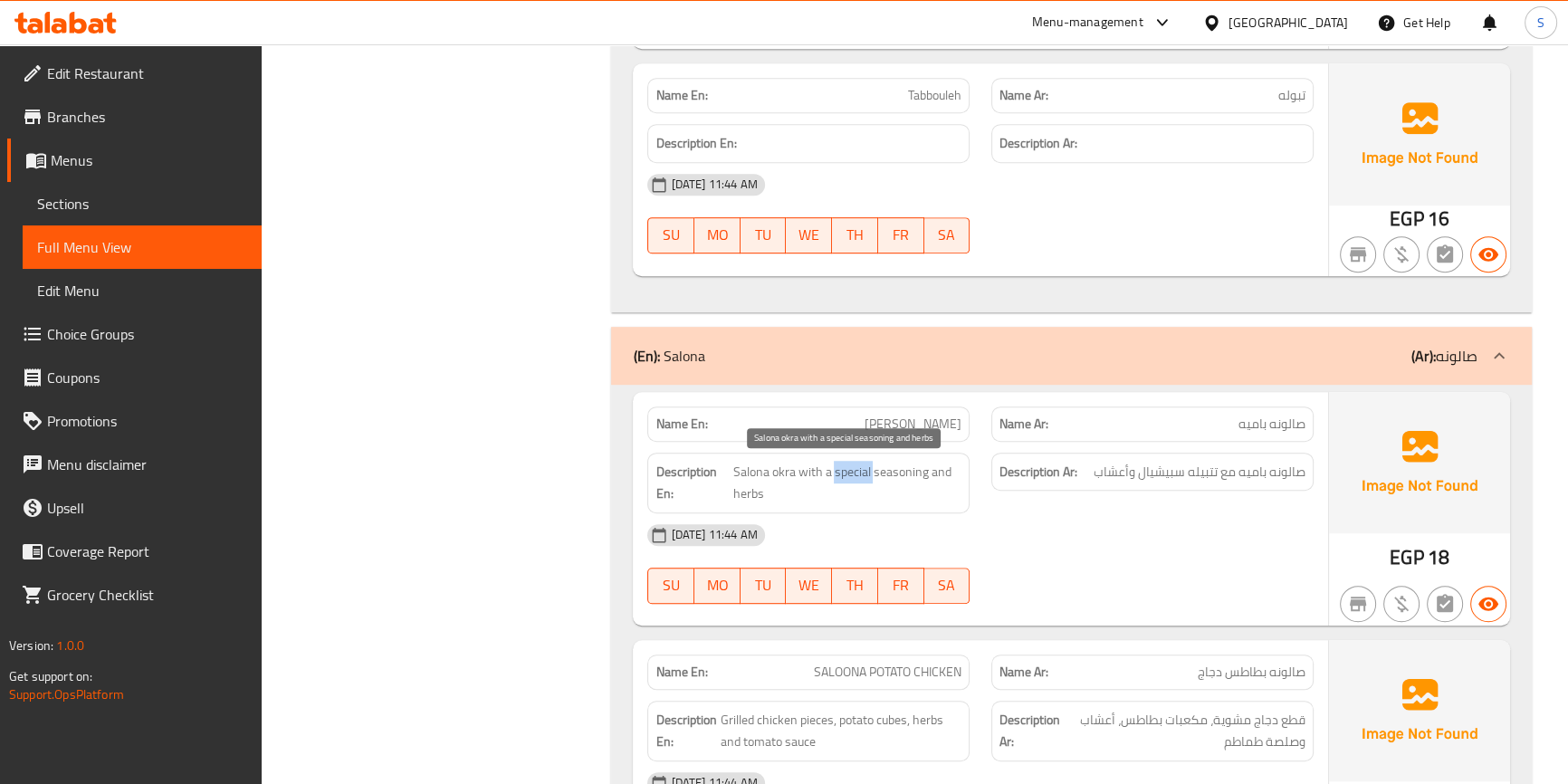
click at [855, 478] on span "Salona okra with a special seasoning and herbs" at bounding box center [847, 483] width 229 height 44
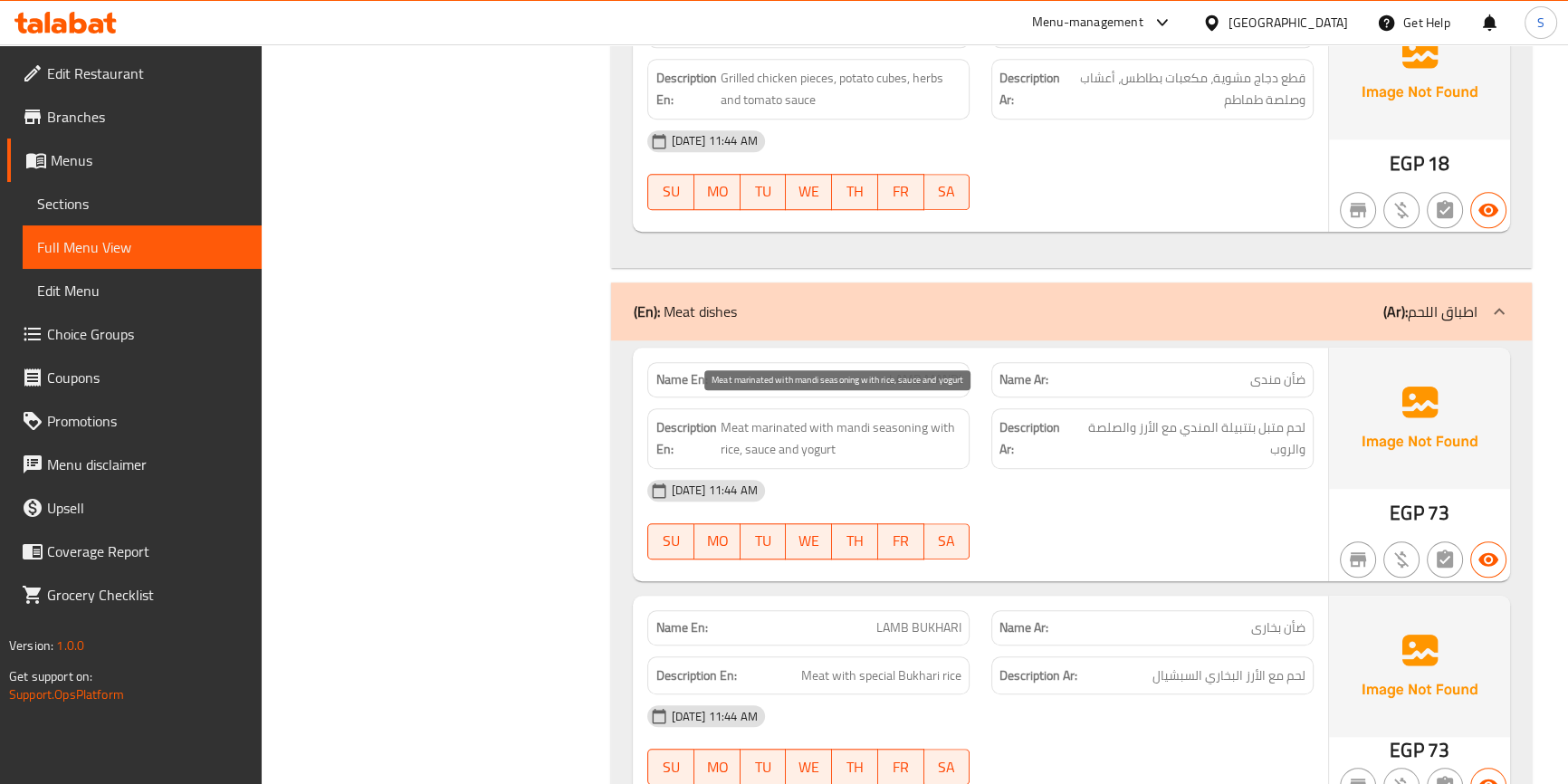
scroll to position [1811, 0]
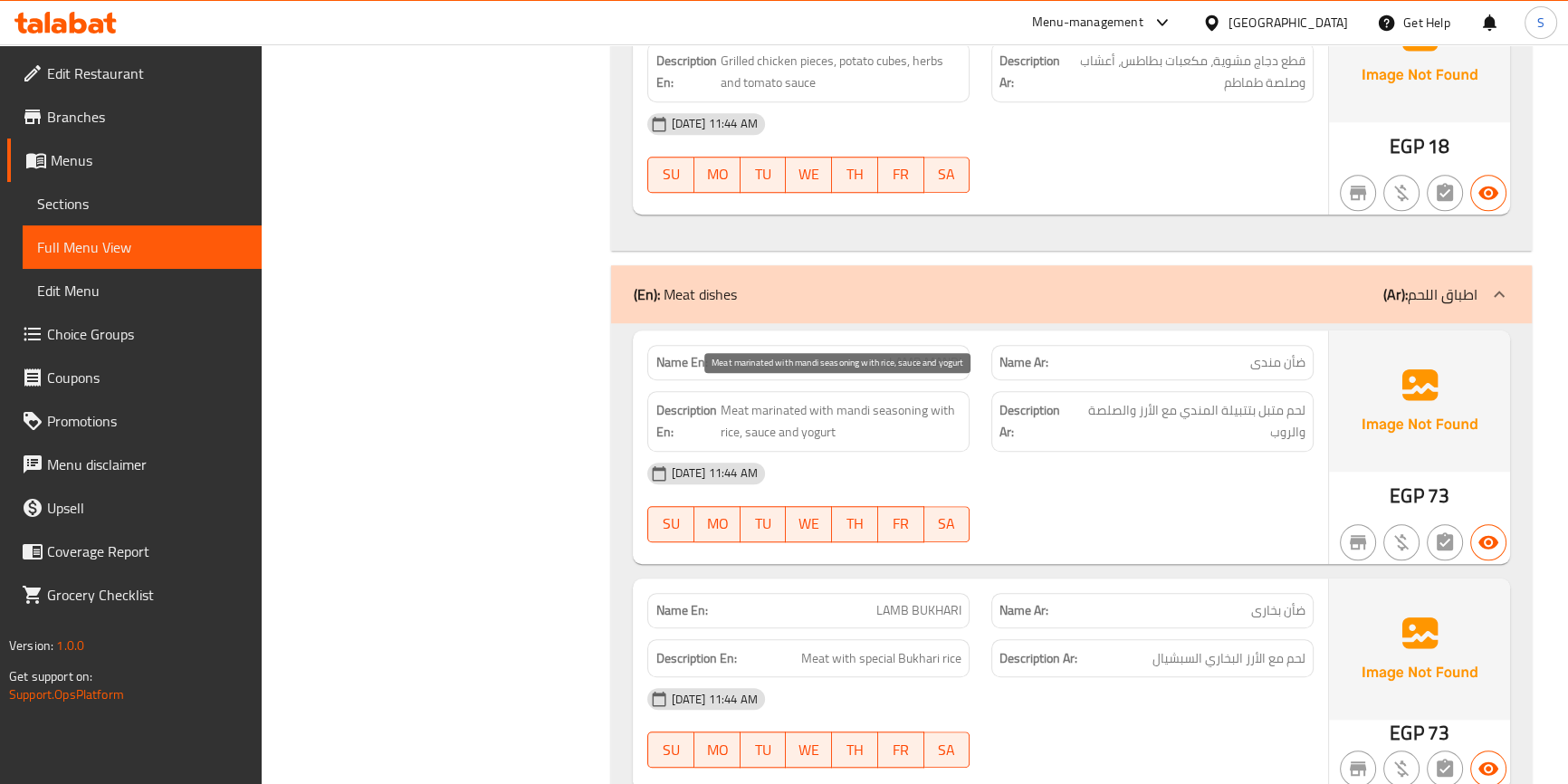
click at [771, 413] on span "Meat marinated with mandi seasoning with rice, sauce and yogurt" at bounding box center [841, 421] width 241 height 44
click at [820, 417] on span "Meat marinated with mandi seasoning with rice, sauce and yogurt" at bounding box center [841, 421] width 241 height 44
click at [838, 416] on span "Meat marinated with mandi seasoning with rice, sauce and yogurt" at bounding box center [841, 421] width 241 height 44
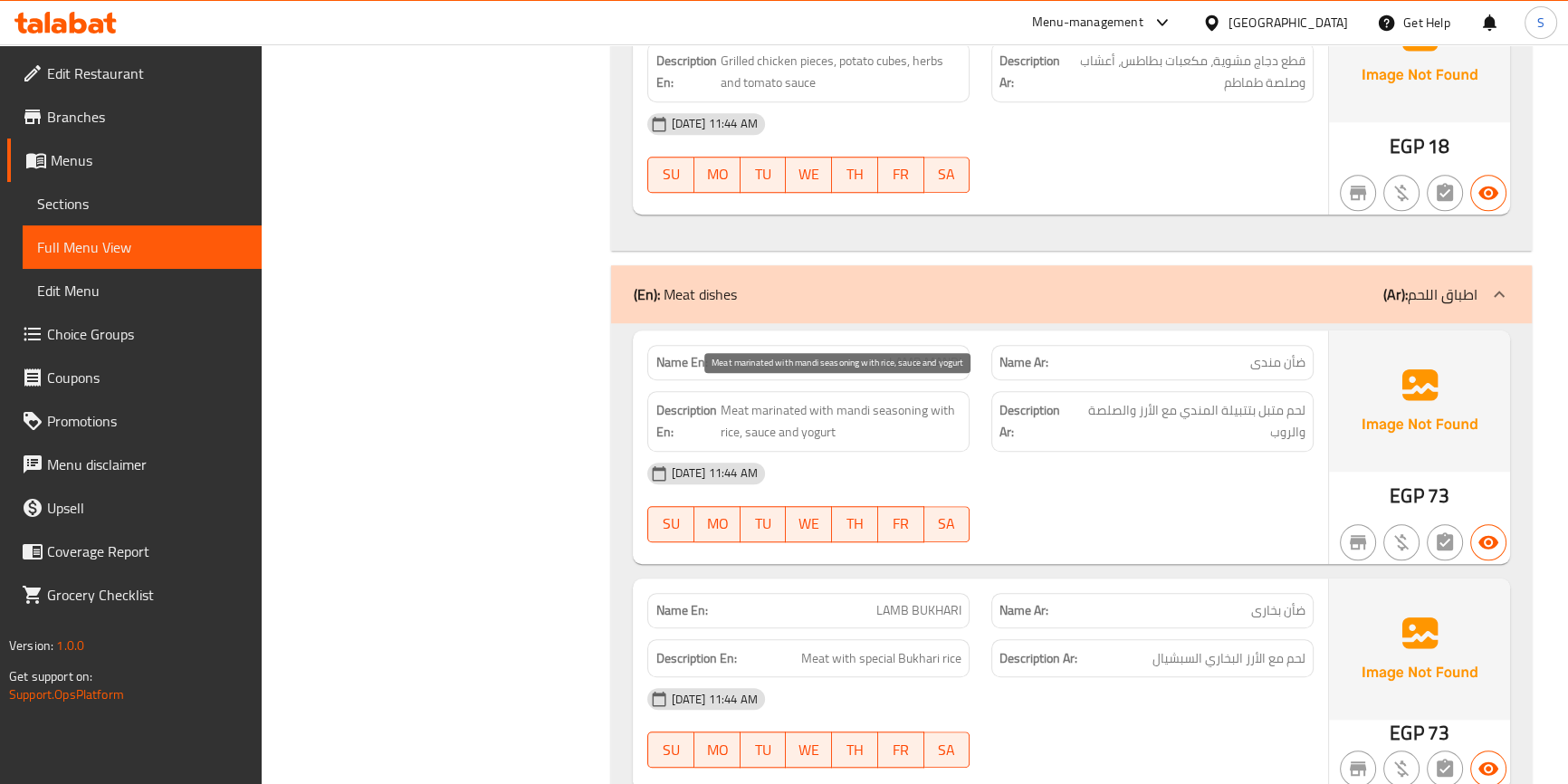
click at [925, 415] on span "Meat marinated with mandi seasoning with rice, sauce and yogurt" at bounding box center [841, 421] width 241 height 44
click at [740, 429] on span "Meat marinated with mandi seasoning with rice, sauce and yogurt" at bounding box center [841, 421] width 241 height 44
click at [743, 434] on span "Meat marinated with mandi seasoning with rice, sauce and yogurt" at bounding box center [841, 421] width 241 height 44
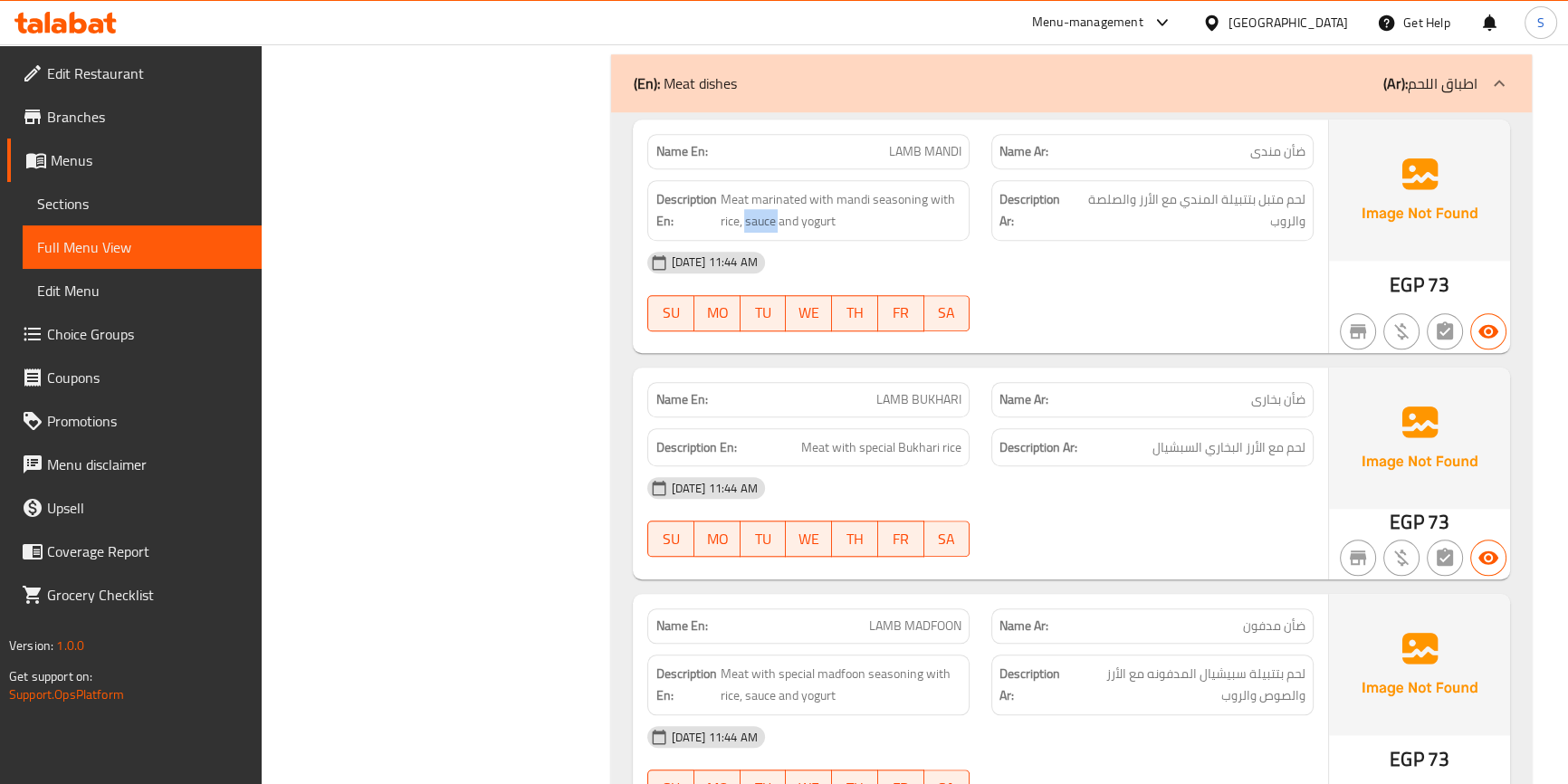
scroll to position [2057, 0]
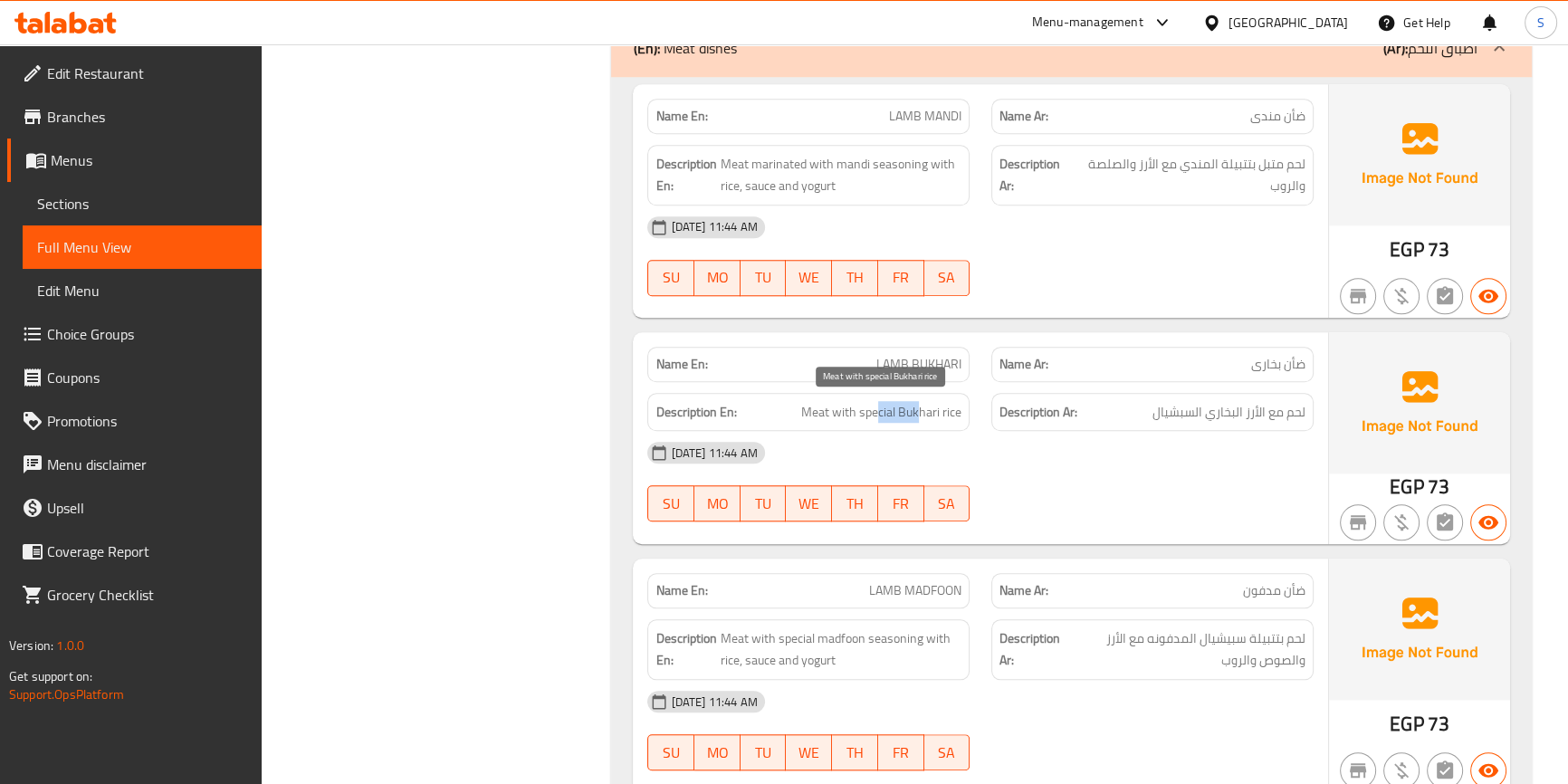
drag, startPoint x: 879, startPoint y: 408, endPoint x: 920, endPoint y: 413, distance: 41.3
click at [920, 413] on span "Meat with special Bukhari rice" at bounding box center [881, 412] width 161 height 23
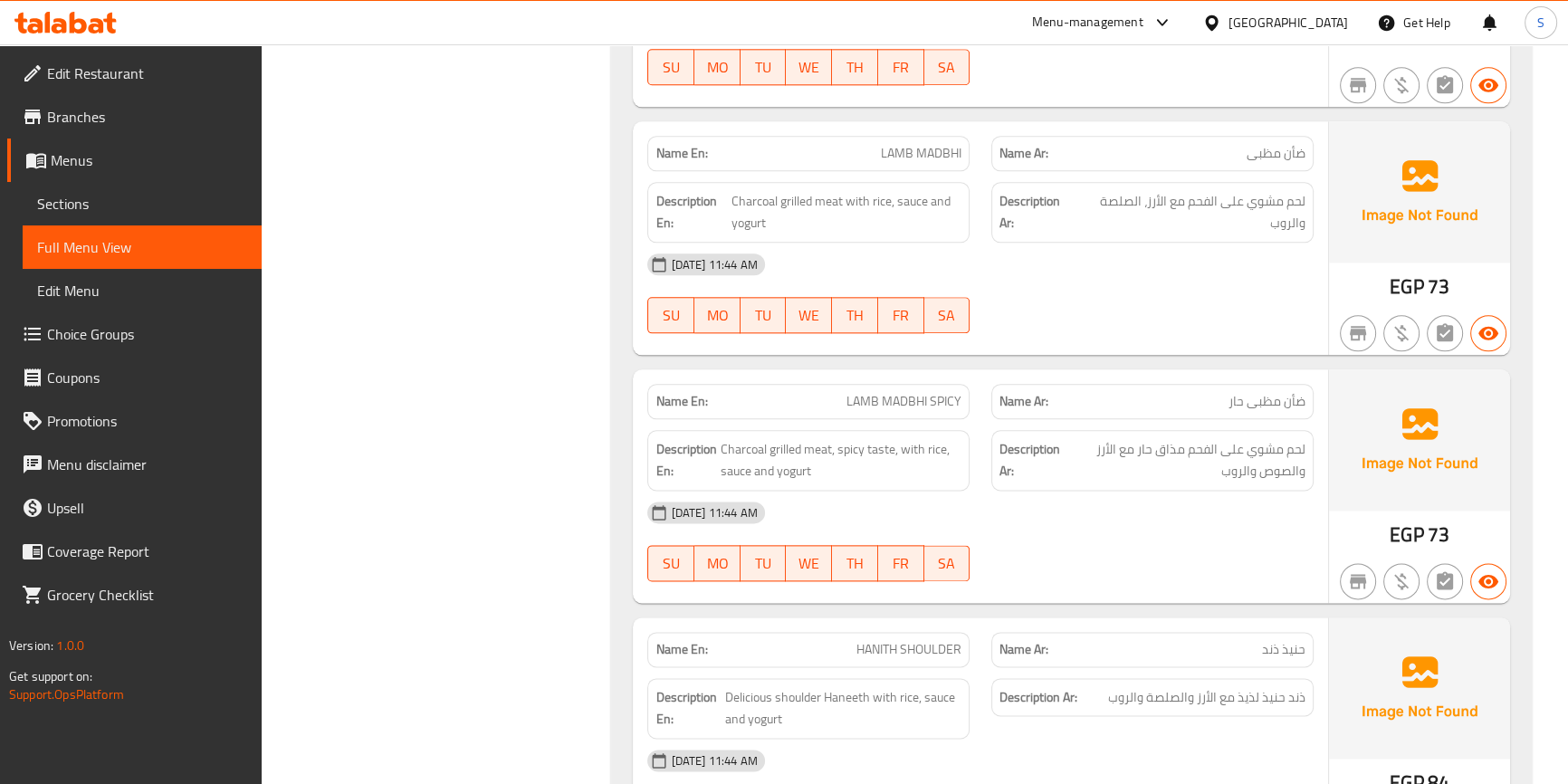
scroll to position [2798, 0]
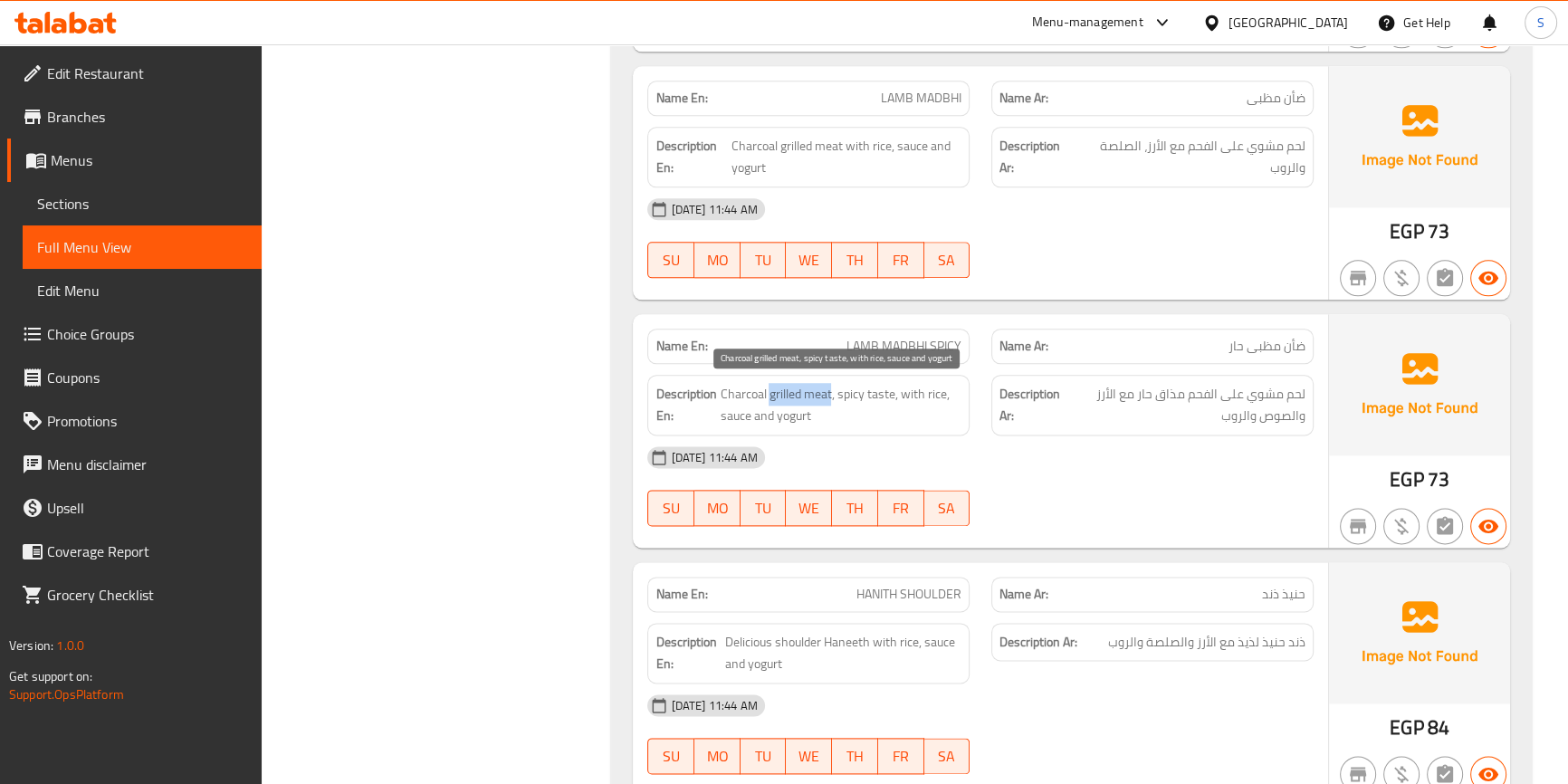
drag, startPoint x: 830, startPoint y: 391, endPoint x: 769, endPoint y: 400, distance: 61.7
click at [769, 400] on span "Charcoal grilled meat, spicy taste, with rice, sauce and yogurt" at bounding box center [841, 405] width 241 height 44
click at [807, 400] on span "Charcoal grilled meat, spicy taste, with rice, sauce and yogurt" at bounding box center [841, 405] width 241 height 44
drag, startPoint x: 830, startPoint y: 390, endPoint x: 851, endPoint y: 399, distance: 22.8
click at [851, 399] on span "Charcoal grilled meat, spicy taste, with rice, sauce and yogurt" at bounding box center [841, 405] width 241 height 44
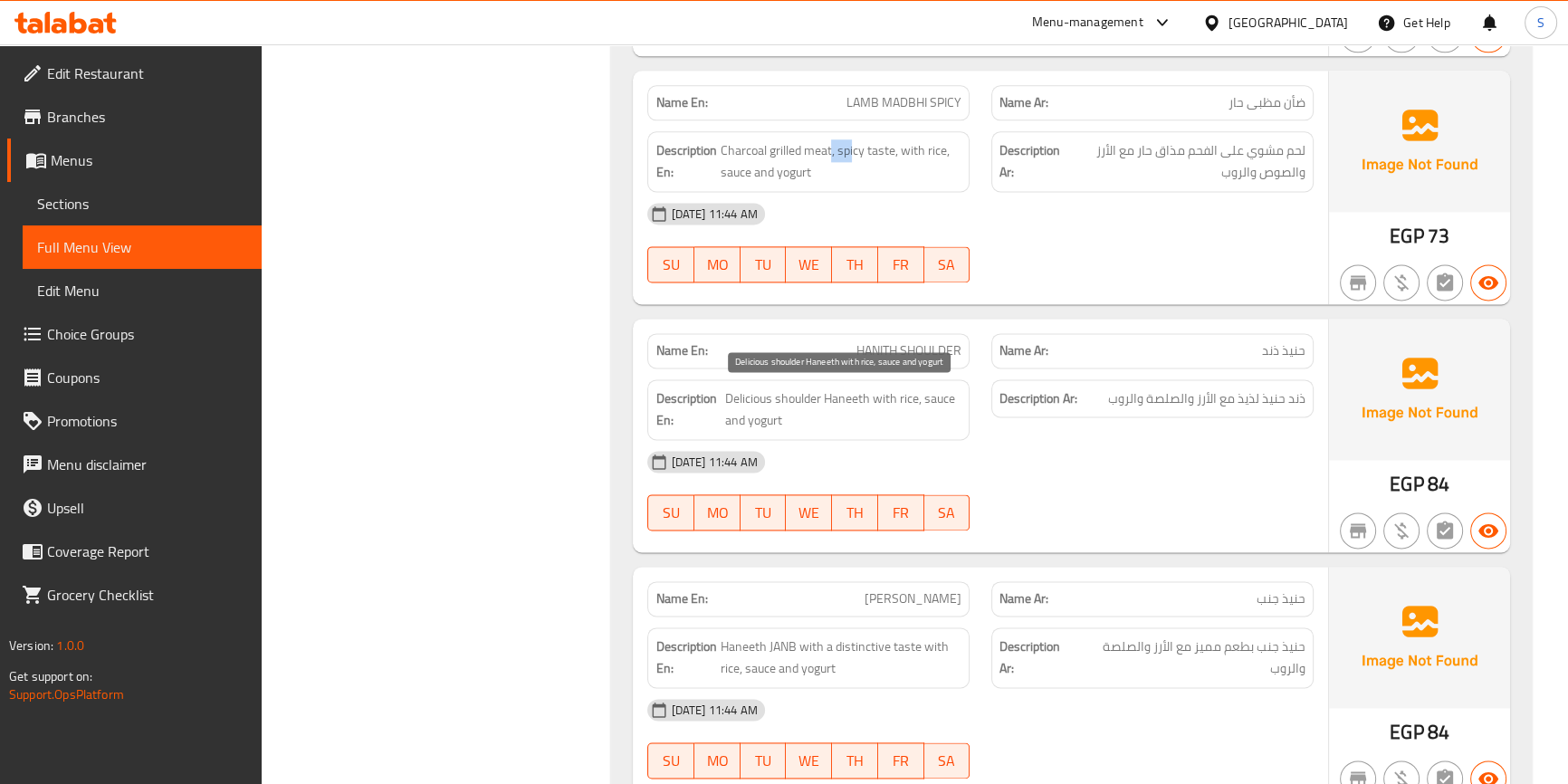
scroll to position [3045, 0]
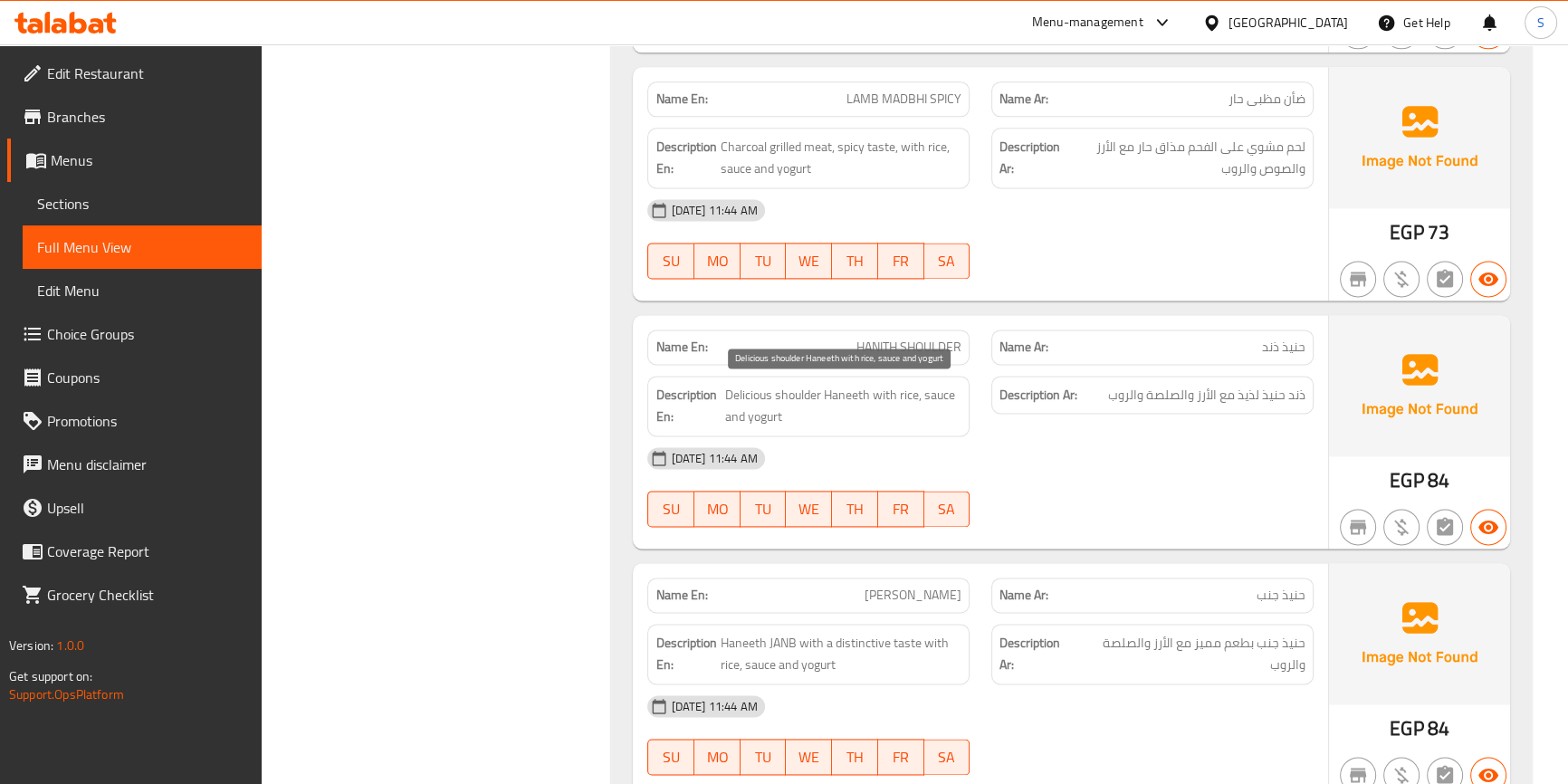
click at [879, 396] on span "Delicious shoulder Haneeth with rice, sauce and yogurt" at bounding box center [843, 406] width 236 height 44
click at [944, 392] on span "Delicious shoulder Haneeth with rice, sauce and yogurt" at bounding box center [843, 406] width 236 height 44
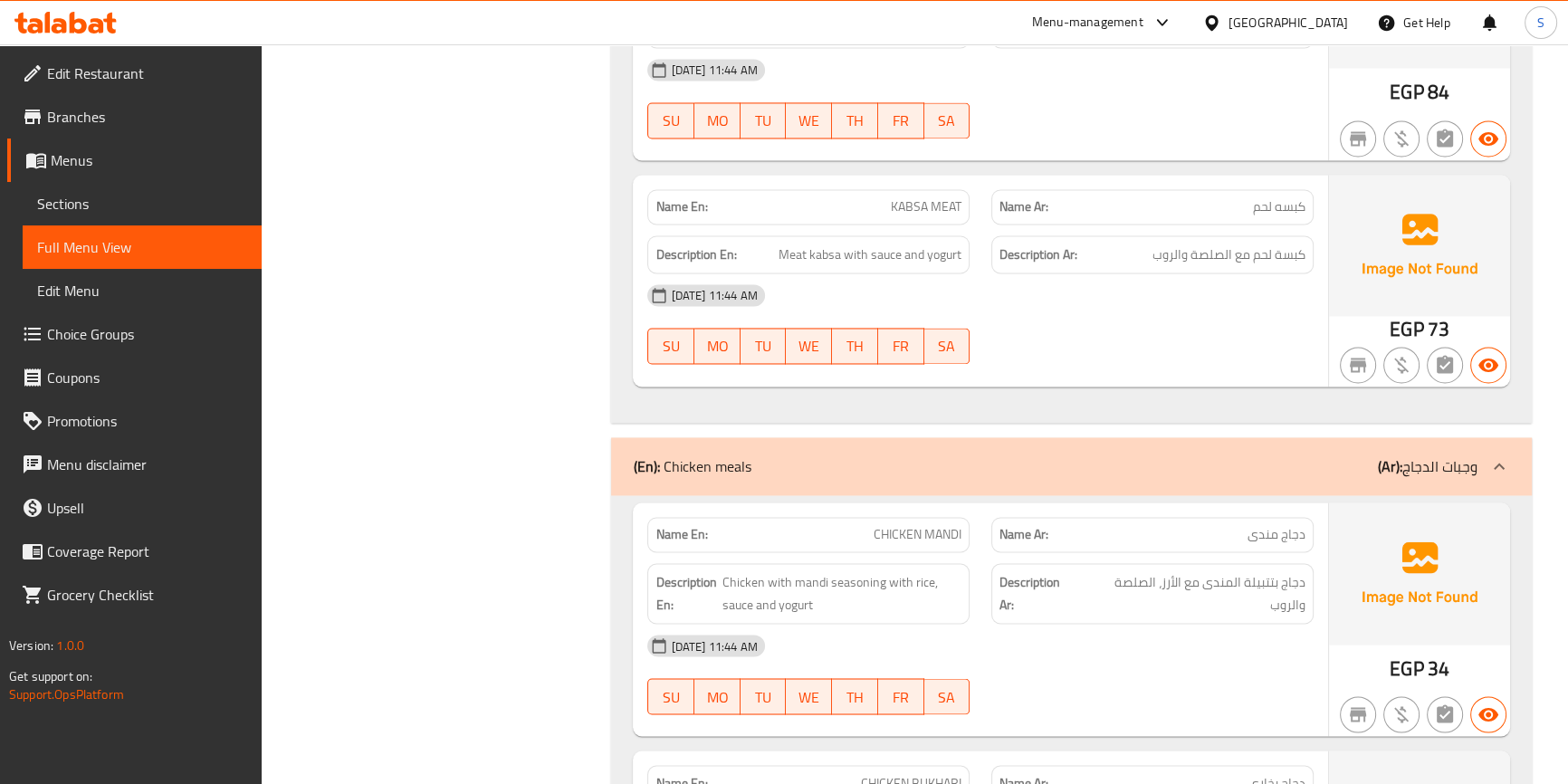
scroll to position [3704, 0]
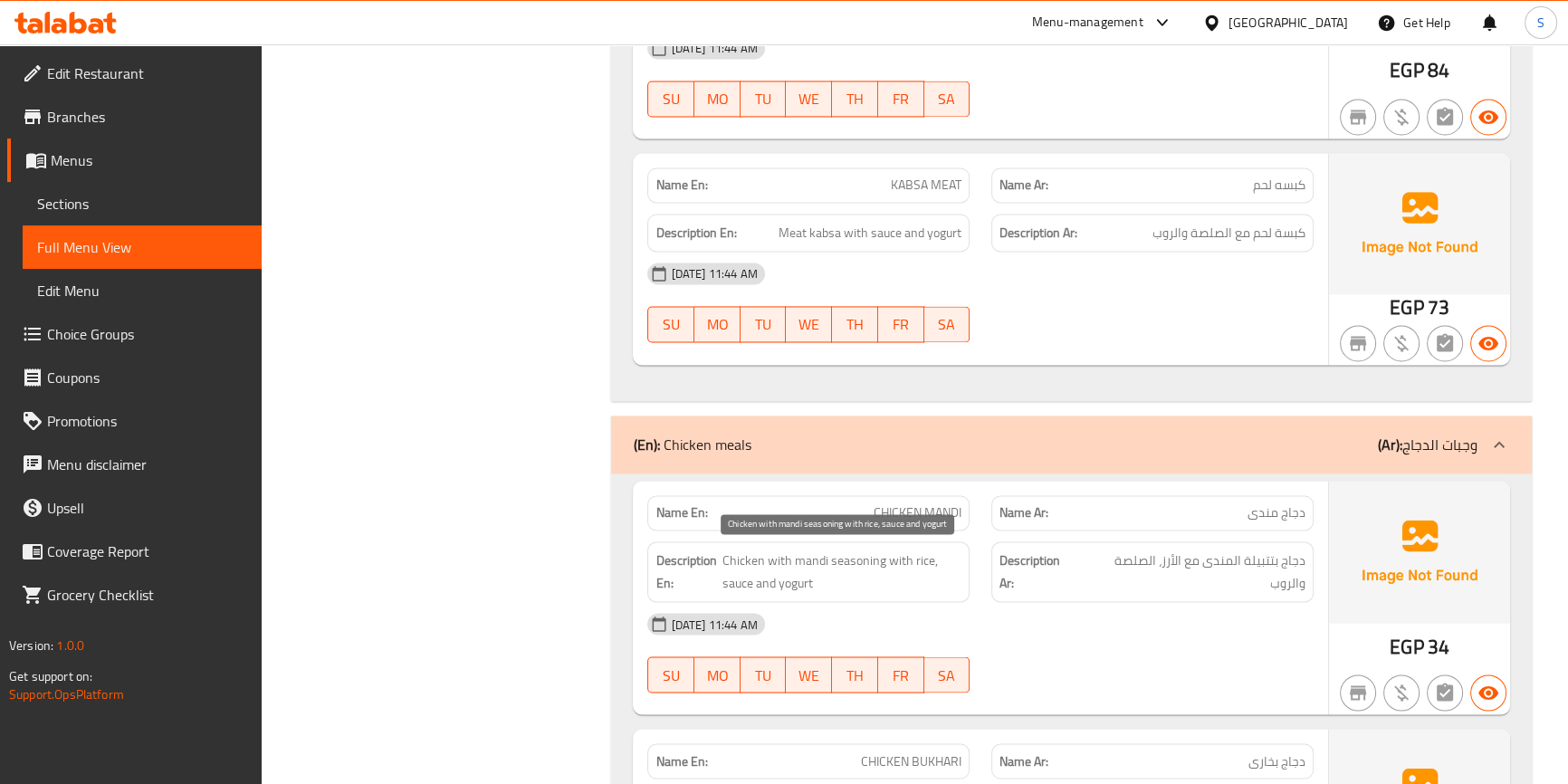
click at [848, 562] on span "Chicken with mandi seasoning with rice, sauce and yogurt" at bounding box center [842, 572] width 240 height 44
click at [758, 577] on span "Chicken with mandi seasoning with rice, sauce and yogurt" at bounding box center [842, 572] width 240 height 44
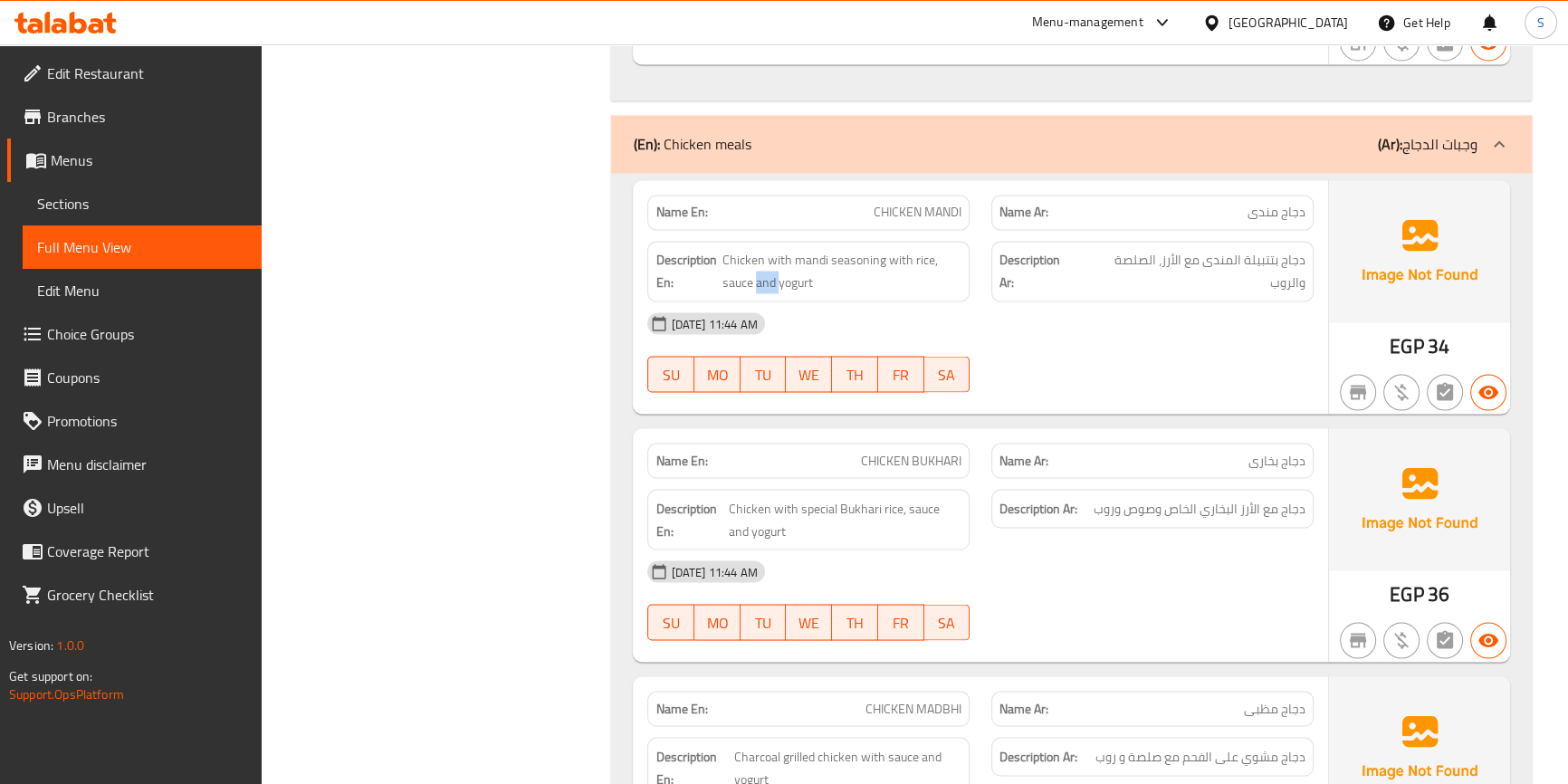
scroll to position [4033, 0]
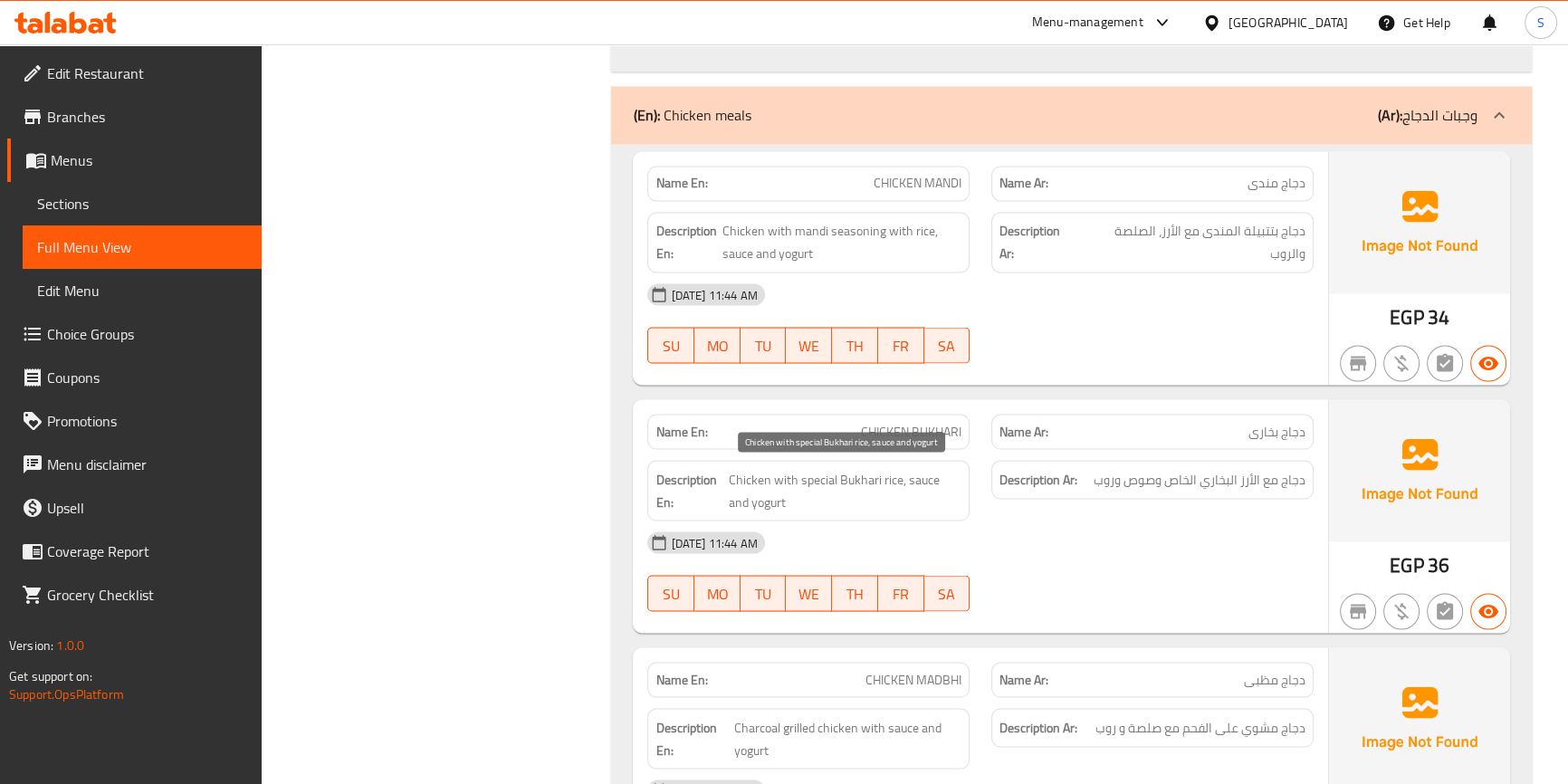
click at [765, 475] on span "Chicken with special Bukhari rice, sauce and yogurt" at bounding box center [845, 490] width 232 height 44
click at [868, 480] on span "Chicken with special Bukhari rice, sauce and yogurt" at bounding box center [845, 490] width 232 height 44
click at [849, 480] on span "Chicken with special Bukhari rice, sauce and yogurt" at bounding box center [845, 490] width 232 height 44
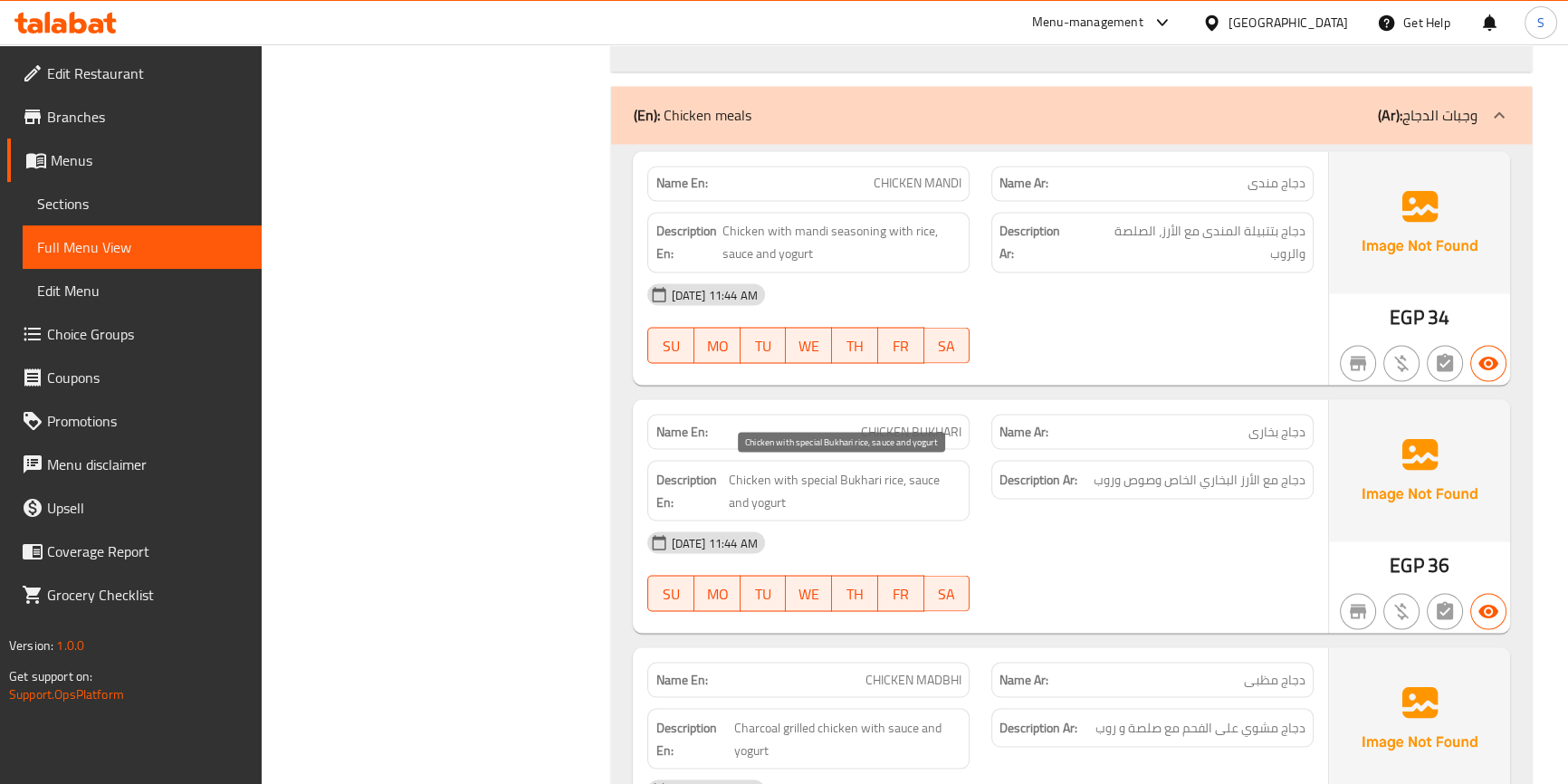
click at [897, 482] on span "Chicken with special Bukhari rice, sauce and yogurt" at bounding box center [845, 490] width 232 height 44
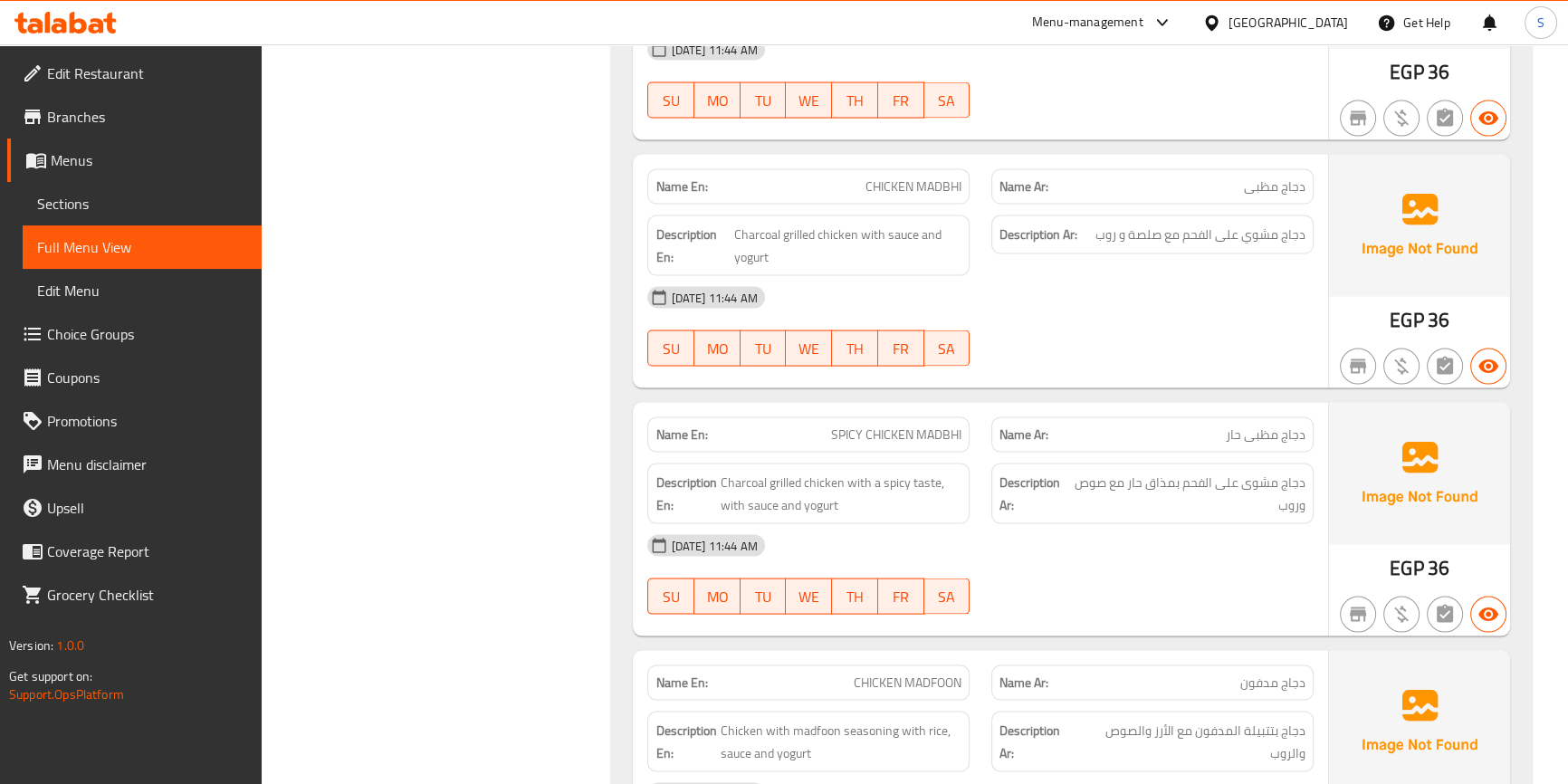
scroll to position [4609, 0]
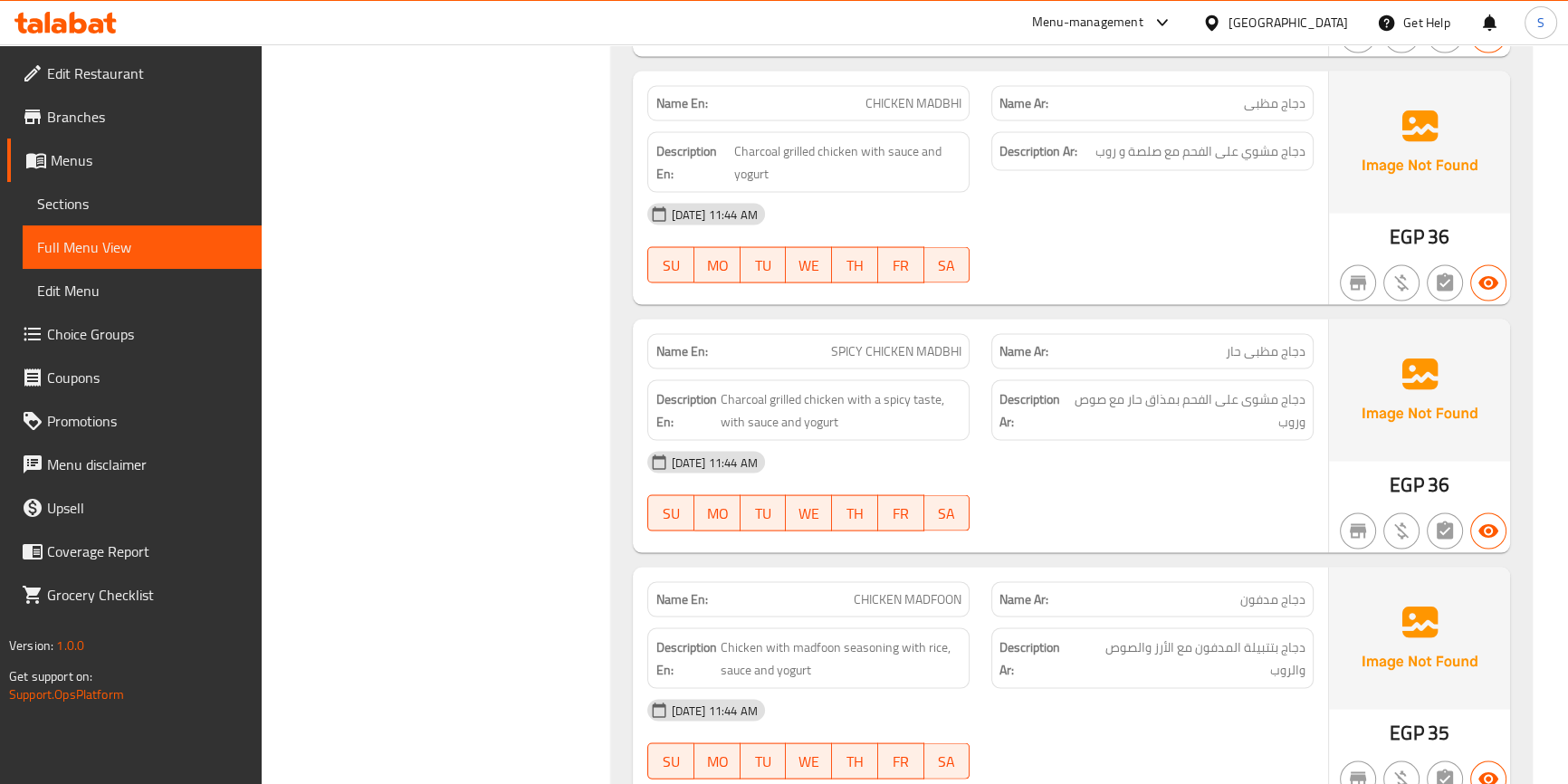
click at [1292, 388] on span "دجاج مشوى على الفحم بمذاق حار مع صوص وروب" at bounding box center [1189, 410] width 232 height 44
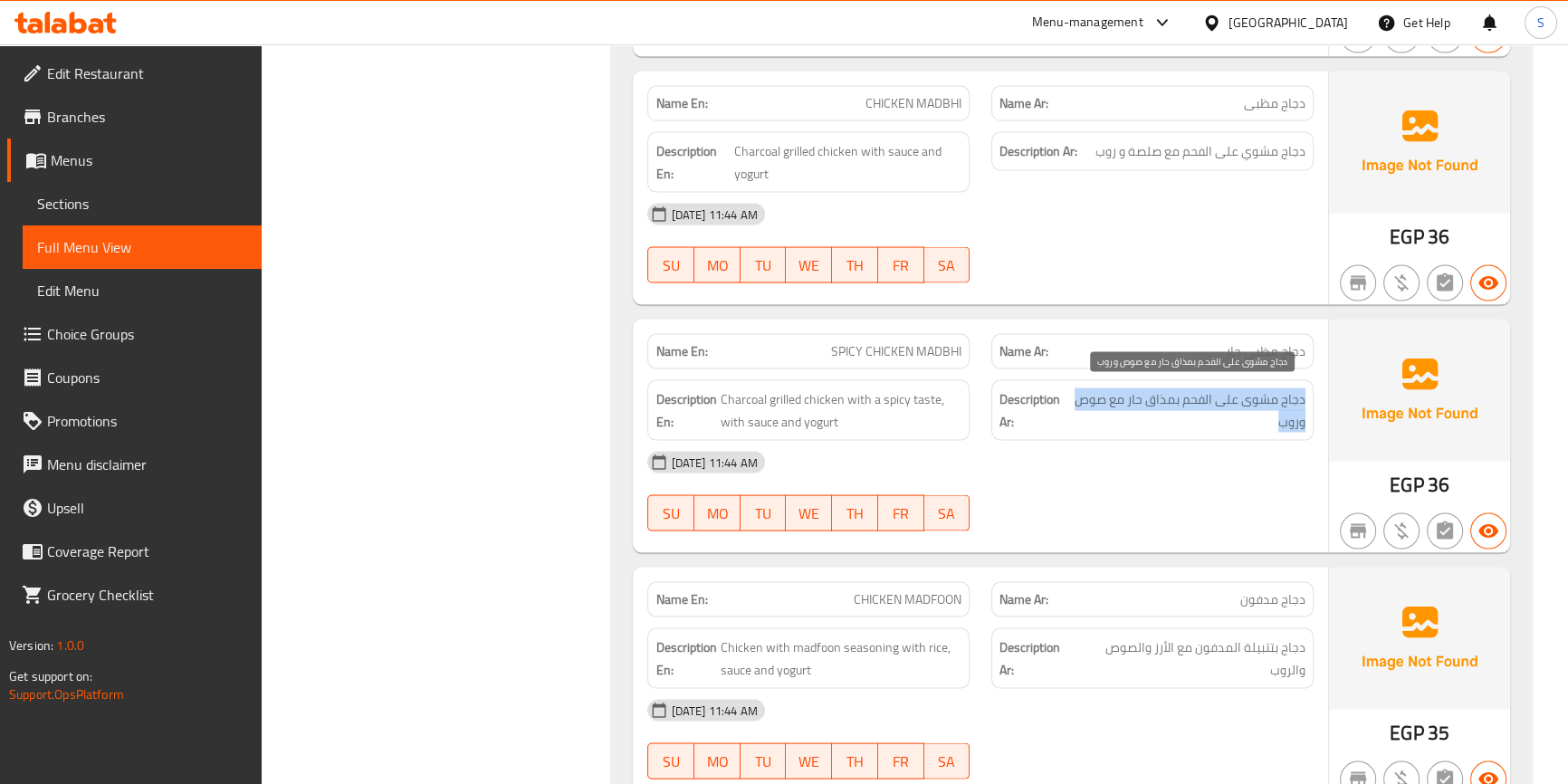
click at [1292, 388] on span "دجاج مشوى على الفحم بمذاق حار مع صوص وروب" at bounding box center [1189, 410] width 232 height 44
click at [1168, 398] on span "دجاج مشوى على الفحم بمذاق حار مع صوص وروب" at bounding box center [1189, 410] width 232 height 44
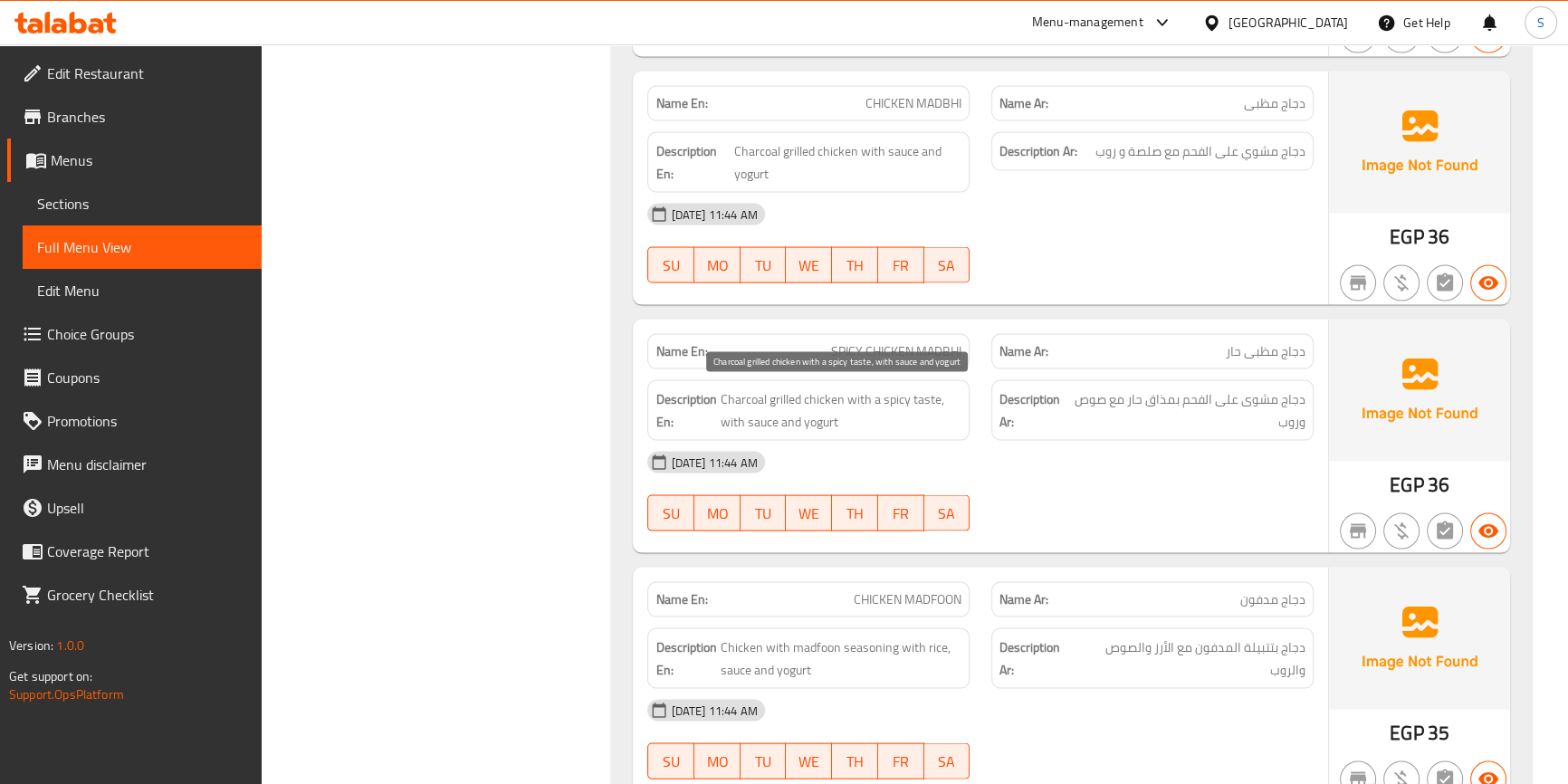
click at [862, 400] on span "Charcoal grilled chicken with a spicy taste, with sauce and yogurt" at bounding box center [841, 410] width 241 height 44
click at [743, 422] on span "Charcoal grilled chicken with a spicy taste, with sauce and yogurt" at bounding box center [841, 410] width 241 height 44
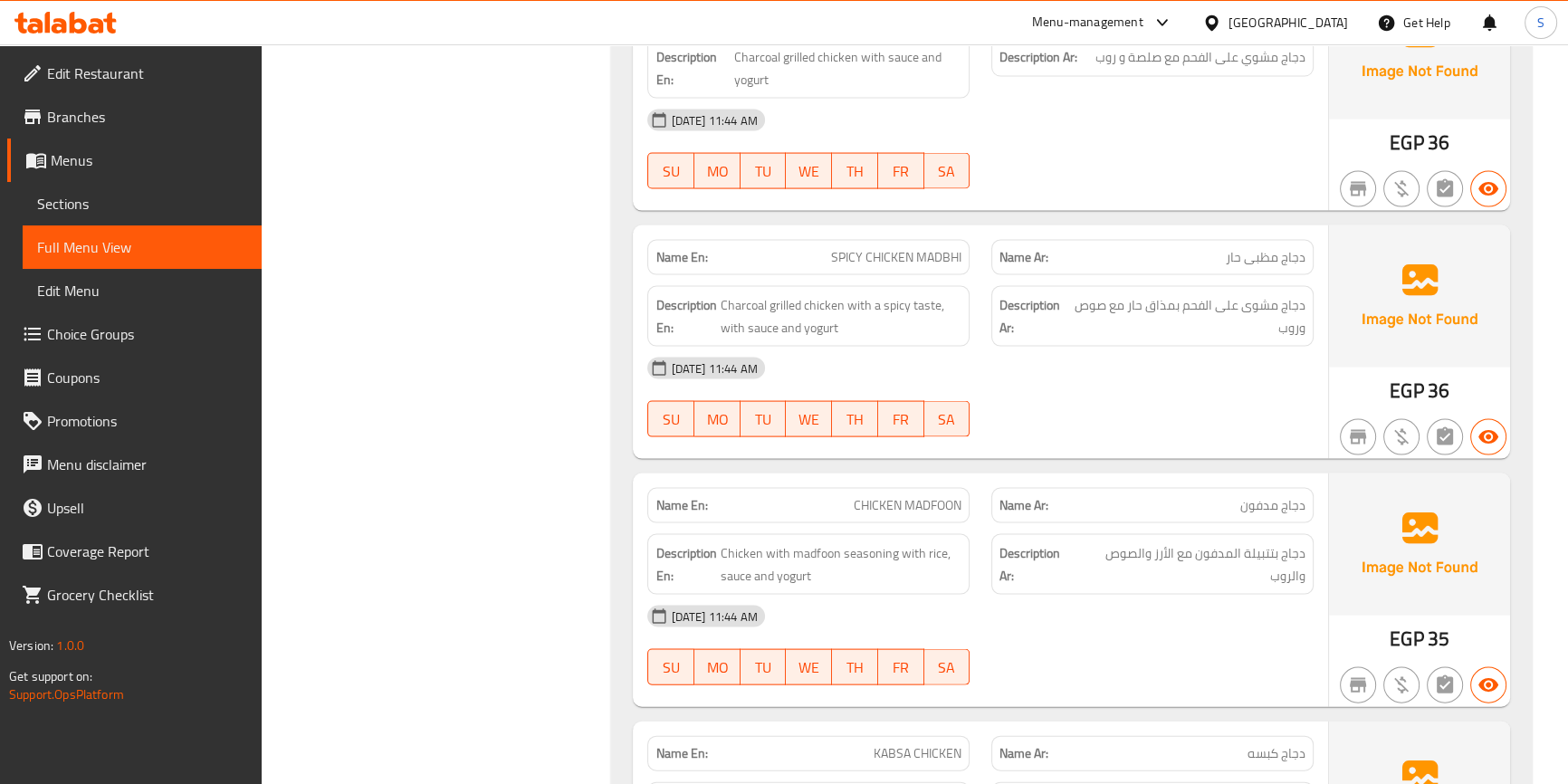
scroll to position [4694, 0]
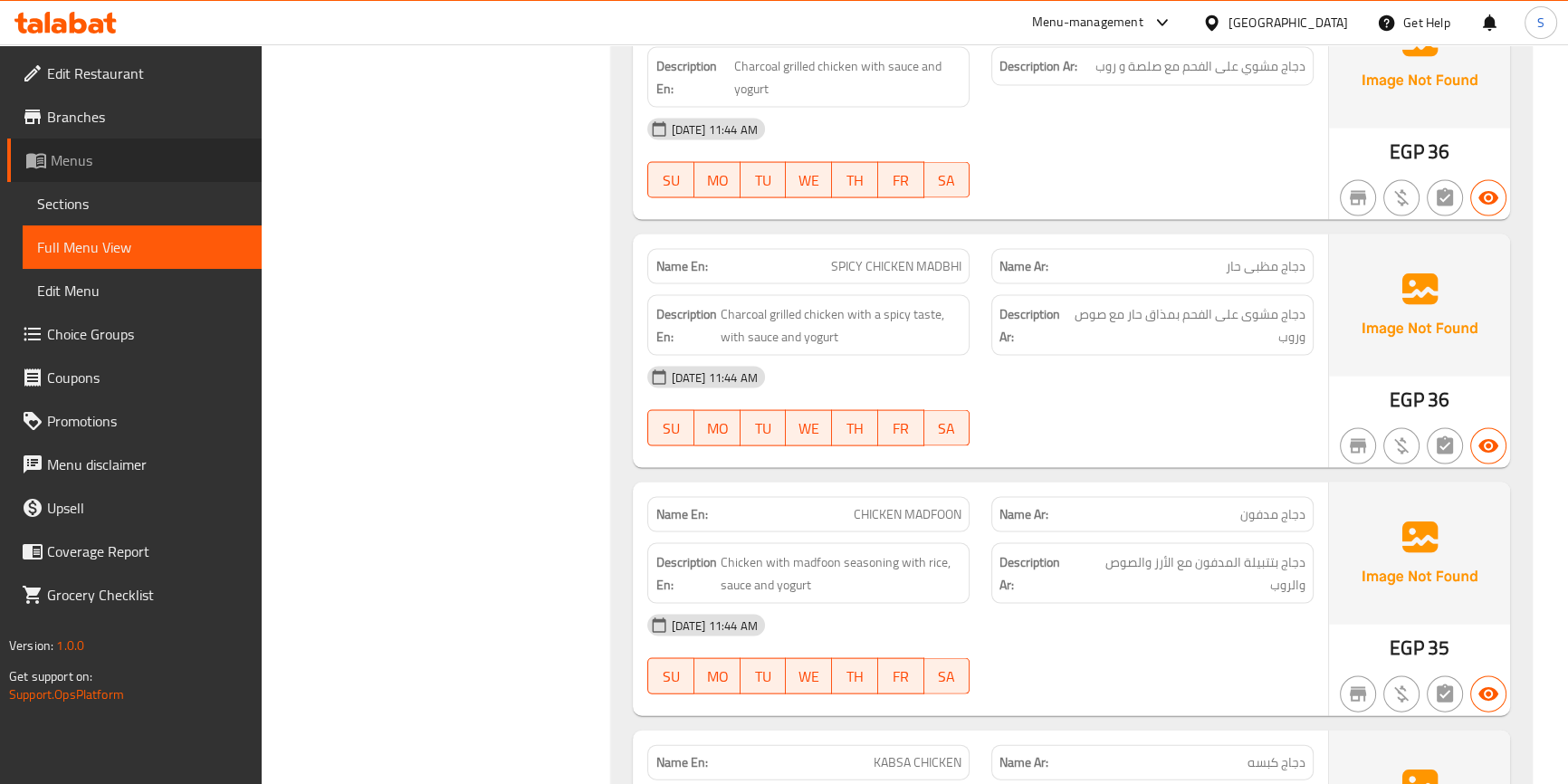
click at [132, 158] on span "Menus" at bounding box center [149, 161] width 196 height 22
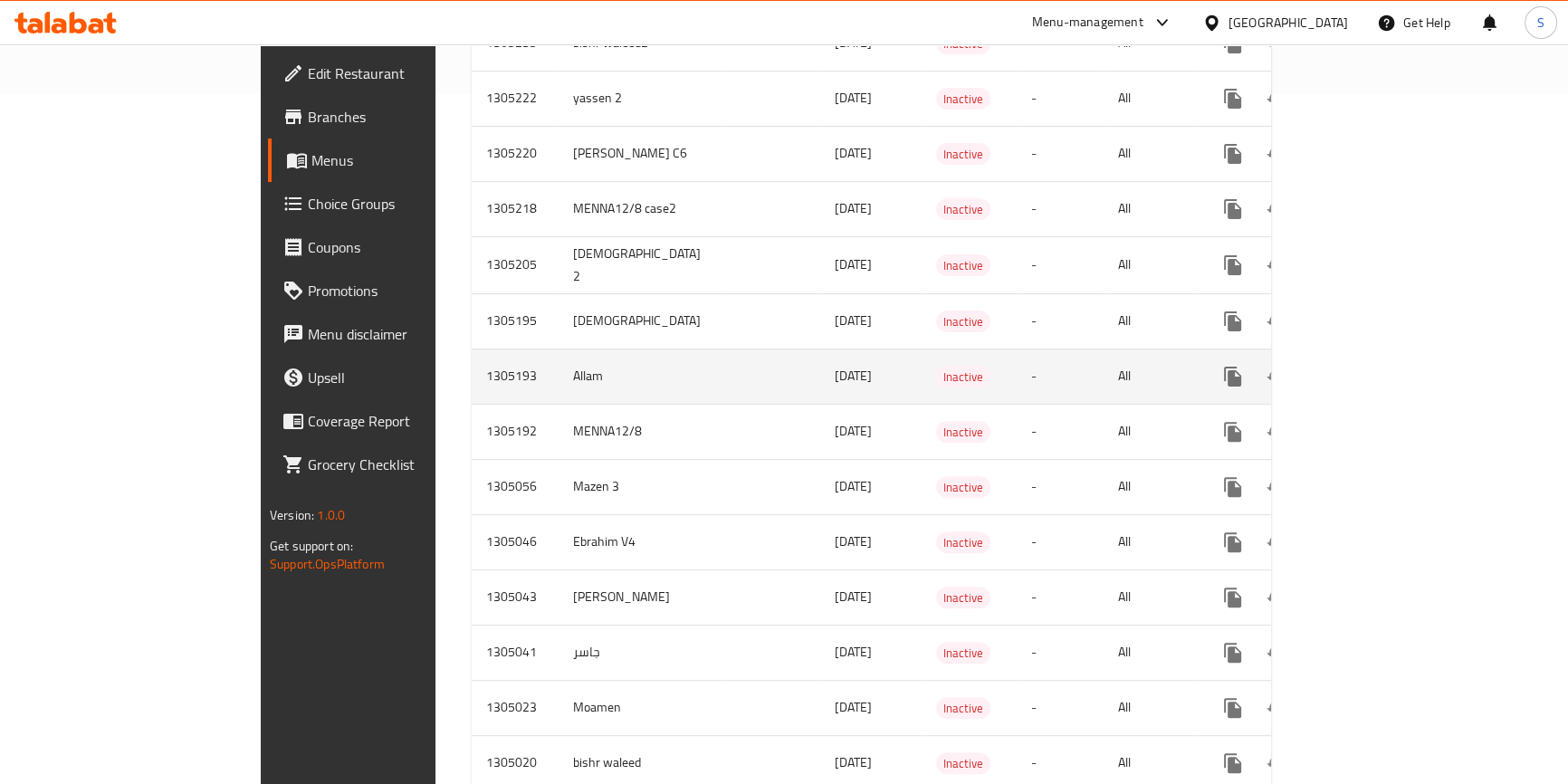
scroll to position [672, 0]
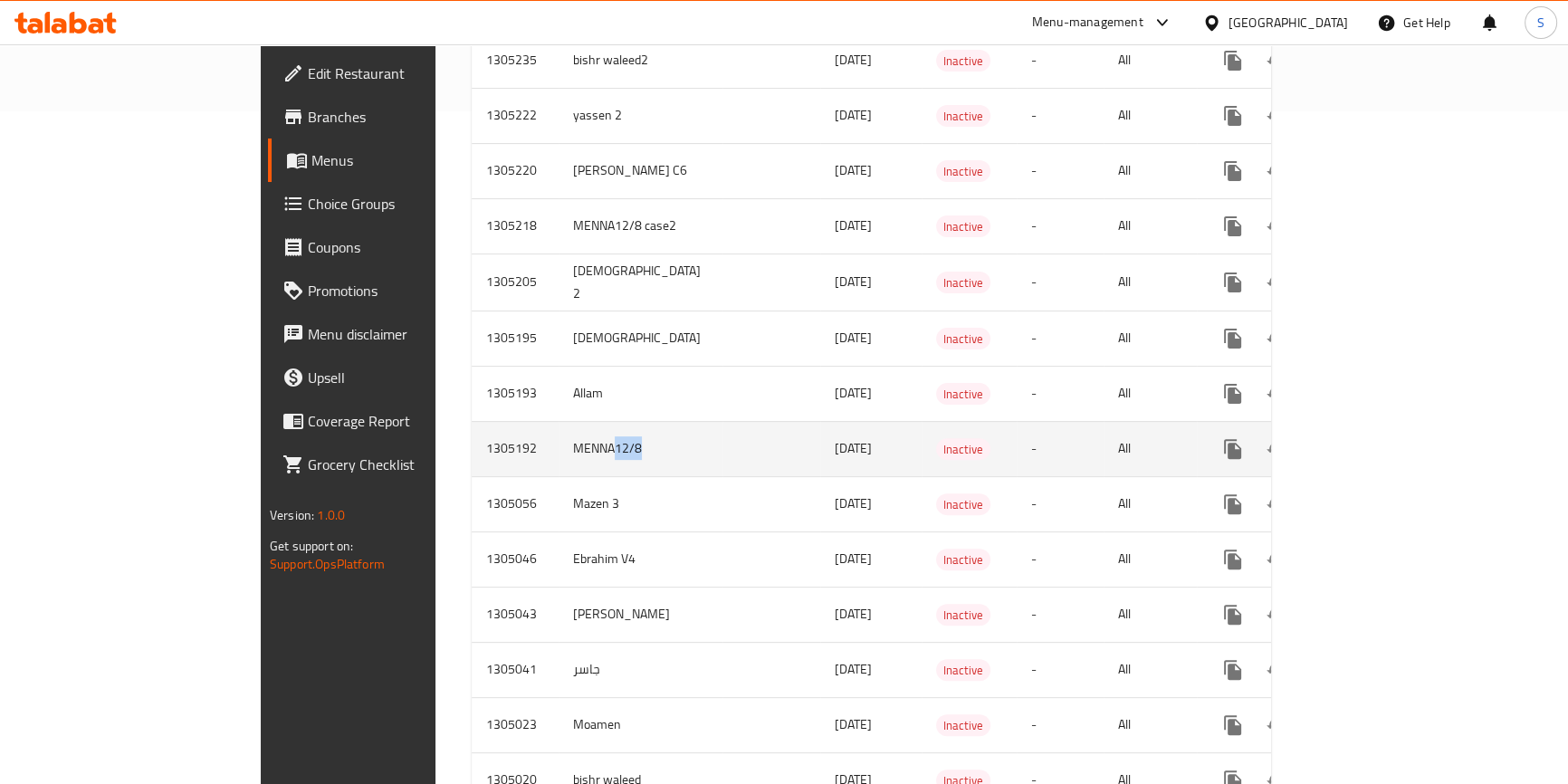
drag, startPoint x: 443, startPoint y: 427, endPoint x: 480, endPoint y: 427, distance: 37.0
click at [559, 427] on td "MENNA12/8" at bounding box center [640, 448] width 164 height 55
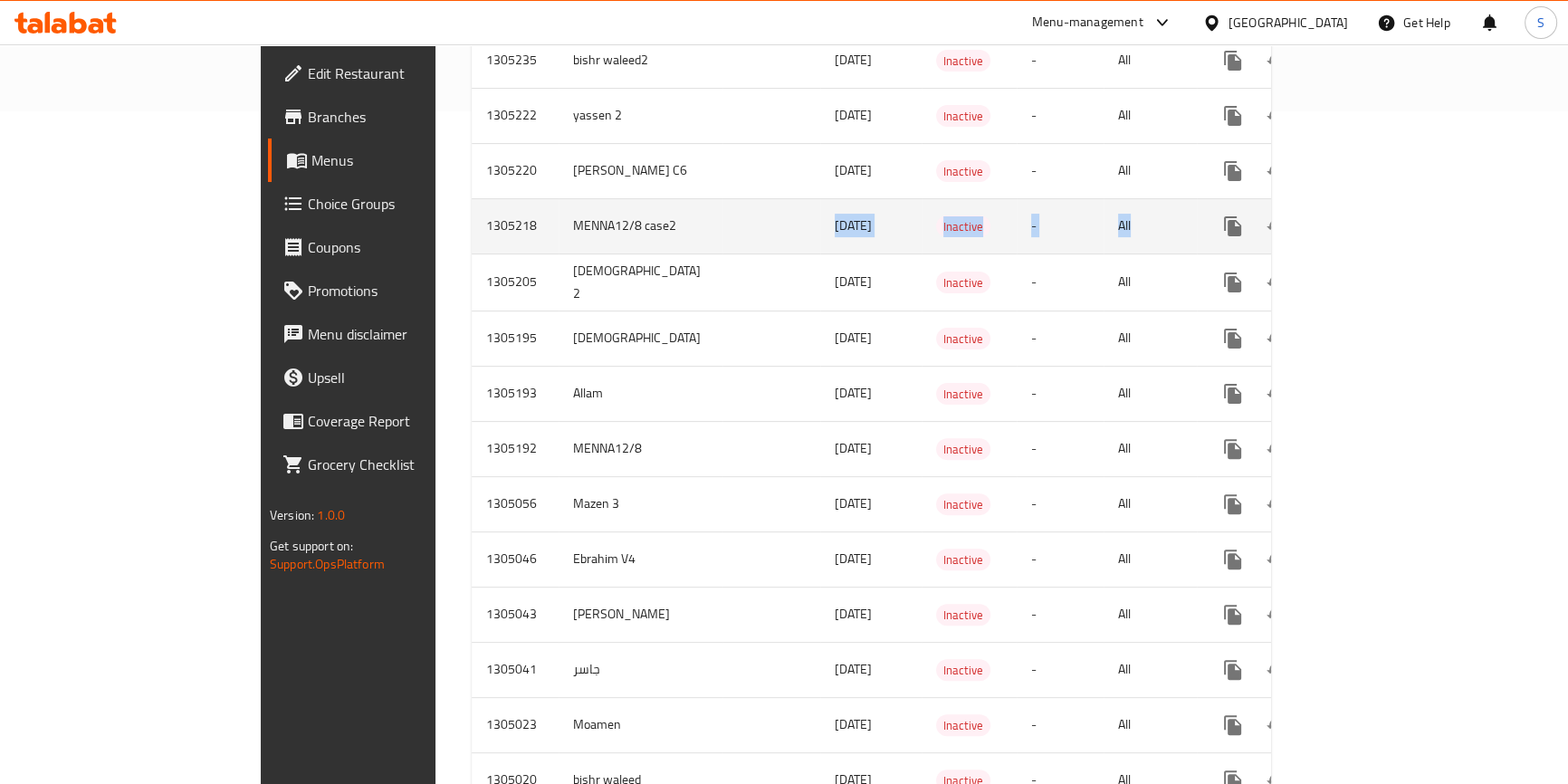
drag, startPoint x: 599, startPoint y: 196, endPoint x: 1419, endPoint y: 220, distance: 820.4
click at [1237, 222] on tr "1305218 MENNA12/8 case2 [DATE] Inactive - All" at bounding box center [936, 225] width 928 height 55
click at [1374, 215] on icon "enhanced table" at bounding box center [1364, 226] width 22 height 22
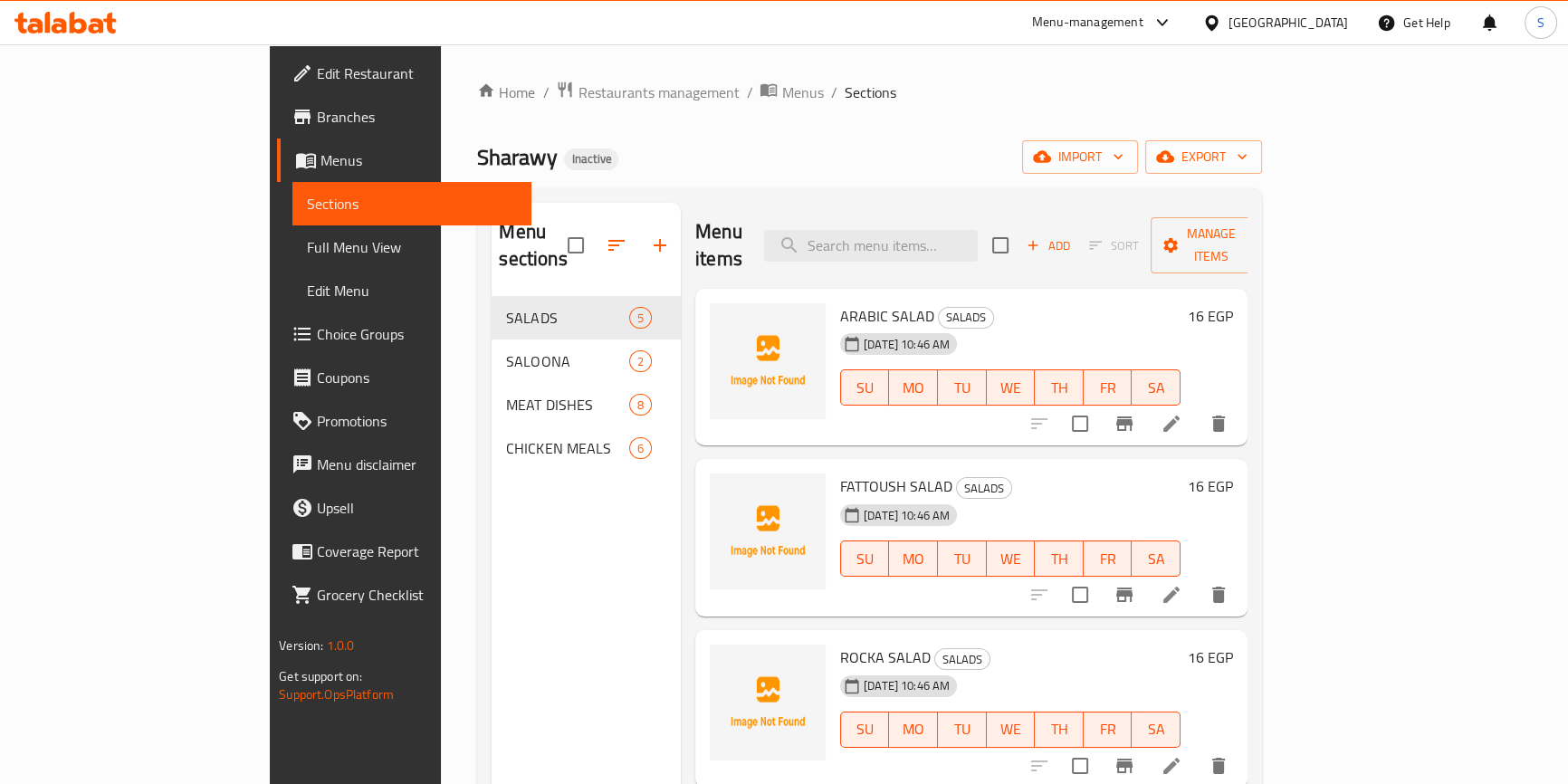
drag, startPoint x: 22, startPoint y: 247, endPoint x: 220, endPoint y: 282, distance: 201.1
click at [292, 247] on link "Full Menu View" at bounding box center [412, 247] width 239 height 44
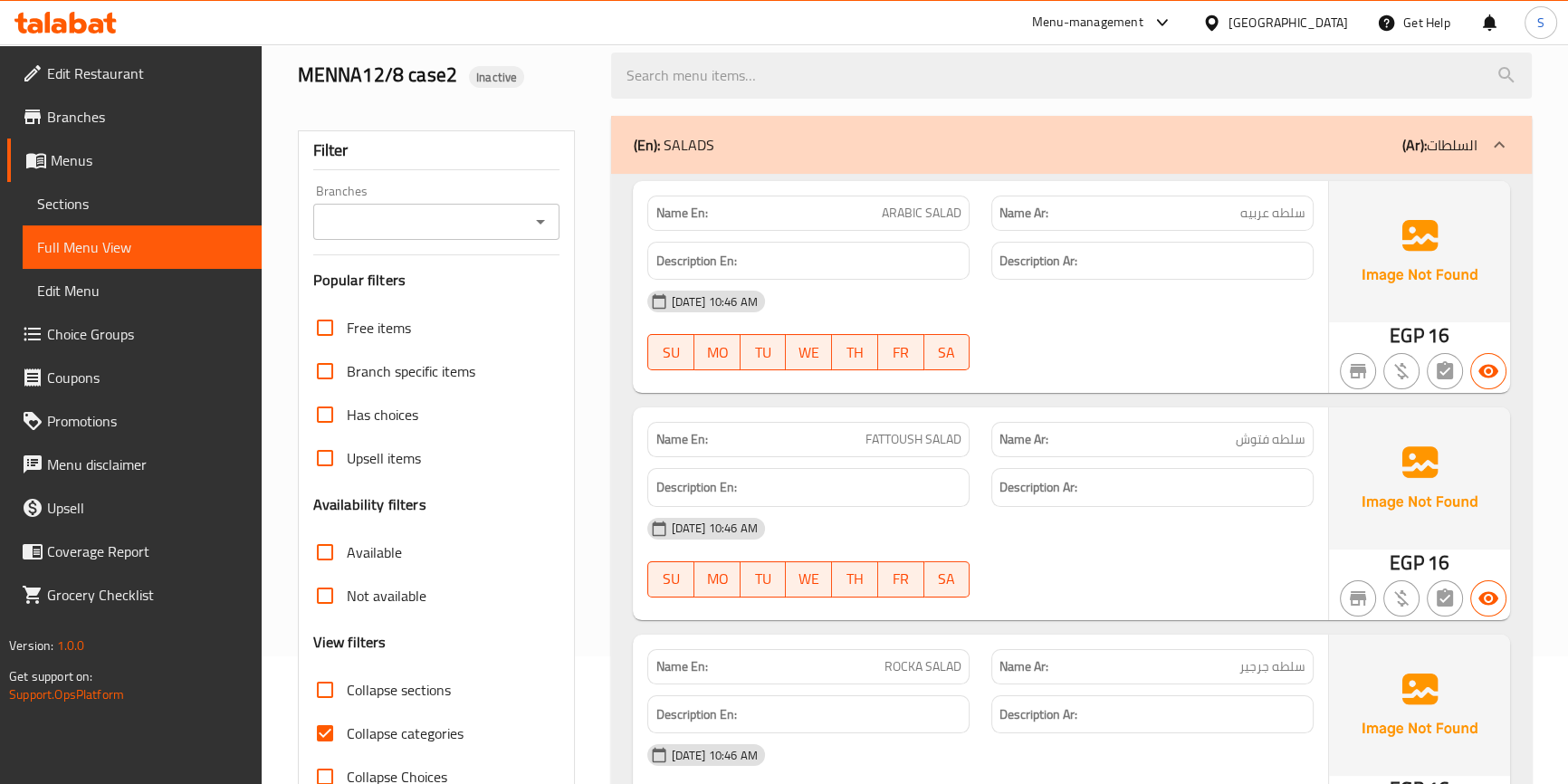
scroll to position [246, 0]
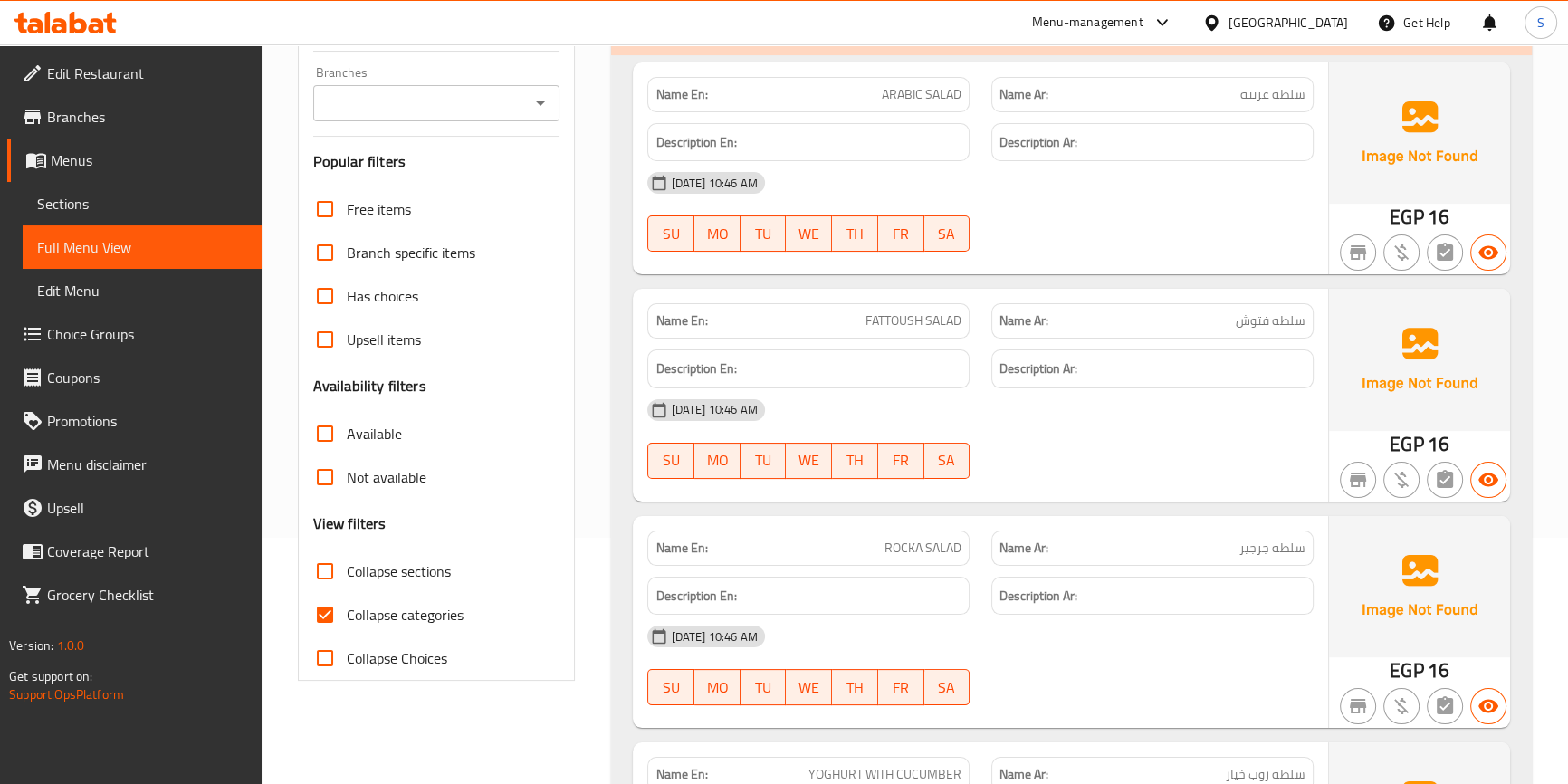
click at [420, 621] on span "Collapse categories" at bounding box center [405, 614] width 117 height 22
click at [347, 621] on input "Collapse categories" at bounding box center [325, 615] width 44 height 44
checkbox input "false"
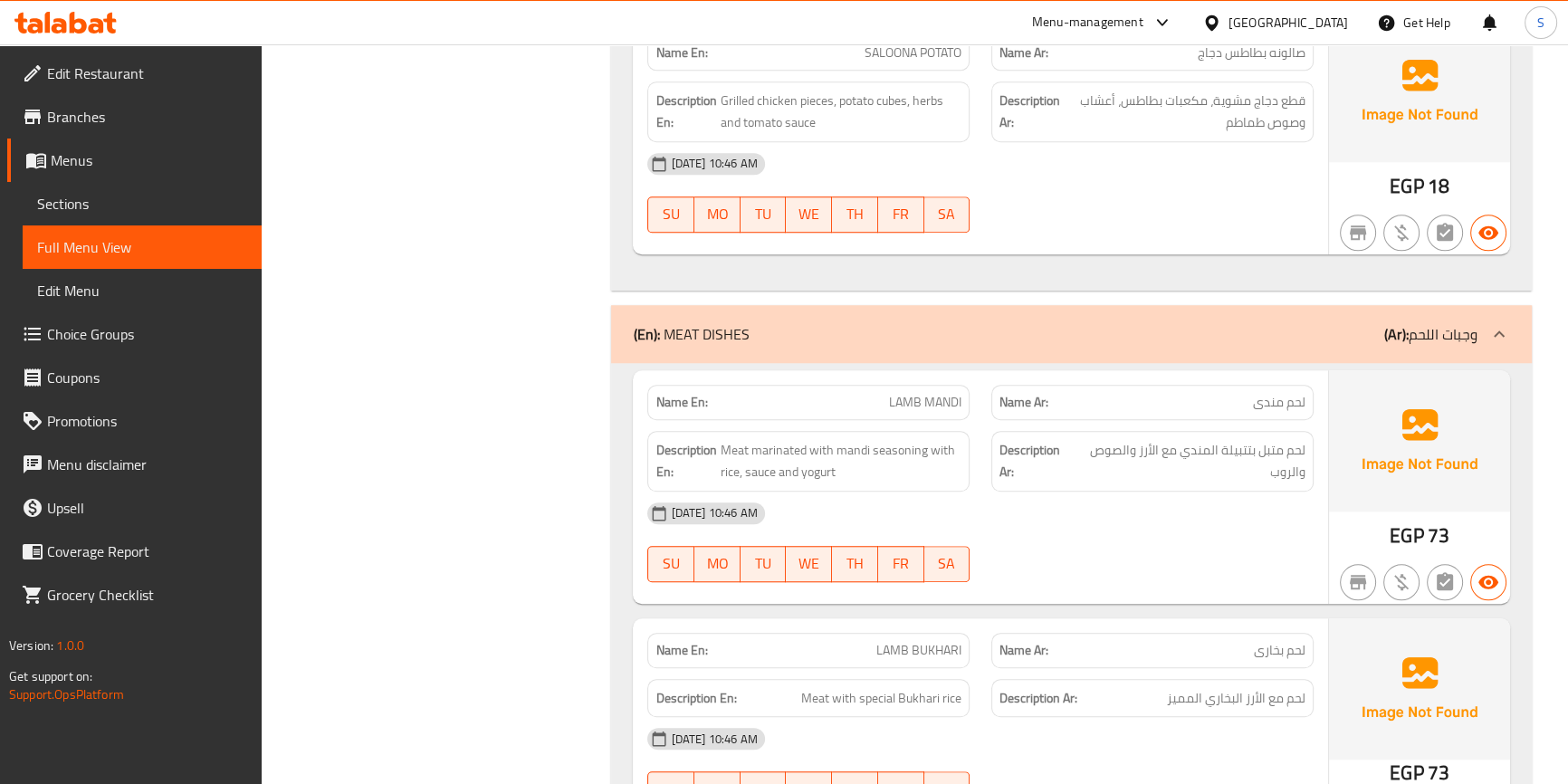
scroll to position [1811, 0]
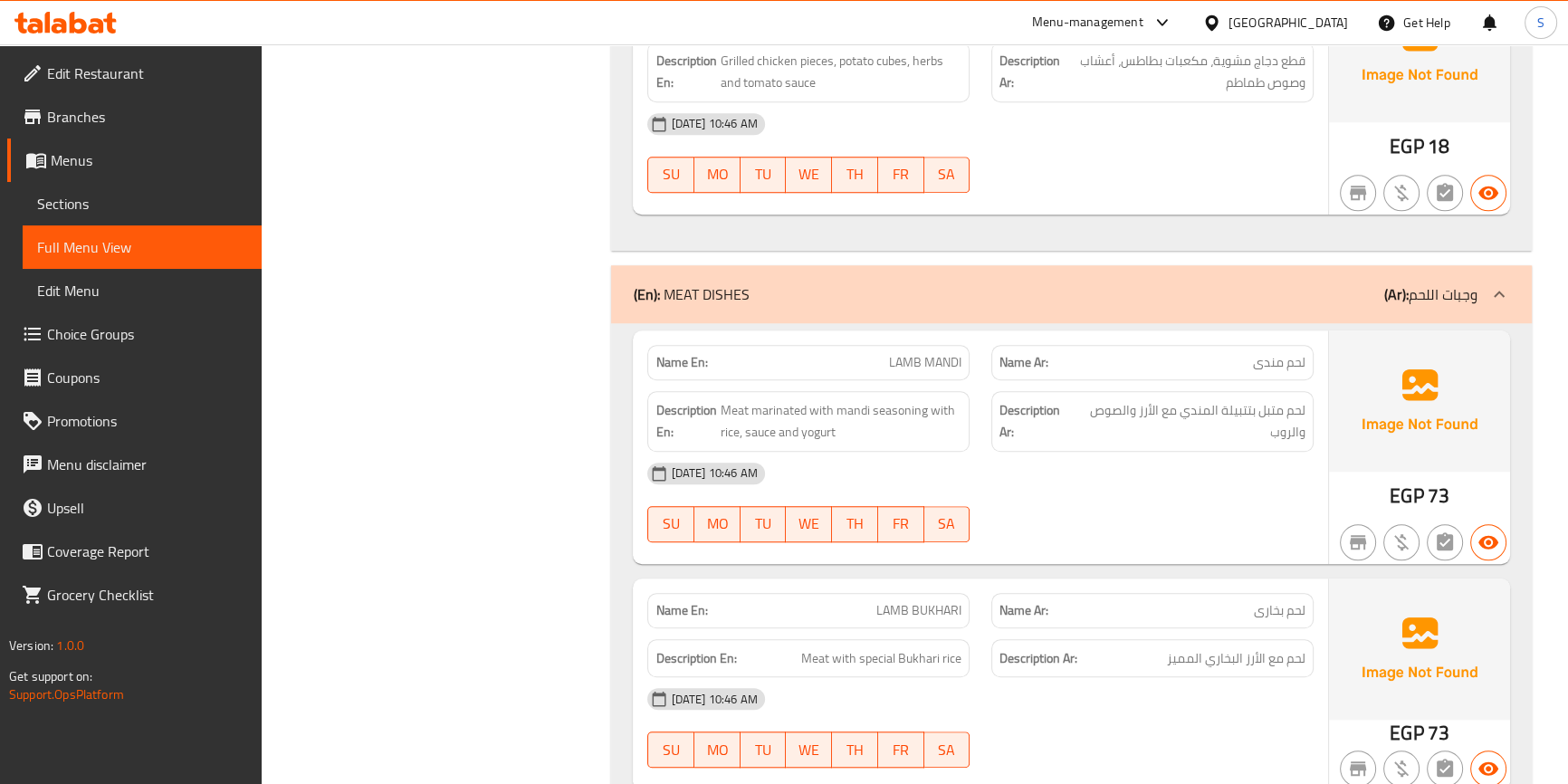
copy span "LAMB"
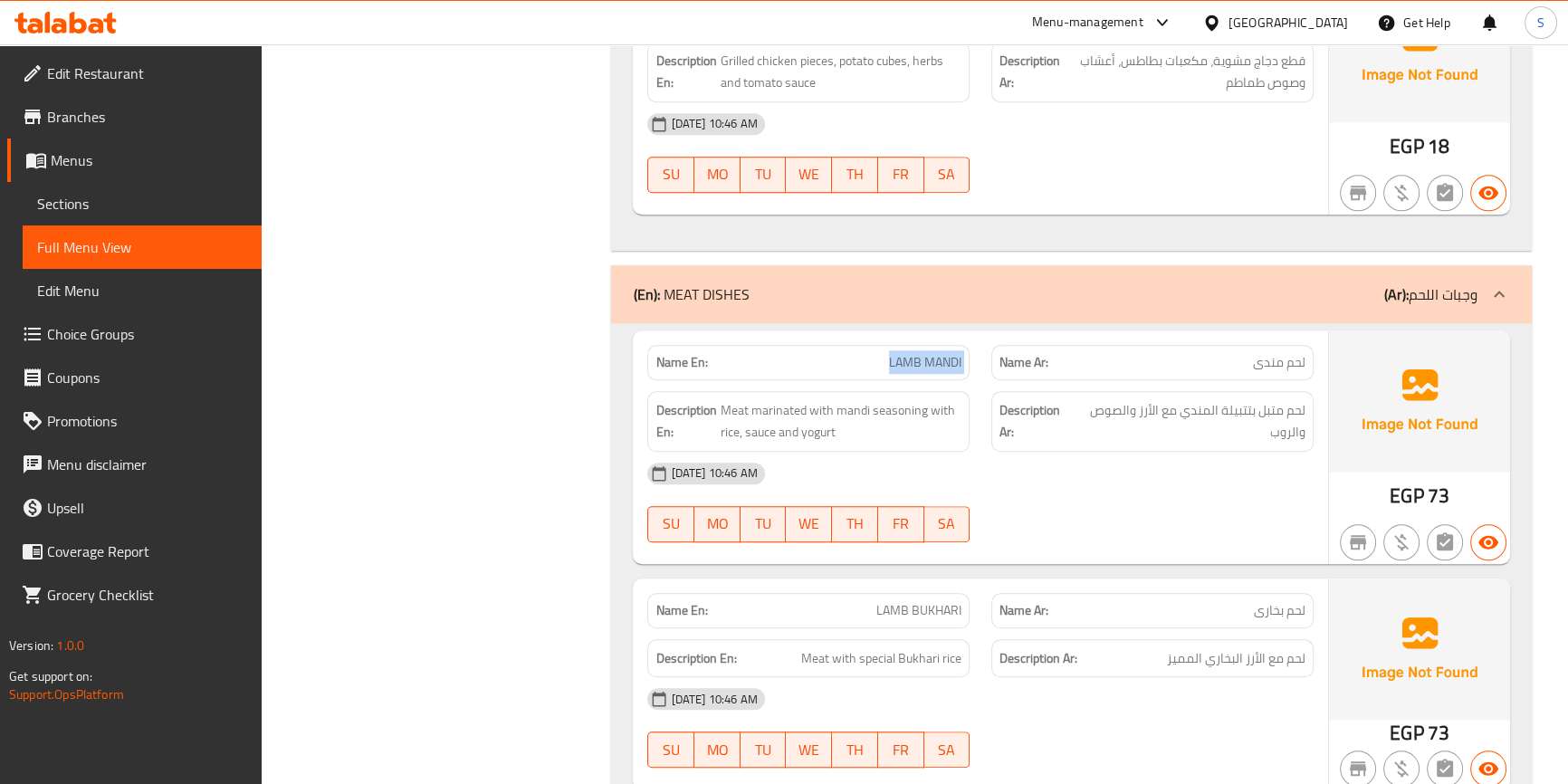
copy span "LAMB MANDI"
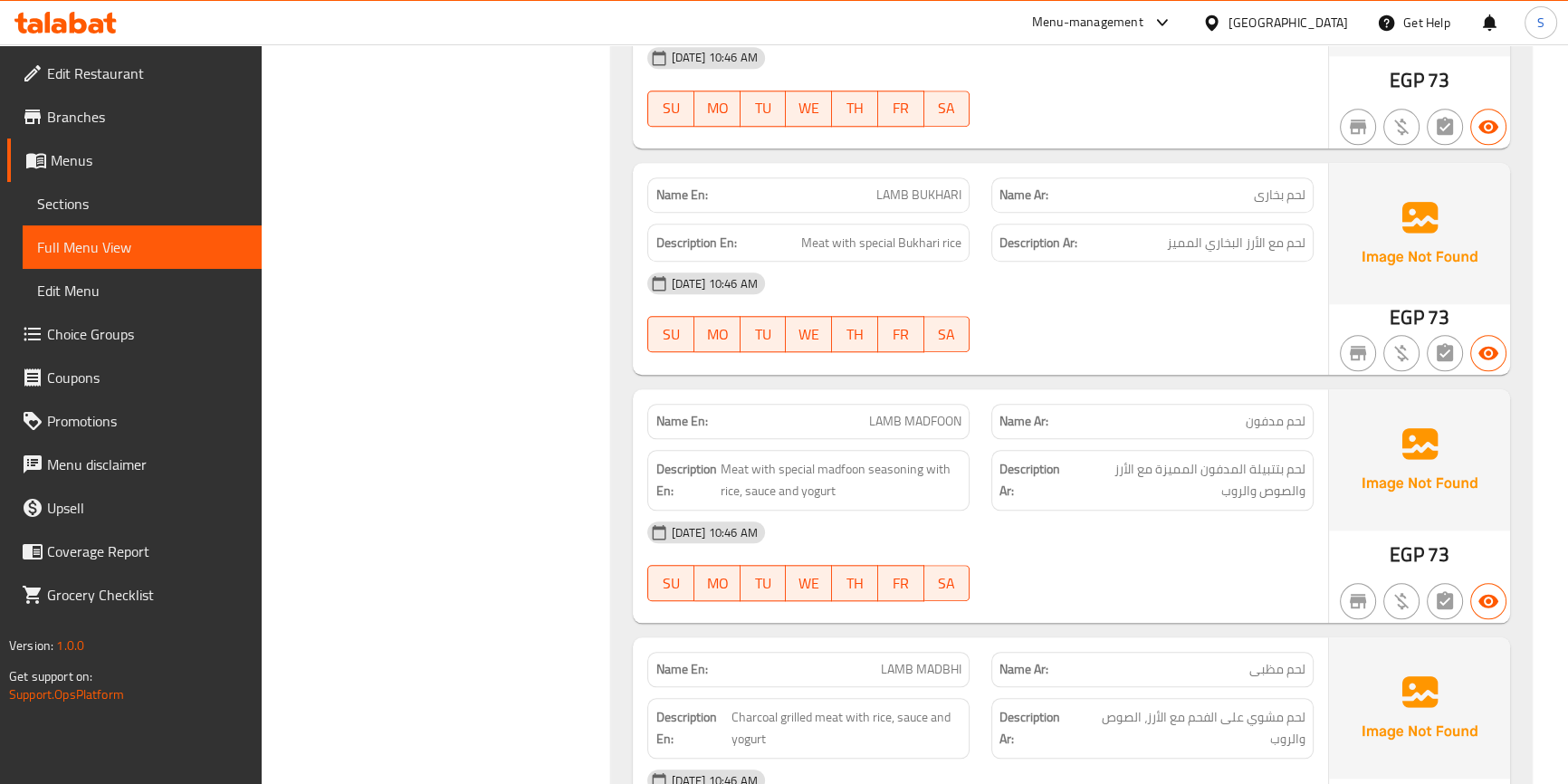
scroll to position [2304, 0]
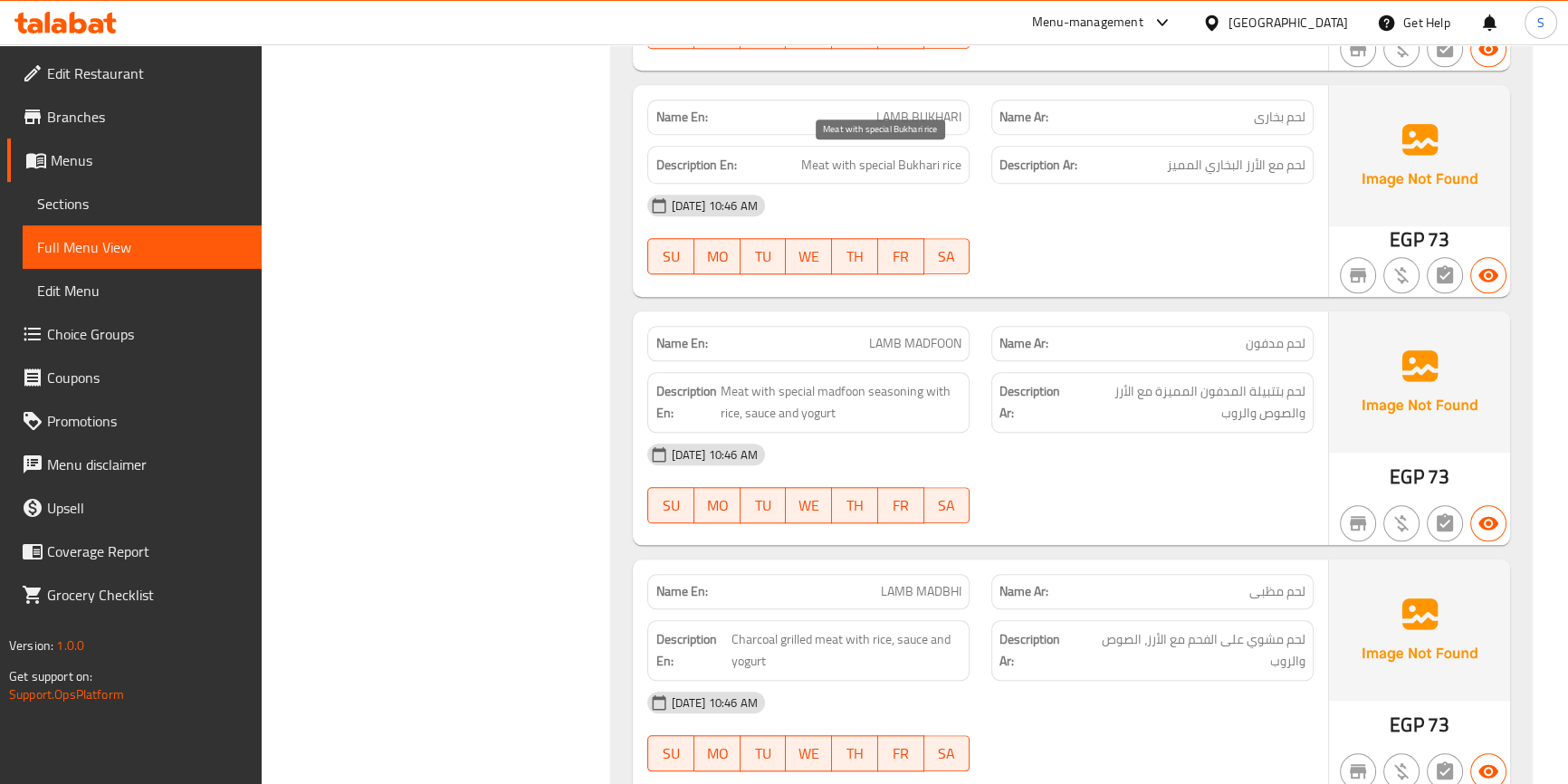
click at [924, 161] on span "Meat with special Bukhari rice" at bounding box center [881, 165] width 161 height 23
click at [923, 160] on span "Meat with special Bukhari rice" at bounding box center [881, 165] width 161 height 23
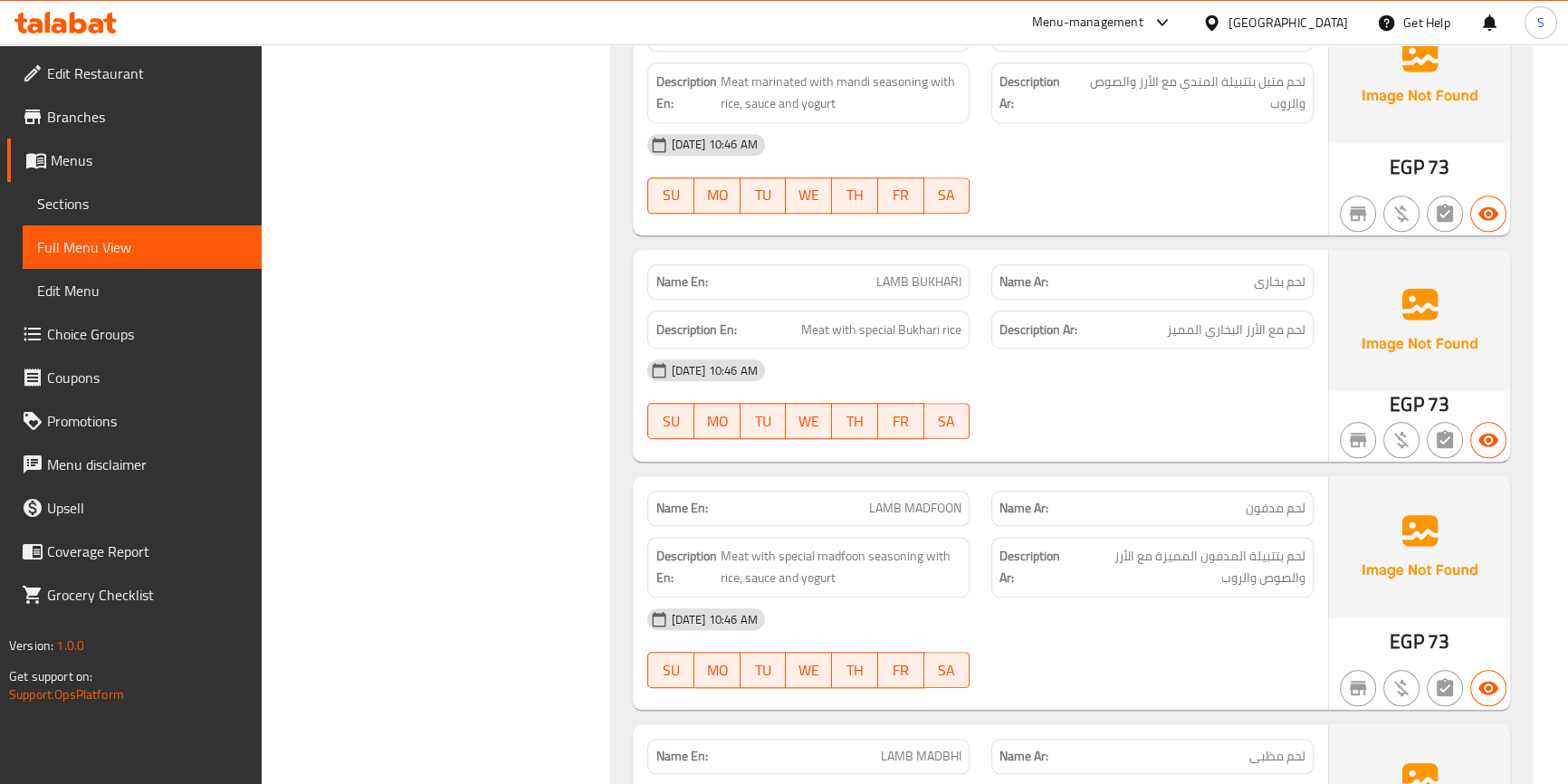
copy span "LAMB BUKHARI"
click at [729, 560] on span "Meat with special madfoon seasoning with rice, sauce and yogurt" at bounding box center [841, 567] width 241 height 44
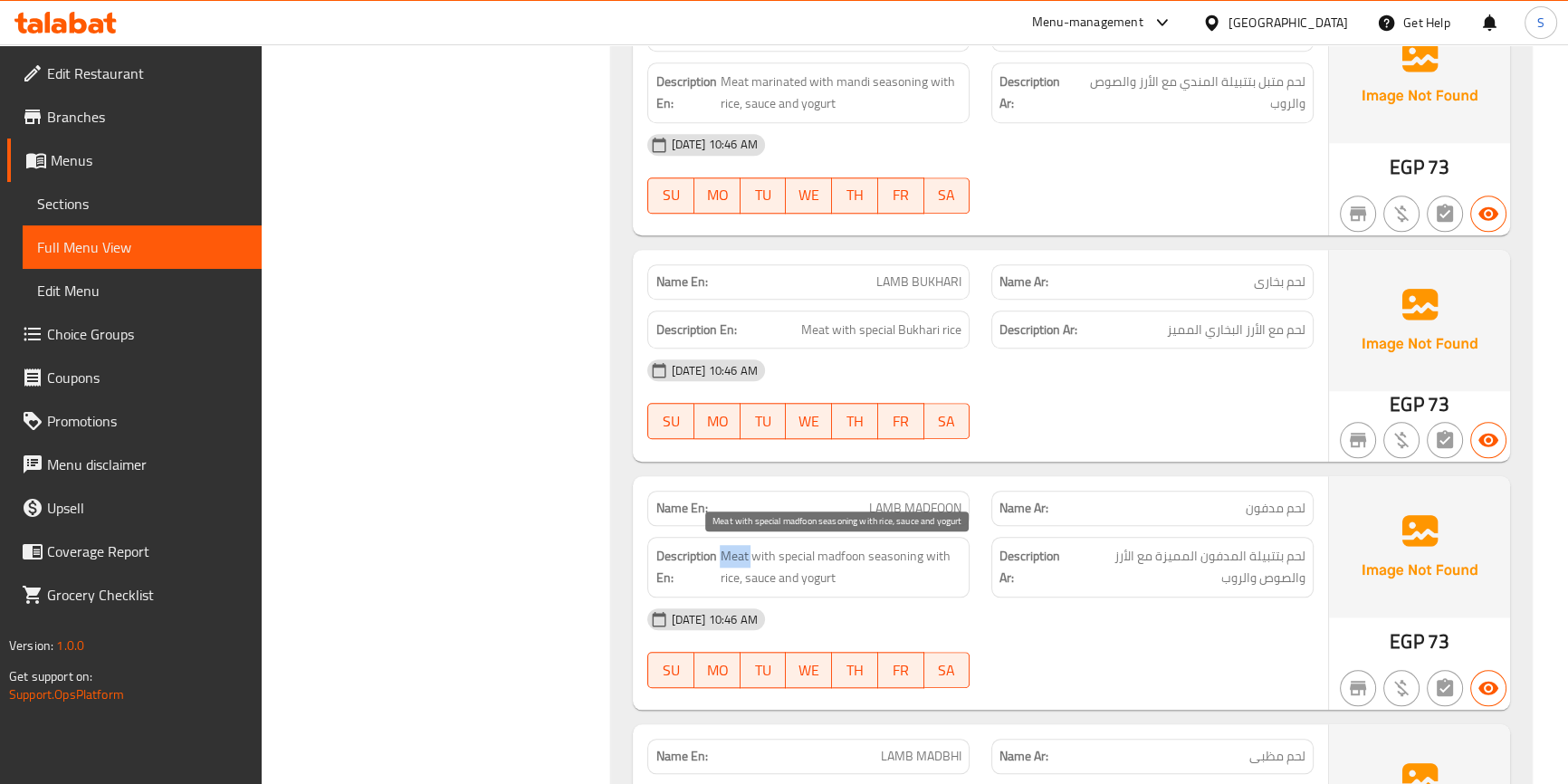
click at [729, 560] on span "Meat with special madfoon seasoning with rice, sauce and yogurt" at bounding box center [841, 567] width 241 height 44
click at [780, 565] on span "Meat with special madfoon seasoning with rice, sauce and yogurt" at bounding box center [841, 567] width 241 height 44
click at [823, 565] on span "Meat with special madfoon seasoning with rice, sauce and yogurt" at bounding box center [841, 567] width 241 height 44
click at [829, 562] on span "Meat with special madfoon seasoning with rice, sauce and yogurt" at bounding box center [841, 567] width 241 height 44
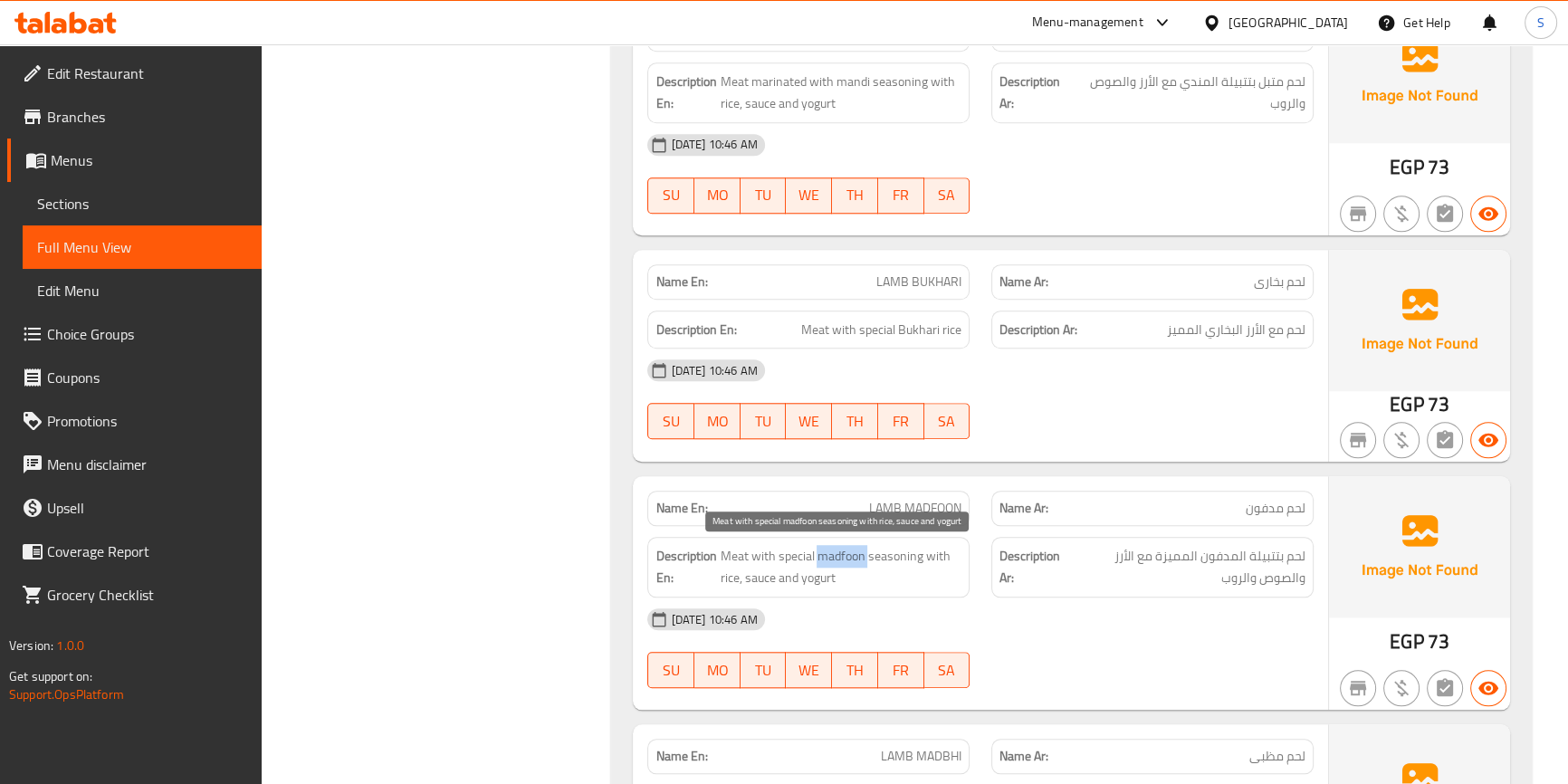
click at [829, 562] on span "Meat with special madfoon seasoning with rice, sauce and yogurt" at bounding box center [841, 567] width 241 height 44
click at [794, 559] on span "Meat with special madfoon seasoning with rice, sauce and yogurt" at bounding box center [841, 567] width 241 height 44
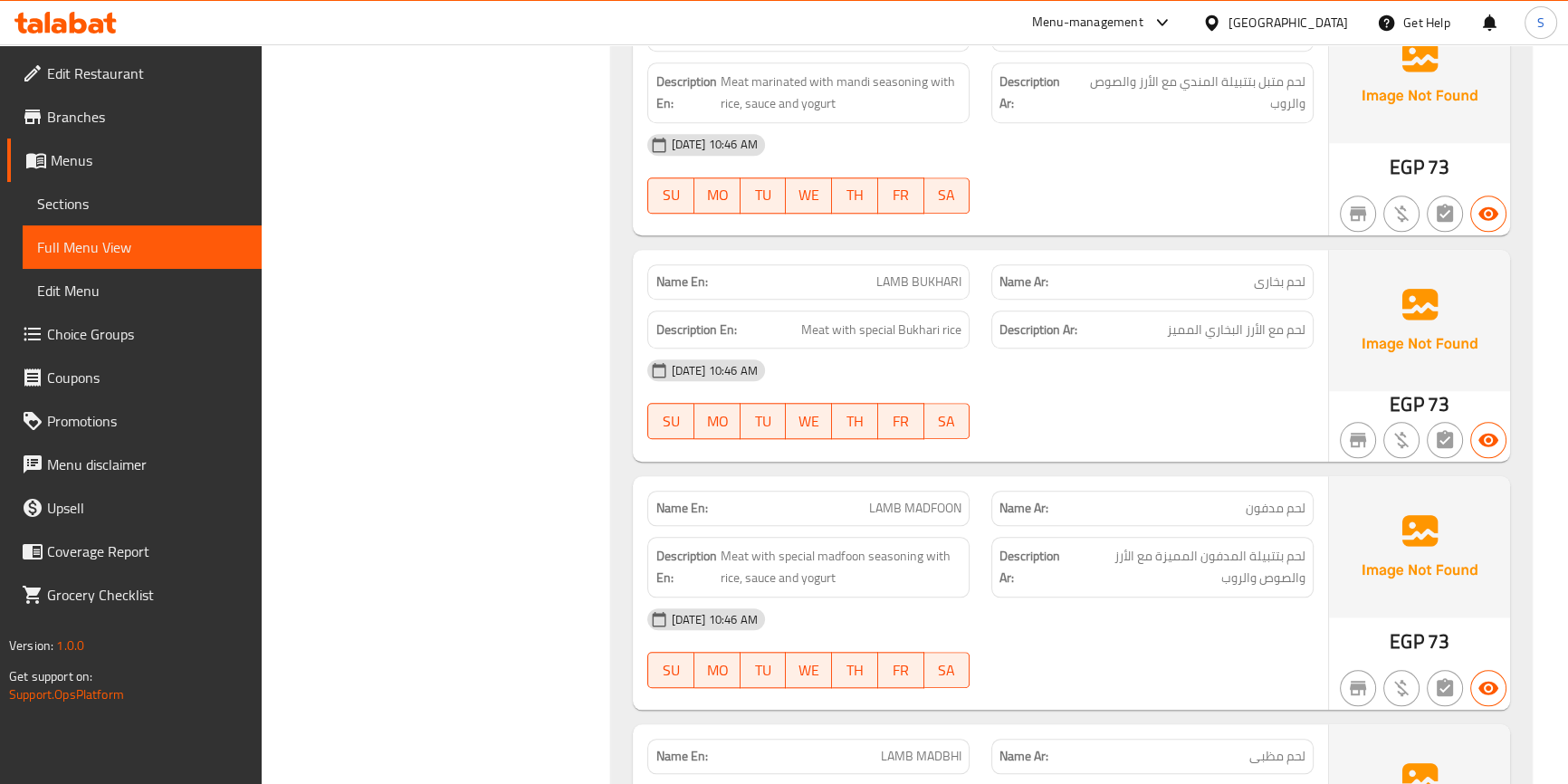
copy span "LAMB MADFOON"
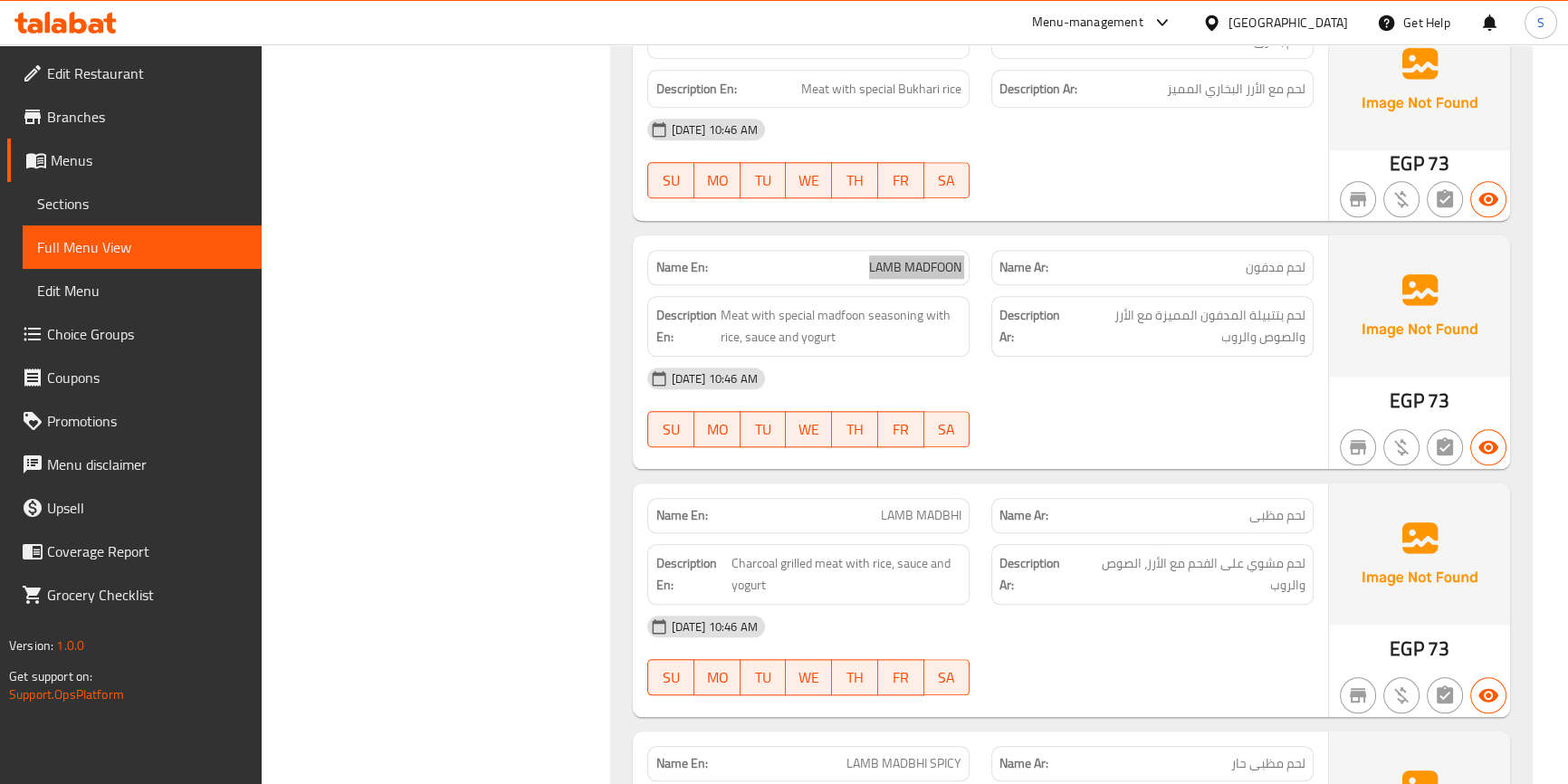
scroll to position [2387, 0]
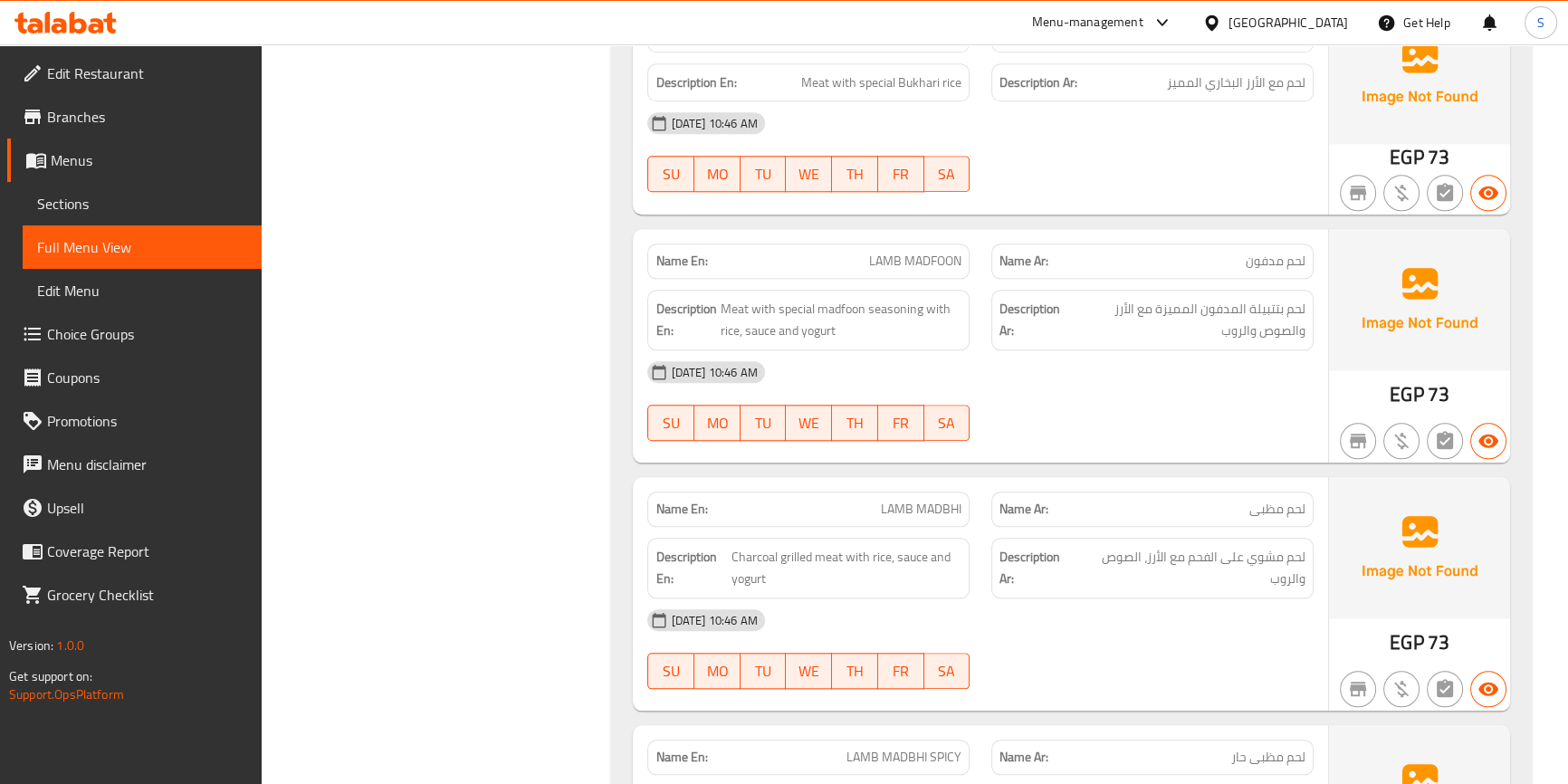
copy span "LAMB MADBHI"
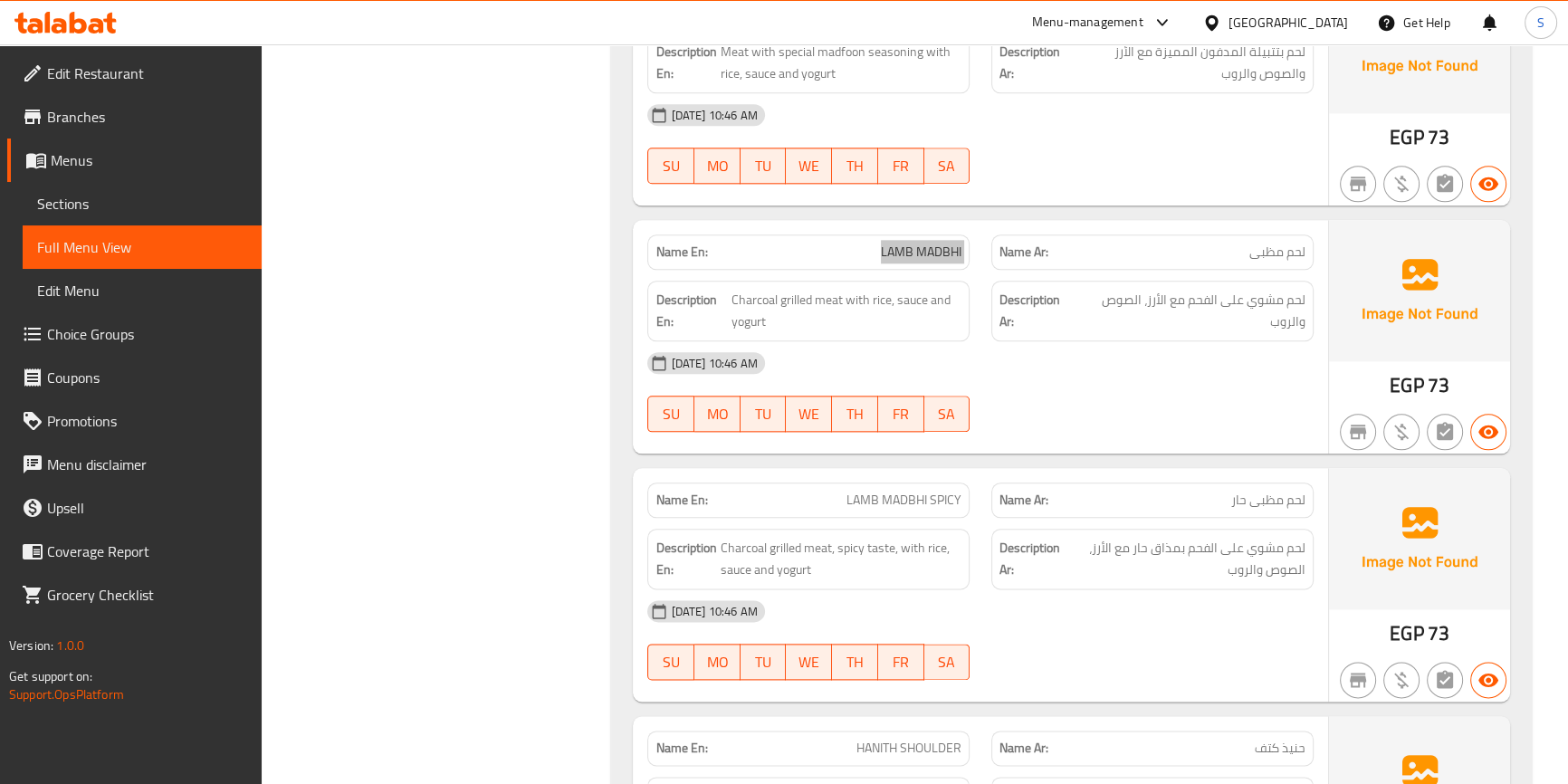
scroll to position [2798, 0]
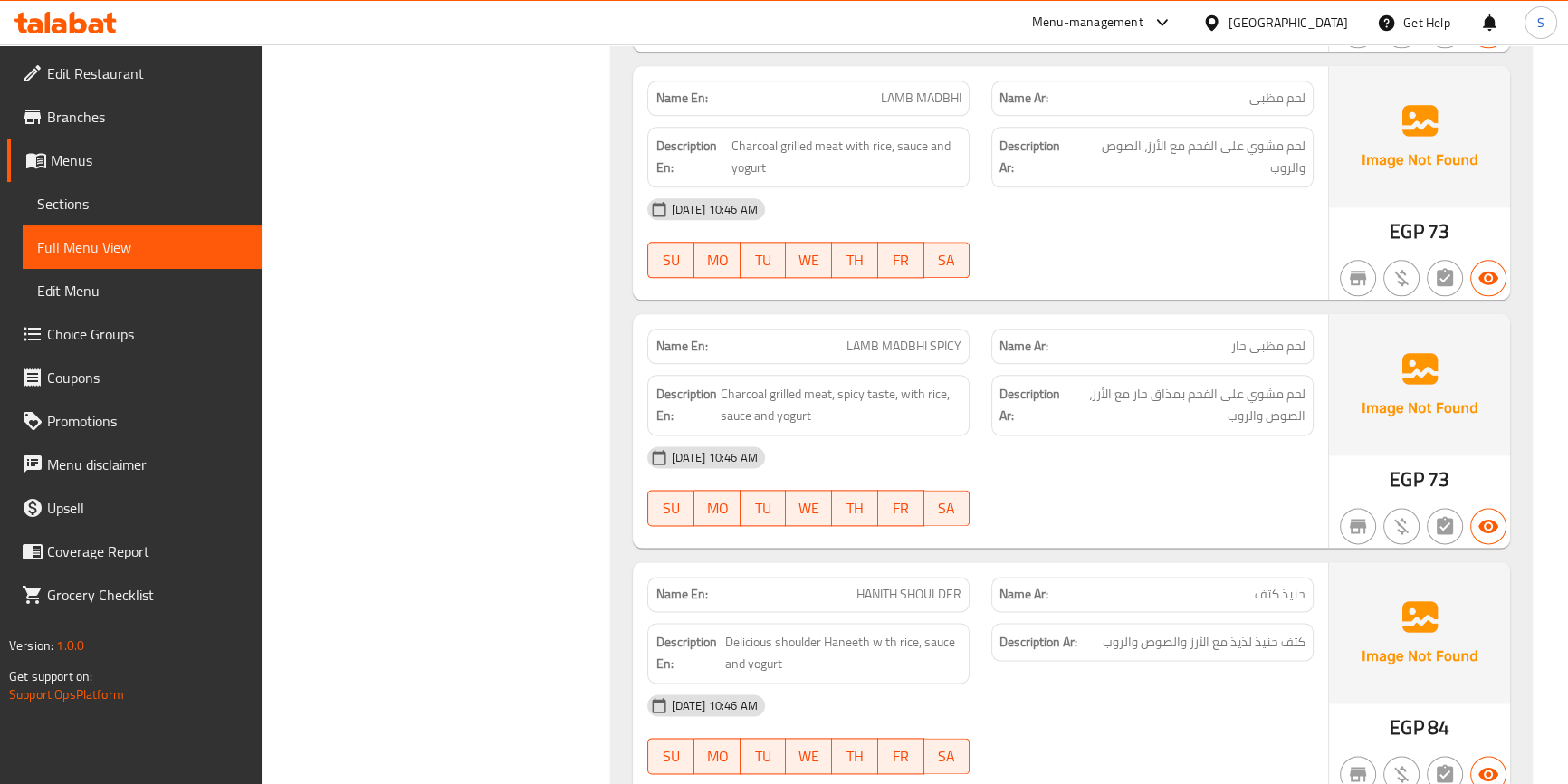
copy span "LAMB MADBHI SPICY"
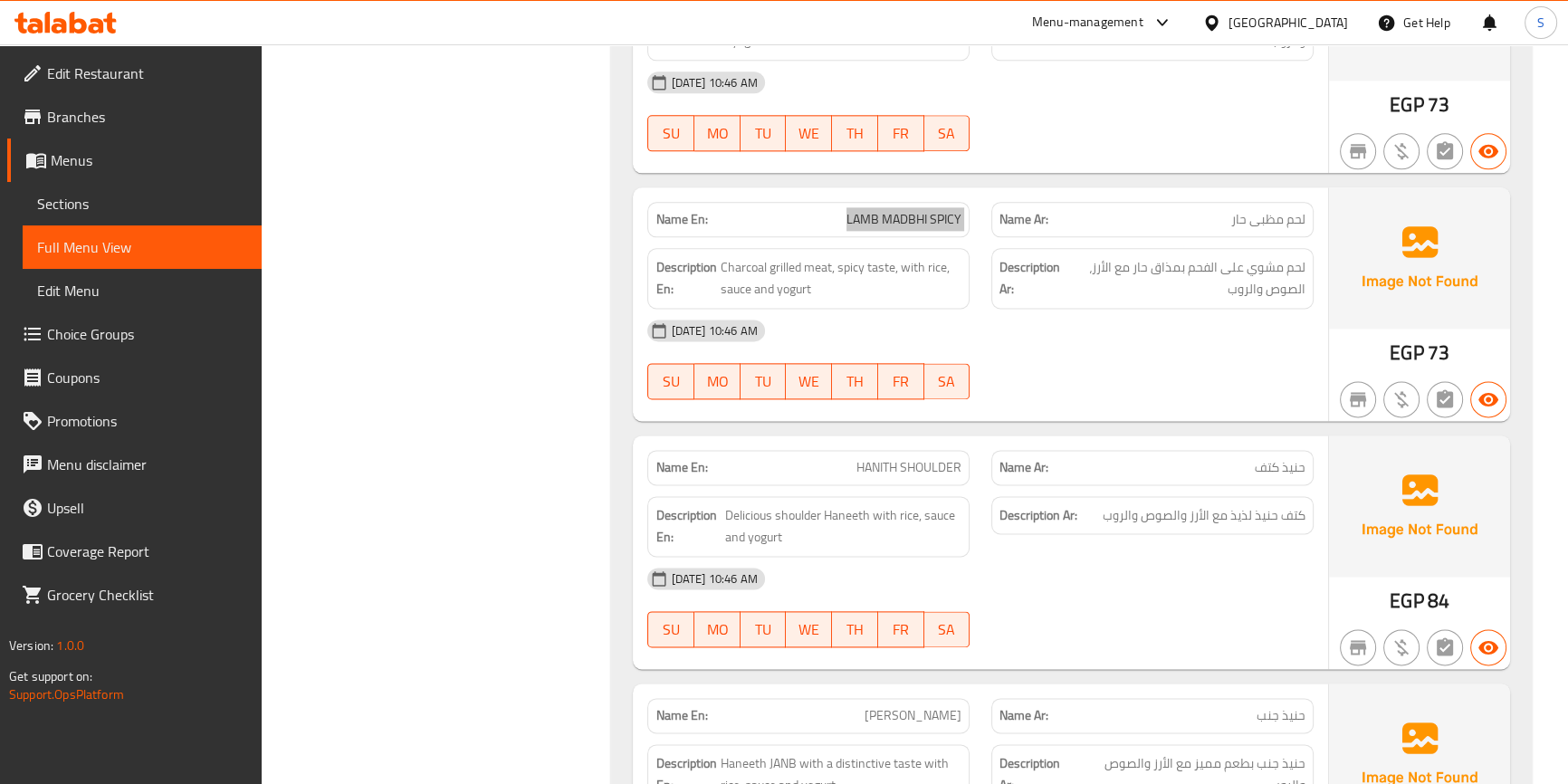
scroll to position [2962, 0]
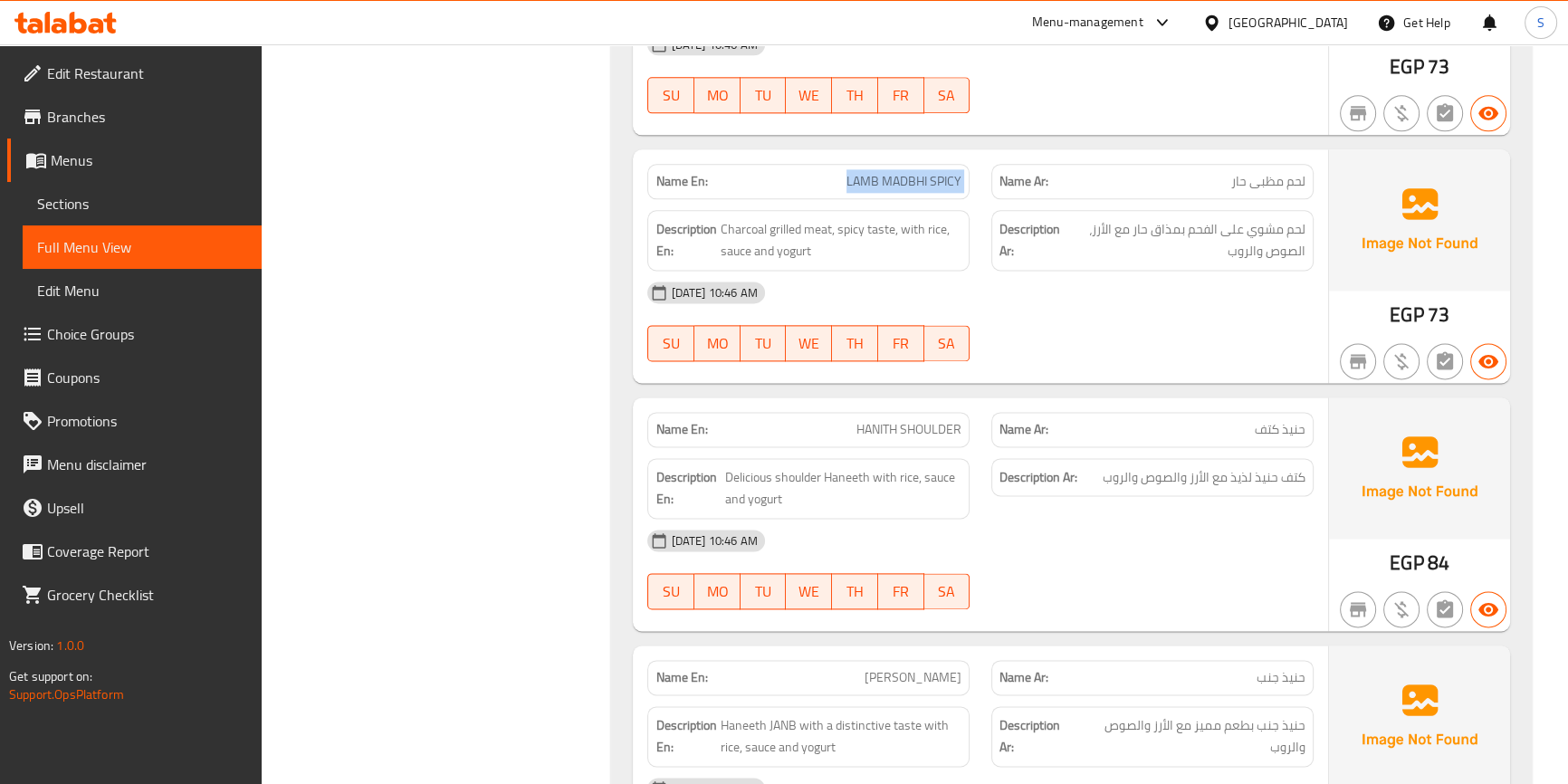
click at [912, 429] on span "HANITH SHOULDER" at bounding box center [909, 429] width 105 height 19
copy span "HANITH SHOULDER"
click at [859, 479] on span "Delicious shoulder Haneeth with rice, sauce and yogurt" at bounding box center [843, 489] width 236 height 44
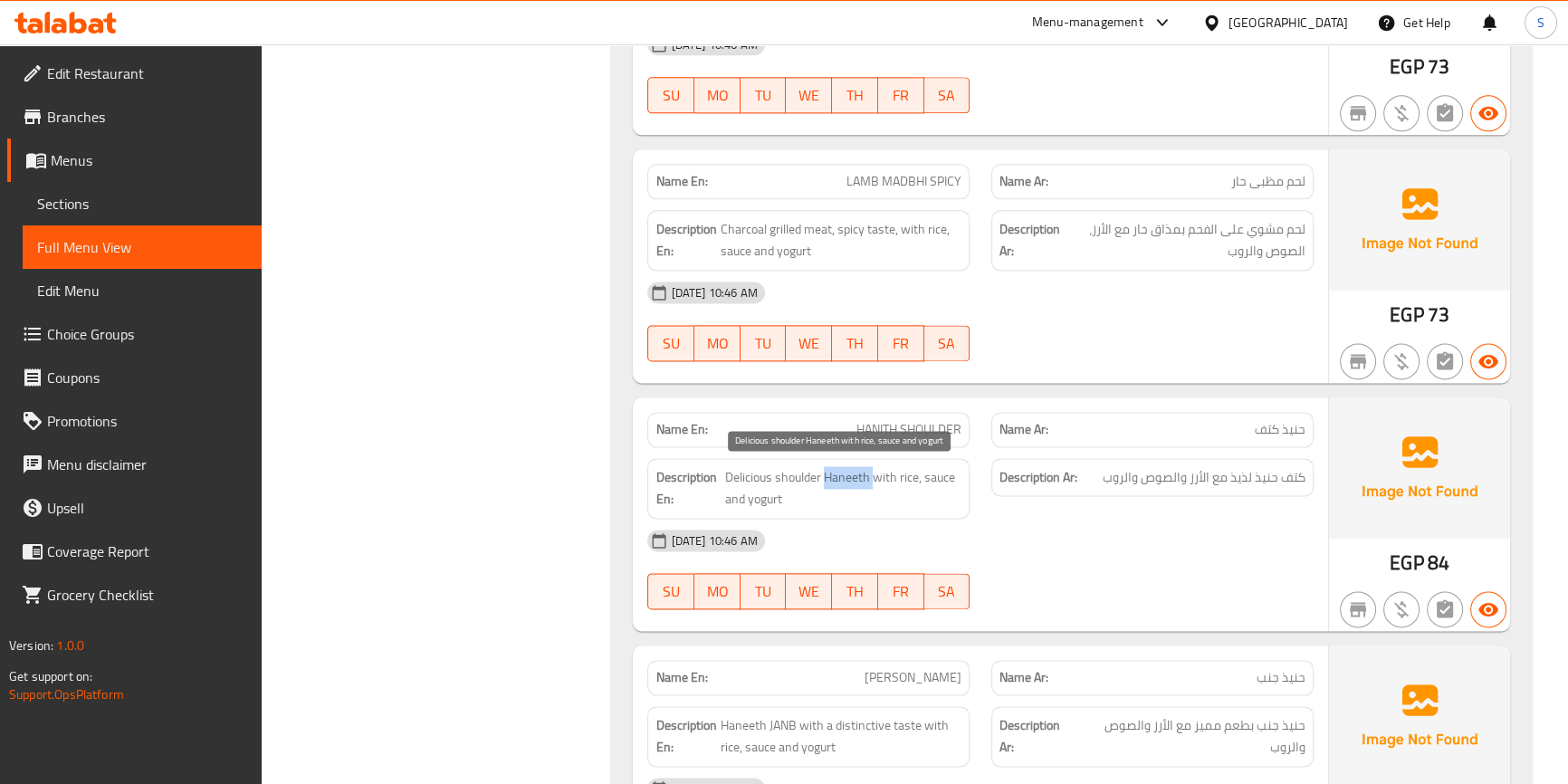
click at [859, 479] on span "Delicious shoulder Haneeth with rice, sauce and yogurt" at bounding box center [843, 489] width 236 height 44
click at [814, 475] on span "Delicious shoulder Haneeth with rice, sauce and yogurt" at bounding box center [843, 489] width 236 height 44
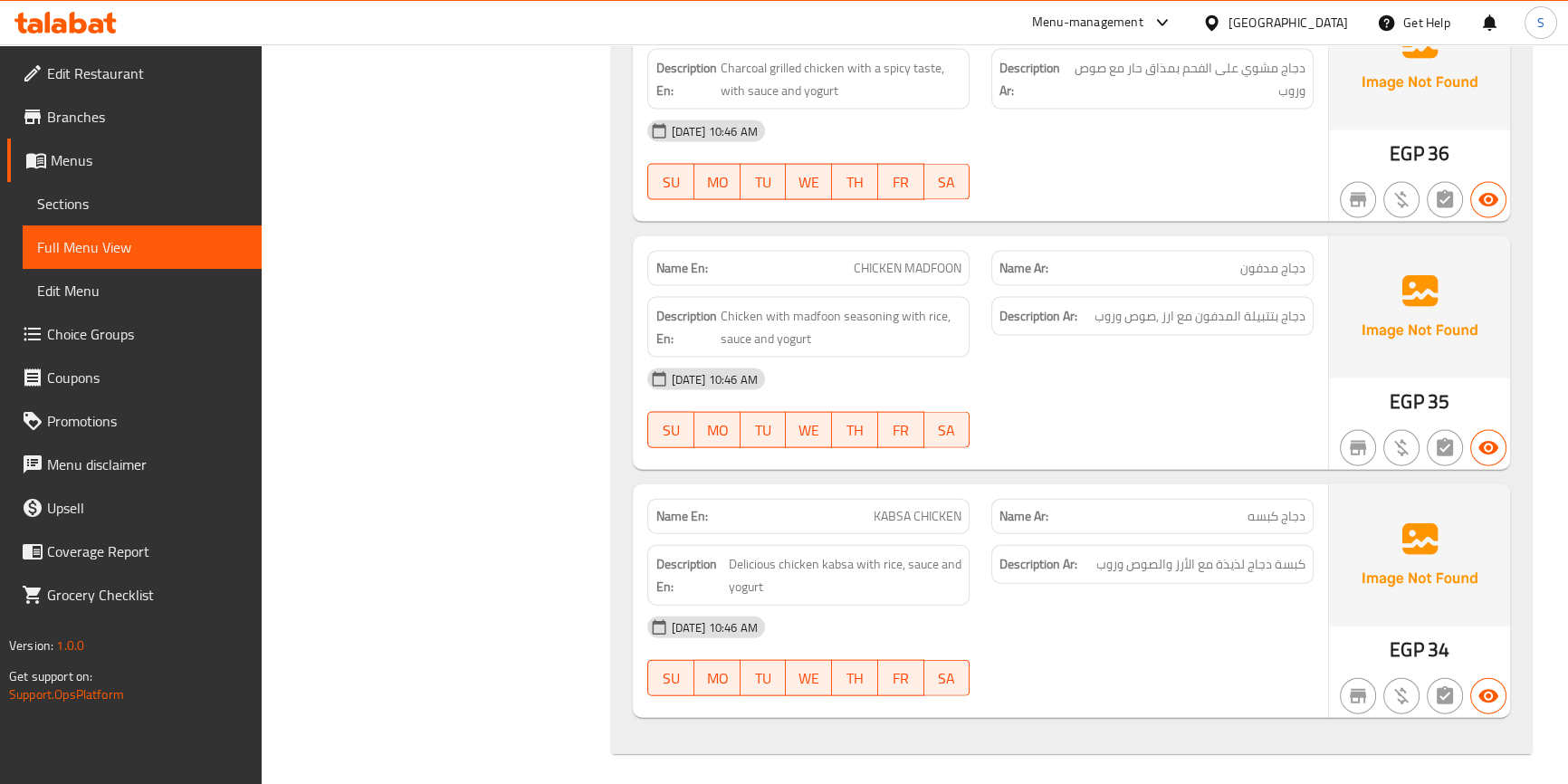
scroll to position [4941, 0]
click at [115, 171] on span "Menus" at bounding box center [149, 161] width 196 height 22
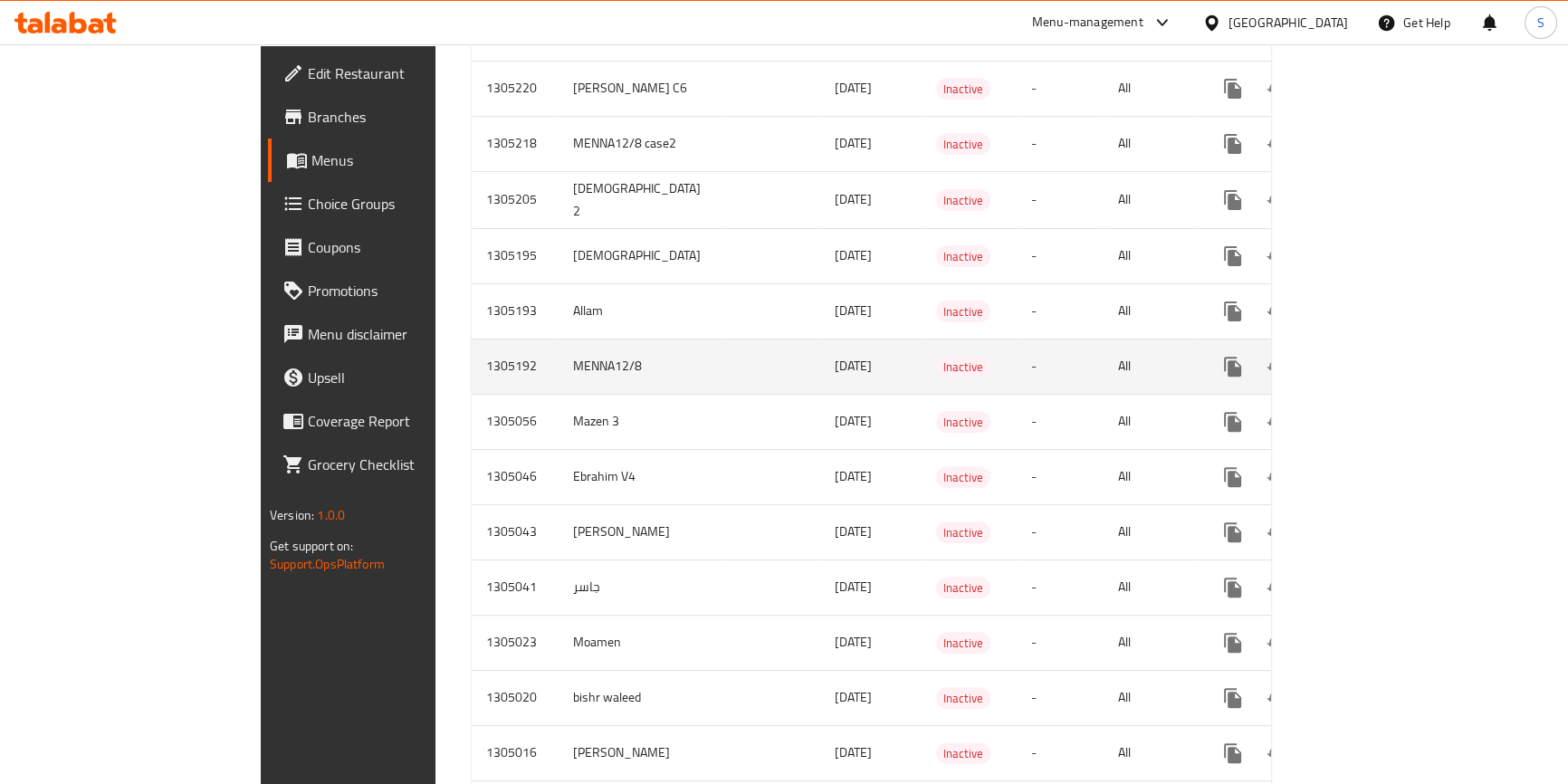
scroll to position [672, 0]
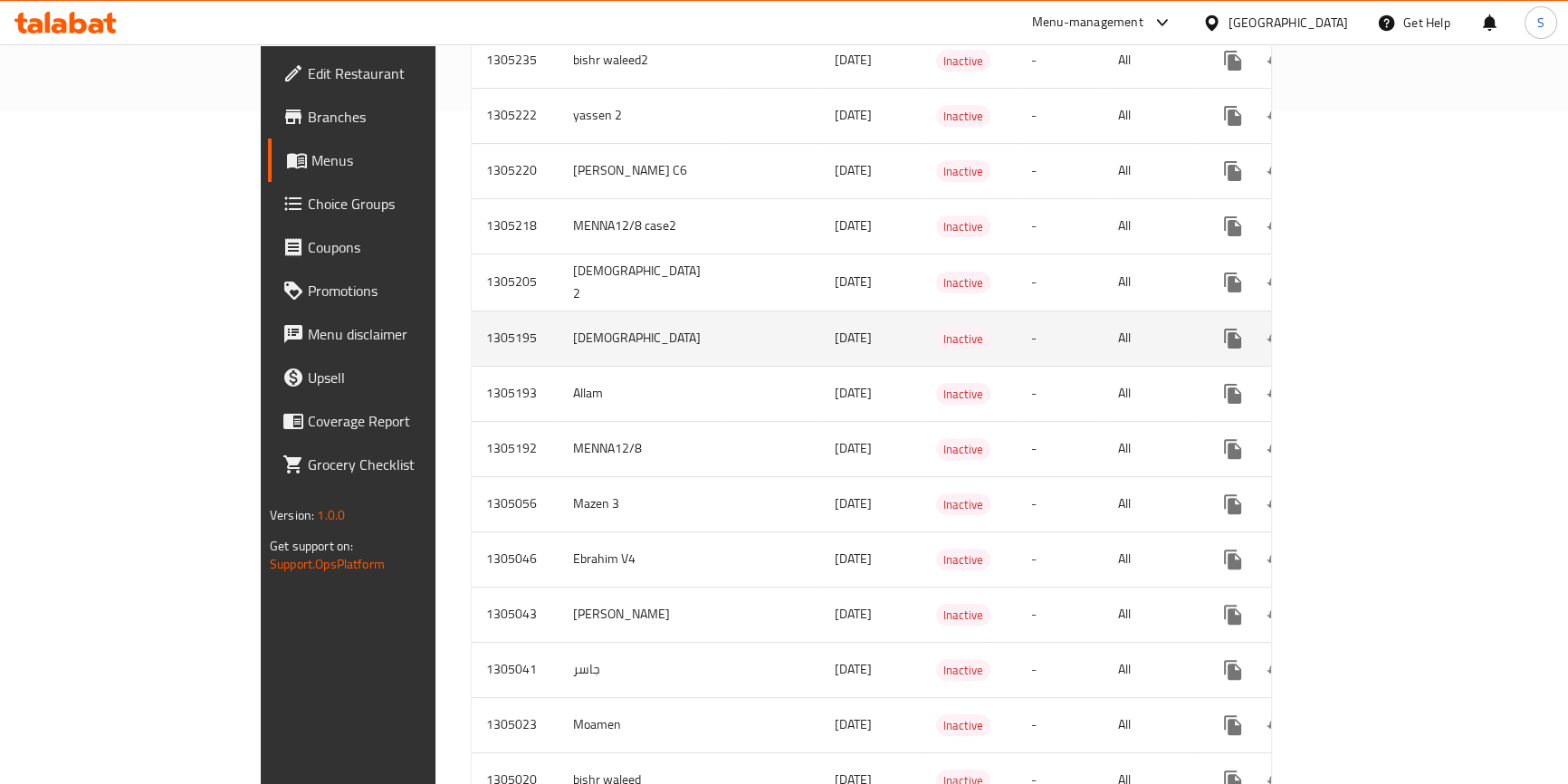
drag, startPoint x: 378, startPoint y: 317, endPoint x: 808, endPoint y: 314, distance: 430.0
click at [808, 314] on tr "1305195 Adham [DATE] Inactive - All" at bounding box center [936, 337] width 928 height 55
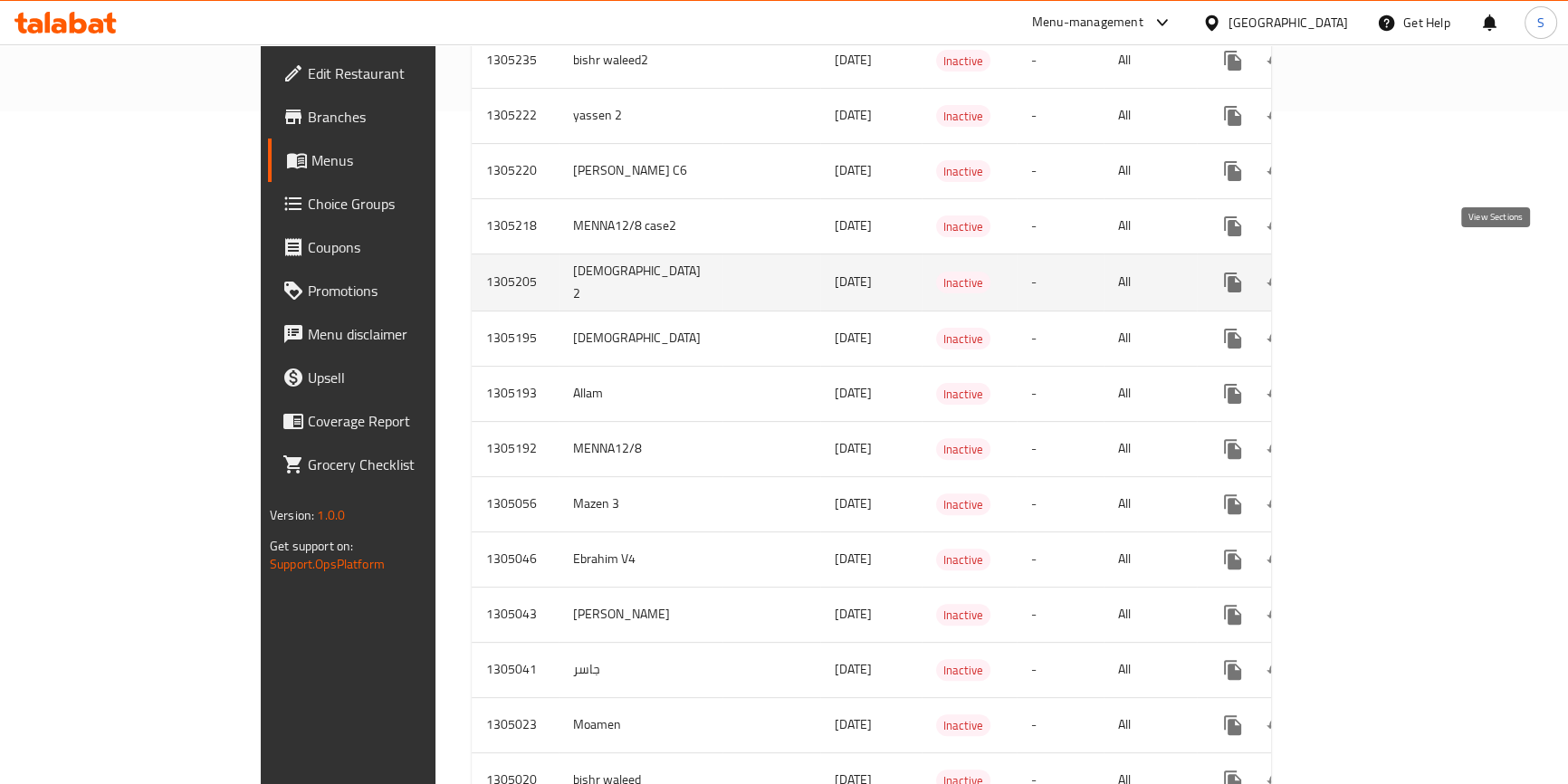
click at [1374, 271] on icon "enhanced table" at bounding box center [1364, 282] width 22 height 22
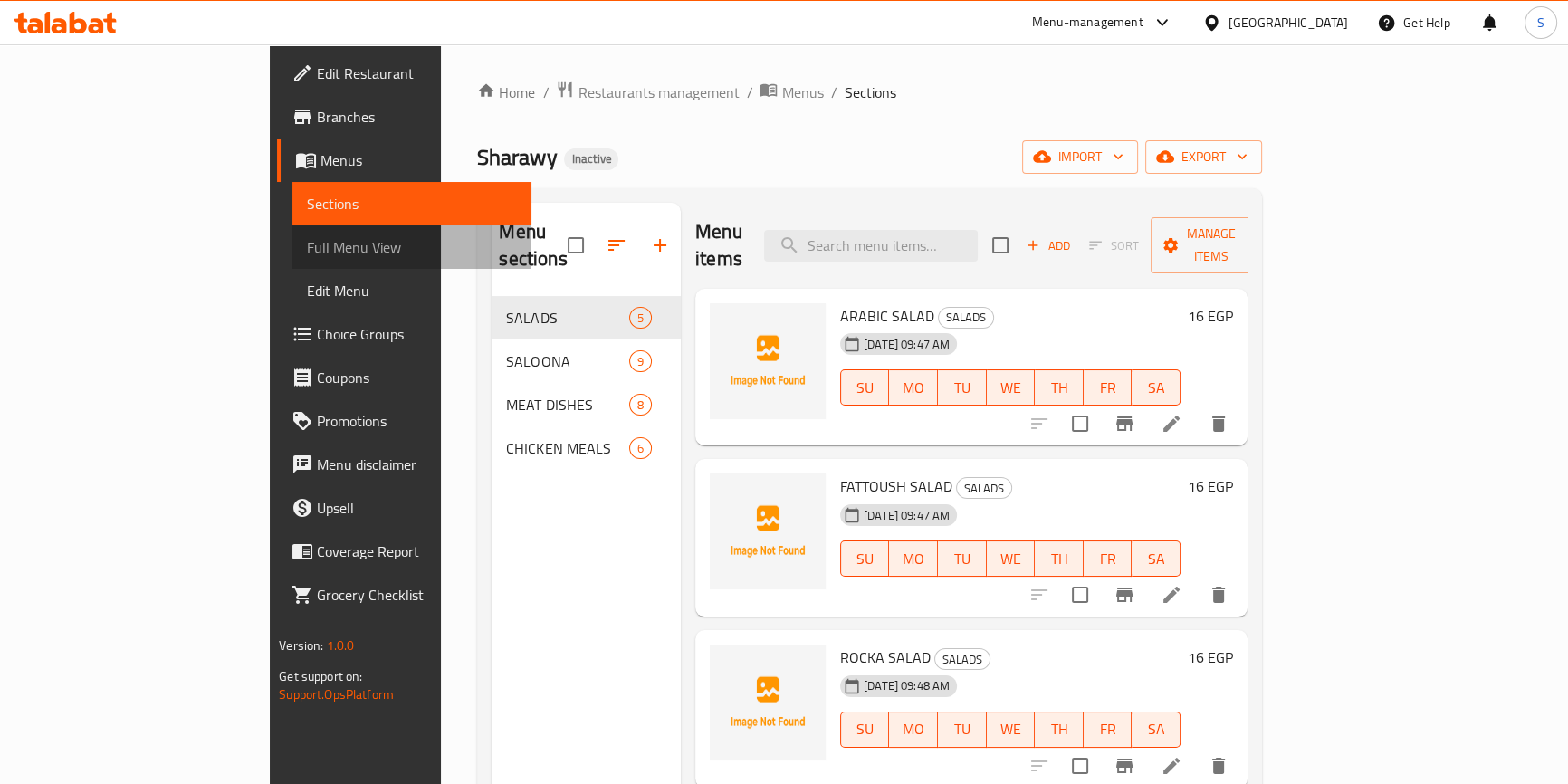
click at [307, 253] on span "Full Menu View" at bounding box center [412, 247] width 210 height 22
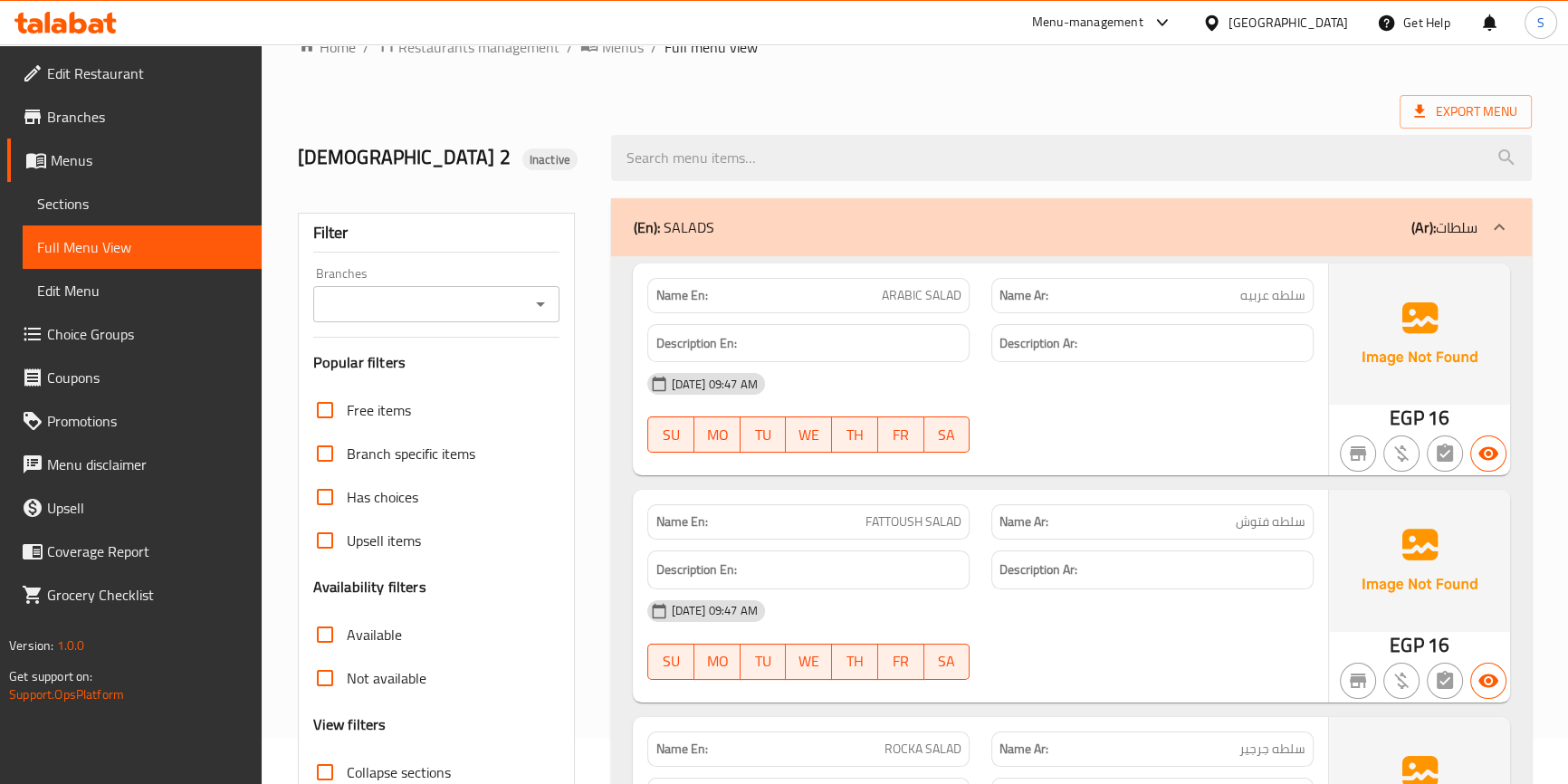
scroll to position [411, 0]
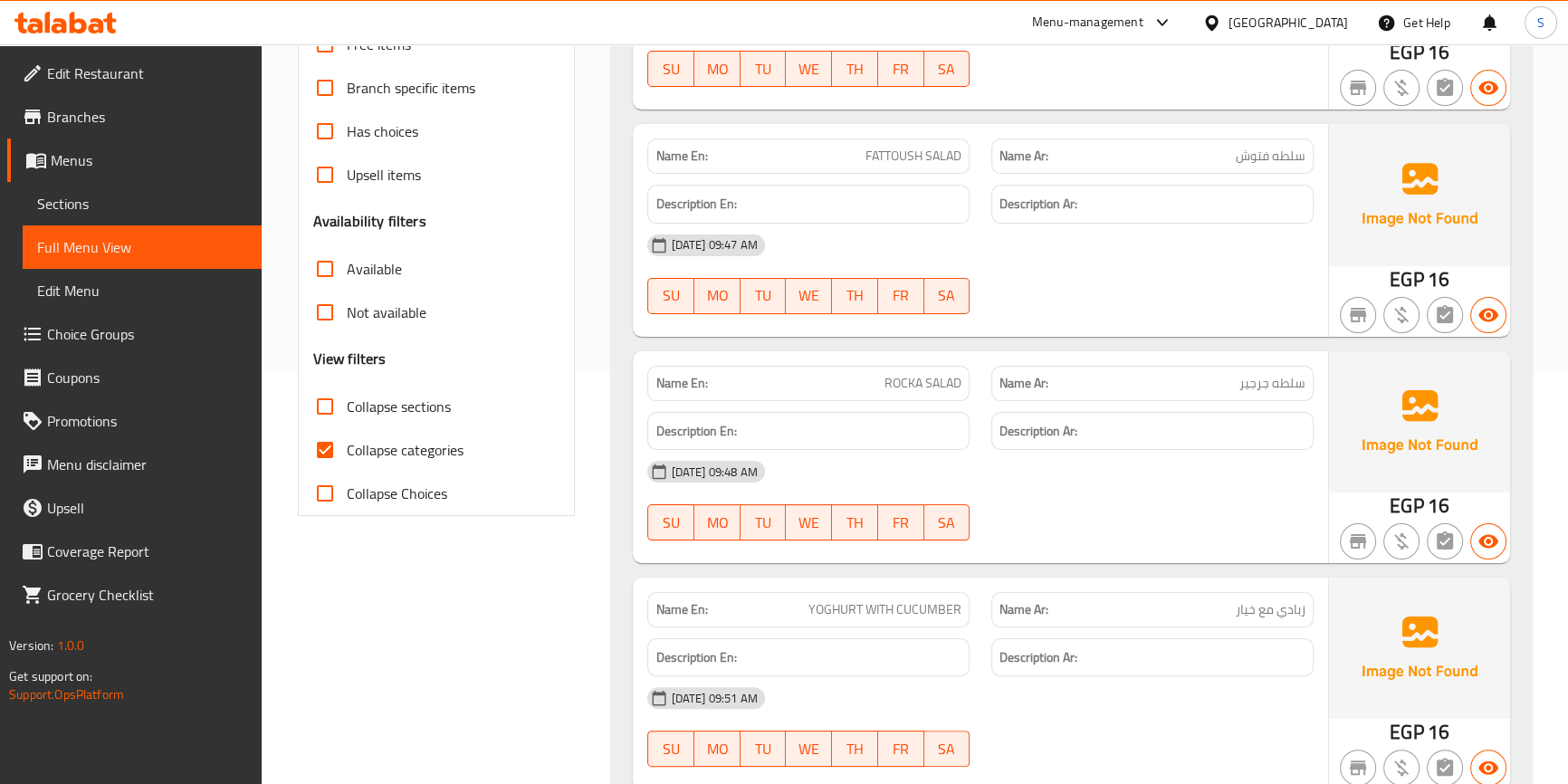
click at [416, 452] on span "Collapse categories" at bounding box center [405, 450] width 117 height 22
click at [347, 452] on input "Collapse categories" at bounding box center [325, 450] width 44 height 44
checkbox input "false"
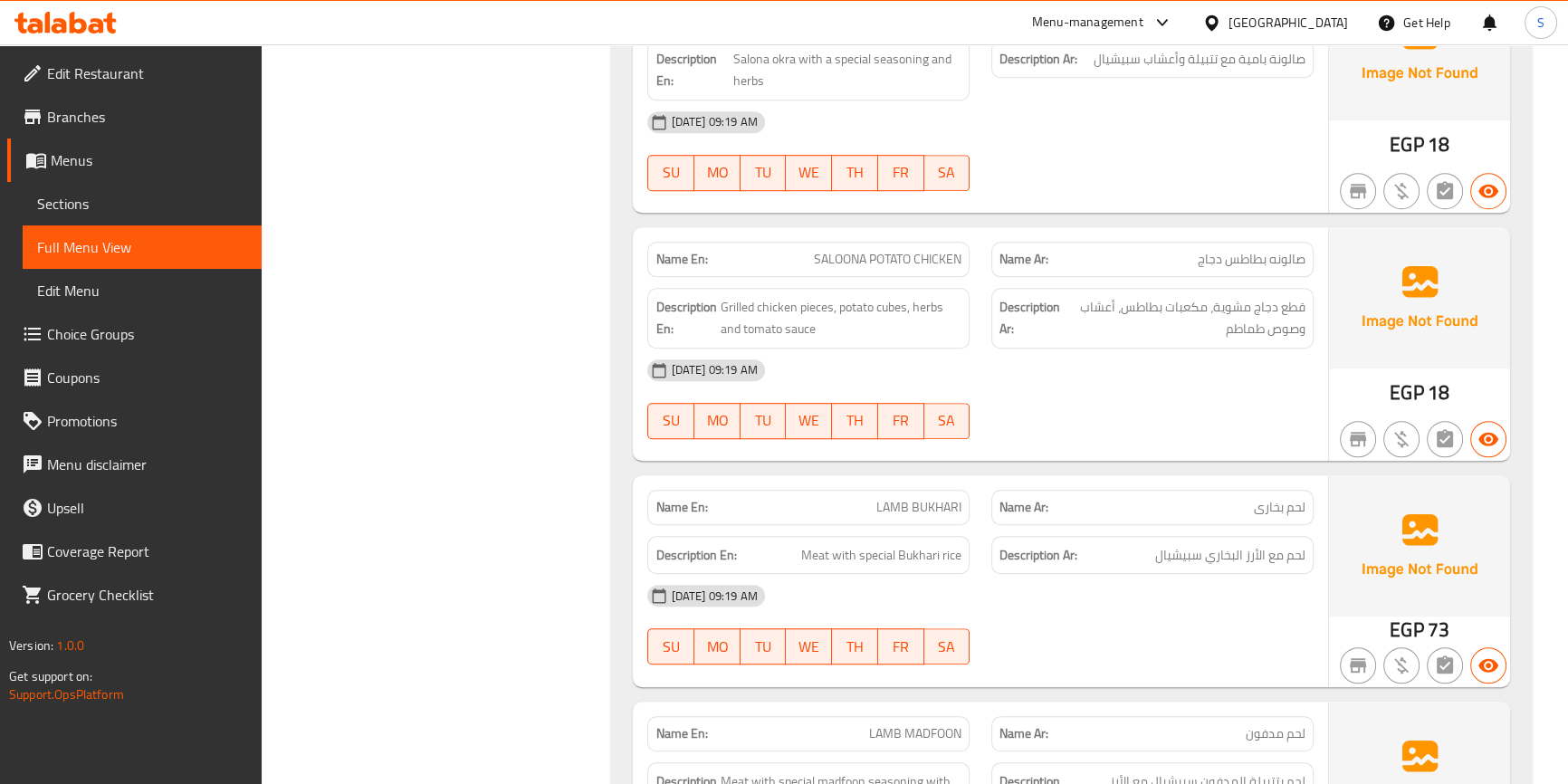
scroll to position [1646, 0]
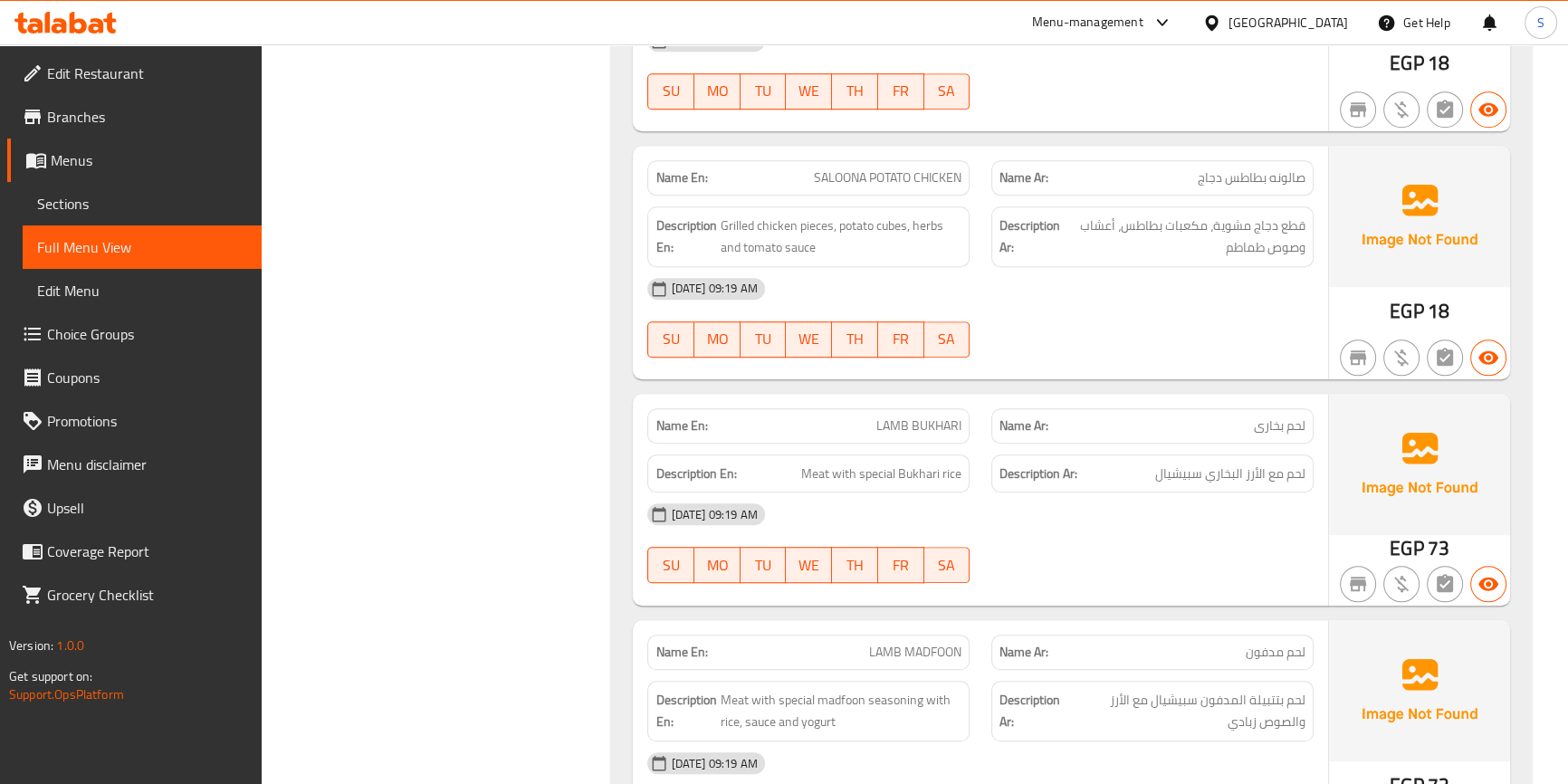
copy span "LAMB BUKHARI"
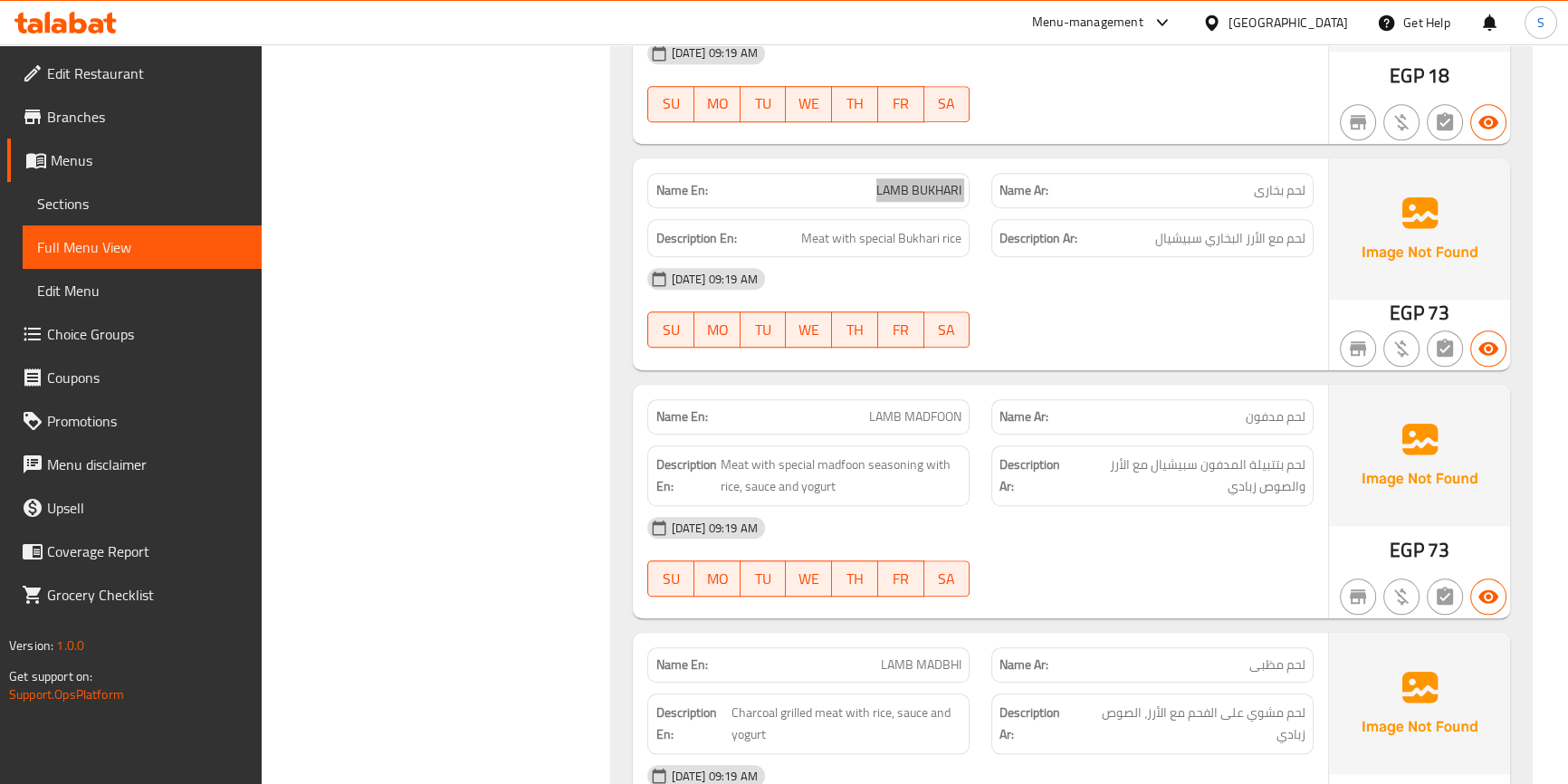
scroll to position [1892, 0]
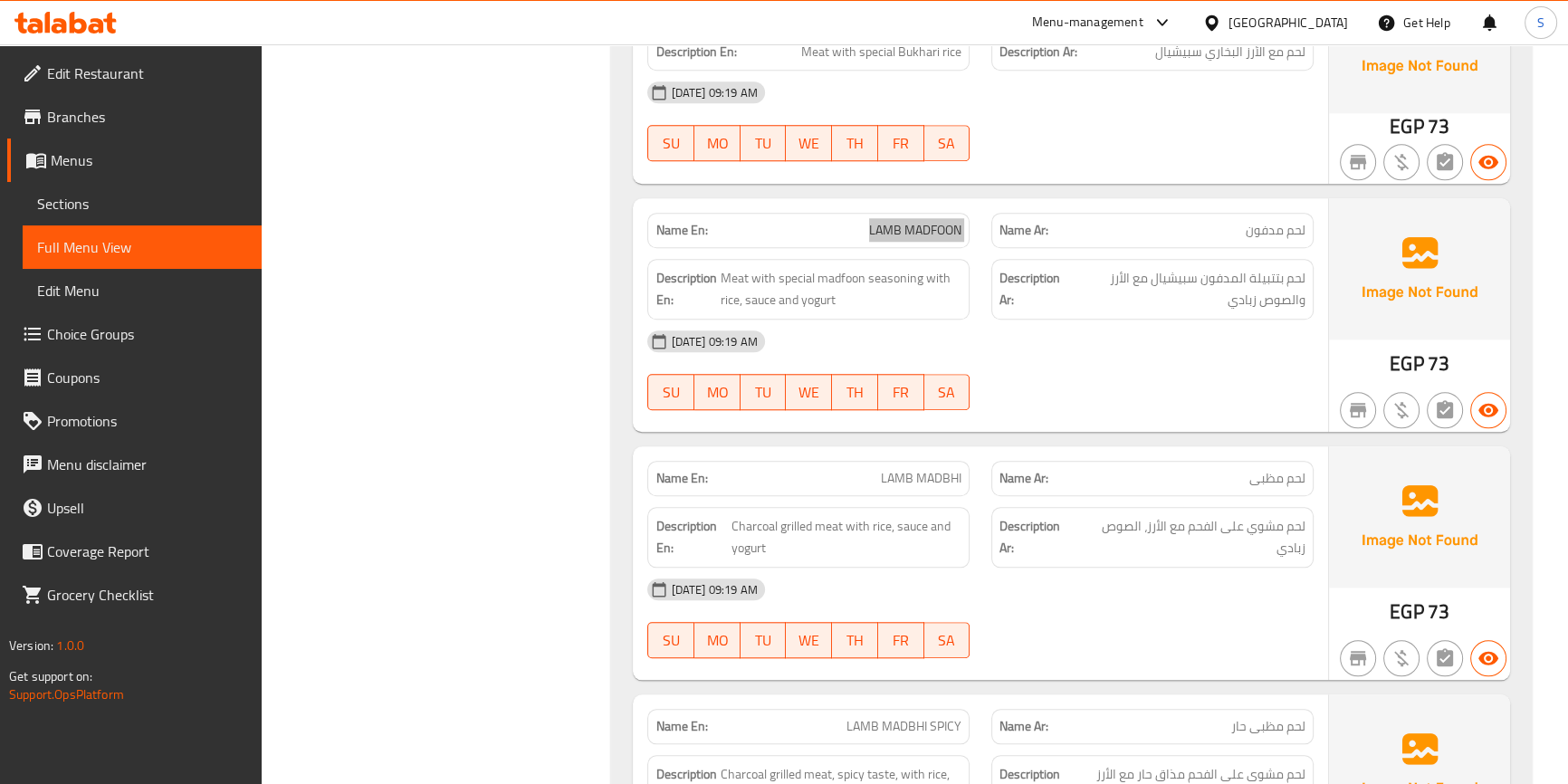
scroll to position [2140, 0]
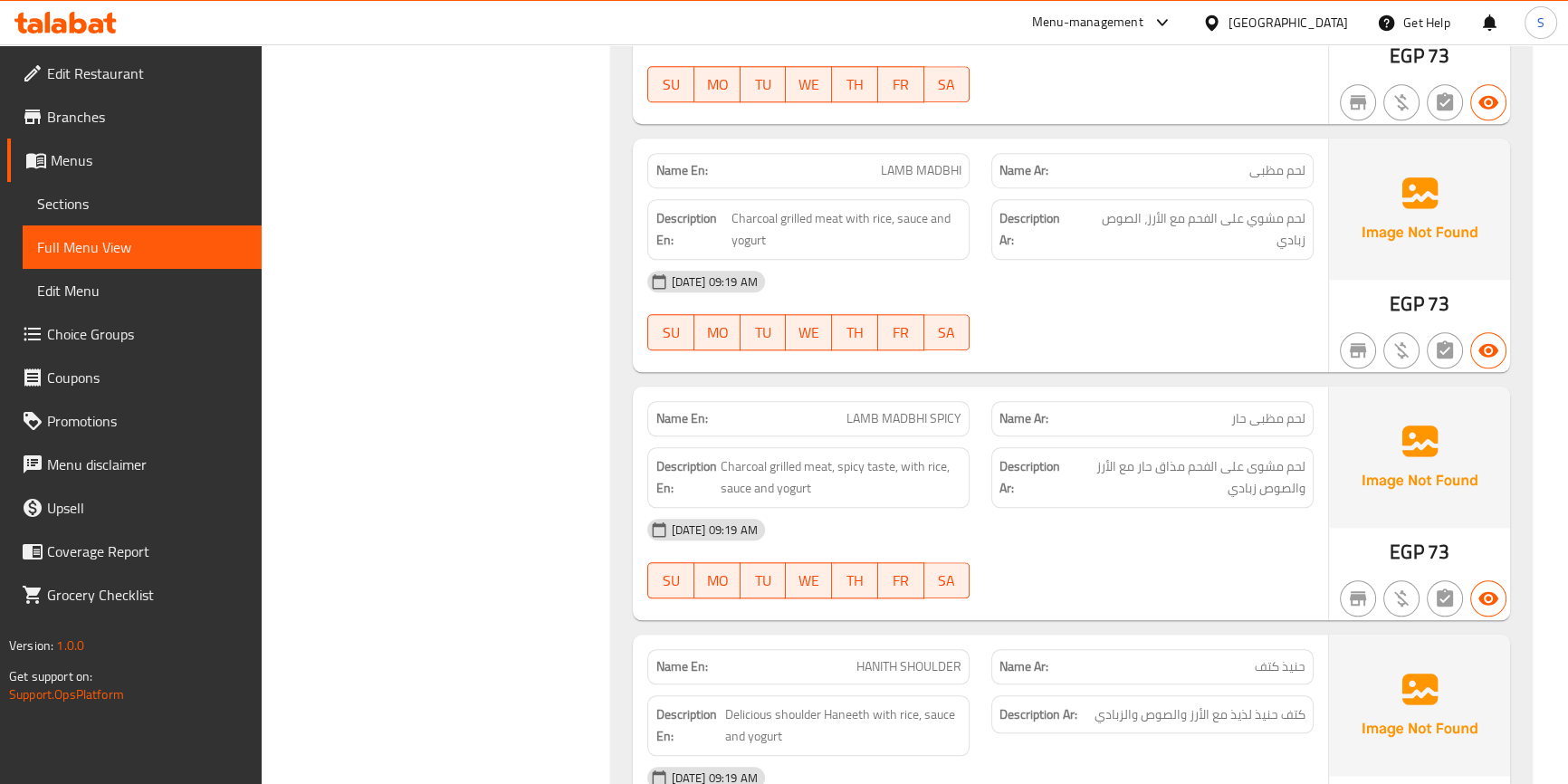
scroll to position [2387, 0]
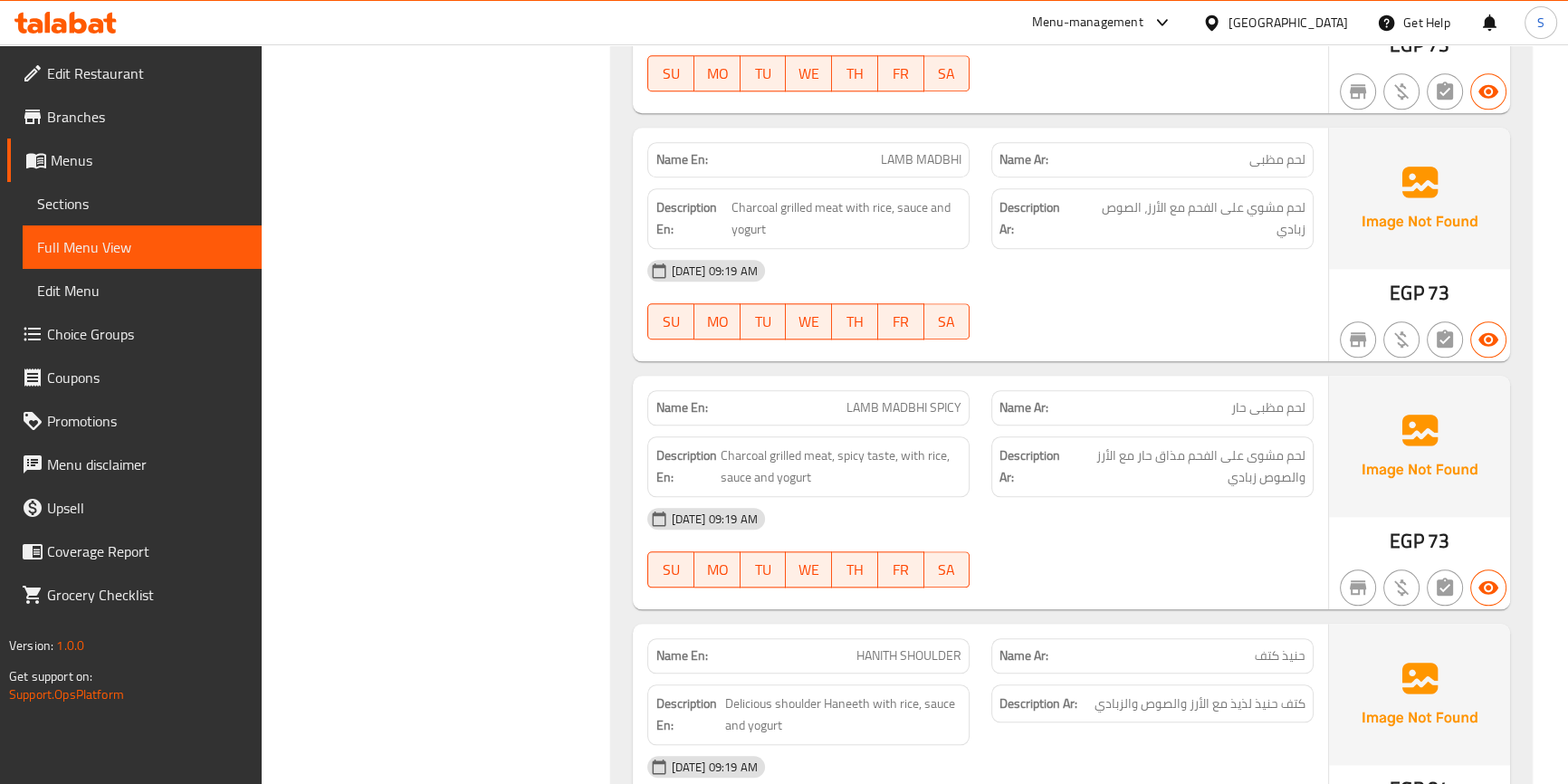
click at [879, 401] on span "LAMB MADBHI SPICY" at bounding box center [904, 407] width 115 height 19
copy span "LAMB MADBHI SPICY"
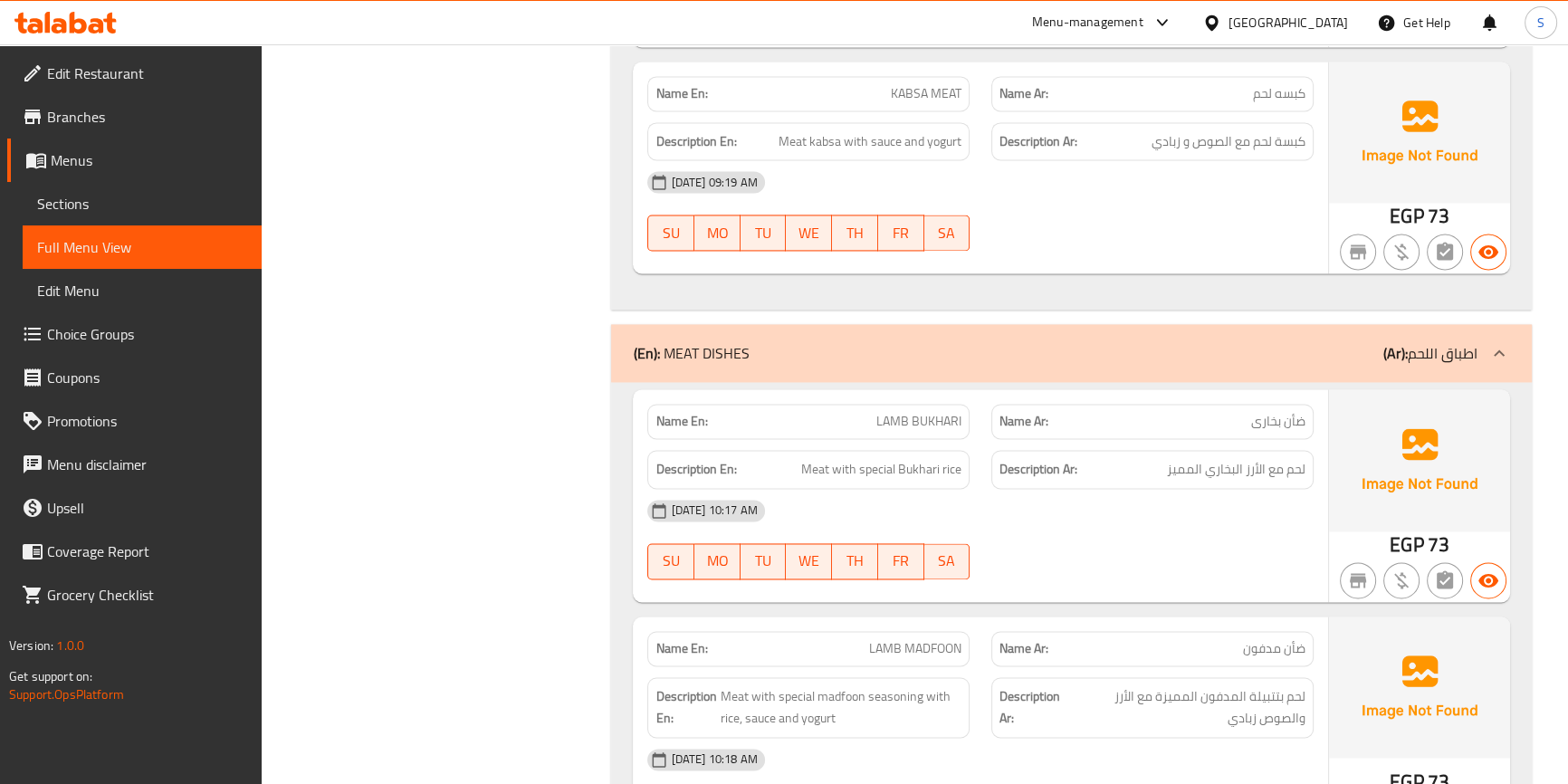
scroll to position [3540, 0]
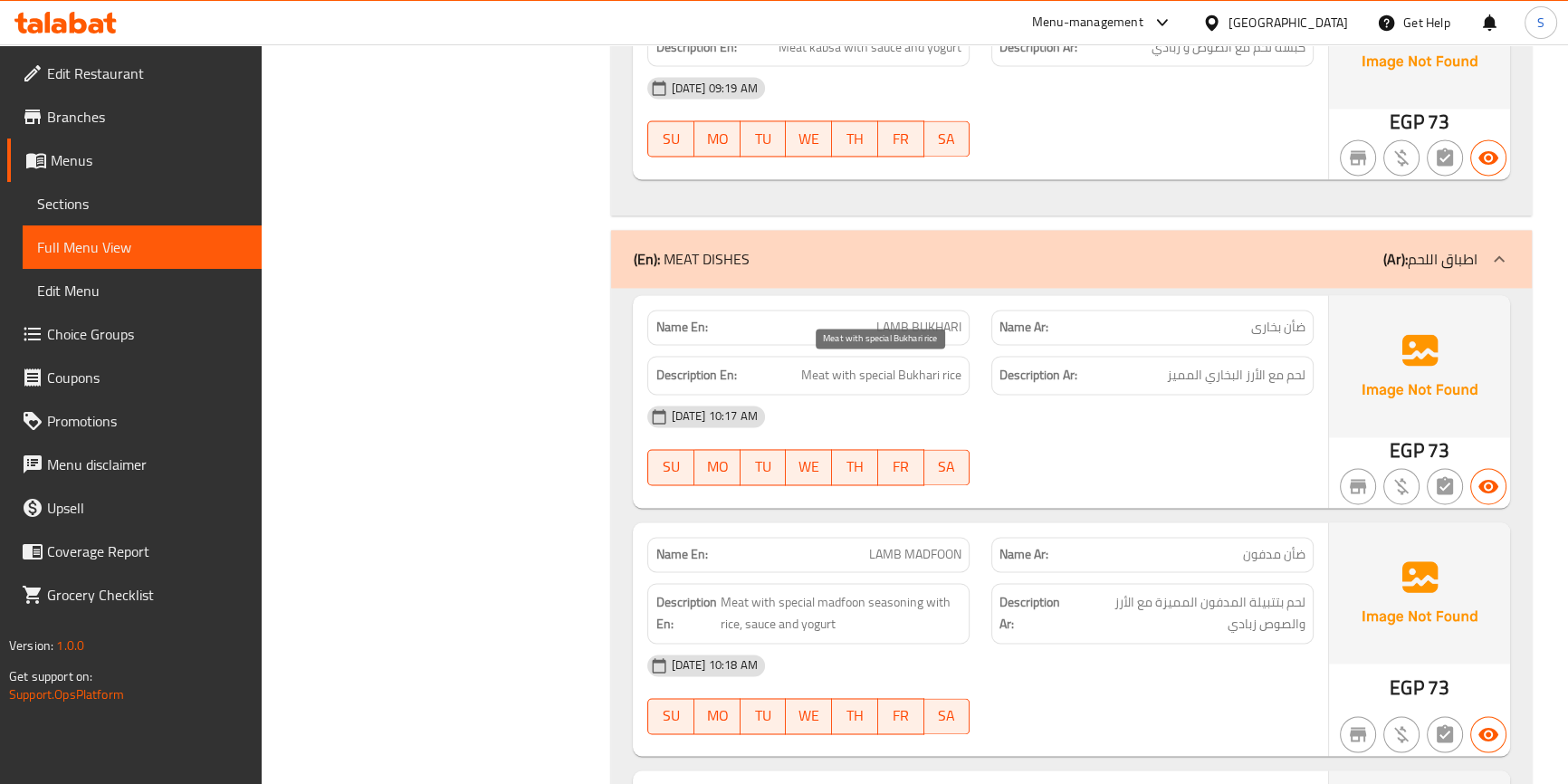
click at [947, 377] on span "Meat with special Bukhari rice" at bounding box center [881, 375] width 161 height 23
click at [887, 372] on span "Meat with special Bukhari rice" at bounding box center [881, 375] width 161 height 23
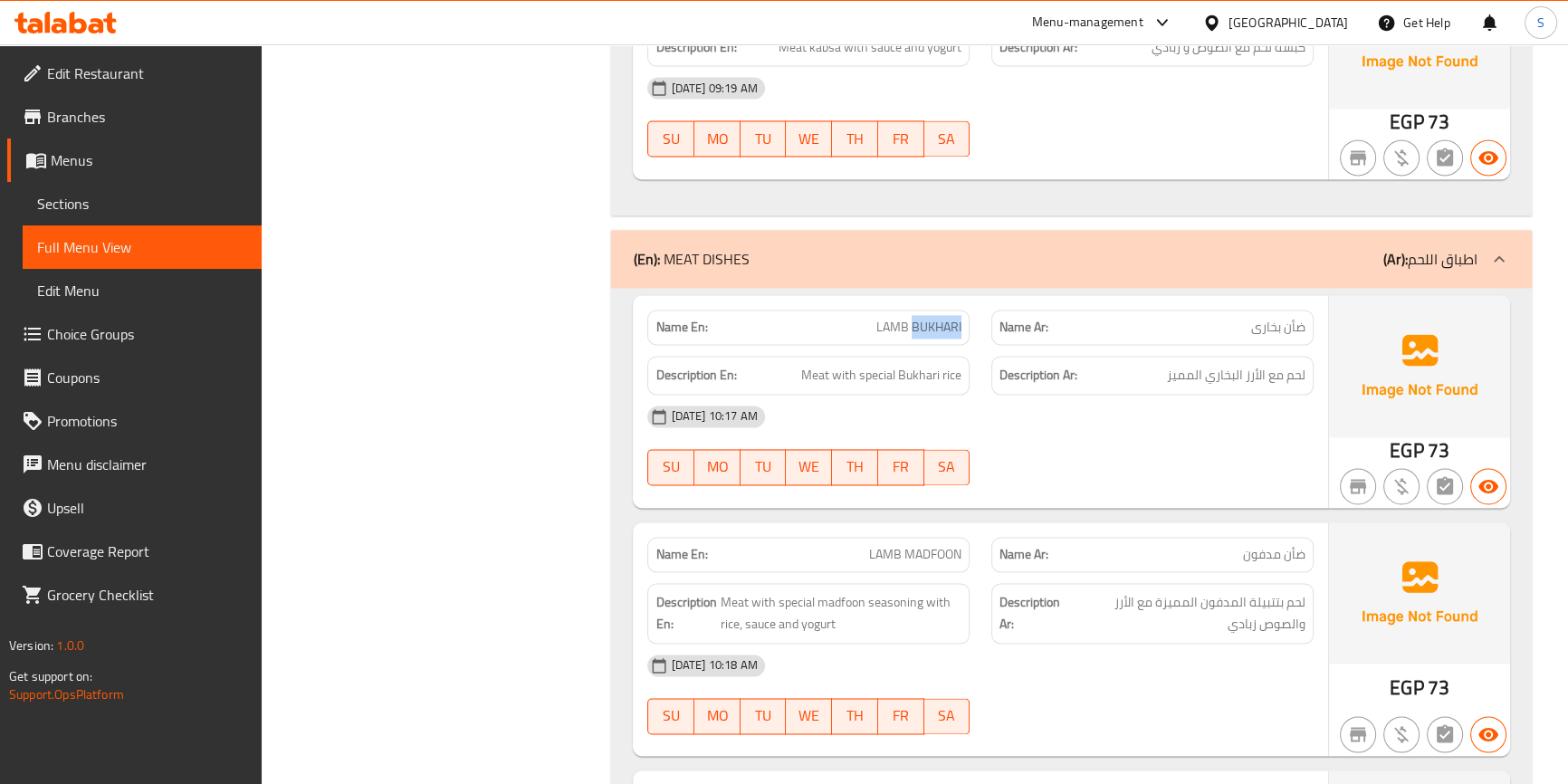
copy span "LAMB BUKHARI"
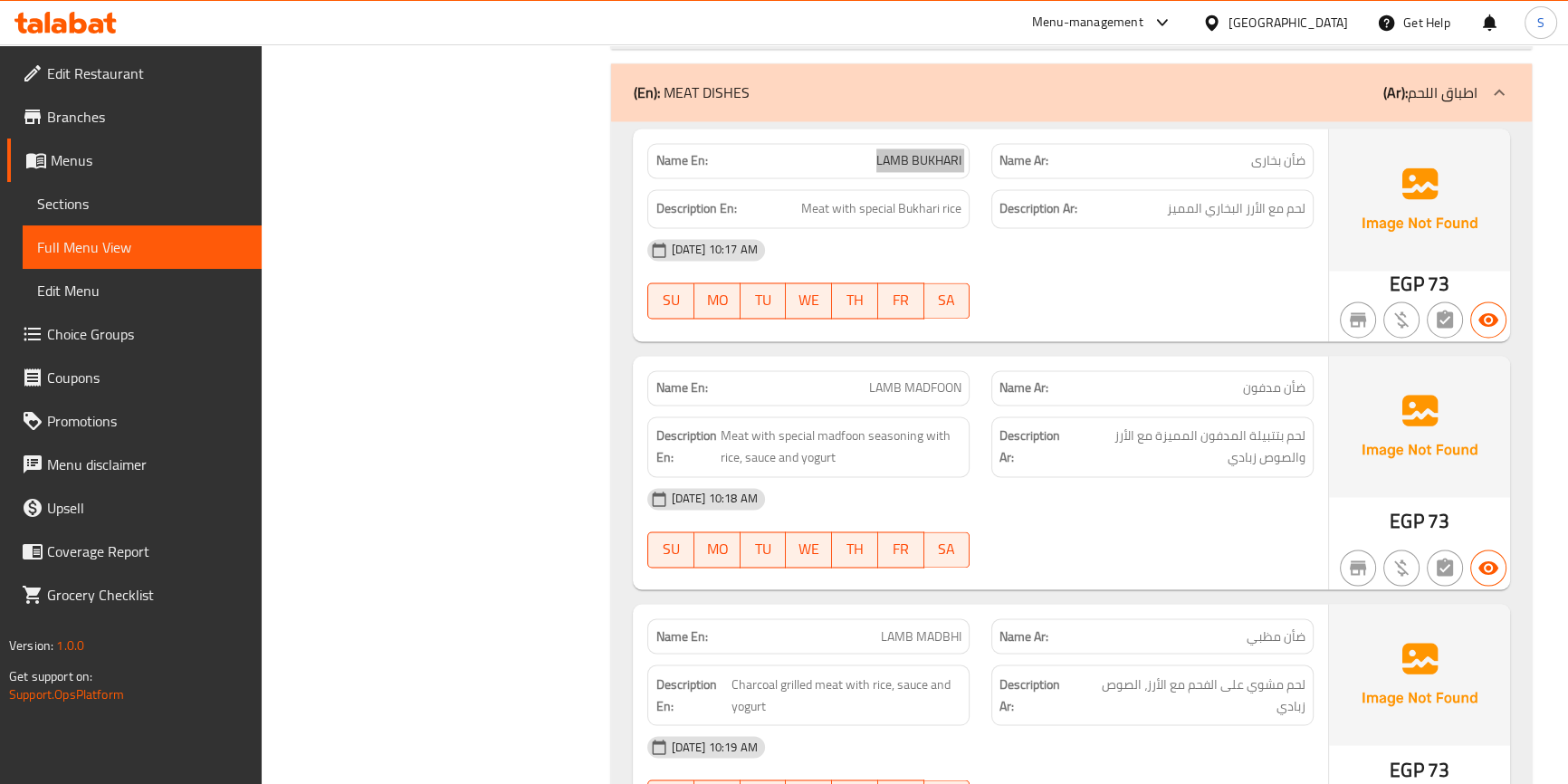
scroll to position [3785, 0]
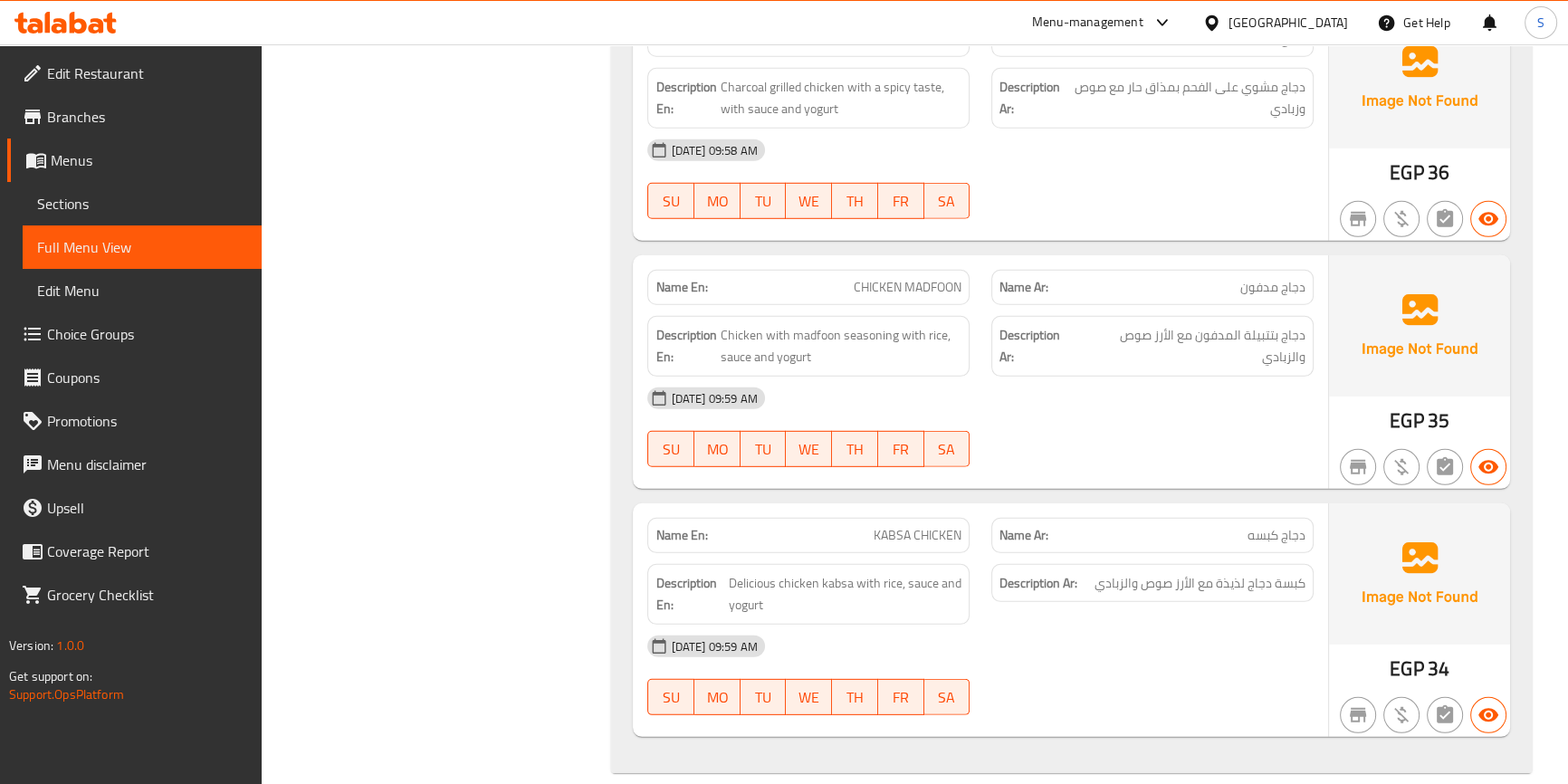
scroll to position [6632, 0]
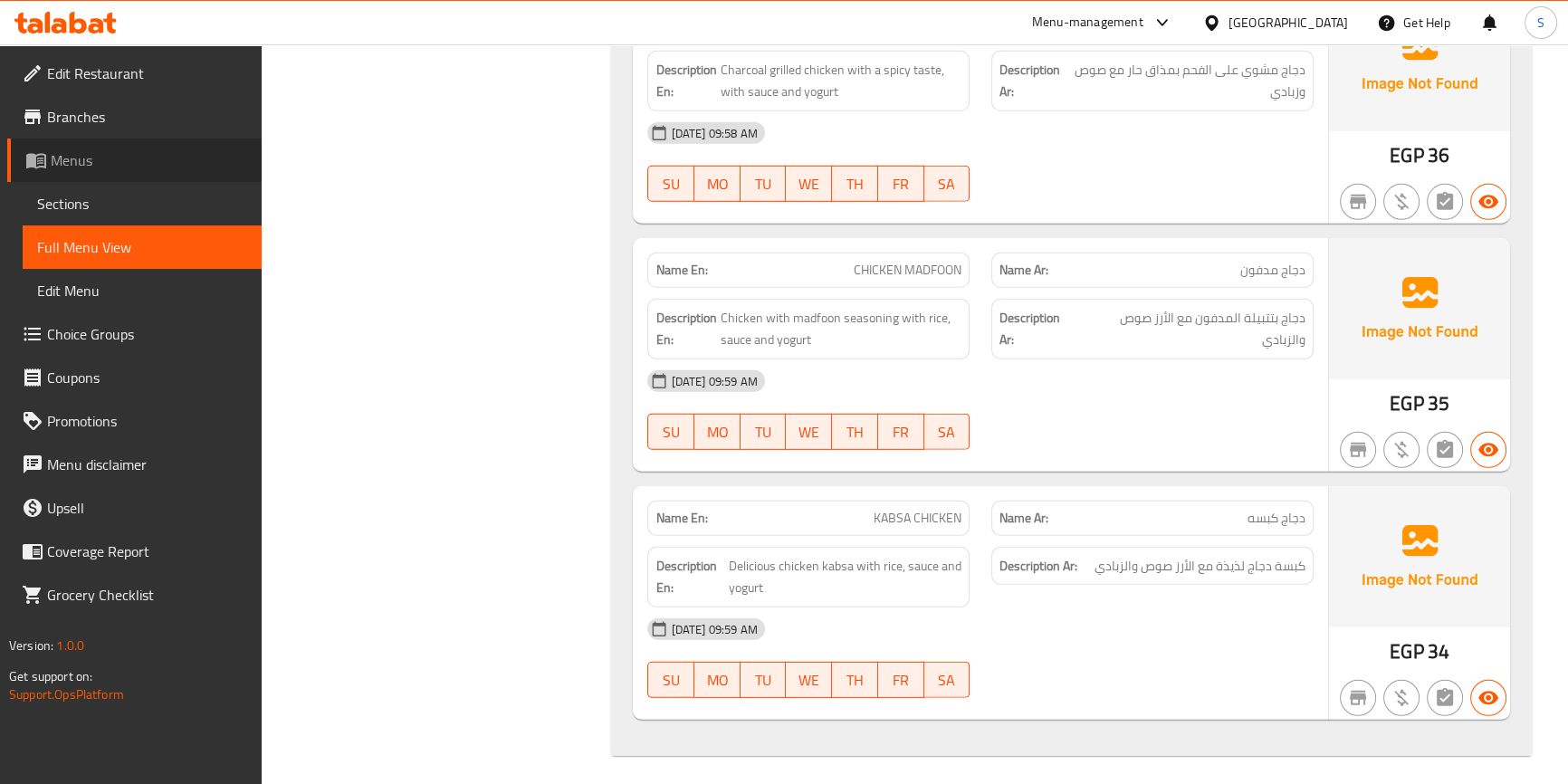
click at [143, 162] on span "Menus" at bounding box center [149, 161] width 196 height 22
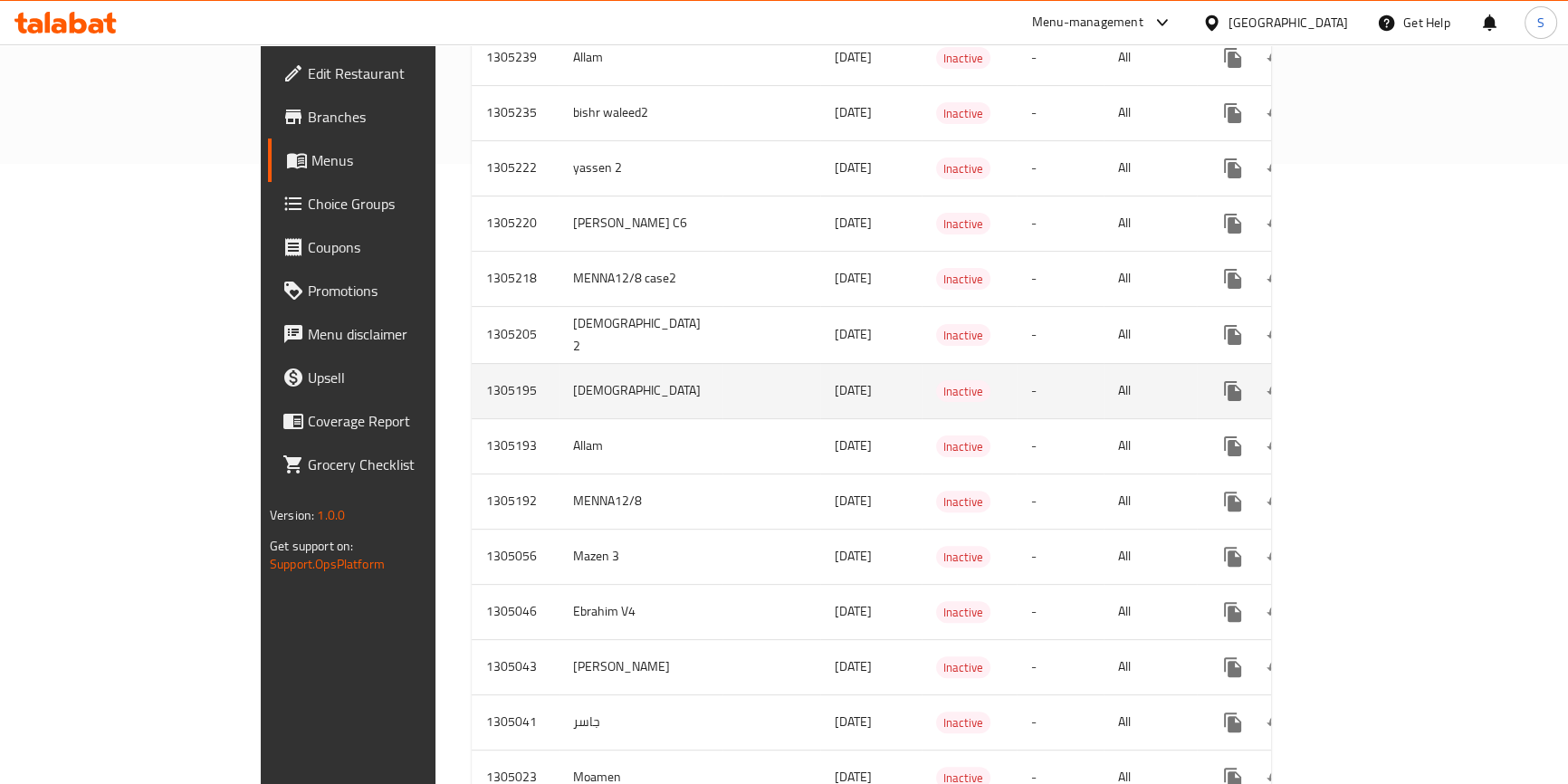
scroll to position [590, 0]
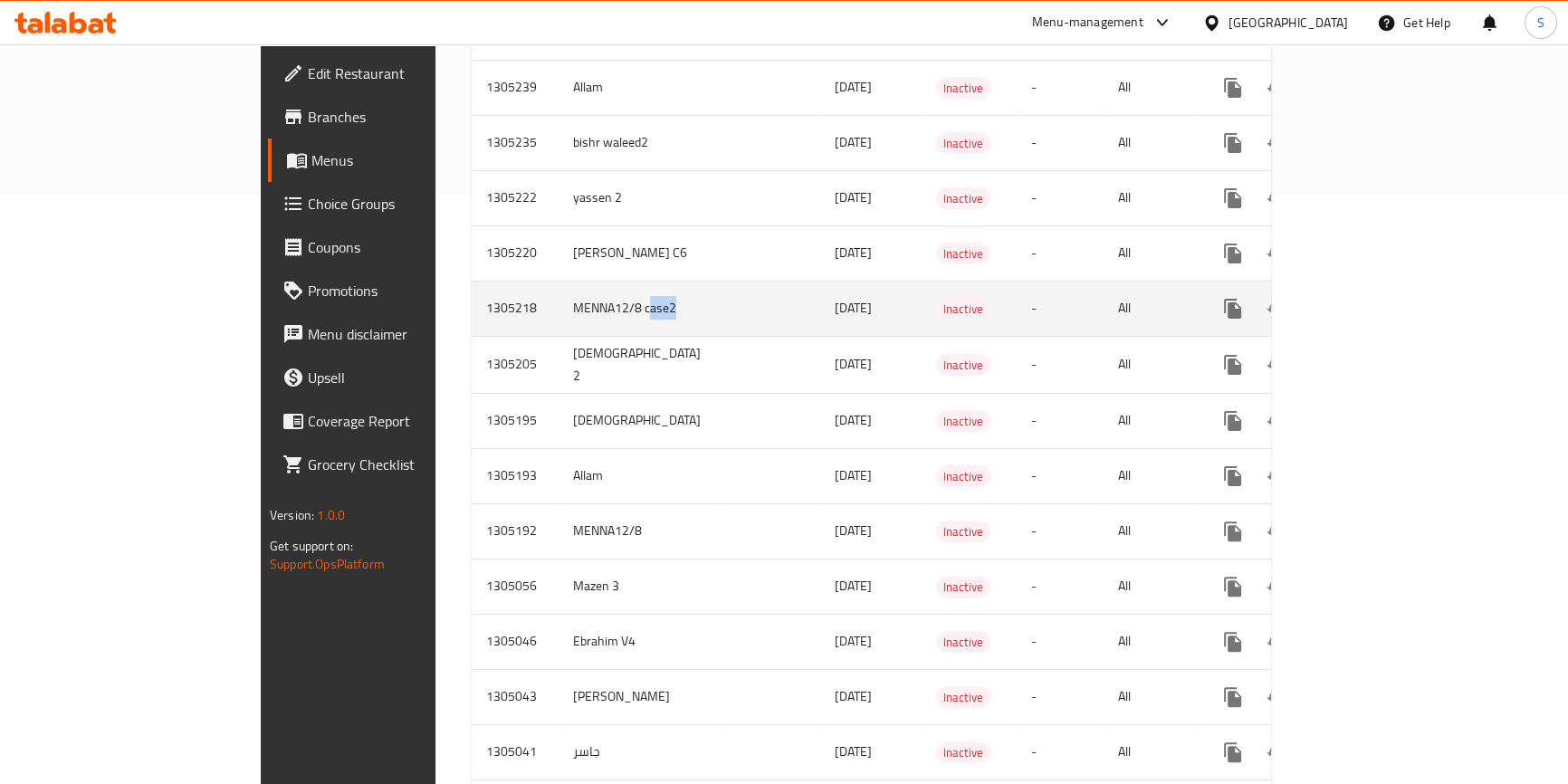
drag, startPoint x: 404, startPoint y: 298, endPoint x: 443, endPoint y: 293, distance: 39.3
click at [559, 293] on td "MENNA12/8 case2" at bounding box center [640, 307] width 164 height 55
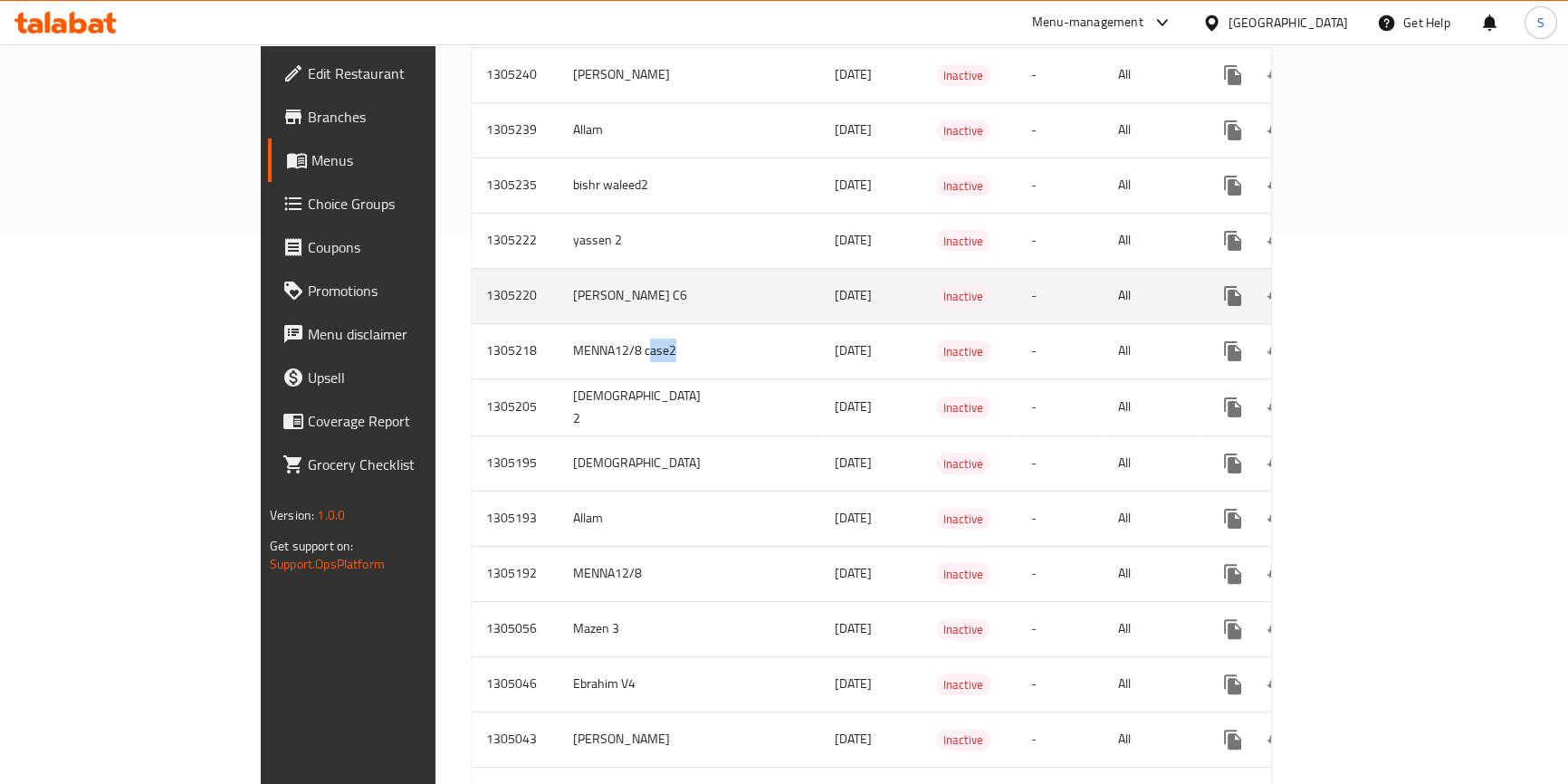
scroll to position [508, 0]
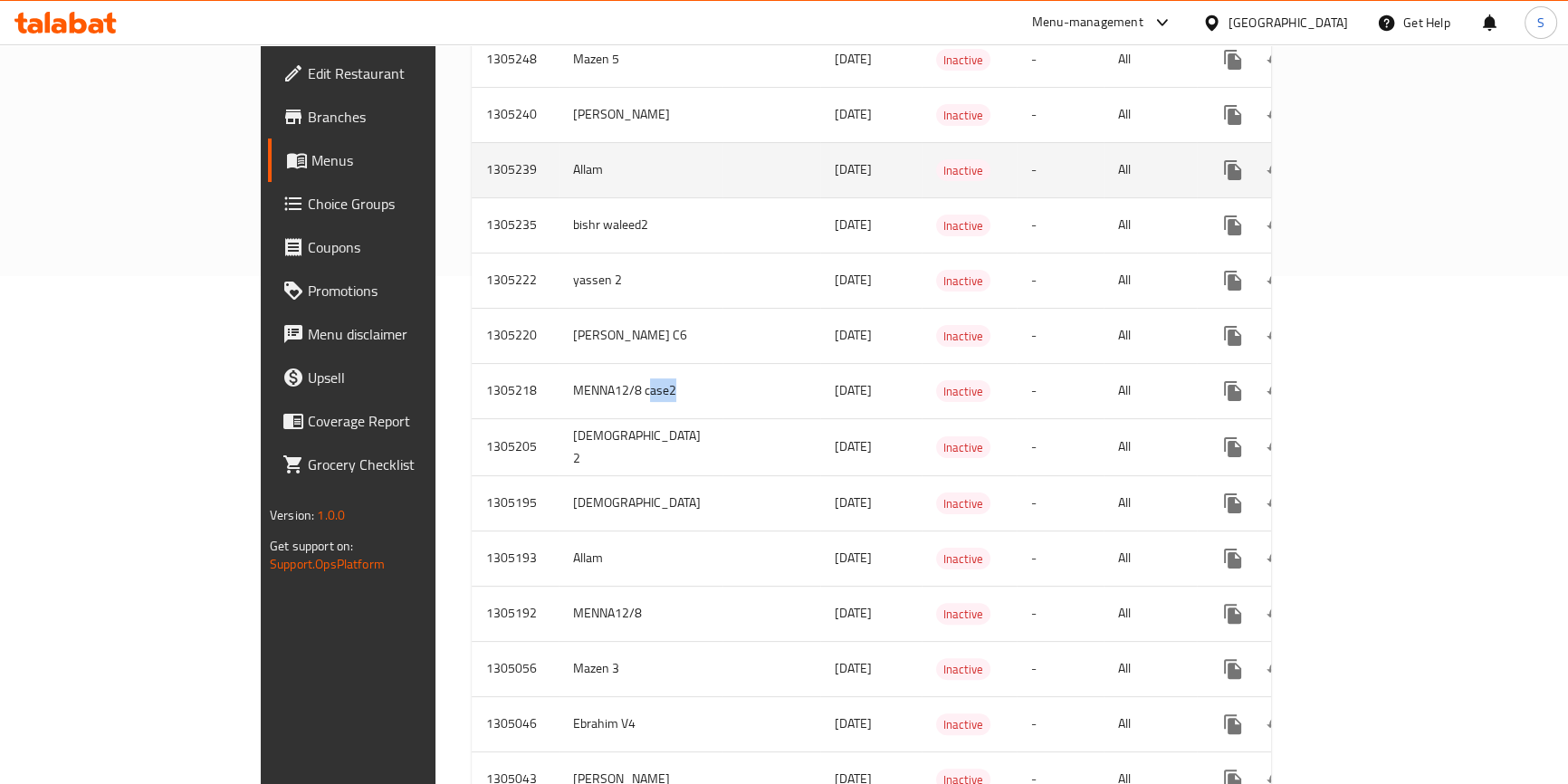
drag, startPoint x: 404, startPoint y: 145, endPoint x: 760, endPoint y: 149, distance: 356.0
click at [760, 149] on tr "1305239 Allam [DATE] Inactive - All" at bounding box center [936, 170] width 928 height 55
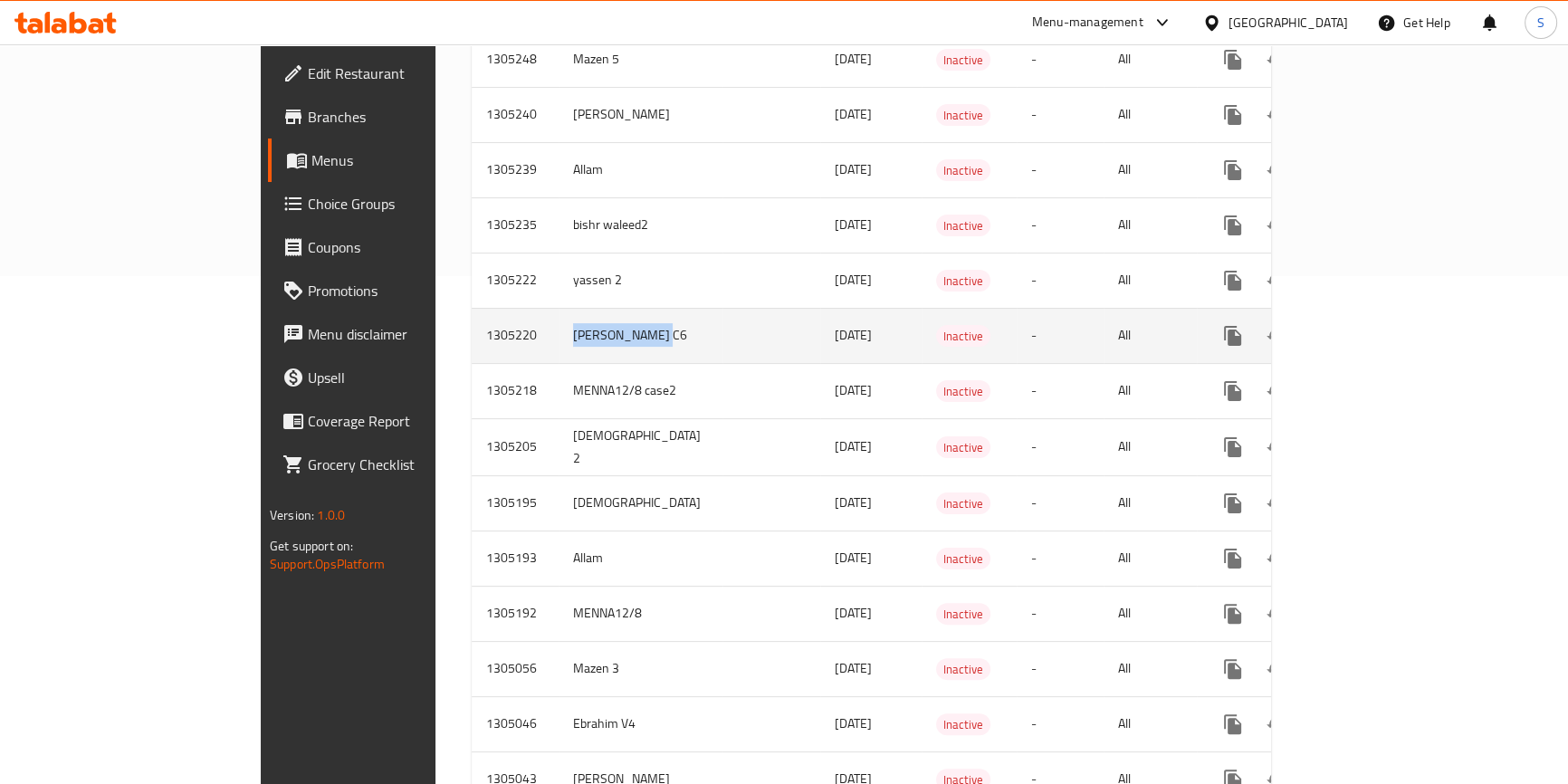
drag, startPoint x: 426, startPoint y: 294, endPoint x: 491, endPoint y: 296, distance: 65.0
click at [559, 308] on td "[PERSON_NAME] C6" at bounding box center [640, 335] width 164 height 55
click at [1372, 328] on icon "enhanced table" at bounding box center [1364, 336] width 16 height 16
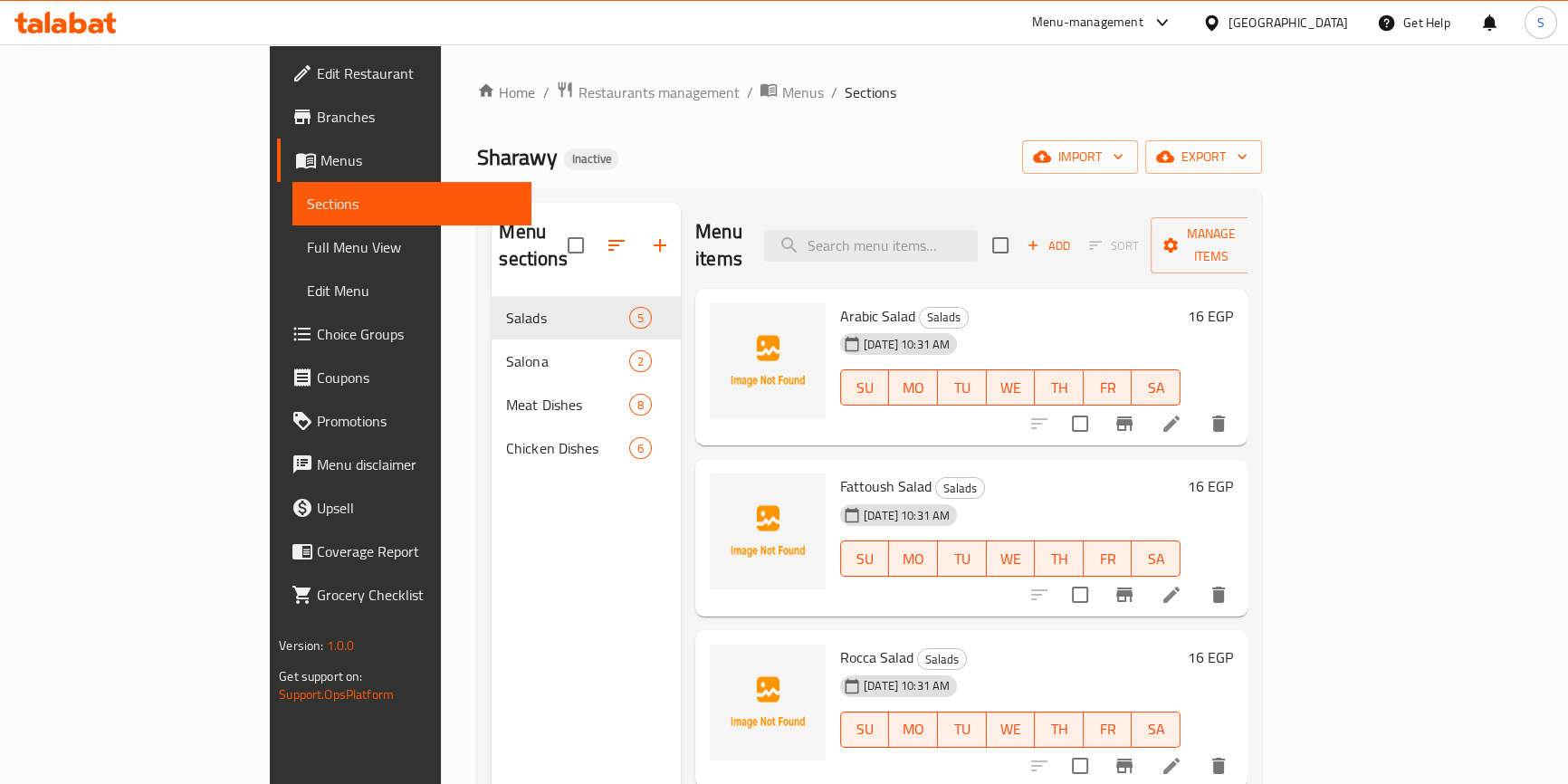
click at [307, 245] on span "Full Menu View" at bounding box center [412, 247] width 210 height 22
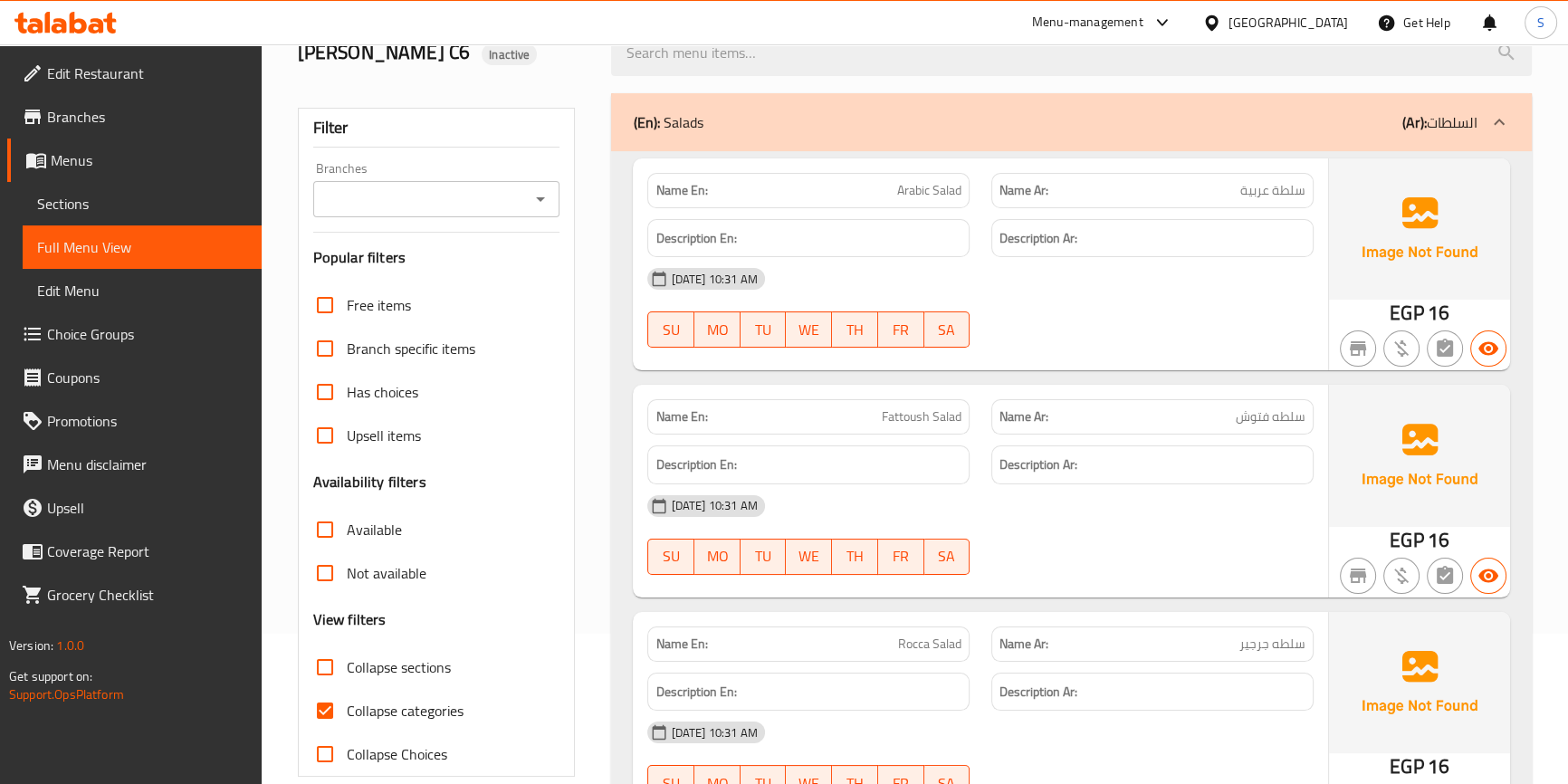
scroll to position [329, 0]
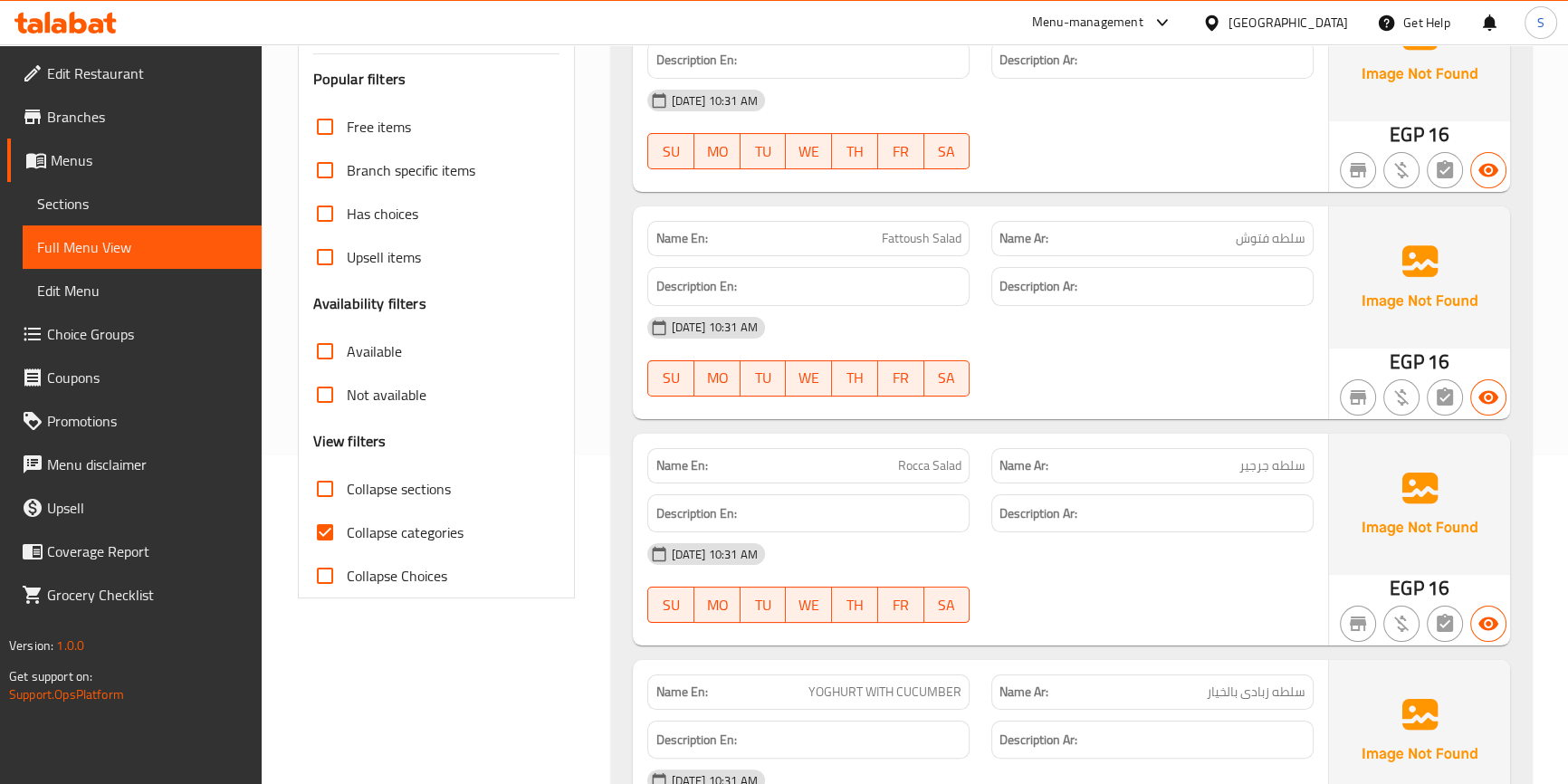
click at [398, 534] on span "Collapse categories" at bounding box center [405, 533] width 117 height 22
click at [347, 534] on input "Collapse categories" at bounding box center [325, 533] width 44 height 44
checkbox input "false"
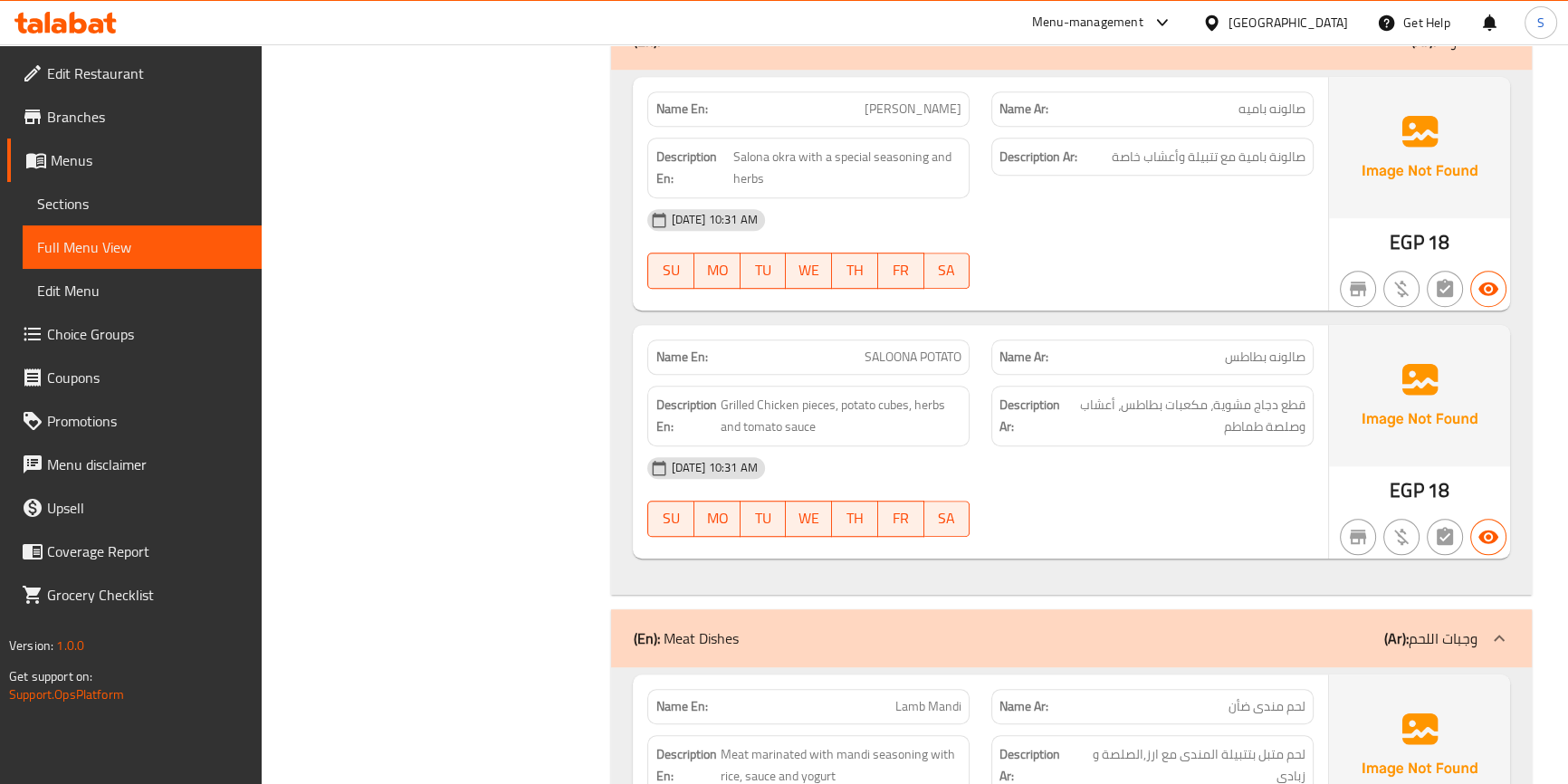
scroll to position [1481, 0]
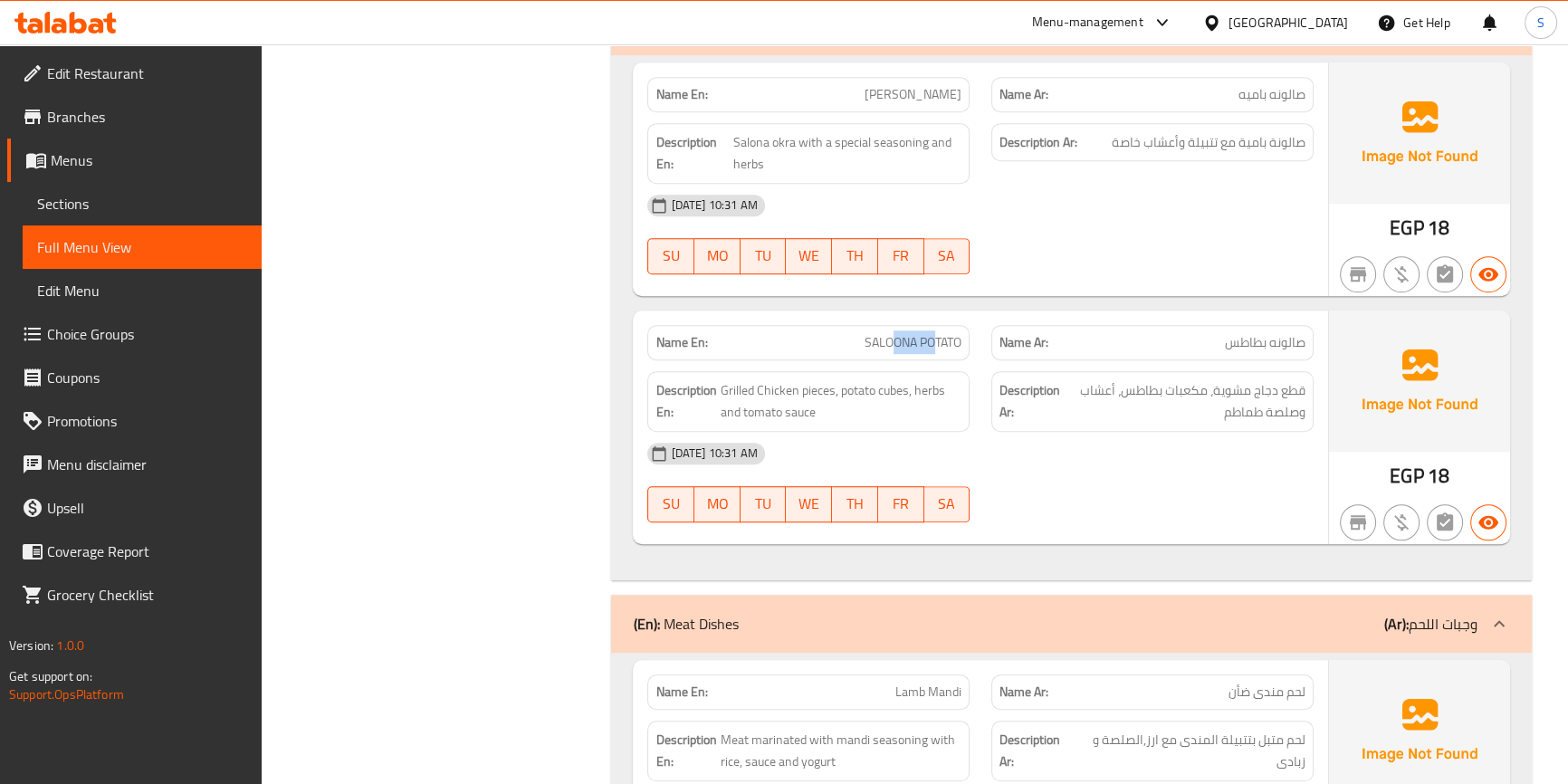
drag, startPoint x: 891, startPoint y: 343, endPoint x: 933, endPoint y: 348, distance: 42.3
drag, startPoint x: 821, startPoint y: 388, endPoint x: 782, endPoint y: 393, distance: 39.3
click at [790, 393] on span "Grilled Chicken pieces, potato cubes, herbs and tomato sauce" at bounding box center [841, 401] width 241 height 44
click at [848, 388] on span "Grilled Chicken pieces, potato cubes, herbs and tomato sauce" at bounding box center [841, 401] width 241 height 44
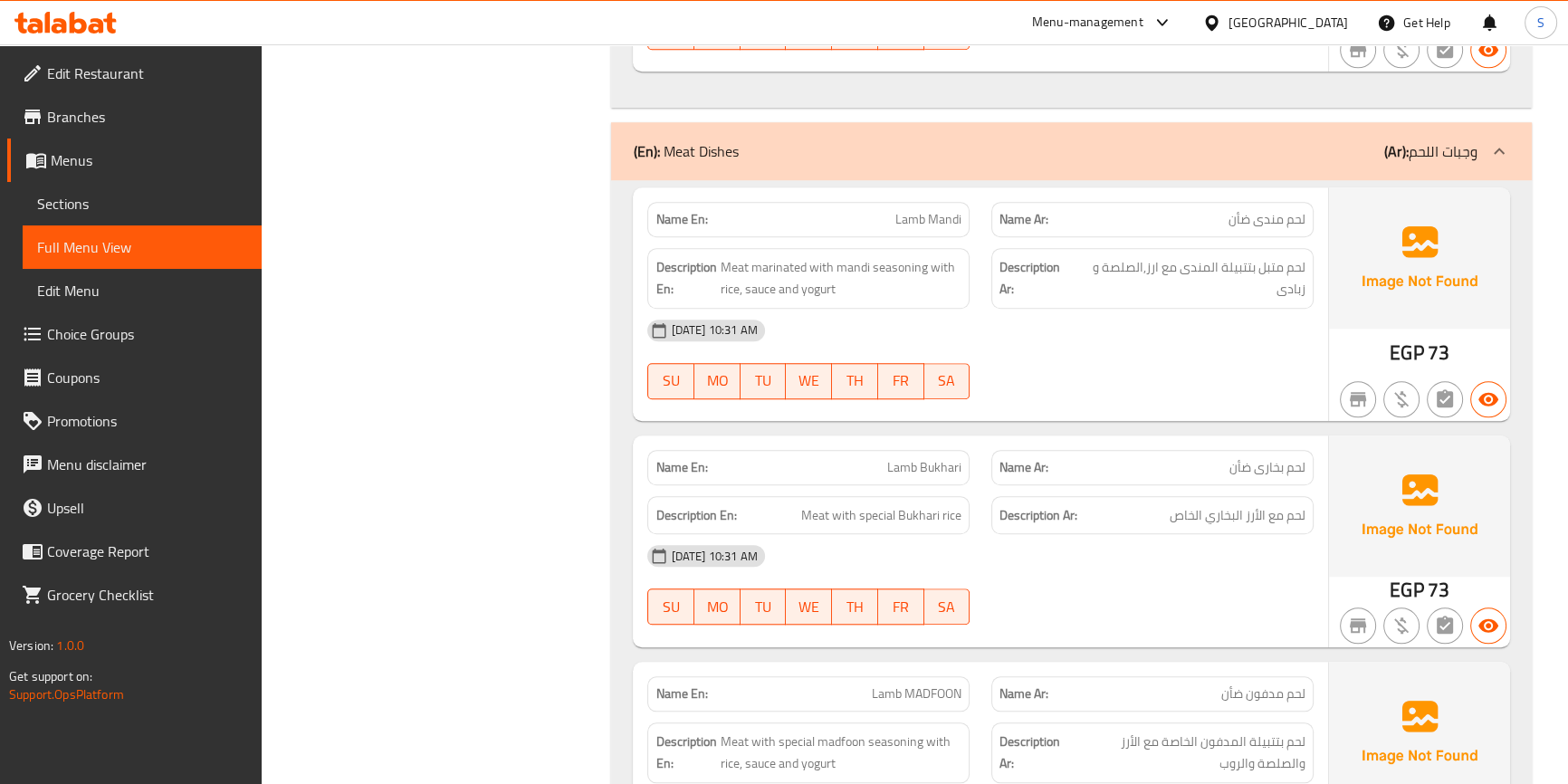
scroll to position [2057, 0]
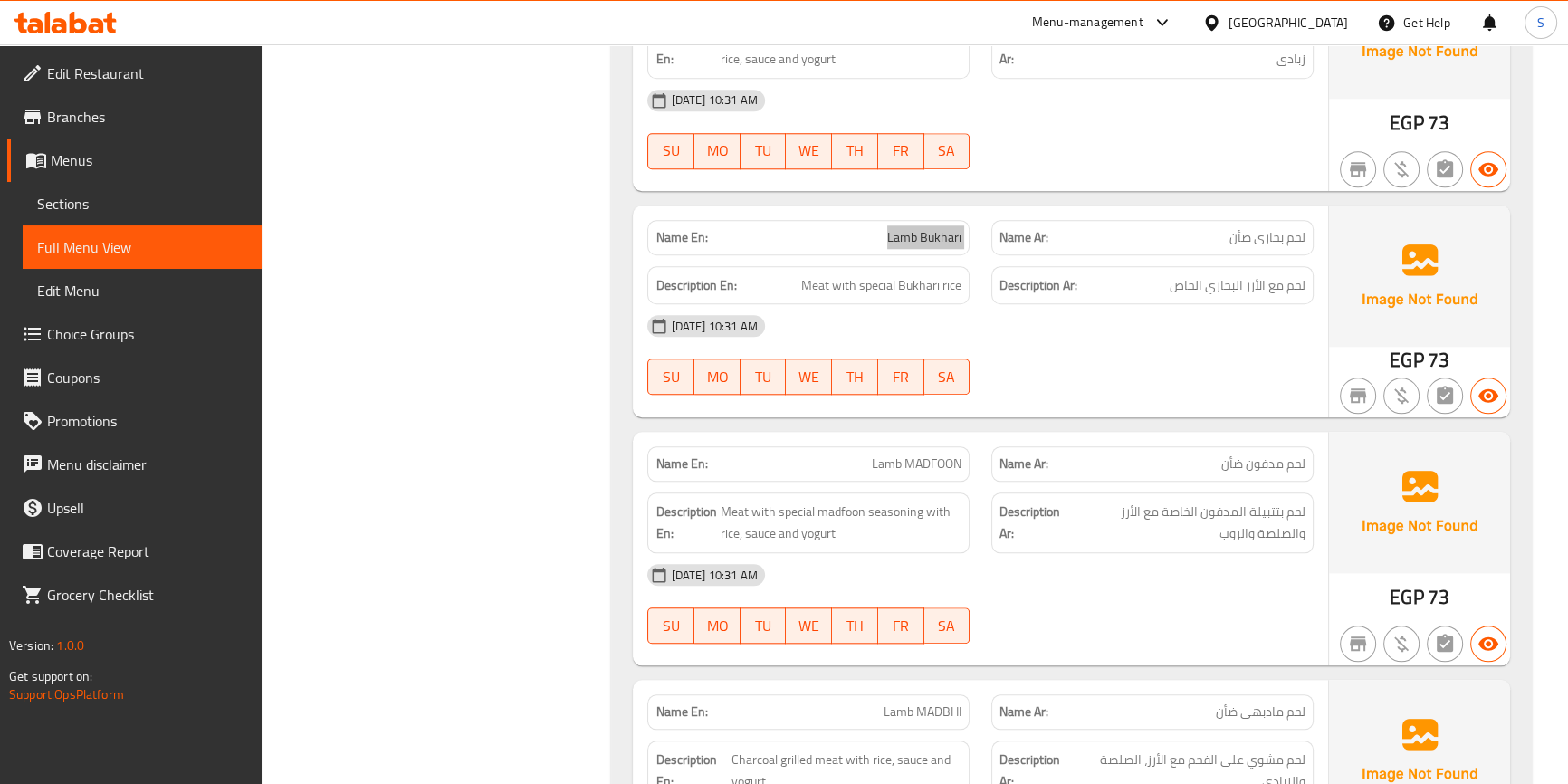
scroll to position [2222, 0]
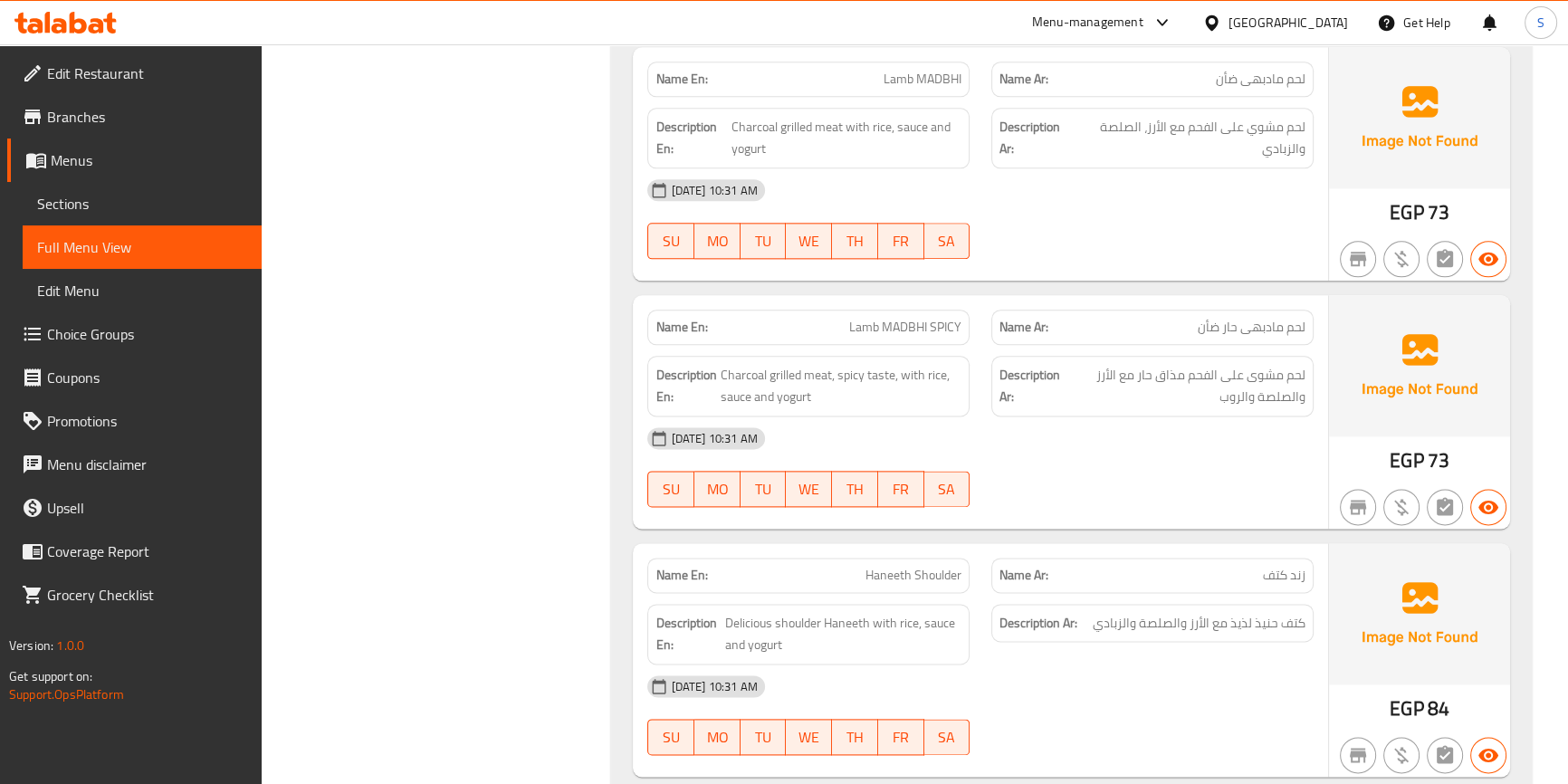
scroll to position [3045, 0]
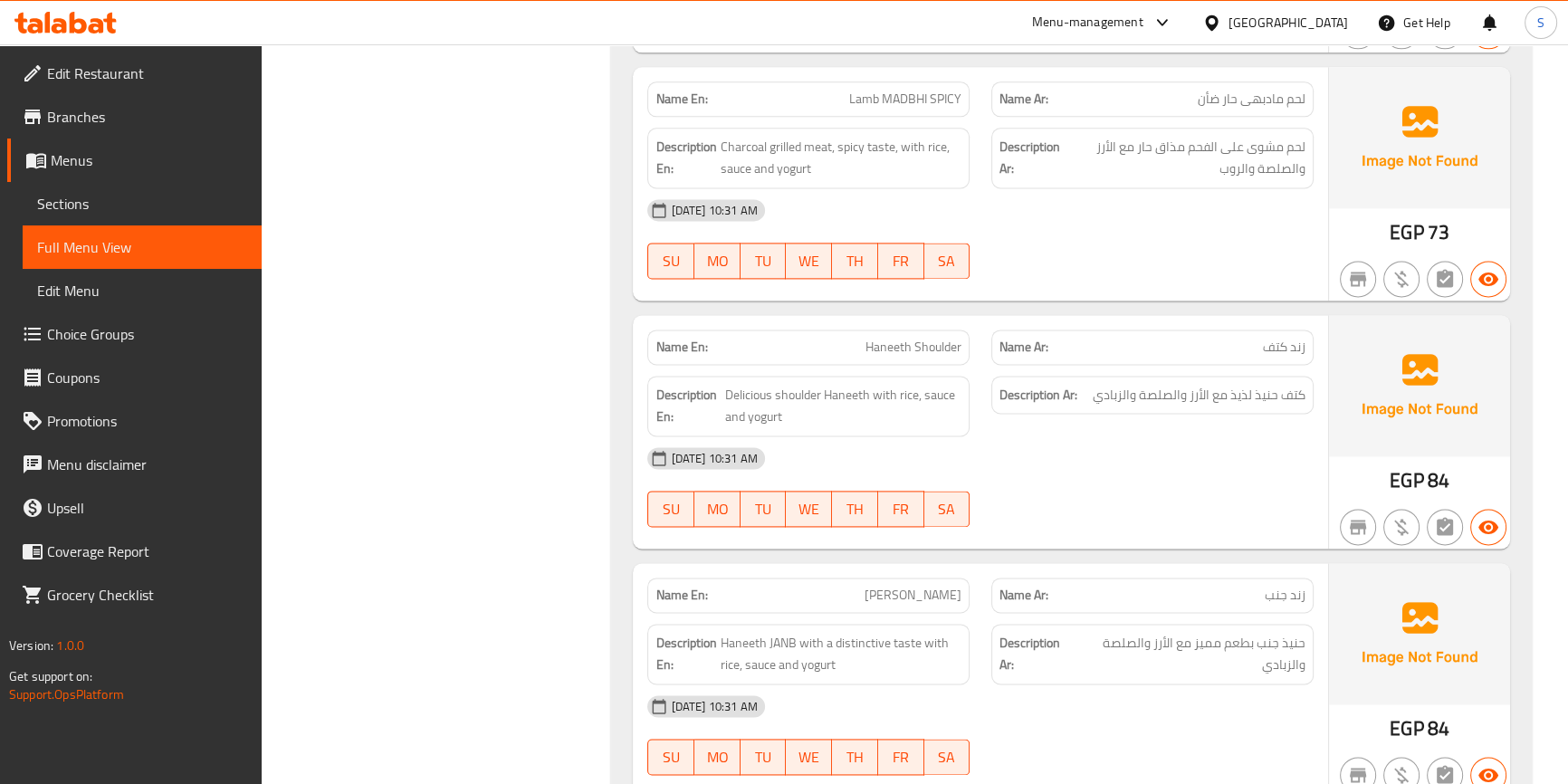
click at [890, 351] on span "Haneeth Shoulder" at bounding box center [914, 347] width 96 height 19
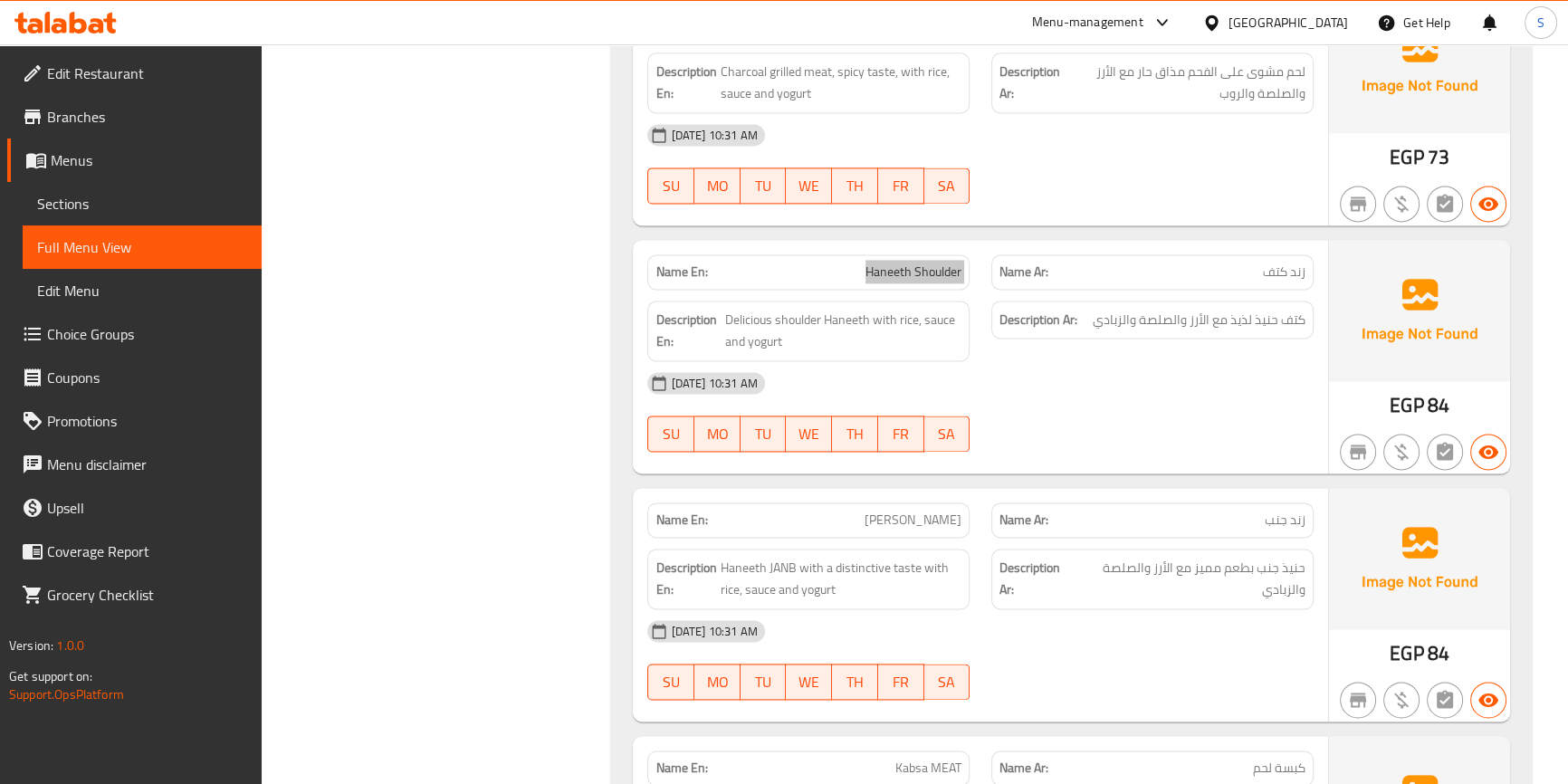
scroll to position [3210, 0]
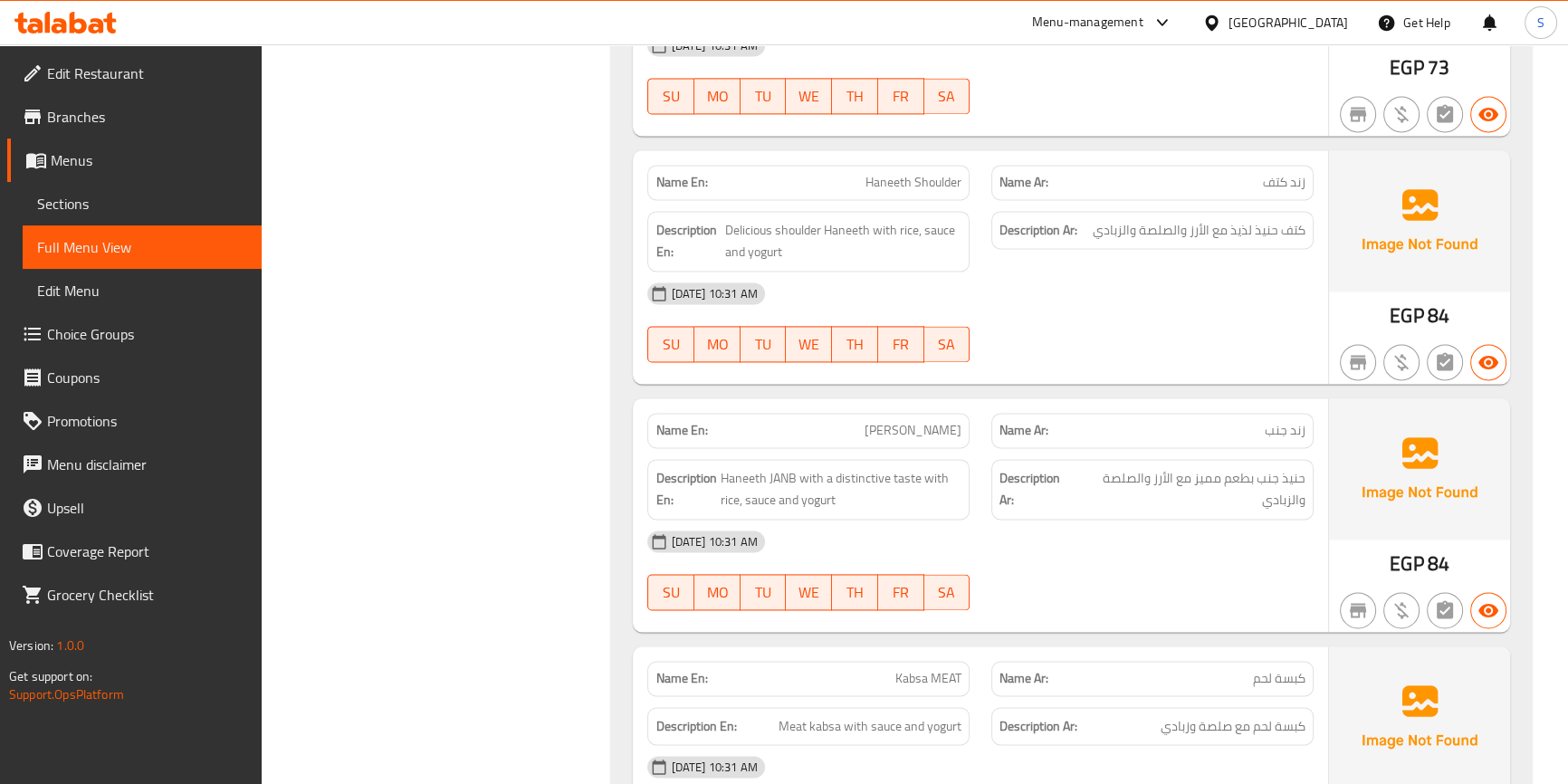
click at [923, 423] on span "[PERSON_NAME]" at bounding box center [913, 430] width 97 height 19
click at [915, 434] on span "[PERSON_NAME]" at bounding box center [913, 430] width 97 height 19
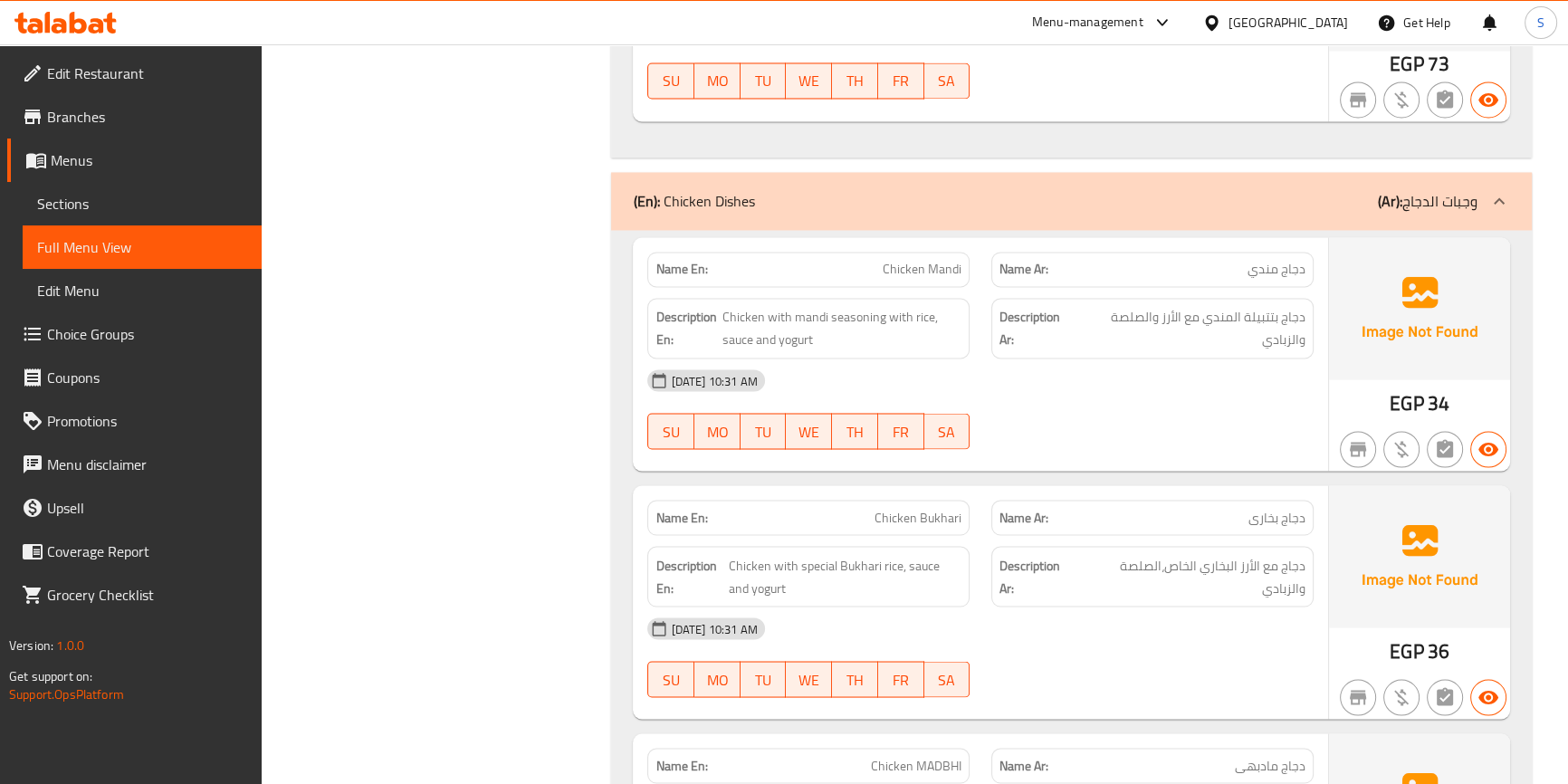
scroll to position [3951, 0]
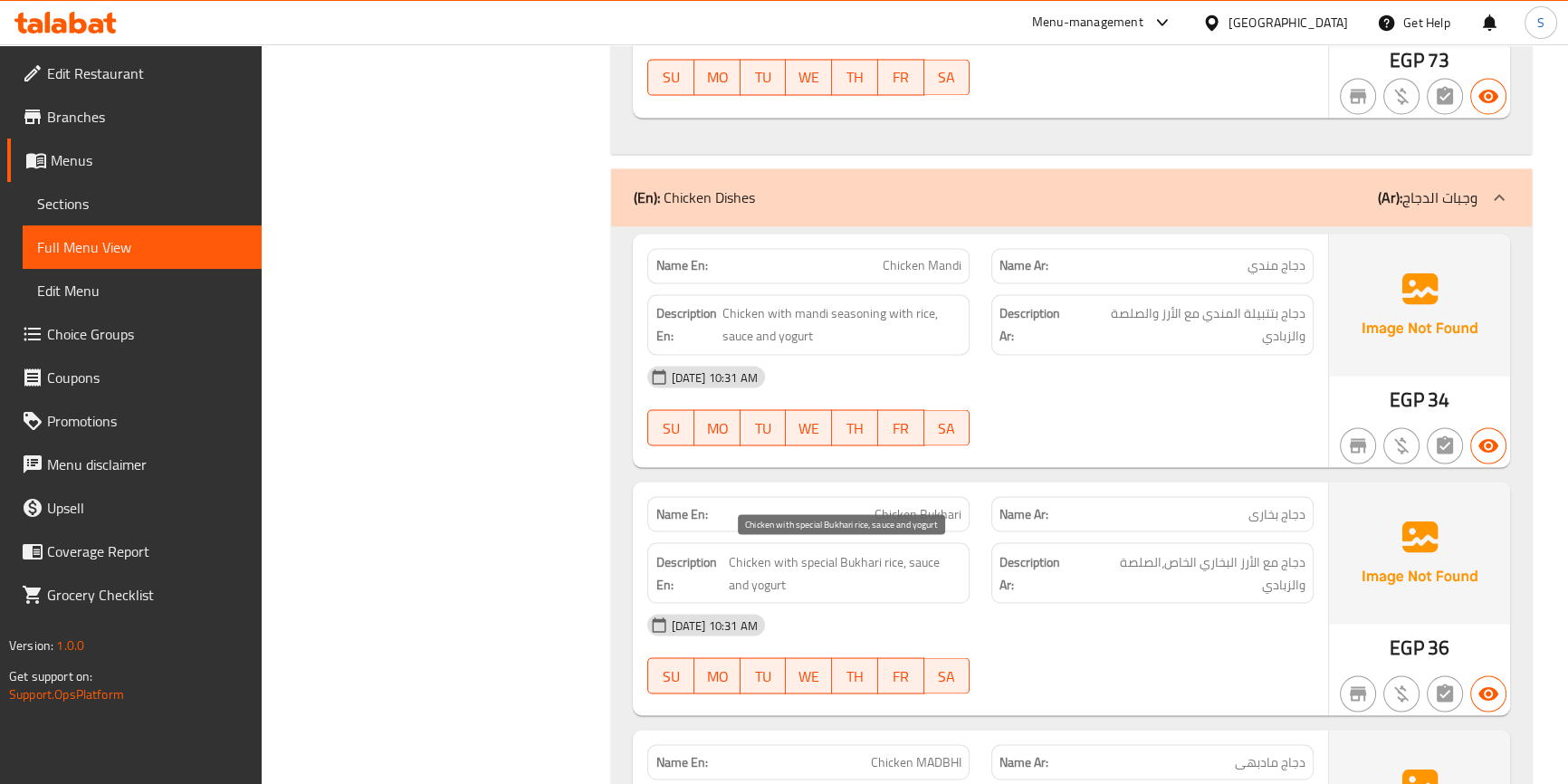
click at [911, 566] on span "Chicken with special Bukhari rice, sauce and yogurt" at bounding box center [845, 573] width 232 height 44
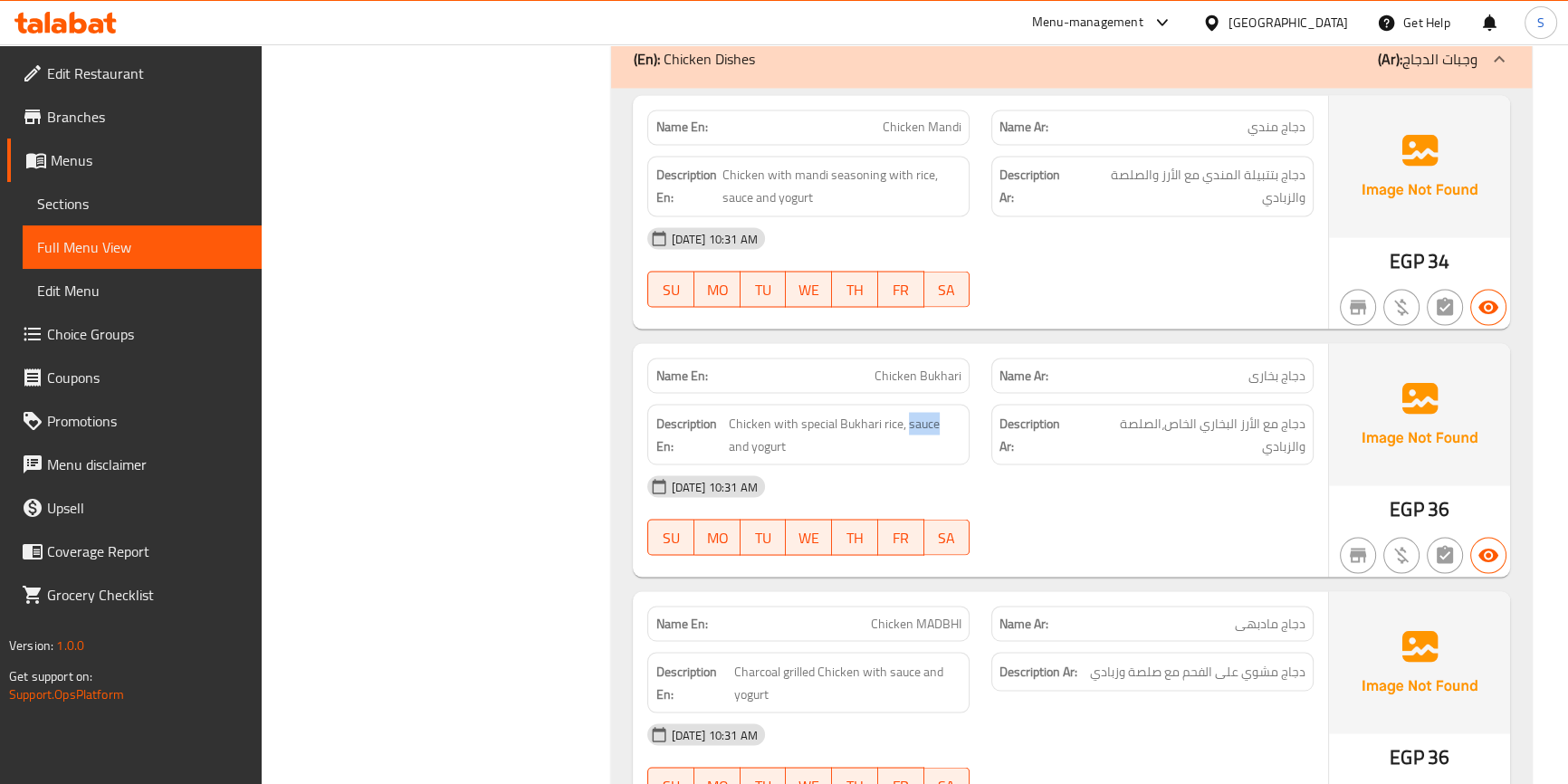
scroll to position [4197, 0]
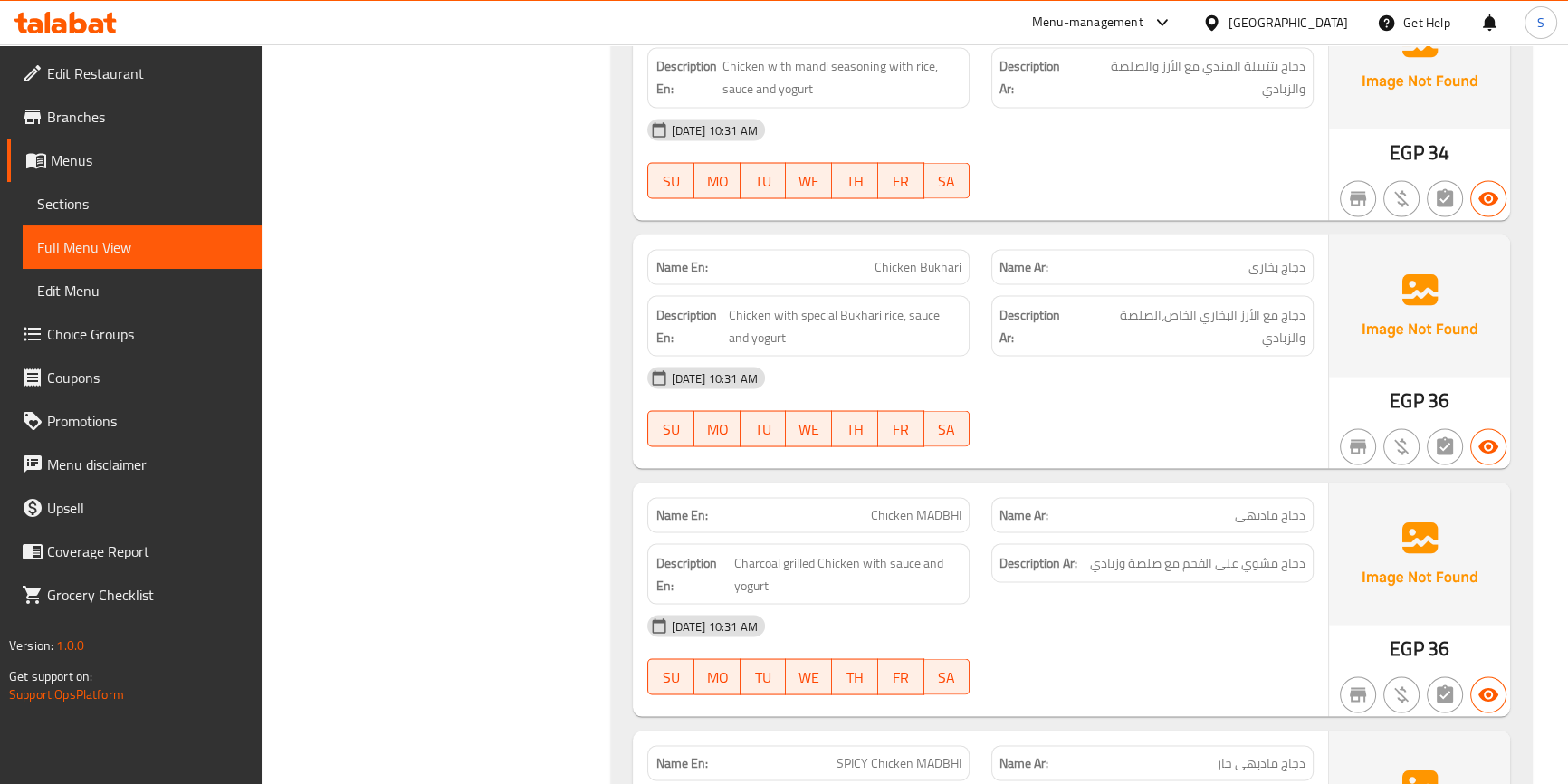
click at [878, 571] on span "Charcoal grilled Chicken with sauce and yogurt" at bounding box center [848, 574] width 227 height 44
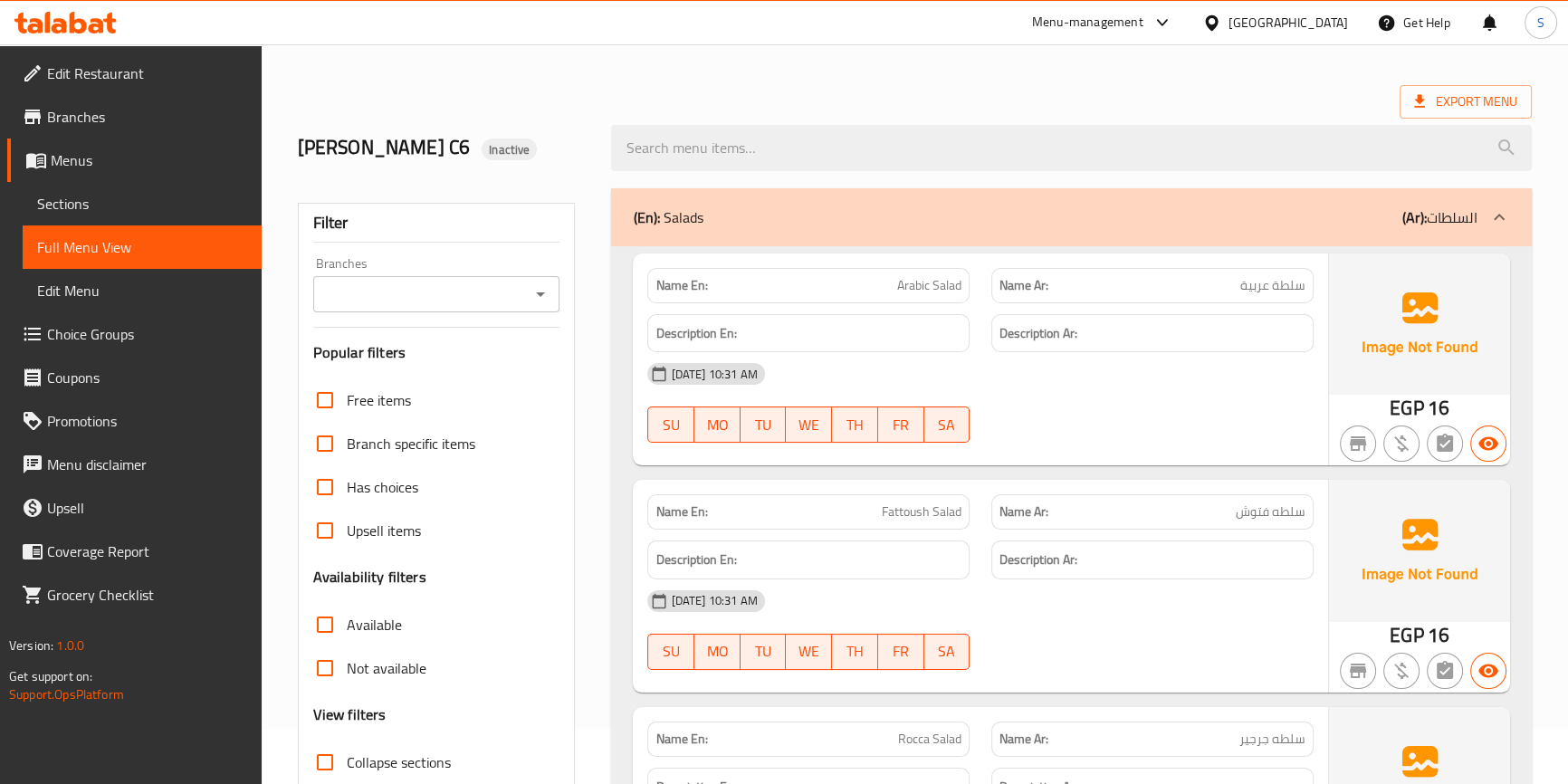
scroll to position [0, 0]
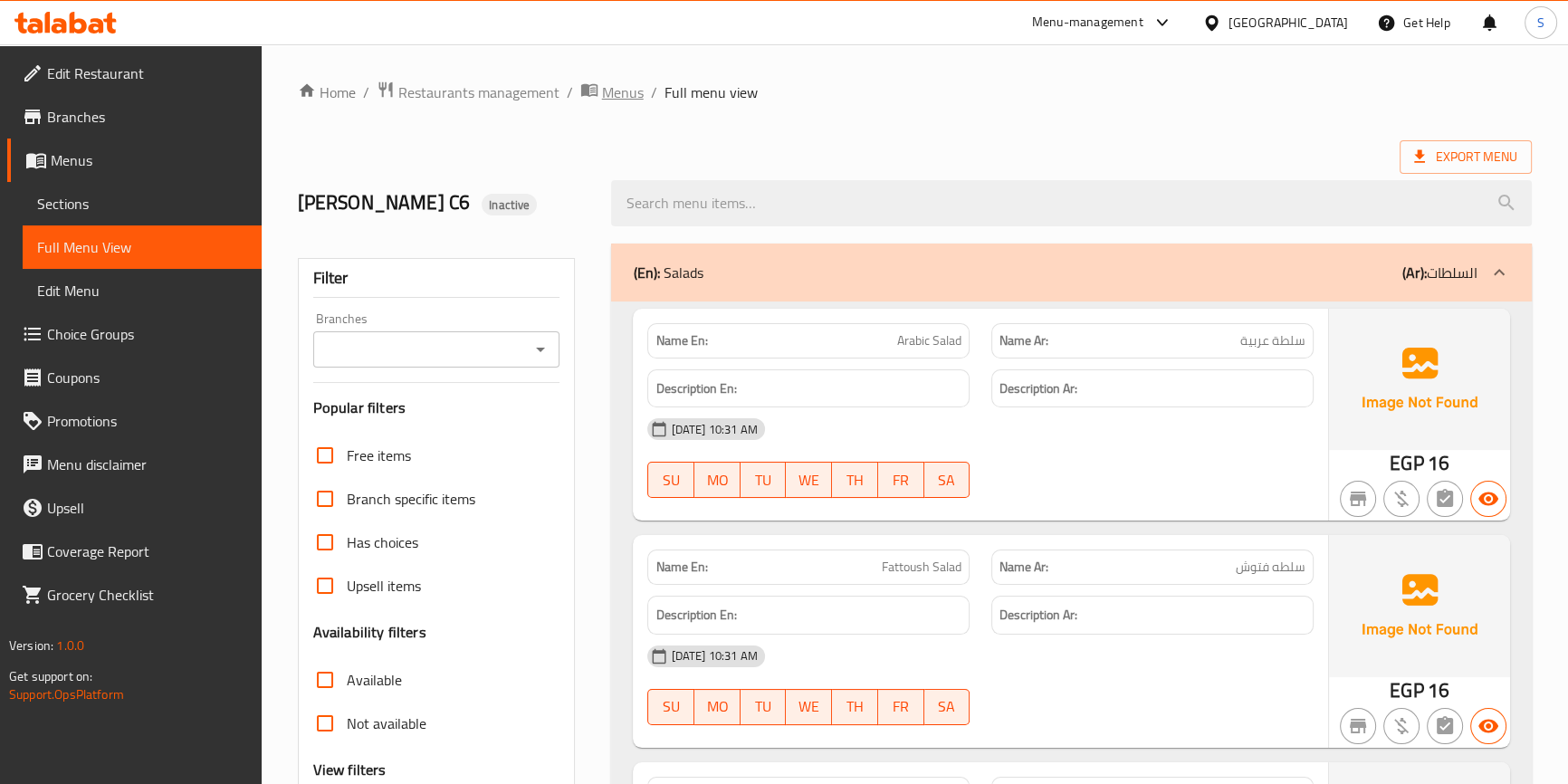
click at [631, 91] on span "Menus" at bounding box center [623, 93] width 42 height 22
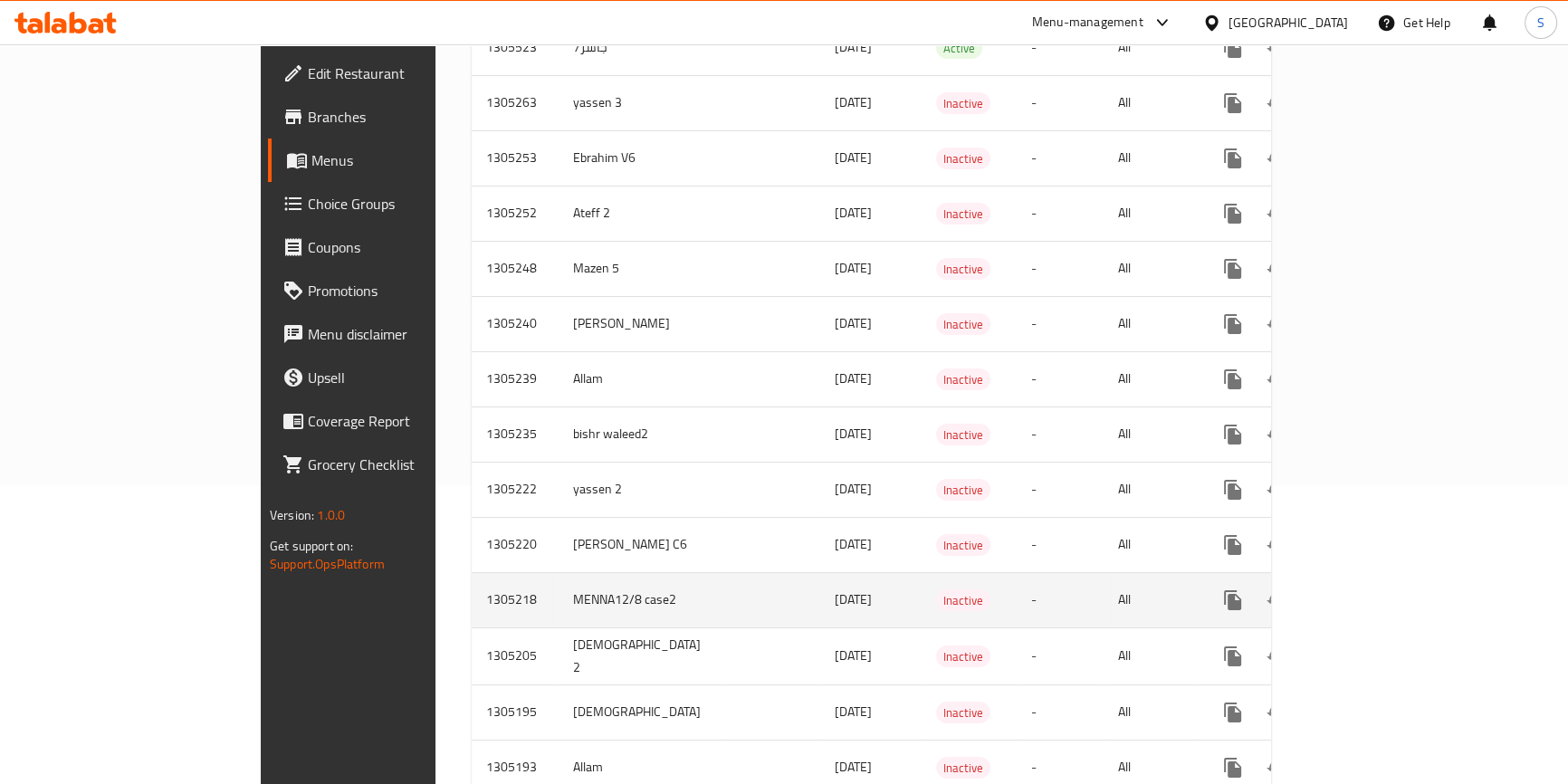
scroll to position [329, 0]
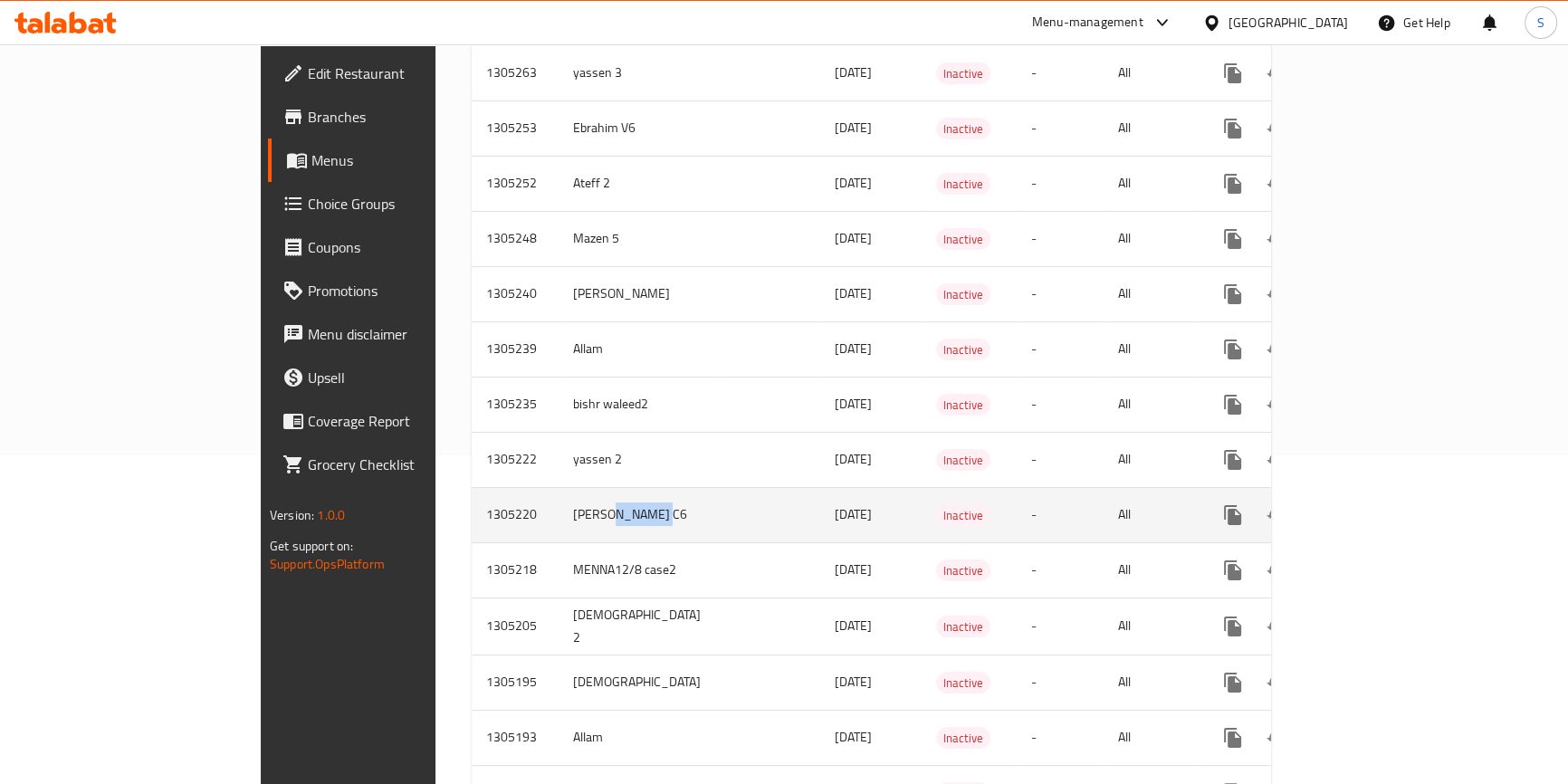
click at [559, 501] on td "[PERSON_NAME] C6" at bounding box center [640, 514] width 164 height 55
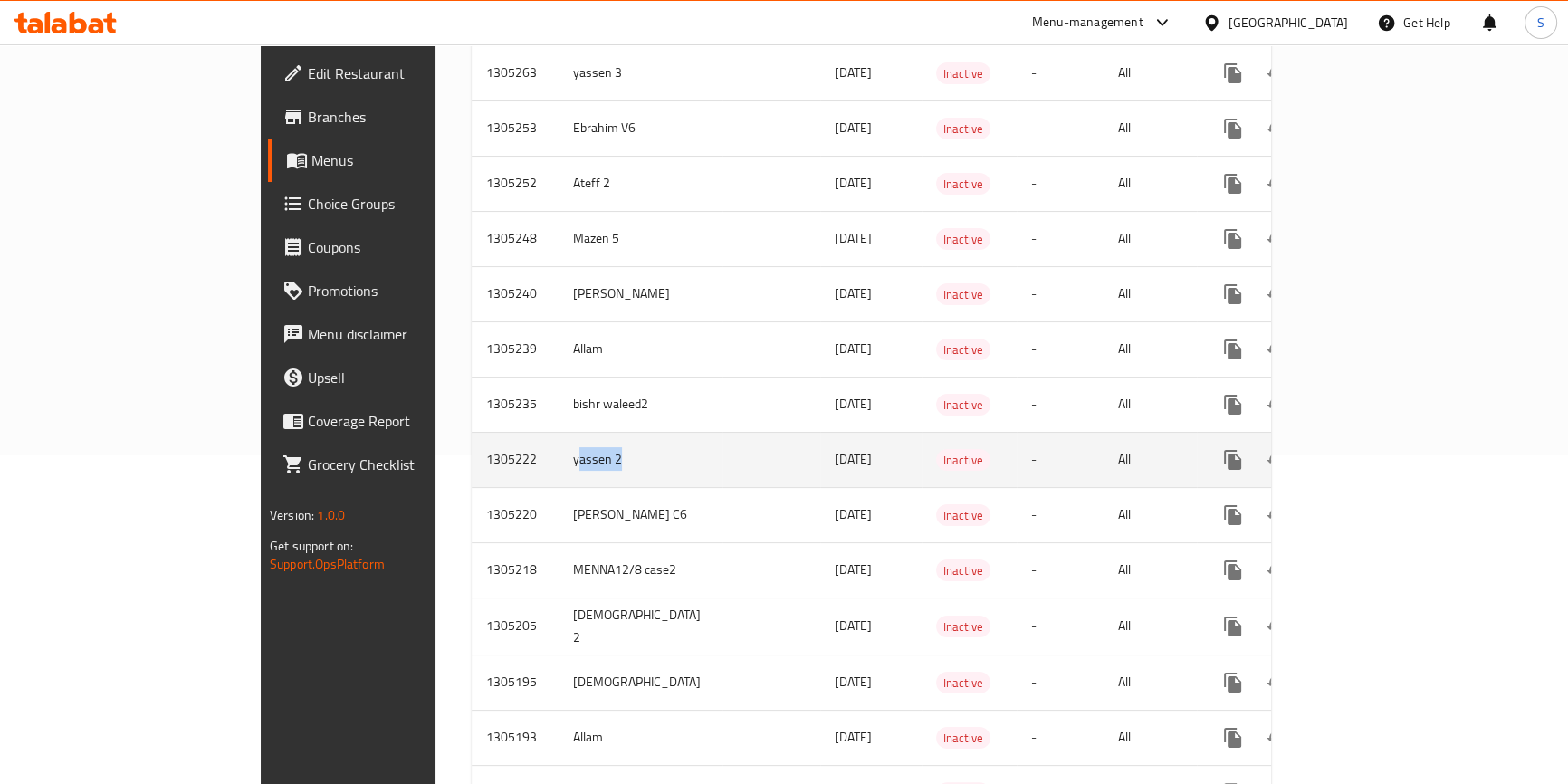
drag, startPoint x: 459, startPoint y: 444, endPoint x: 402, endPoint y: 444, distance: 57.0
click at [559, 444] on td "yassen 2" at bounding box center [640, 459] width 164 height 55
click at [1374, 449] on icon "enhanced table" at bounding box center [1364, 460] width 22 height 22
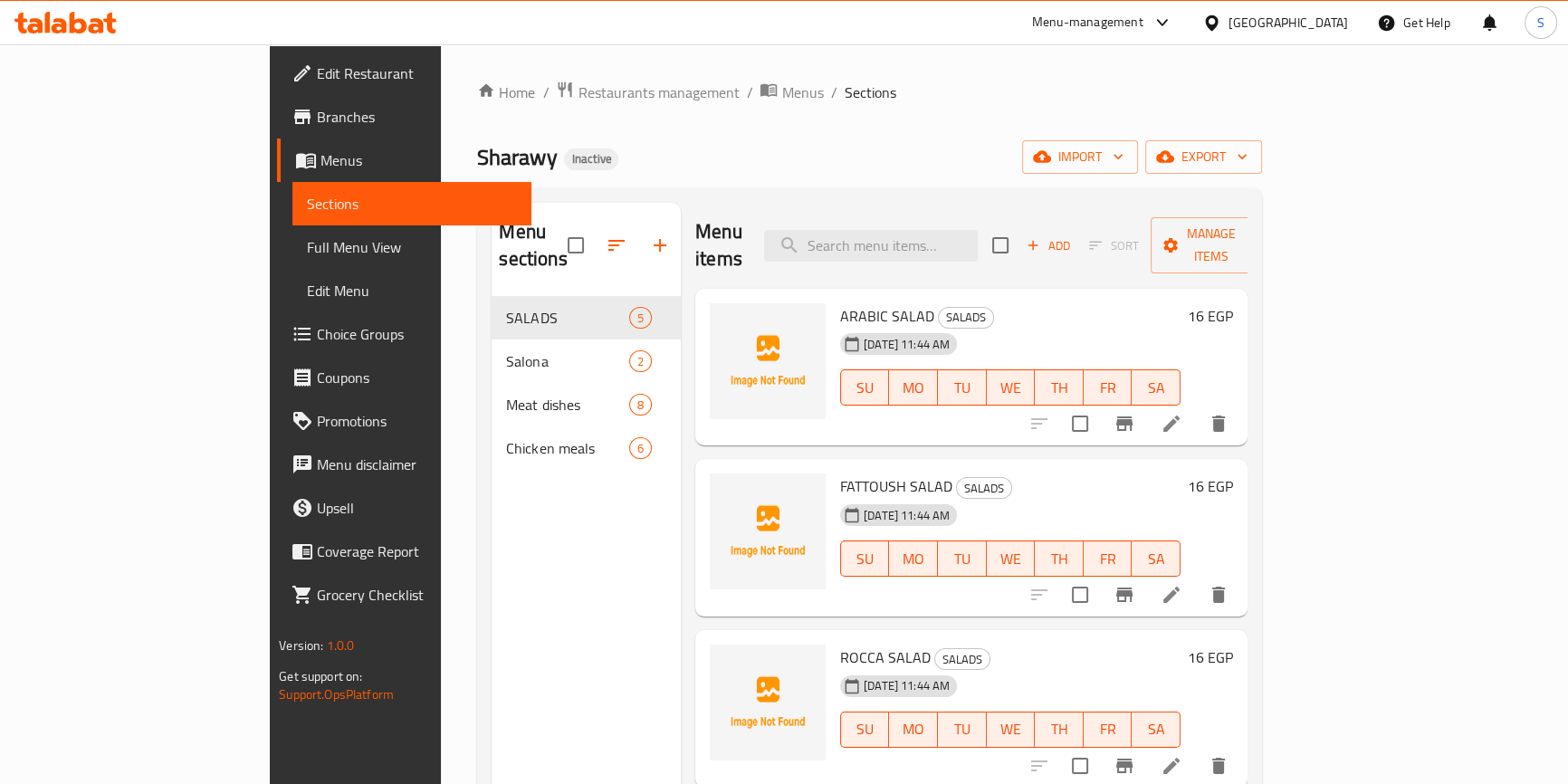
click at [320, 170] on span "Menus" at bounding box center [418, 161] width 196 height 22
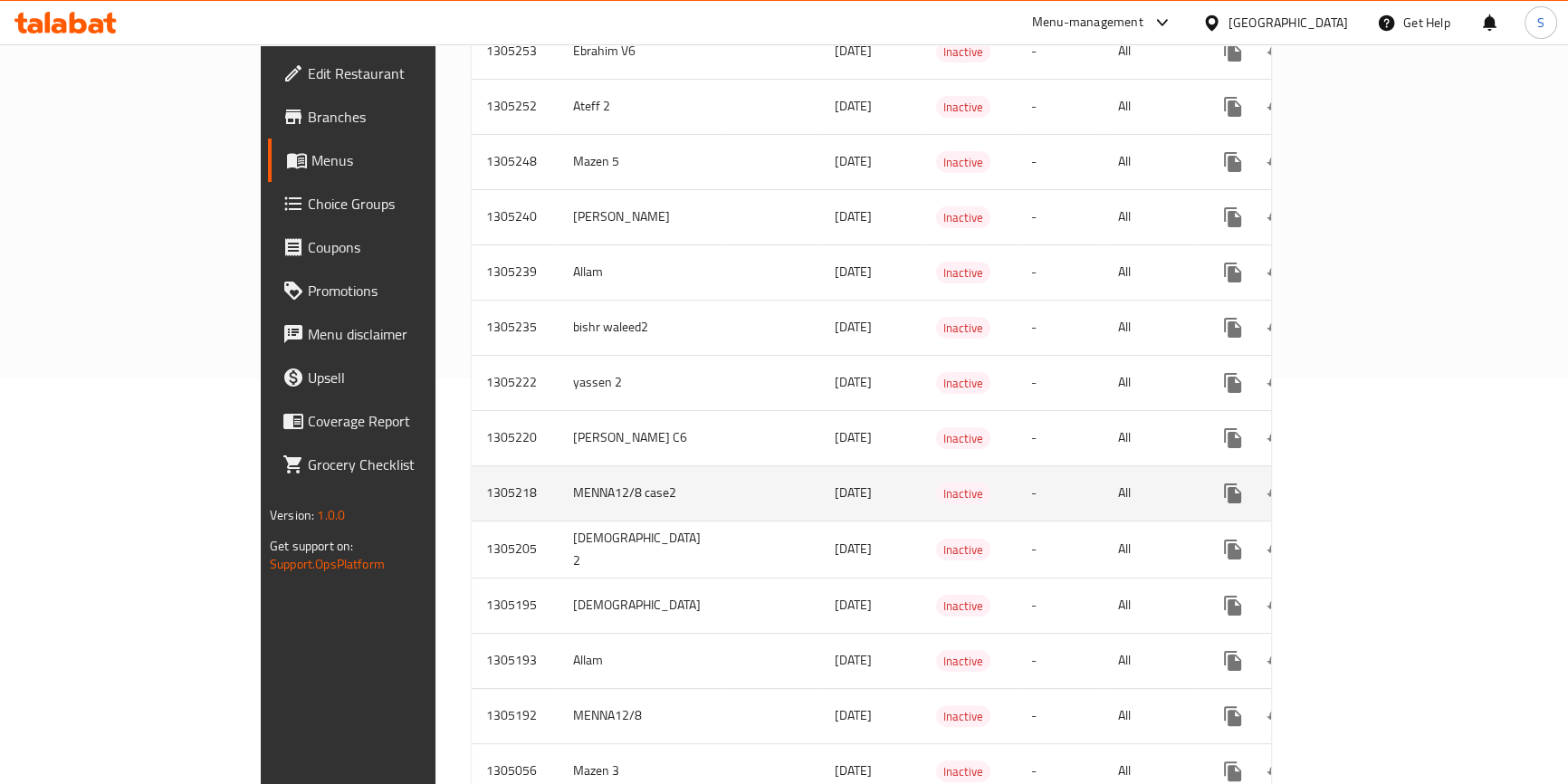
scroll to position [411, 0]
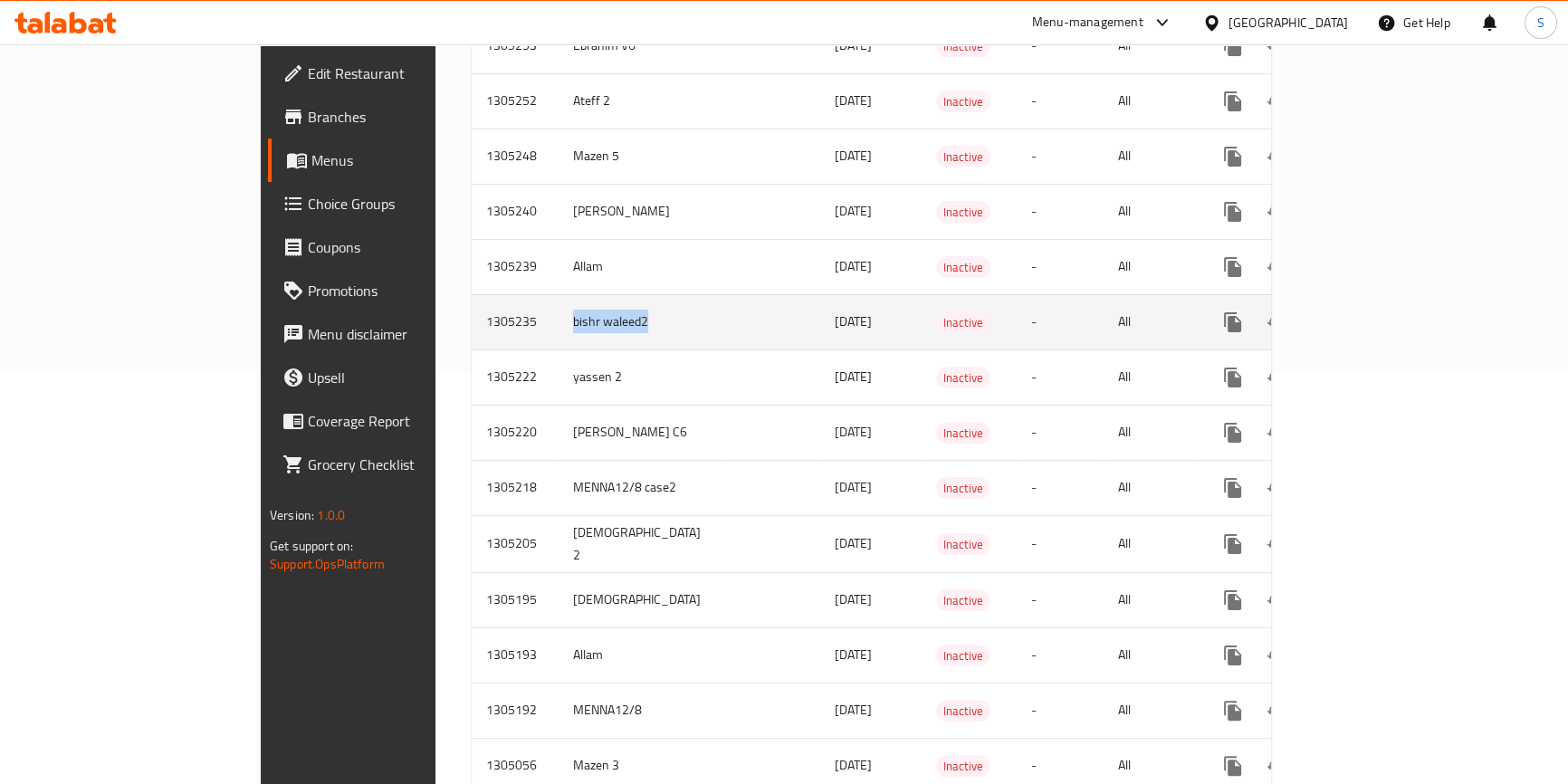
drag, startPoint x: 399, startPoint y: 289, endPoint x: 609, endPoint y: 304, distance: 210.5
click at [609, 304] on tr "1305235 bishr waleed2 [DATE] Inactive - All" at bounding box center [936, 321] width 928 height 55
click at [1374, 311] on icon "enhanced table" at bounding box center [1364, 322] width 22 height 22
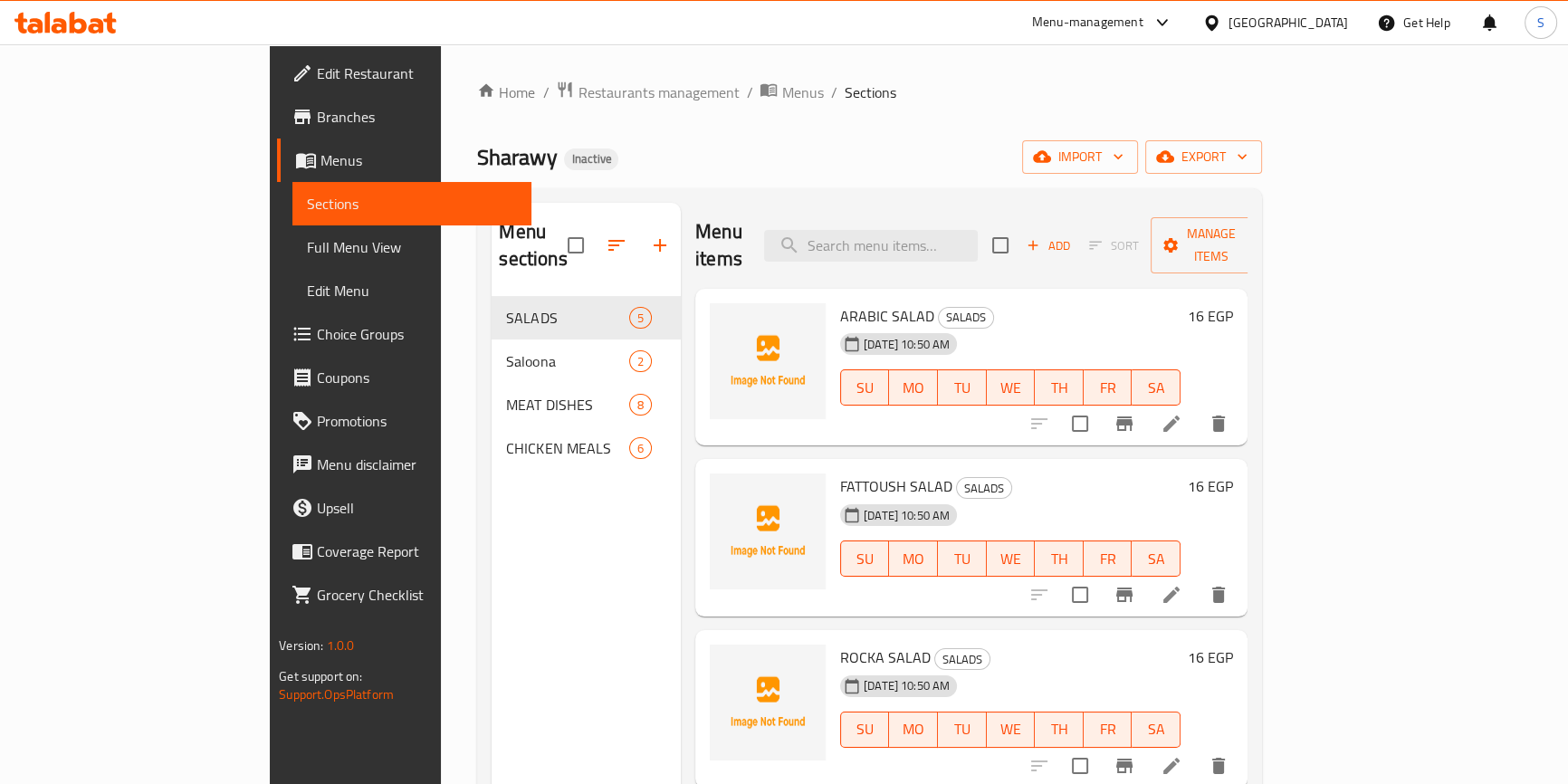
click at [307, 246] on span "Full Menu View" at bounding box center [412, 247] width 210 height 22
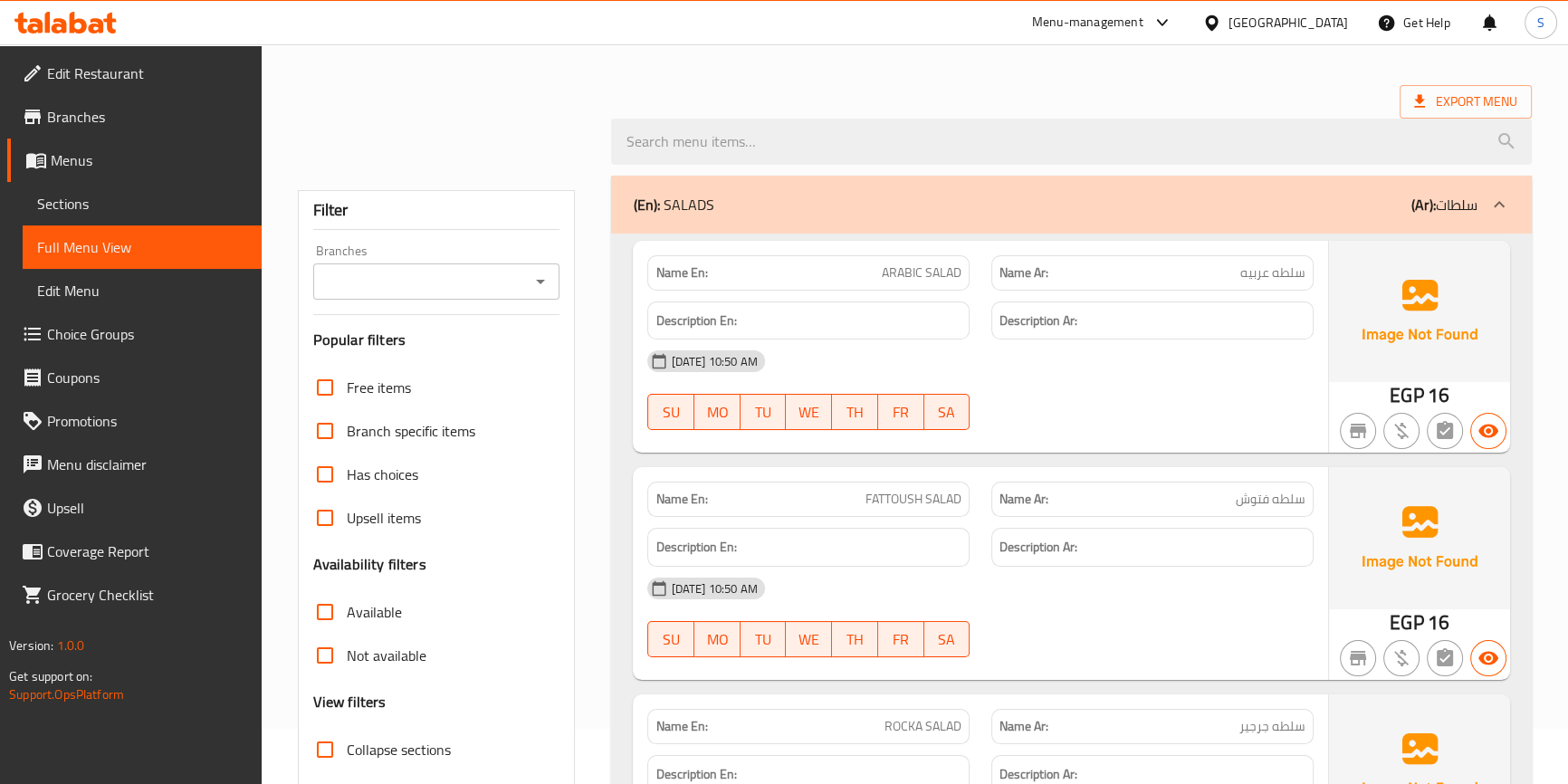
scroll to position [329, 0]
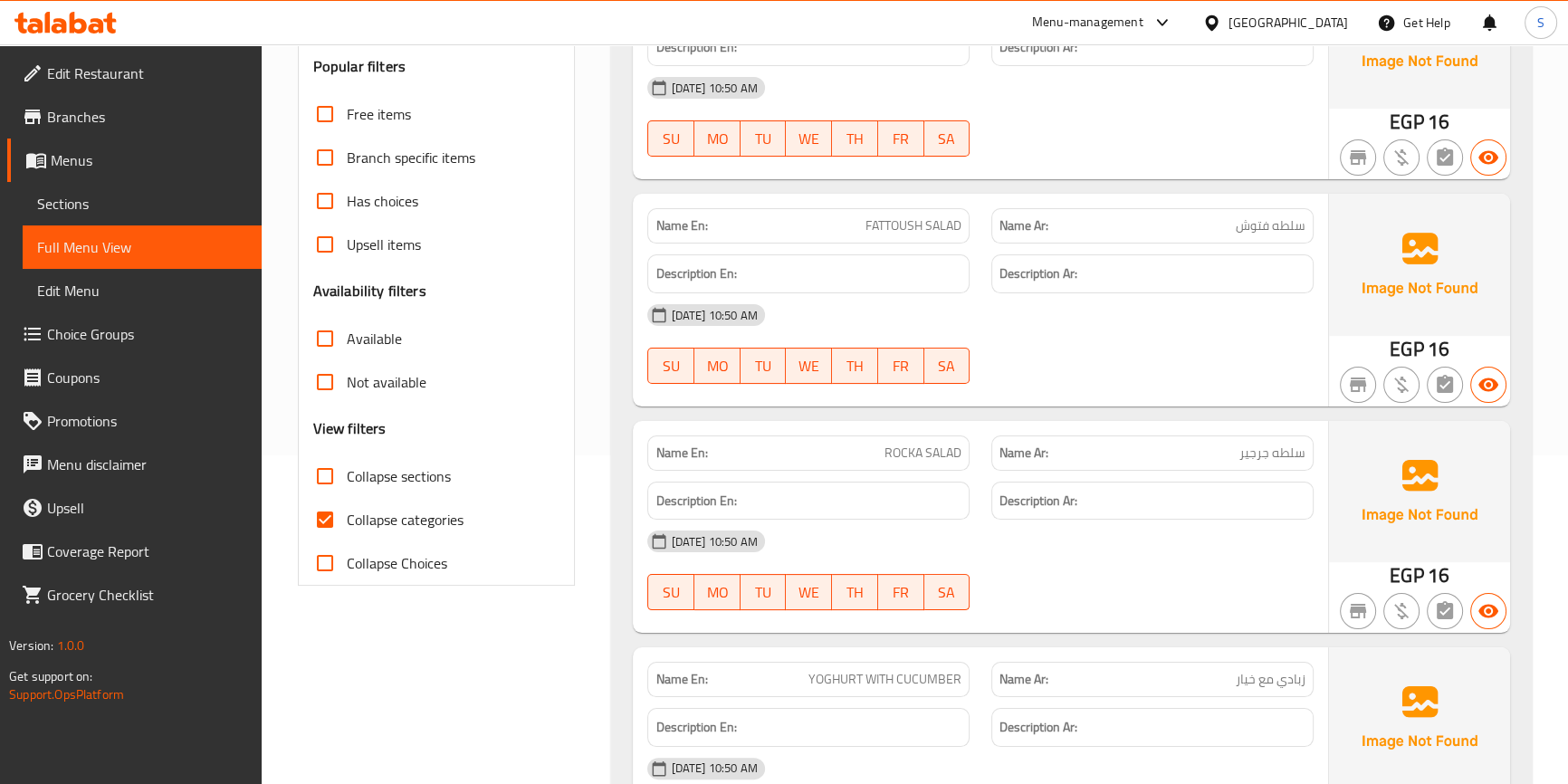
click at [416, 509] on span "Collapse categories" at bounding box center [405, 520] width 117 height 22
click at [347, 509] on input "Collapse categories" at bounding box center [325, 520] width 44 height 44
checkbox input "false"
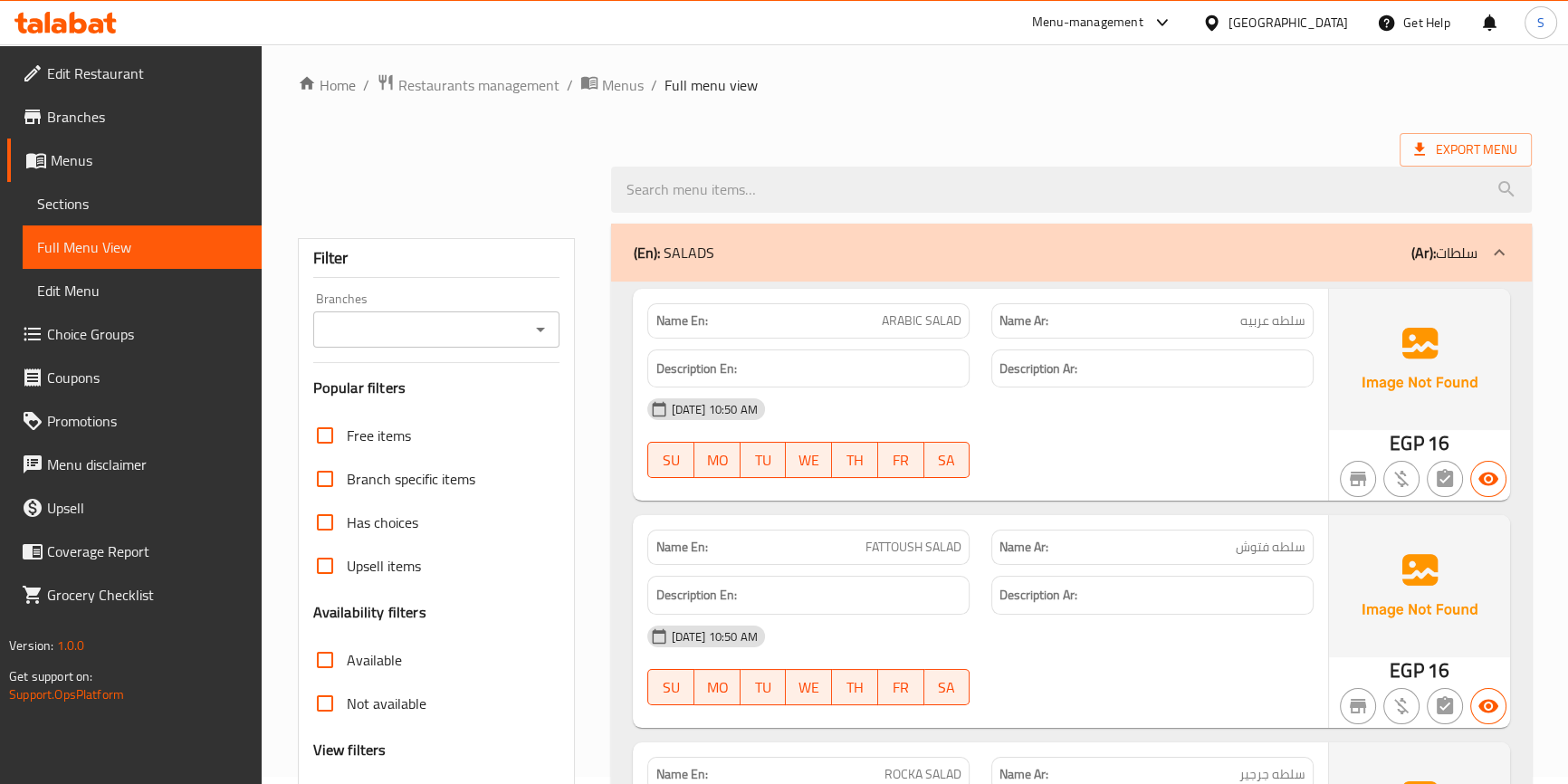
scroll to position [0, 0]
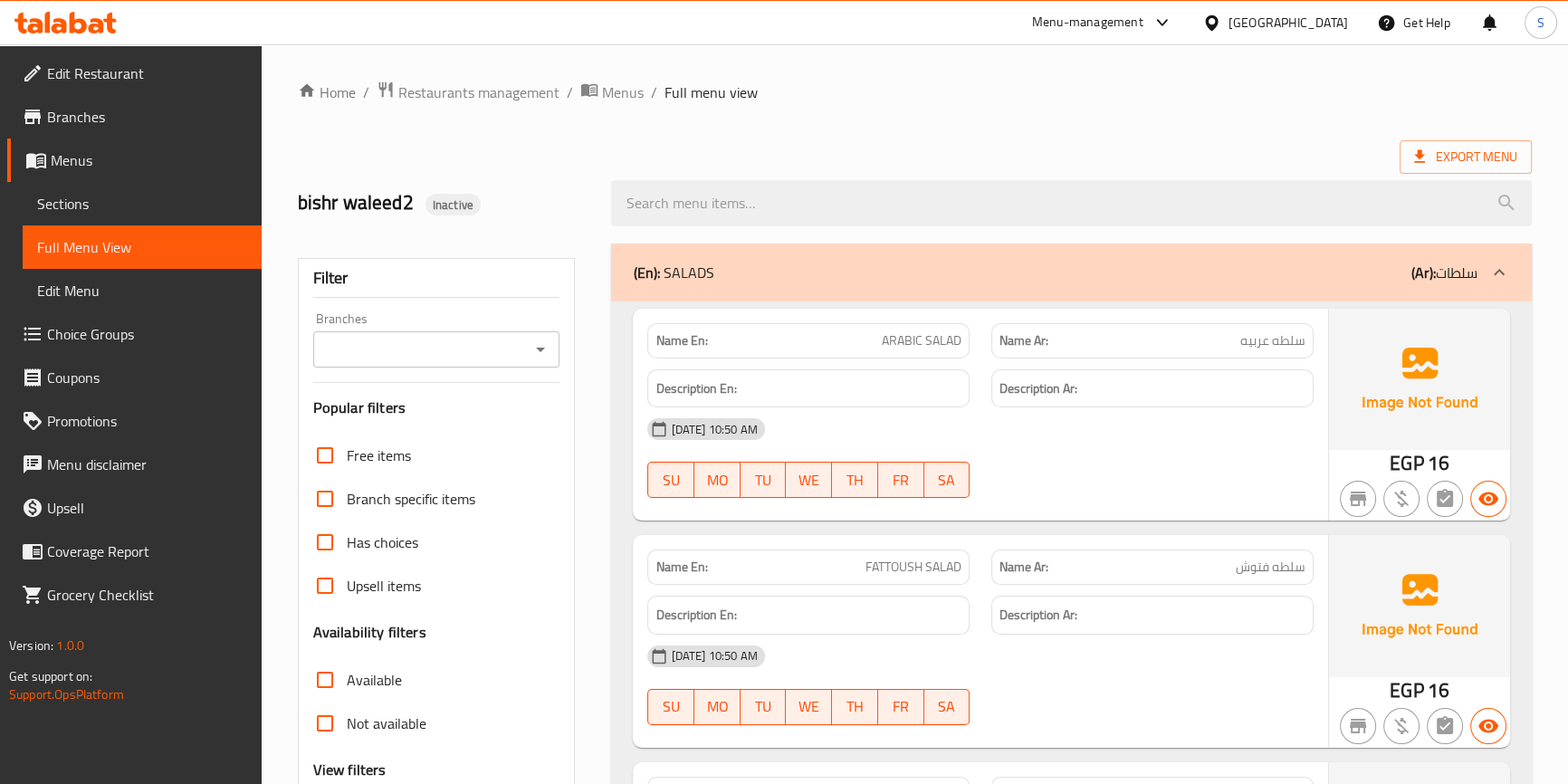
click at [99, 165] on span "Menus" at bounding box center [149, 161] width 196 height 22
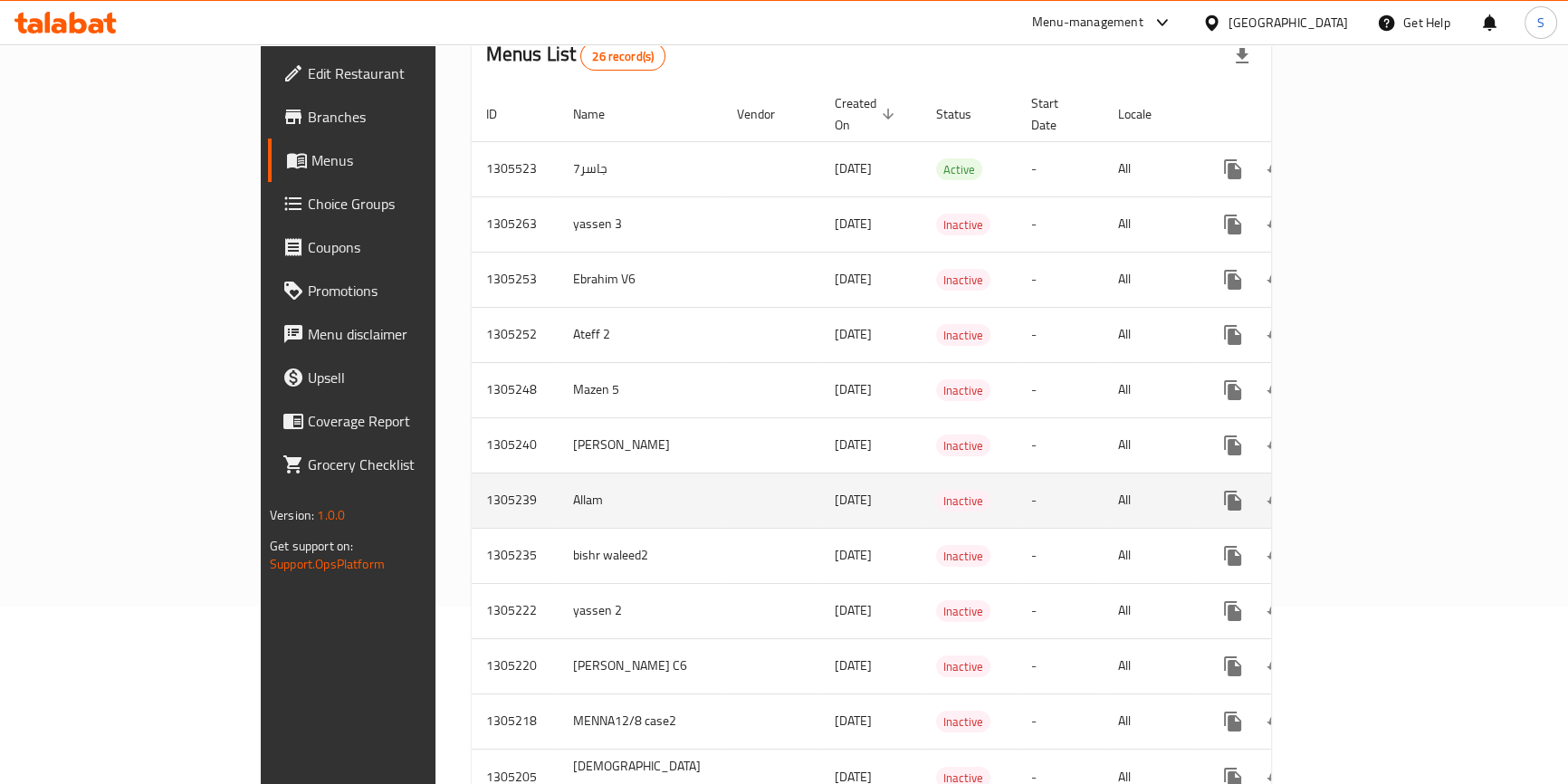
scroll to position [246, 0]
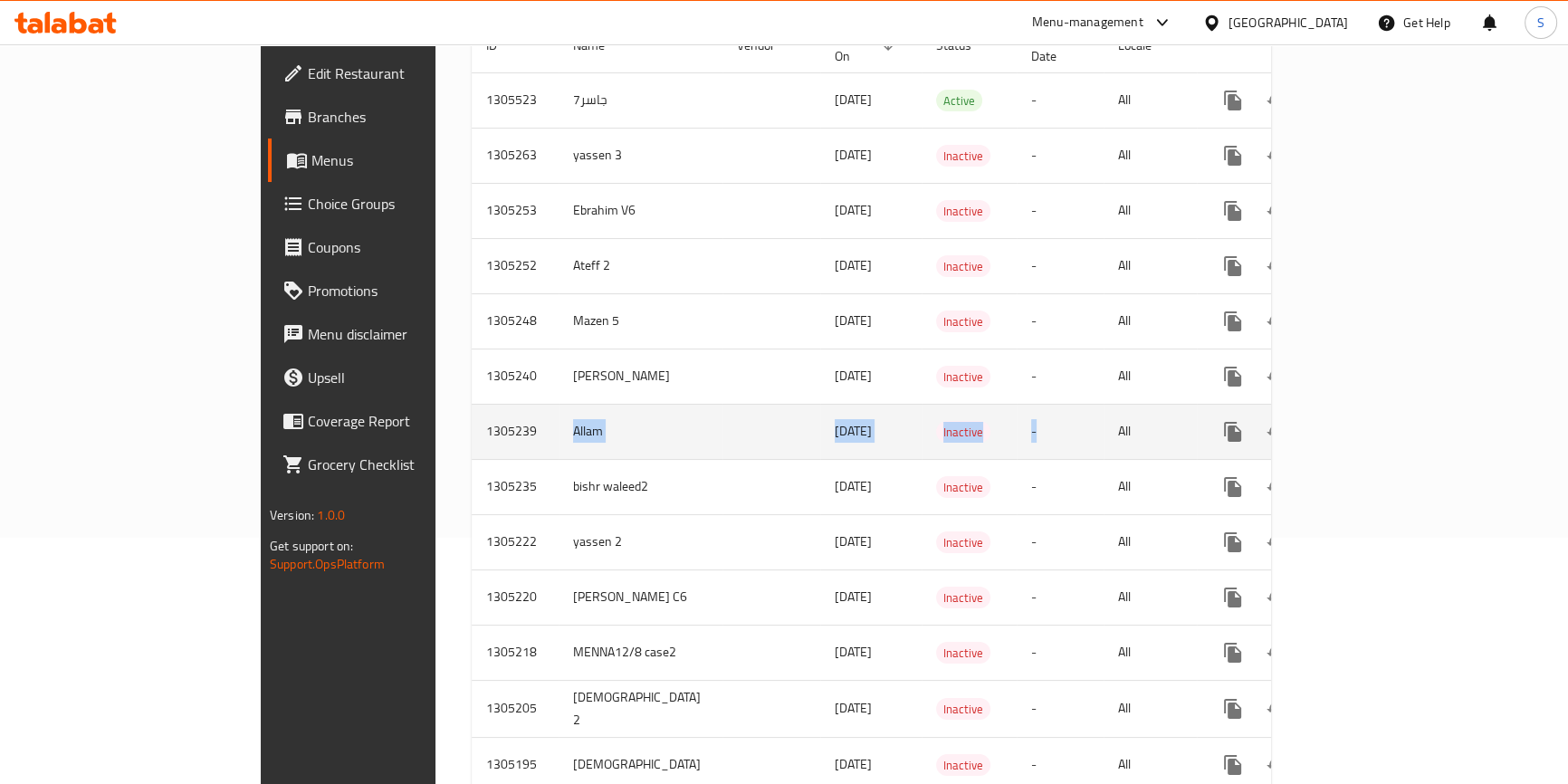
drag, startPoint x: 385, startPoint y: 408, endPoint x: 1166, endPoint y: 416, distance: 781.0
click at [1030, 435] on tr "1305239 Allam [DATE] Inactive - All" at bounding box center [936, 431] width 928 height 55
click at [1372, 424] on icon "enhanced table" at bounding box center [1364, 432] width 16 height 16
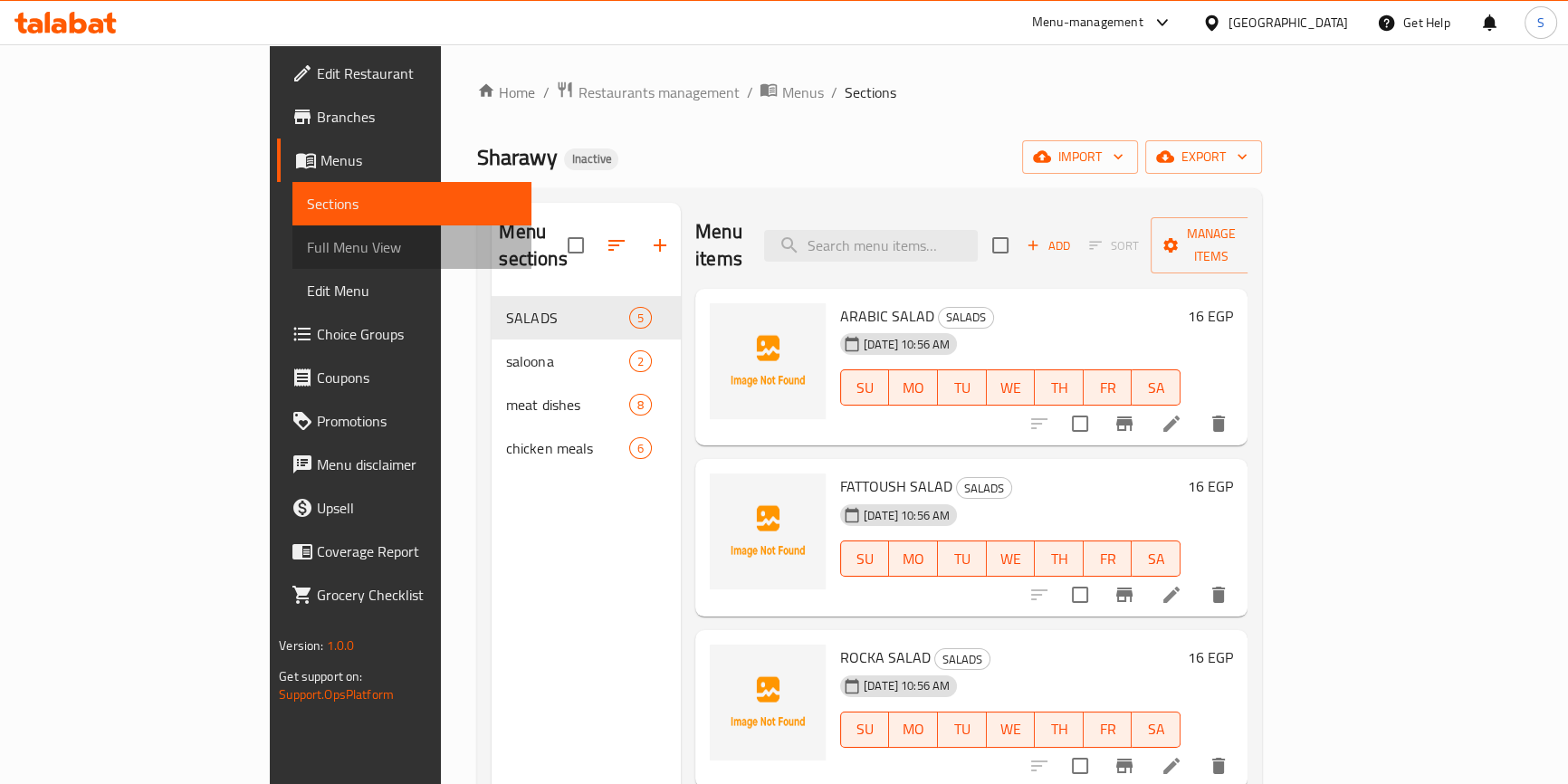
click at [307, 251] on span "Full Menu View" at bounding box center [412, 247] width 210 height 22
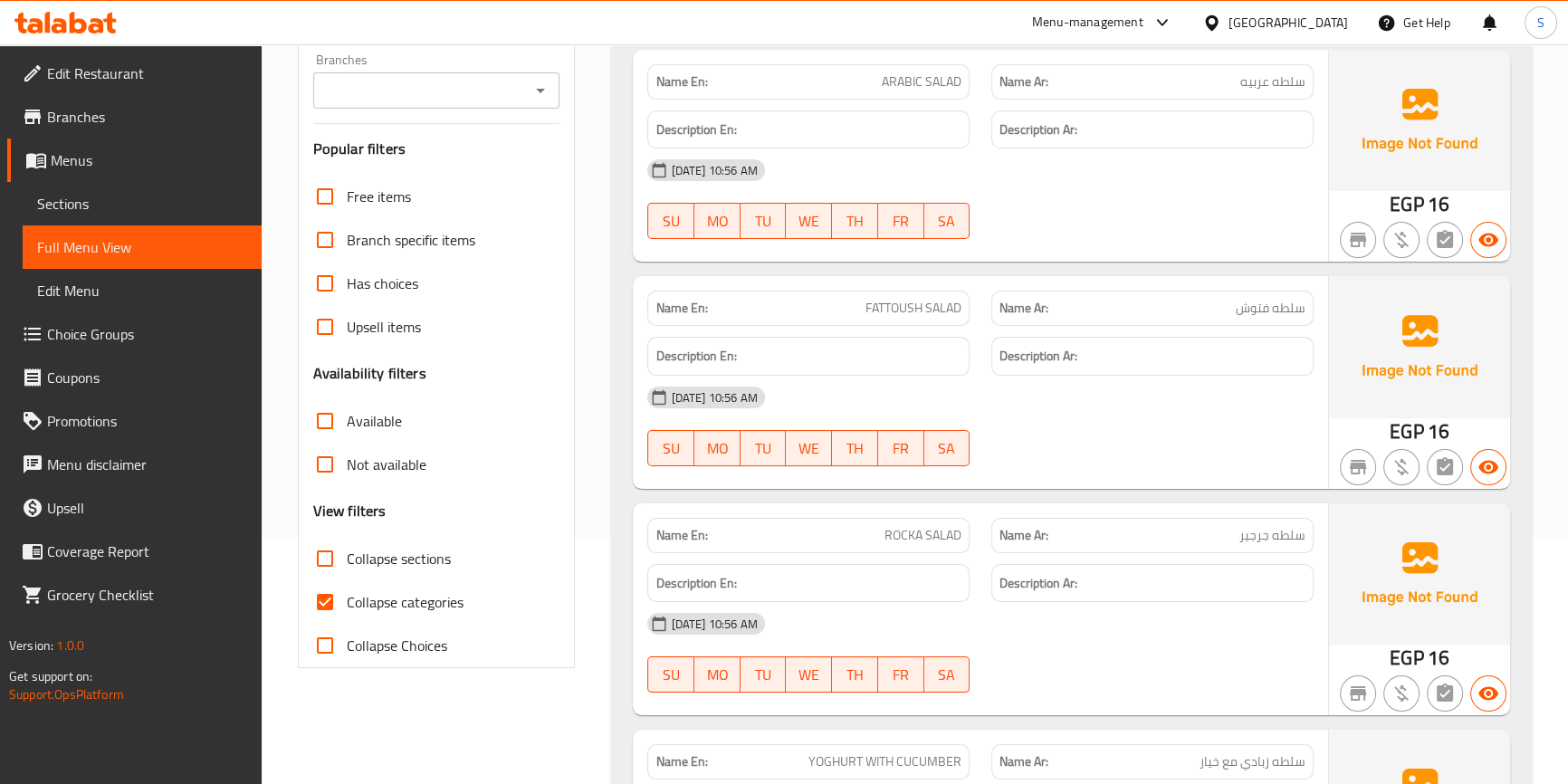
click at [409, 609] on span "Collapse categories" at bounding box center [405, 602] width 117 height 22
click at [347, 609] on input "Collapse categories" at bounding box center [325, 602] width 44 height 44
checkbox input "false"
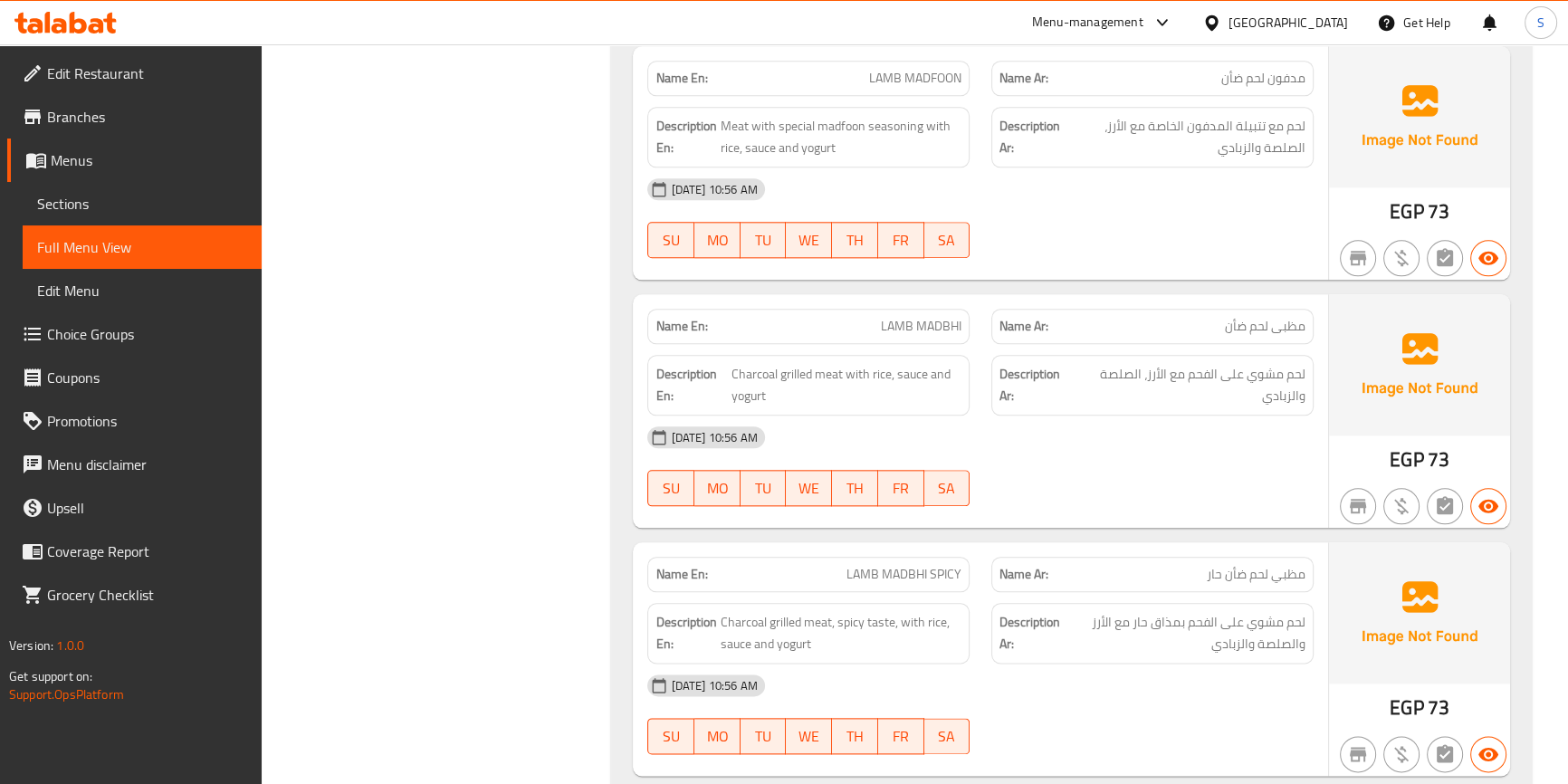
scroll to position [2598, 0]
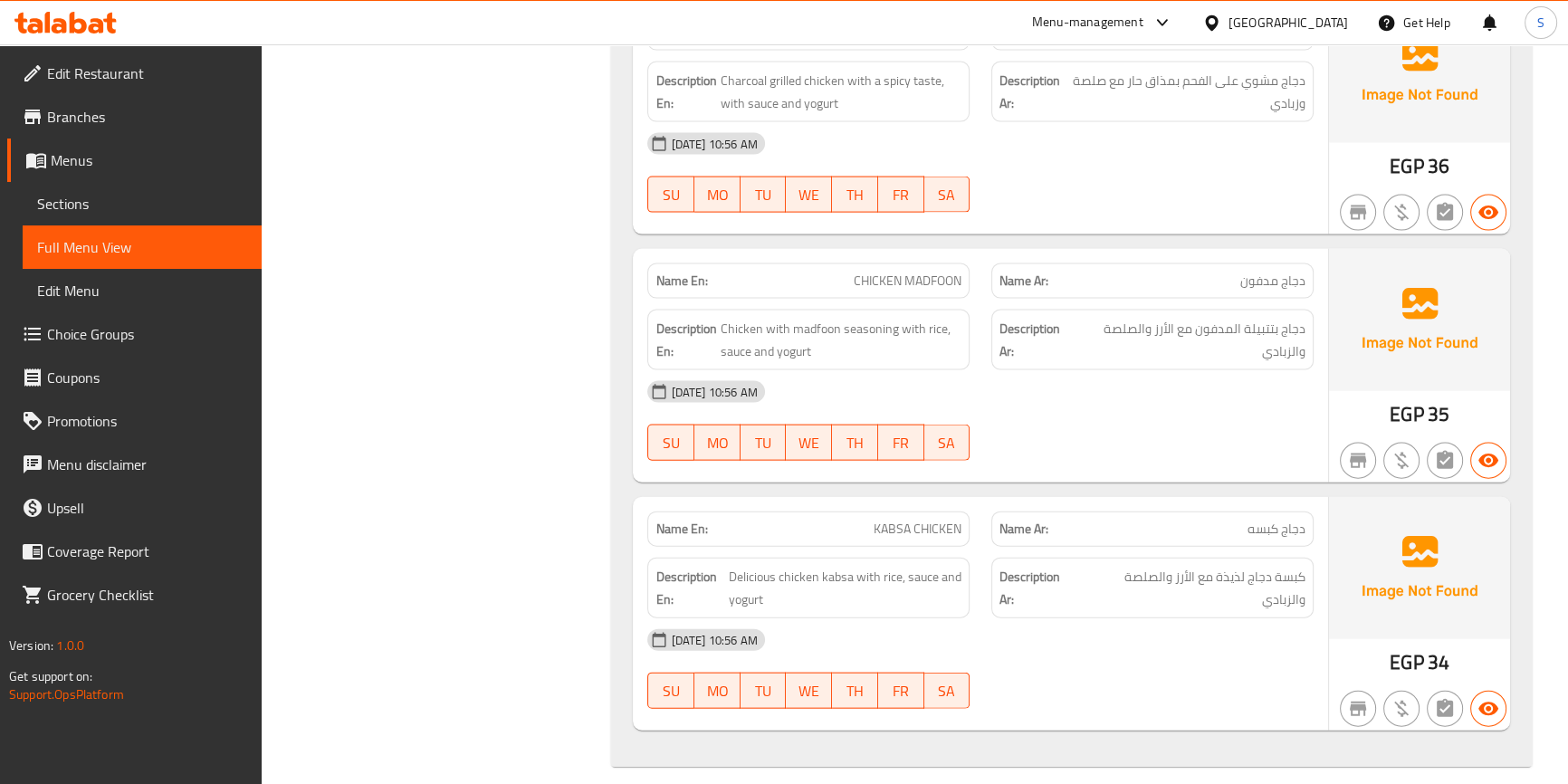
scroll to position [4941, 0]
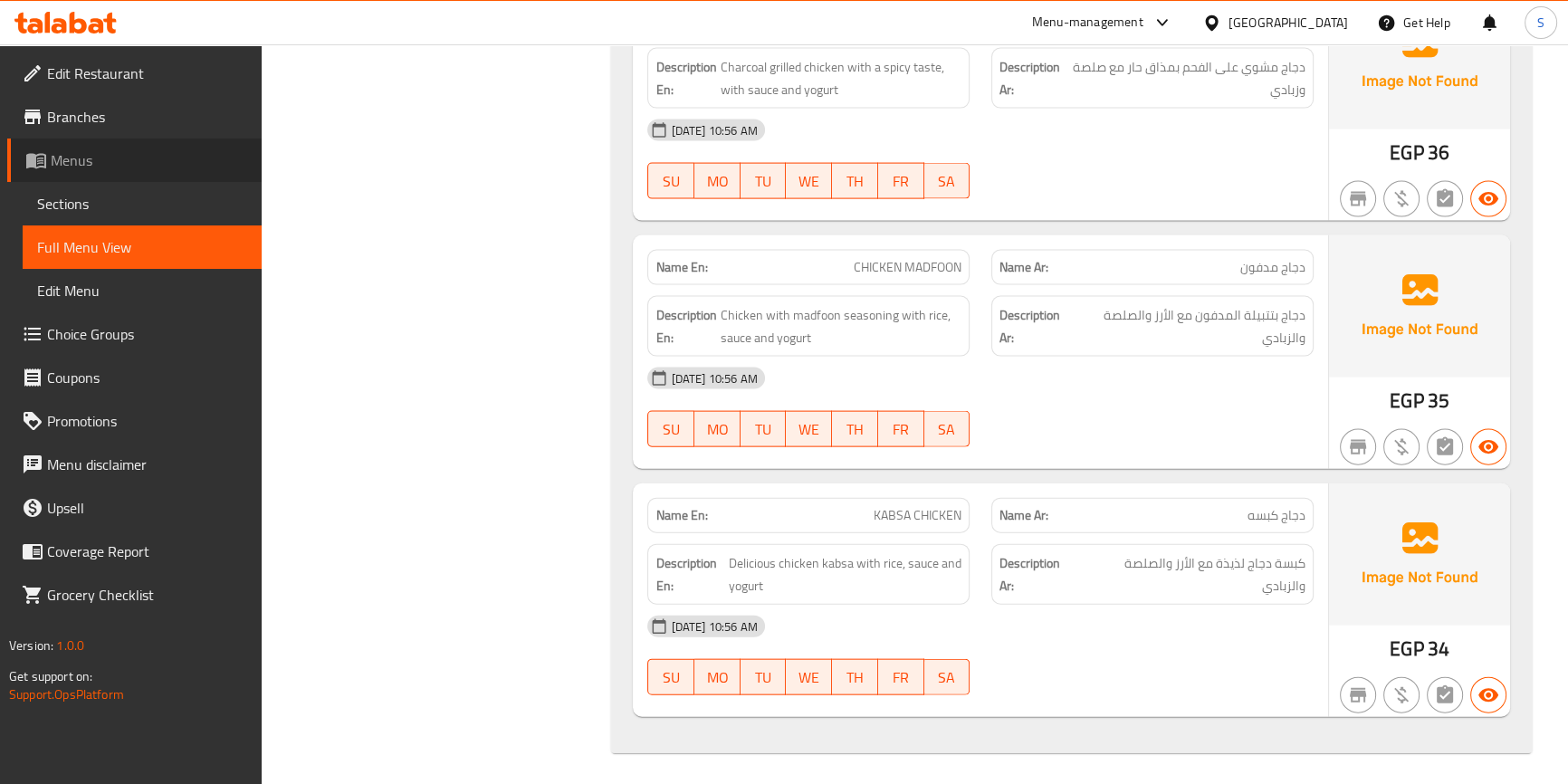
click at [88, 172] on span "Menus" at bounding box center [149, 161] width 196 height 22
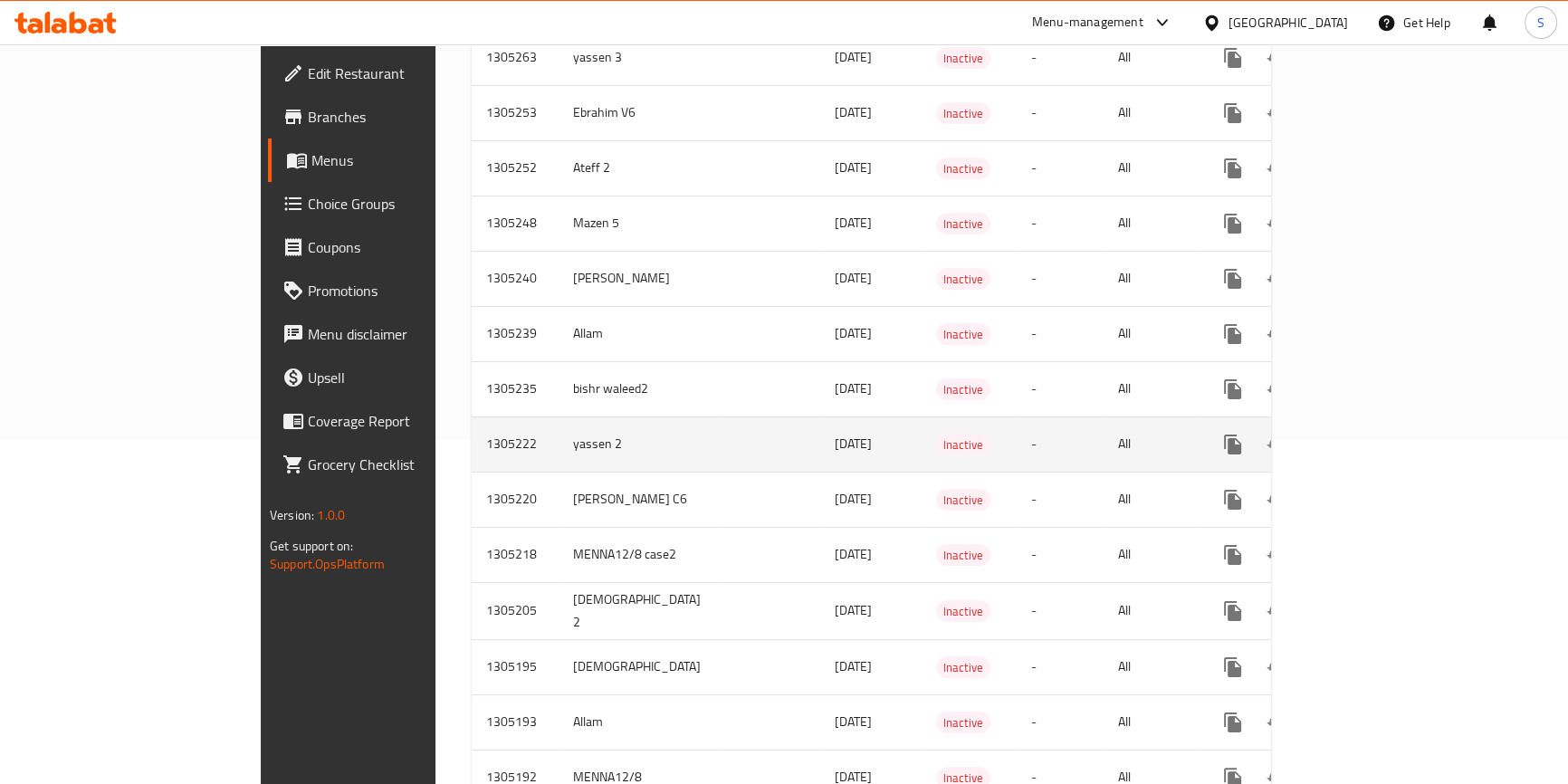
scroll to position [261, 0]
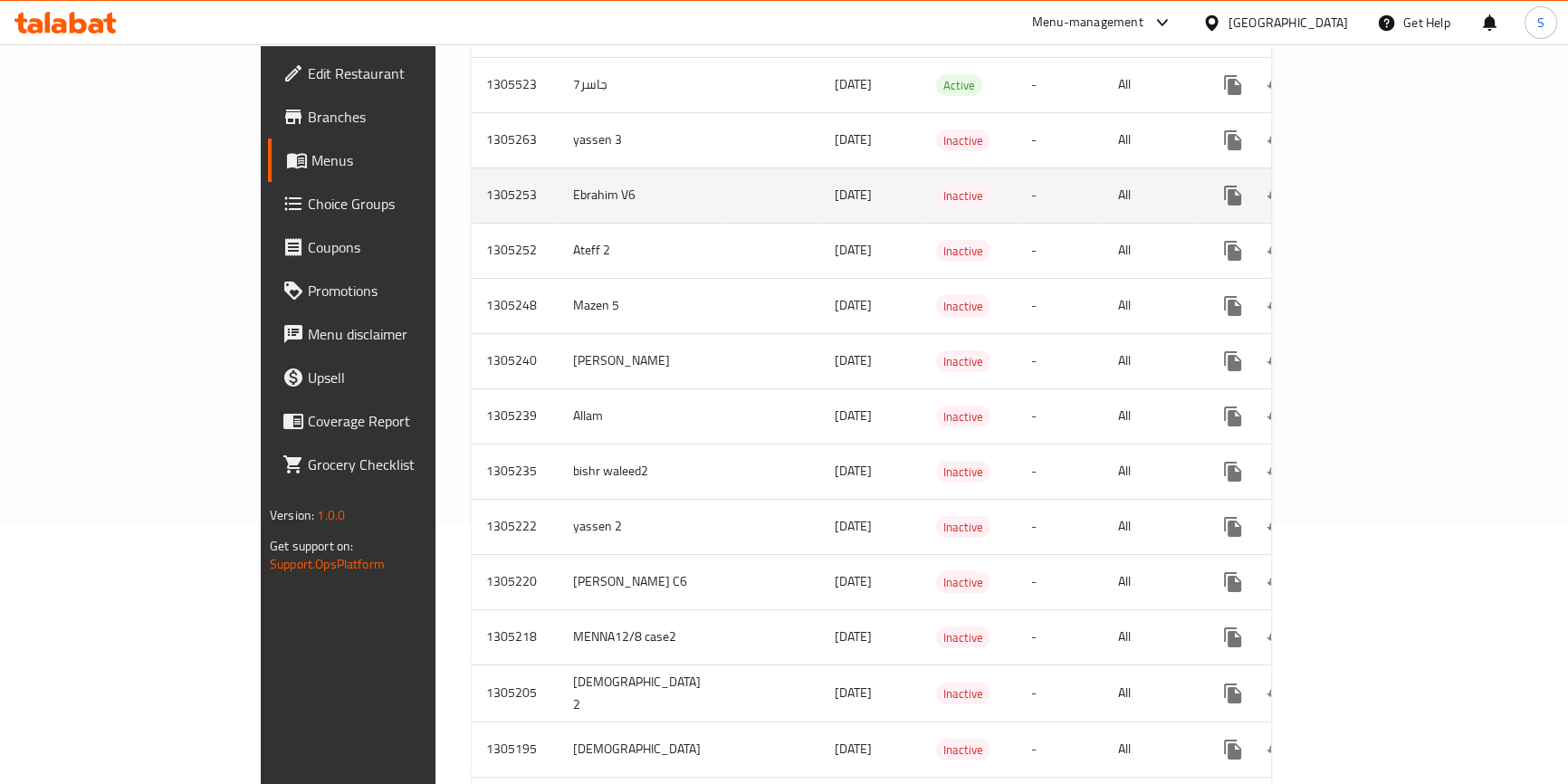
click at [1374, 185] on icon "enhanced table" at bounding box center [1364, 196] width 22 height 22
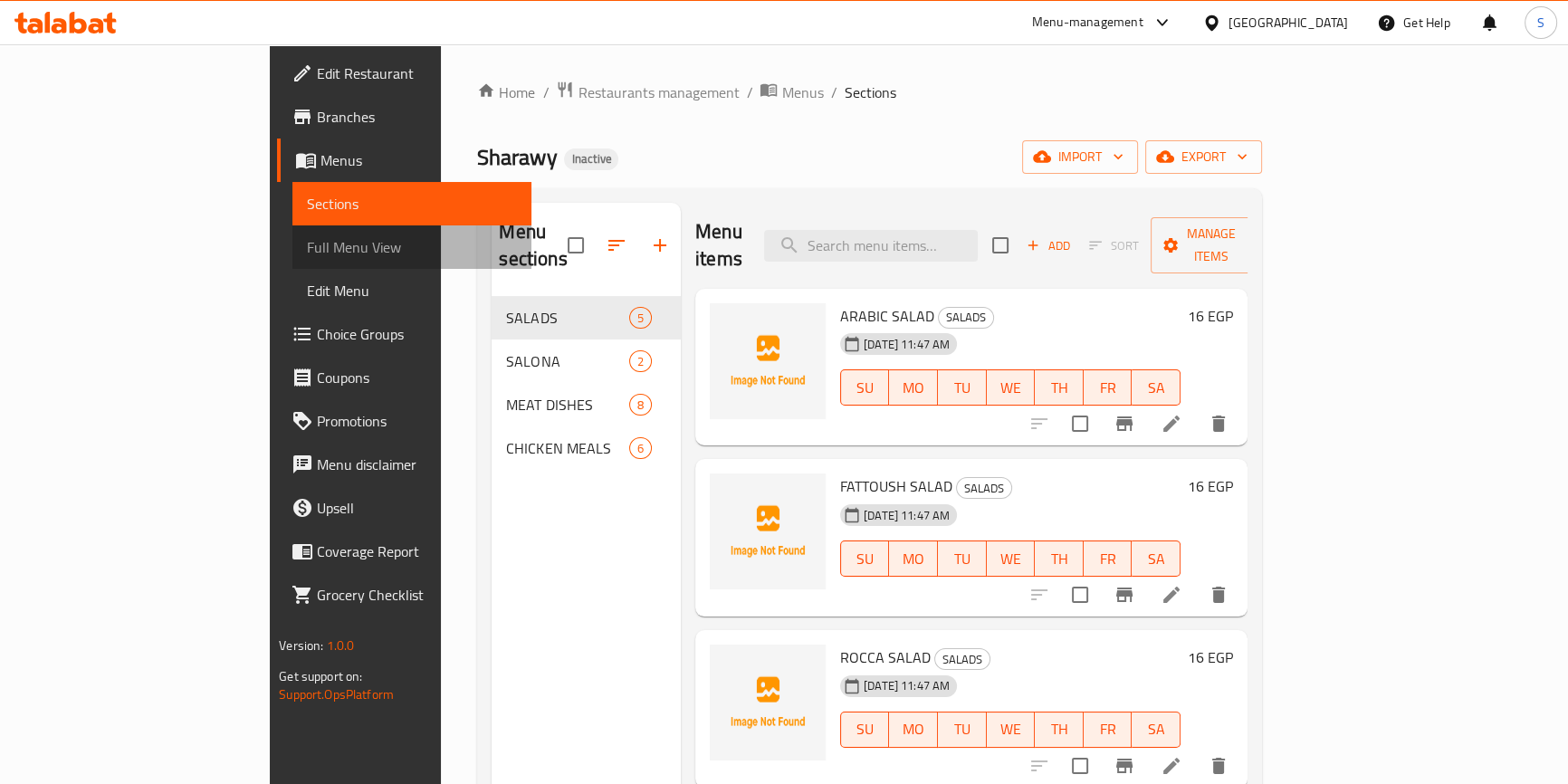
click at [292, 233] on link "Full Menu View" at bounding box center [412, 247] width 239 height 44
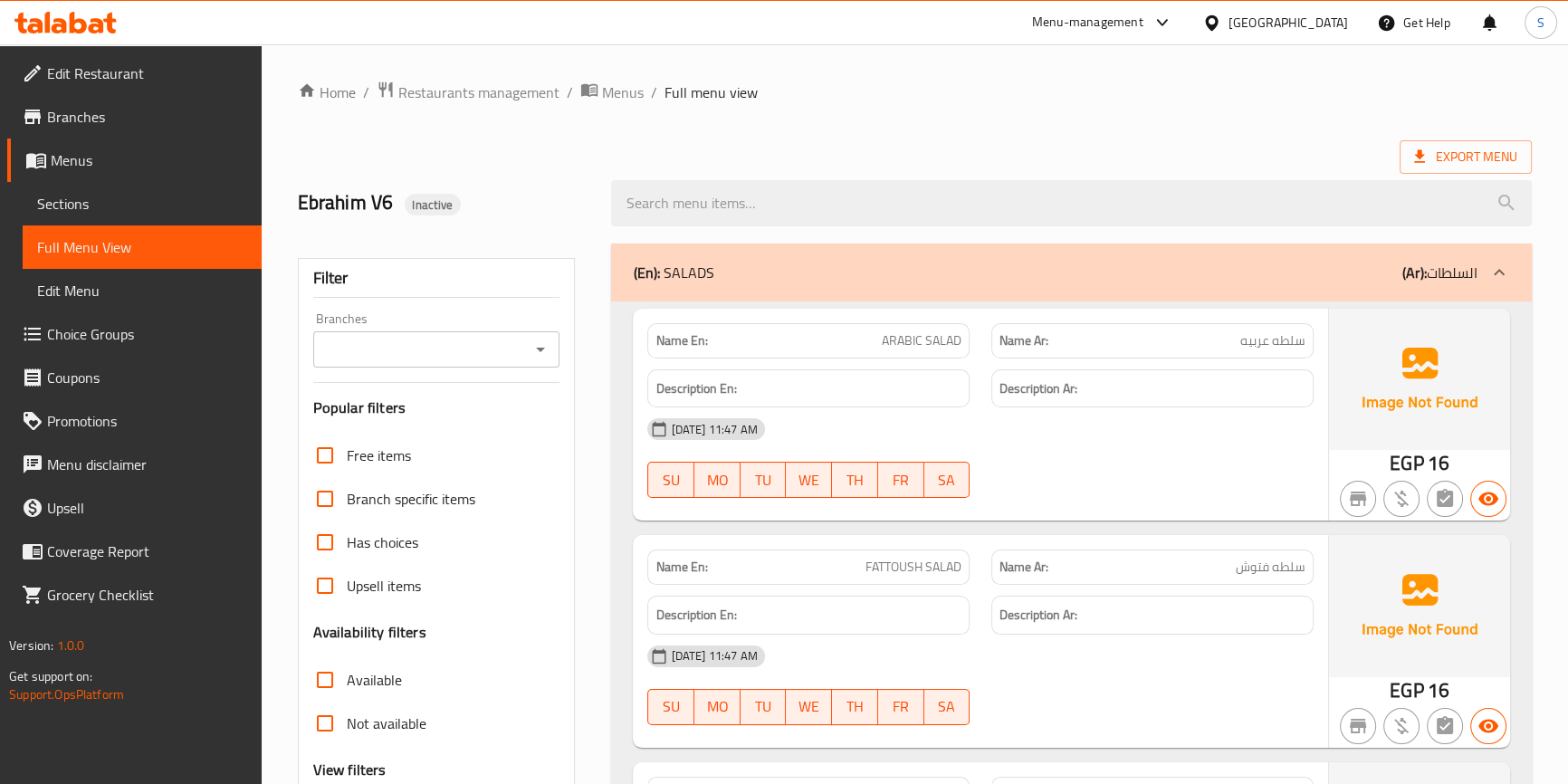
scroll to position [164, 0]
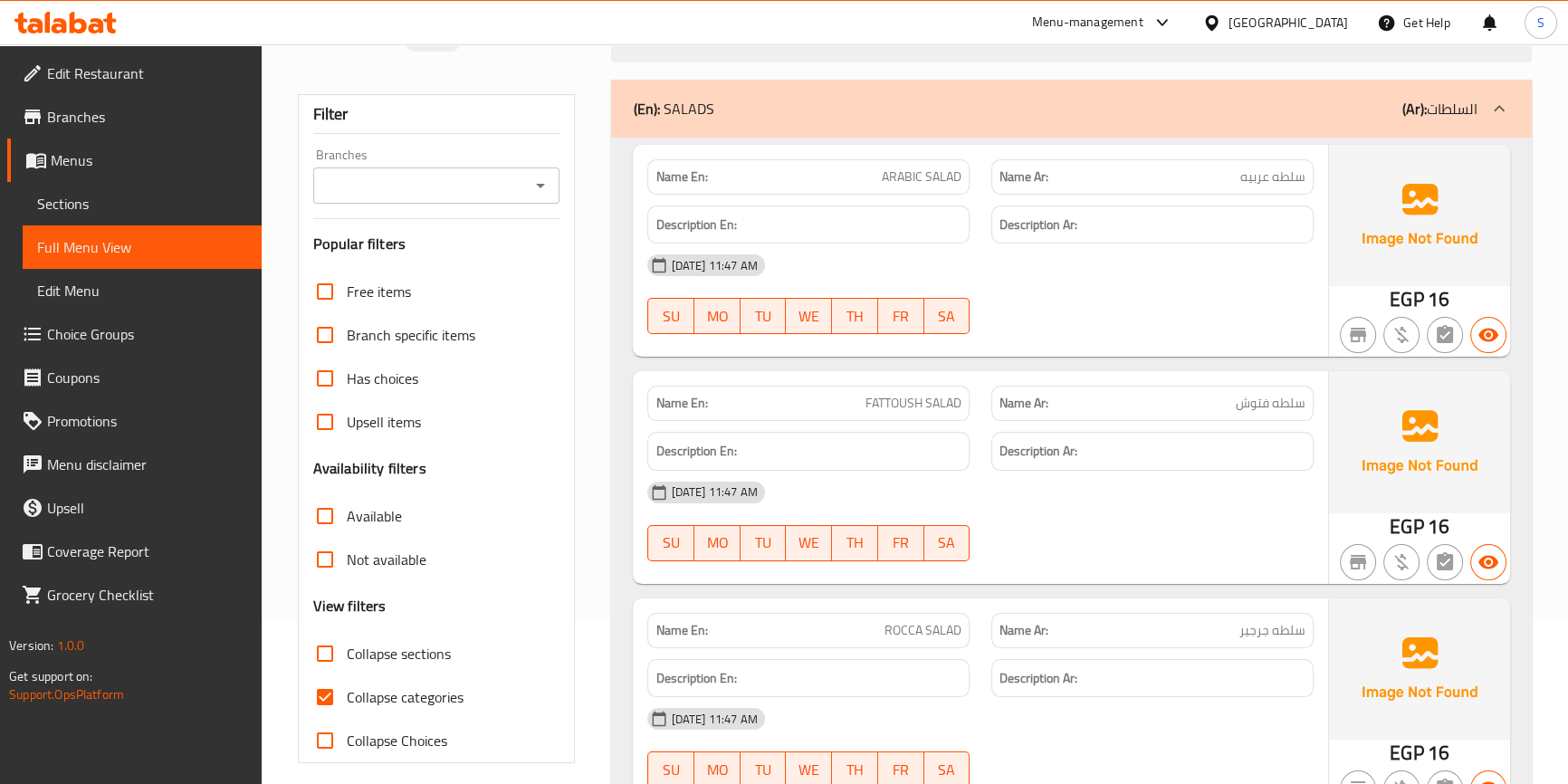
click at [436, 697] on span "Collapse categories" at bounding box center [405, 697] width 117 height 22
click at [347, 697] on input "Collapse categories" at bounding box center [325, 697] width 44 height 44
checkbox input "false"
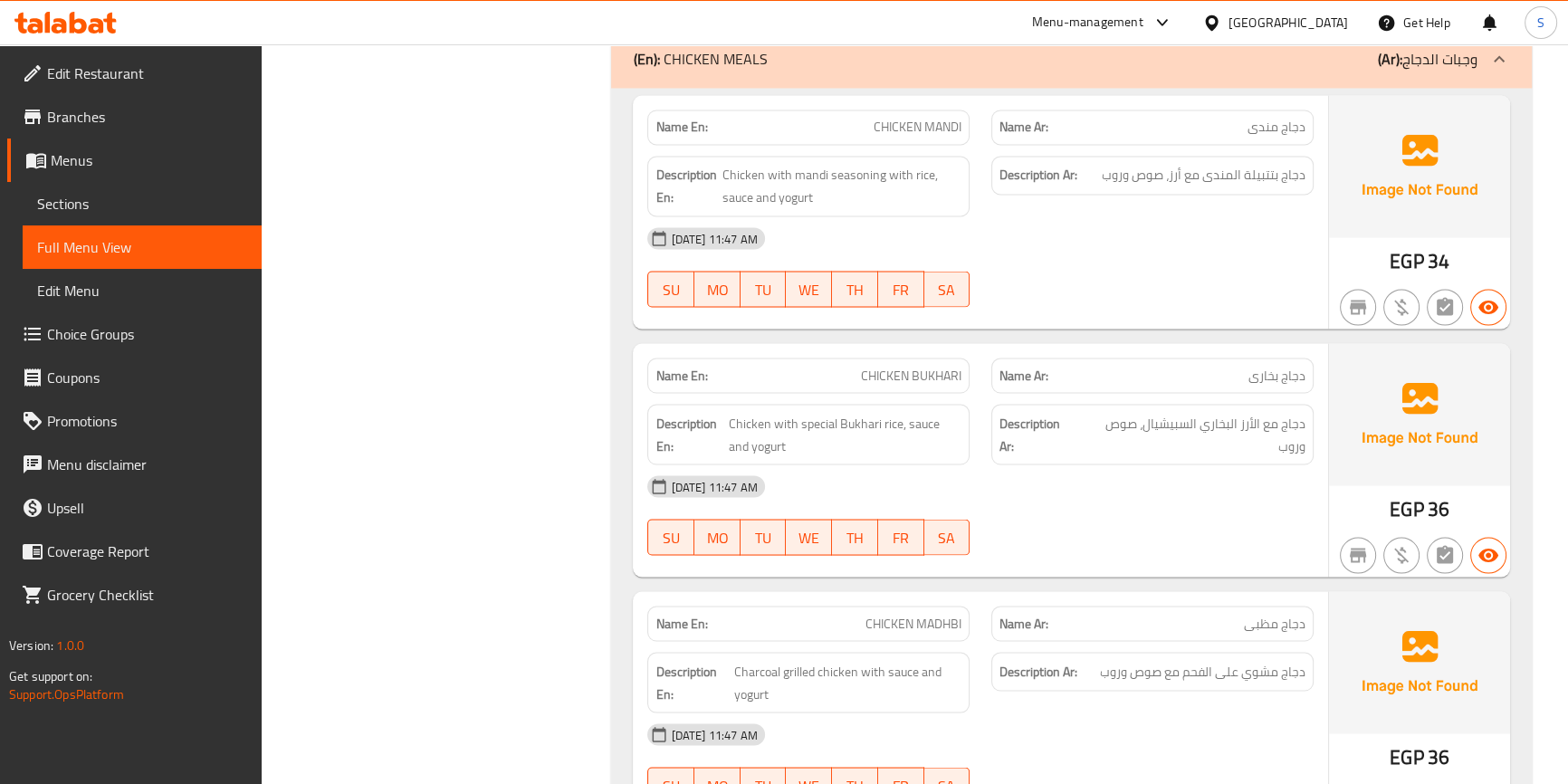
scroll to position [4116, 0]
